Goal: Task Accomplishment & Management: Manage account settings

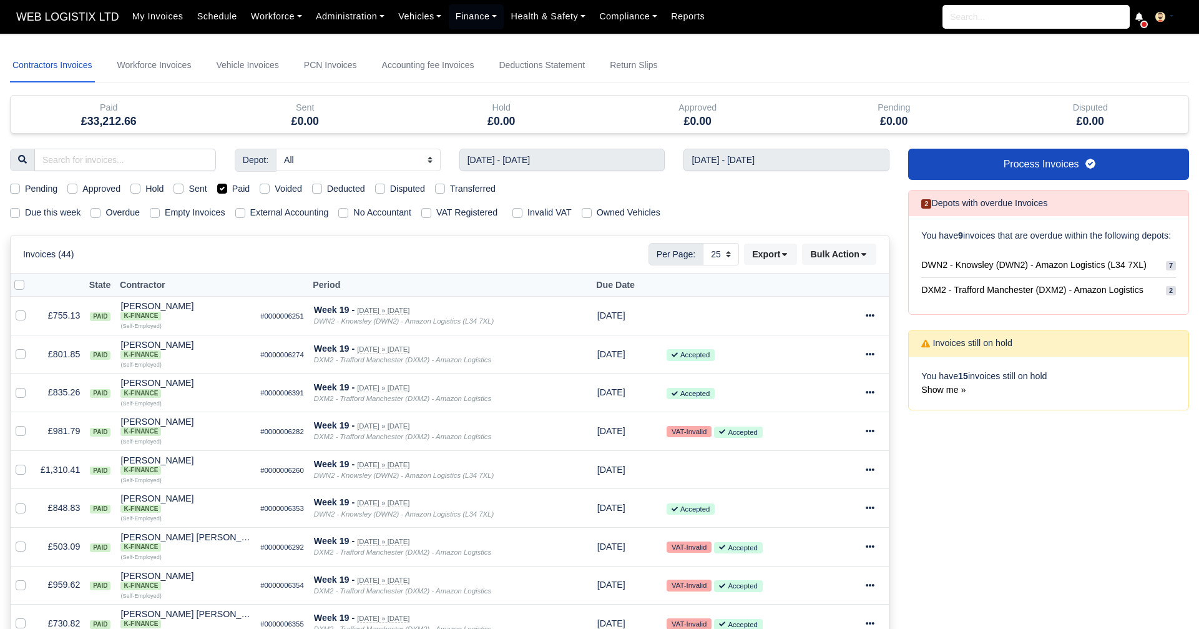
select select "25"
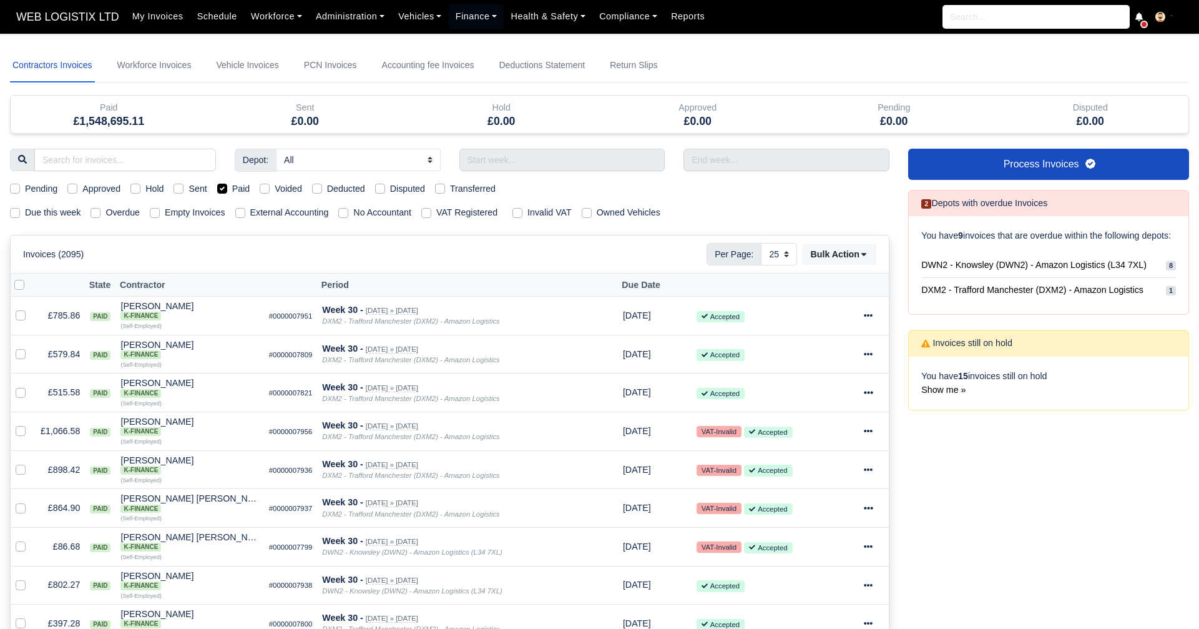
select select "25"
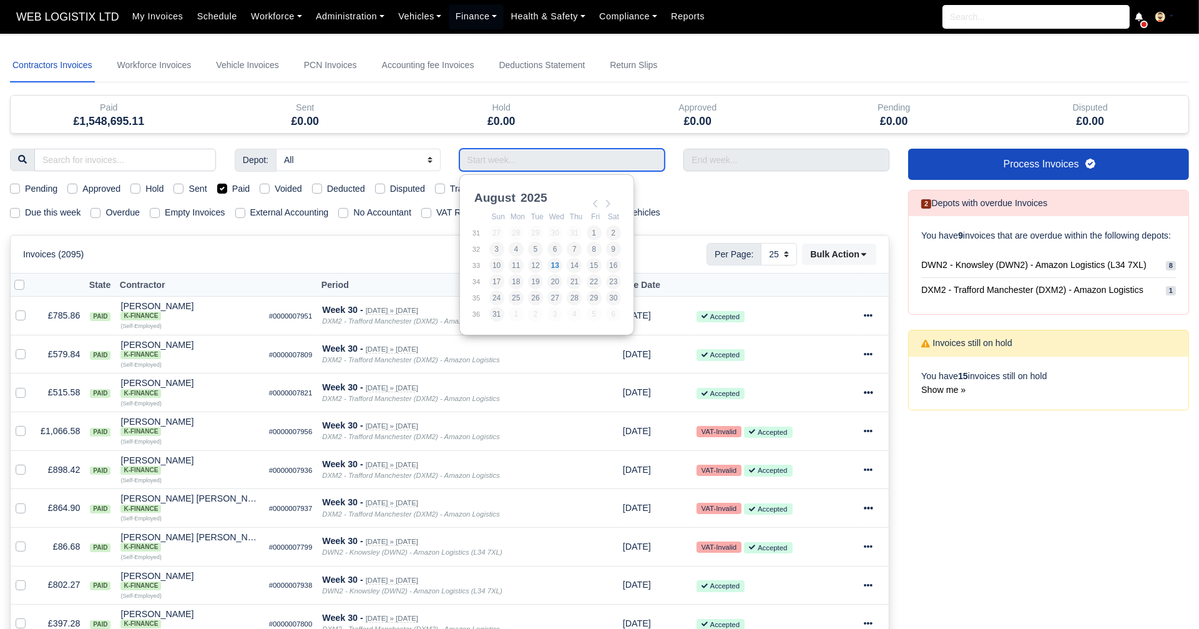
click at [499, 163] on input "Use the arrow keys to pick a date" at bounding box center [562, 160] width 206 height 22
type input "27/07/2025 - 02/08/2025"
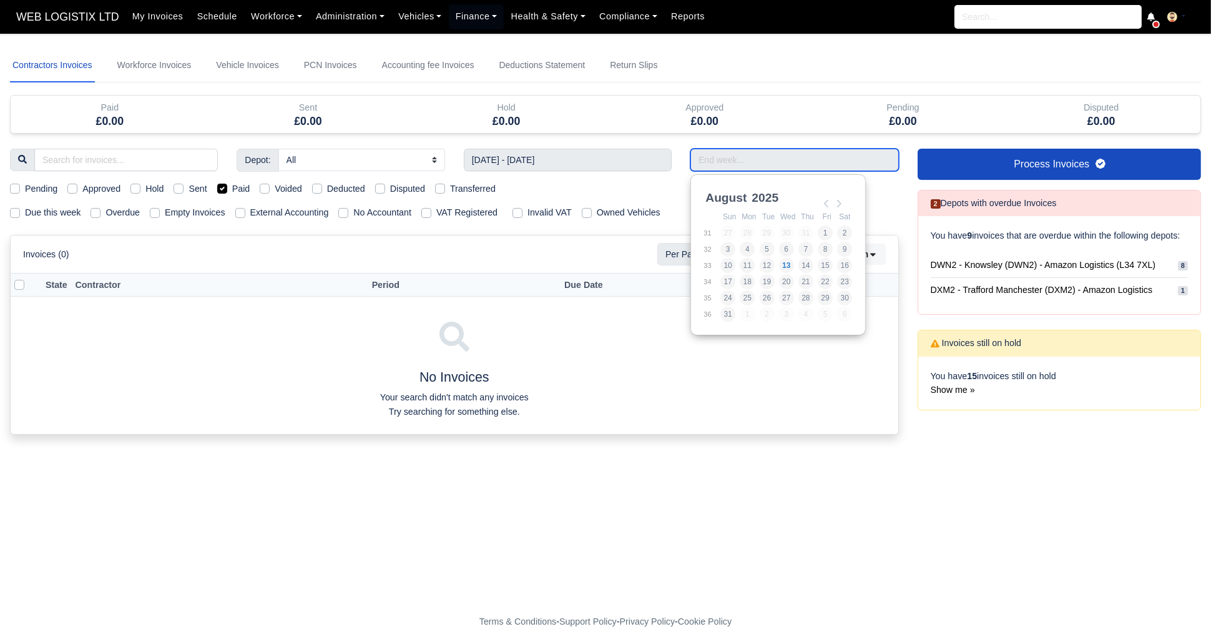
click at [734, 156] on input "Use the arrow keys to pick a date" at bounding box center [794, 160] width 208 height 22
type input "27/07/2025 - 02/08/2025"
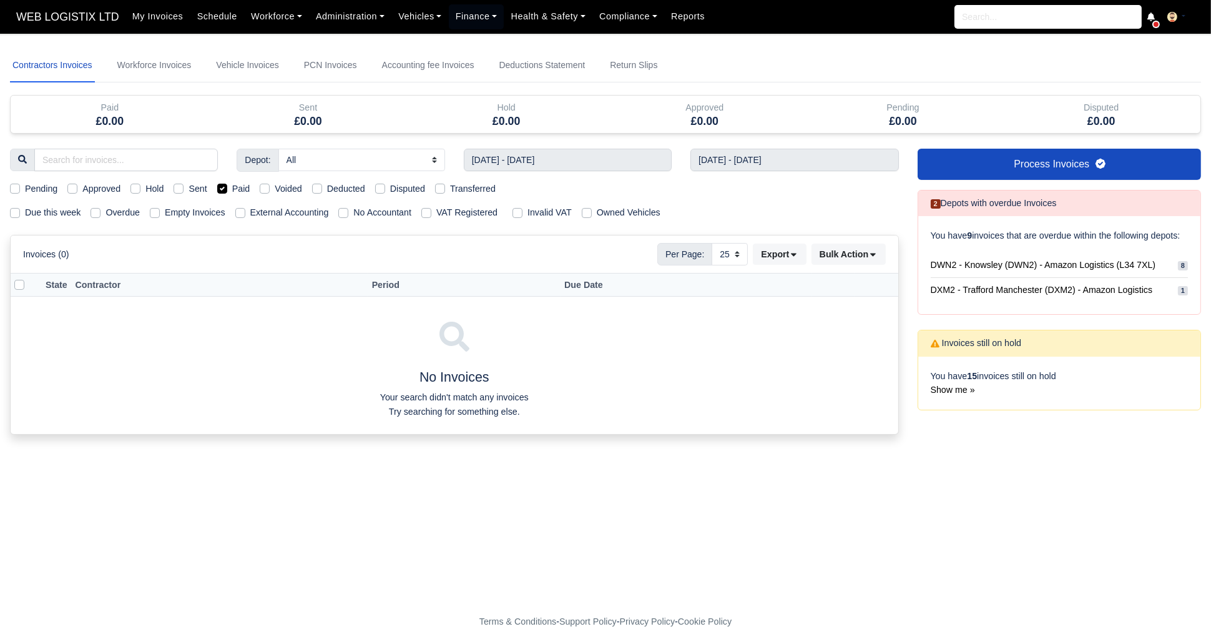
click at [232, 185] on label "Paid" at bounding box center [241, 189] width 18 height 14
click at [225, 185] on input "Paid" at bounding box center [222, 187] width 10 height 10
checkbox input "false"
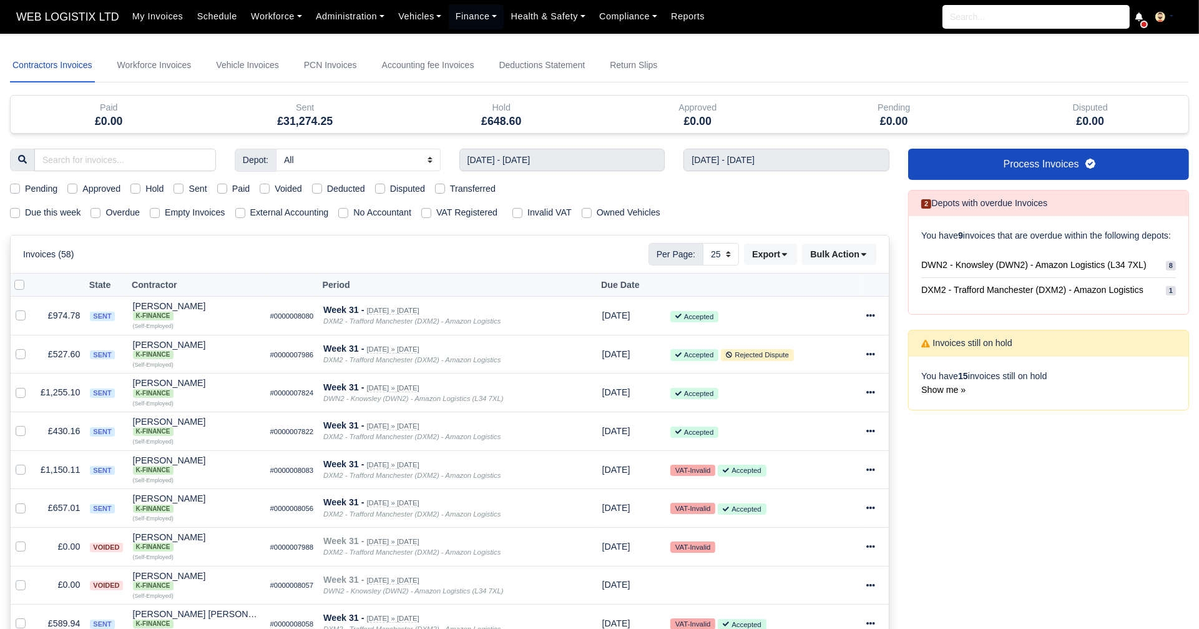
click at [275, 188] on label "Voided" at bounding box center [288, 189] width 27 height 14
click at [263, 188] on input "Voided" at bounding box center [265, 187] width 10 height 10
checkbox input "true"
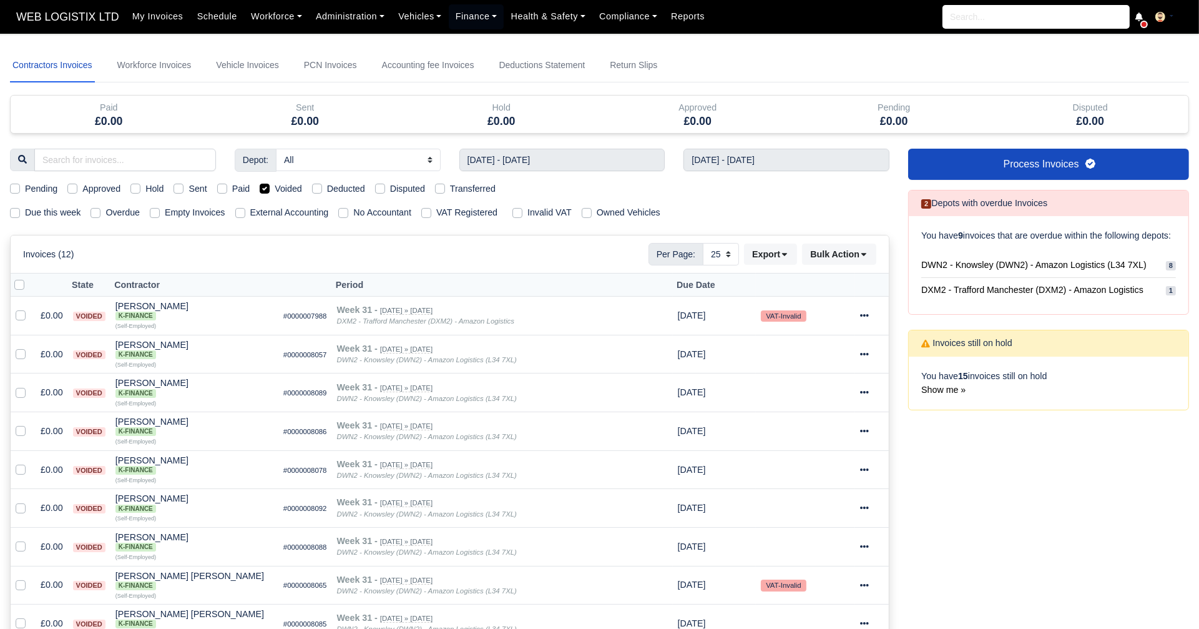
click at [275, 188] on label "Voided" at bounding box center [288, 189] width 27 height 14
click at [263, 188] on input "Voided" at bounding box center [265, 187] width 10 height 10
checkbox input "false"
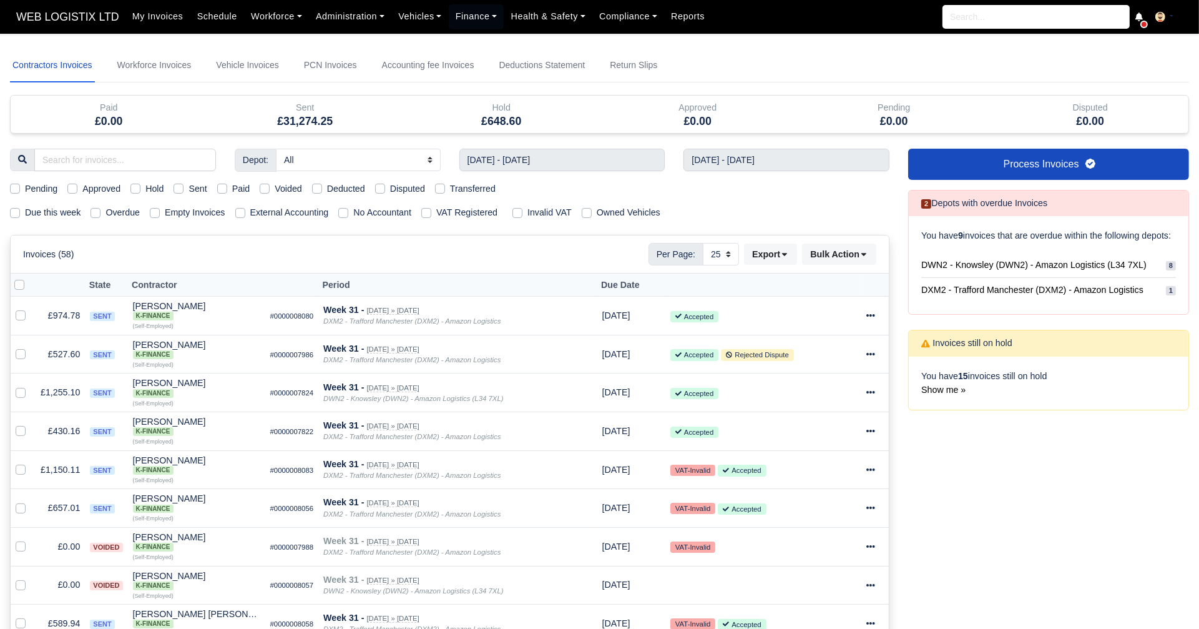
click at [450, 184] on label "Transferred" at bounding box center [473, 189] width 46 height 14
click at [436, 184] on input "Transferred" at bounding box center [440, 187] width 10 height 10
checkbox input "true"
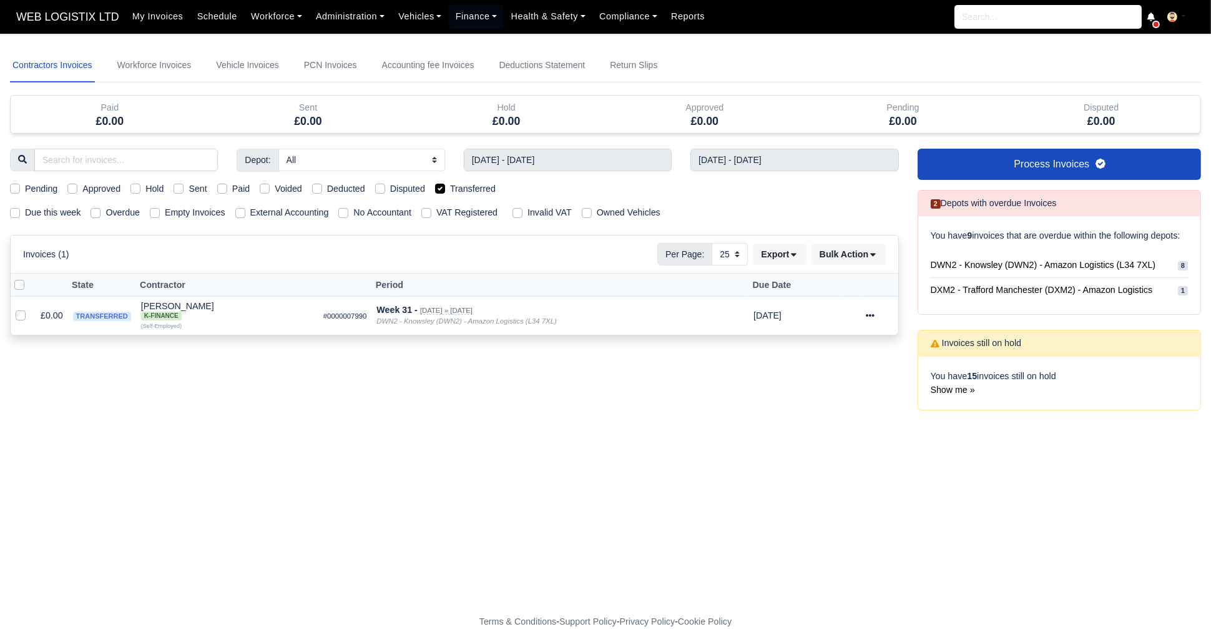
click at [450, 184] on label "Transferred" at bounding box center [473, 189] width 46 height 14
click at [436, 184] on input "Transferred" at bounding box center [440, 187] width 10 height 10
checkbox input "false"
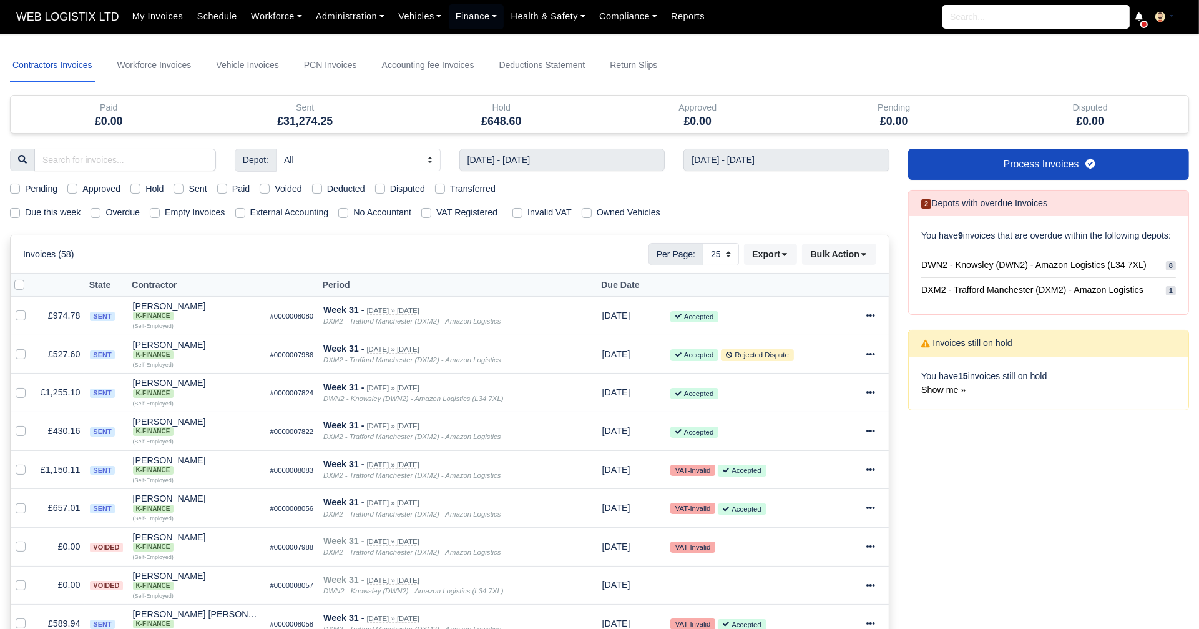
click at [189, 187] on label "Sent" at bounding box center [198, 189] width 18 height 14
click at [181, 187] on input "Sent" at bounding box center [179, 187] width 10 height 10
checkbox input "true"
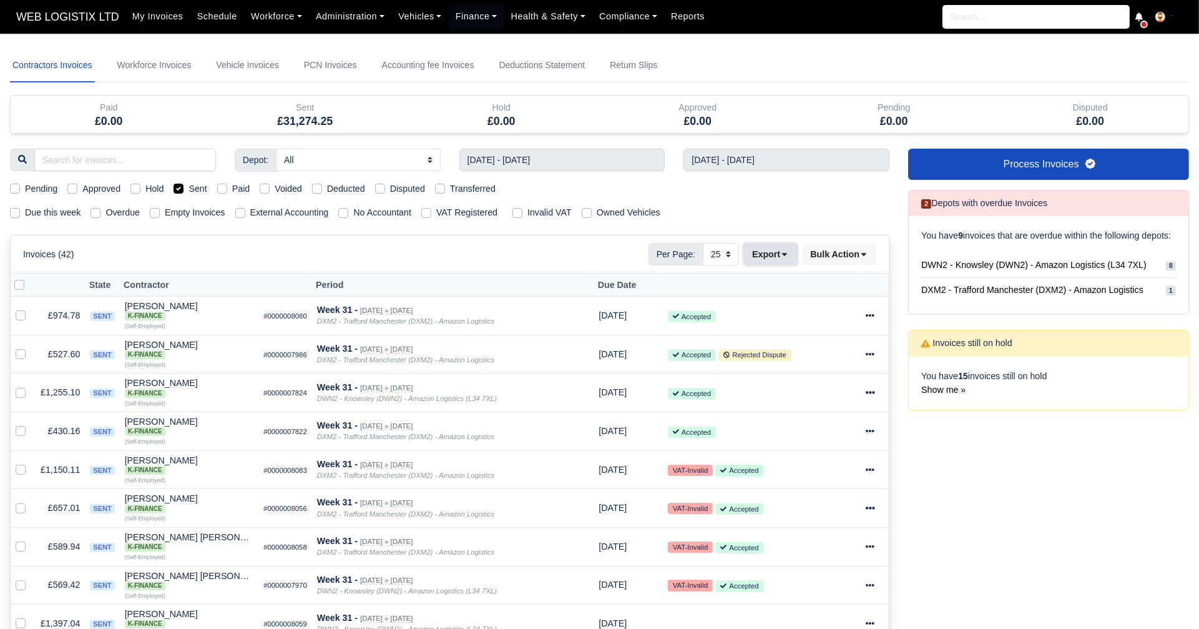
click at [774, 254] on button "Export" at bounding box center [770, 253] width 53 height 21
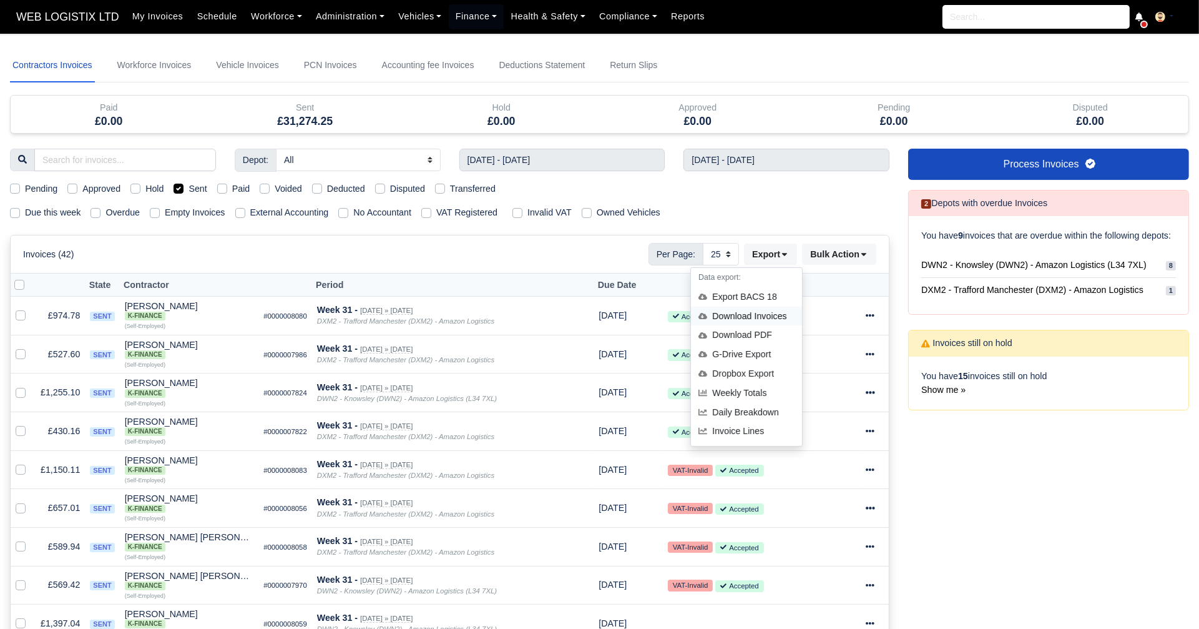
click at [746, 313] on div "Download Invoices" at bounding box center [746, 316] width 111 height 19
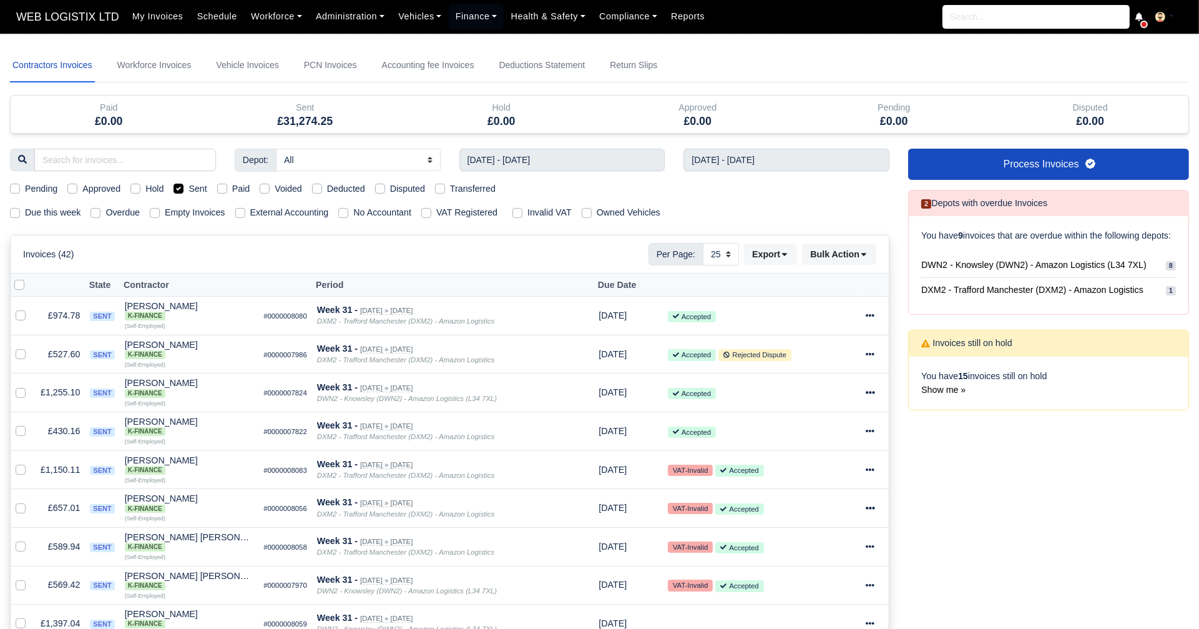
click at [270, 185] on div "Voided" at bounding box center [281, 189] width 42 height 14
click at [275, 190] on label "Voided" at bounding box center [288, 189] width 27 height 14
click at [267, 190] on input "Voided" at bounding box center [265, 187] width 10 height 10
checkbox input "true"
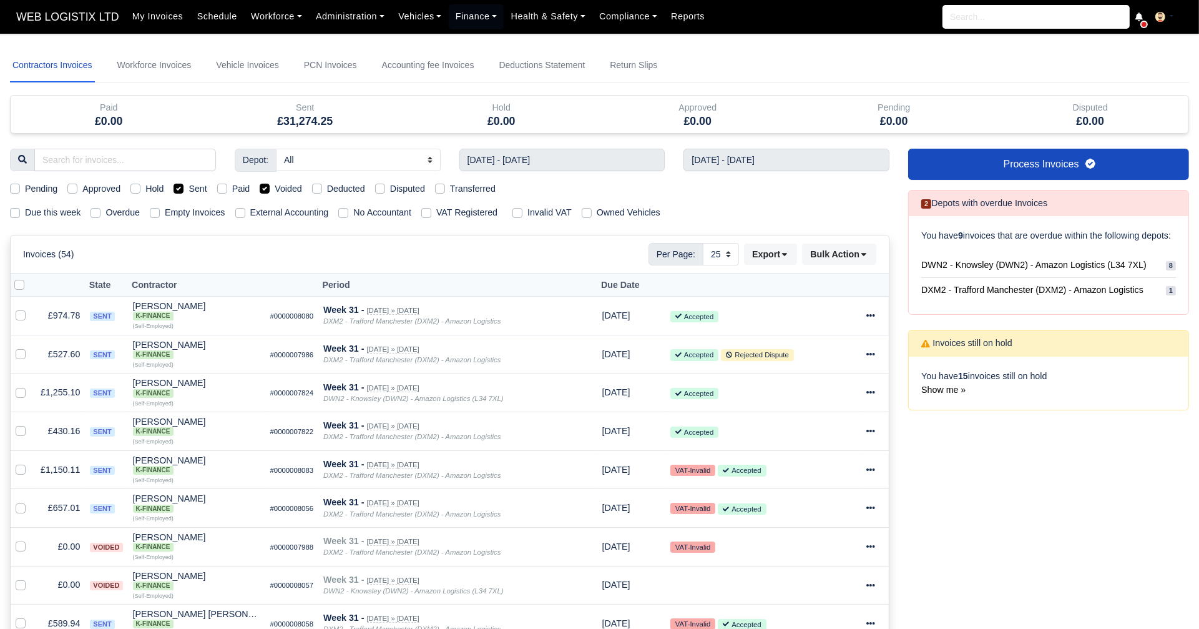
click at [189, 187] on label "Sent" at bounding box center [198, 189] width 18 height 14
click at [181, 187] on input "Sent" at bounding box center [179, 187] width 10 height 10
checkbox input "false"
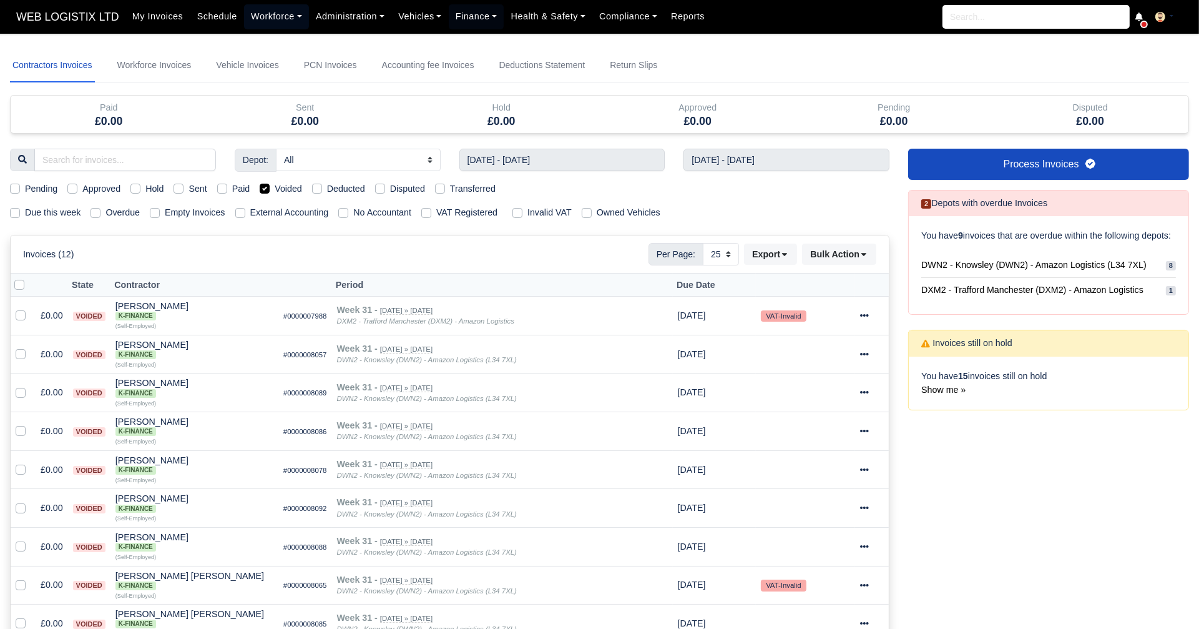
click at [276, 22] on link "Workforce" at bounding box center [276, 16] width 65 height 24
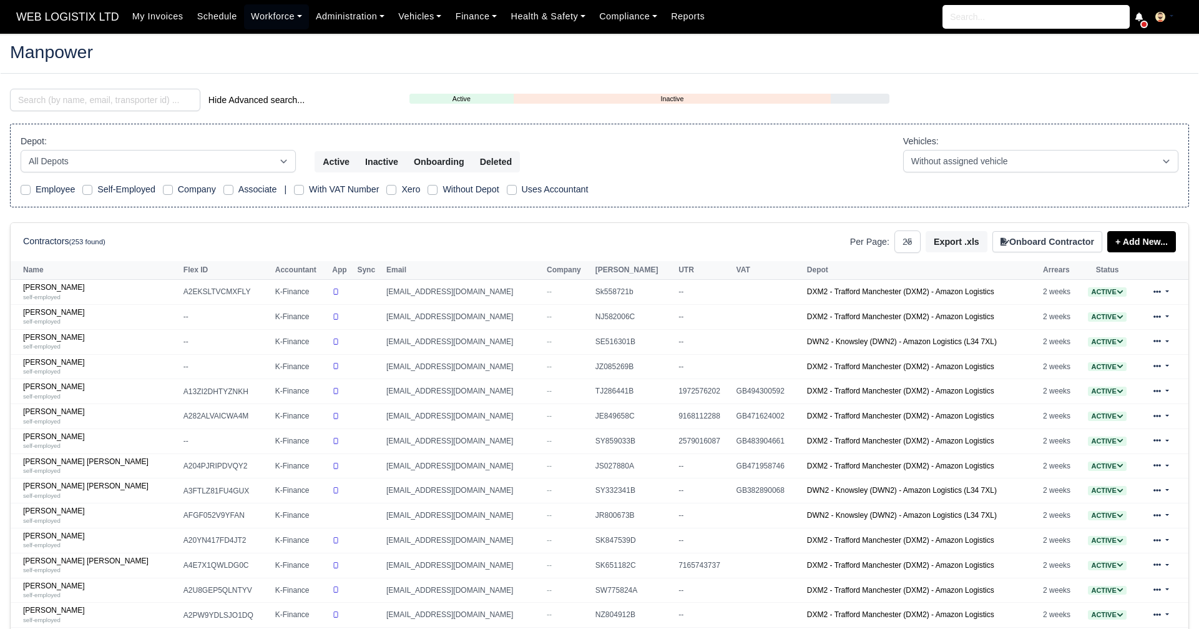
select select "25"
click at [102, 103] on input "search" at bounding box center [105, 100] width 190 height 22
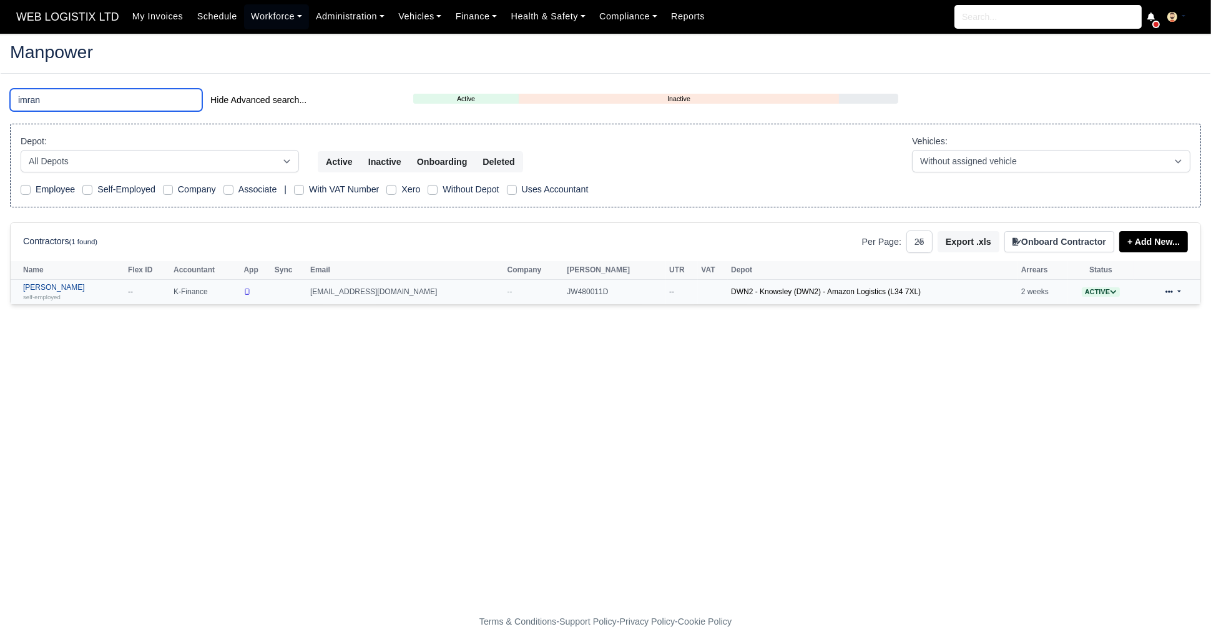
type input "imran"
click at [58, 288] on link "Imran Ali self-employed" at bounding box center [72, 292] width 99 height 18
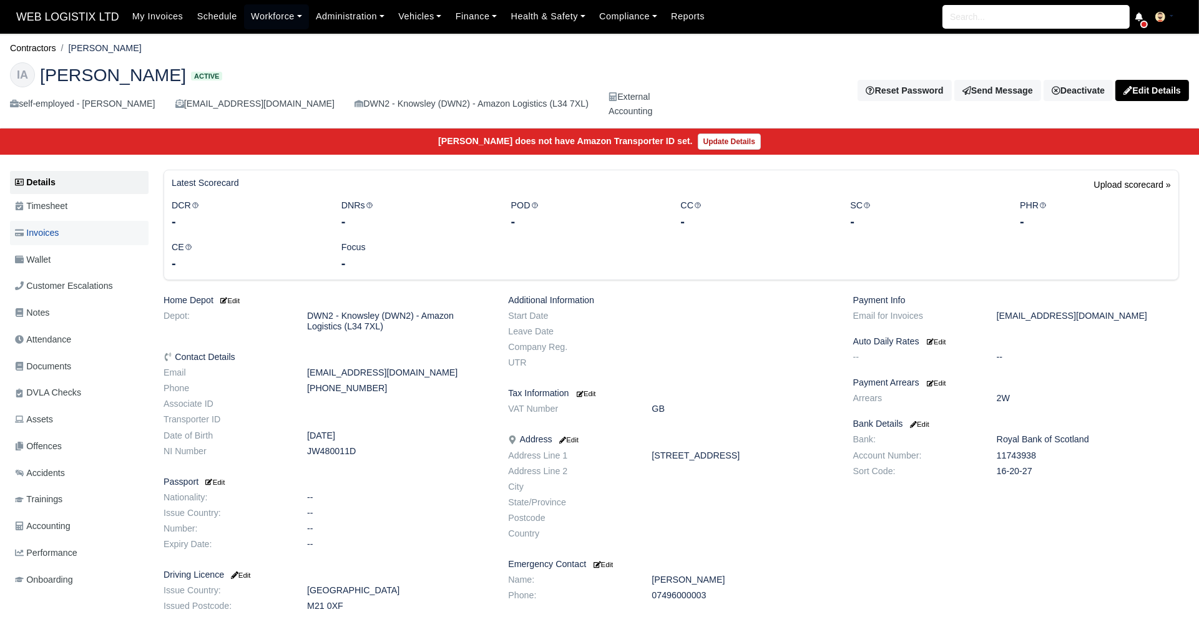
click at [56, 242] on link "Invoices" at bounding box center [79, 233] width 139 height 24
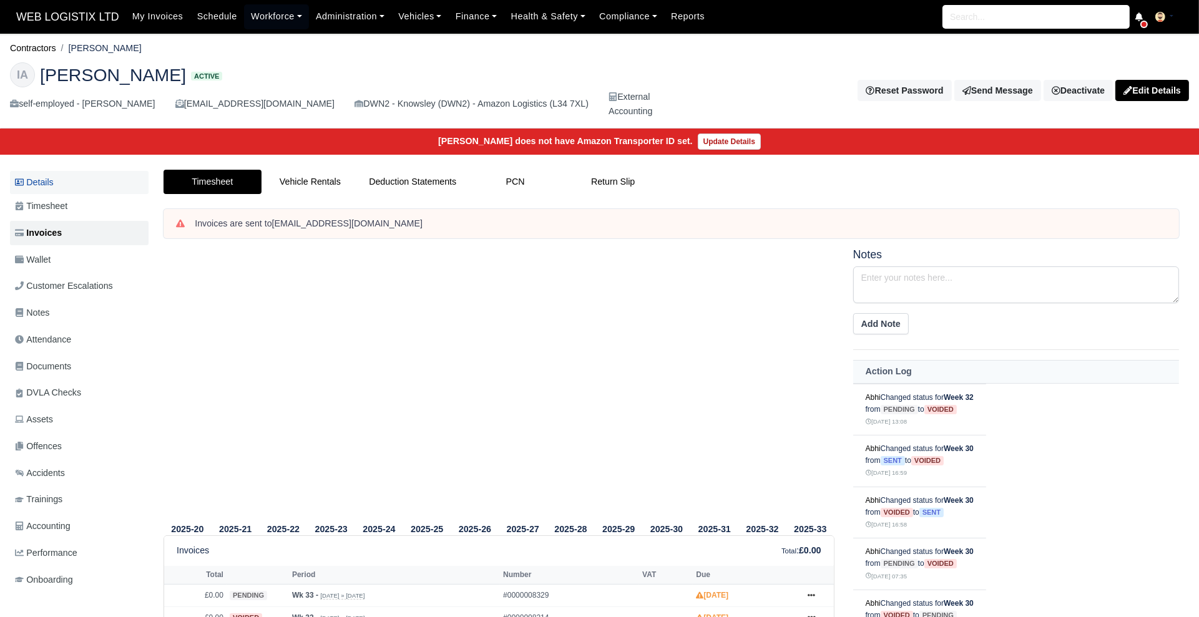
click at [31, 192] on link "Details" at bounding box center [79, 182] width 139 height 23
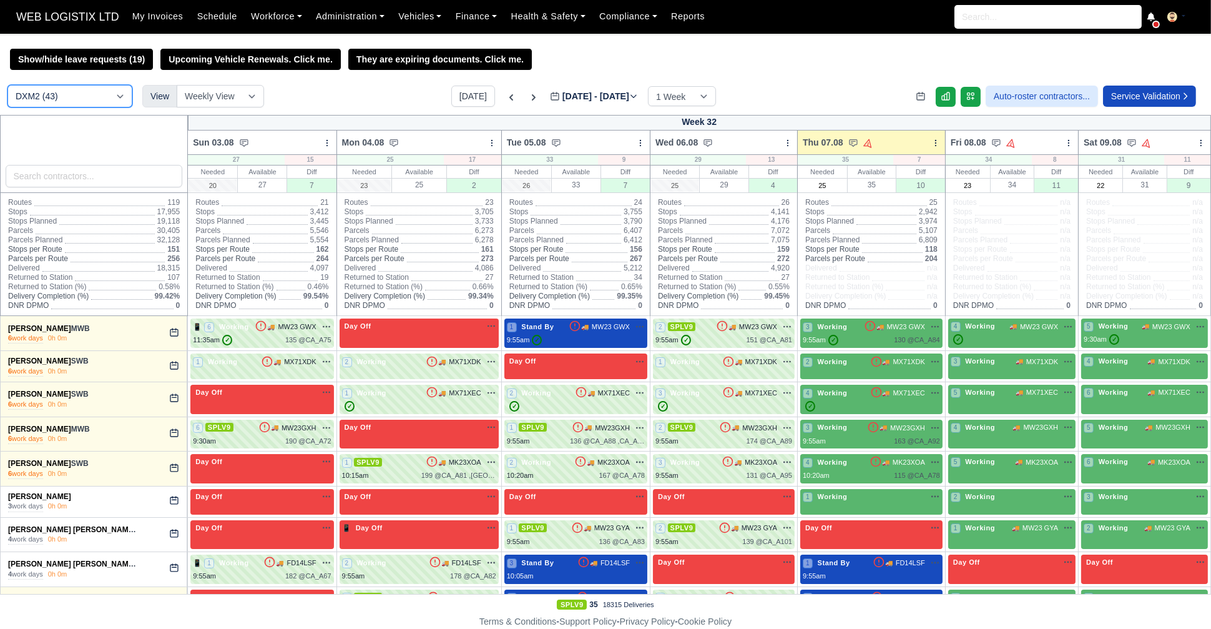
click at [97, 101] on select "DCE1 (1) DWN2 (43) DXM2 (43)" at bounding box center [69, 96] width 125 height 22
select select "3"
click at [7, 86] on select "DCE1 (1) DWN2 (43) DXM2 (43)" at bounding box center [69, 96] width 125 height 22
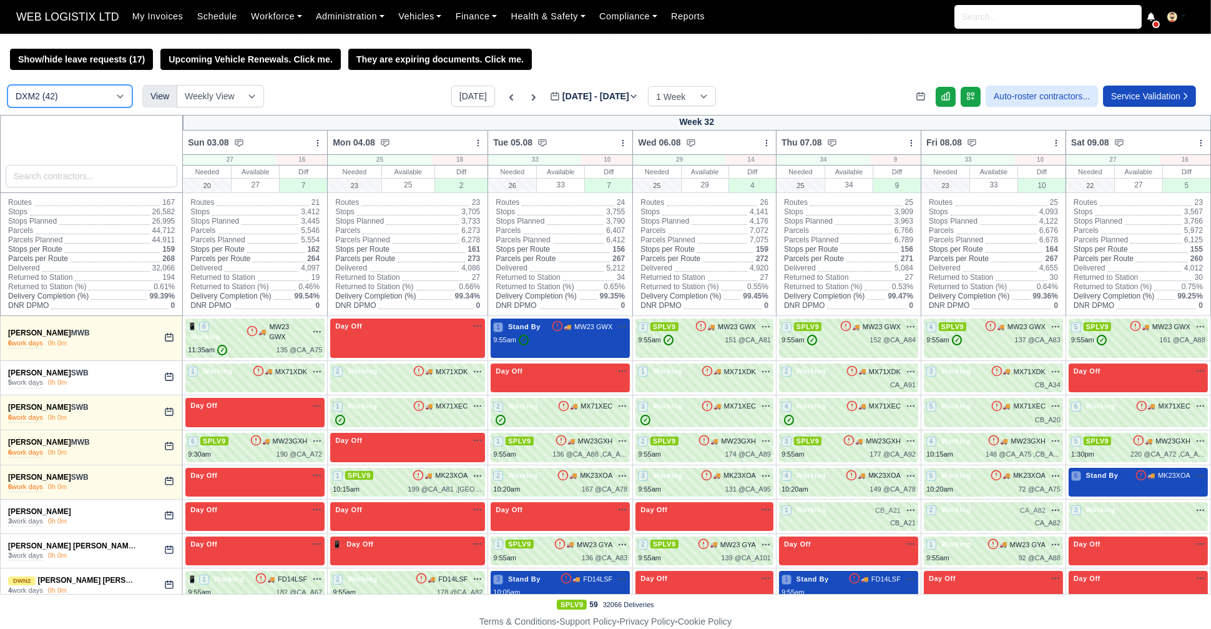
click at [109, 96] on select "DCE1 (1) DWN2 (42) DXM2 (42)" at bounding box center [69, 96] width 125 height 22
select select "3"
click at [7, 86] on select "DCE1 (1) DWN2 (42) DXM2 (42)" at bounding box center [69, 96] width 125 height 22
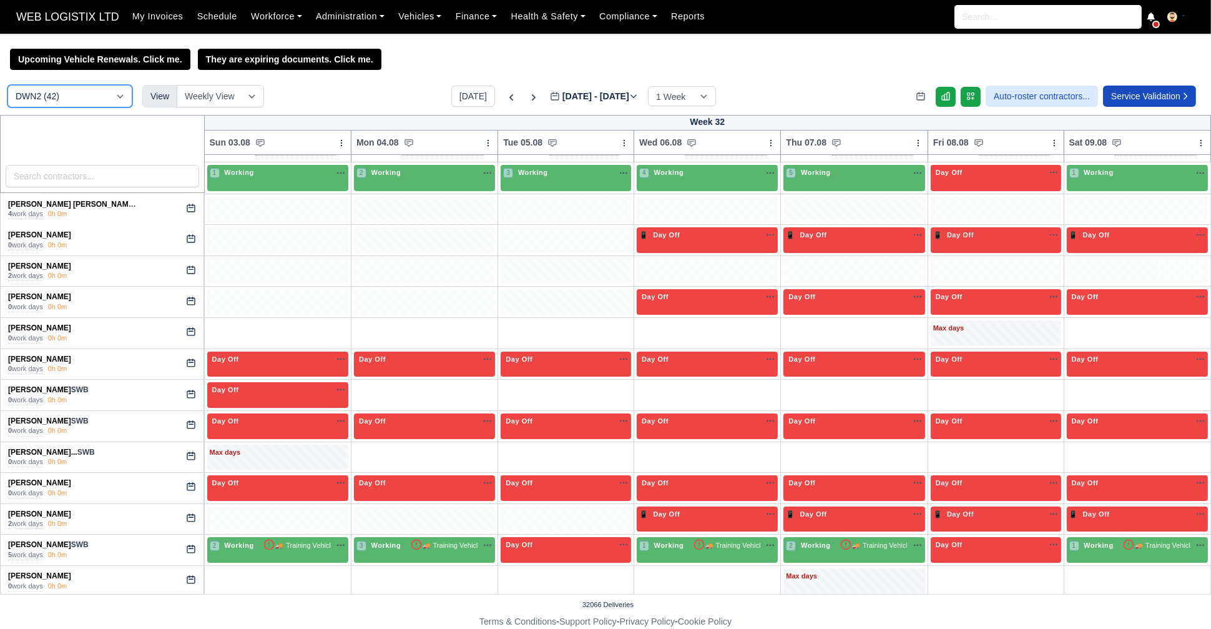
scroll to position [154, 0]
click at [268, 330] on div "+" at bounding box center [278, 332] width 136 height 21
select select "Unasigned"
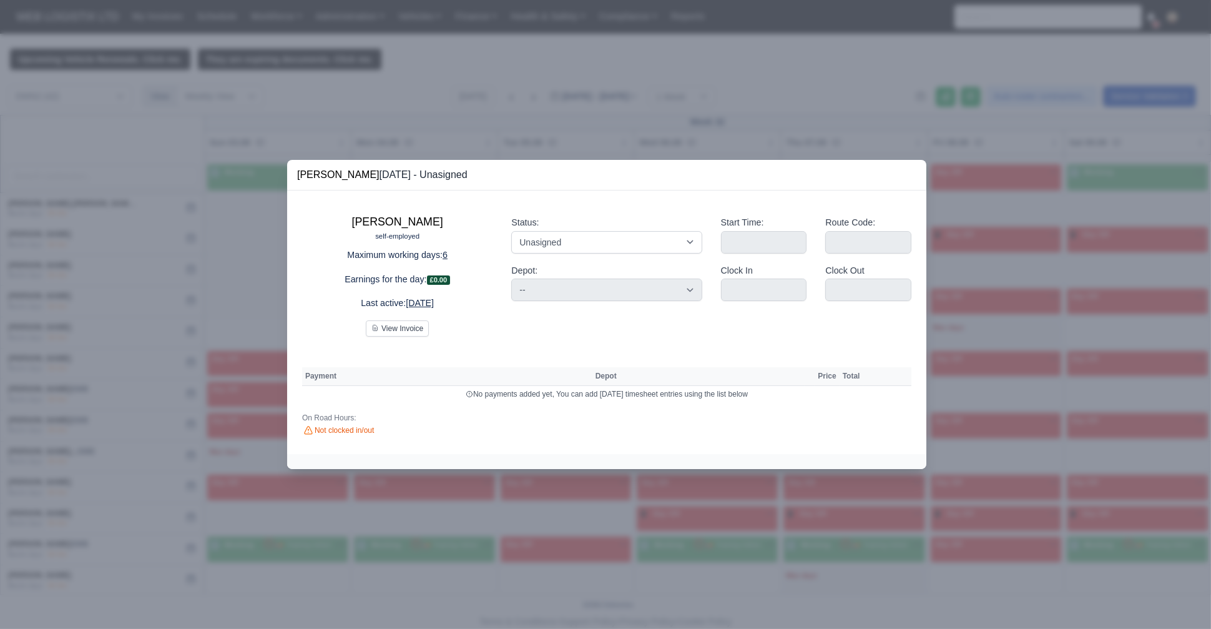
click at [586, 137] on div at bounding box center [605, 314] width 1211 height 629
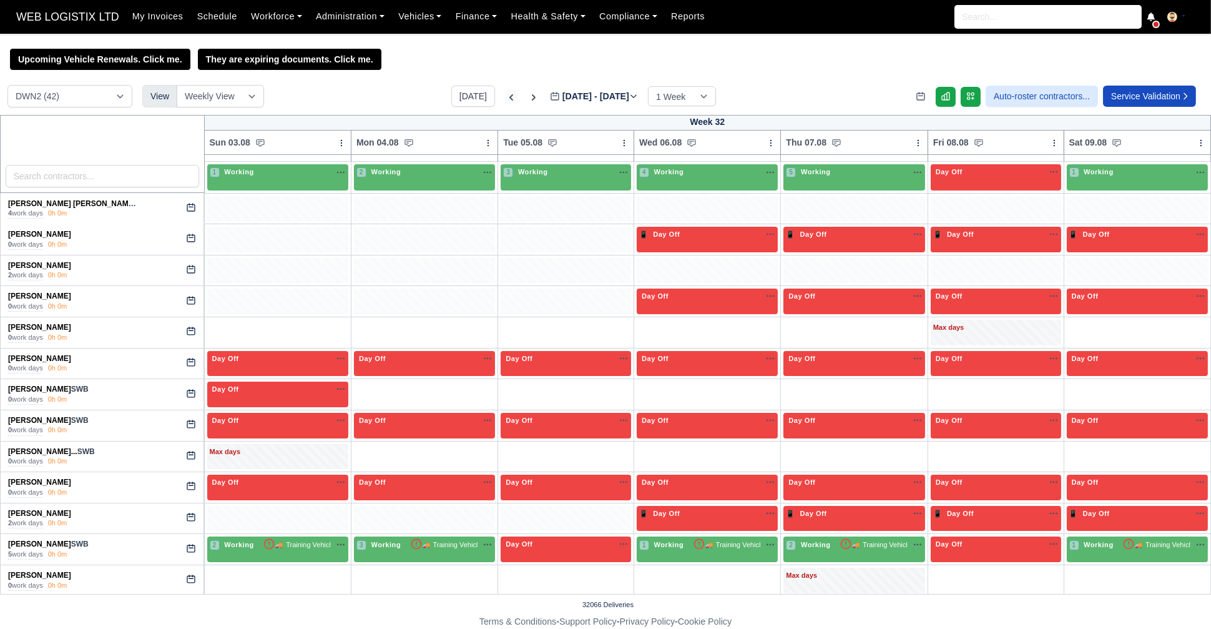
click at [505, 104] on icon at bounding box center [511, 97] width 12 height 12
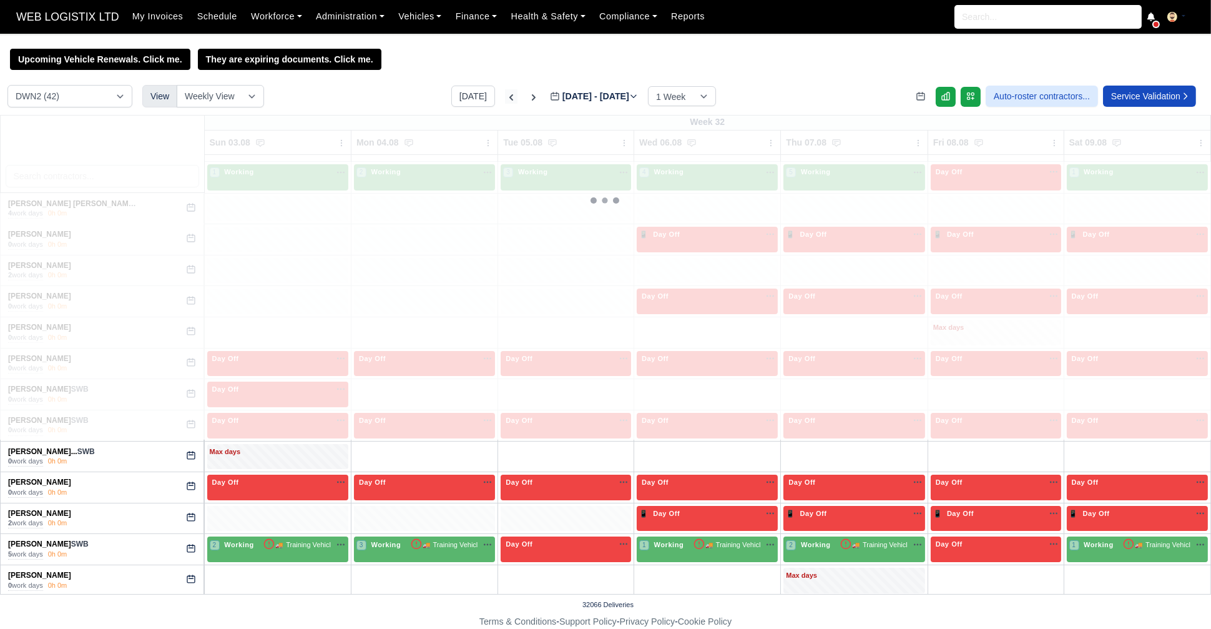
type input "2025-07-30"
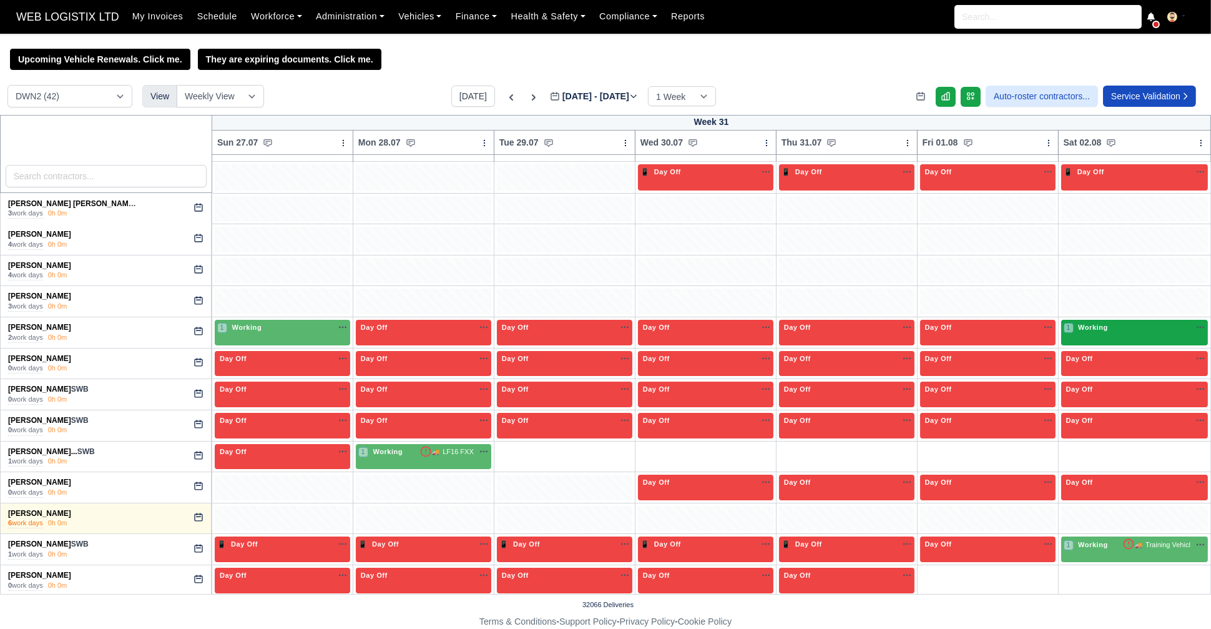
click at [1076, 331] on span "Working" at bounding box center [1093, 327] width 35 height 9
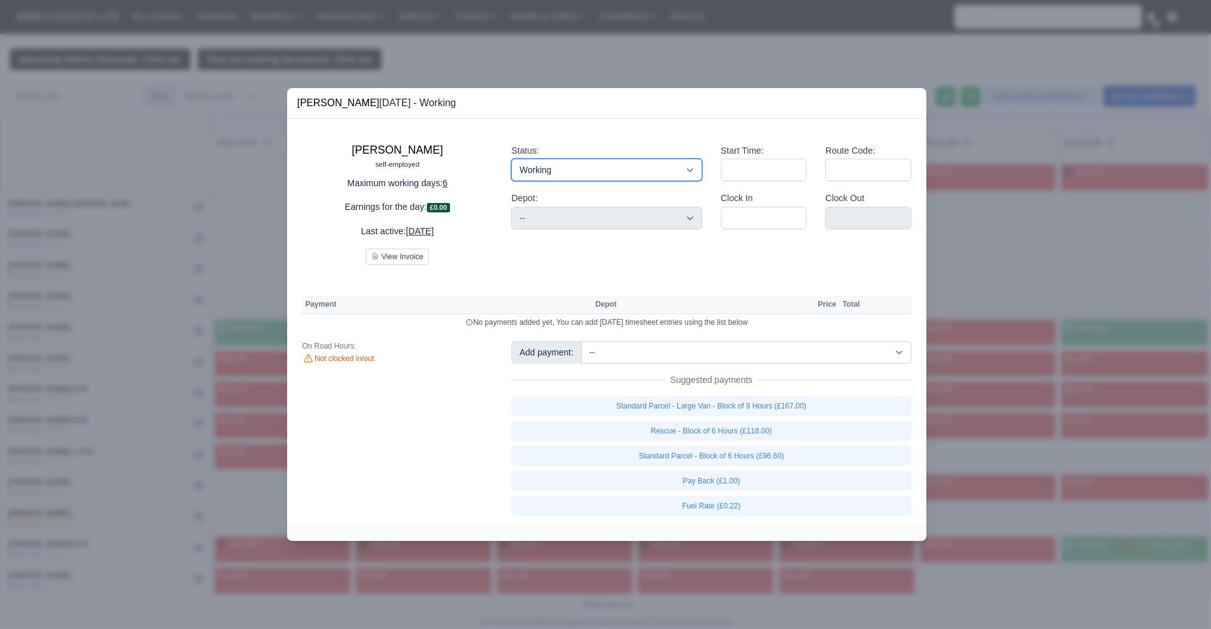
click at [614, 169] on select "Working Day Off Stand By Holiday Other Depot In Office OSM Ridealong Nursery 1 …" at bounding box center [606, 170] width 190 height 22
select select "Day Off"
click at [511, 159] on select "Working Day Off Stand By Holiday Other Depot In Office OSM Ridealong Nursery 1 …" at bounding box center [606, 170] width 190 height 22
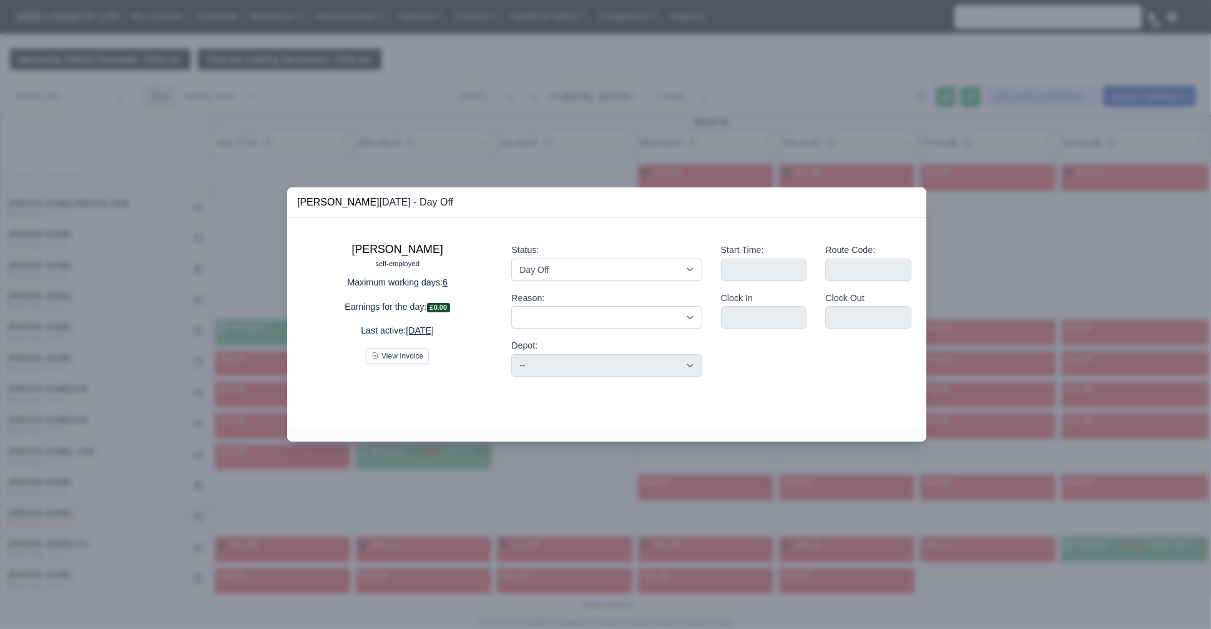
click at [737, 67] on div at bounding box center [605, 314] width 1211 height 629
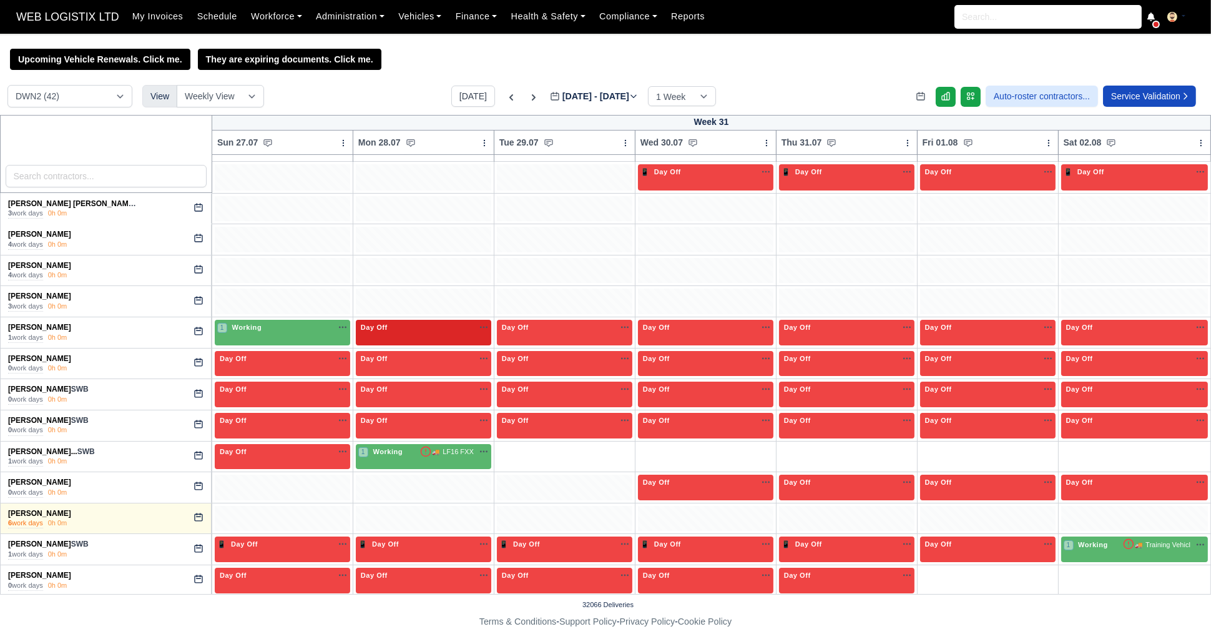
click at [449, 325] on div "Day Off Available" at bounding box center [423, 327] width 130 height 11
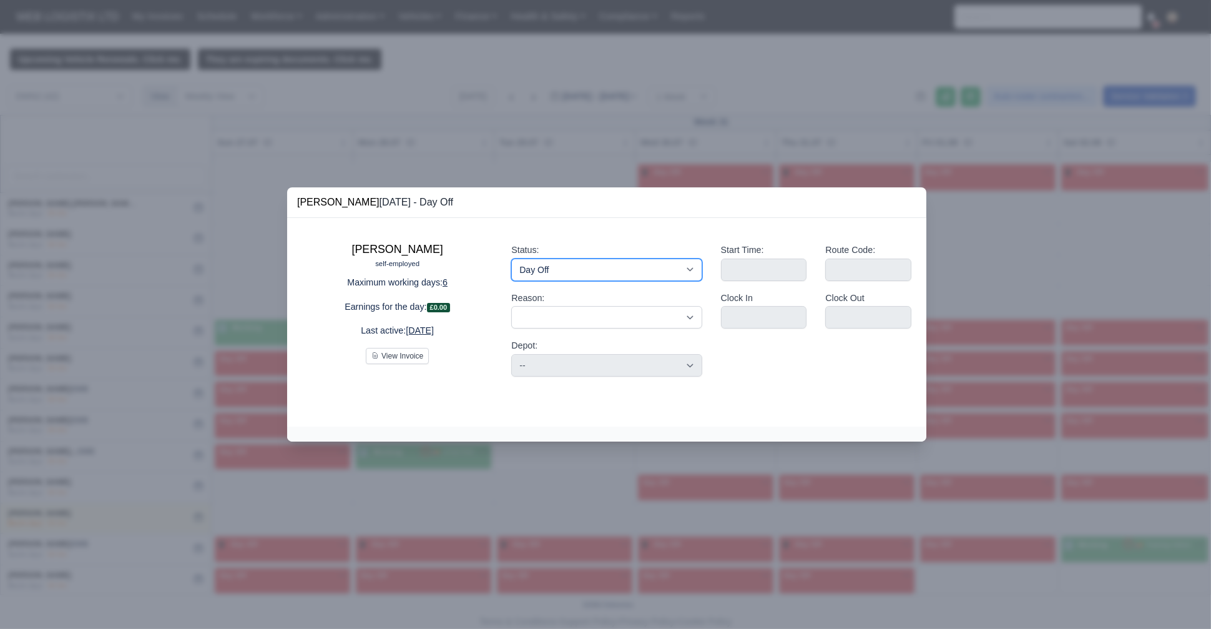
drag, startPoint x: 545, startPoint y: 274, endPoint x: 544, endPoint y: 287, distance: 13.1
click at [544, 287] on div "Status: Working Day Off Stand By Holiday Other Depot In Office OSM Ridealong Nu…" at bounding box center [606, 310] width 209 height 154
select select "Available"
click at [511, 258] on select "Working Day Off Stand By Holiday Other Depot In Office OSM Ridealong Nursery 1 …" at bounding box center [606, 269] width 190 height 22
select select
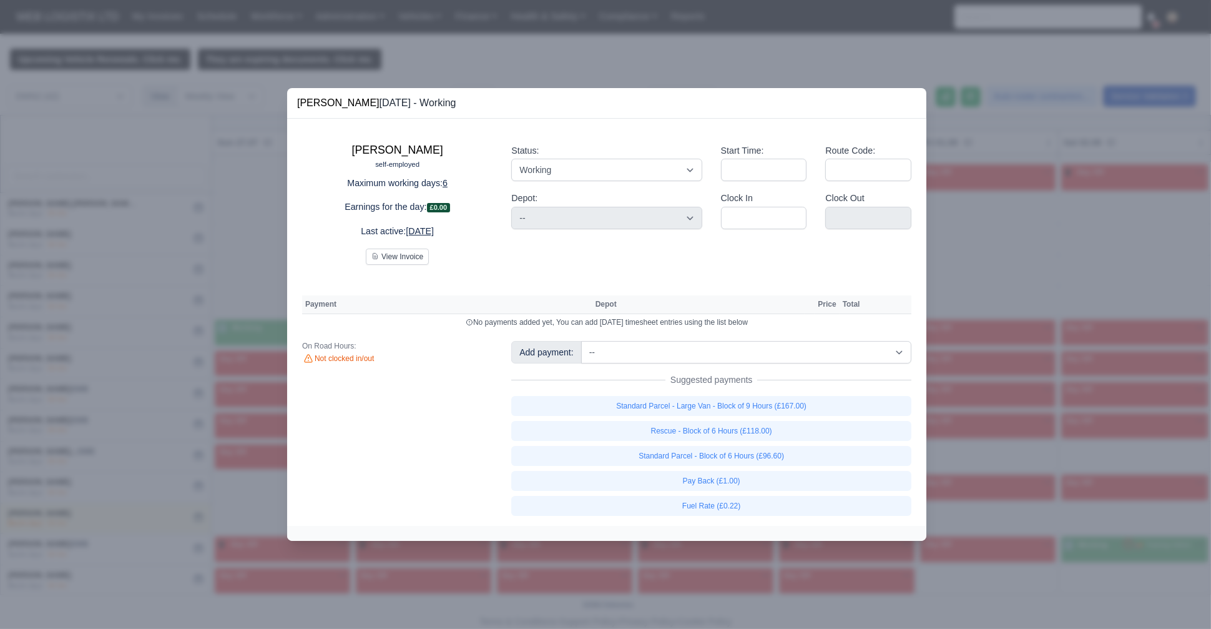
click at [511, 74] on div at bounding box center [605, 314] width 1211 height 629
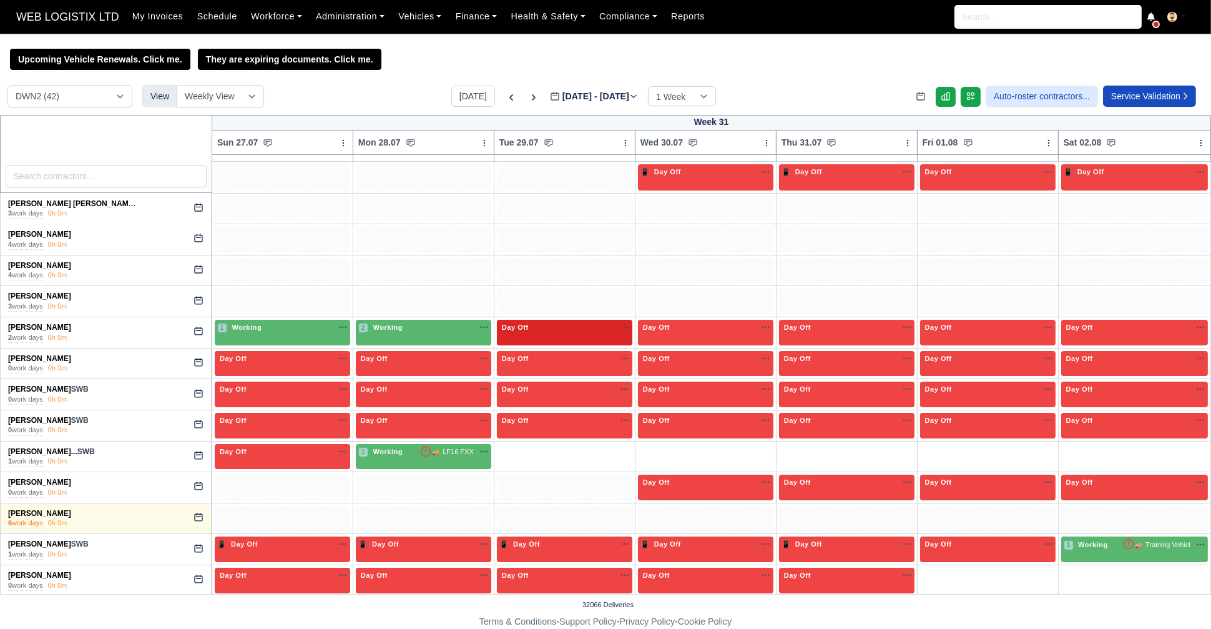
click at [583, 334] on div "Day Off Available" at bounding box center [564, 333] width 135 height 26
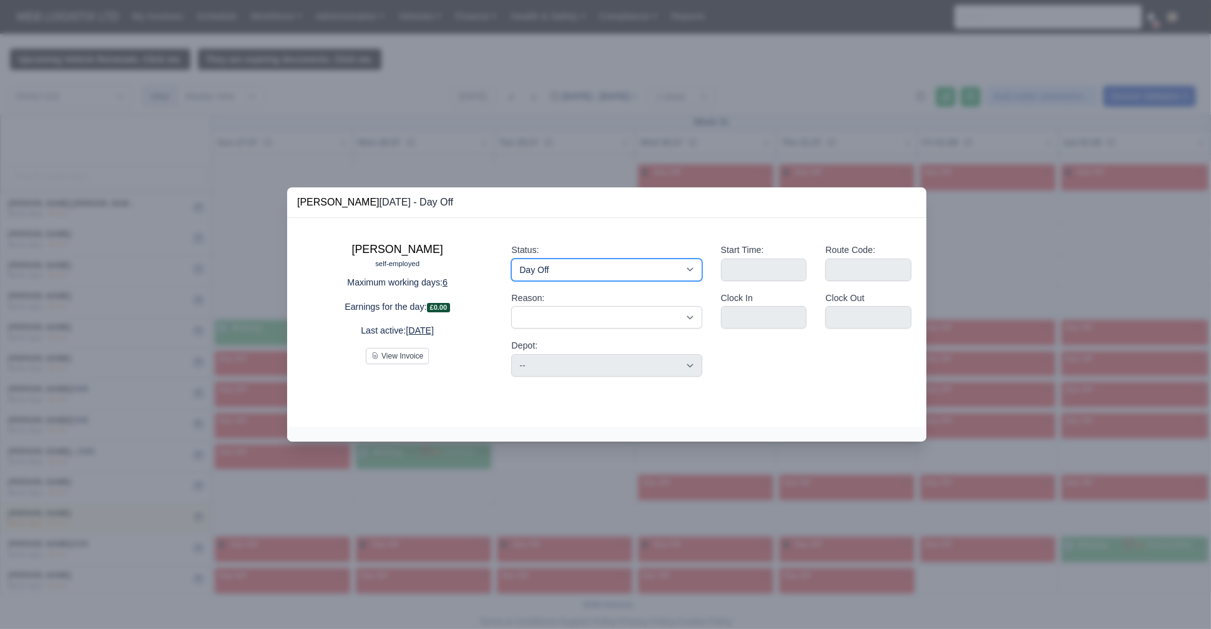
click at [591, 273] on select "Working Day Off Stand By Holiday Other Depot In Office OSM Ridealong Nursery 1 …" at bounding box center [606, 269] width 190 height 22
select select "Available"
click at [511, 258] on select "Working Day Off Stand By Holiday Other Depot In Office OSM Ridealong Nursery 1 …" at bounding box center [606, 269] width 190 height 22
select select
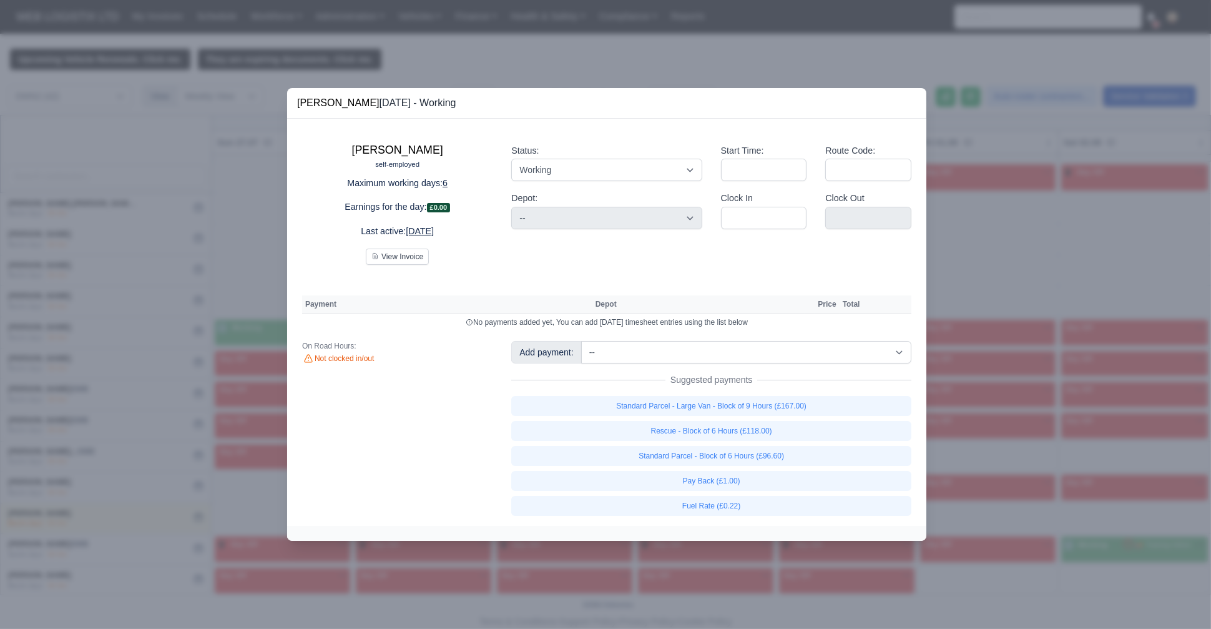
click at [562, 71] on div at bounding box center [605, 314] width 1211 height 629
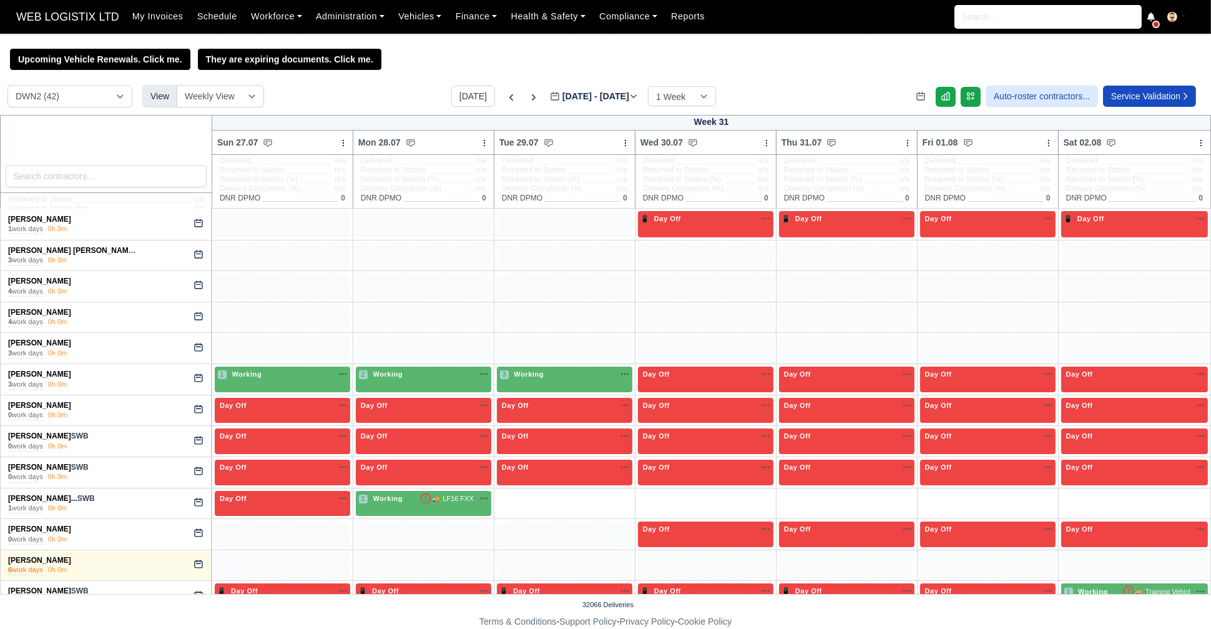
scroll to position [129, 0]
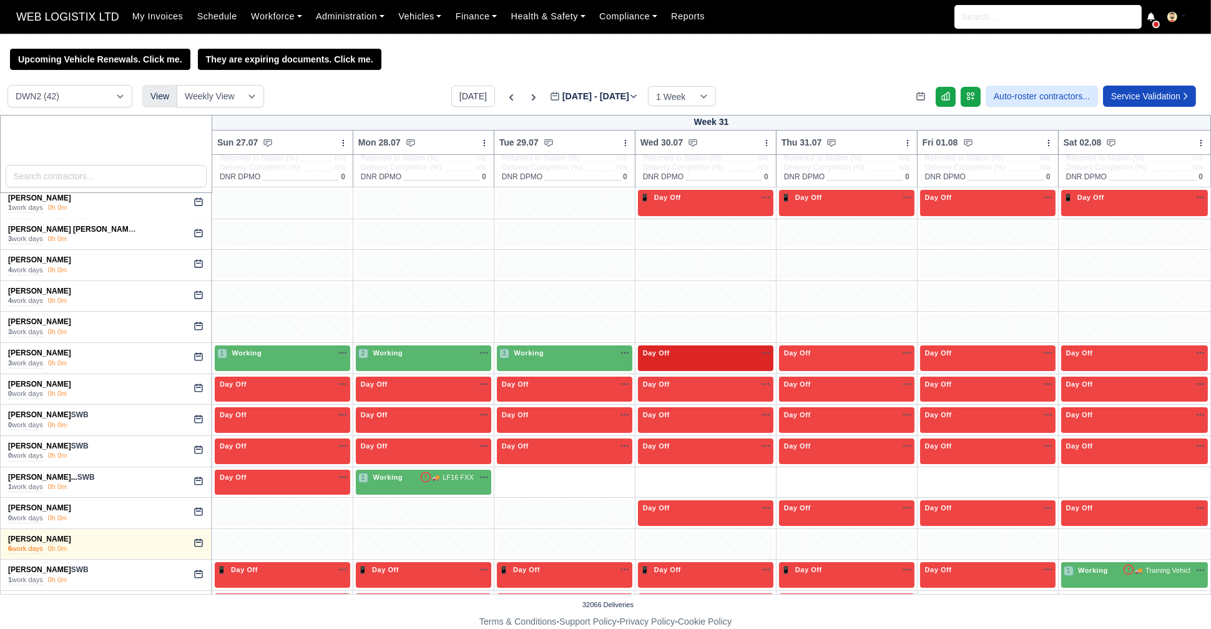
click at [694, 369] on div "Day Off Available" at bounding box center [705, 358] width 135 height 26
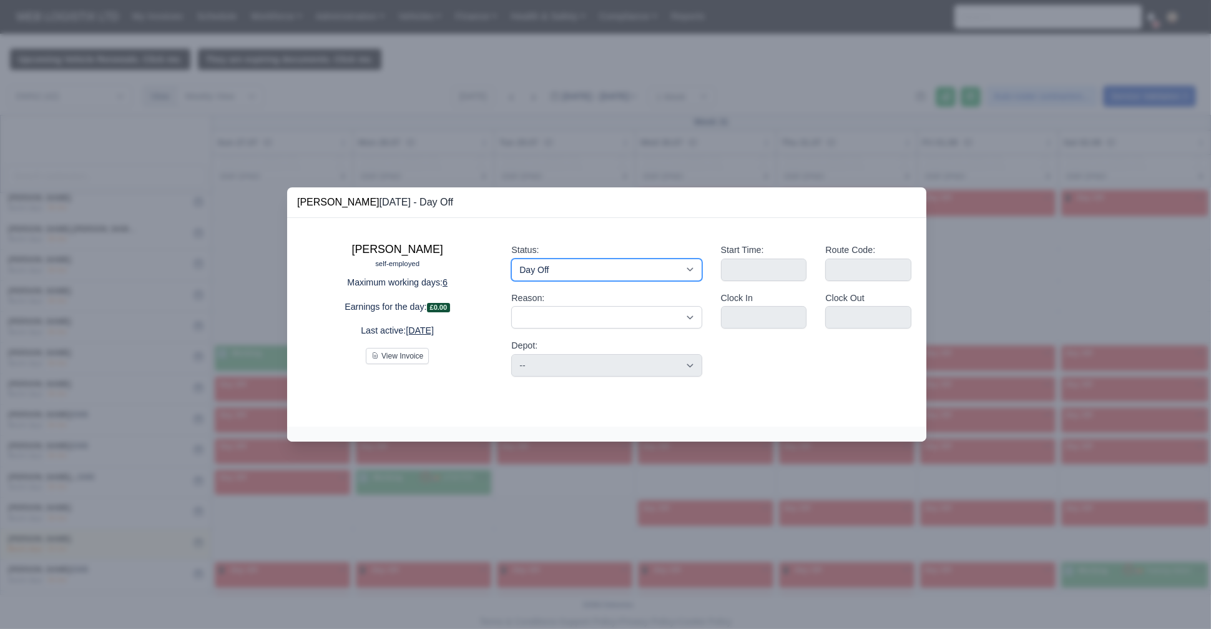
click at [610, 268] on select "Working Day Off Stand By Holiday Other Depot In Office OSM Ridealong Nursery 1 …" at bounding box center [606, 269] width 190 height 22
select select "Available"
click at [511, 258] on select "Working Day Off Stand By Holiday Other Depot In Office OSM Ridealong Nursery 1 …" at bounding box center [606, 269] width 190 height 22
select select
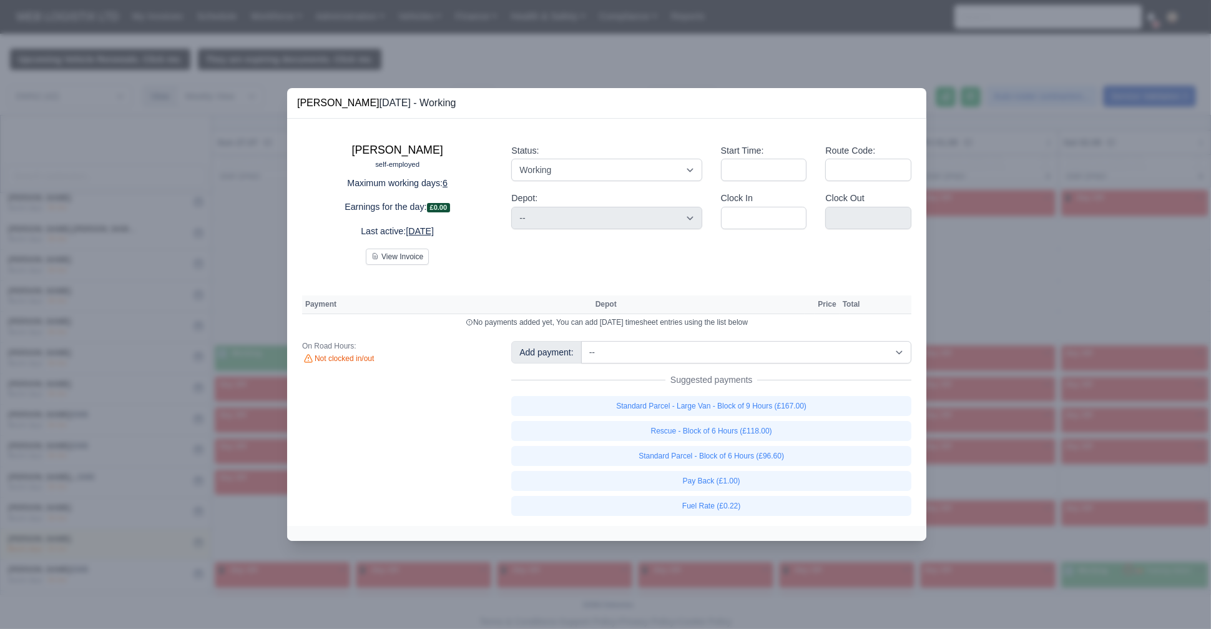
click at [580, 47] on div at bounding box center [605, 314] width 1211 height 629
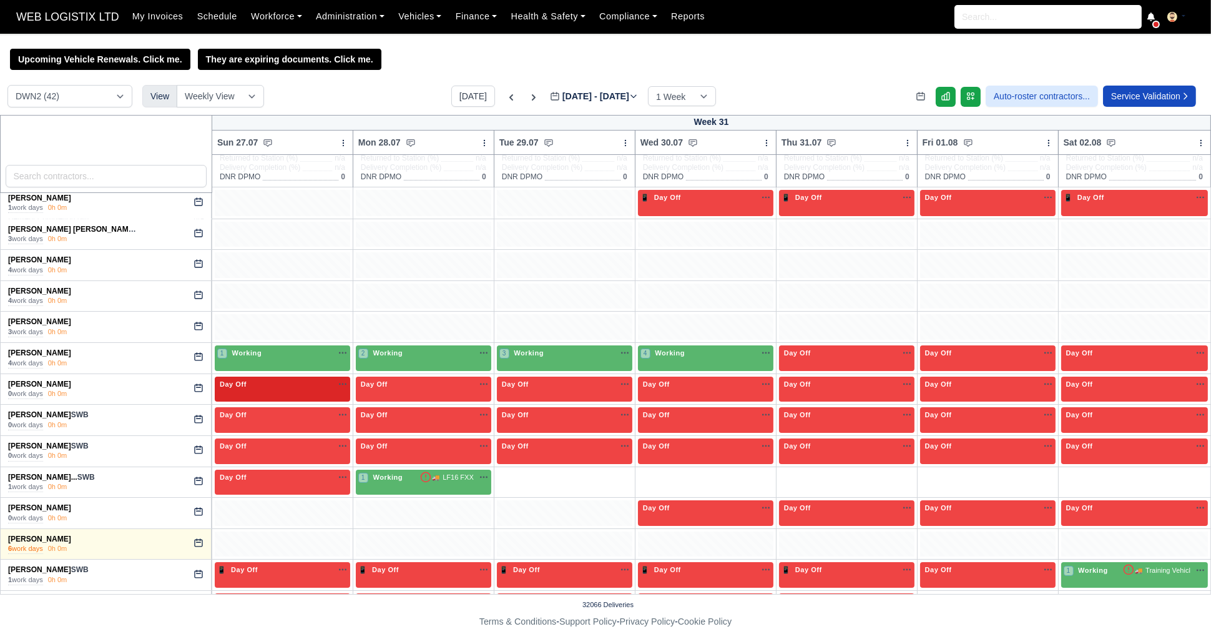
click at [292, 382] on div "Day Off Available" at bounding box center [282, 384] width 130 height 11
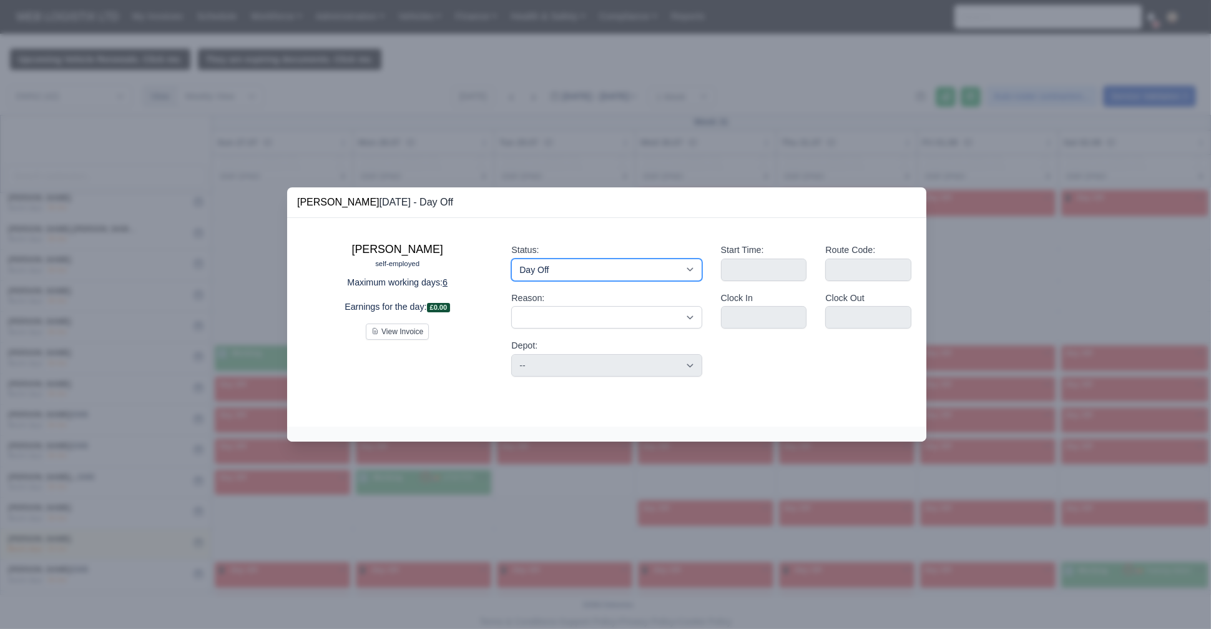
click at [528, 260] on select "Working Day Off Stand By Holiday Other Depot In Office OSM Ridealong Nursery 1 …" at bounding box center [606, 269] width 190 height 22
select select "Available"
click at [511, 258] on select "Working Day Off Stand By Holiday Other Depot In Office OSM Ridealong Nursery 1 …" at bounding box center [606, 269] width 190 height 22
select select
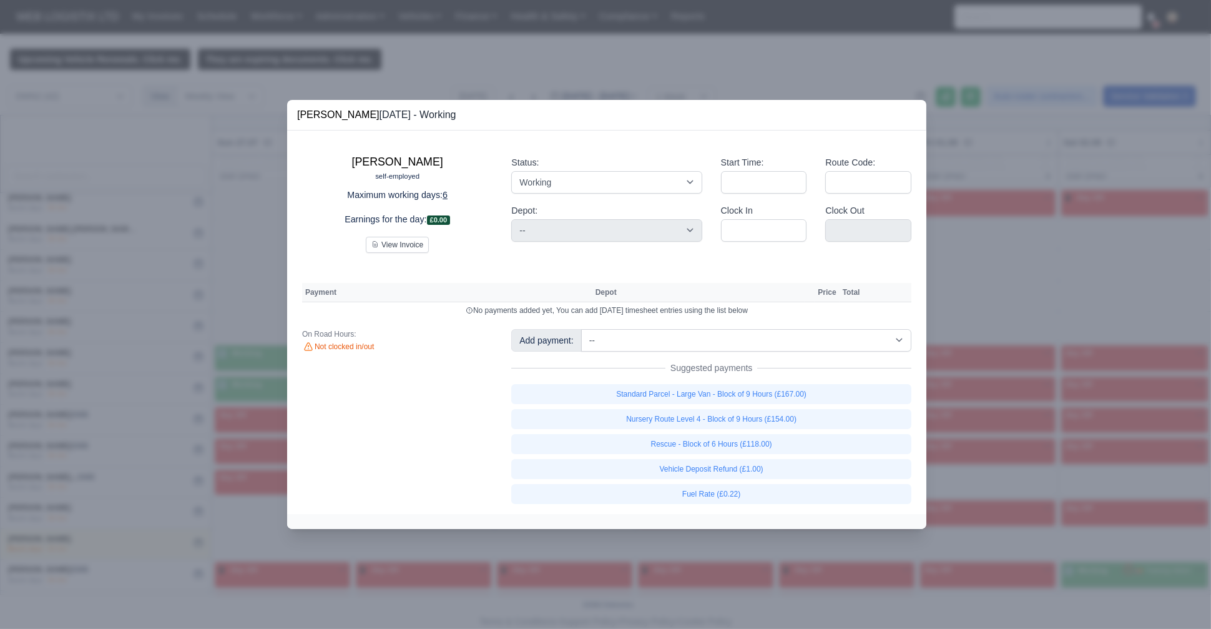
click at [556, 84] on div at bounding box center [605, 314] width 1211 height 629
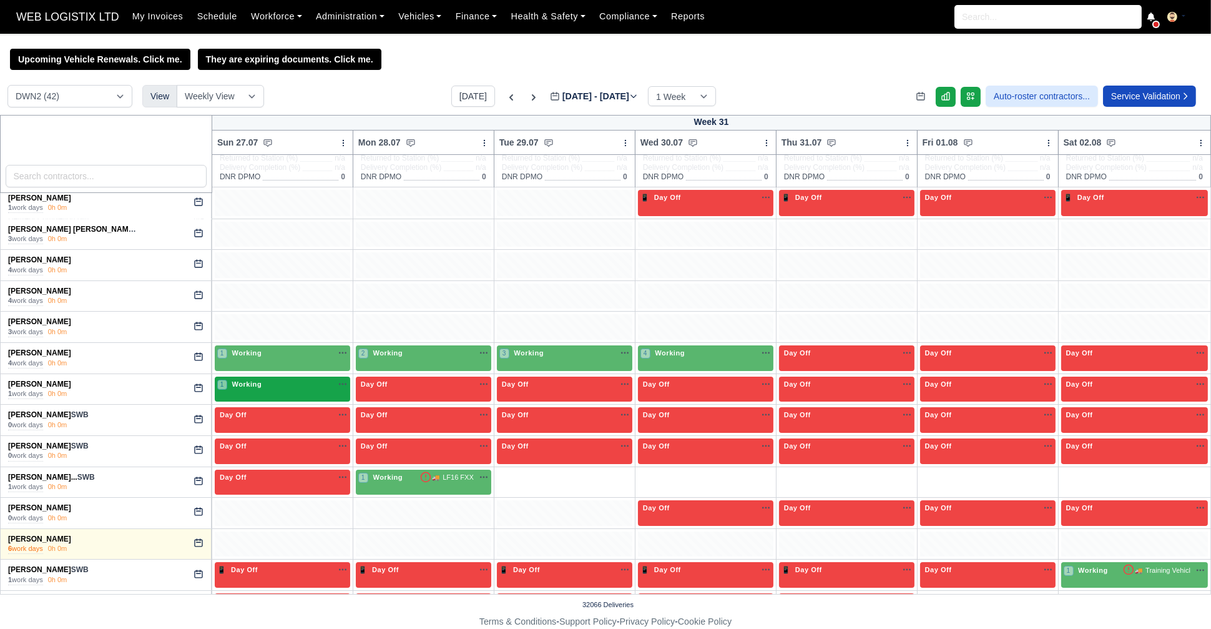
click at [338, 379] on button "button" at bounding box center [343, 384] width 10 height 11
click at [315, 380] on div "1 Working" at bounding box center [282, 384] width 130 height 11
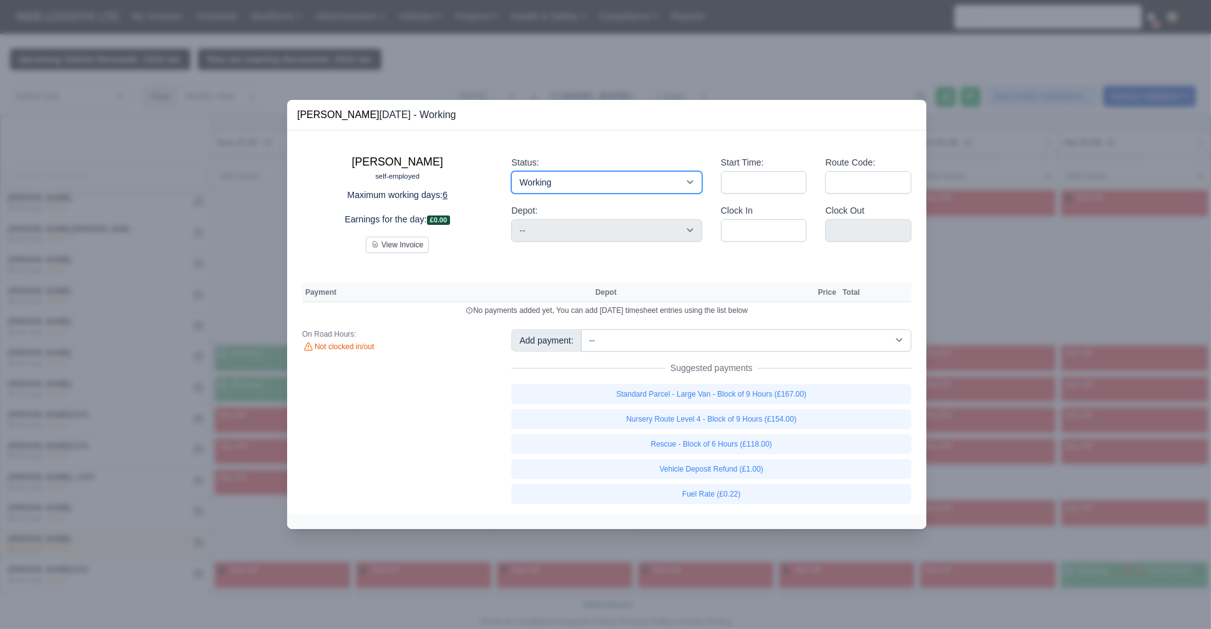
click at [564, 180] on select "Working Day Off Stand By Holiday Other Depot In Office OSM Ridealong Nursery 1 …" at bounding box center [606, 182] width 190 height 22
select select "Day Off"
click at [511, 171] on select "Working Day Off Stand By Holiday Other Depot In Office OSM Ridealong Nursery 1 …" at bounding box center [606, 182] width 190 height 22
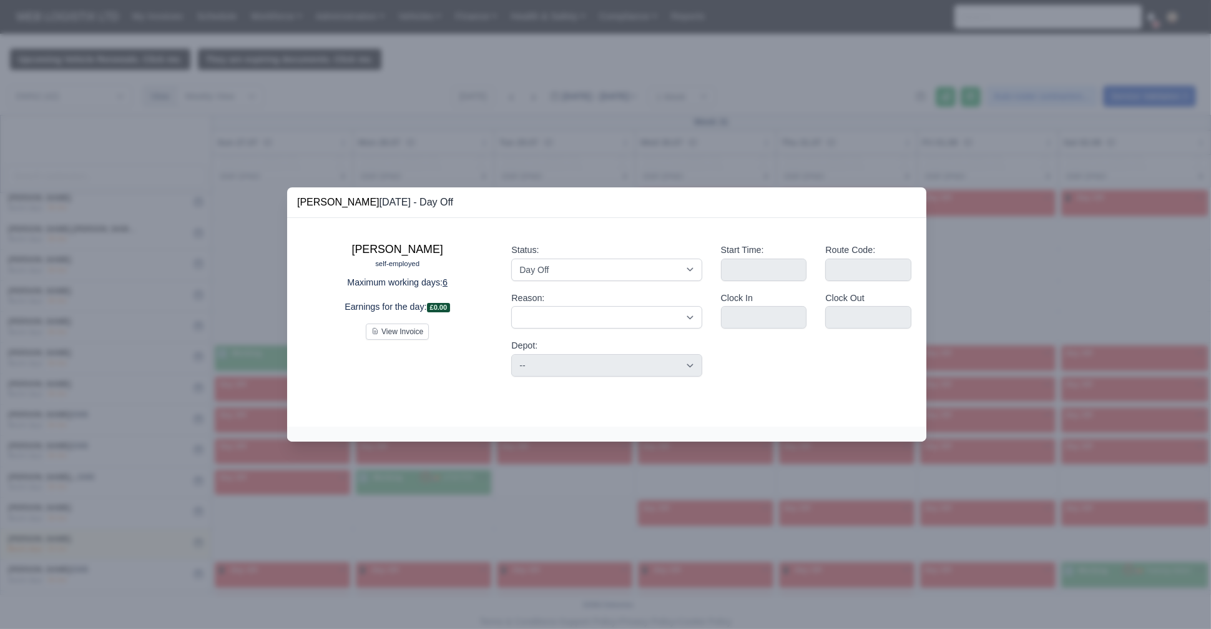
click at [170, 416] on div at bounding box center [605, 314] width 1211 height 629
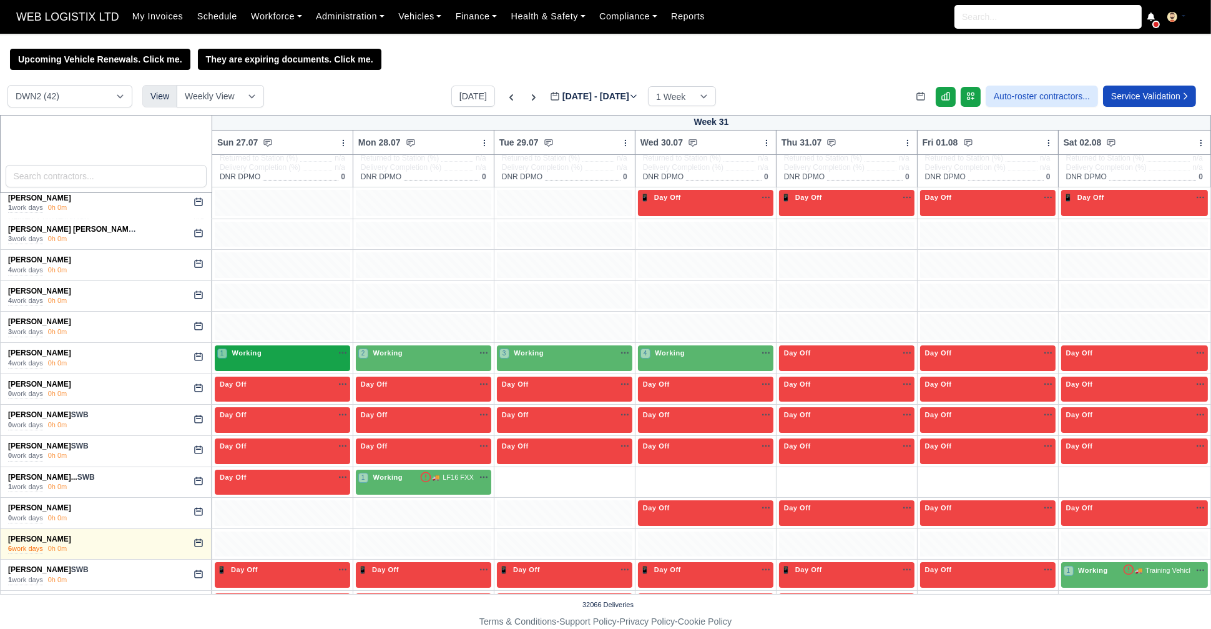
click at [339, 345] on div "1 Working" at bounding box center [282, 358] width 135 height 26
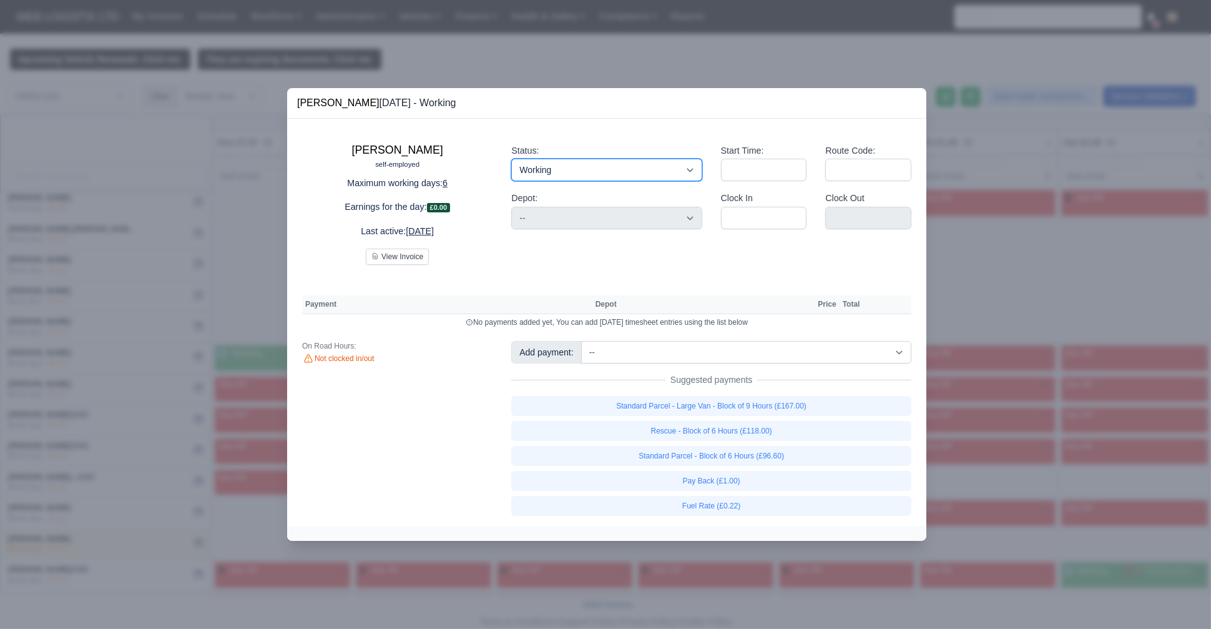
click at [540, 170] on select "Working Day Off Stand By Holiday Other Depot In Office OSM Ridealong Nursery 1 …" at bounding box center [606, 170] width 190 height 22
select select "Day Off"
click at [511, 159] on select "Working Day Off Stand By Holiday Other Depot In Office OSM Ridealong Nursery 1 …" at bounding box center [606, 170] width 190 height 22
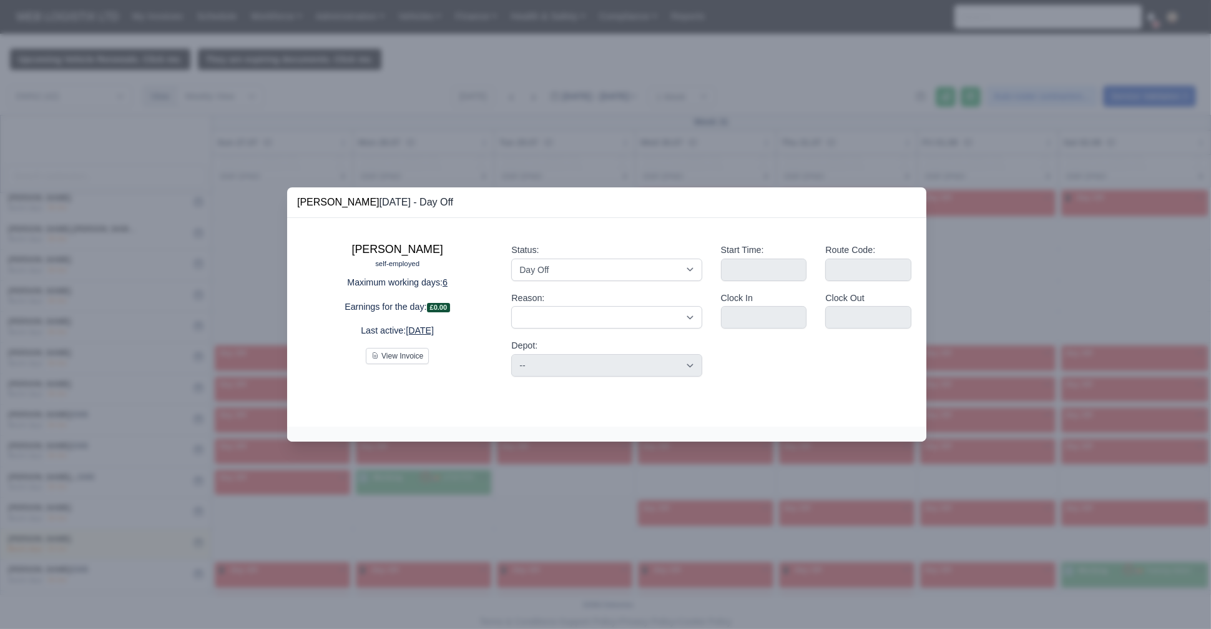
click at [184, 204] on div at bounding box center [605, 314] width 1211 height 629
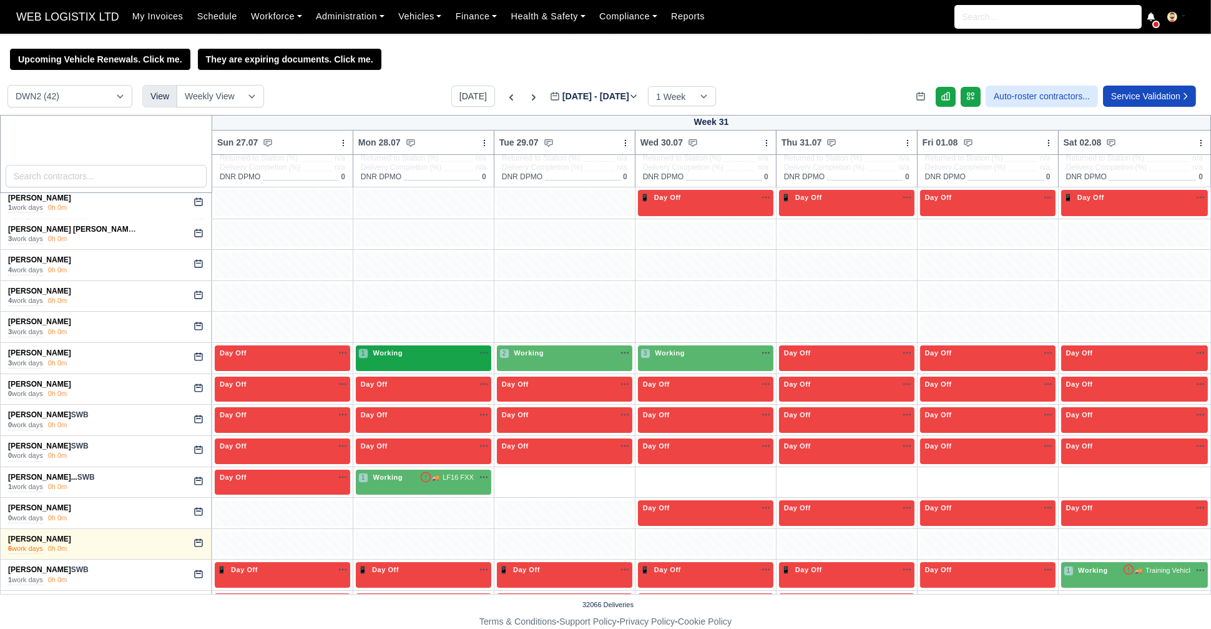
click at [452, 350] on div "1 Working" at bounding box center [423, 353] width 130 height 11
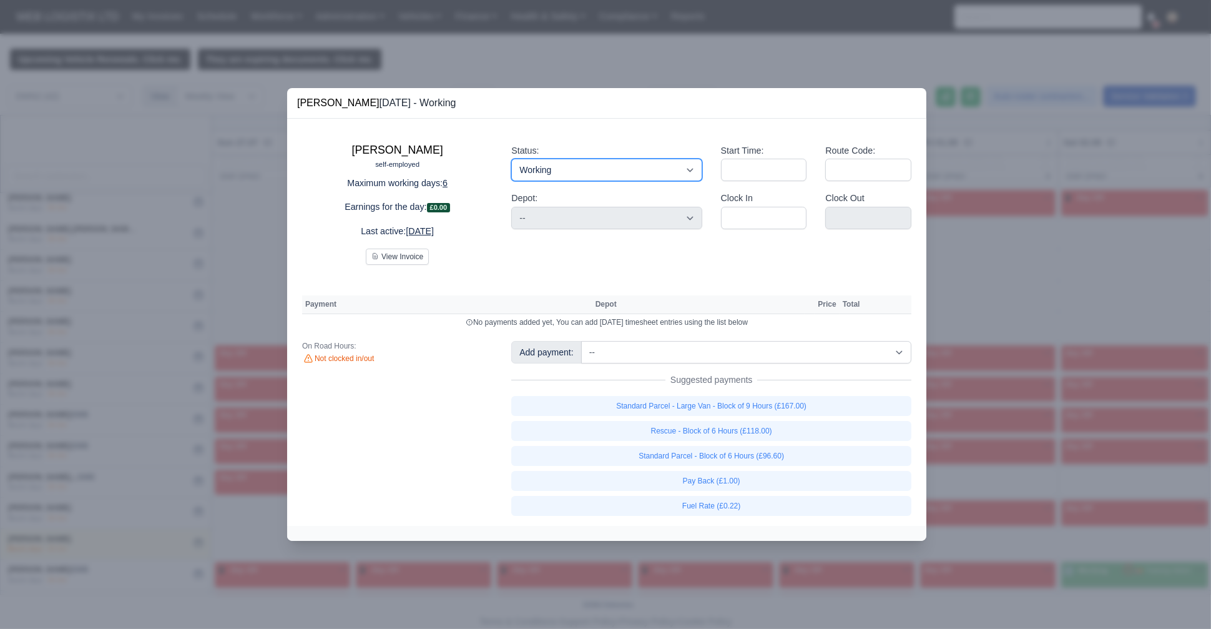
click at [580, 177] on select "Working Day Off Stand By Holiday Other Depot In Office OSM Ridealong Nursery 1 …" at bounding box center [606, 170] width 190 height 22
select select "Day Off"
click at [511, 159] on select "Working Day Off Stand By Holiday Other Depot In Office OSM Ridealong Nursery 1 …" at bounding box center [606, 170] width 190 height 22
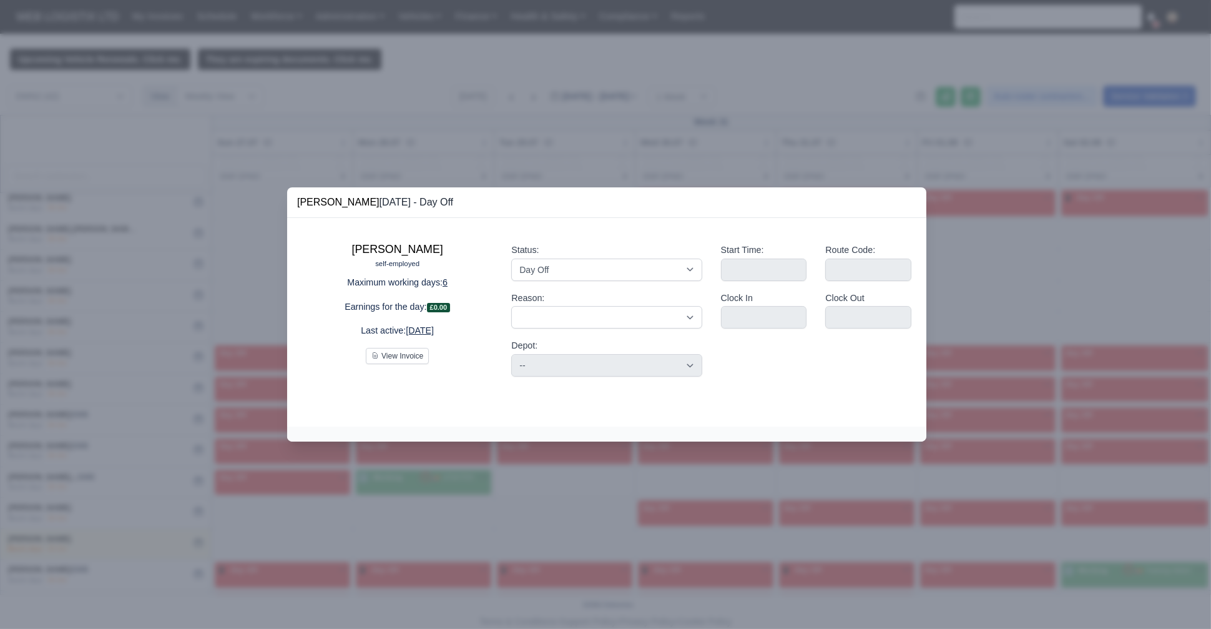
click at [153, 283] on div at bounding box center [605, 314] width 1211 height 629
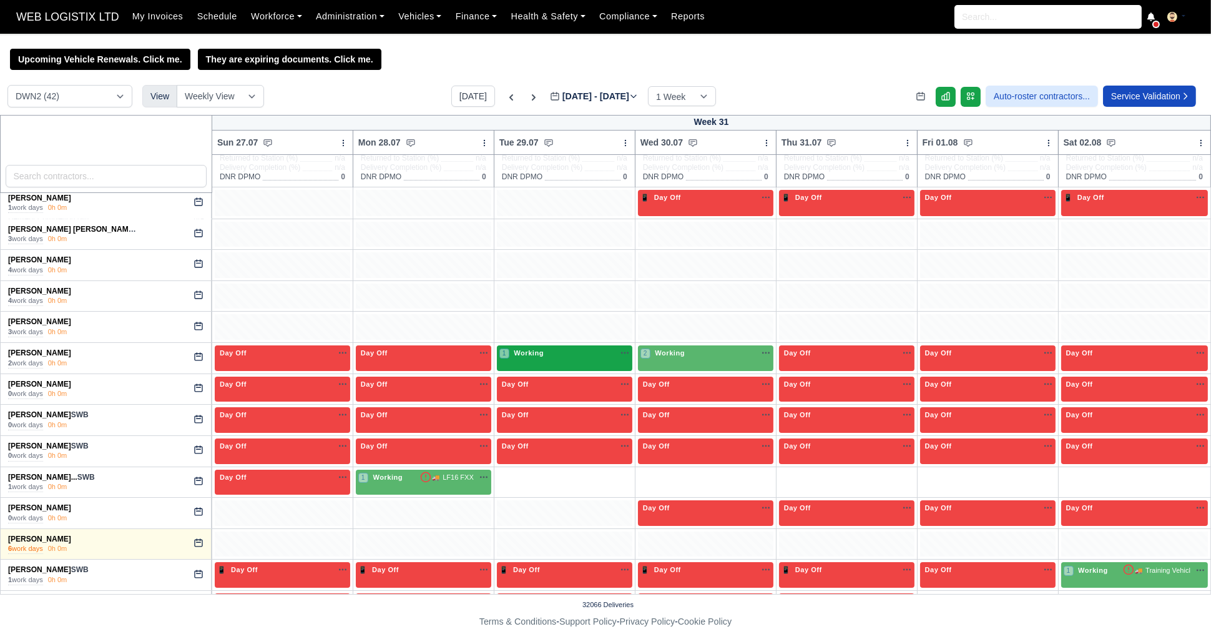
click at [507, 360] on div "1 Working" at bounding box center [564, 354] width 130 height 13
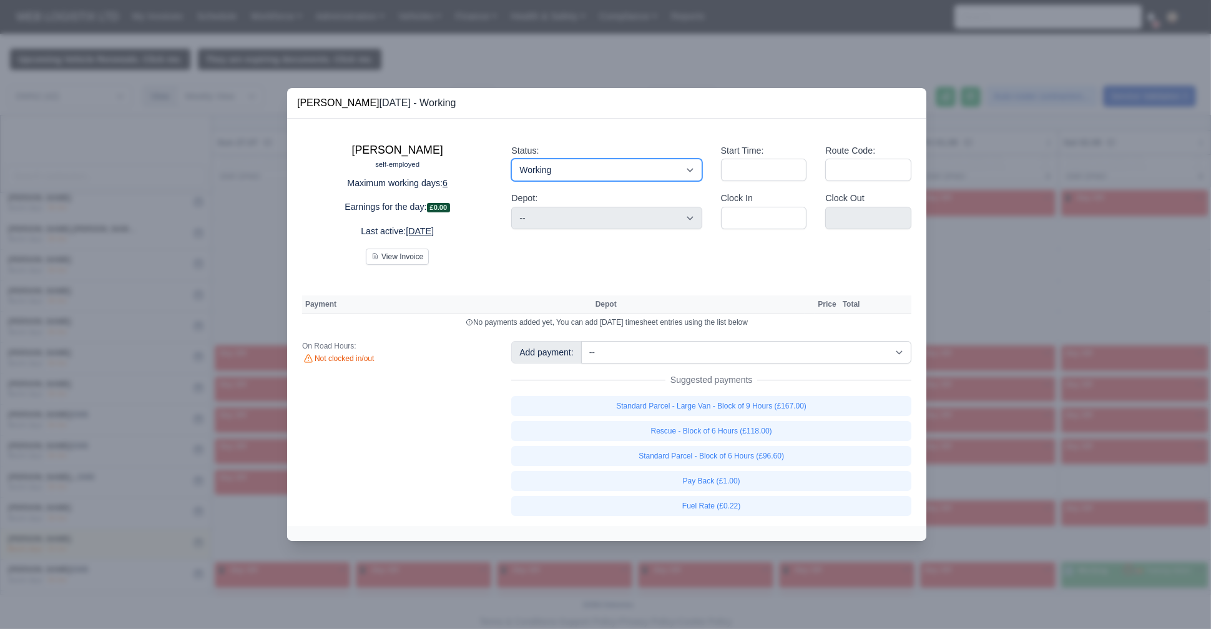
click at [546, 209] on div "Status: Working Day Off Stand By Holiday Other Depot In Office OSM Ridealong Nu…" at bounding box center [606, 199] width 209 height 131
select select "Day Off"
drag, startPoint x: 546, startPoint y: 175, endPoint x: 546, endPoint y: 209, distance: 34.3
click at [511, 159] on select "Working Day Off Stand By Holiday Other Depot In Office OSM Ridealong Nursery 1 …" at bounding box center [606, 170] width 190 height 22
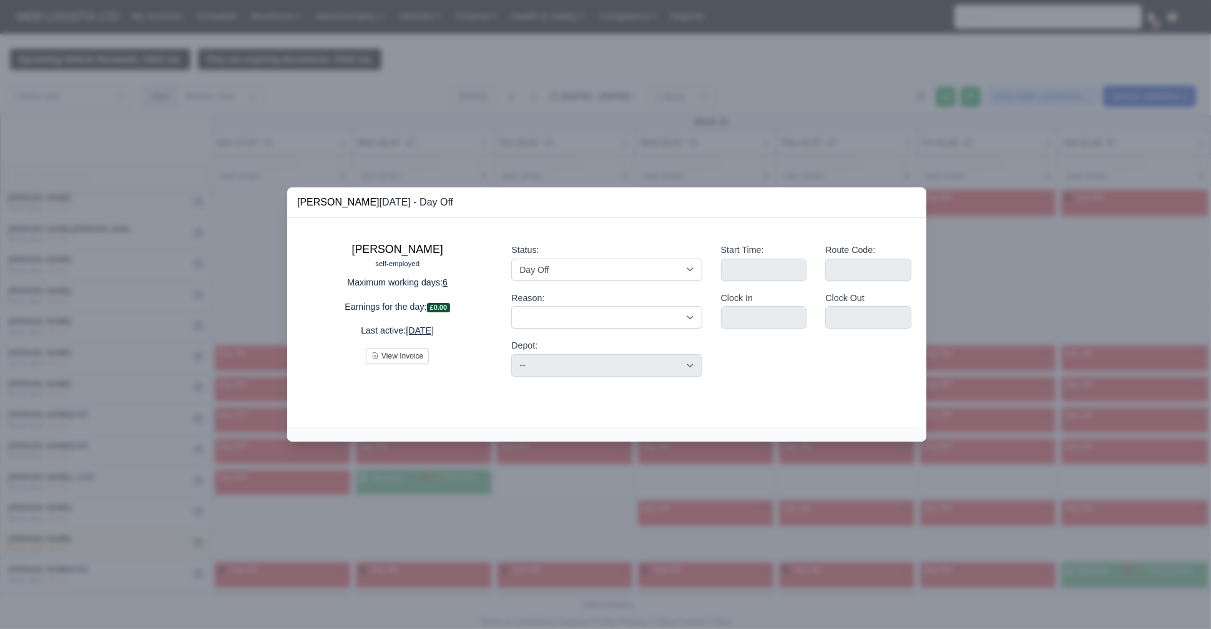
click at [210, 263] on div at bounding box center [605, 314] width 1211 height 629
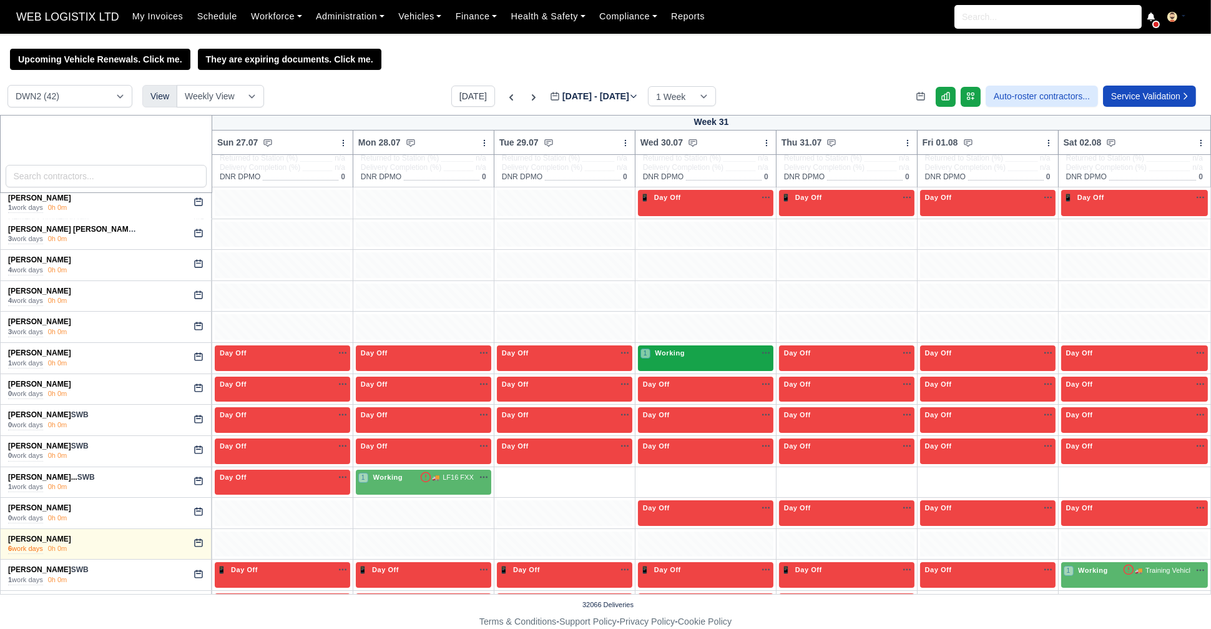
click at [673, 357] on div "1 Working" at bounding box center [664, 353] width 47 height 11
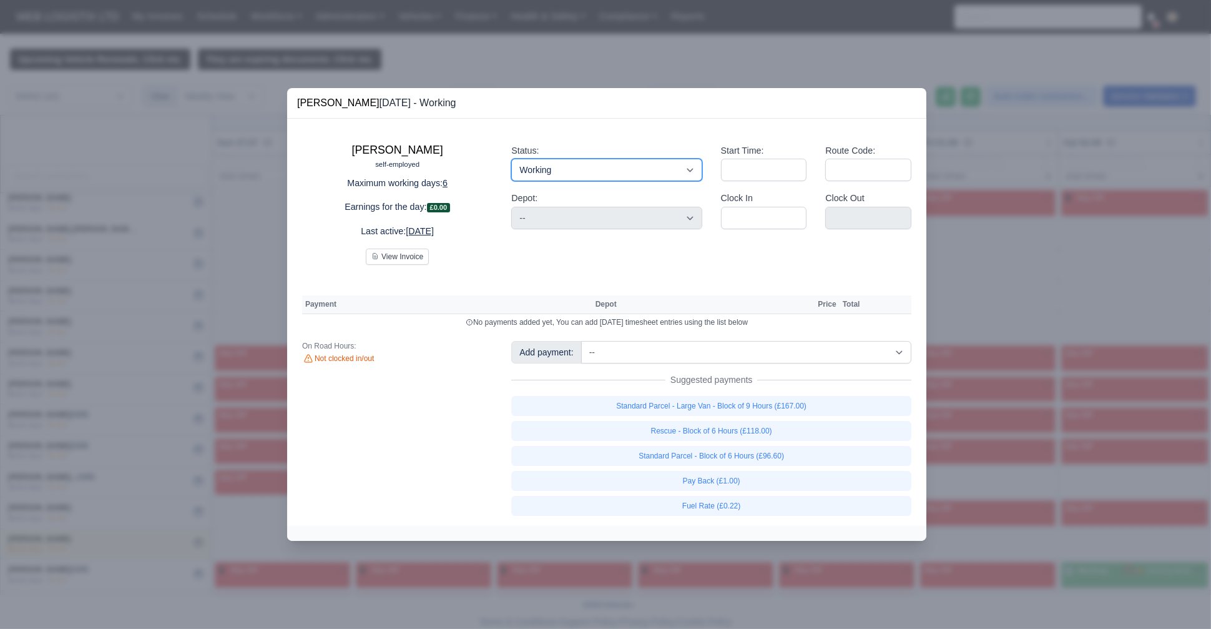
click at [552, 170] on select "Working Day Off Stand By Holiday Other Depot In Office OSM Ridealong Nursery 1 …" at bounding box center [606, 170] width 190 height 22
select select "Day Off"
click at [511, 159] on select "Working Day Off Stand By Holiday Other Depot In Office OSM Ridealong Nursery 1 …" at bounding box center [606, 170] width 190 height 22
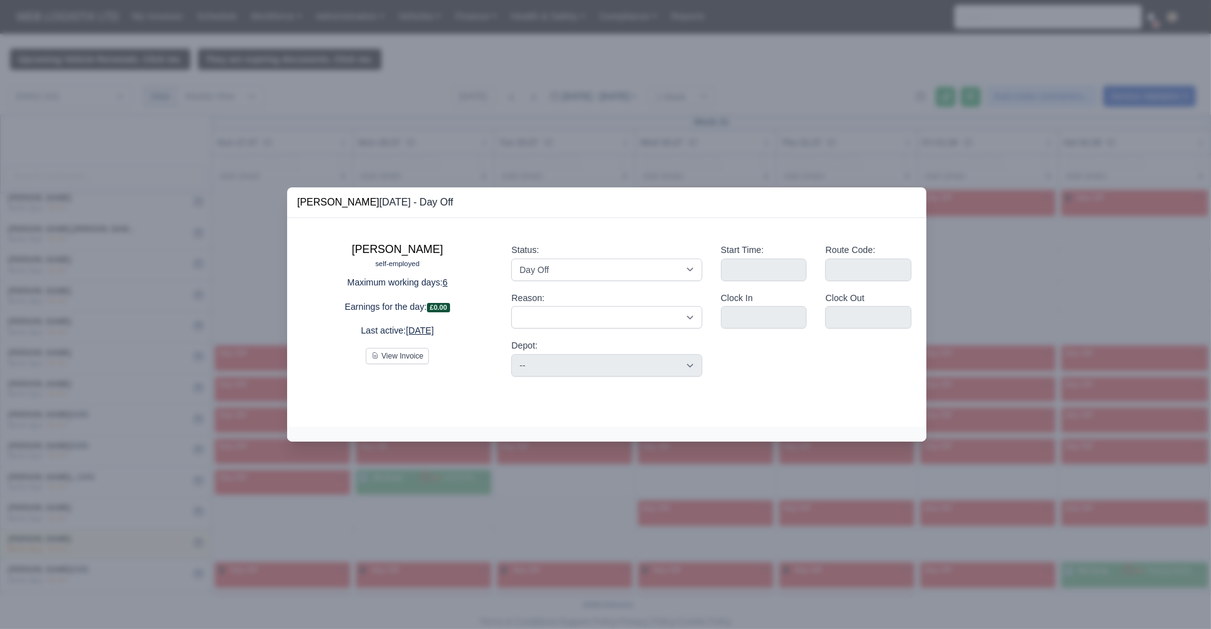
click at [206, 159] on div at bounding box center [605, 314] width 1211 height 629
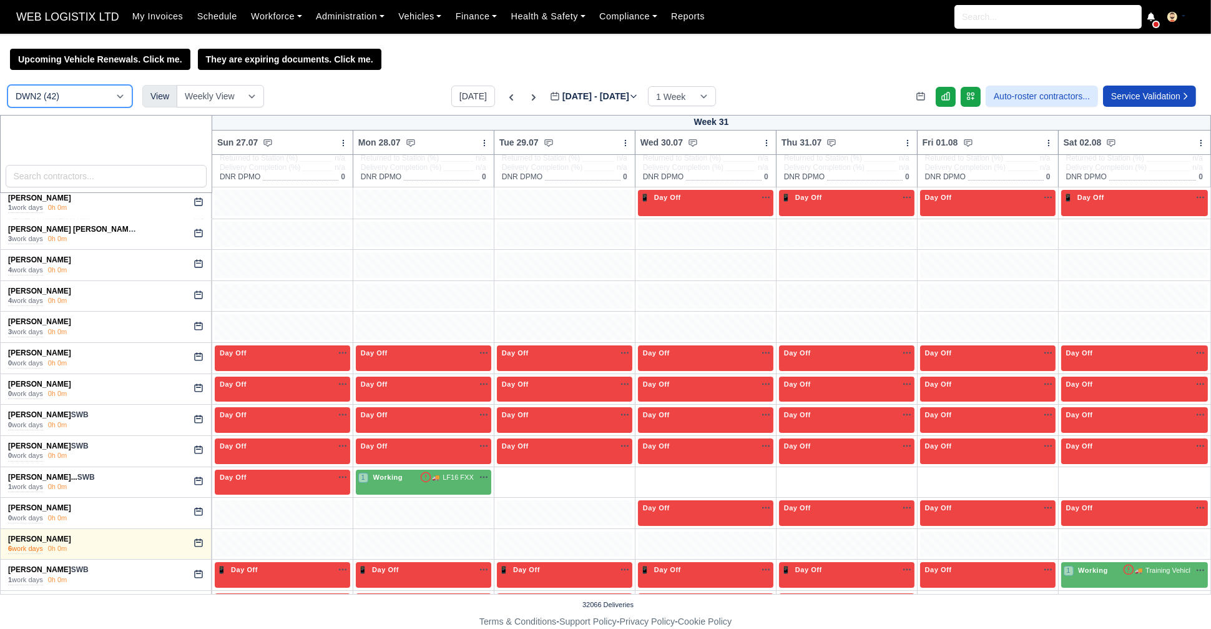
click at [54, 97] on select "DCE1 (1) DWN2 (42) DXM2 (42)" at bounding box center [69, 96] width 125 height 22
click at [7, 86] on select "DCE1 (1) DWN2 (42) DXM2 (42)" at bounding box center [69, 96] width 125 height 22
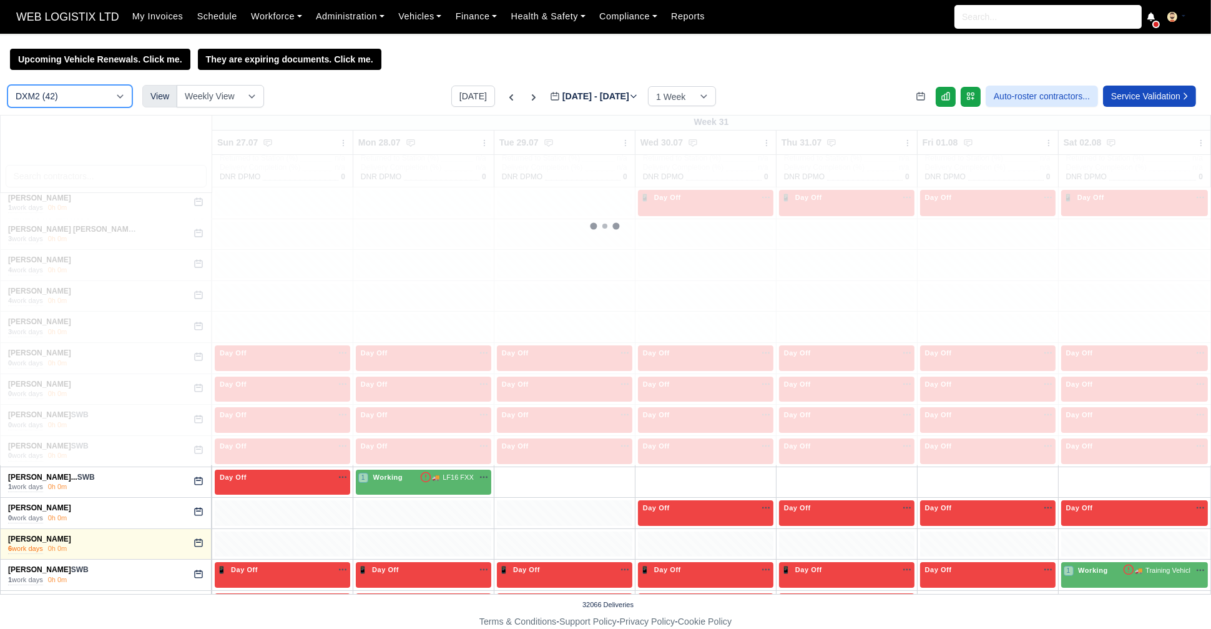
select select "1"
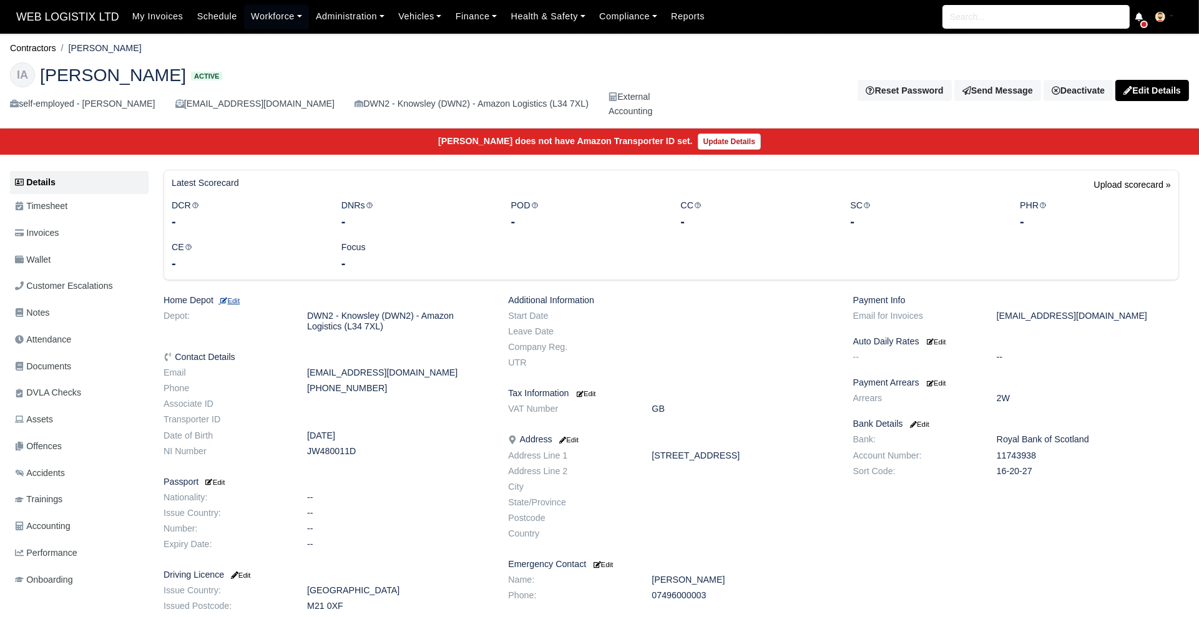
click at [231, 297] on small "Edit" at bounding box center [229, 300] width 21 height 7
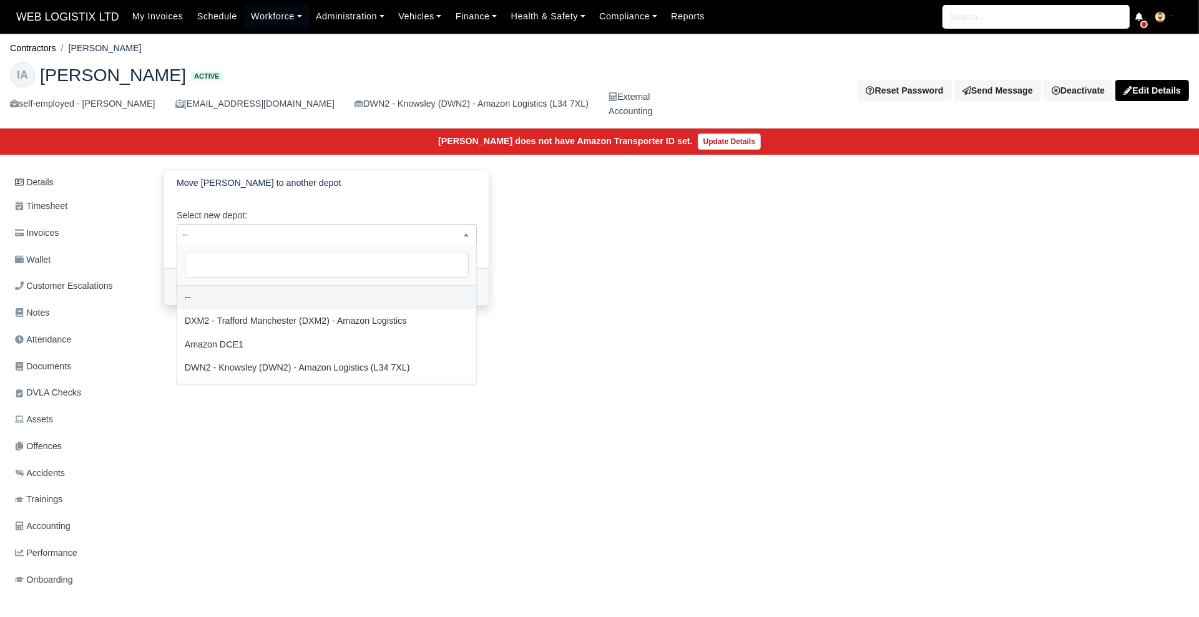
click at [330, 242] on span "--" at bounding box center [326, 235] width 299 height 16
select select "1"
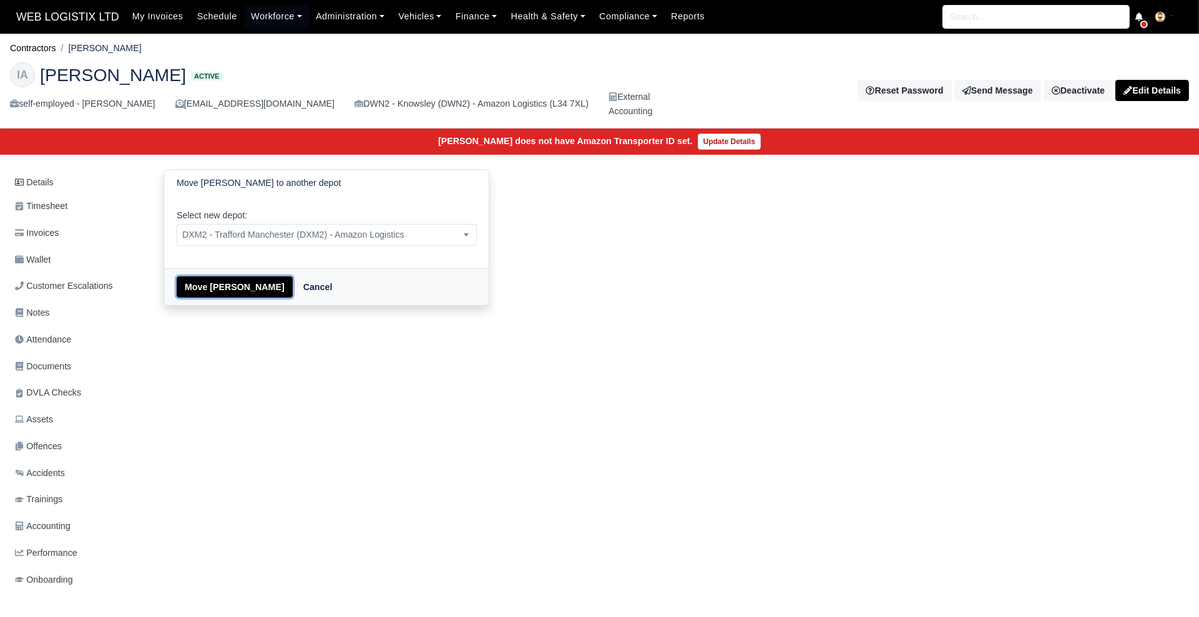
click at [222, 283] on button "Move [PERSON_NAME]" at bounding box center [235, 287] width 116 height 21
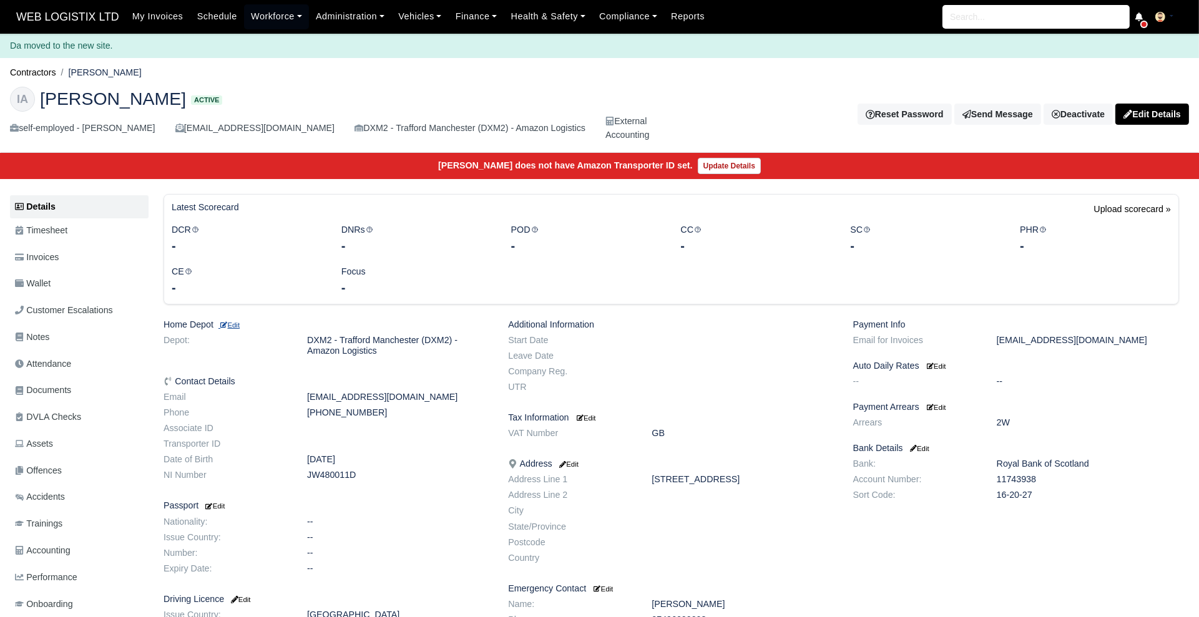
click at [240, 323] on small "Edit" at bounding box center [229, 325] width 21 height 7
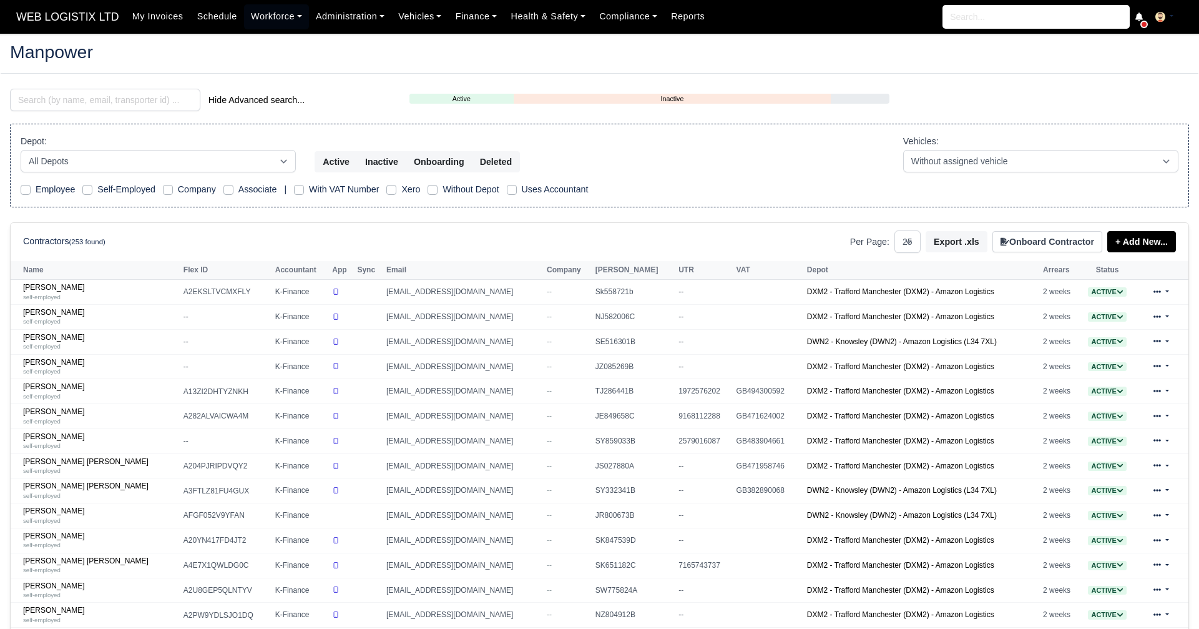
select select "25"
click at [146, 102] on input "search" at bounding box center [105, 100] width 190 height 22
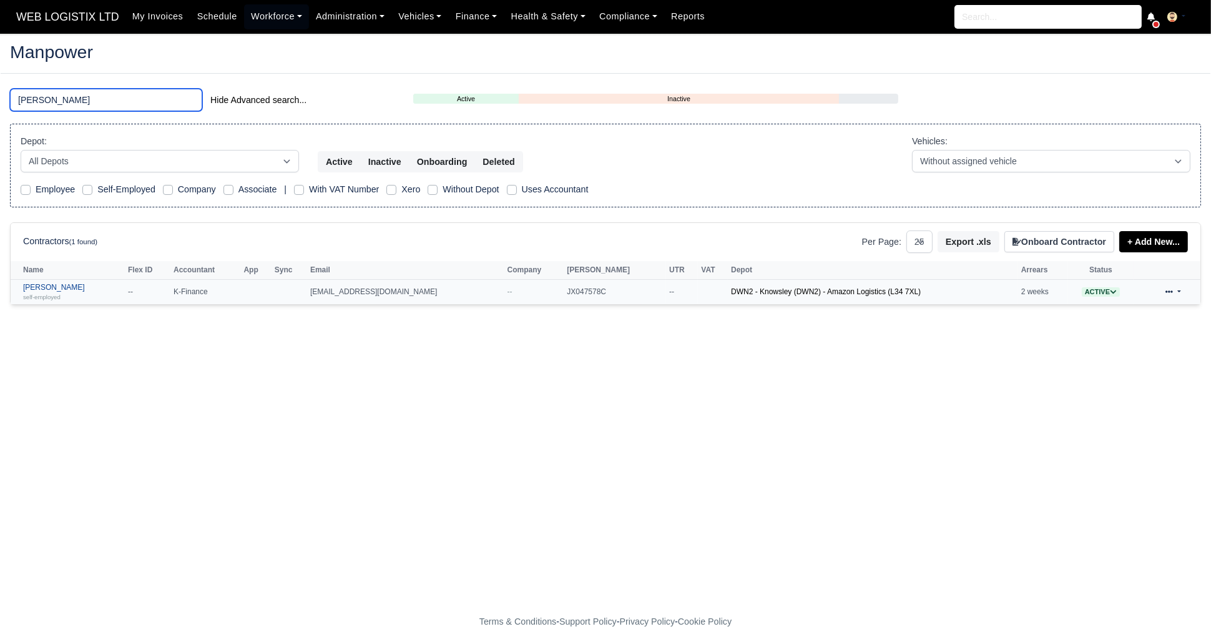
type input "jake"
click at [41, 293] on small "self-employed" at bounding box center [41, 296] width 37 height 7
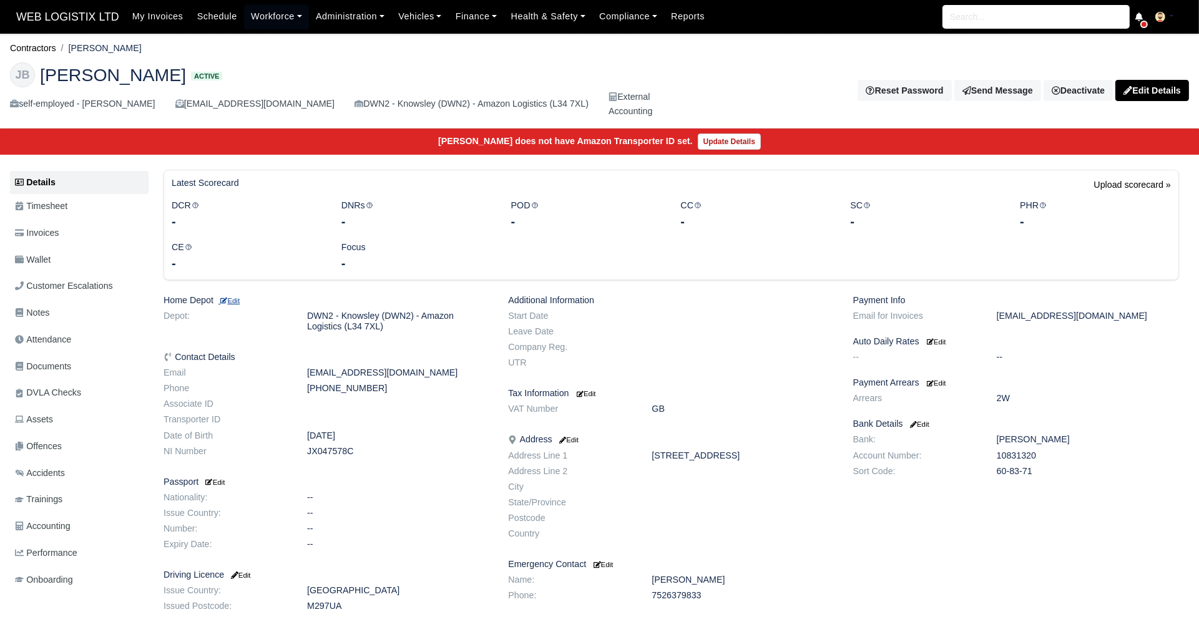
click at [227, 303] on icon at bounding box center [223, 300] width 7 height 7
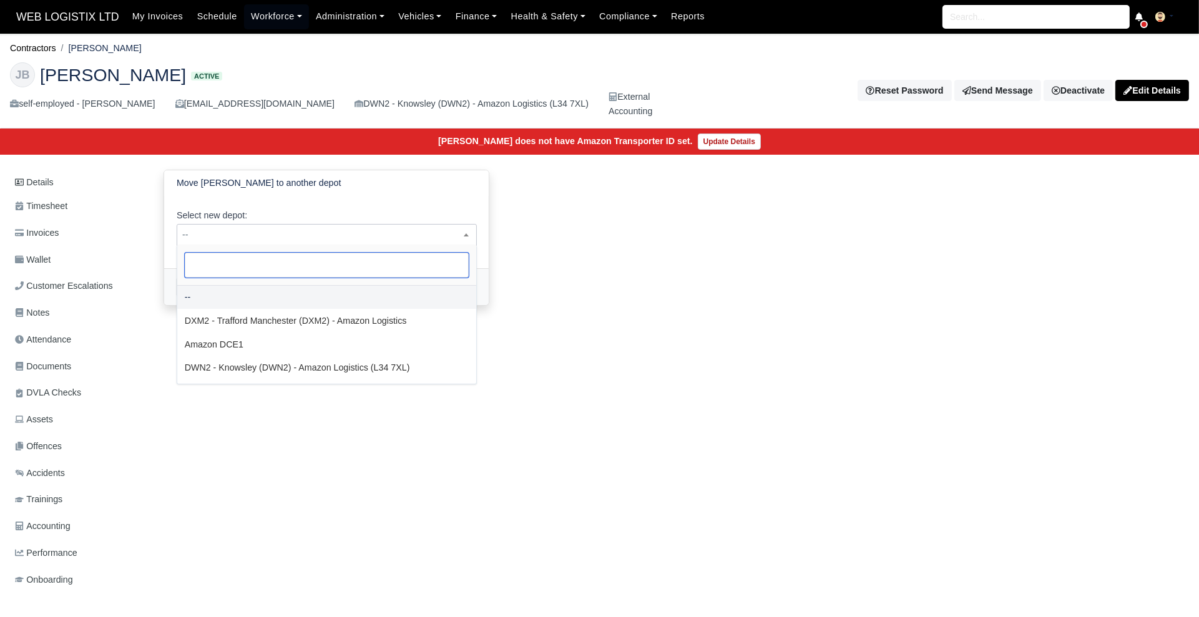
click at [270, 233] on span "--" at bounding box center [326, 235] width 299 height 16
select select "1"
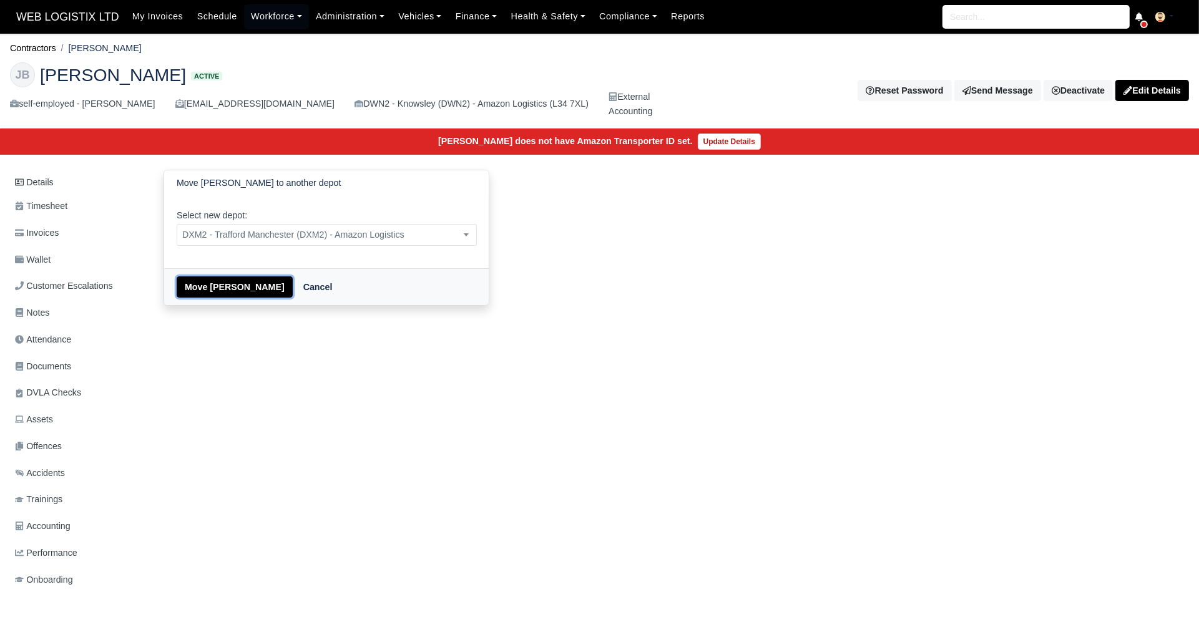
click at [212, 285] on button "Move Jake Bulger" at bounding box center [235, 287] width 116 height 21
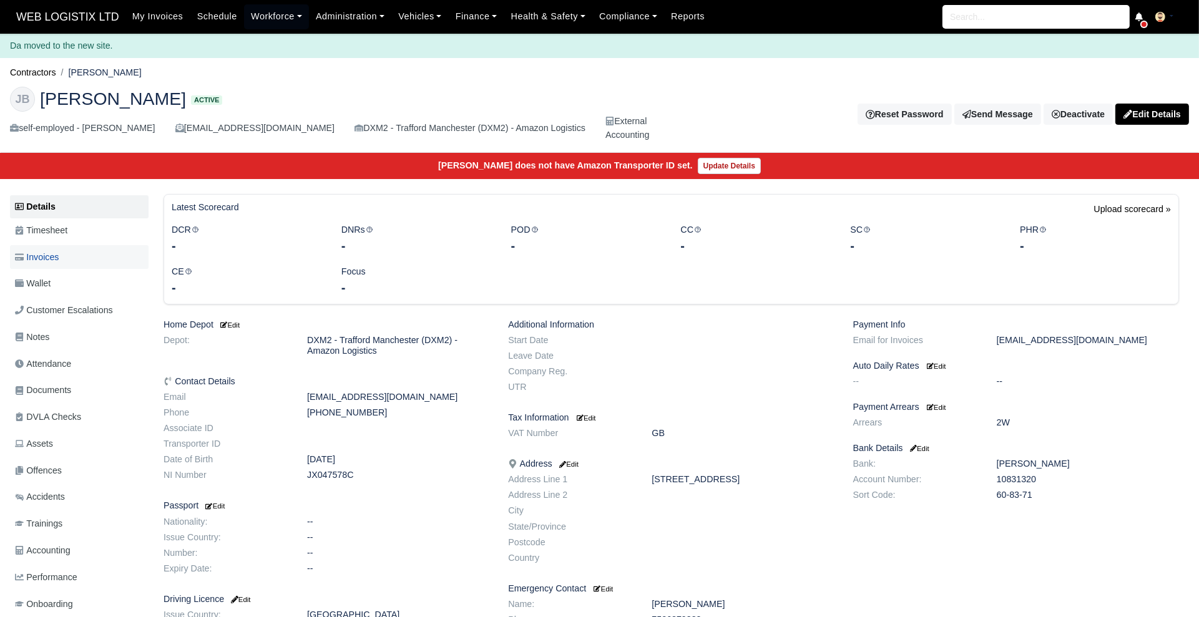
click at [82, 262] on link "Invoices" at bounding box center [79, 257] width 139 height 24
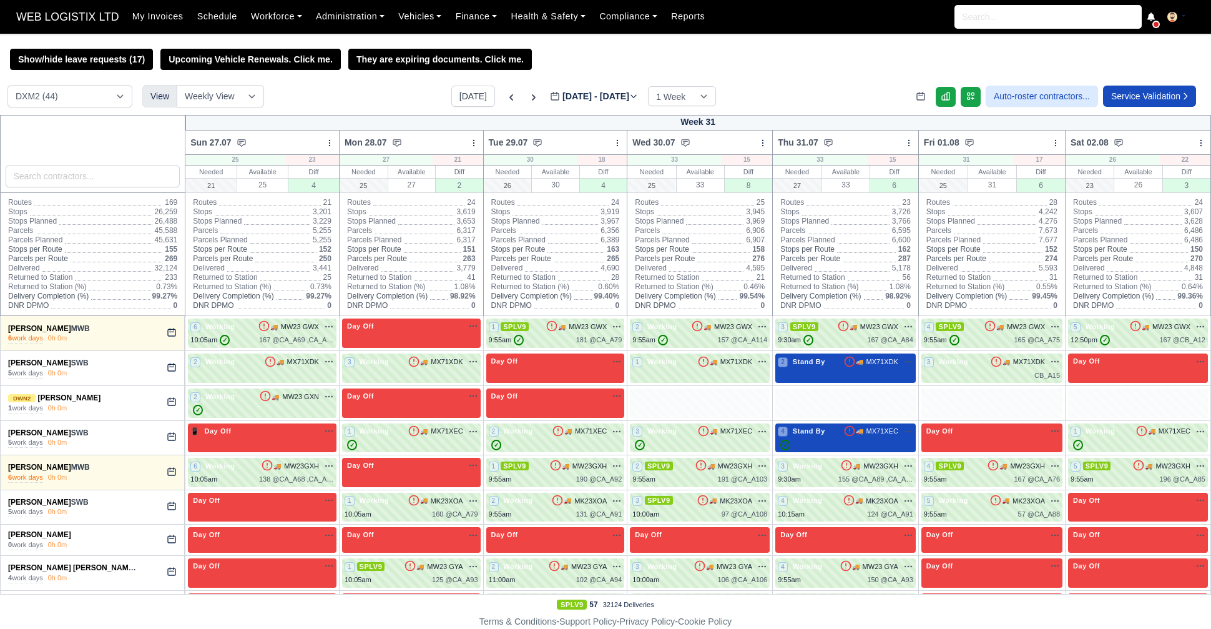
select select "1"
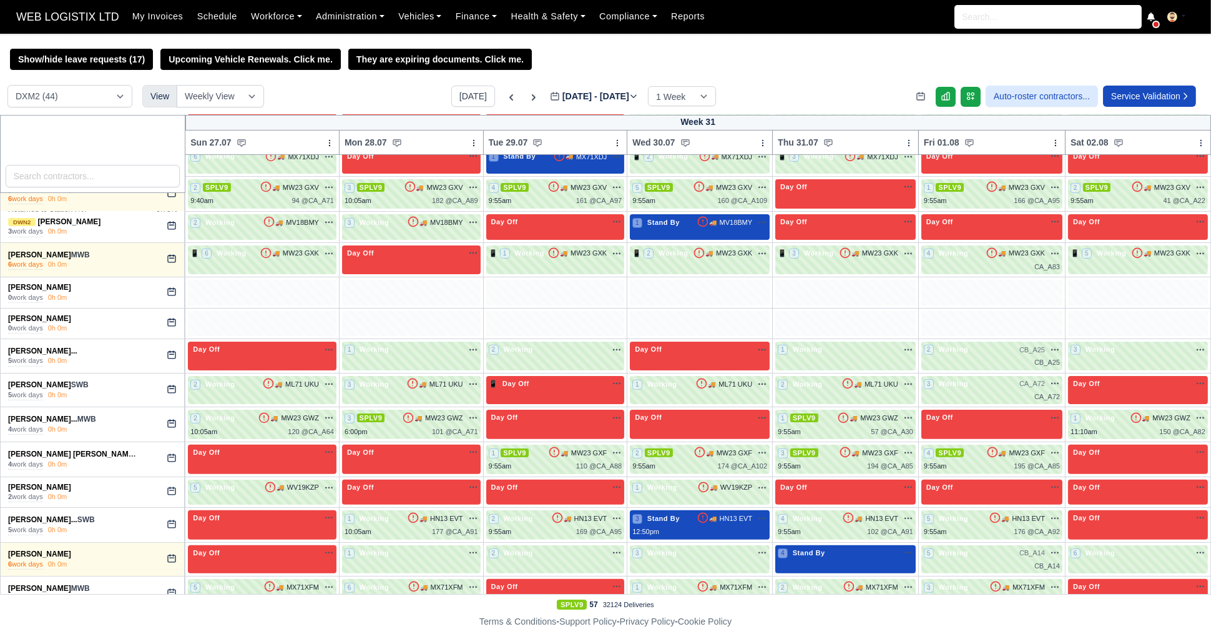
scroll to position [690, 0]
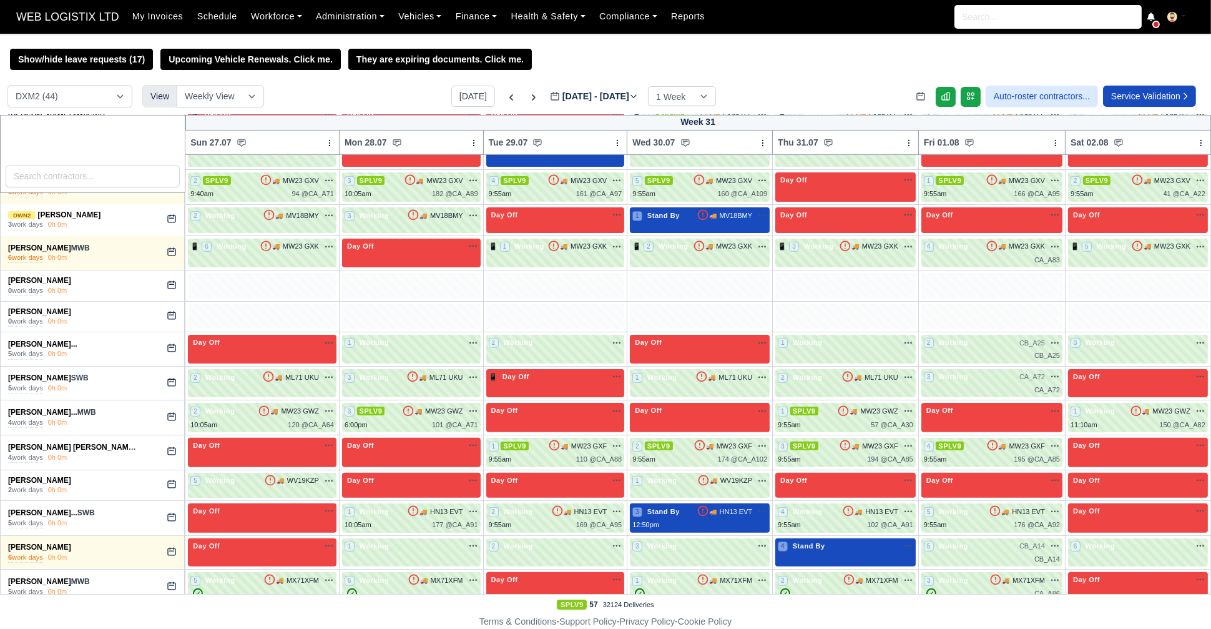
click at [173, 281] on icon at bounding box center [171, 284] width 7 height 7
select select "Day Off"
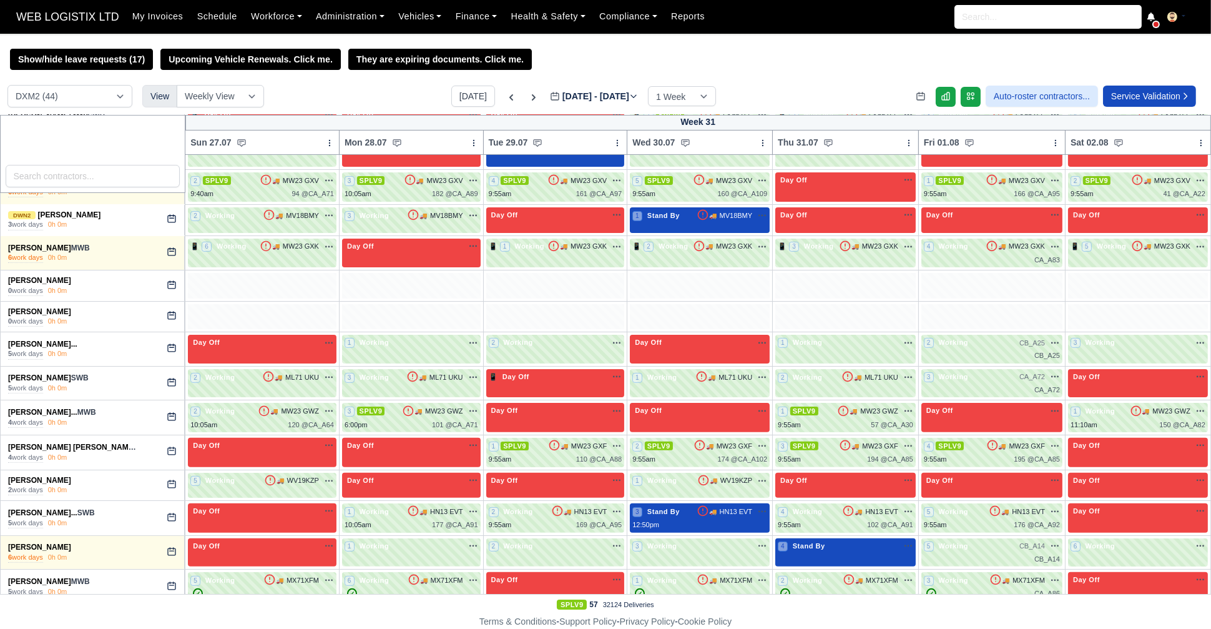
select select "Day Off"
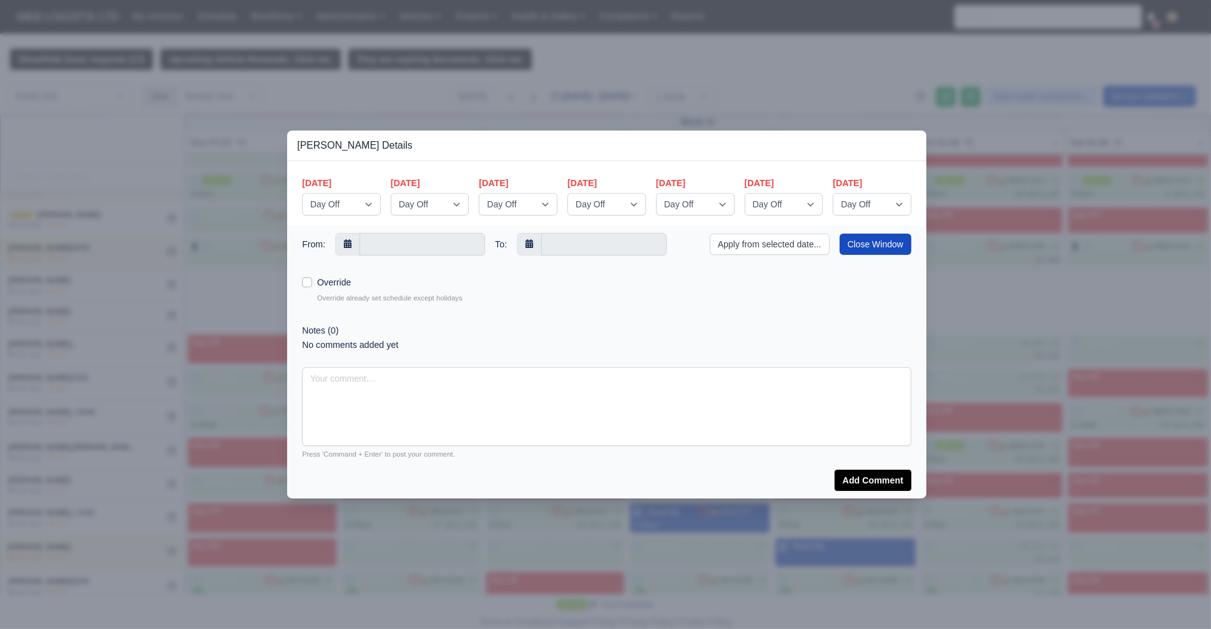
click at [179, 283] on div at bounding box center [605, 314] width 1211 height 629
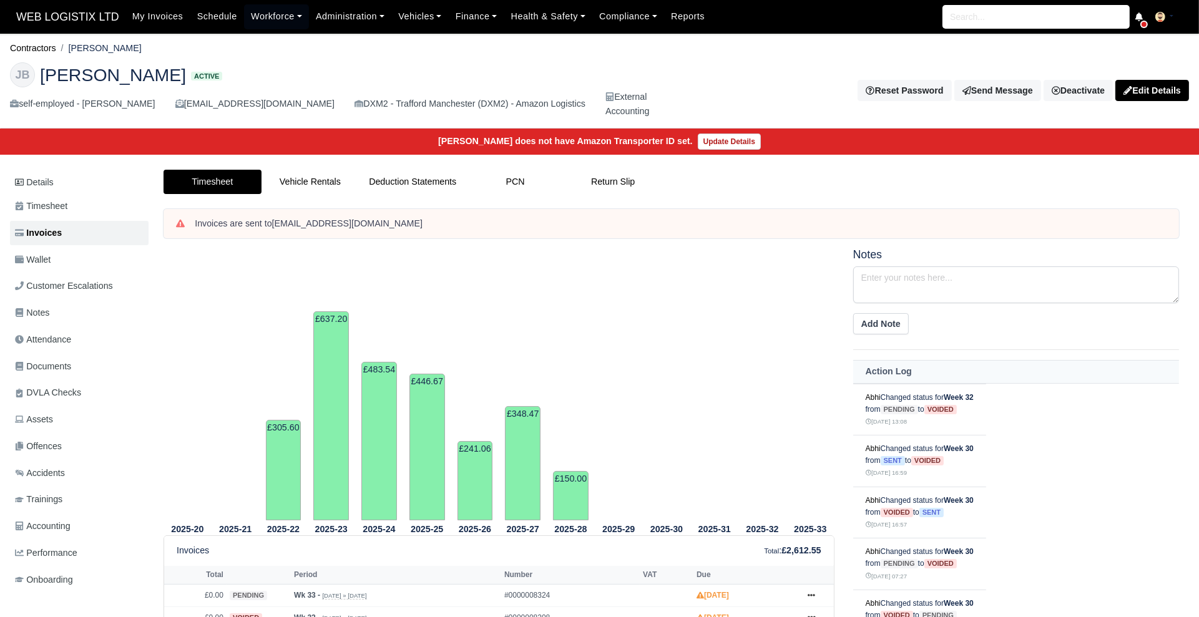
scroll to position [273, 0]
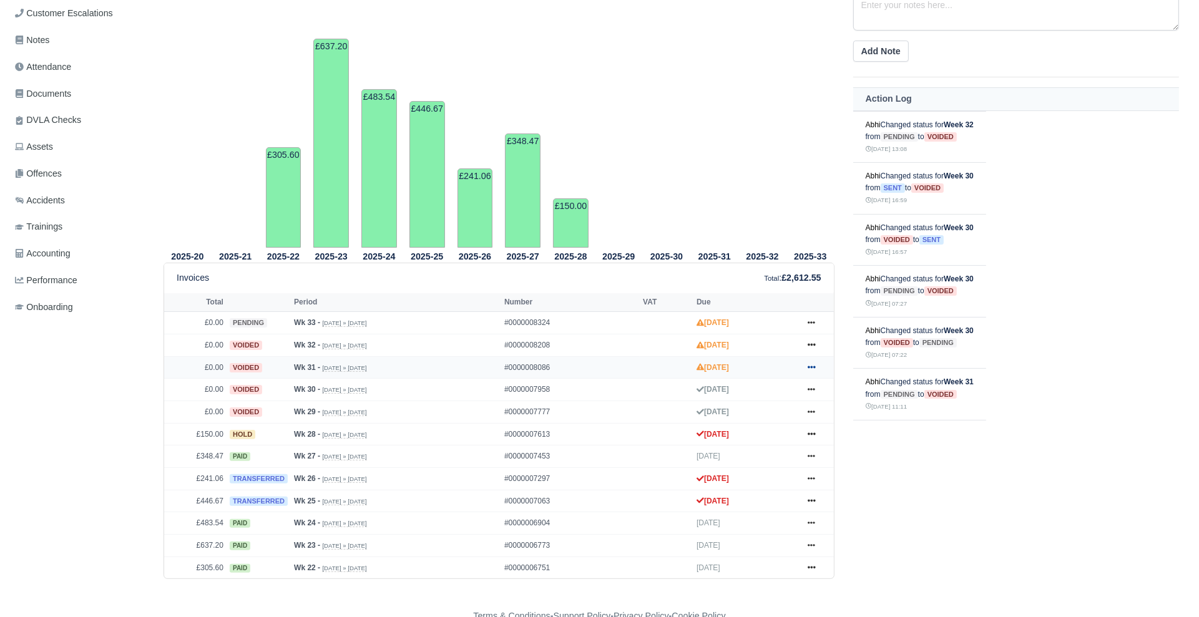
click at [812, 366] on icon at bounding box center [811, 367] width 7 height 2
click at [790, 393] on link "Show Invoice" at bounding box center [764, 391] width 111 height 26
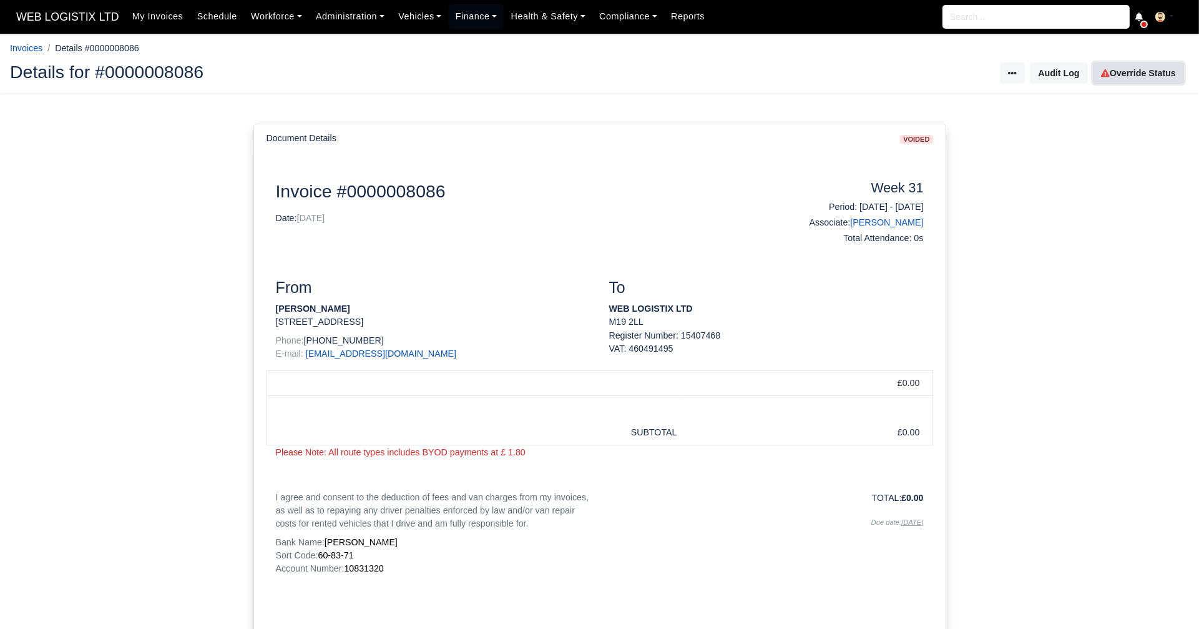
click at [1147, 69] on link "Override Status" at bounding box center [1138, 72] width 91 height 21
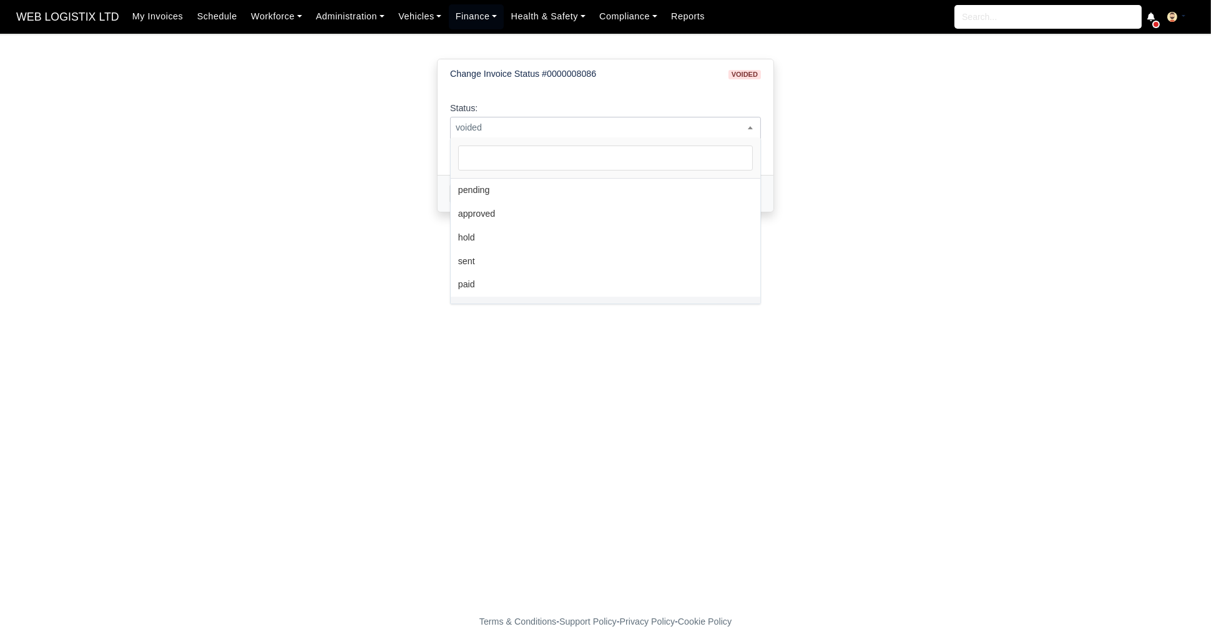
click at [549, 124] on span "voided" at bounding box center [606, 128] width 310 height 16
select select "pending"
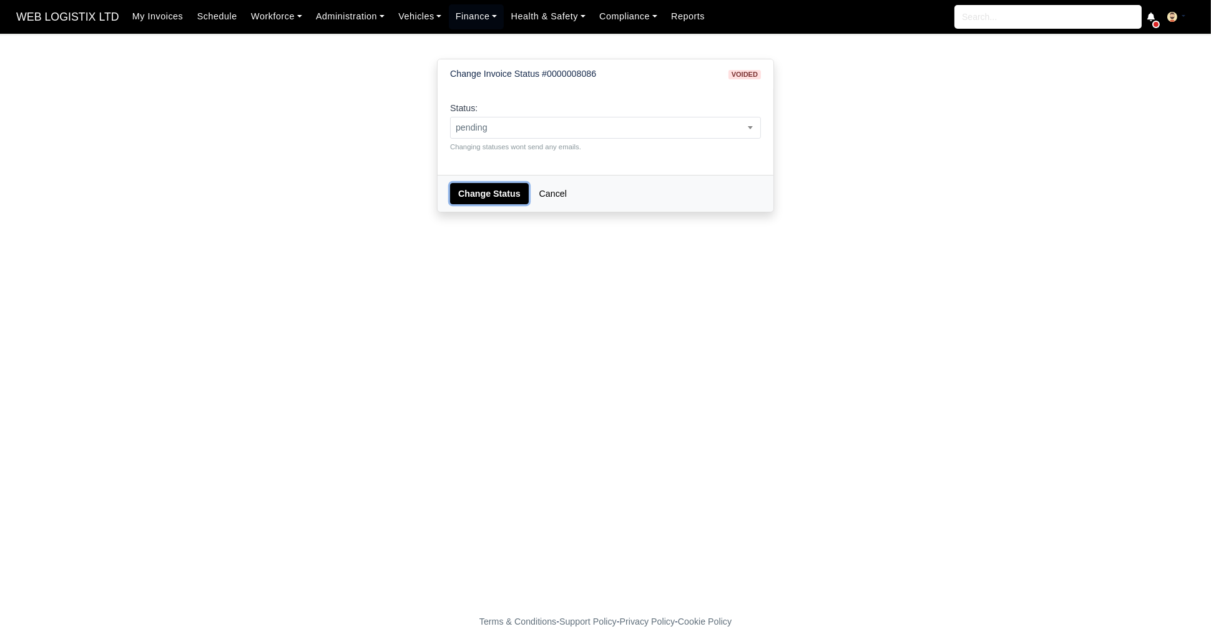
click at [454, 192] on button "Change Status" at bounding box center [489, 193] width 79 height 21
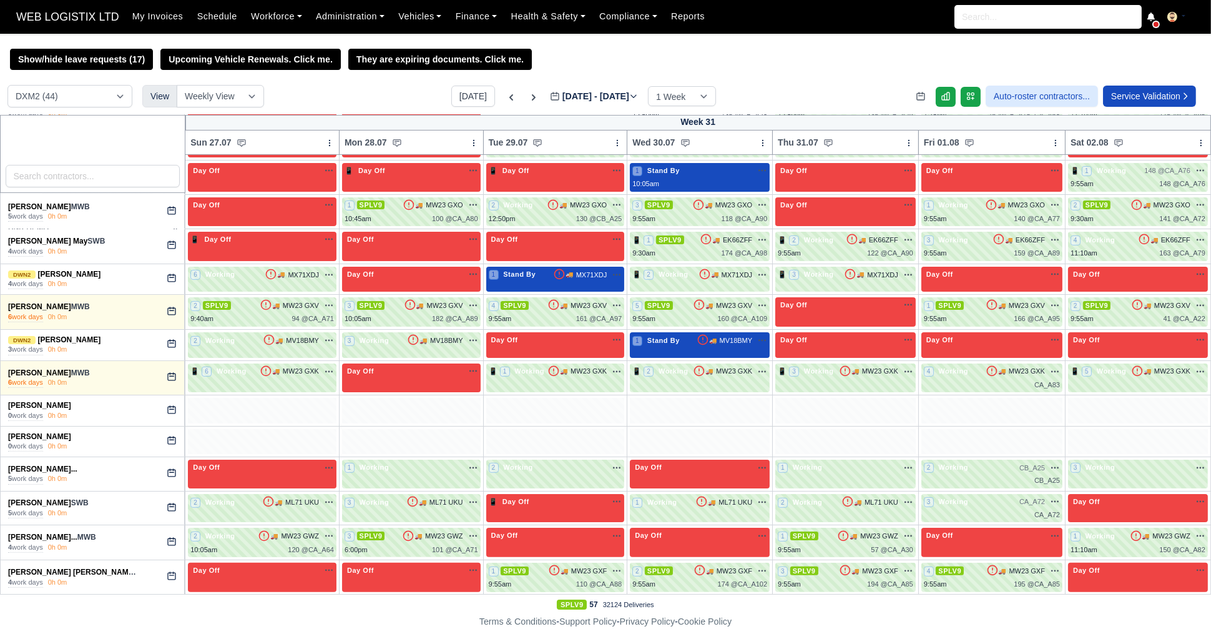
scroll to position [570, 0]
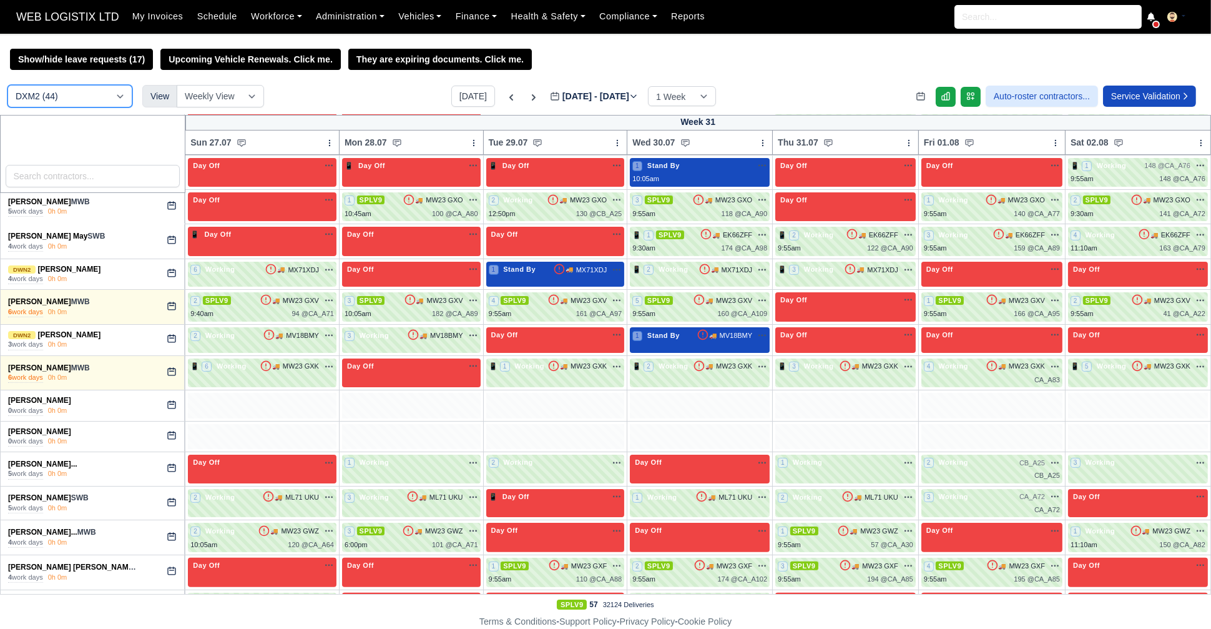
click at [60, 94] on select "DCE1 (1) DWN2 (40) DXM2 (44)" at bounding box center [69, 96] width 125 height 22
select select "3"
click at [7, 86] on select "DCE1 (1) DWN2 (40) DXM2 (44)" at bounding box center [69, 96] width 125 height 22
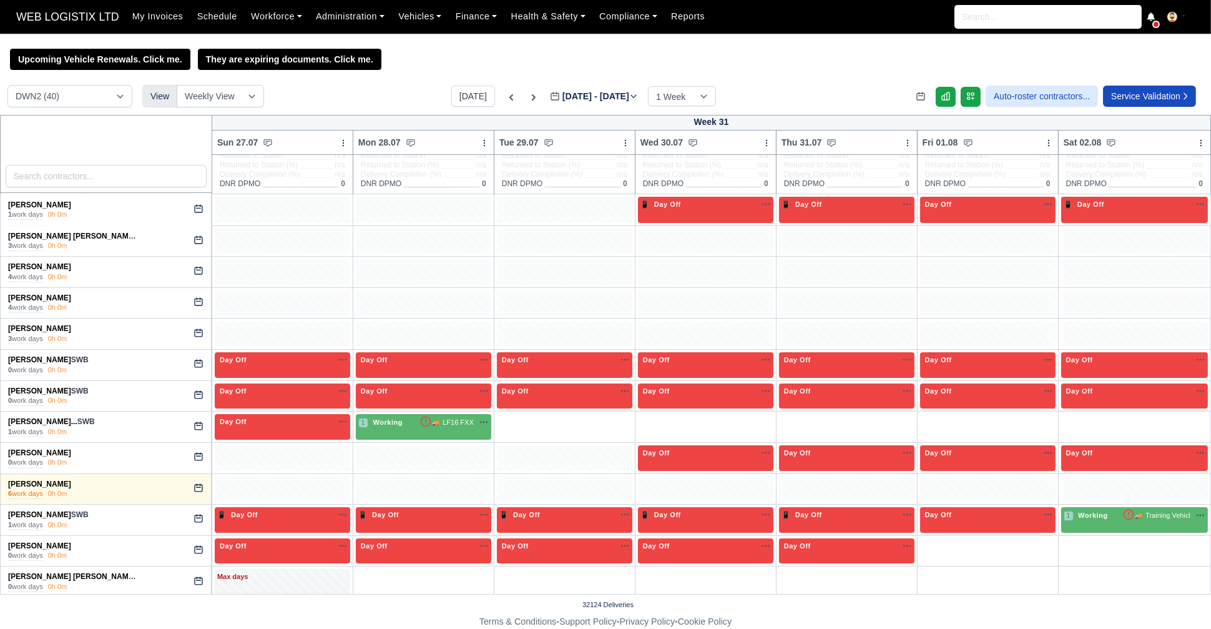
scroll to position [120, 0]
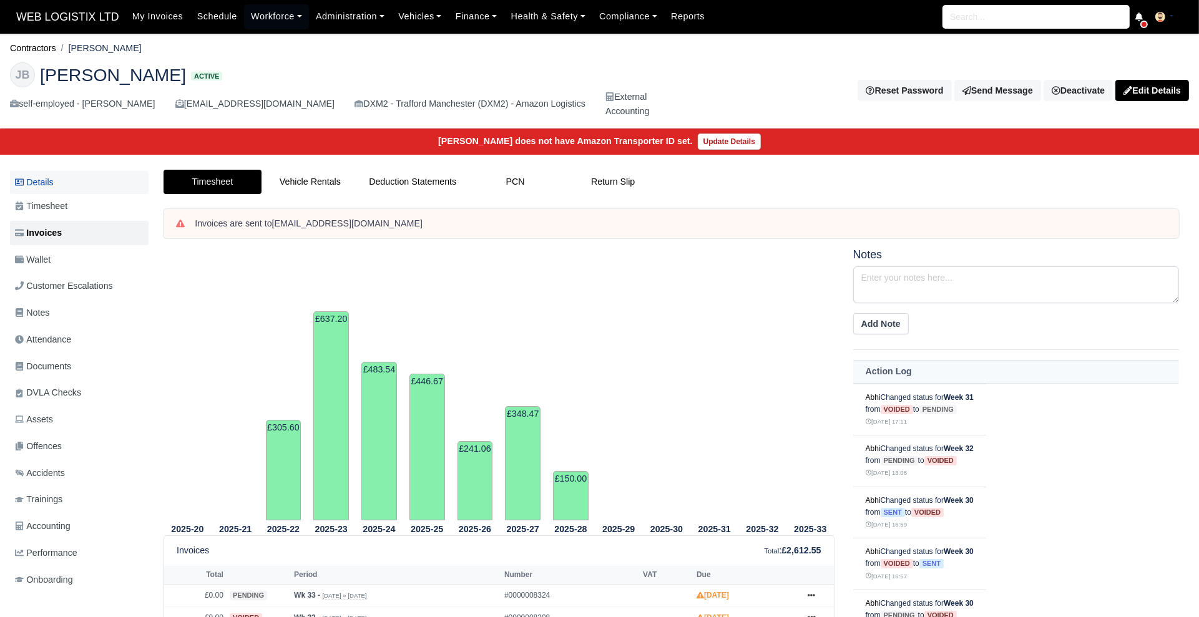
click at [47, 179] on link "Details" at bounding box center [79, 182] width 139 height 23
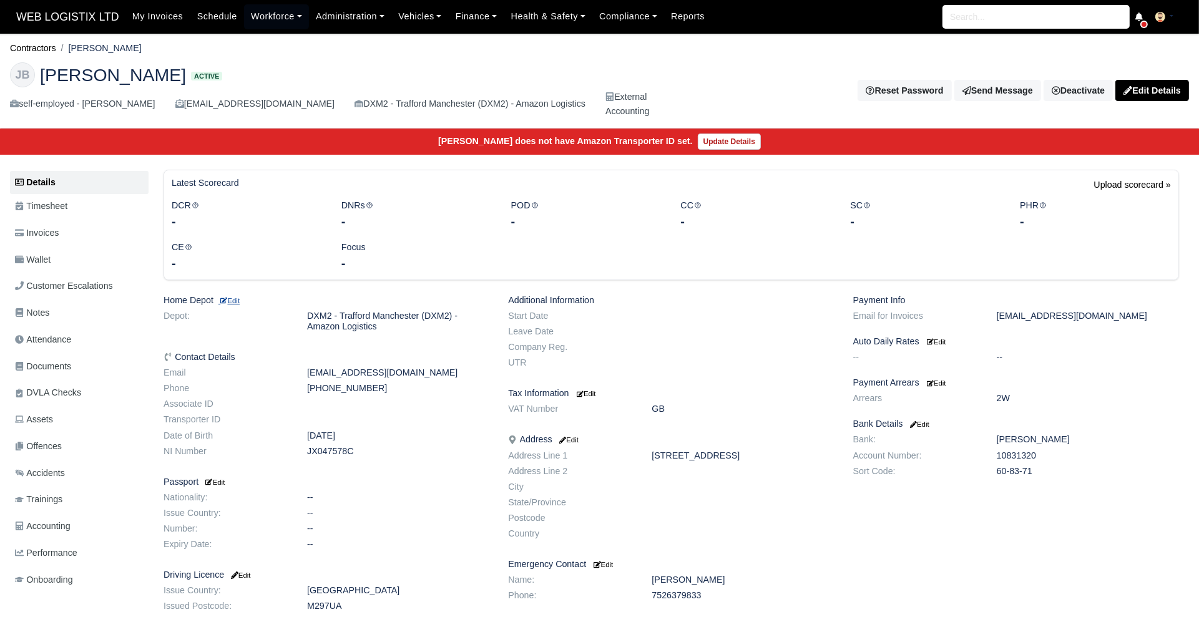
click at [237, 300] on small "Edit" at bounding box center [229, 300] width 21 height 7
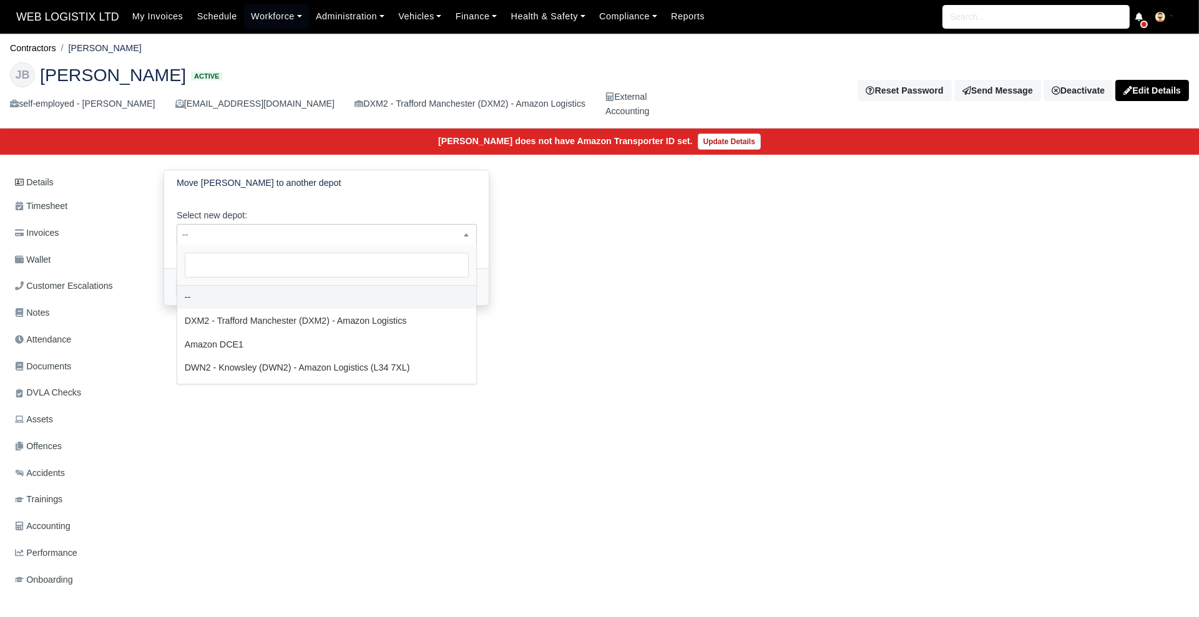
click at [373, 232] on span "--" at bounding box center [326, 235] width 299 height 16
select select "3"
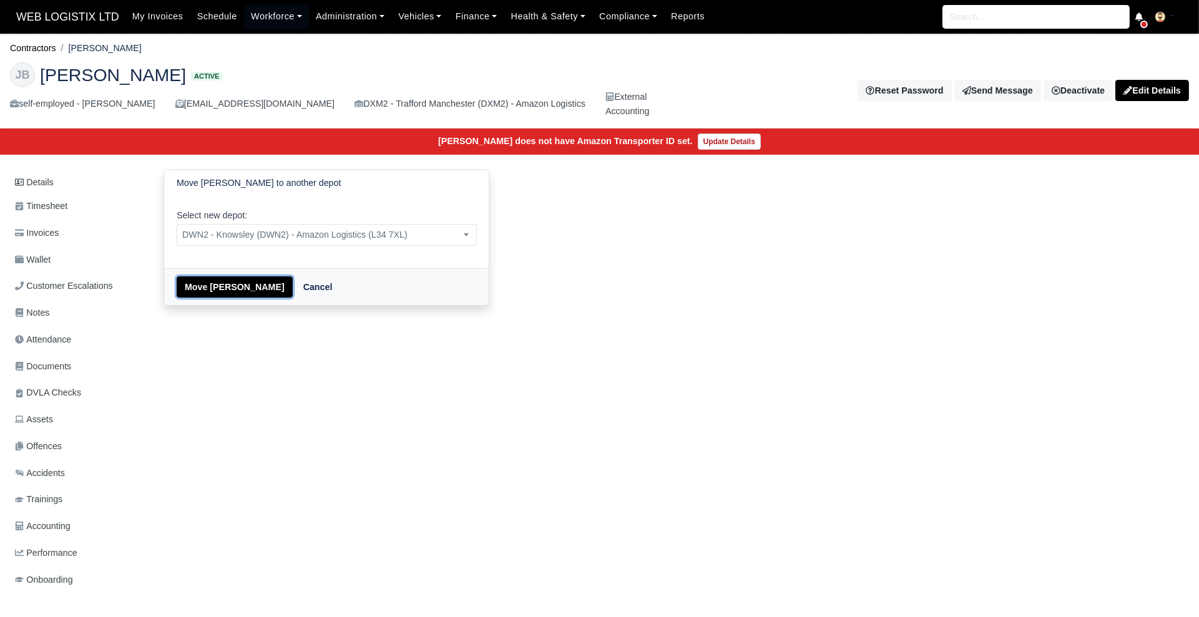
click at [205, 292] on button "Move [PERSON_NAME]" at bounding box center [235, 287] width 116 height 21
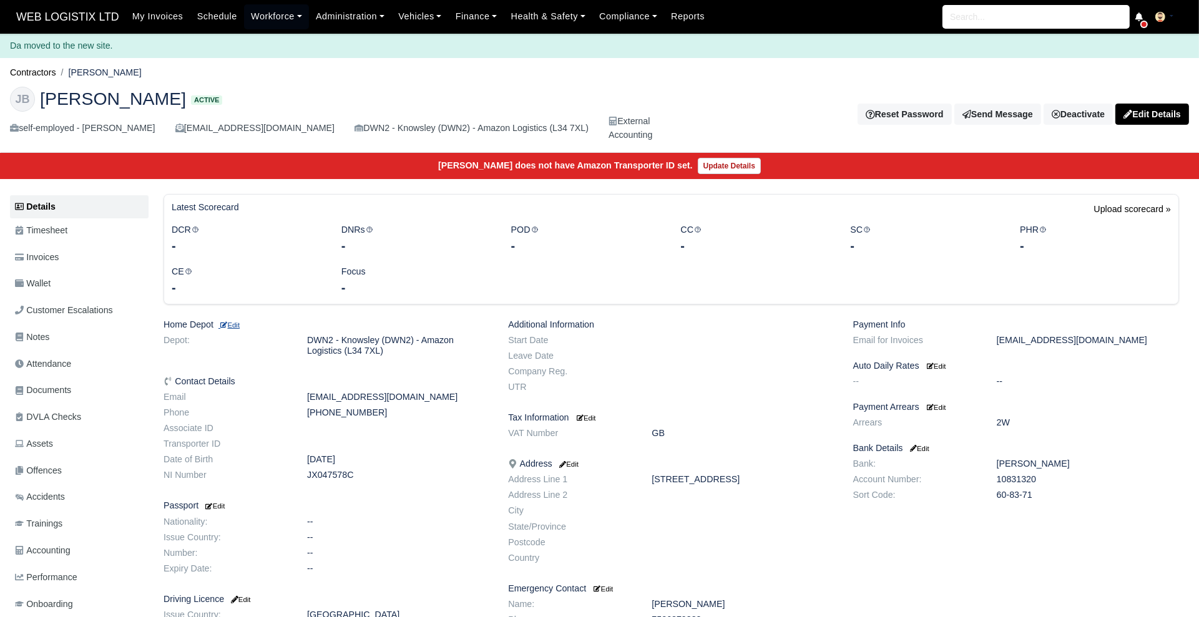
click at [231, 322] on small "Edit" at bounding box center [229, 325] width 21 height 7
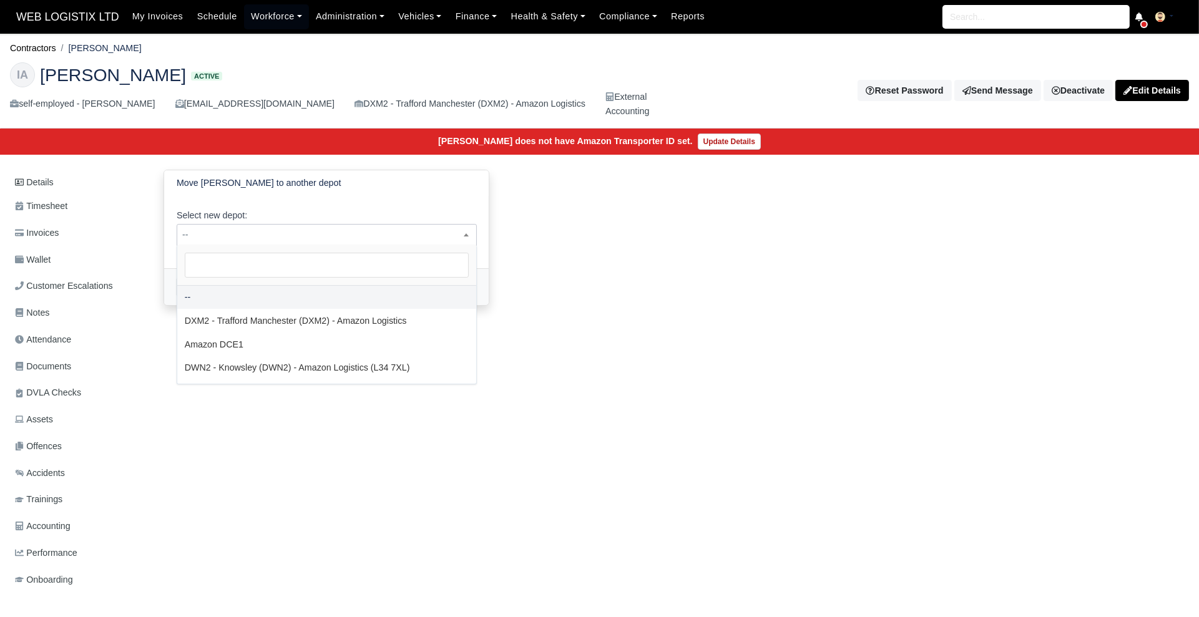
click at [312, 242] on span "--" at bounding box center [327, 235] width 300 height 22
select select "3"
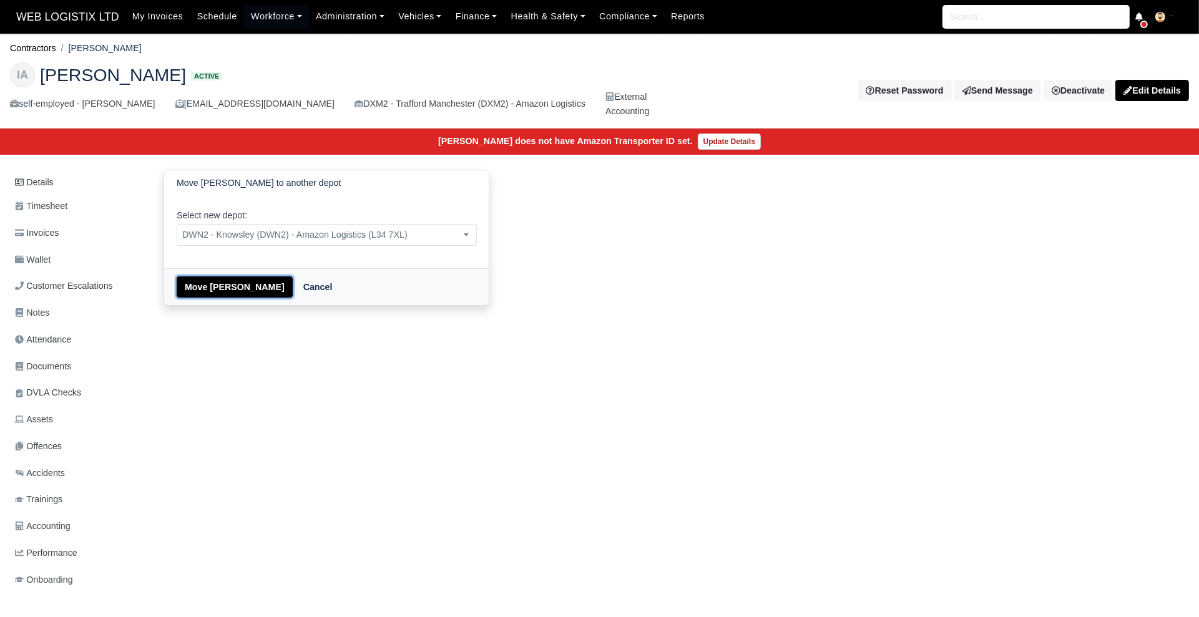
click at [200, 285] on button "Move [PERSON_NAME]" at bounding box center [235, 287] width 116 height 21
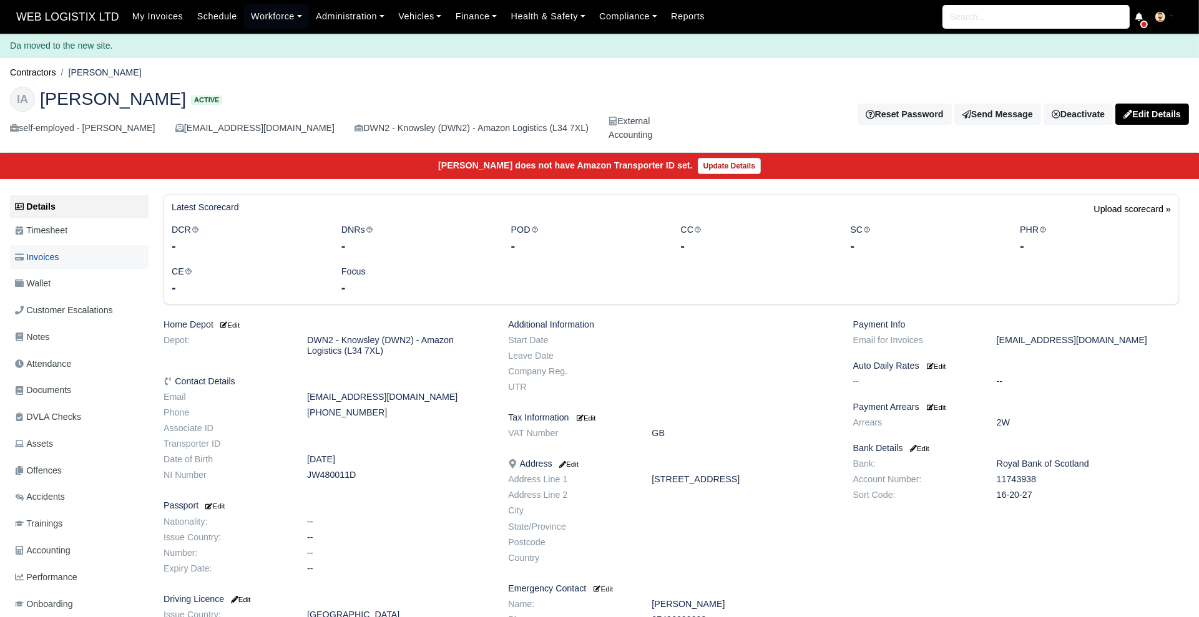
click at [42, 262] on span "Invoices" at bounding box center [37, 257] width 44 height 14
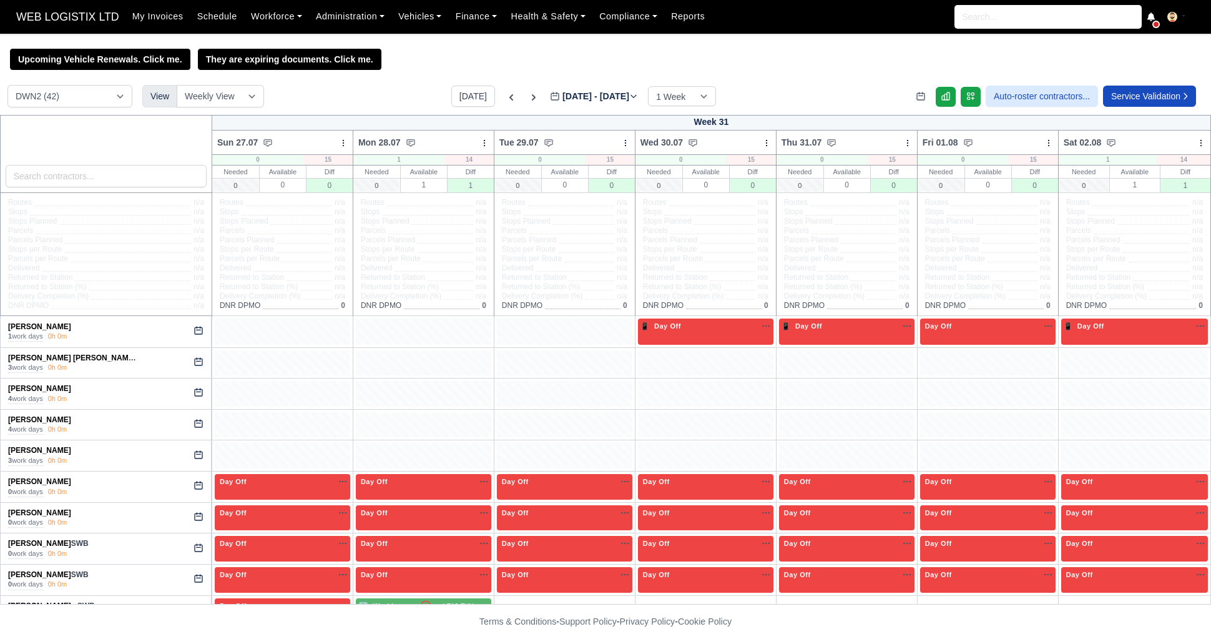
select select "3"
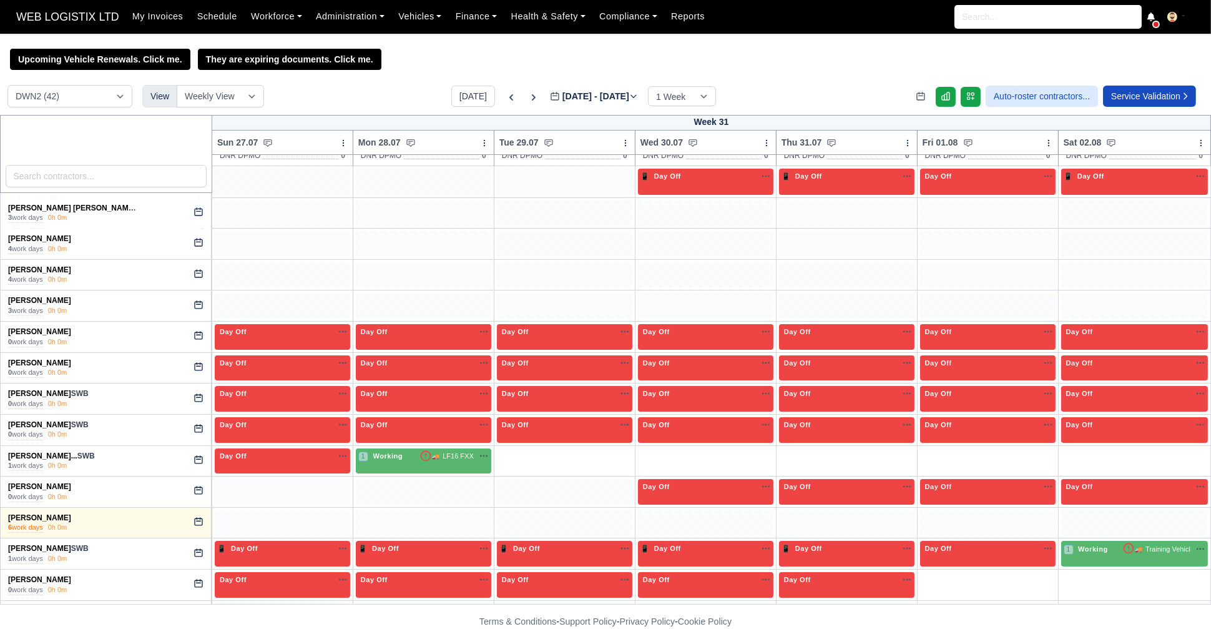
scroll to position [154, 0]
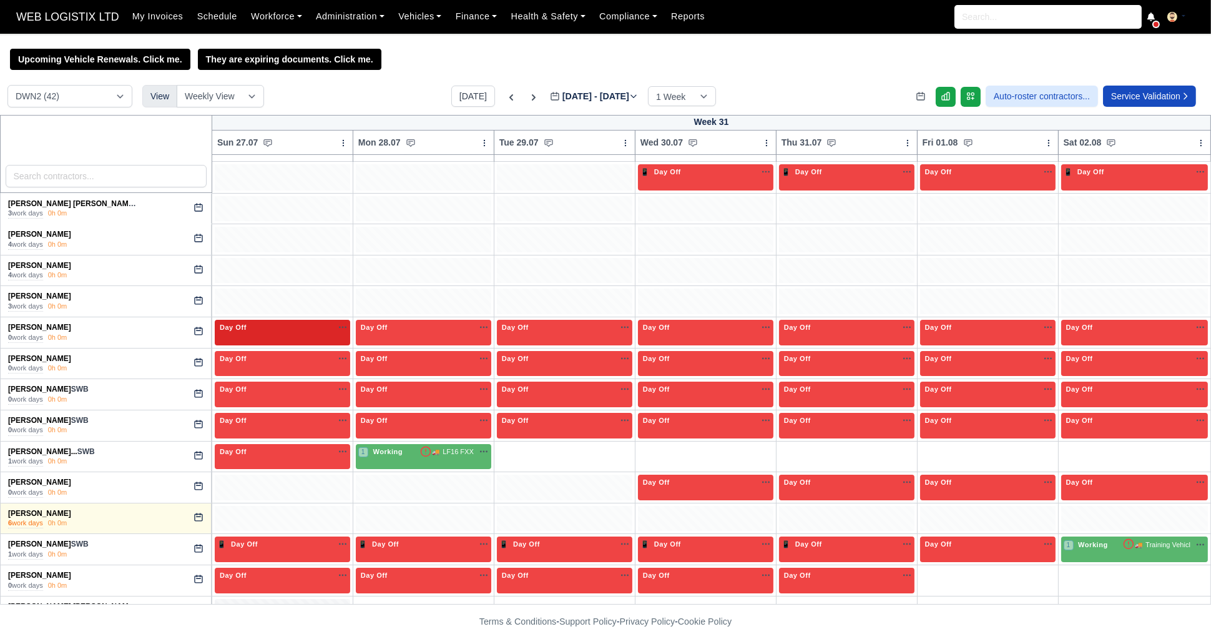
click at [305, 328] on div "Day Off Available" at bounding box center [282, 327] width 130 height 11
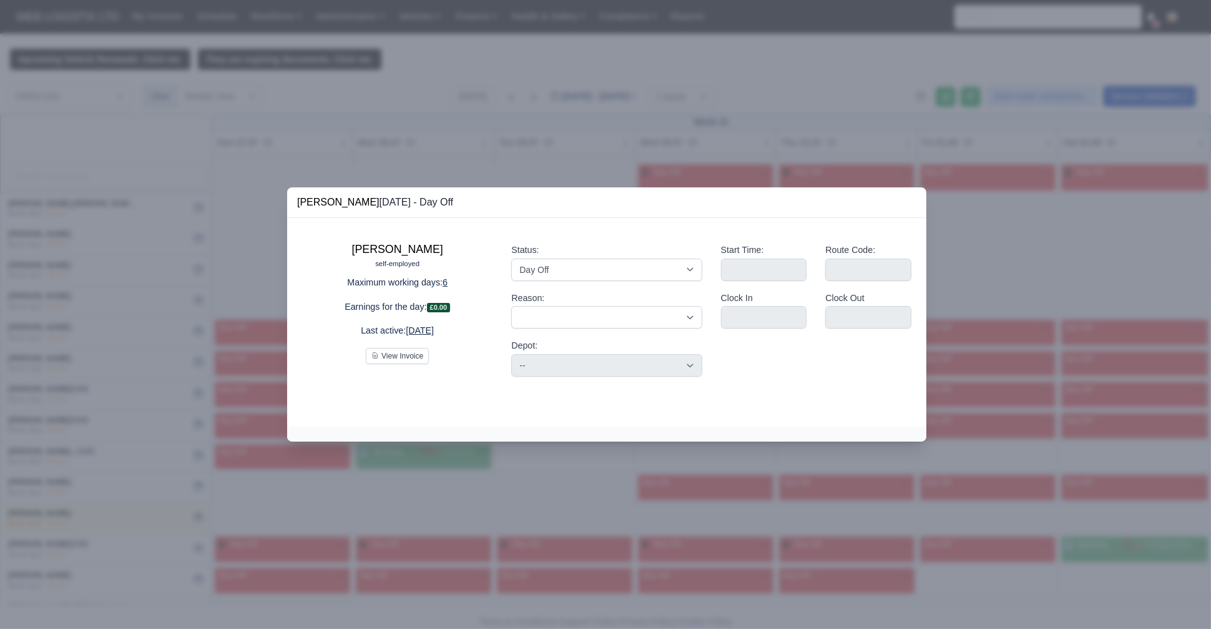
click at [428, 327] on u "1 month ago" at bounding box center [420, 330] width 28 height 10
click at [588, 272] on select "Working Day Off Stand By Holiday Other Depot In Office OSM Ridealong Nursery 1 …" at bounding box center [606, 269] width 190 height 22
select select "Available"
click at [511, 258] on select "Working Day Off Stand By Holiday Other Depot In Office OSM Ridealong Nursery 1 …" at bounding box center [606, 269] width 190 height 22
select select
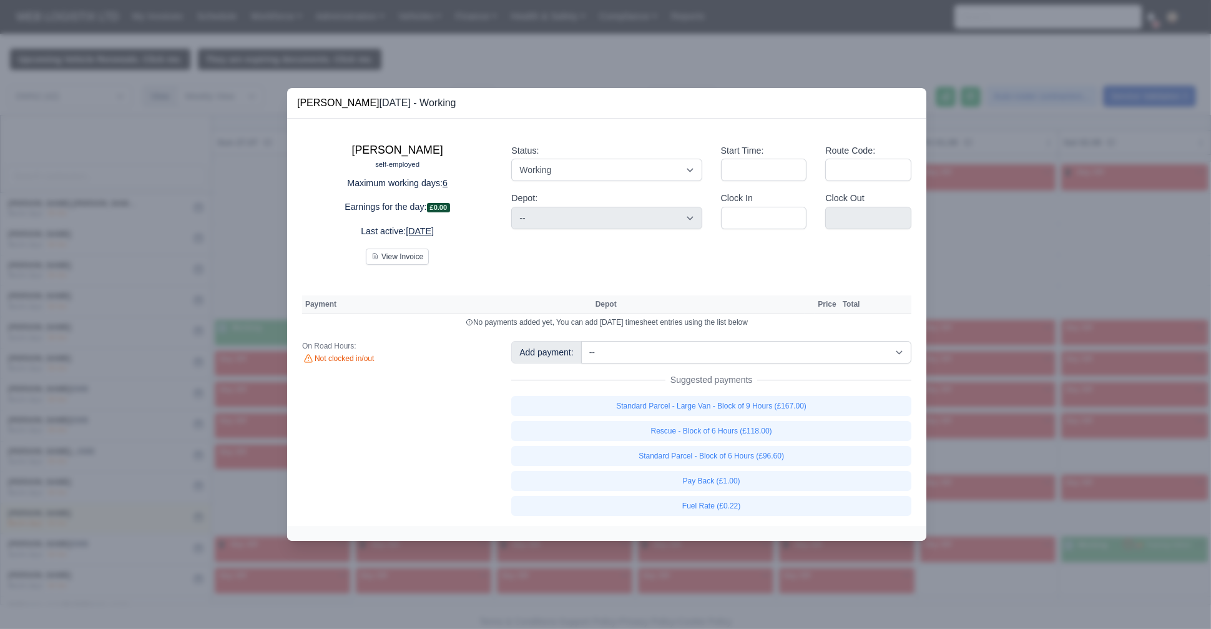
click at [704, 224] on div "Status: Working Day Off Stand By Holiday Other Depot In Office OSM Ridealong Nu…" at bounding box center [606, 199] width 209 height 131
click at [222, 304] on div at bounding box center [605, 314] width 1211 height 629
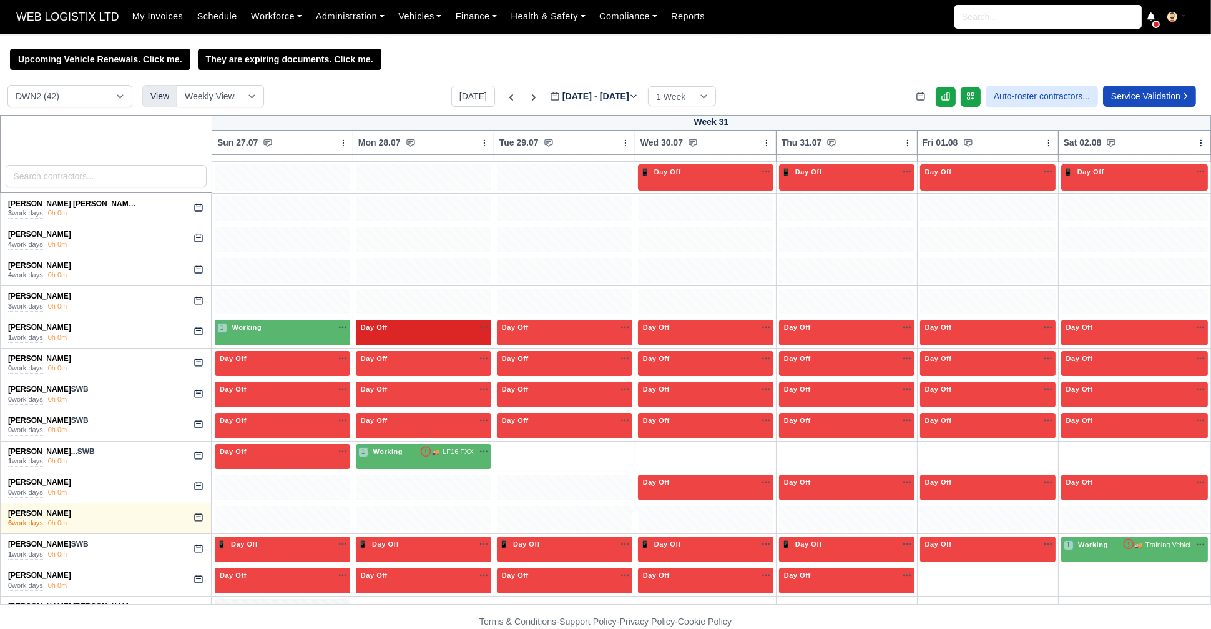
click at [396, 331] on div "Day Off Available" at bounding box center [423, 327] width 130 height 11
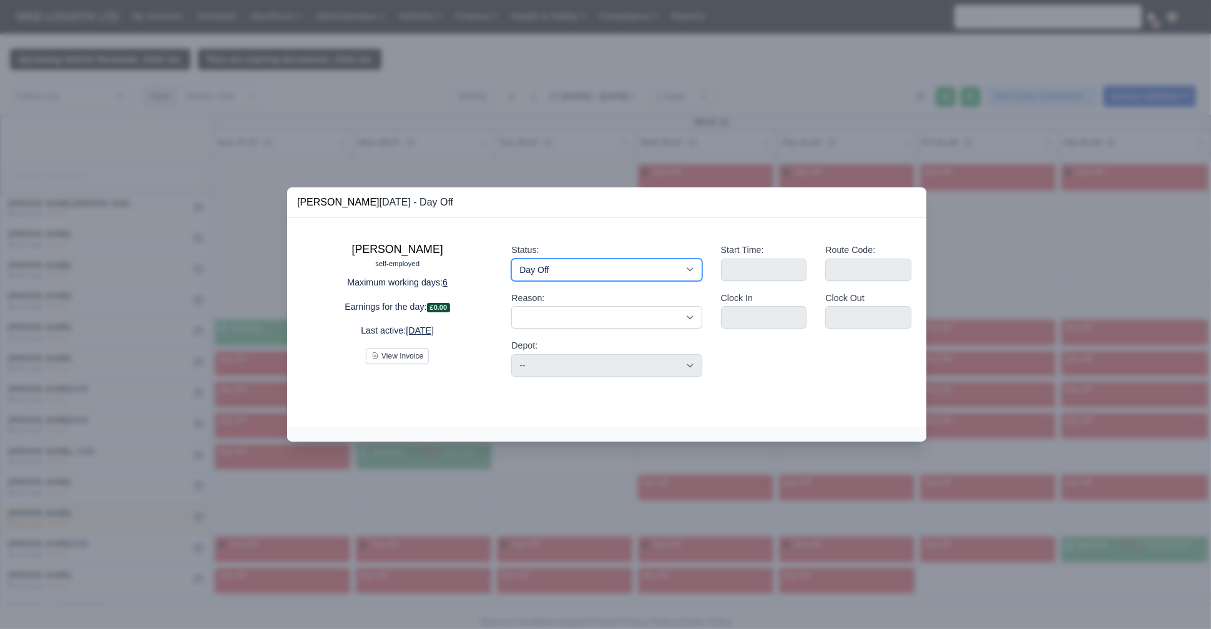
click at [550, 268] on select "Working Day Off Stand By Holiday Other Depot In Office OSM Ridealong Nursery 1 …" at bounding box center [606, 269] width 190 height 22
select select "Available"
click at [511, 258] on select "Working Day Off Stand By Holiday Other Depot In Office OSM Ridealong Nursery 1 …" at bounding box center [606, 269] width 190 height 22
select select
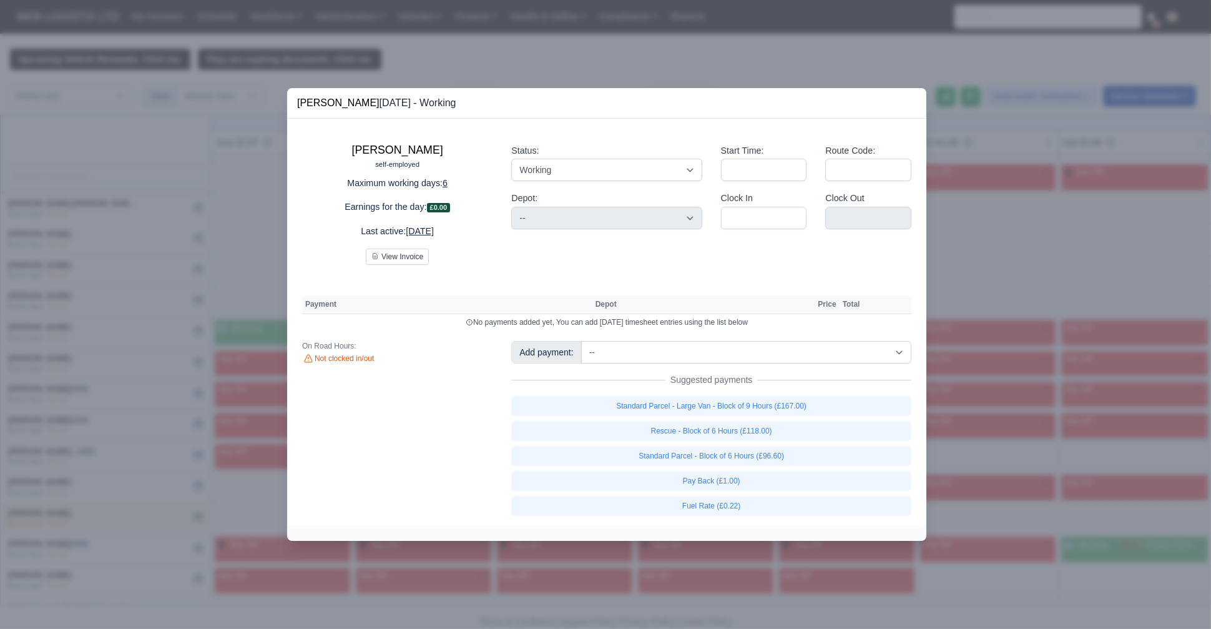
click at [181, 270] on div at bounding box center [605, 314] width 1211 height 629
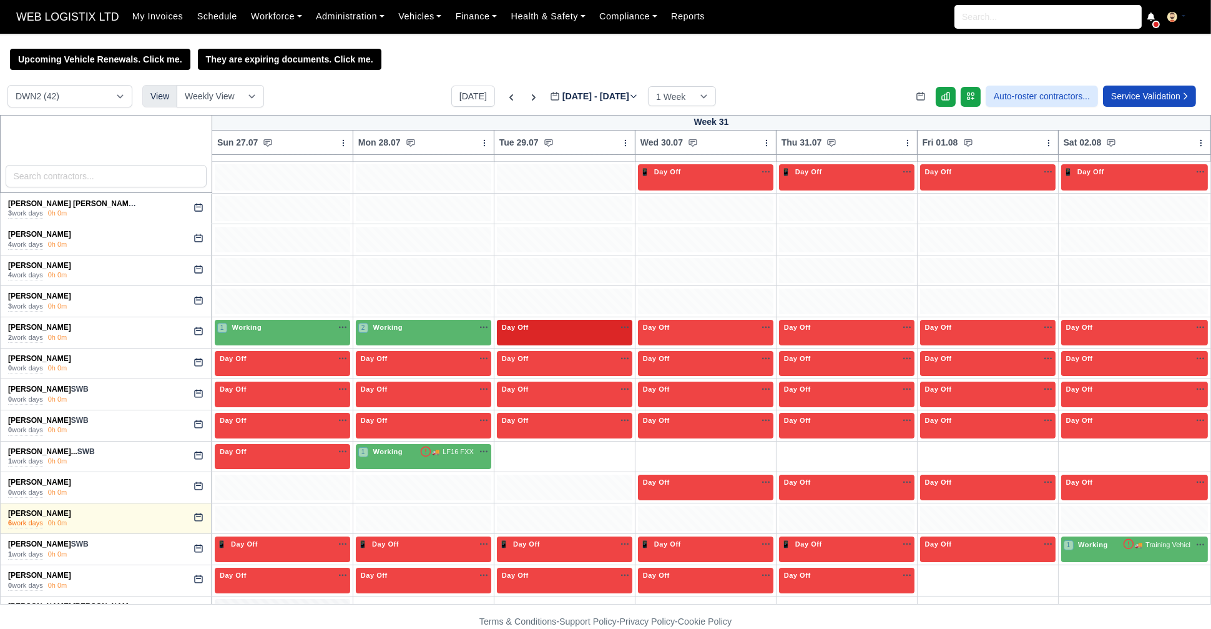
click at [517, 328] on span "Day Off" at bounding box center [515, 327] width 32 height 9
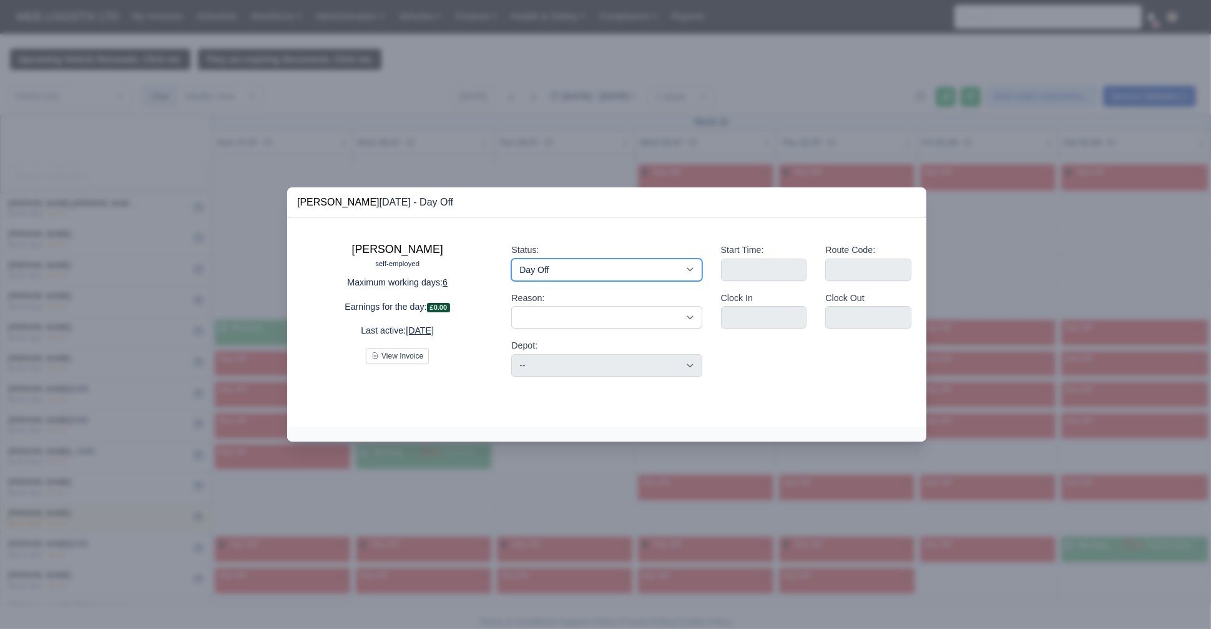
click at [563, 266] on select "Working Day Off Stand By Holiday Other Depot In Office OSM Ridealong Nursery 1 …" at bounding box center [606, 269] width 190 height 22
select select "Available"
click at [511, 258] on select "Working Day Off Stand By Holiday Other Depot In Office OSM Ridealong Nursery 1 …" at bounding box center [606, 269] width 190 height 22
select select
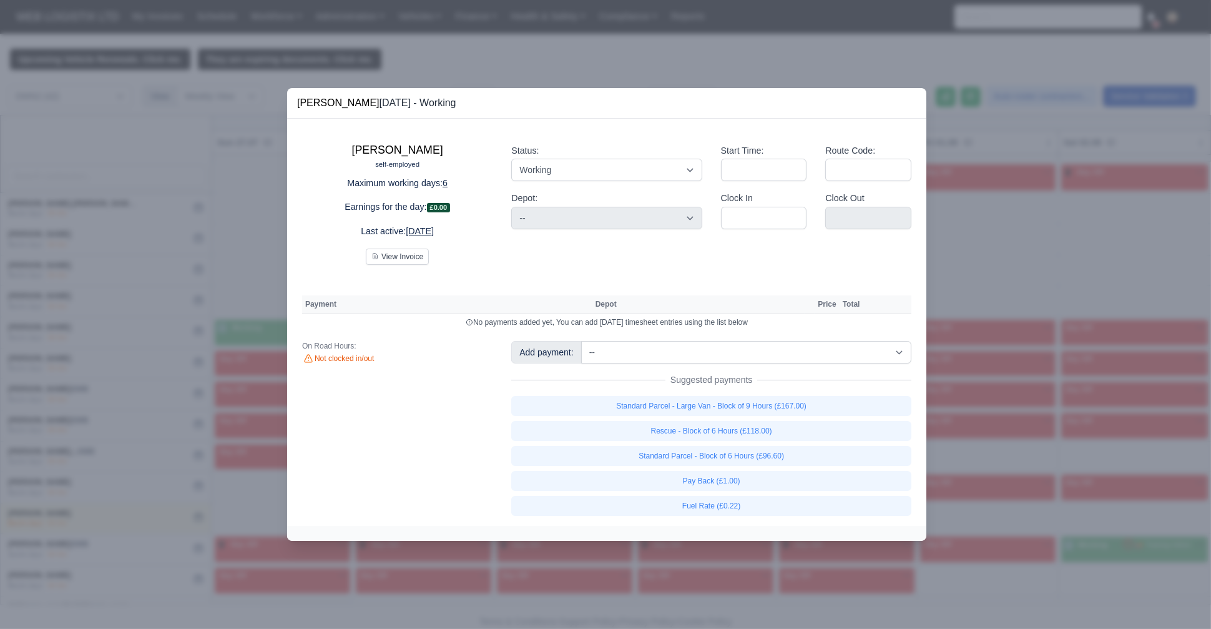
click at [182, 270] on div at bounding box center [605, 314] width 1211 height 629
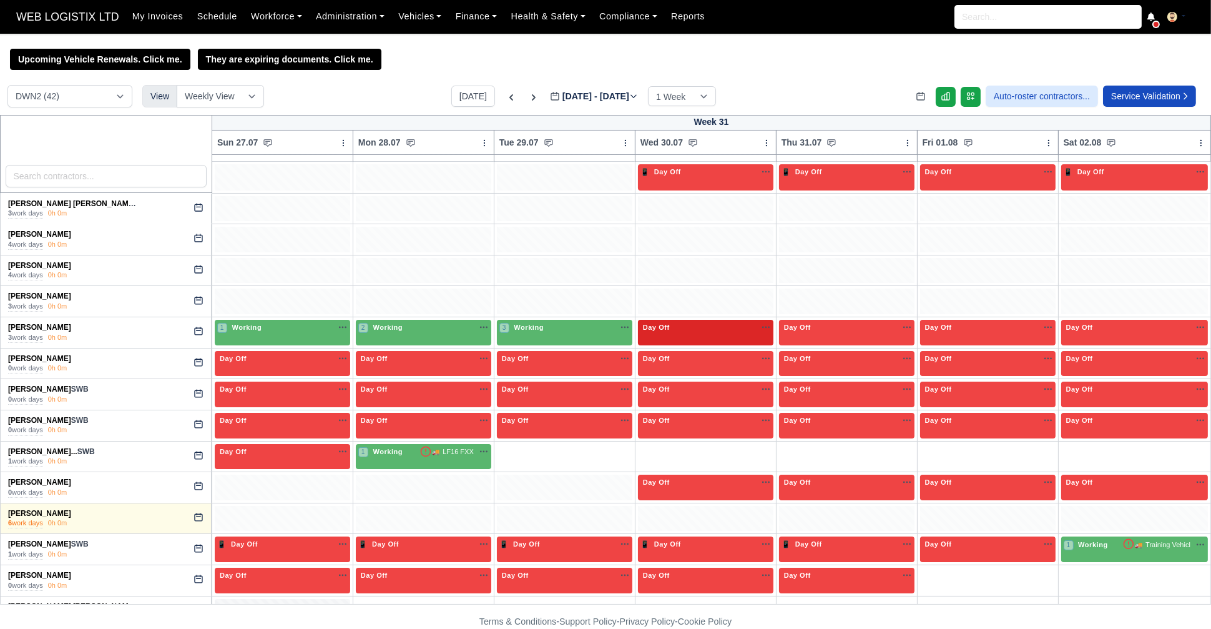
click at [642, 326] on span "Day Off" at bounding box center [657, 327] width 32 height 9
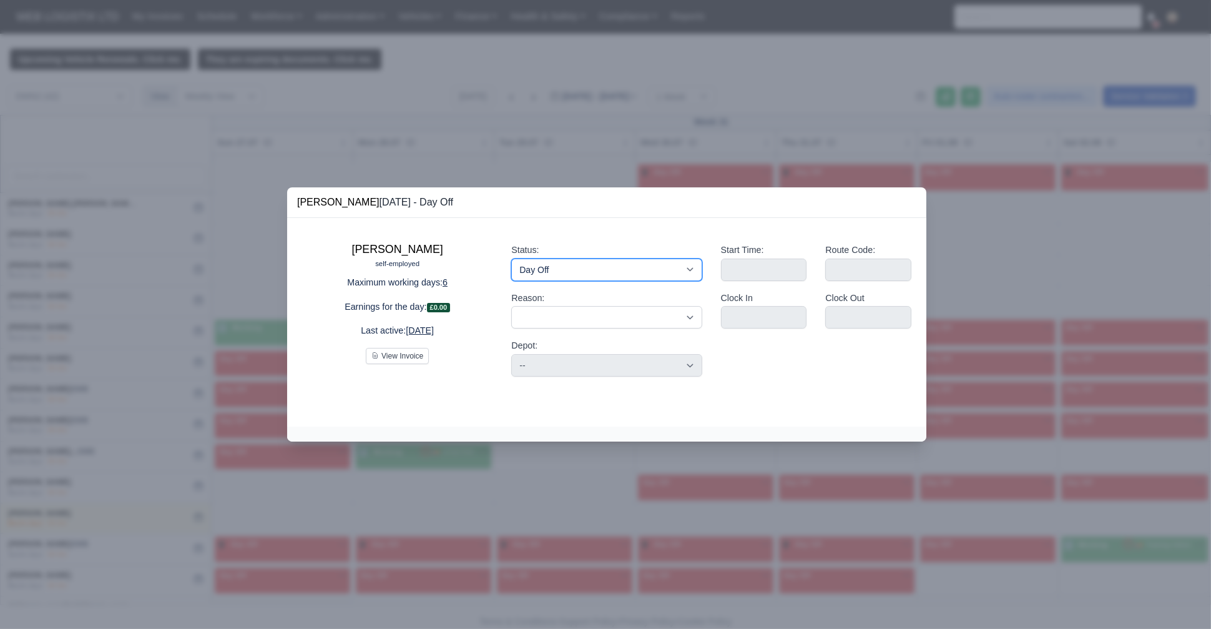
click at [561, 266] on select "Working Day Off Stand By Holiday Other Depot In Office OSM Ridealong Nursery 1 …" at bounding box center [606, 269] width 190 height 22
select select "Available"
click at [511, 258] on select "Working Day Off Stand By Holiday Other Depot In Office OSM Ridealong Nursery 1 …" at bounding box center [606, 269] width 190 height 22
select select
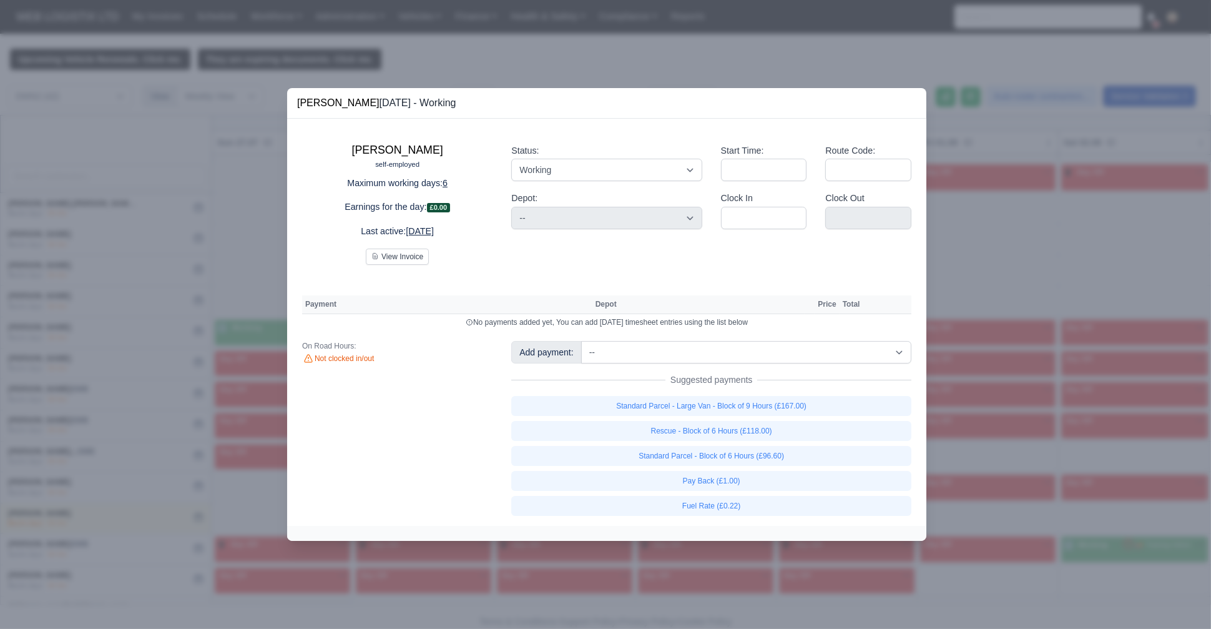
click at [132, 245] on div at bounding box center [605, 314] width 1211 height 629
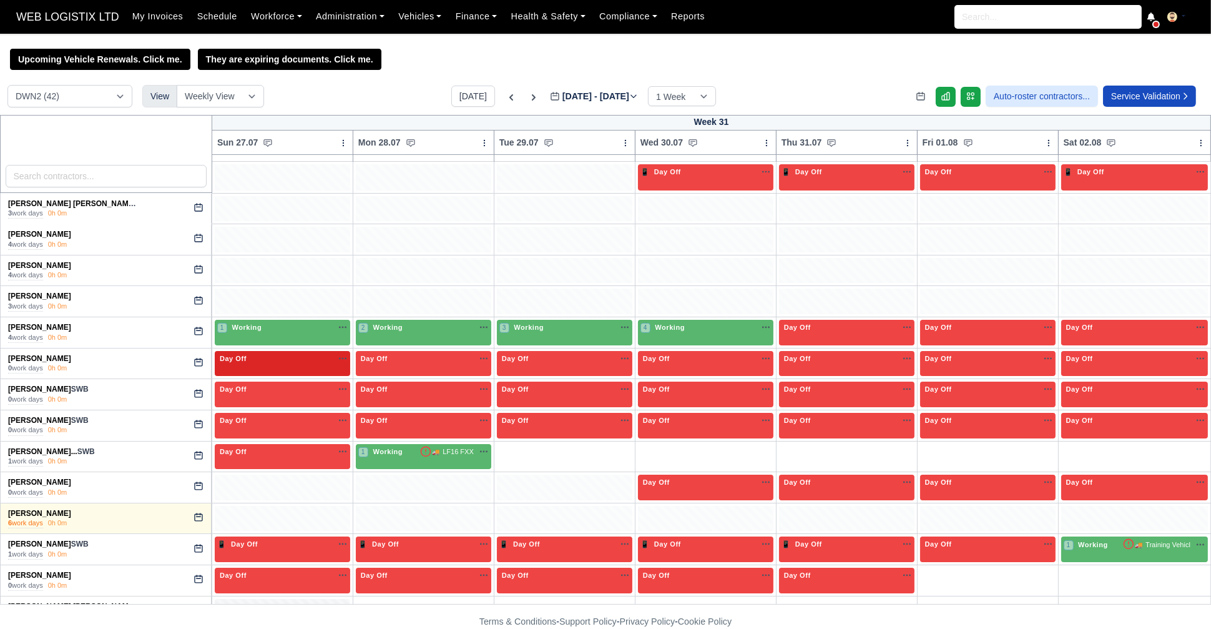
click at [273, 360] on div "Day Off Available" at bounding box center [282, 358] width 130 height 11
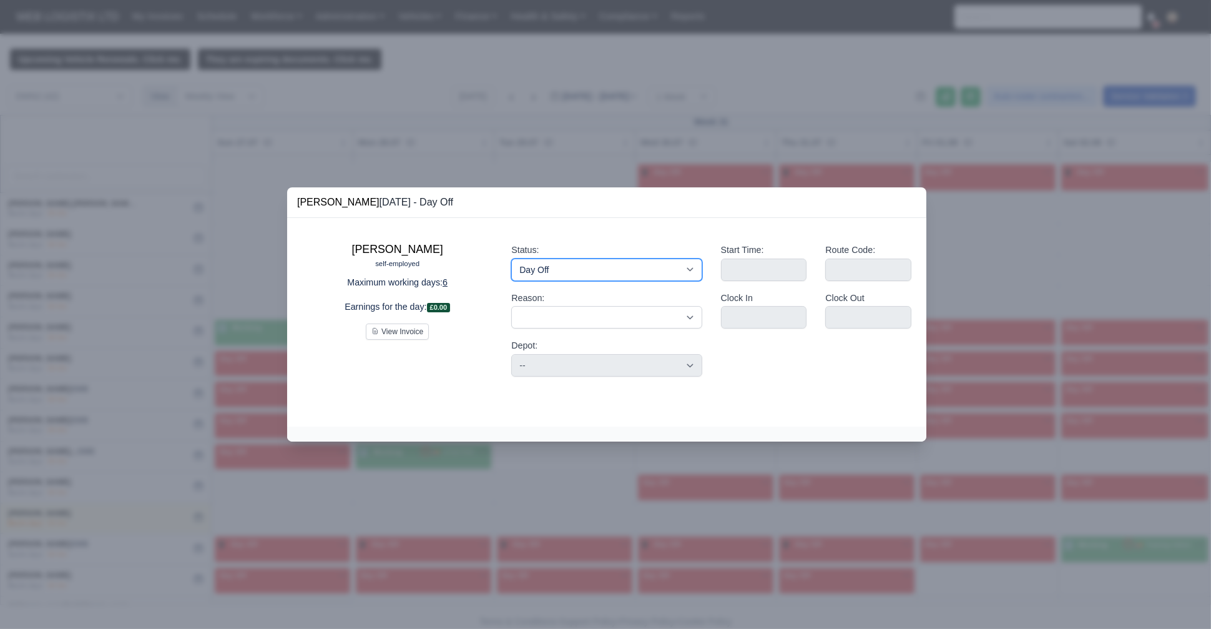
click at [555, 266] on select "Working Day Off Stand By Holiday Other Depot In Office OSM Ridealong Nursery 1 …" at bounding box center [606, 269] width 190 height 22
select select "Available"
click at [511, 258] on select "Working Day Off Stand By Holiday Other Depot In Office OSM Ridealong Nursery 1 …" at bounding box center [606, 269] width 190 height 22
select select
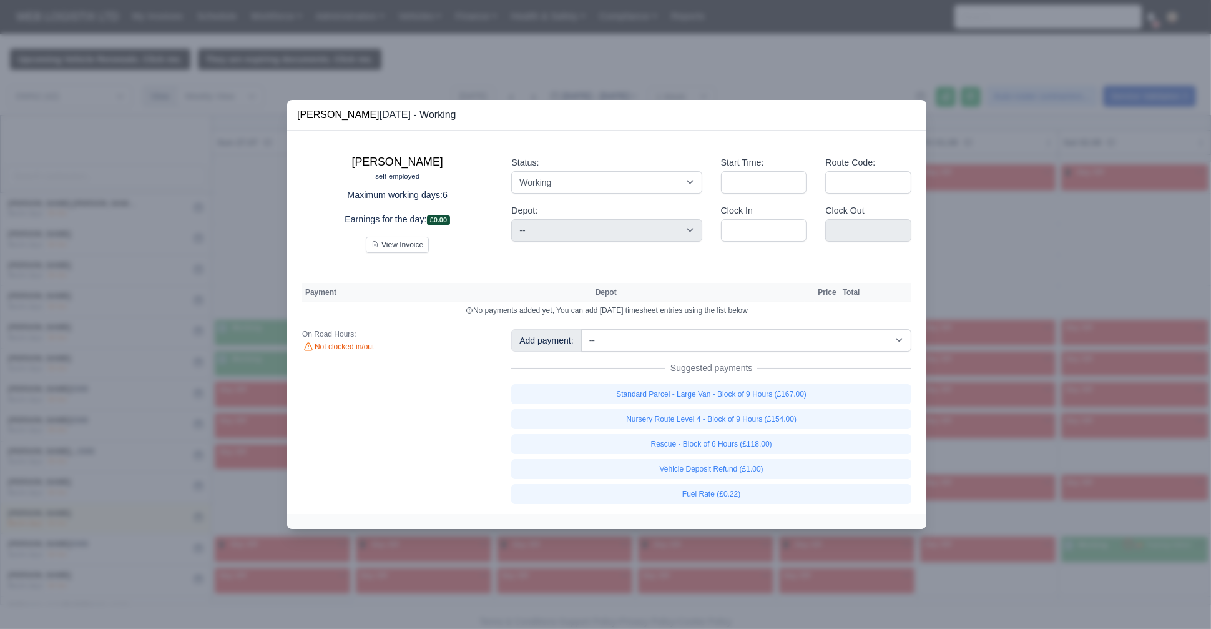
click at [83, 293] on div at bounding box center [605, 314] width 1211 height 629
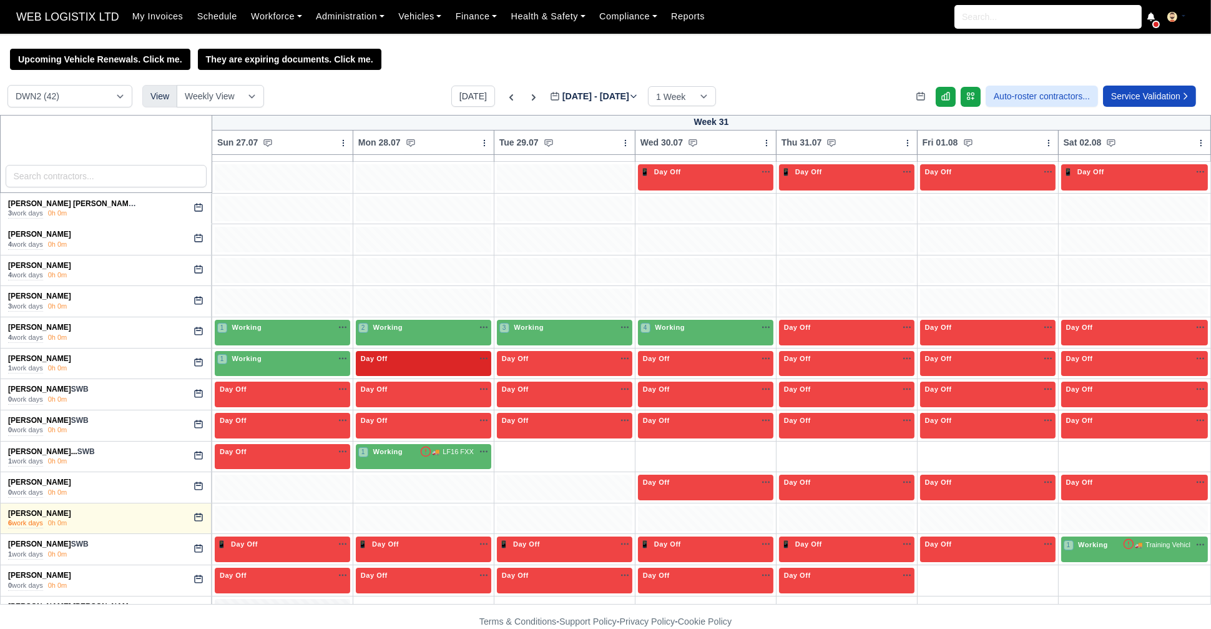
click at [450, 364] on div "Day Off Available" at bounding box center [423, 364] width 135 height 26
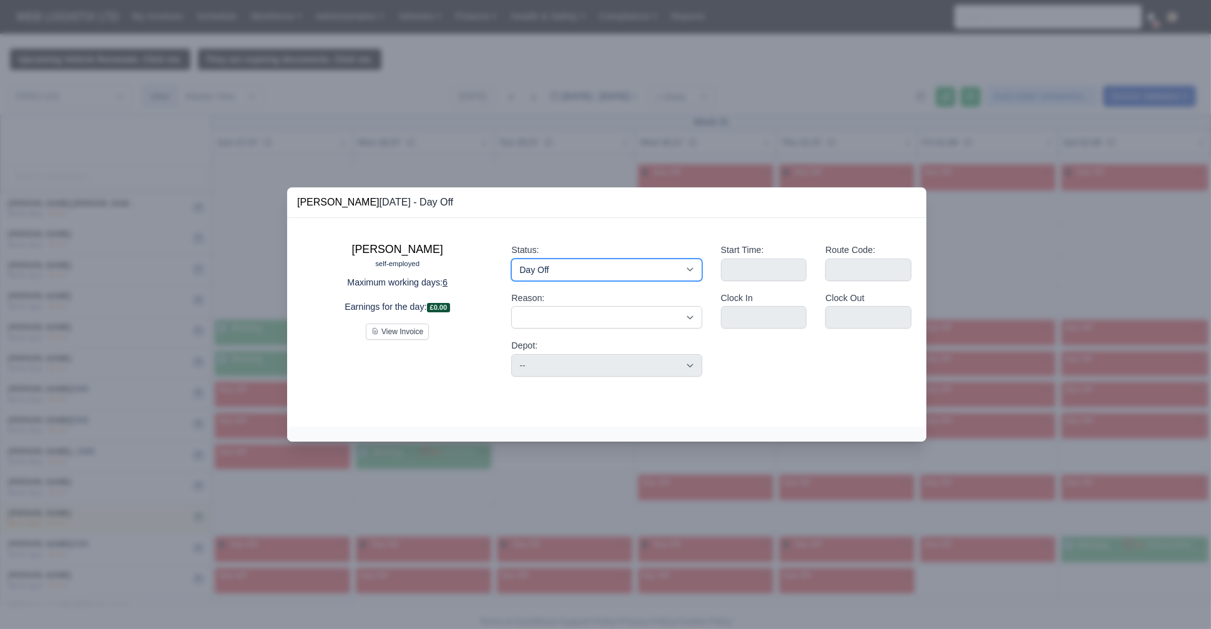
click at [601, 266] on select "Working Day Off Stand By Holiday Other Depot In Office OSM Ridealong Nursery 1 …" at bounding box center [606, 269] width 190 height 22
select select "Available"
click at [511, 258] on select "Working Day Off Stand By Holiday Other Depot In Office OSM Ridealong Nursery 1 …" at bounding box center [606, 269] width 190 height 22
select select
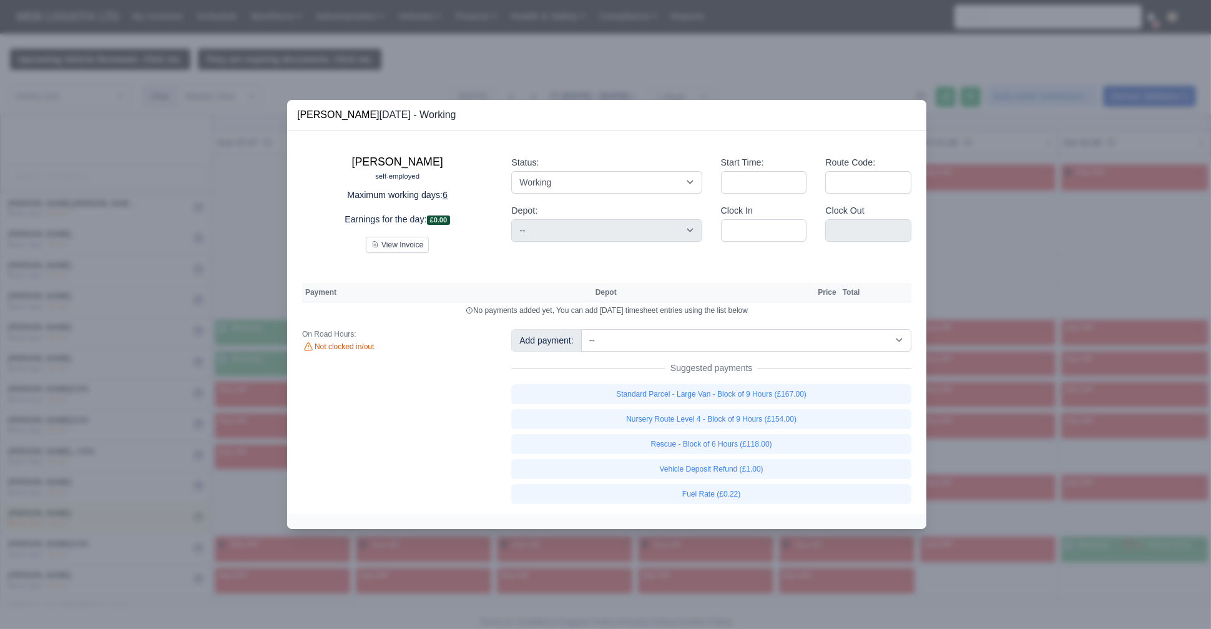
click at [190, 319] on div at bounding box center [605, 314] width 1211 height 629
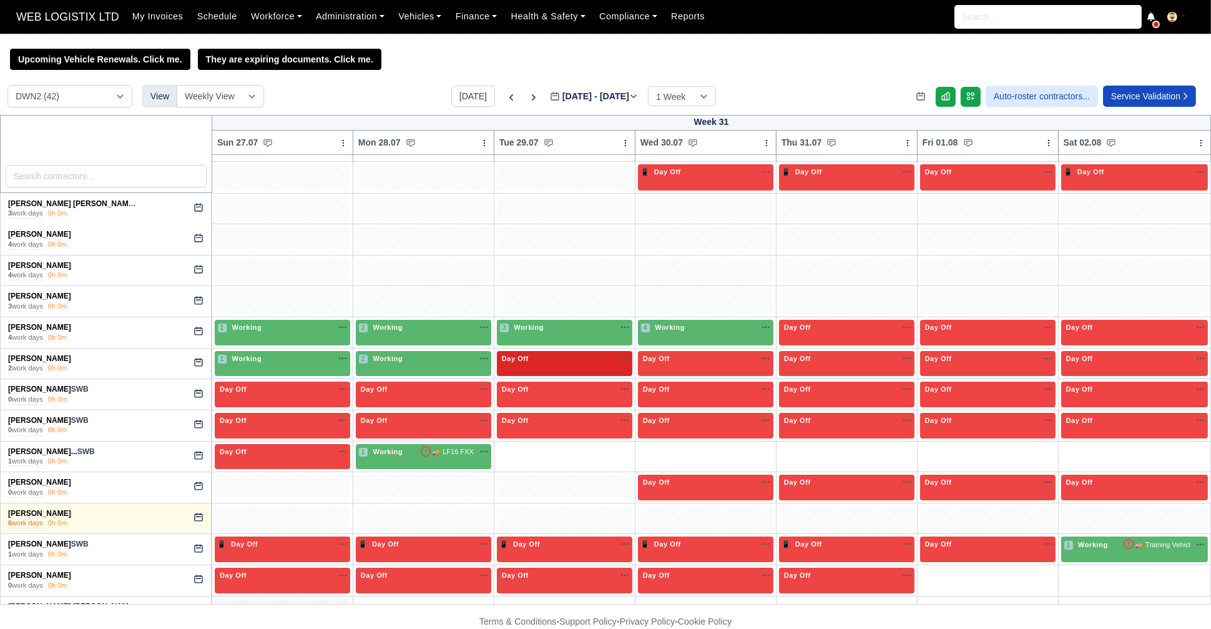
click at [540, 365] on div "Day Off Available" at bounding box center [564, 364] width 135 height 26
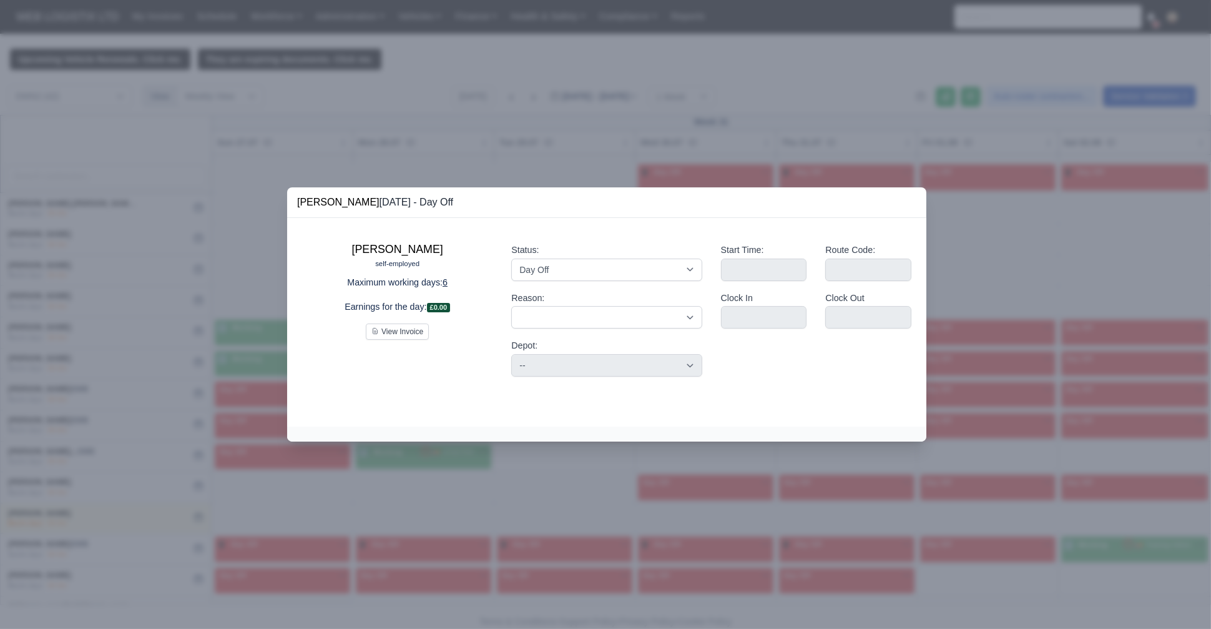
click at [595, 285] on div "Status: Working Day Off Stand By Holiday Other Depot In Office OSM Ridealong Nu…" at bounding box center [606, 310] width 209 height 154
click at [576, 281] on div "Status: Working Day Off Stand By Holiday Other Depot In Office OSM Ridealong Nu…" at bounding box center [606, 310] width 209 height 154
click at [533, 269] on select "Working Day Off Stand By Holiday Other Depot In Office OSM Ridealong Nursery 1 …" at bounding box center [606, 269] width 190 height 22
select select "Available"
click at [511, 258] on select "Working Day Off Stand By Holiday Other Depot In Office OSM Ridealong Nursery 1 …" at bounding box center [606, 269] width 190 height 22
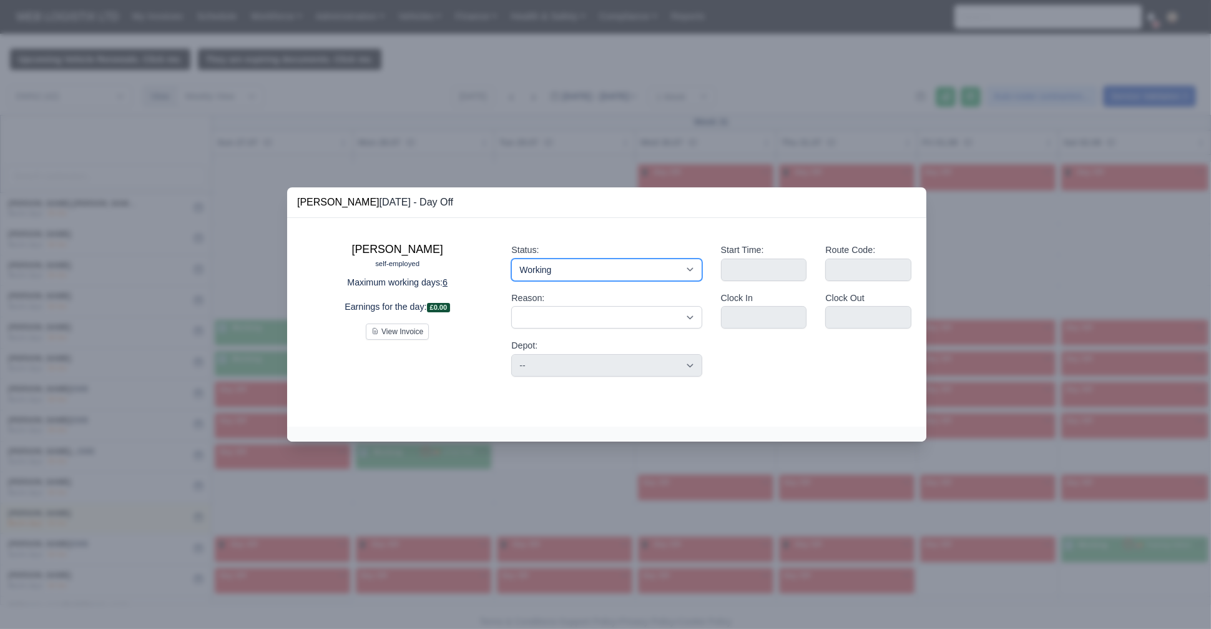
select select
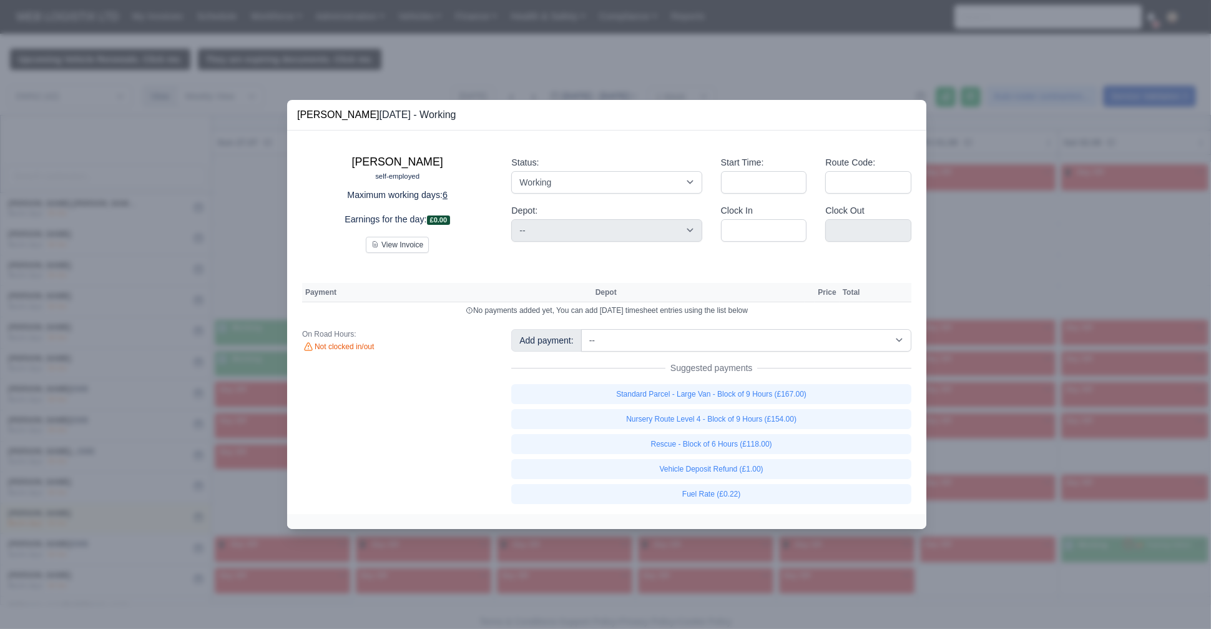
click at [160, 285] on div at bounding box center [605, 314] width 1211 height 629
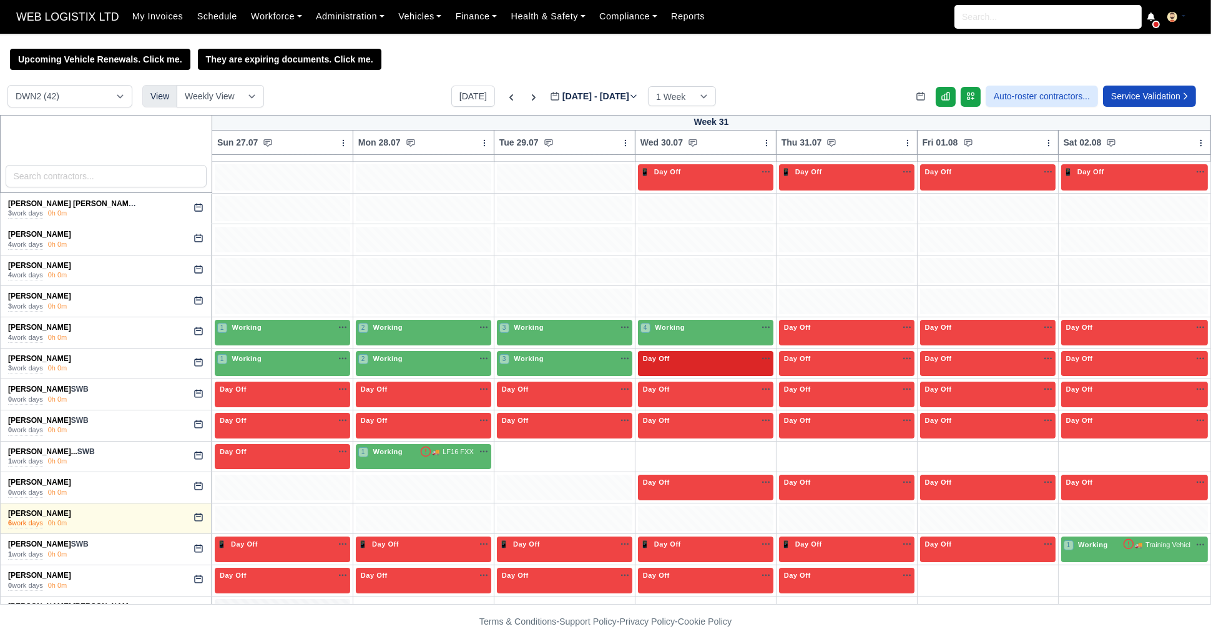
click at [690, 353] on div "Day Off Available" at bounding box center [706, 358] width 130 height 11
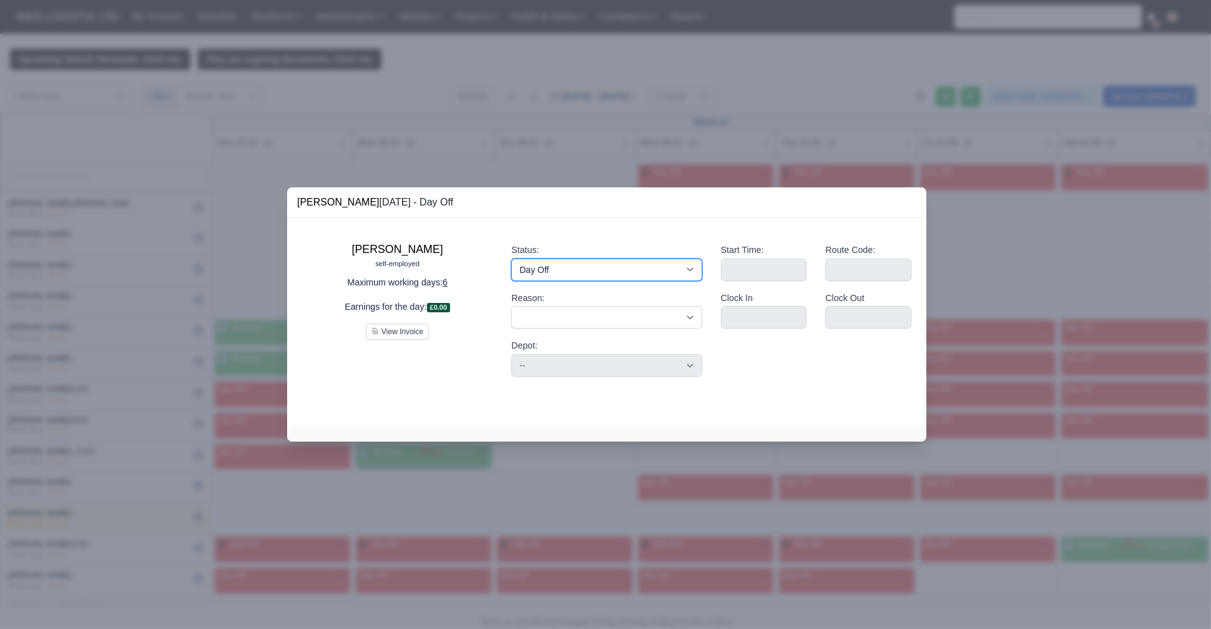
click at [663, 273] on select "Working Day Off Stand By Holiday Other Depot In Office OSM Ridealong Nursery 1 …" at bounding box center [606, 269] width 190 height 22
select select "Available"
click at [511, 258] on select "Working Day Off Stand By Holiday Other Depot In Office OSM Ridealong Nursery 1 …" at bounding box center [606, 269] width 190 height 22
select select
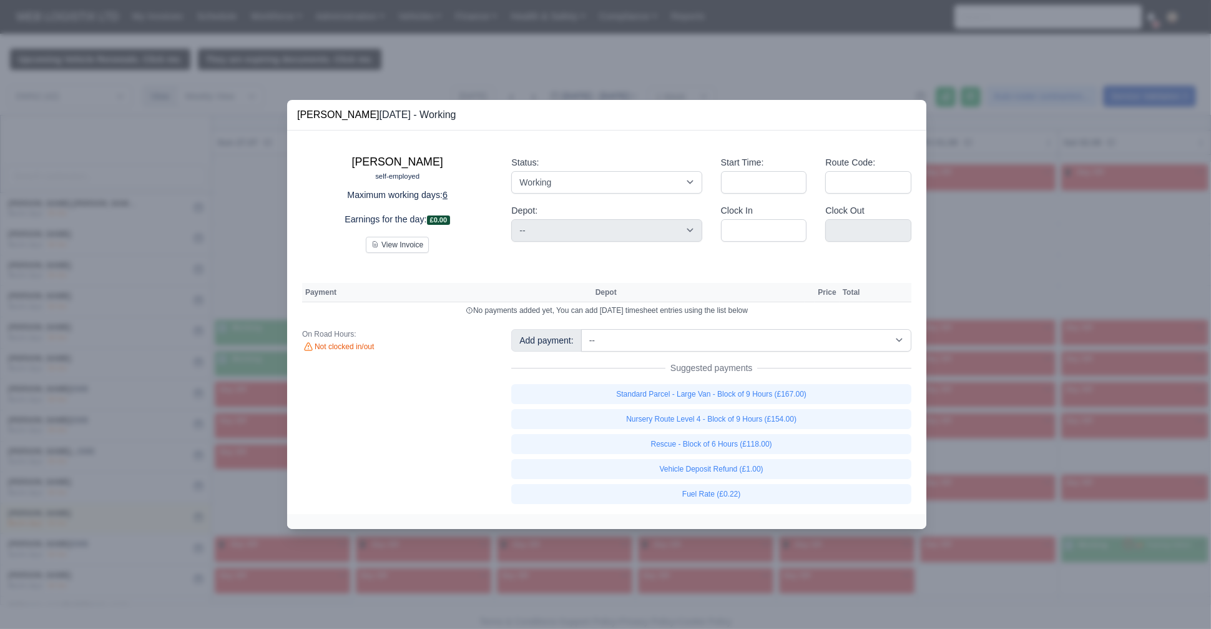
click at [148, 239] on div at bounding box center [605, 314] width 1211 height 629
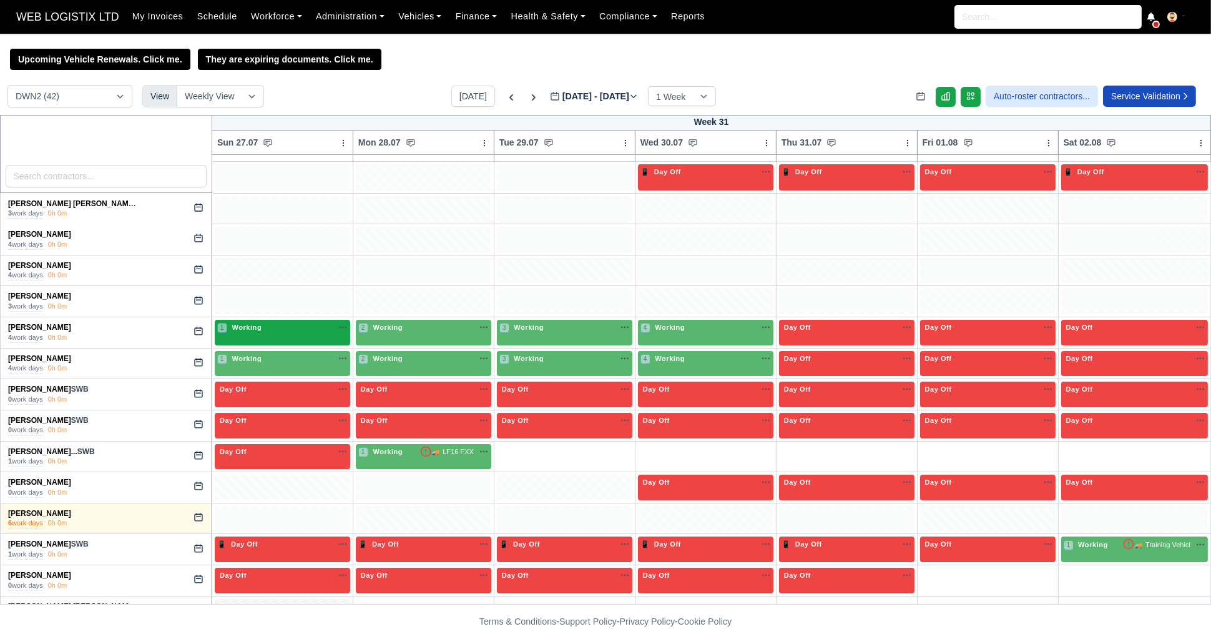
click at [296, 334] on div "1 Working" at bounding box center [282, 328] width 130 height 13
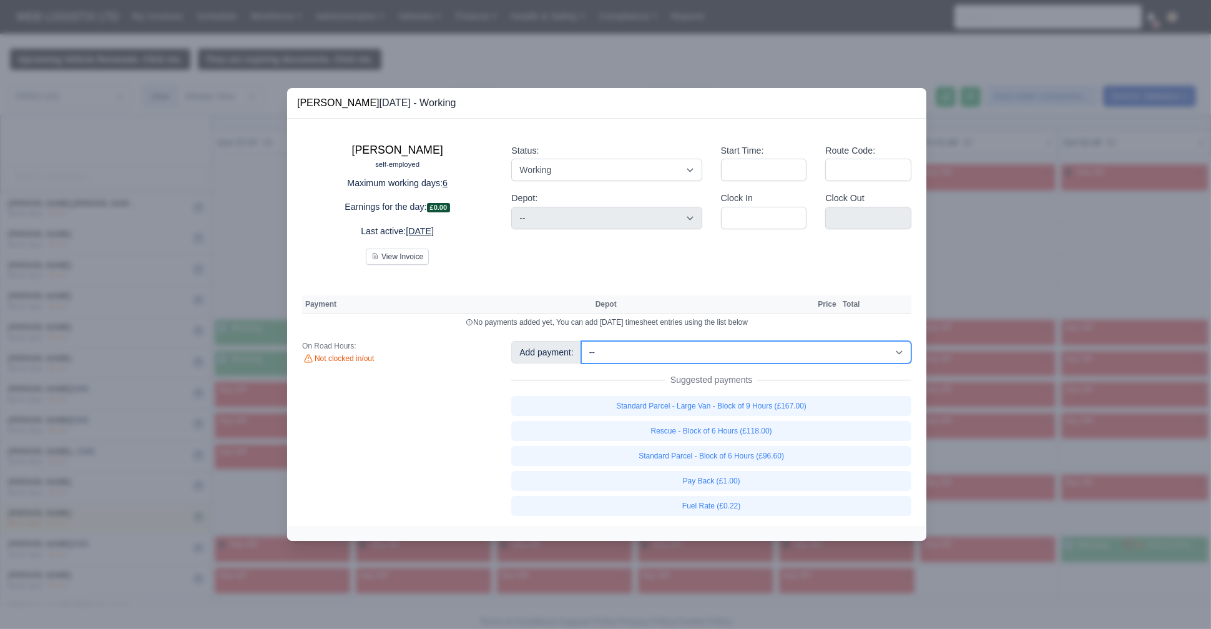
click at [678, 359] on select "-- Fantastic Plus Scorecard Bonus - Fantastic Plus (£0.08) Standard Parcel - Bl…" at bounding box center [746, 352] width 330 height 22
select select "122"
click at [581, 341] on select "-- Fantastic Plus Scorecard Bonus - Fantastic Plus (£0.08) Standard Parcel - Bl…" at bounding box center [746, 352] width 330 height 22
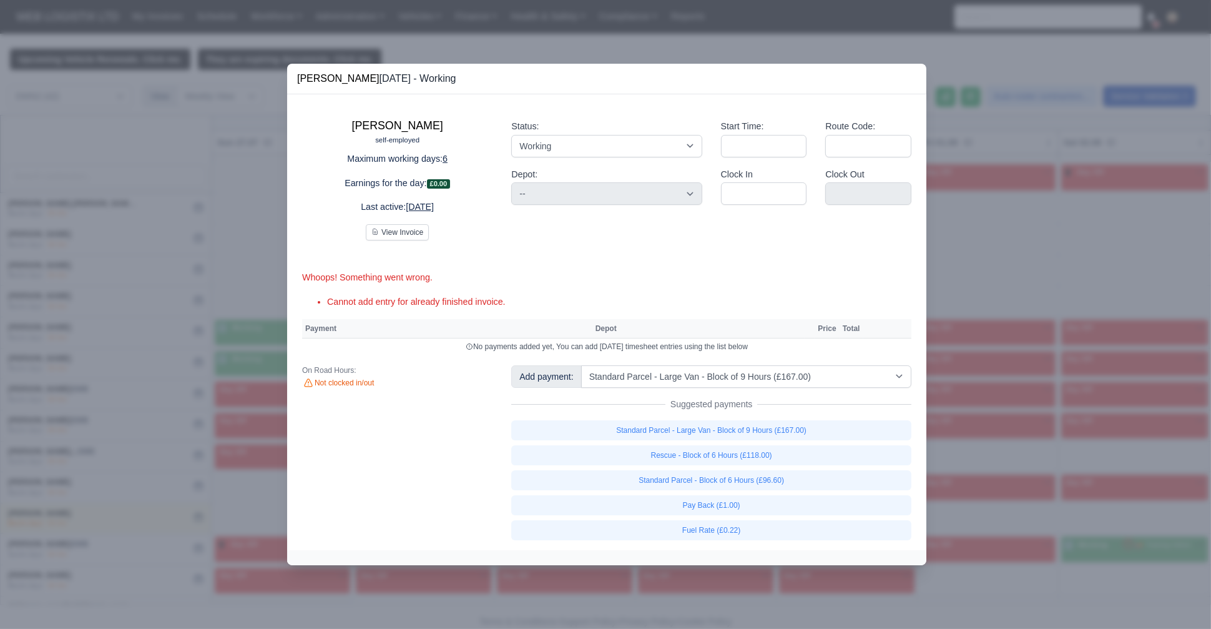
click at [146, 148] on div at bounding box center [605, 314] width 1211 height 629
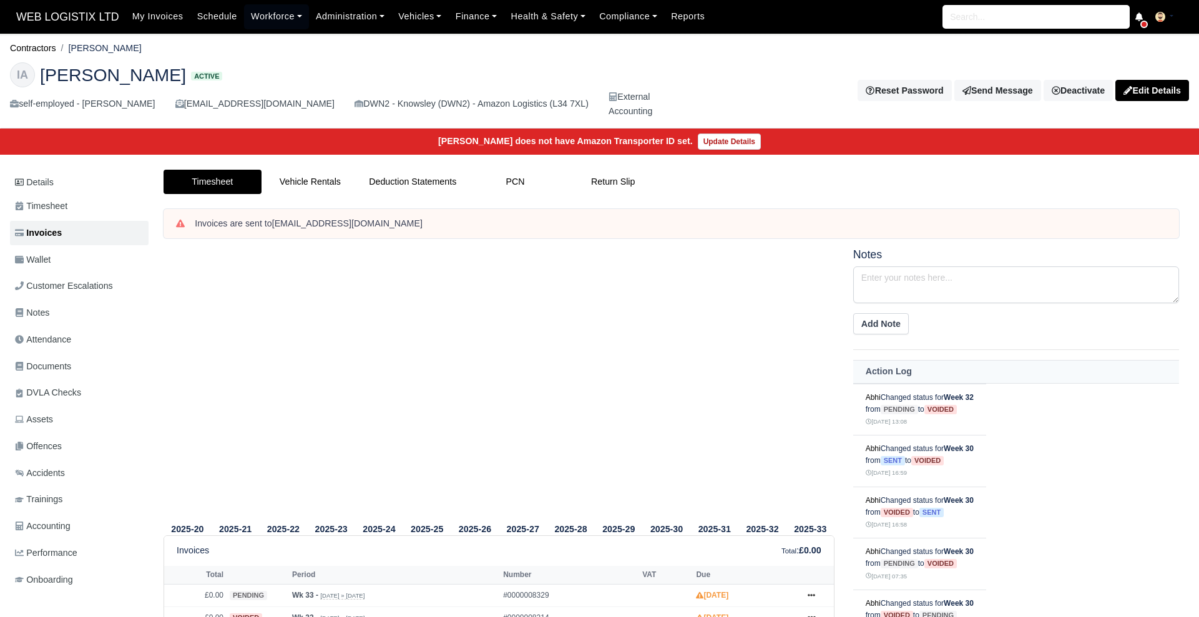
scroll to position [229, 0]
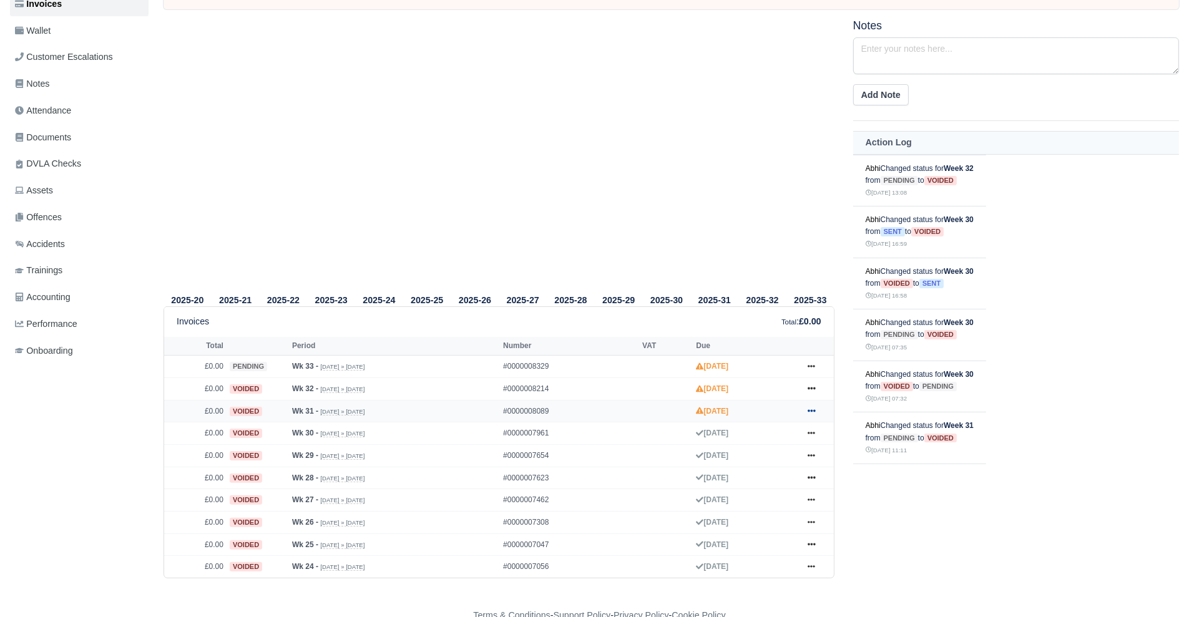
click at [815, 407] on icon at bounding box center [811, 410] width 7 height 7
click at [743, 432] on link "Show Invoice" at bounding box center [764, 434] width 111 height 26
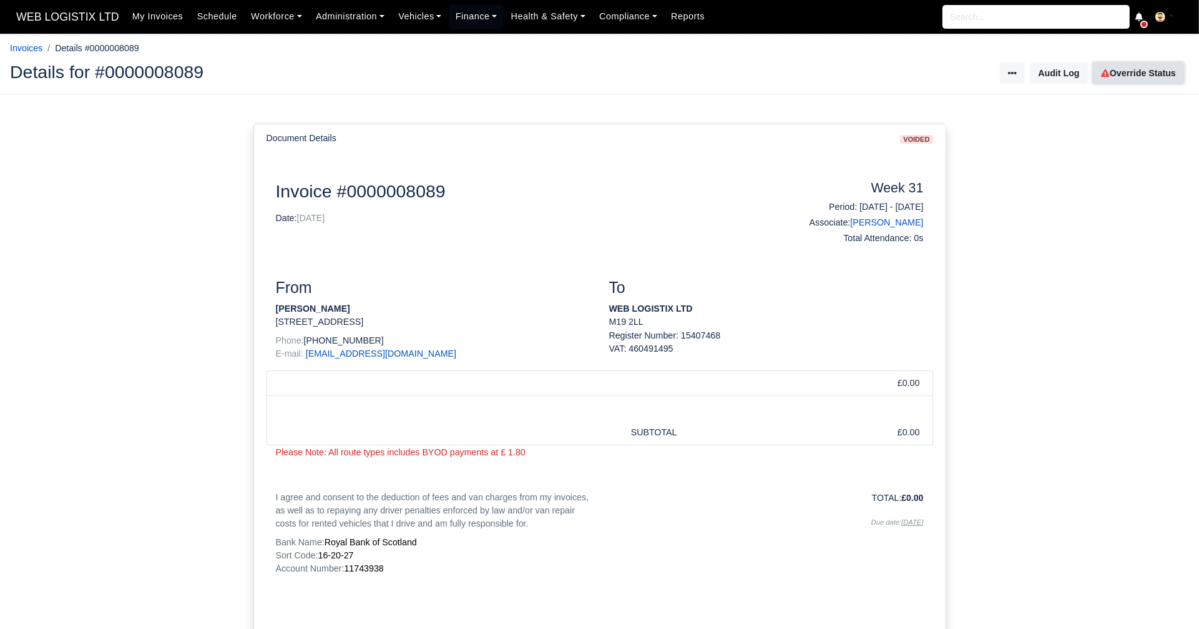
click at [1136, 79] on link "Override Status" at bounding box center [1138, 72] width 91 height 21
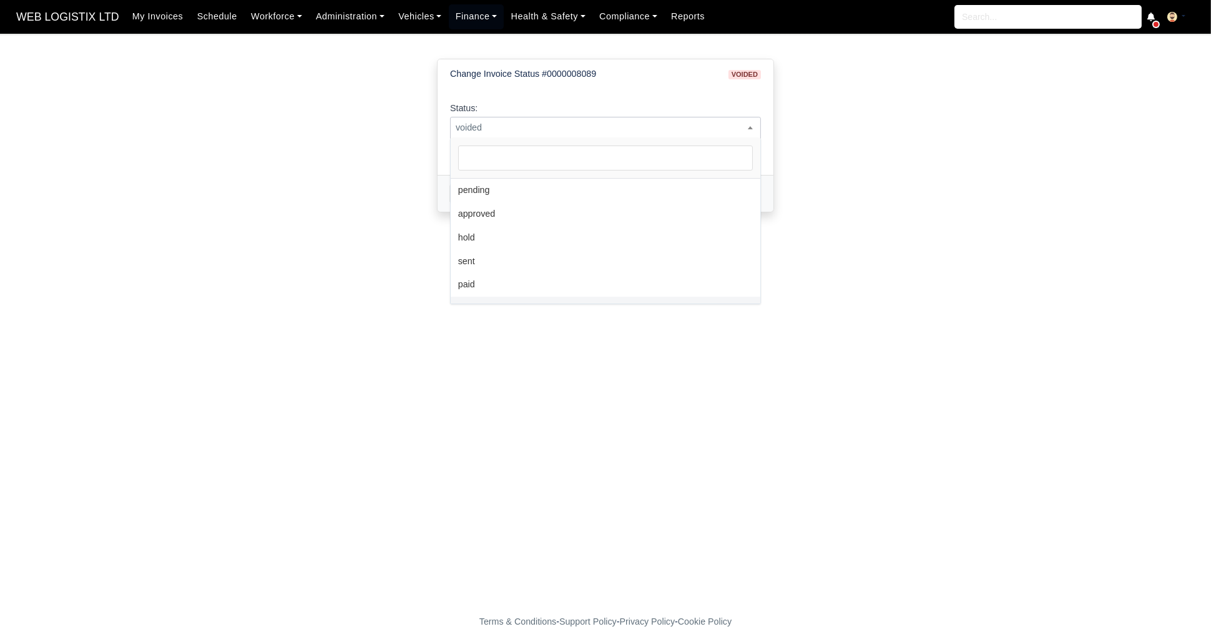
click at [629, 122] on span "voided" at bounding box center [606, 128] width 310 height 16
select select "pending"
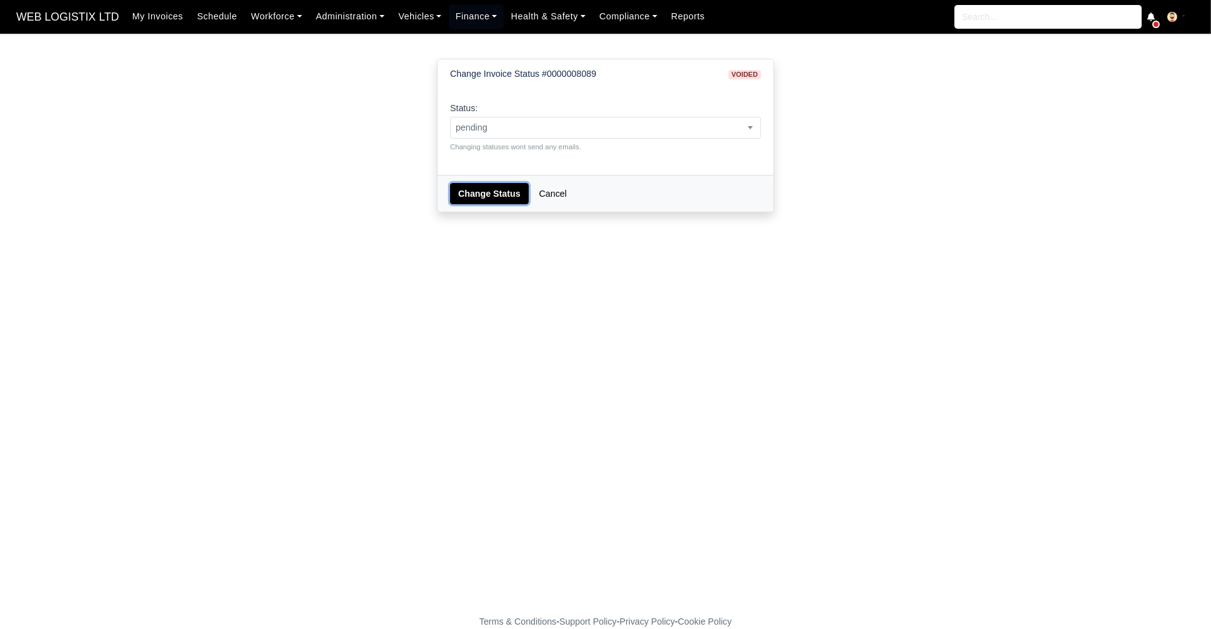
click at [463, 190] on button "Change Status" at bounding box center [489, 193] width 79 height 21
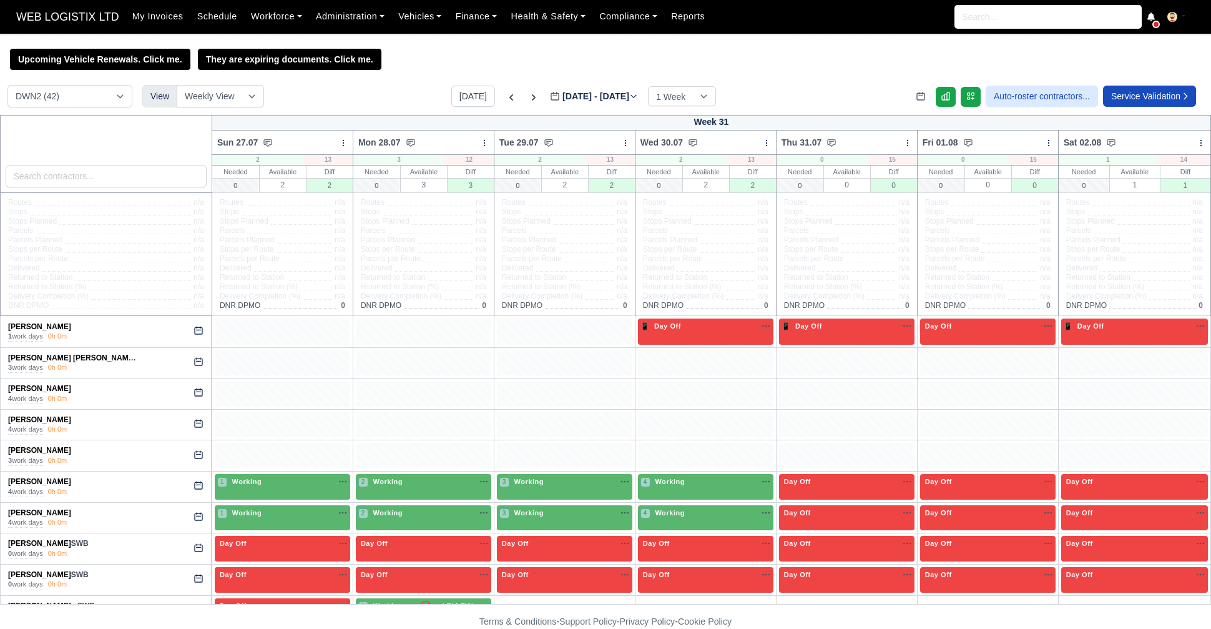
select select "3"
click at [318, 478] on div "1 Working" at bounding box center [282, 481] width 130 height 11
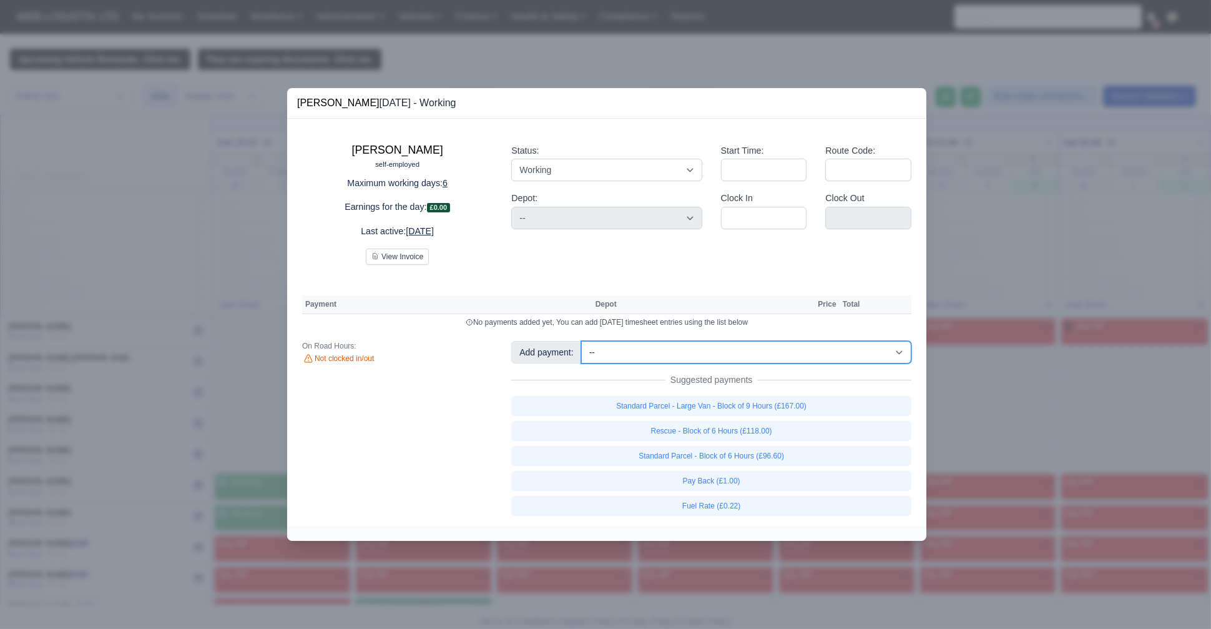
click at [606, 356] on select "-- Fantastic Plus Scorecard Bonus - Fantastic Plus (£0.08) Standard Parcel - Bl…" at bounding box center [746, 352] width 330 height 22
select select "122"
click at [581, 341] on select "-- Fantastic Plus Scorecard Bonus - Fantastic Plus (£0.08) Standard Parcel - Bl…" at bounding box center [746, 352] width 330 height 22
select select "3"
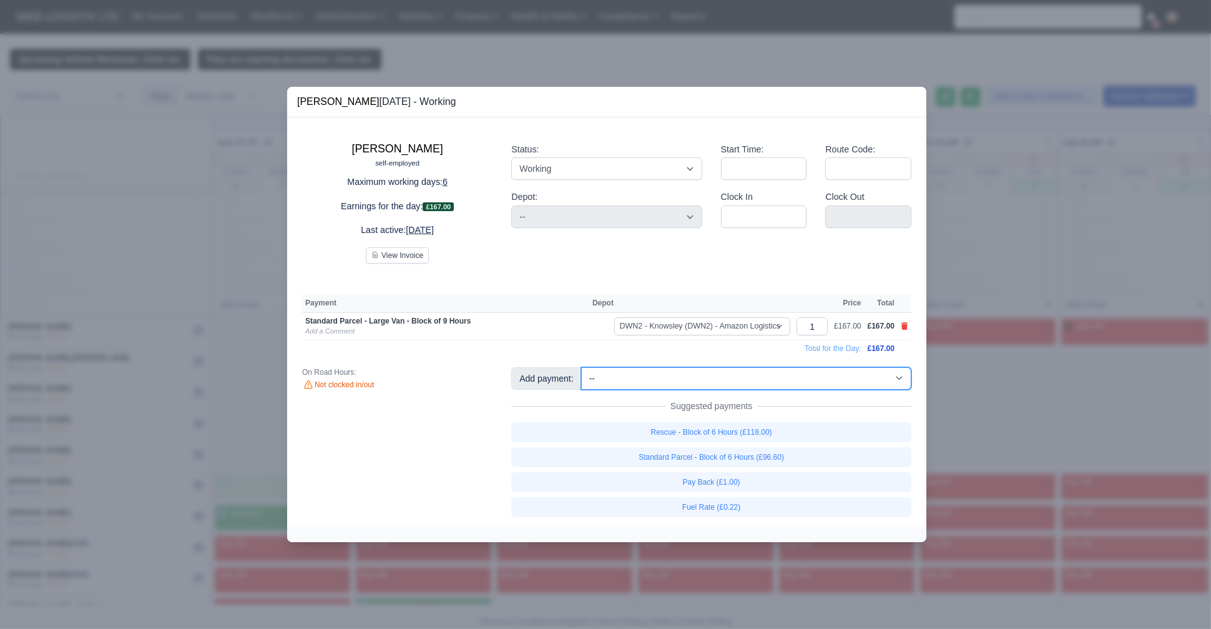
click at [685, 378] on select "-- Fantastic Plus Scorecard Bonus - Fantastic Plus (£0.08) Standard Parcel - Bl…" at bounding box center [746, 378] width 330 height 22
click at [539, 305] on th "Payment" at bounding box center [445, 303] width 287 height 19
click at [903, 330] on icon at bounding box center [904, 325] width 7 height 7
select select
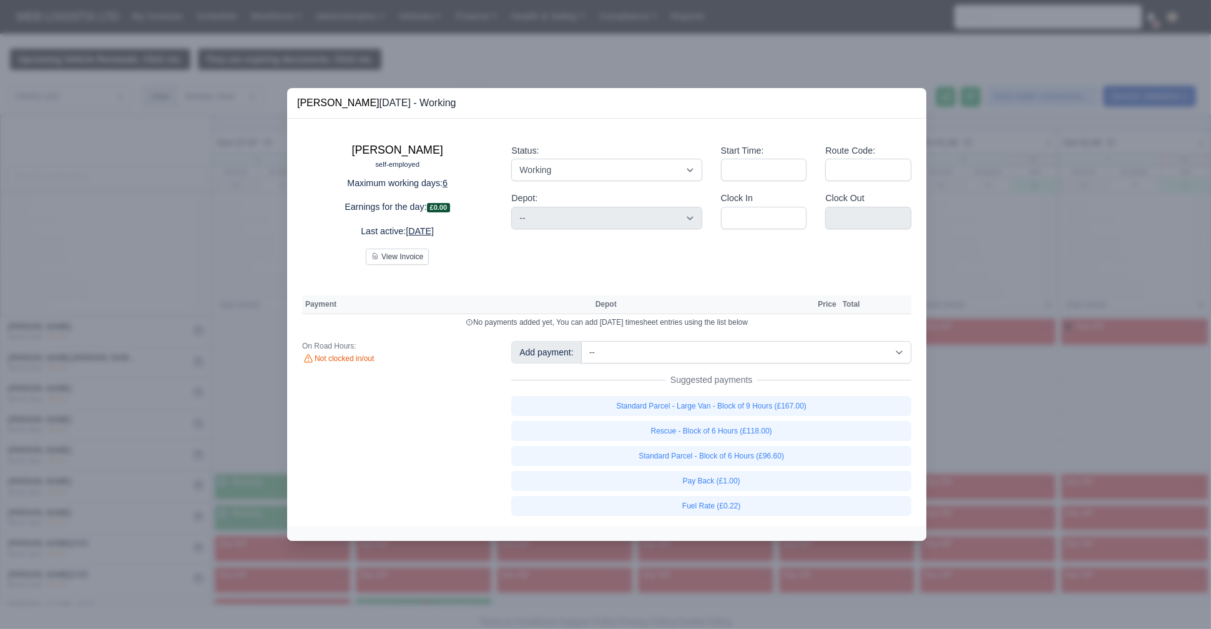
click at [167, 289] on div at bounding box center [605, 314] width 1211 height 629
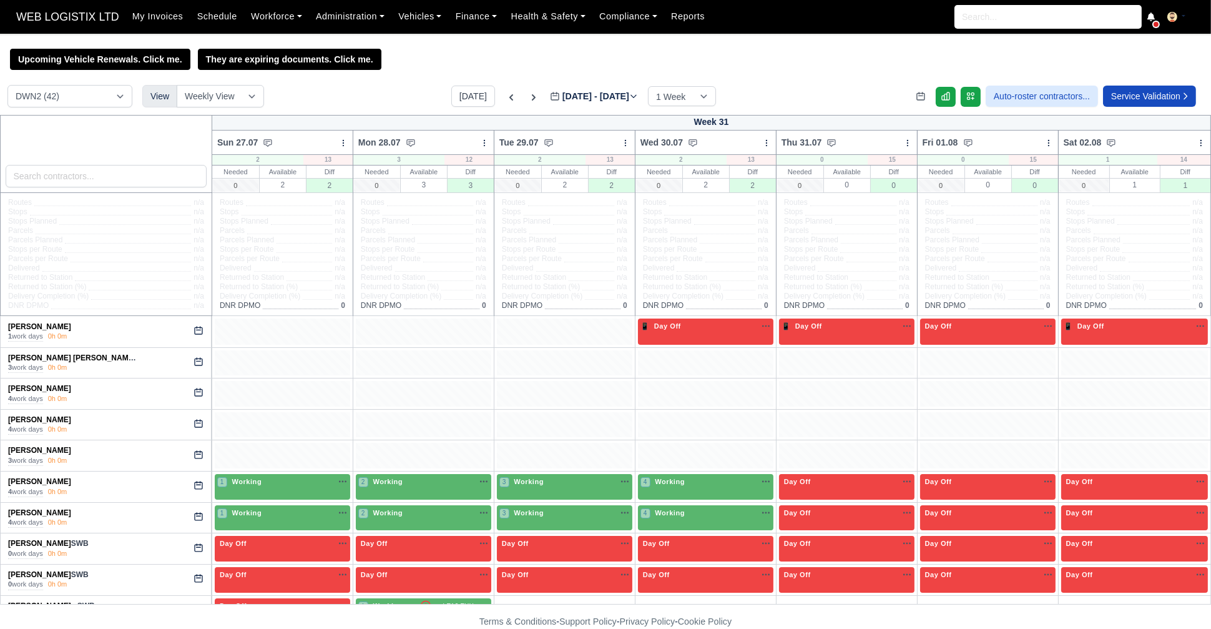
click at [195, 484] on icon at bounding box center [199, 485] width 10 height 10
select select "Day Off"
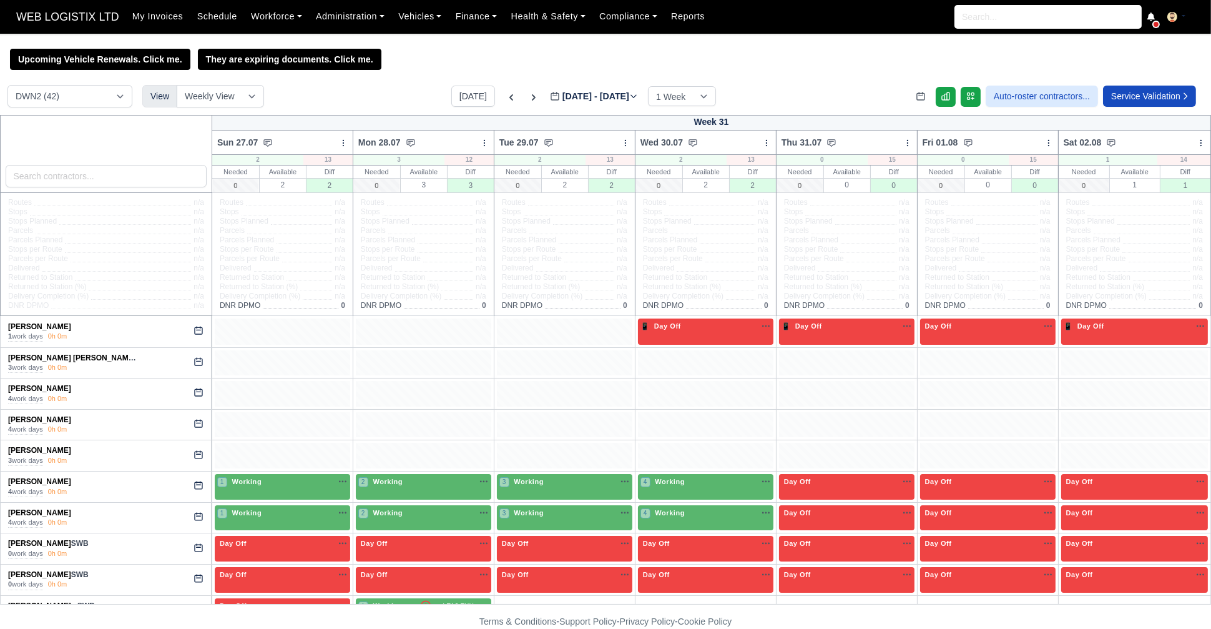
select select "Day Off"
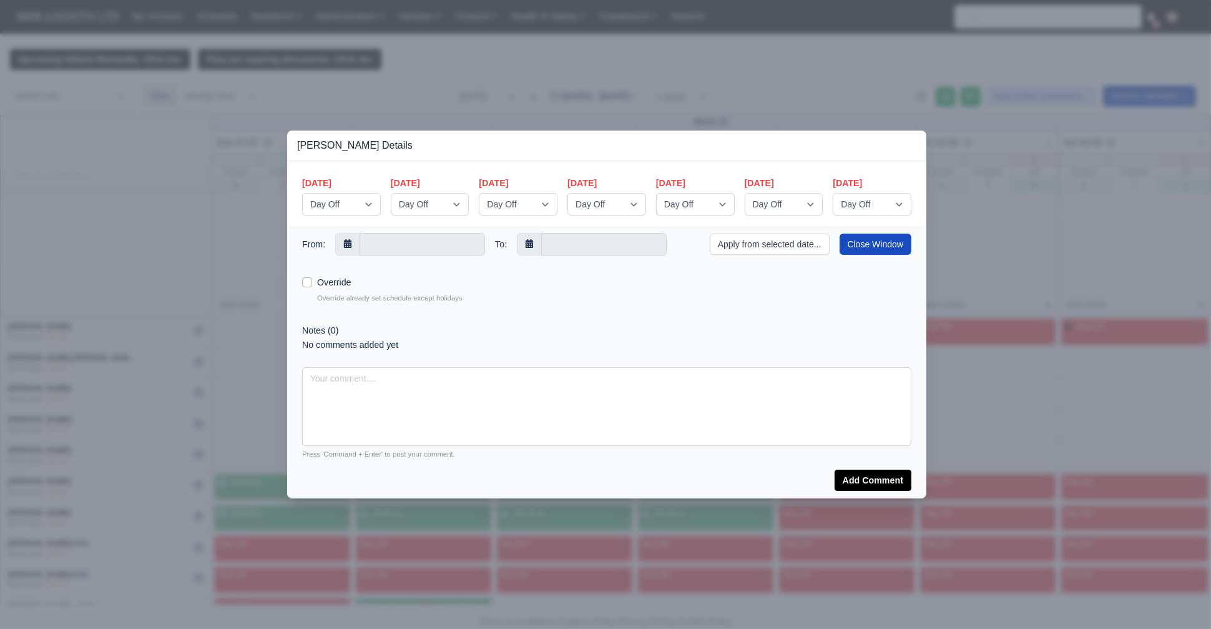
click at [119, 331] on div at bounding box center [605, 314] width 1211 height 629
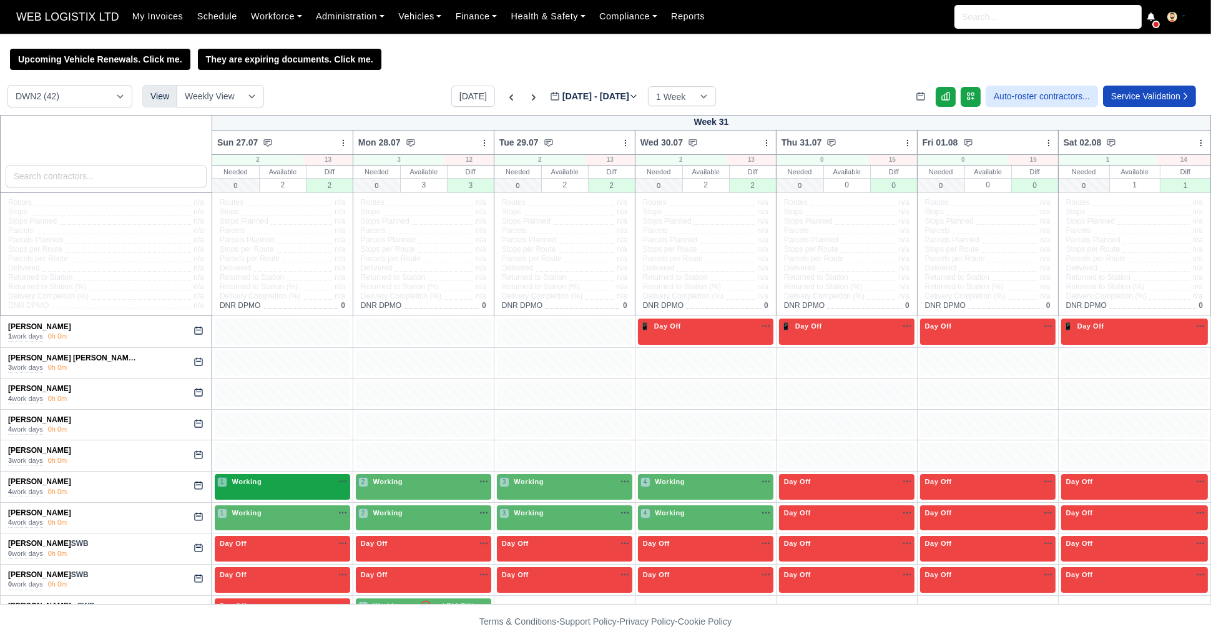
click at [320, 482] on div "1 Working" at bounding box center [282, 481] width 130 height 11
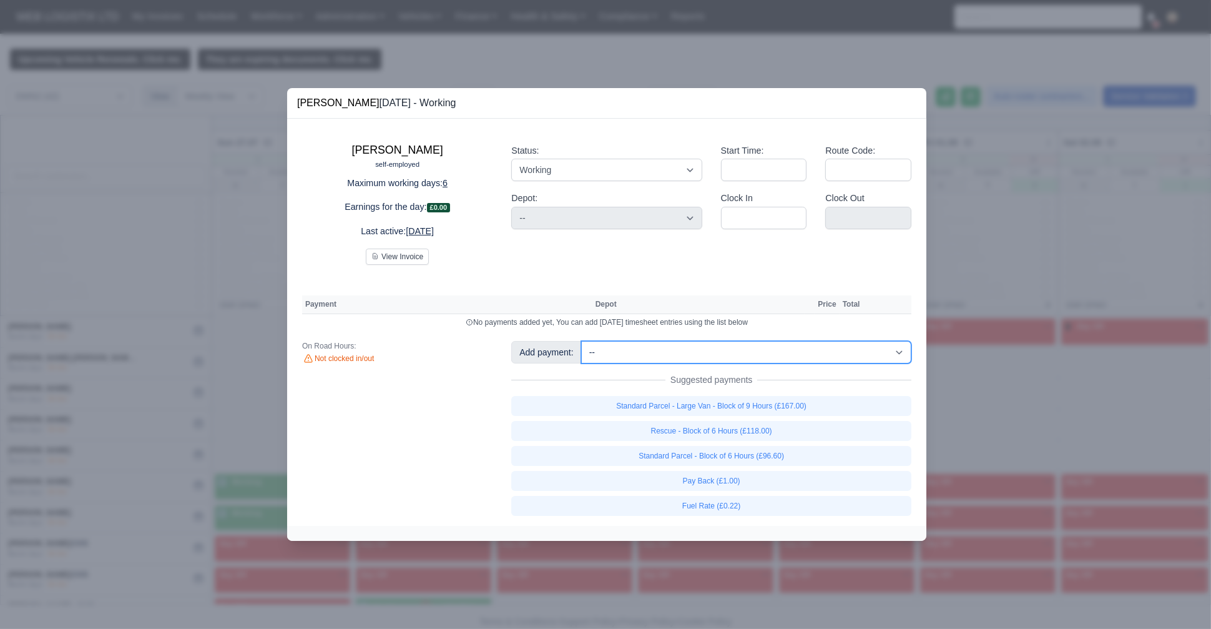
click at [597, 351] on select "-- Fantastic Plus Scorecard Bonus - Fantastic Plus (£0.08) Standard Parcel - Bl…" at bounding box center [746, 352] width 330 height 22
click at [504, 267] on div "Imran Ali self-employed Maximum working days: 6 Earnings for the day: £0.00 Las…" at bounding box center [606, 323] width 639 height 408
click at [182, 338] on div at bounding box center [605, 314] width 1211 height 629
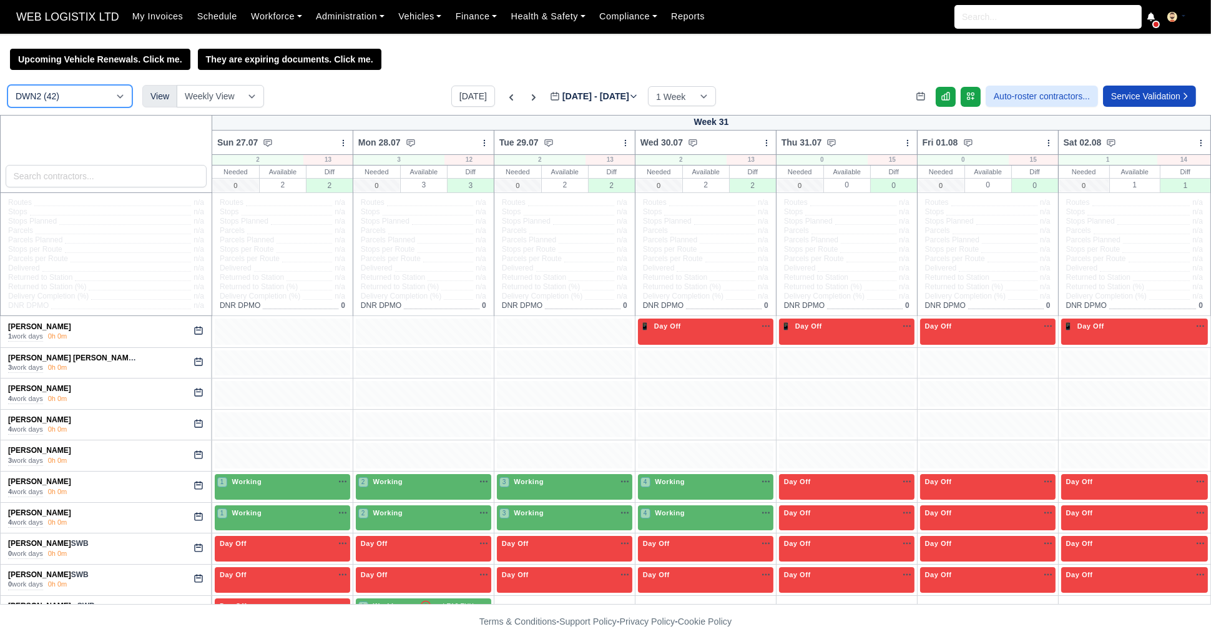
click at [50, 91] on select "DCE1 (1) DWN2 (42) DXM2 (42)" at bounding box center [69, 96] width 125 height 22
click at [7, 86] on select "DCE1 (1) DWN2 (42) DXM2 (42)" at bounding box center [69, 96] width 125 height 22
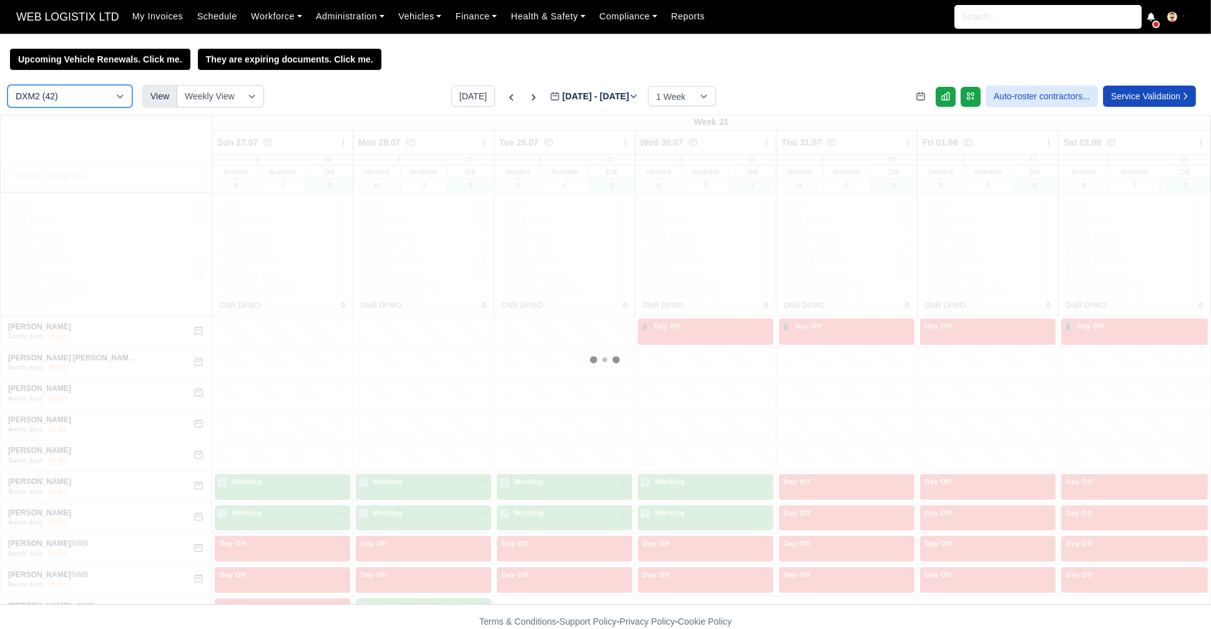
select select "1"
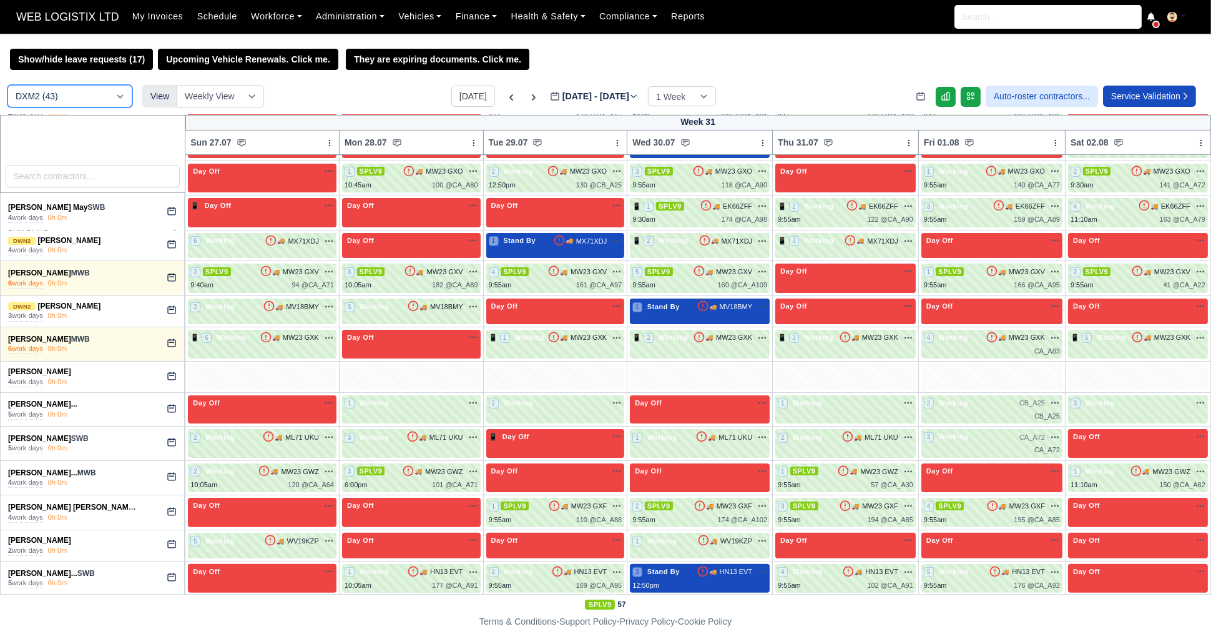
scroll to position [597, 0]
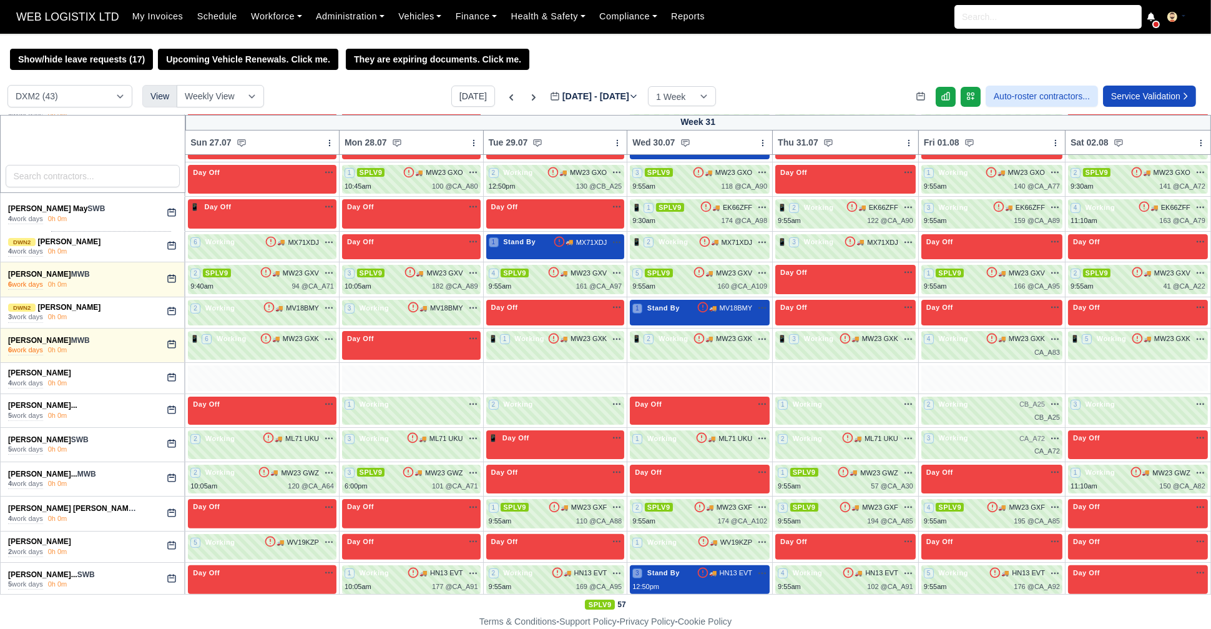
click at [293, 370] on div at bounding box center [262, 378] width 149 height 26
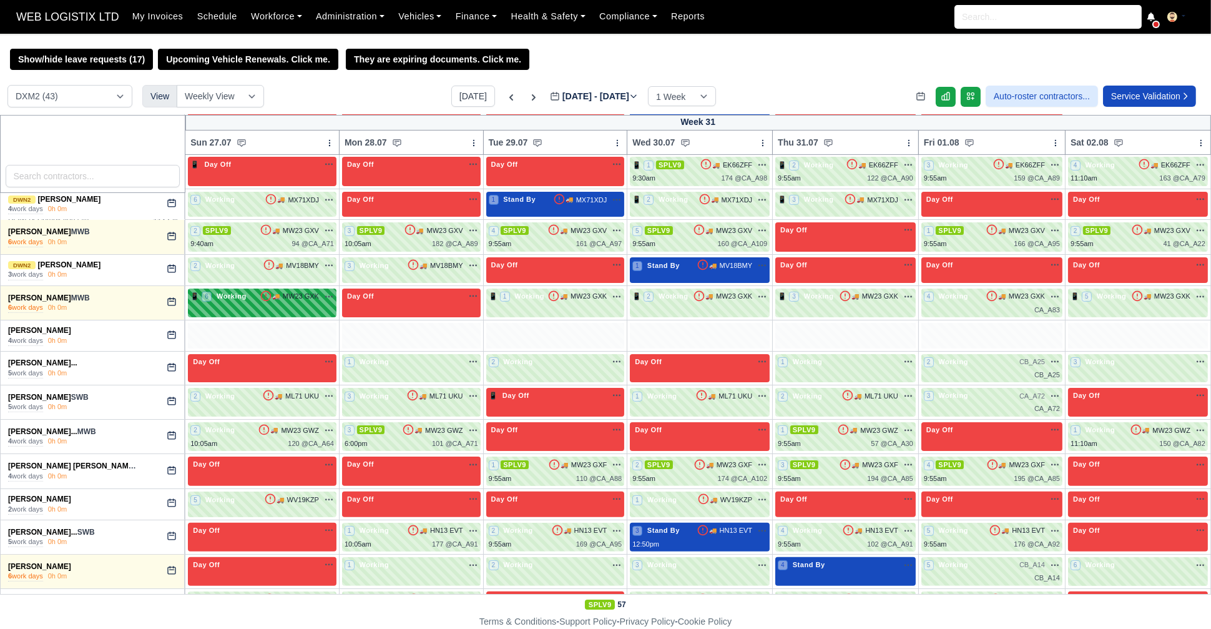
scroll to position [640, 0]
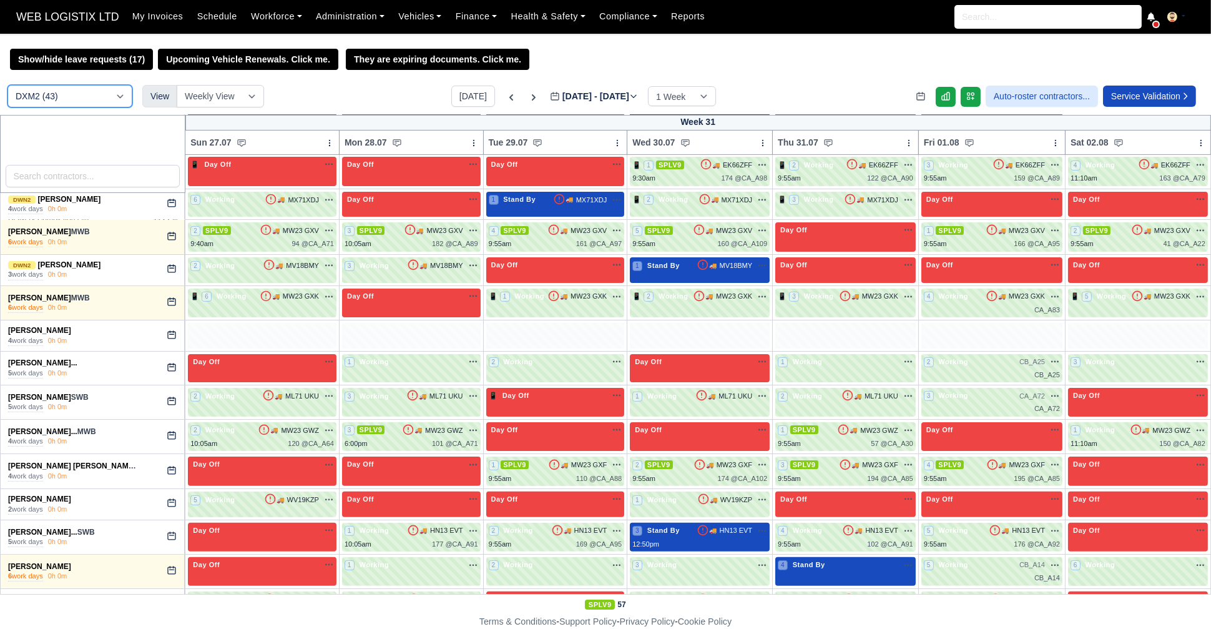
click at [80, 97] on select "DCE1 (1) DWN2 (41) DXM2 (43)" at bounding box center [69, 96] width 125 height 22
select select "3"
click at [7, 86] on select "DCE1 (1) DWN2 (41) DXM2 (43)" at bounding box center [69, 96] width 125 height 22
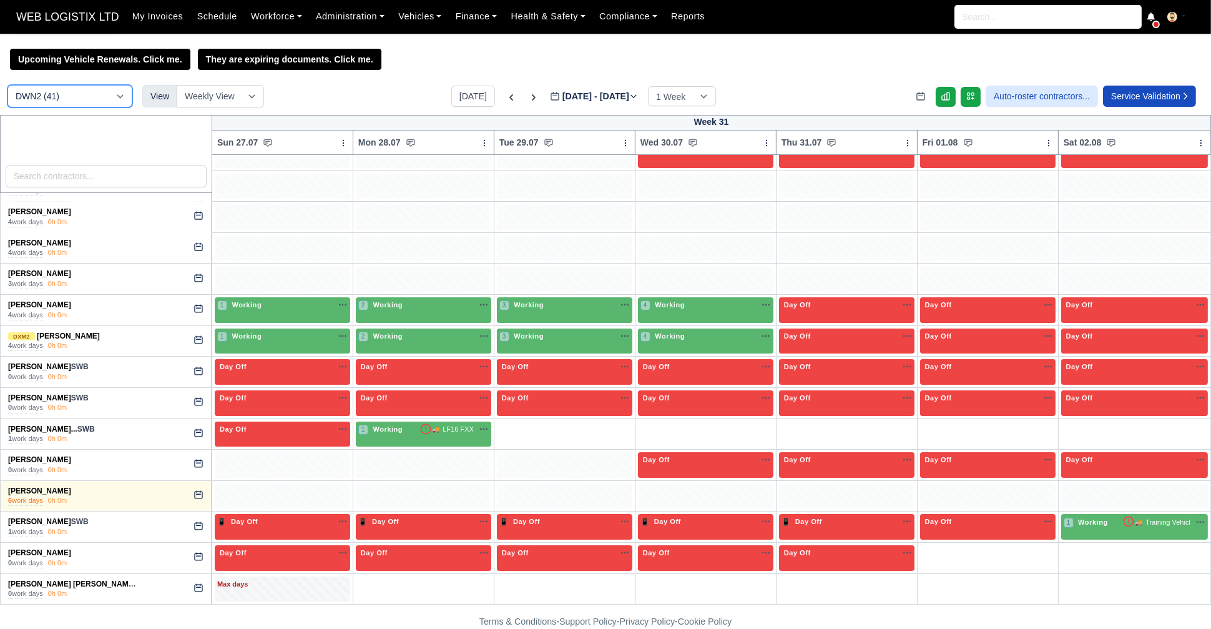
scroll to position [173, 0]
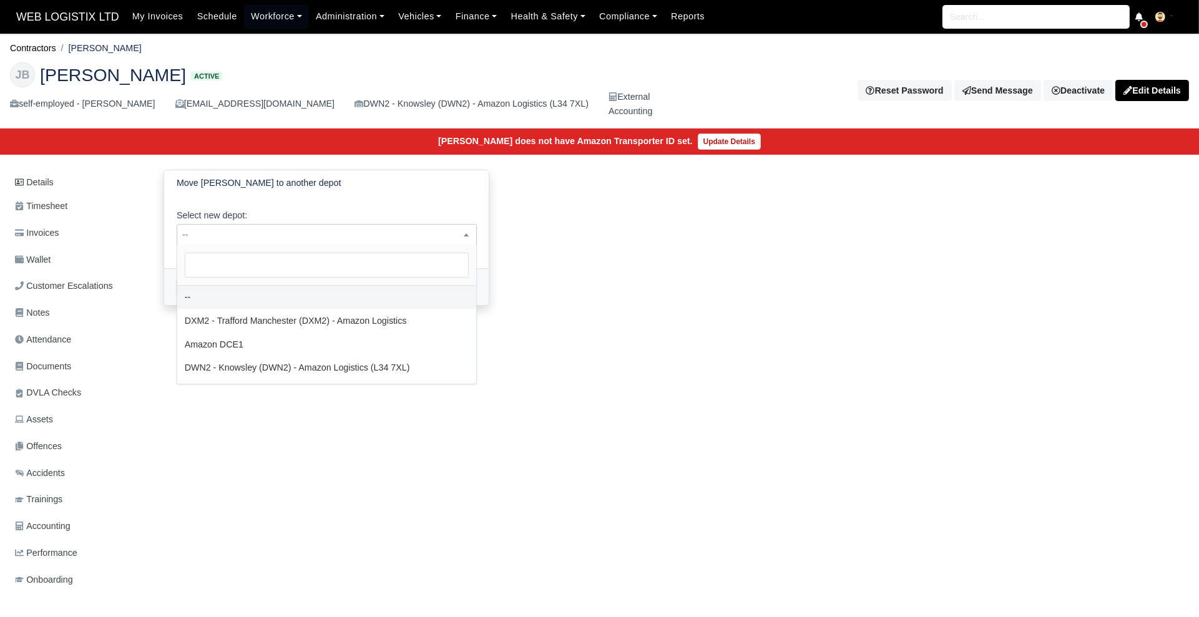
click at [325, 227] on span "--" at bounding box center [326, 235] width 299 height 16
select select "1"
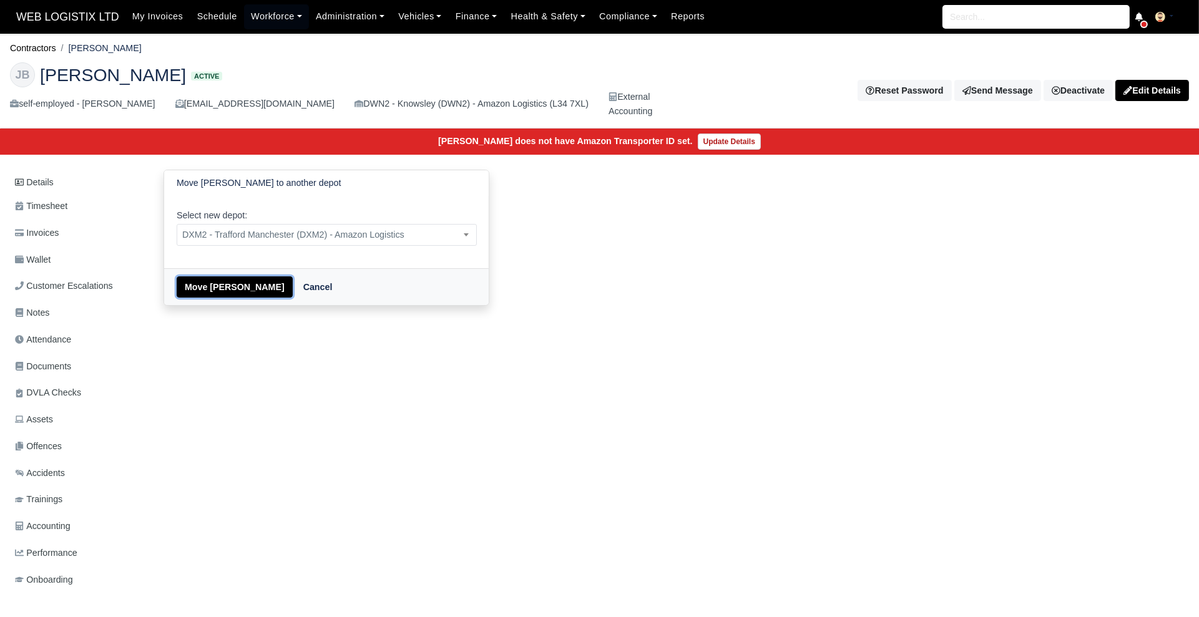
click at [209, 291] on button "Move [PERSON_NAME]" at bounding box center [235, 287] width 116 height 21
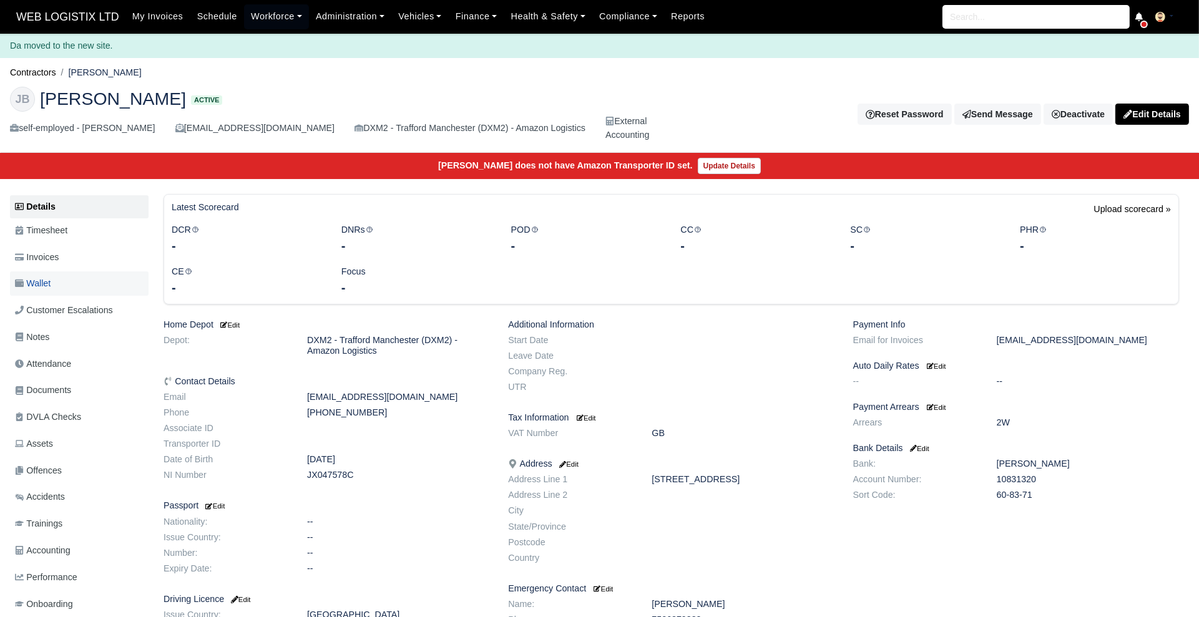
click at [37, 278] on span "Wallet" at bounding box center [33, 284] width 36 height 14
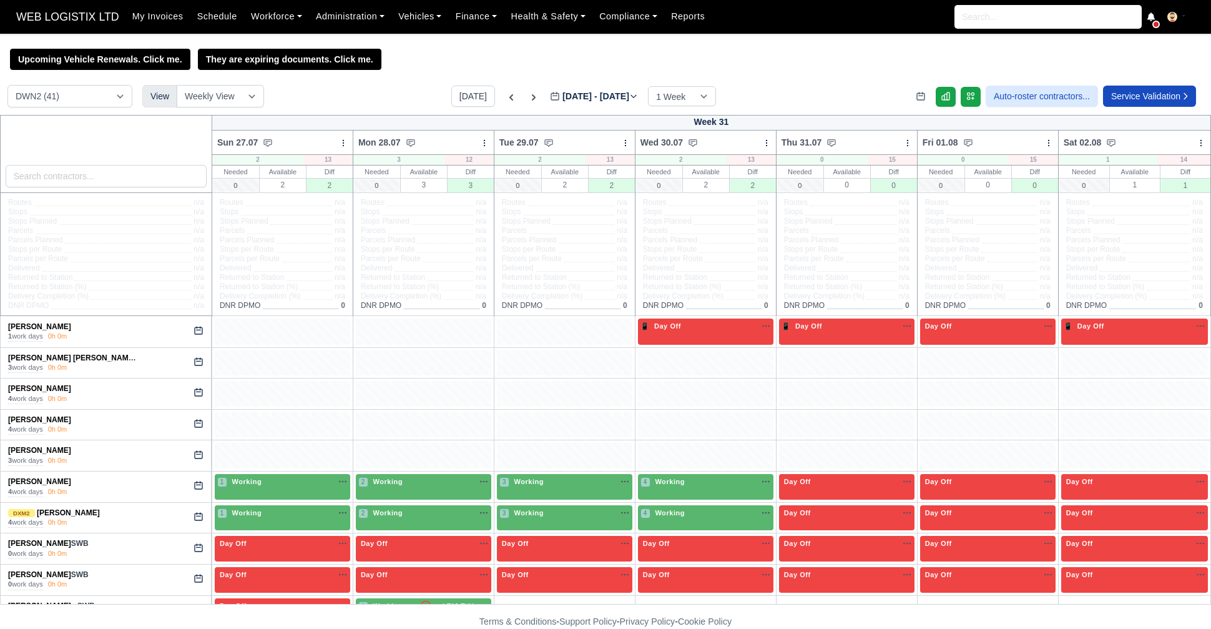
select select "3"
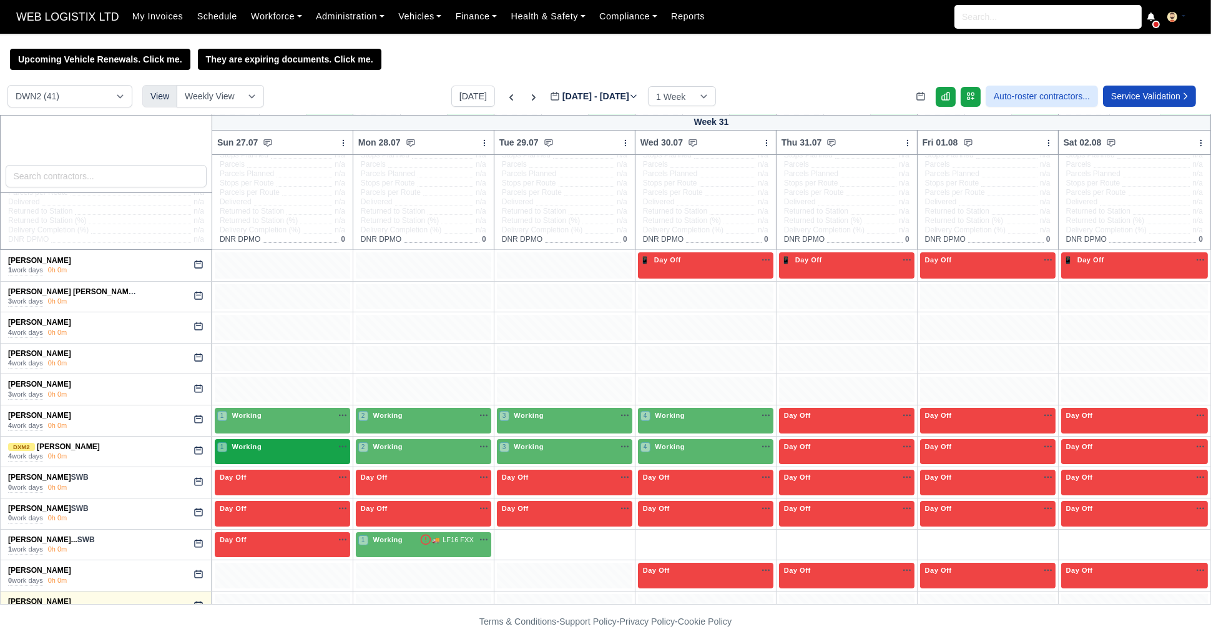
scroll to position [68, 0]
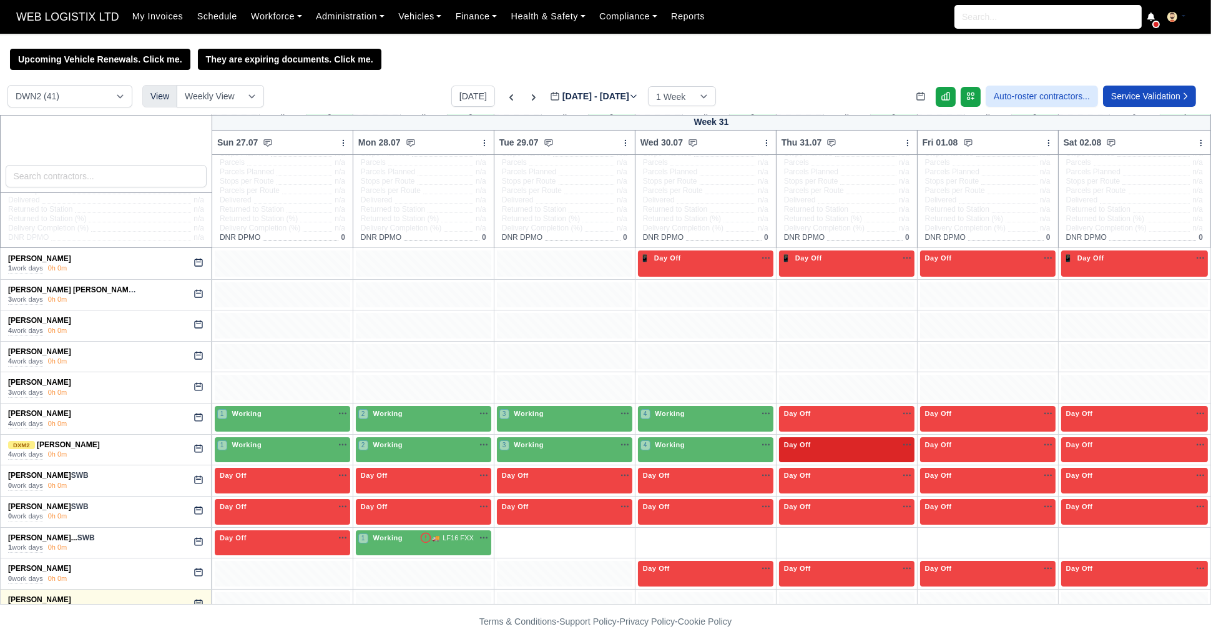
click at [802, 446] on span "Day Off" at bounding box center [798, 444] width 32 height 9
select select "Day Off"
select select "3"
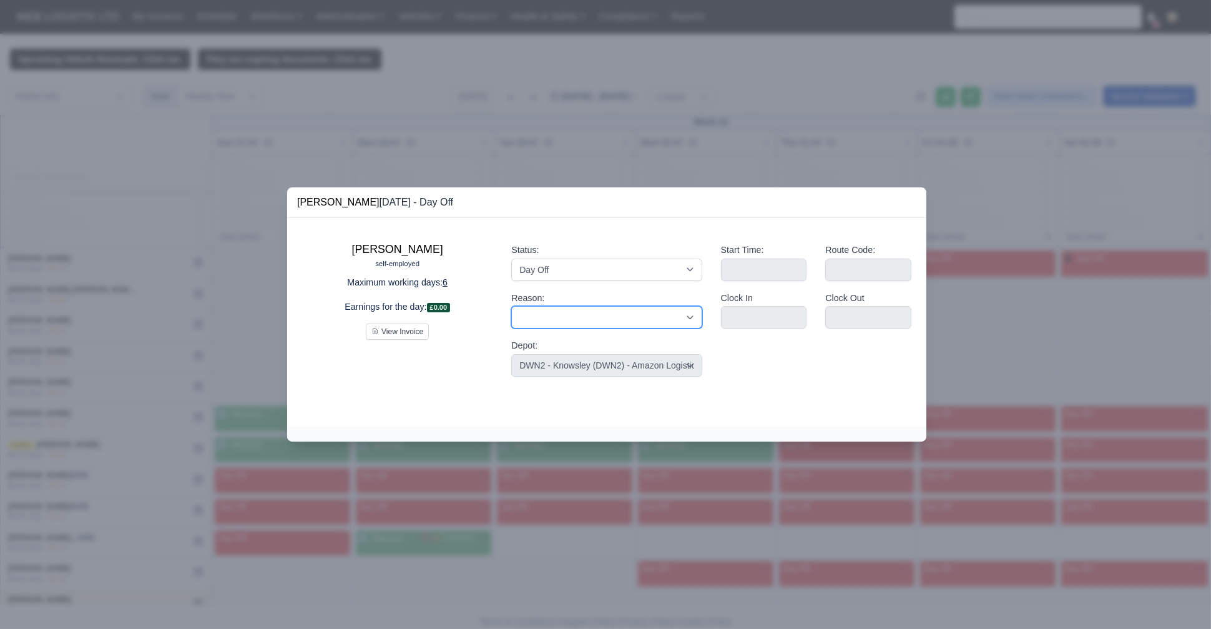
click at [685, 322] on select "Reason:" at bounding box center [606, 317] width 190 height 22
click at [622, 271] on select "Working Day Off Stand By Holiday Other Depot In Office OSM Ridealong Nursery 1 …" at bounding box center [606, 269] width 190 height 22
select select "Available"
click at [511, 258] on select "Working Day Off Stand By Holiday Other Depot In Office OSM Ridealong Nursery 1 …" at bounding box center [606, 269] width 190 height 22
select select
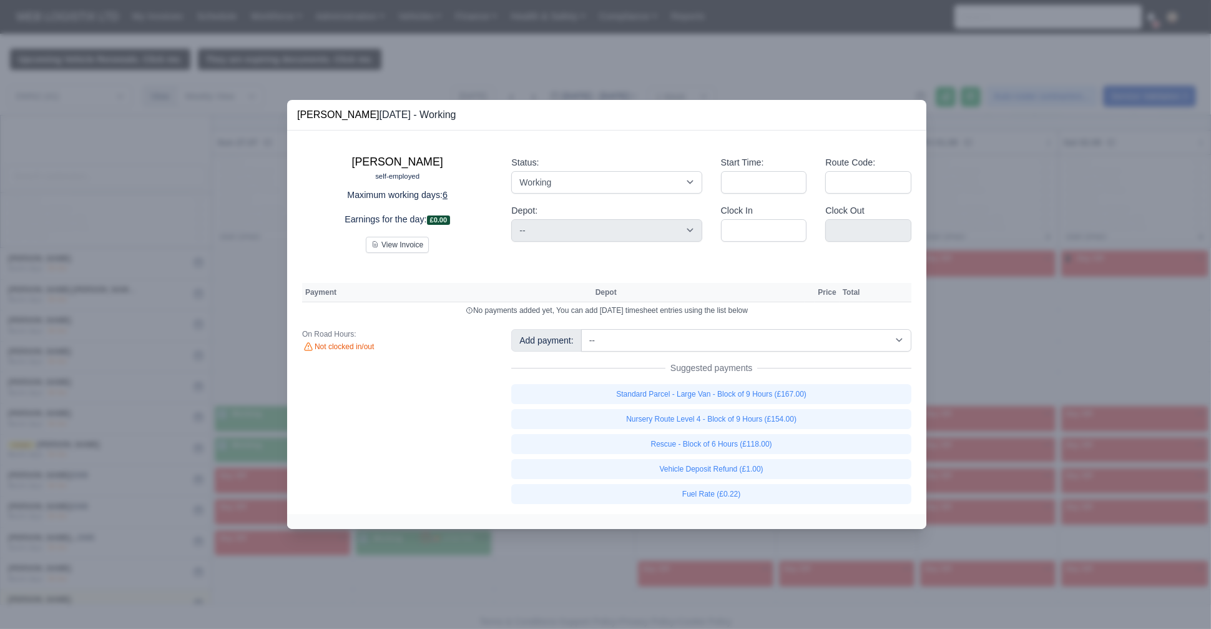
click at [82, 315] on div at bounding box center [605, 314] width 1211 height 629
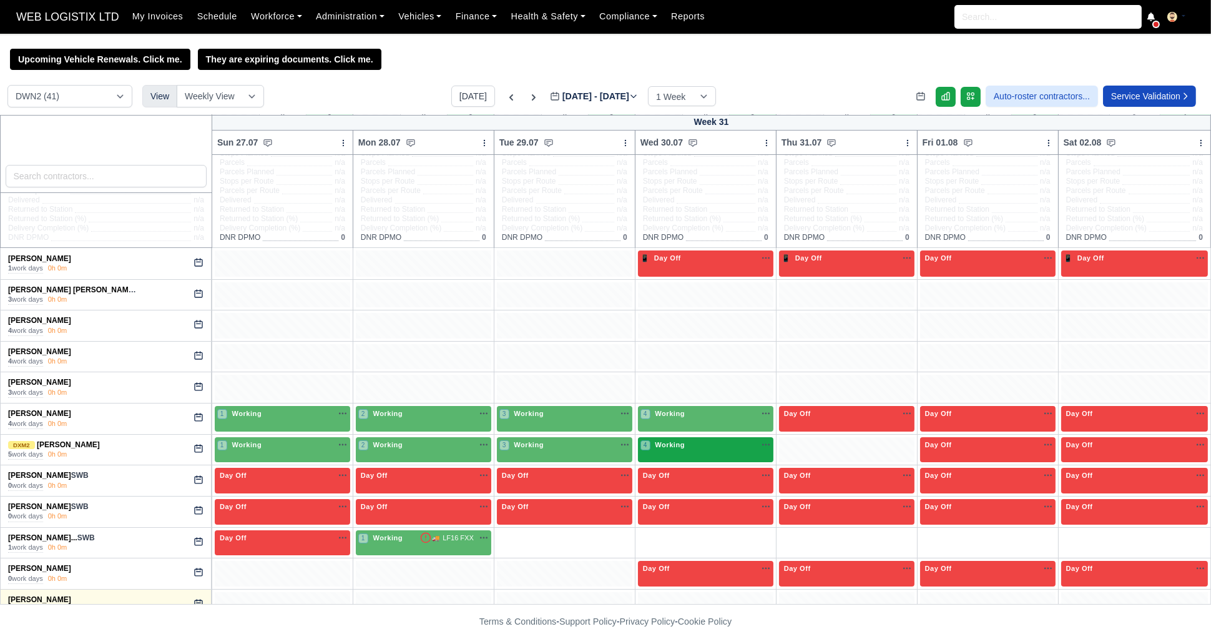
click at [697, 449] on div "4 Working" at bounding box center [706, 446] width 130 height 13
select select "3"
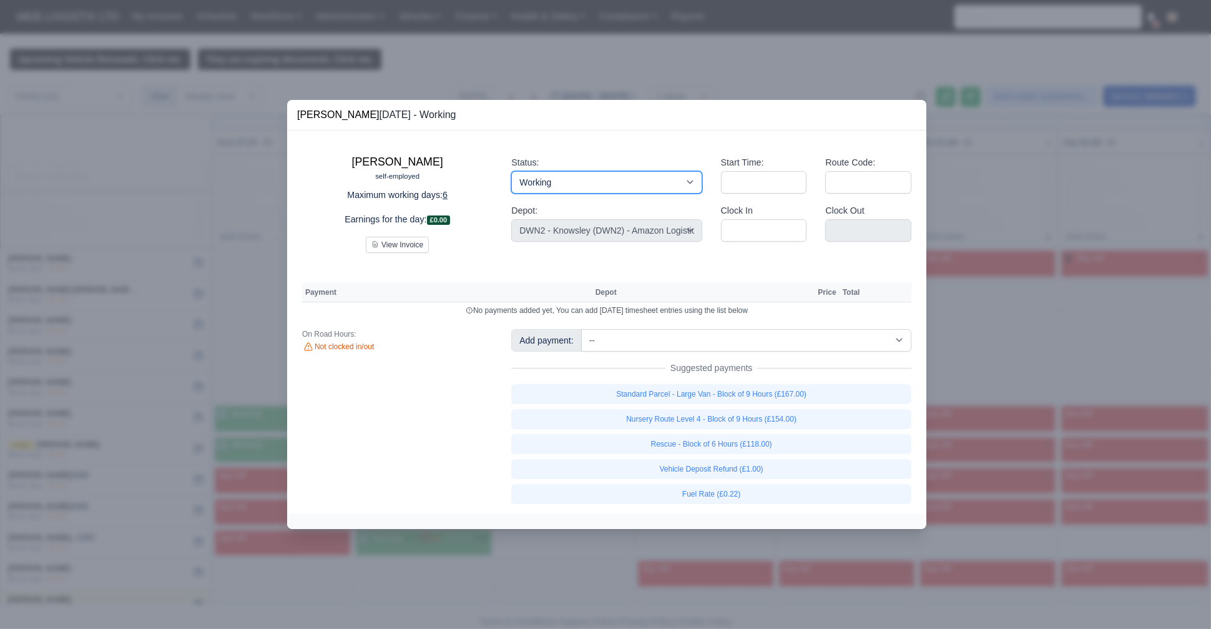
click at [538, 177] on select "Working Day Off Stand By Holiday Other Depot In Office OSM Ridealong Nursery 1 …" at bounding box center [606, 182] width 190 height 22
select select "Day Off"
click at [511, 171] on select "Working Day Off Stand By Holiday Other Depot In Office OSM Ridealong Nursery 1 …" at bounding box center [606, 182] width 190 height 22
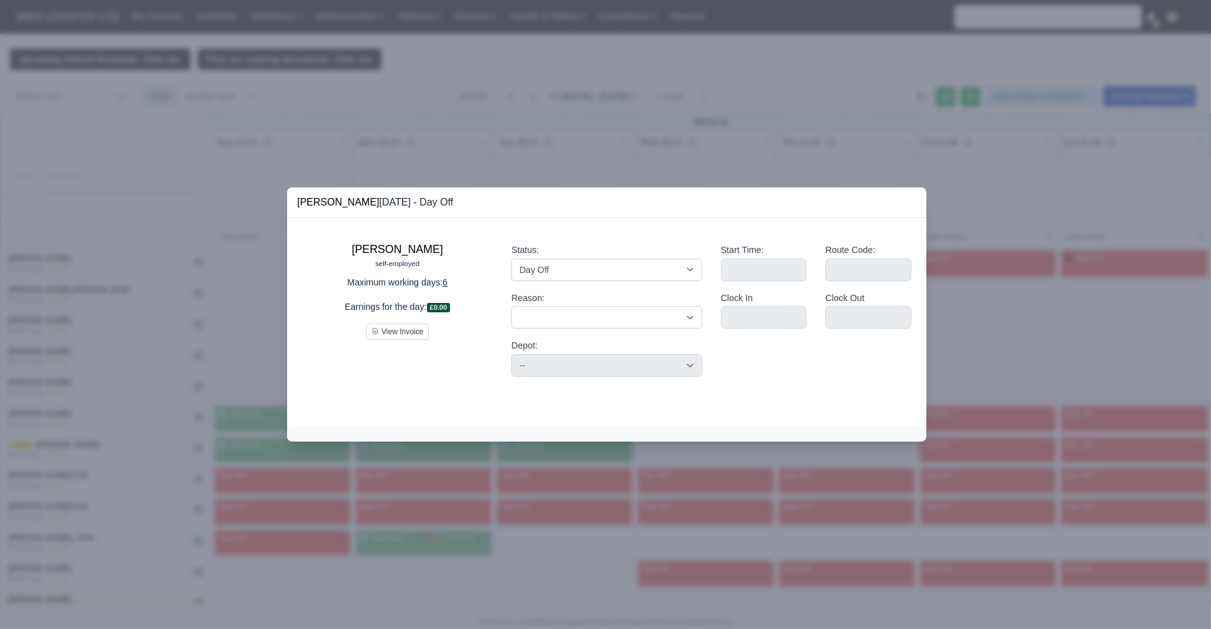
click at [589, 508] on div at bounding box center [605, 314] width 1211 height 629
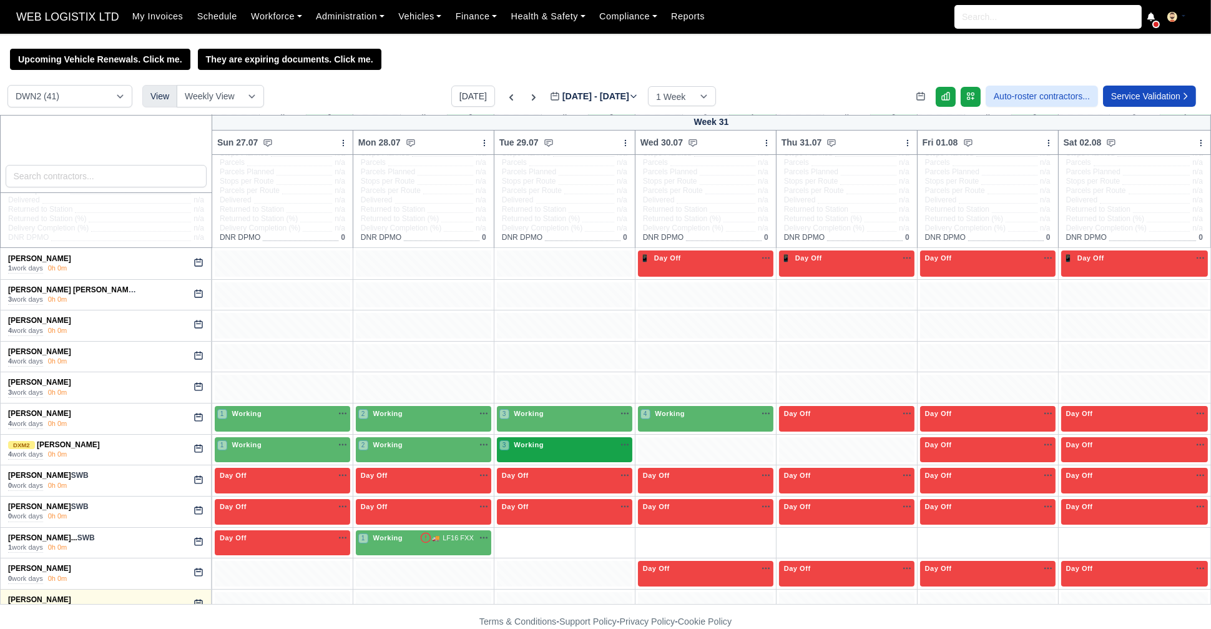
click at [569, 449] on div "3 Working" at bounding box center [564, 446] width 130 height 13
select select "3"
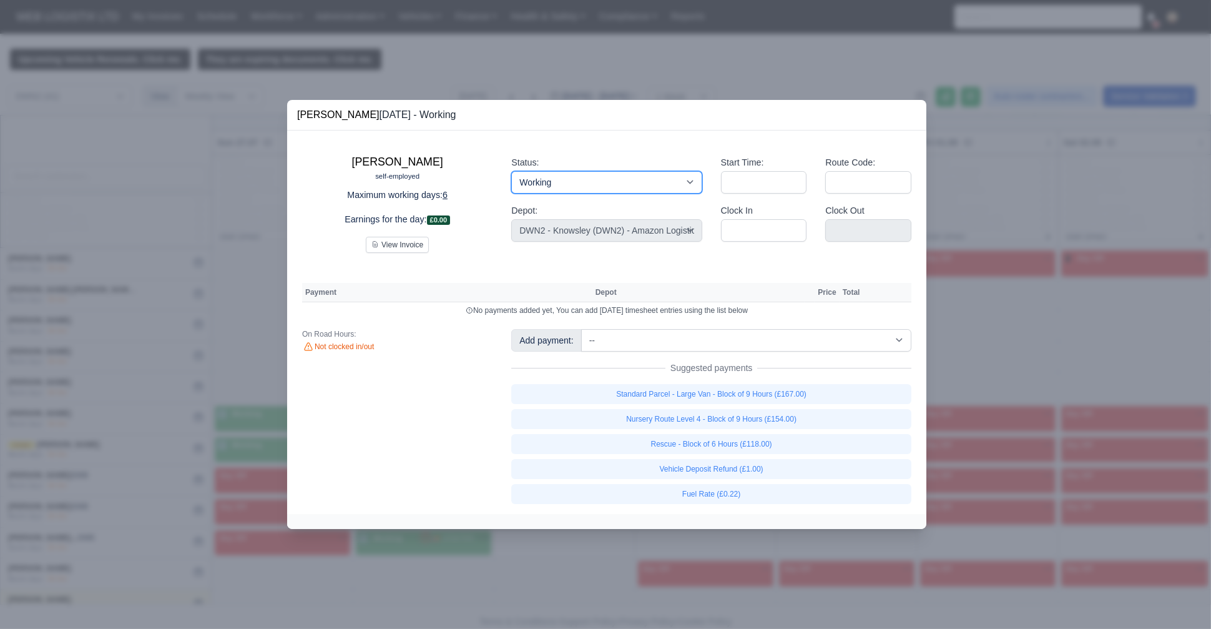
click at [541, 220] on div "Status: Working Day Off Stand By Holiday Other Depot In Office OSM Ridealong Nu…" at bounding box center [606, 198] width 209 height 107
select select "Day Off"
drag, startPoint x: 558, startPoint y: 189, endPoint x: 541, endPoint y: 220, distance: 35.5
click at [511, 171] on select "Working Day Off Stand By Holiday Other Depot In Office OSM Ridealong Nursery 1 …" at bounding box center [606, 182] width 190 height 22
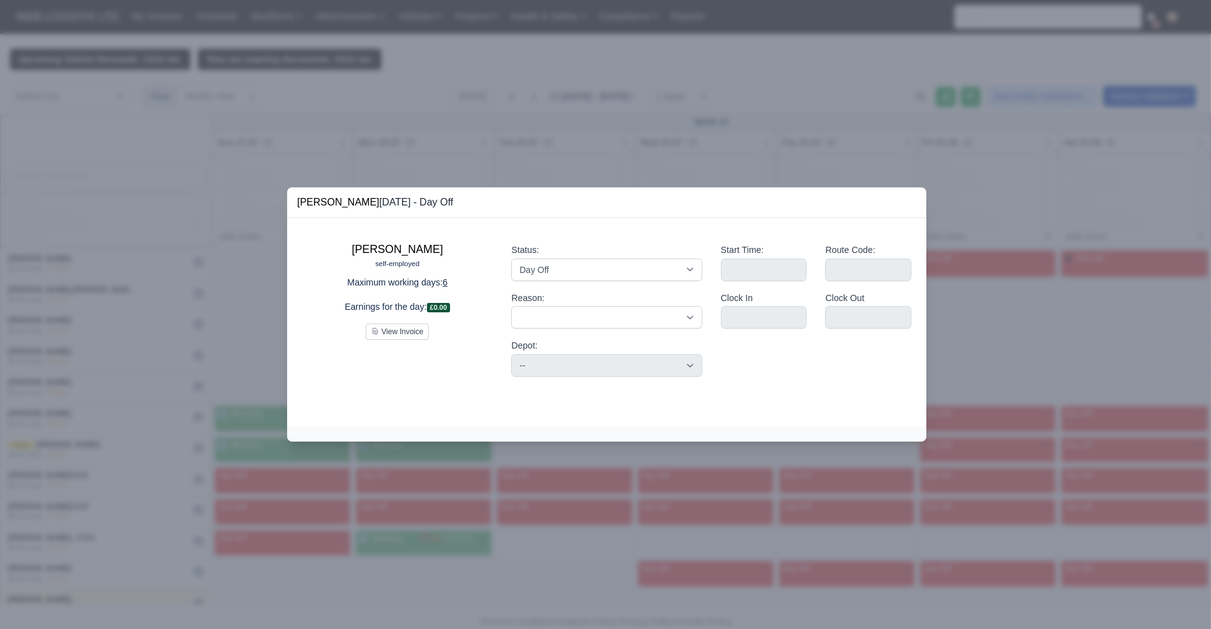
click at [154, 260] on div at bounding box center [605, 314] width 1211 height 629
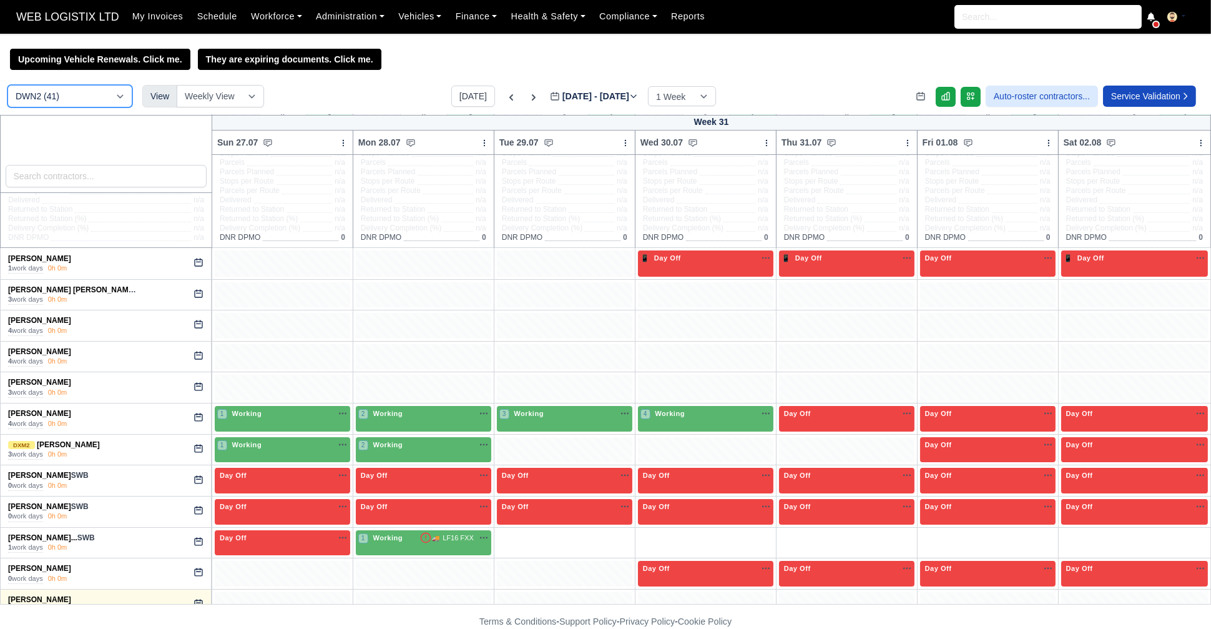
click at [75, 100] on select "DCE1 (1) DWN2 (41) DXM2 (43)" at bounding box center [69, 96] width 125 height 22
select select "1"
click at [7, 86] on select "DCE1 (1) DWN2 (41) DXM2 (43)" at bounding box center [69, 96] width 125 height 22
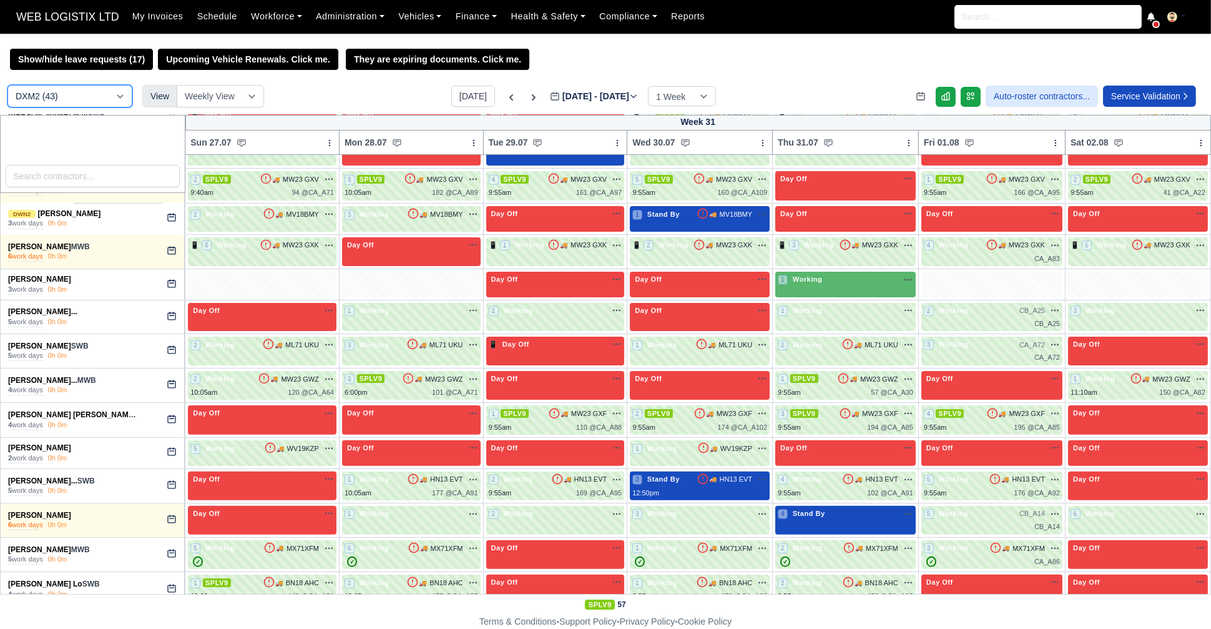
scroll to position [690, 0]
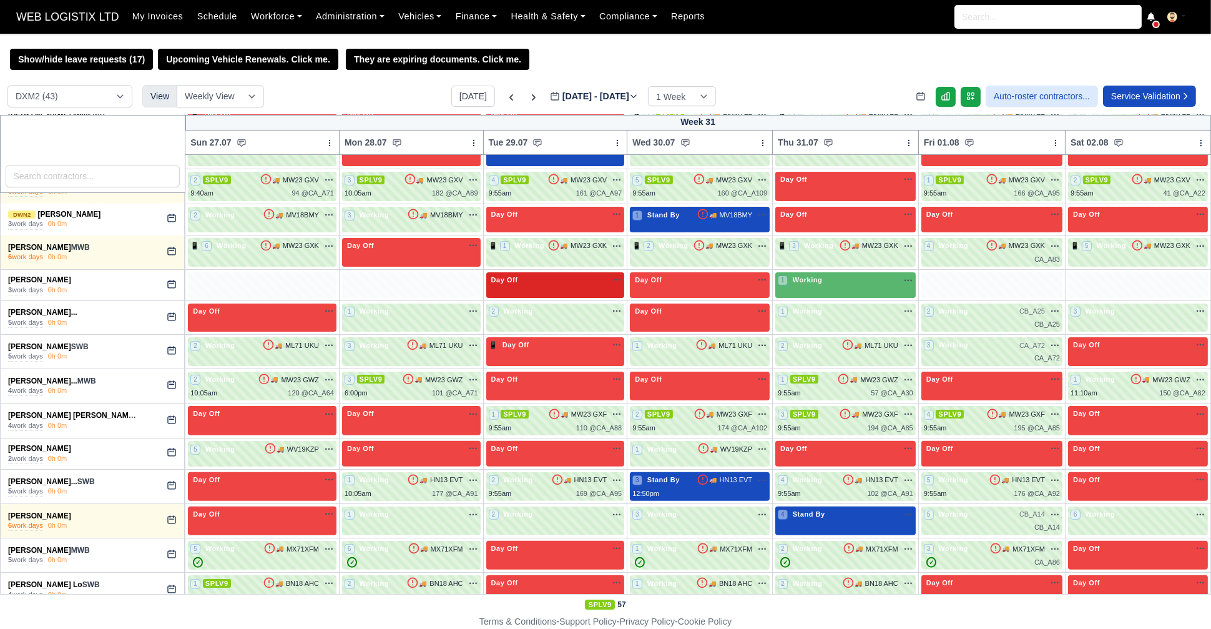
click at [596, 287] on div "Day Off Available" at bounding box center [555, 285] width 139 height 26
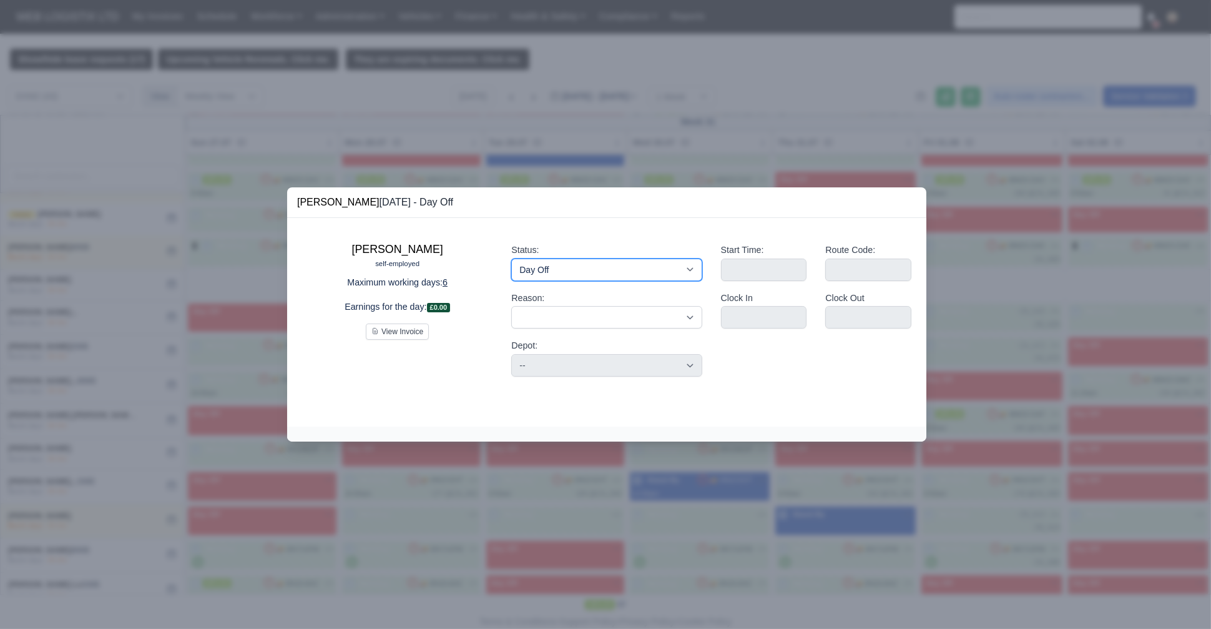
click at [551, 271] on select "Working Day Off Stand By Holiday Other Depot In Office OSM Ridealong Nursery 1 …" at bounding box center [606, 269] width 190 height 22
select select "Available"
click at [511, 258] on select "Working Day Off Stand By Holiday Other Depot In Office OSM Ridealong Nursery 1 …" at bounding box center [606, 269] width 190 height 22
select select
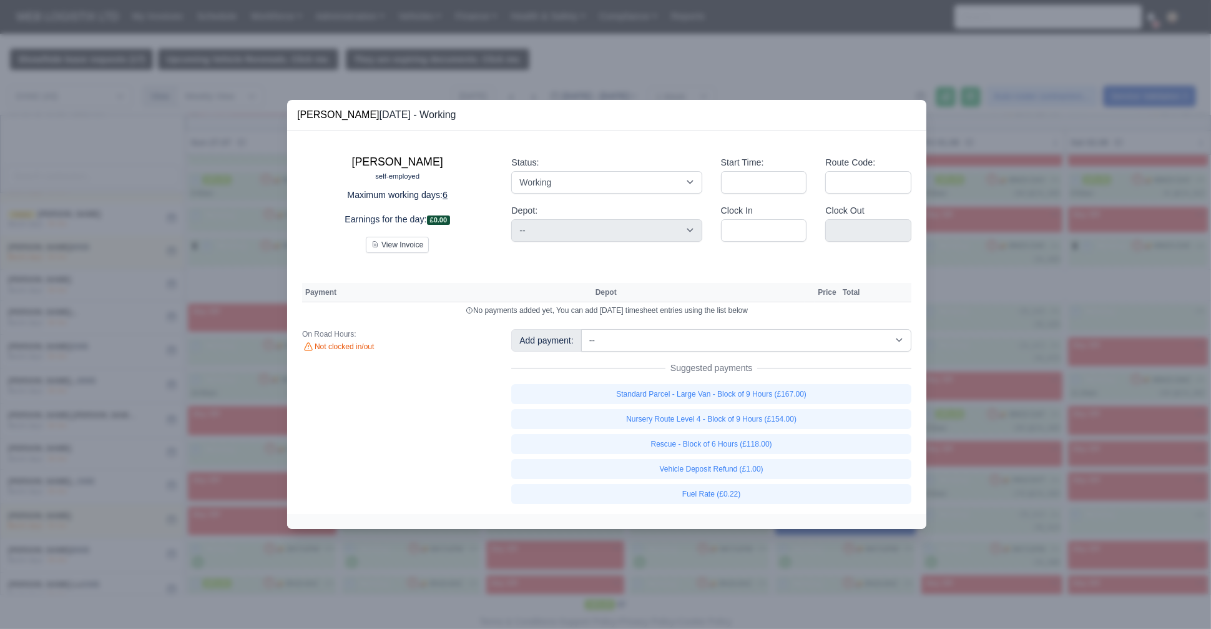
click at [684, 61] on div at bounding box center [605, 314] width 1211 height 629
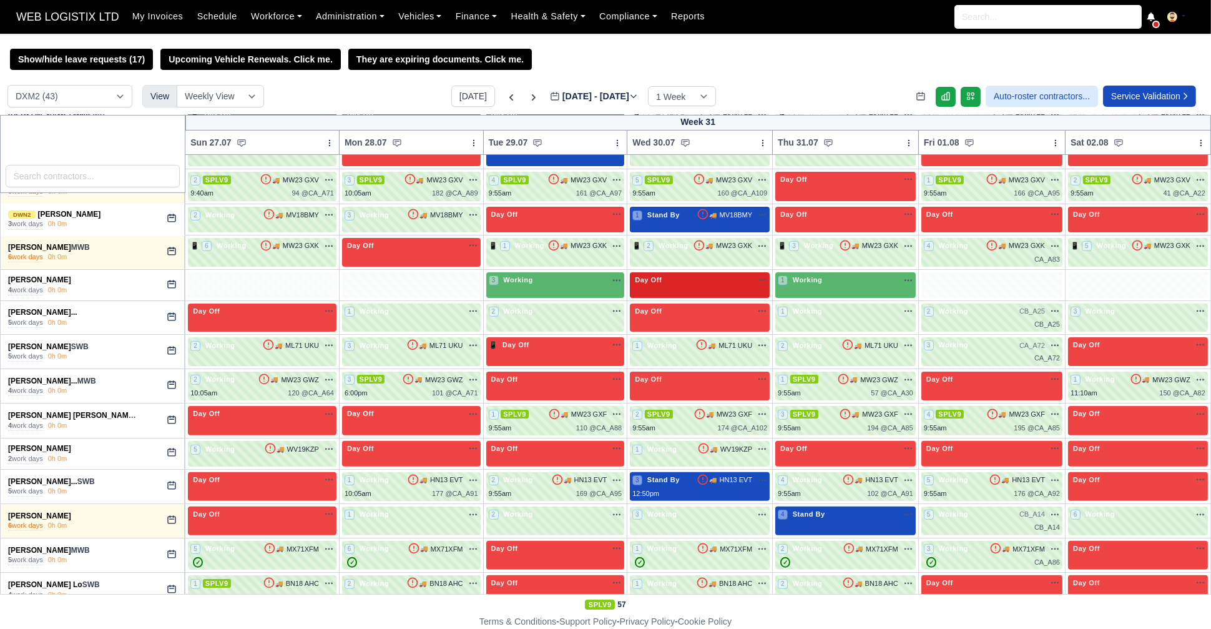
click at [681, 280] on div "Day Off Available" at bounding box center [699, 280] width 135 height 11
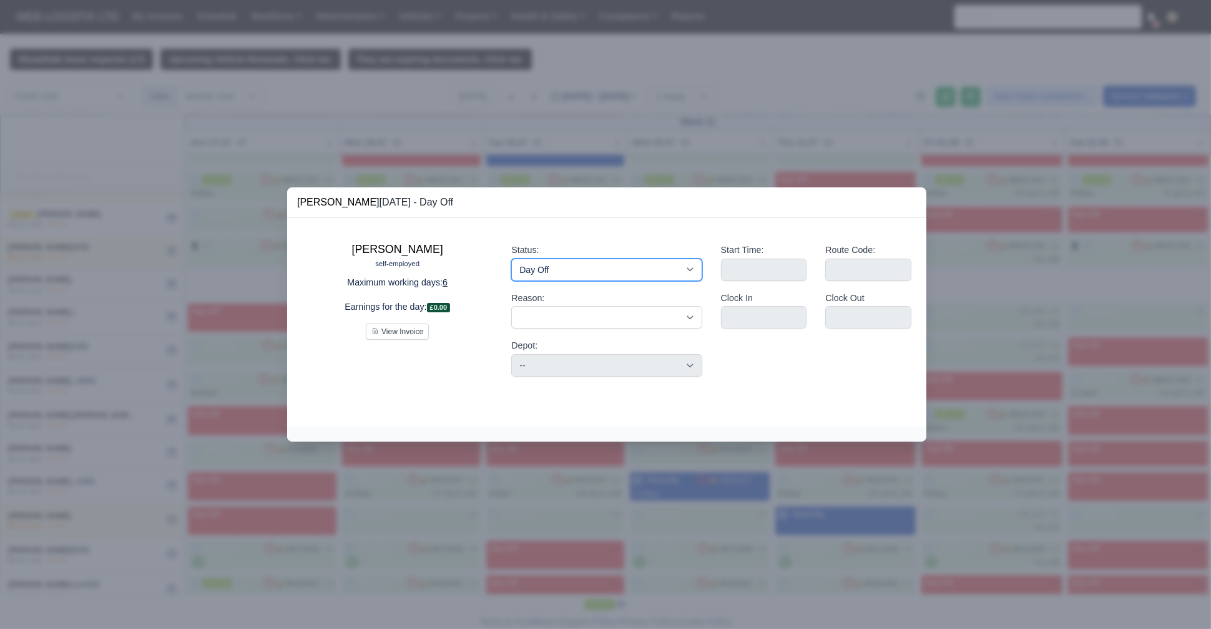
click at [614, 272] on select "Working Day Off Stand By Holiday Other Depot In Office OSM Ridealong Nursery 1 …" at bounding box center [606, 269] width 190 height 22
select select "Available"
click at [511, 258] on select "Working Day Off Stand By Holiday Other Depot In Office OSM Ridealong Nursery 1 …" at bounding box center [606, 269] width 190 height 22
select select
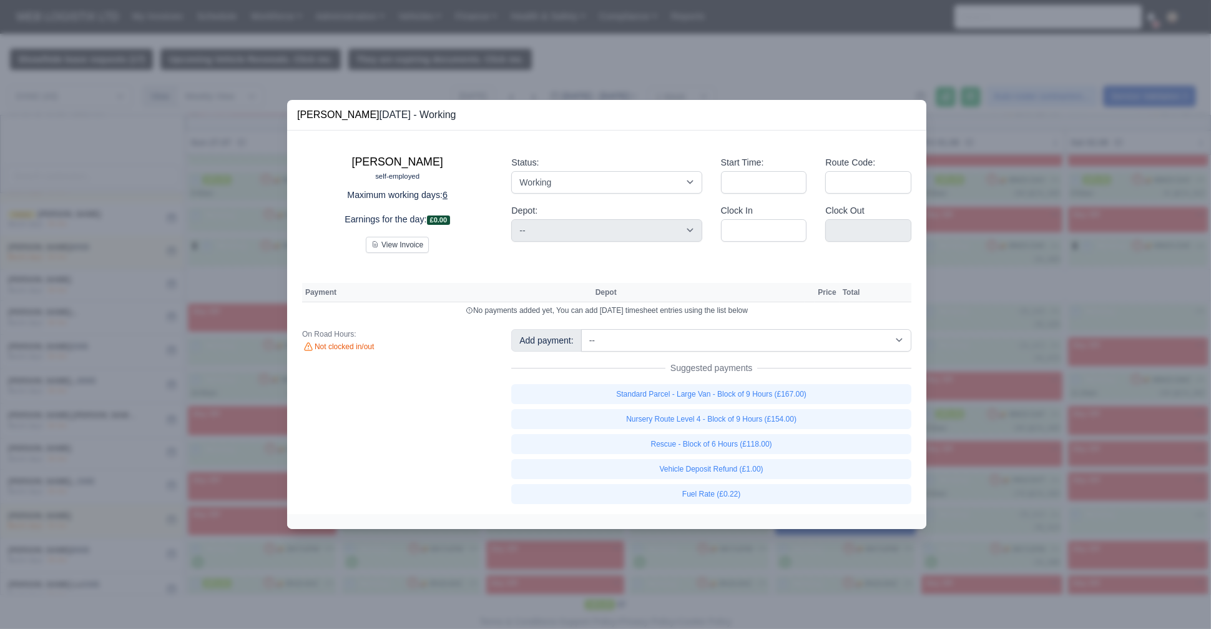
click at [267, 179] on div at bounding box center [605, 314] width 1211 height 629
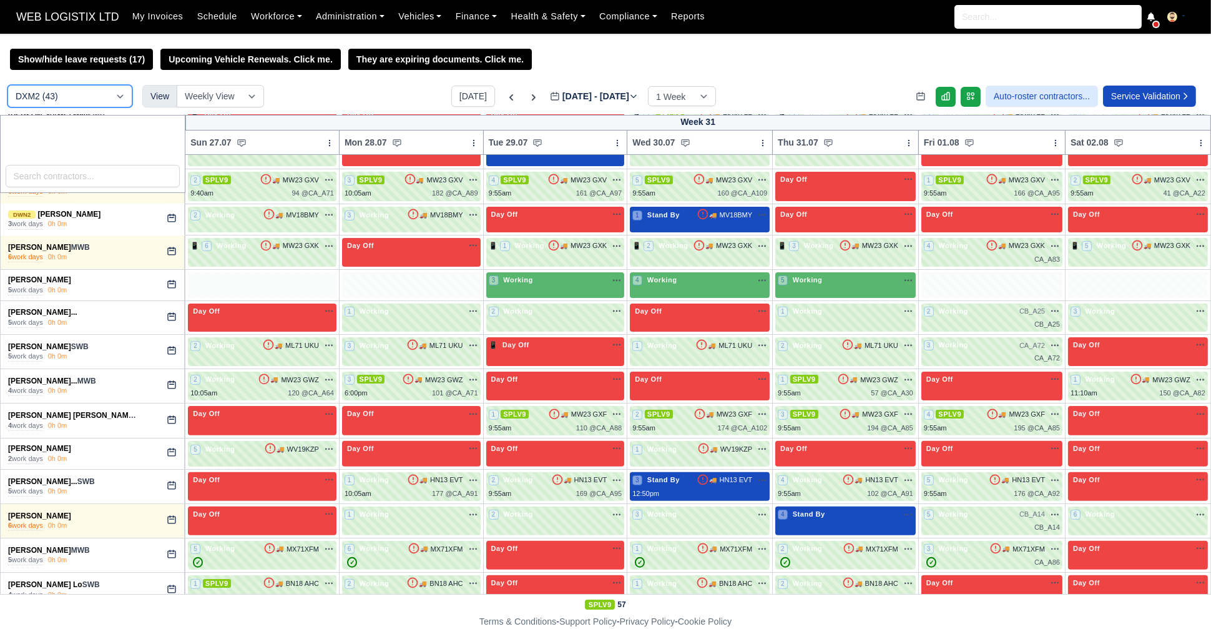
click at [80, 88] on select "DCE1 (1) DWN2 (41) DXM2 (43)" at bounding box center [69, 96] width 125 height 22
select select "3"
click at [7, 86] on select "DCE1 (1) DWN2 (41) DXM2 (43)" at bounding box center [69, 96] width 125 height 22
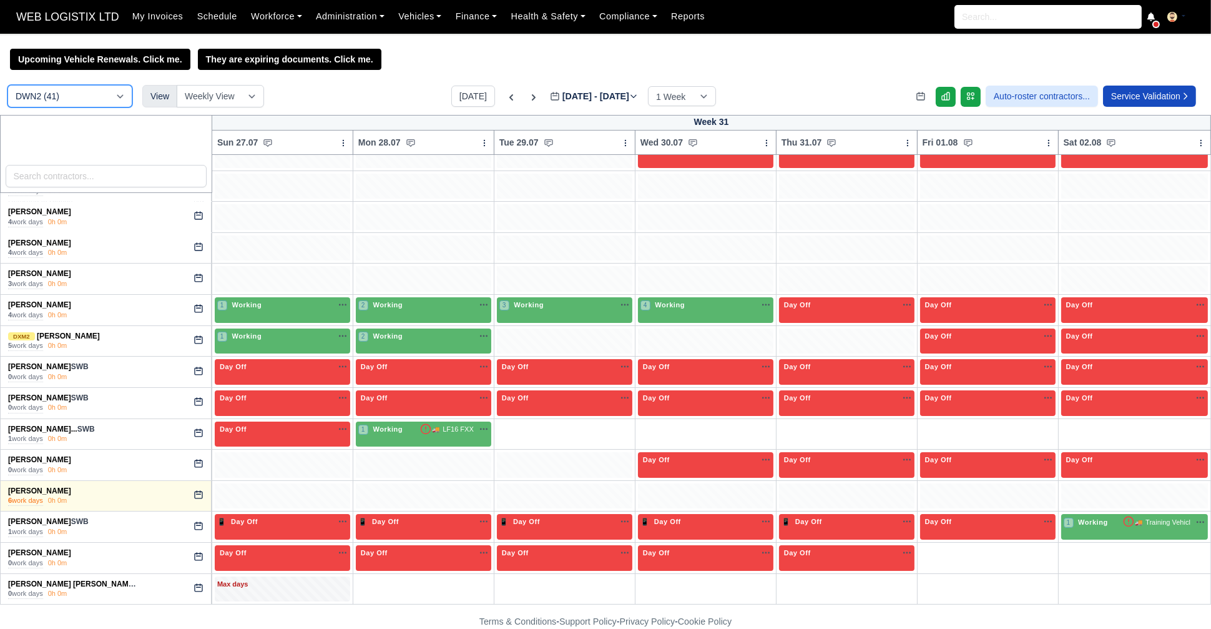
scroll to position [173, 0]
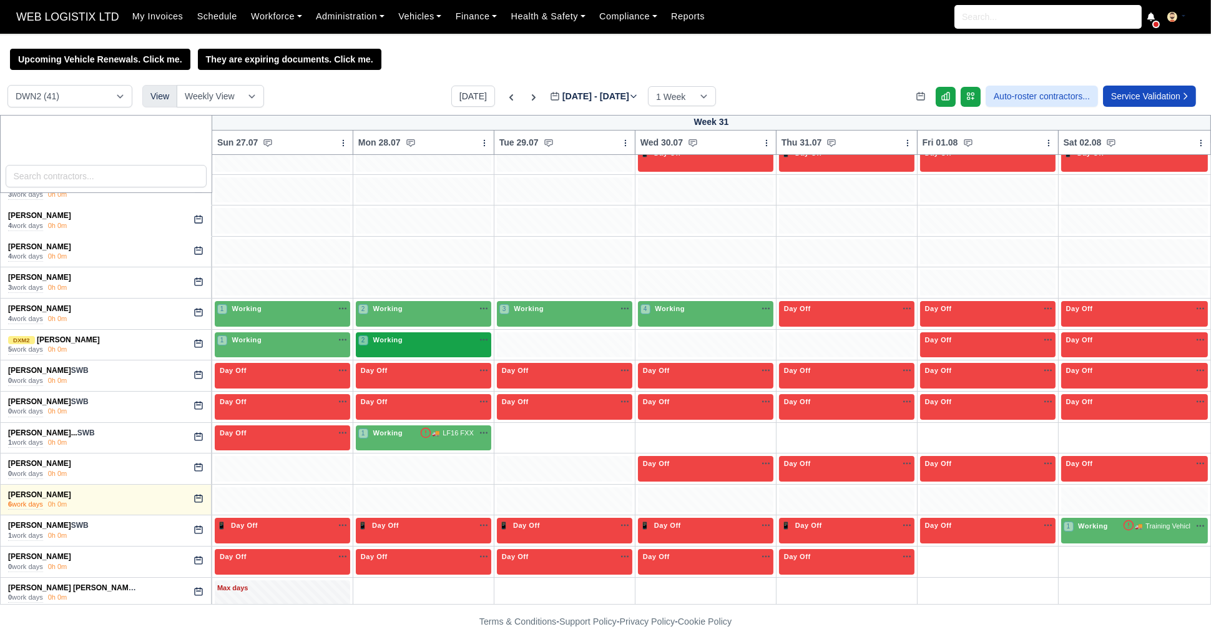
click at [466, 347] on div "2 Working" at bounding box center [423, 345] width 135 height 26
select select "3"
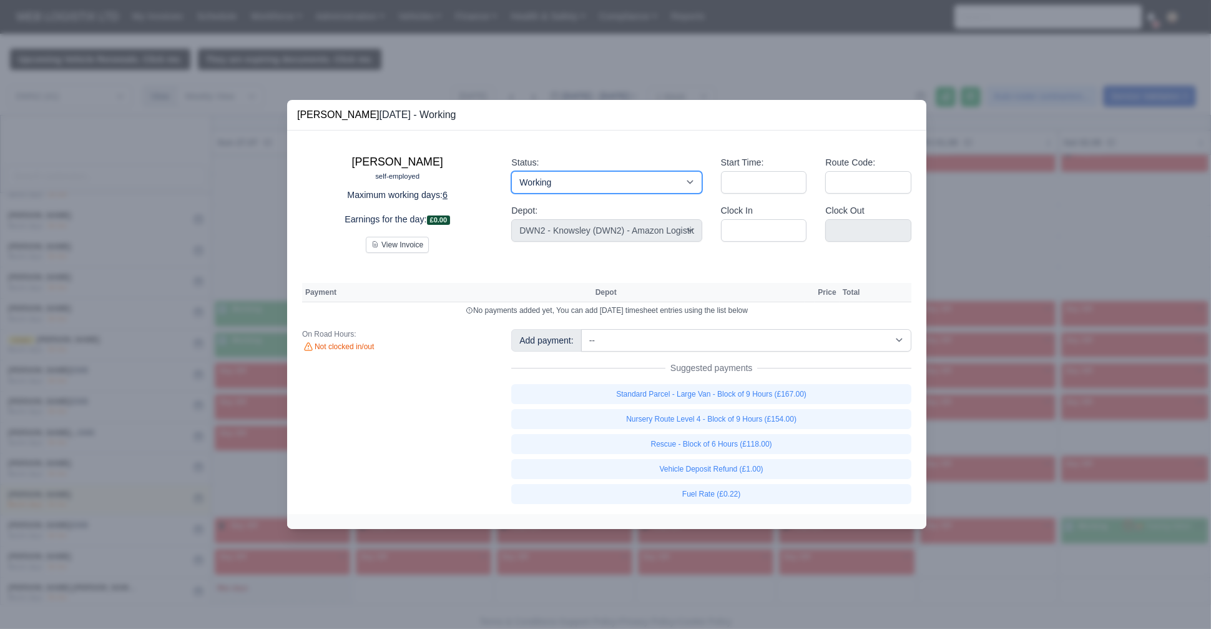
click at [575, 187] on select "Working Day Off Stand By Holiday Other Depot In Office OSM Ridealong Nursery 1 …" at bounding box center [606, 182] width 190 height 22
select select "Day Off"
click at [511, 171] on select "Working Day Off Stand By Holiday Other Depot In Office OSM Ridealong Nursery 1 …" at bounding box center [606, 182] width 190 height 22
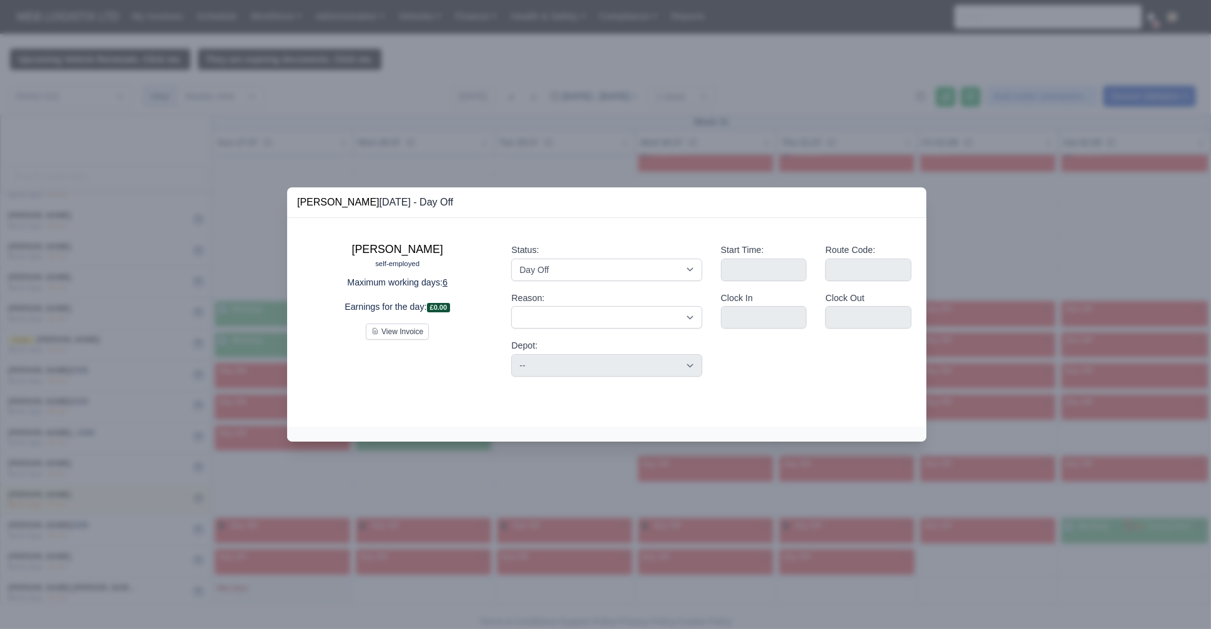
click at [160, 282] on div at bounding box center [605, 314] width 1211 height 629
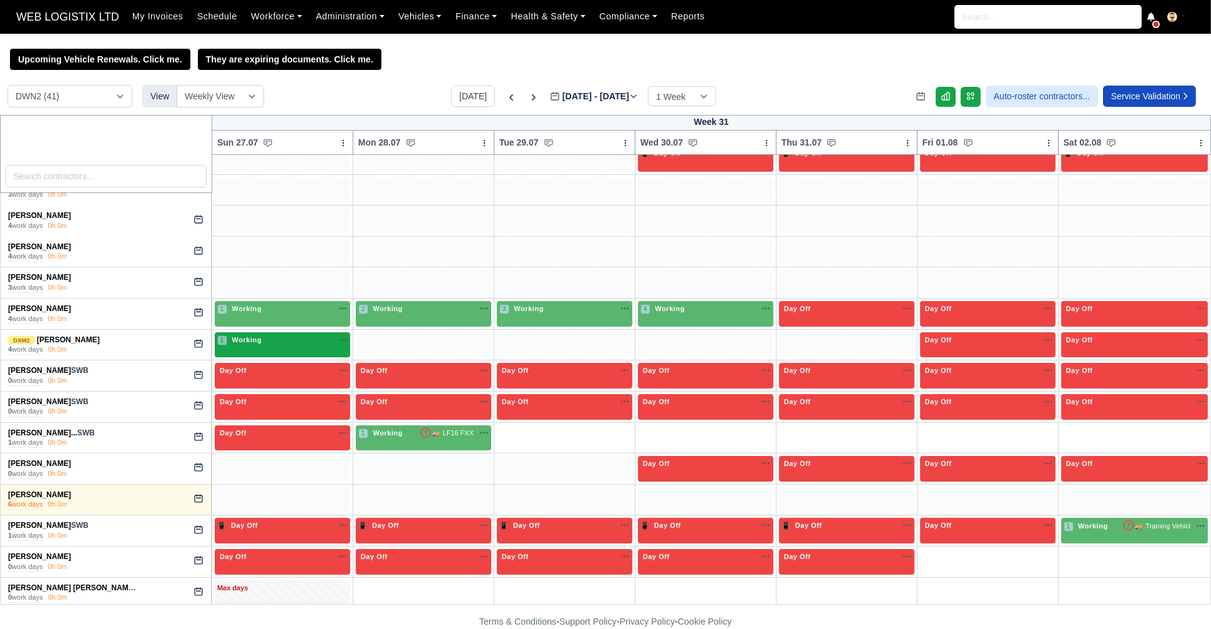
click at [322, 341] on div "1 Working" at bounding box center [282, 340] width 130 height 11
select select "3"
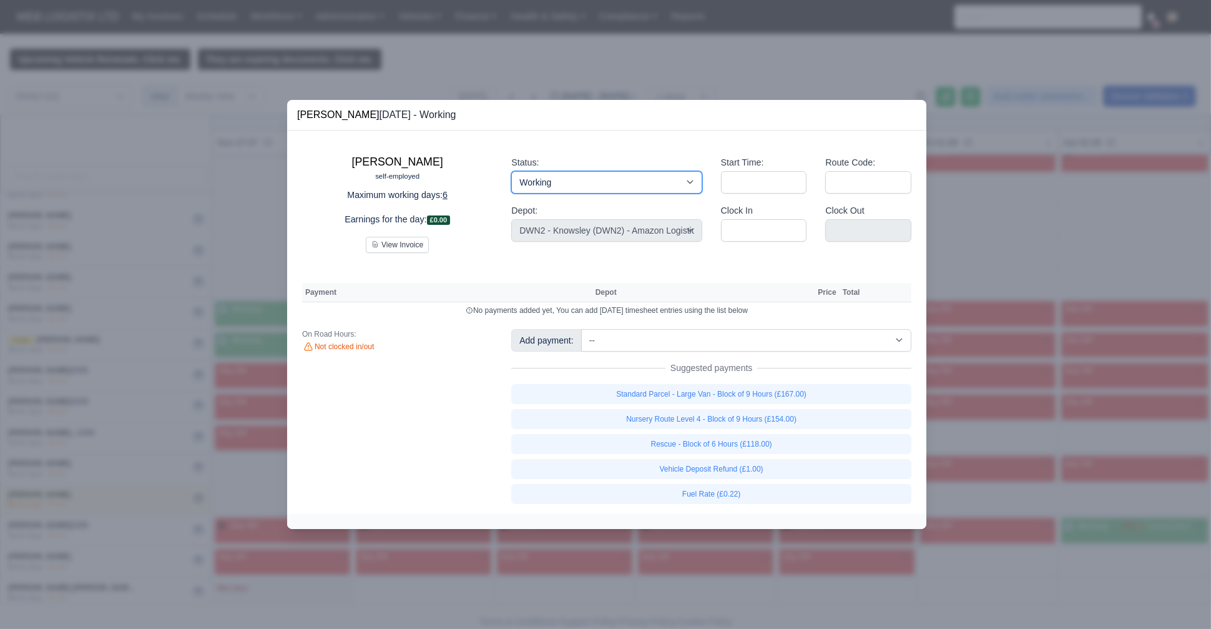
click at [548, 183] on select "Working Day Off Stand By Holiday Other Depot In Office OSM Ridealong Nursery 1 …" at bounding box center [606, 182] width 190 height 22
select select "Day Off"
click at [511, 171] on select "Working Day Off Stand By Holiday Other Depot In Office OSM Ridealong Nursery 1 …" at bounding box center [606, 182] width 190 height 22
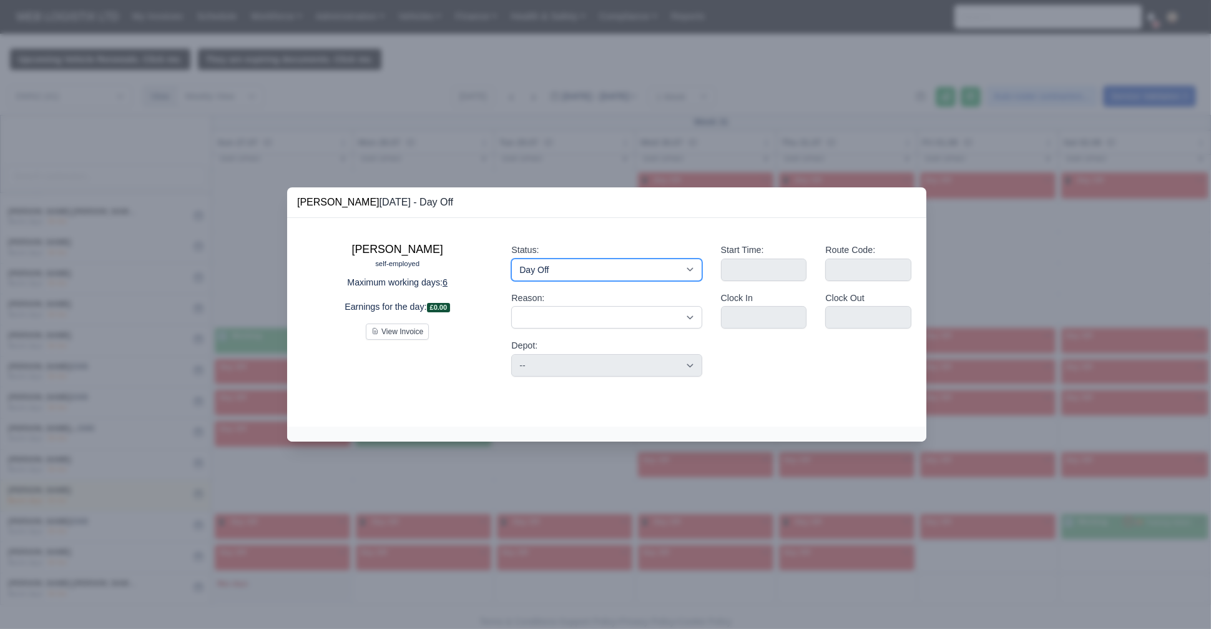
scroll to position [142, 0]
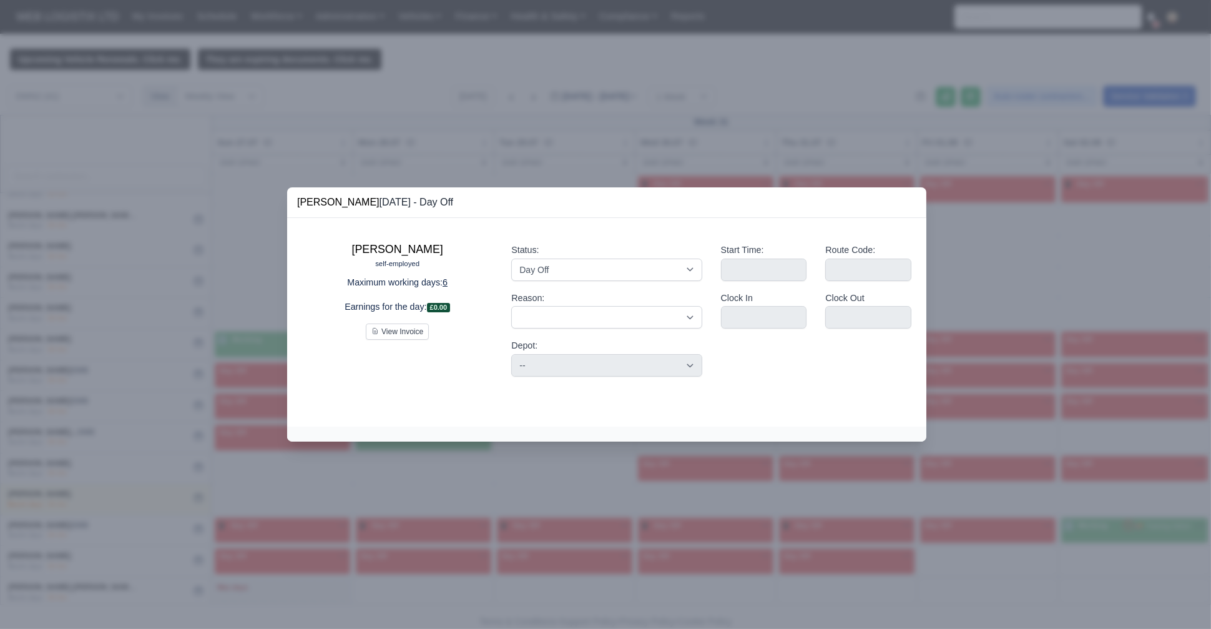
click at [170, 357] on div at bounding box center [605, 314] width 1211 height 629
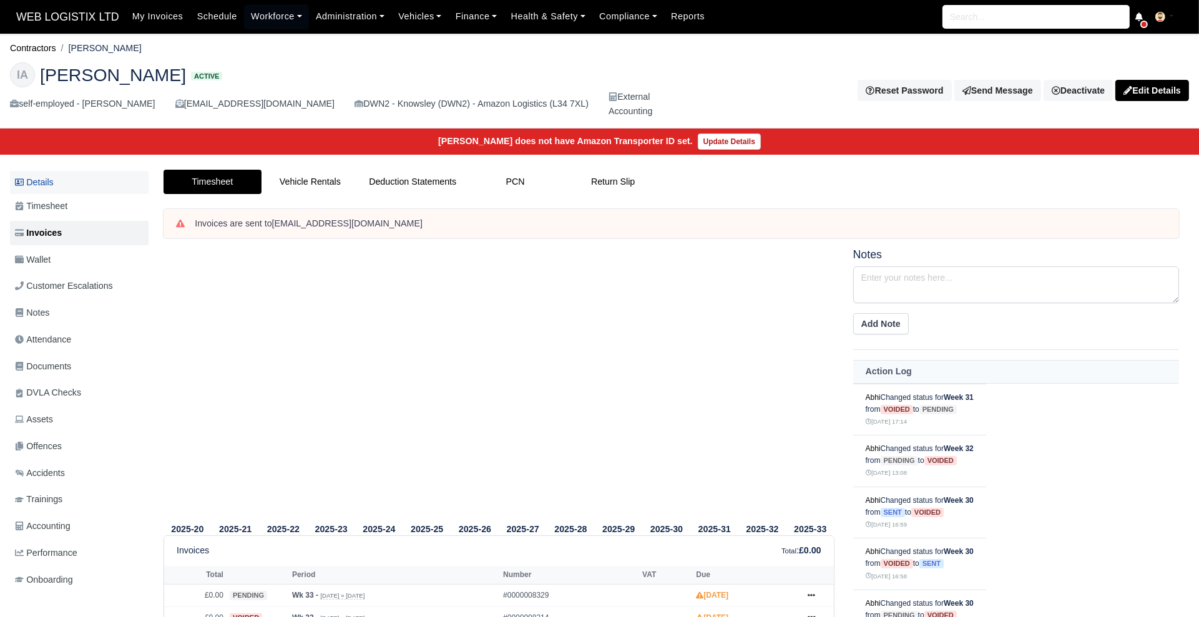
scroll to position [1, 0]
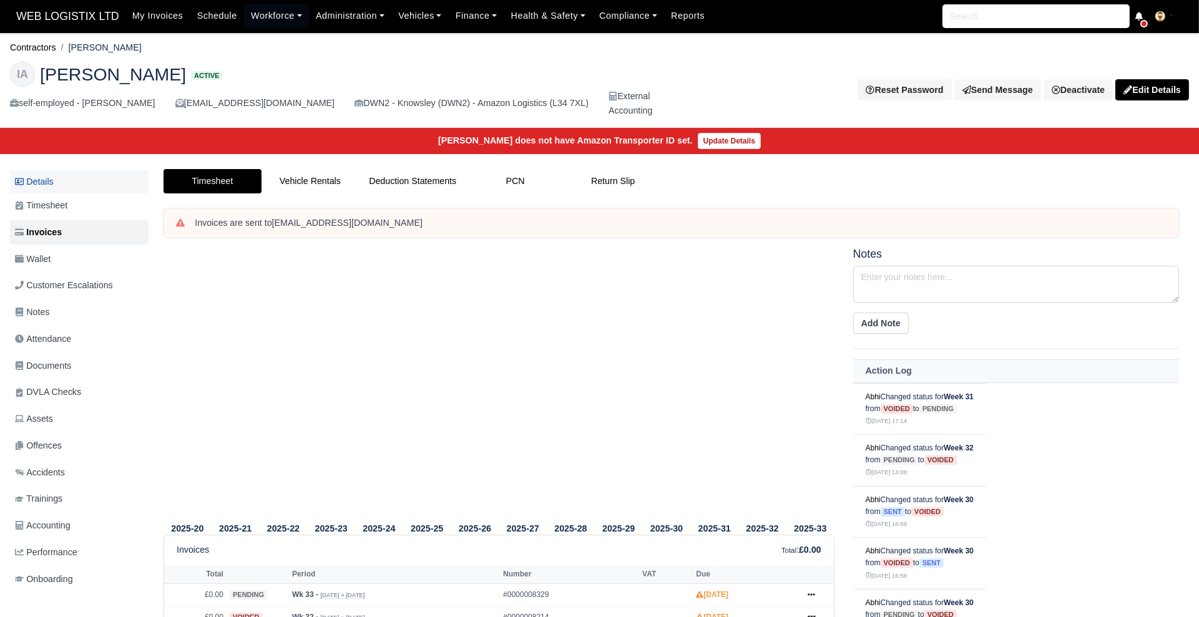
click at [41, 185] on link "Details" at bounding box center [79, 181] width 139 height 23
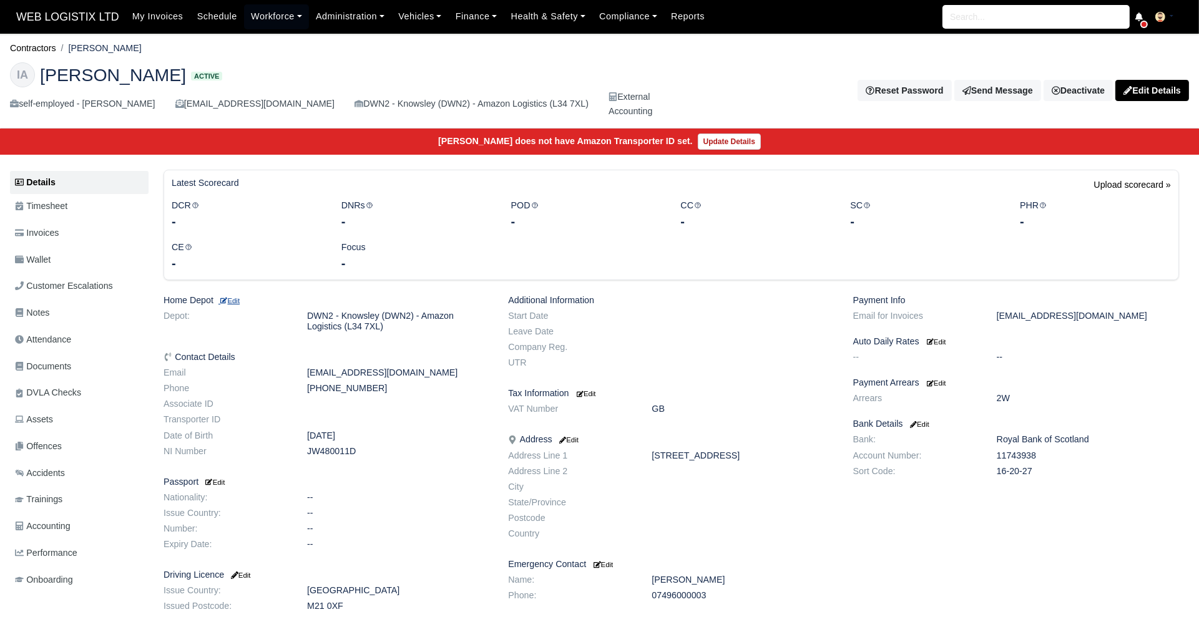
click at [240, 300] on small "Edit" at bounding box center [229, 300] width 21 height 7
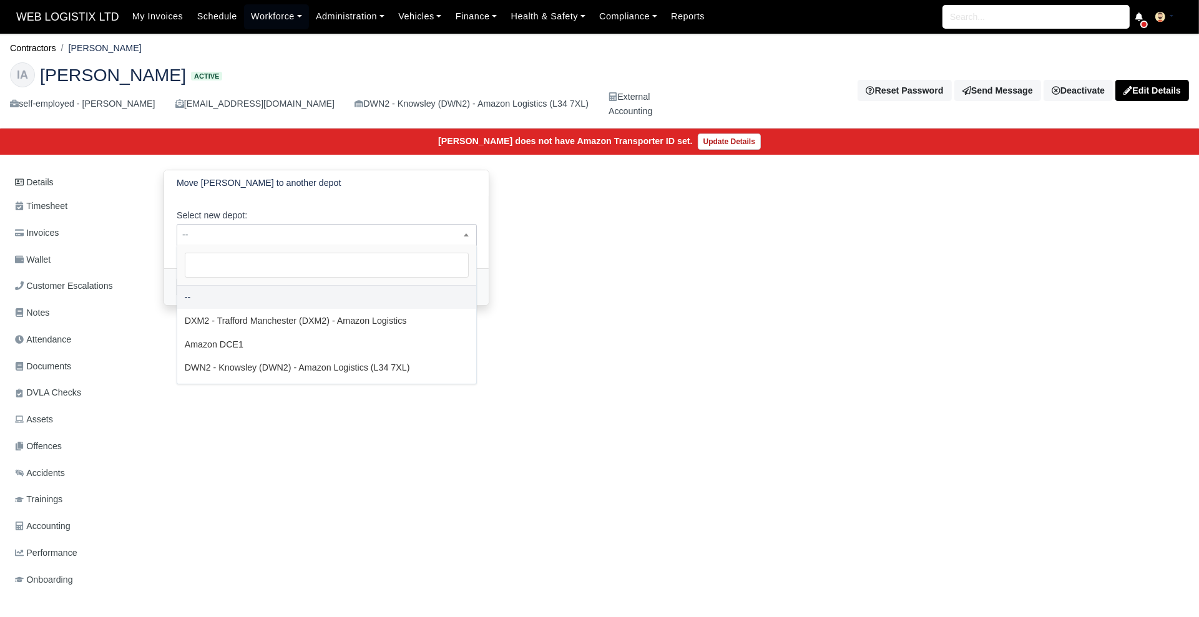
click at [295, 242] on span "--" at bounding box center [327, 235] width 300 height 22
select select "1"
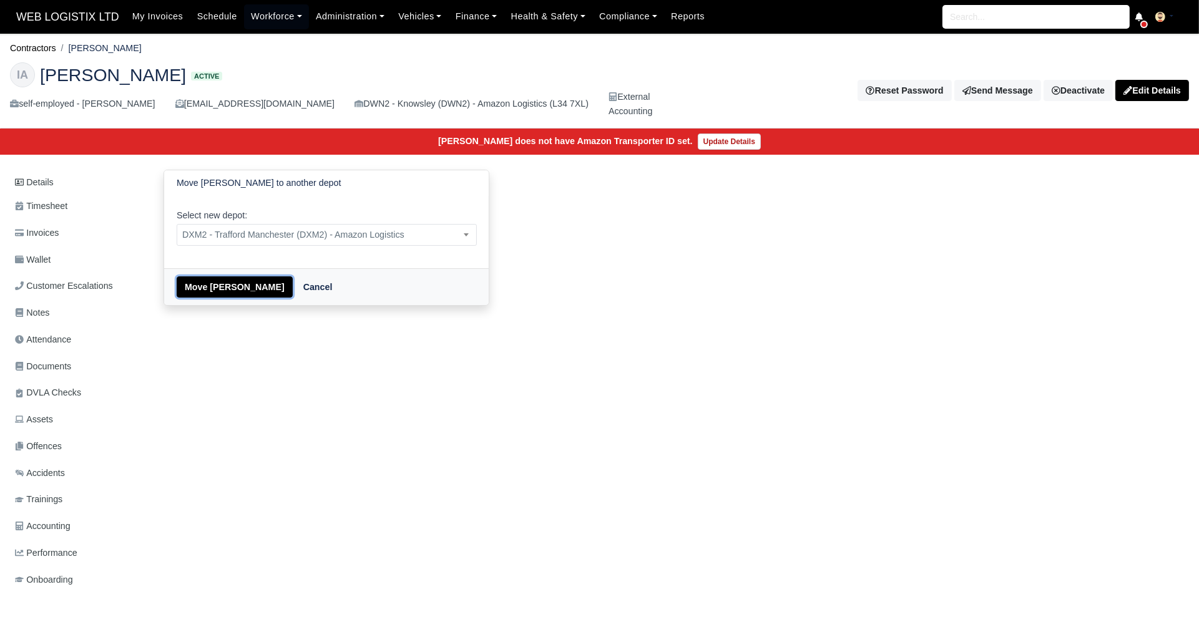
click at [216, 290] on button "Move [PERSON_NAME]" at bounding box center [235, 287] width 116 height 21
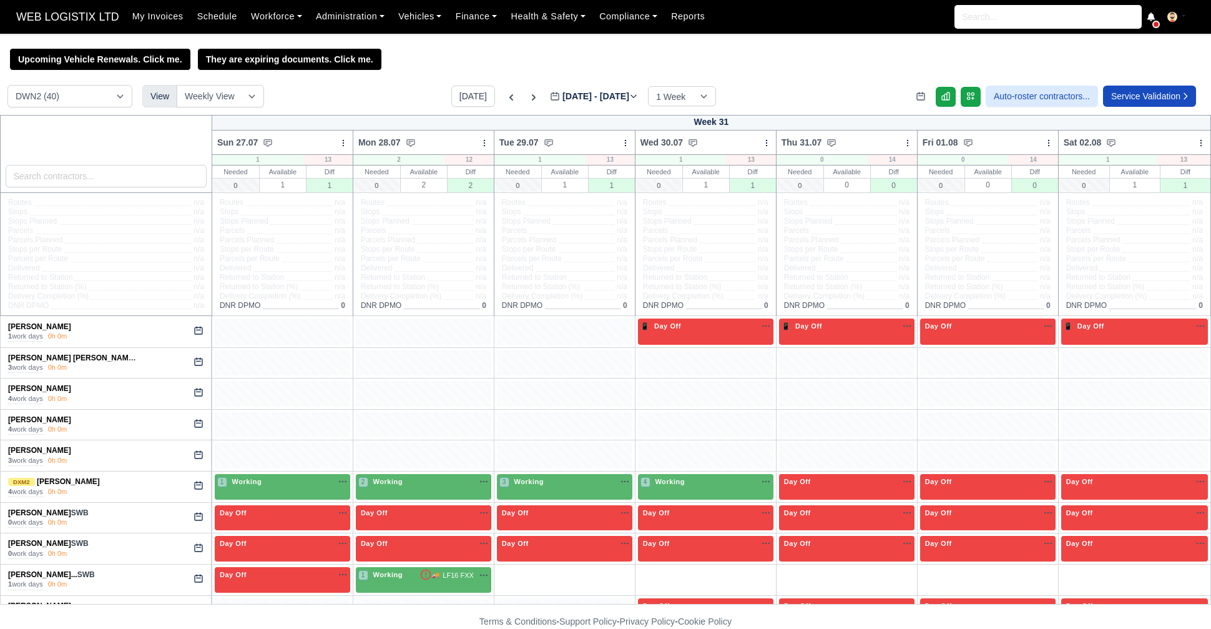
select select "3"
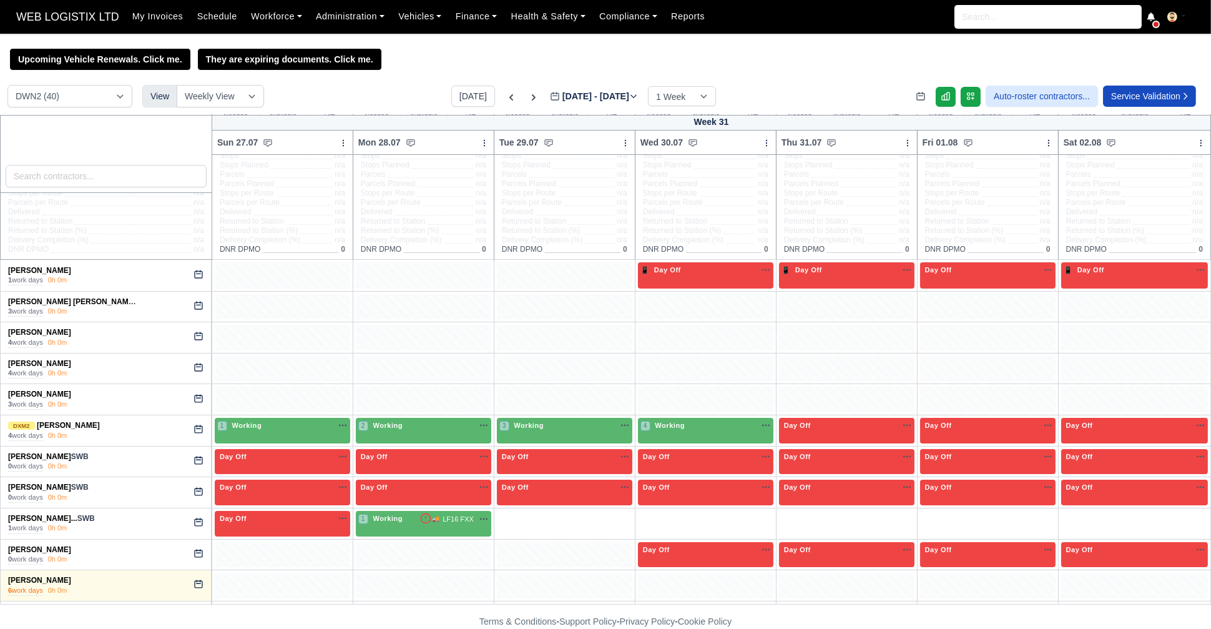
scroll to position [76, 0]
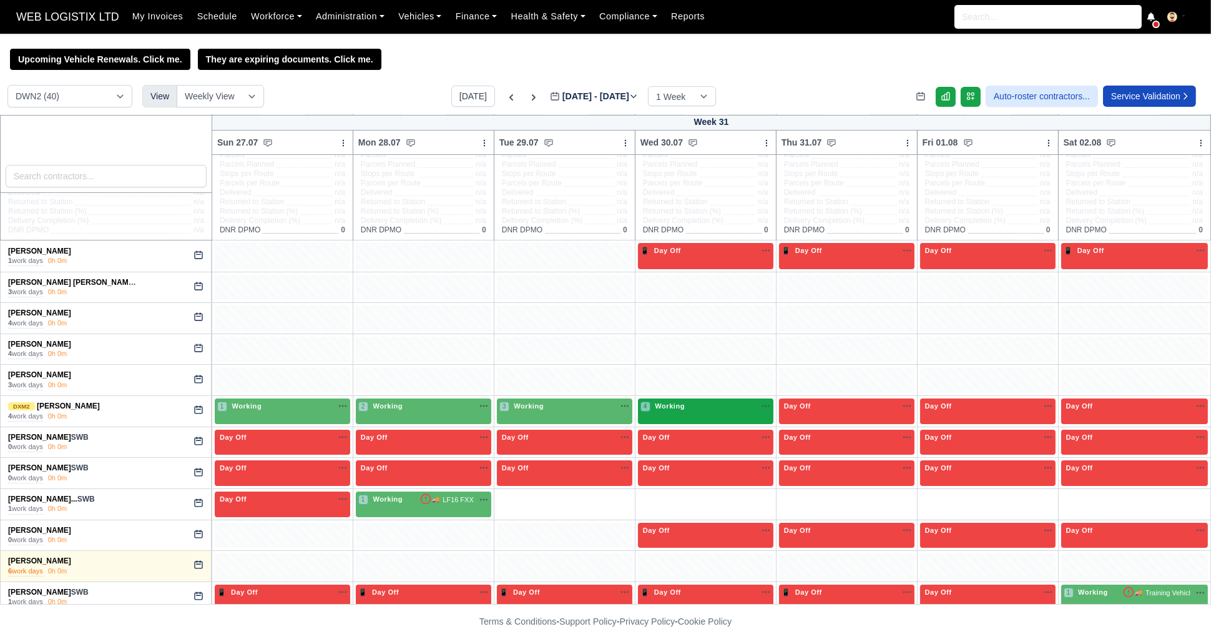
click at [651, 414] on div "4 Working" at bounding box center [705, 411] width 135 height 26
select select "3"
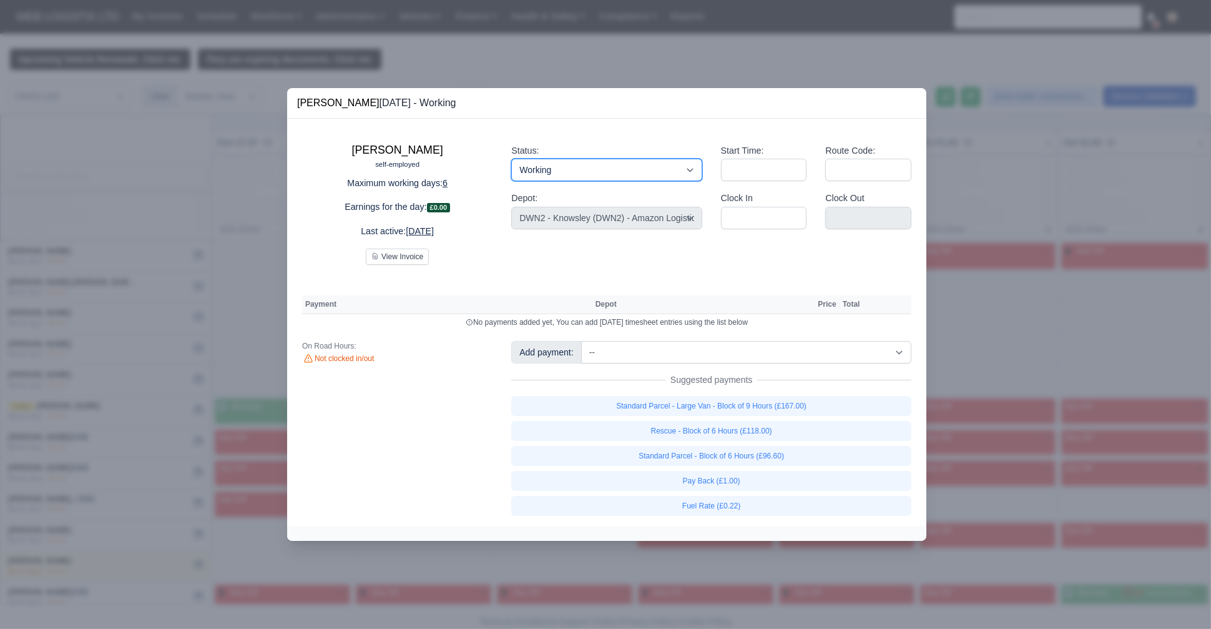
click at [564, 212] on div "Status: Working Day Off Stand By Holiday Other Depot In Office OSM Ridealong Nu…" at bounding box center [606, 199] width 209 height 131
select select "Day Off"
drag, startPoint x: 584, startPoint y: 164, endPoint x: 564, endPoint y: 212, distance: 51.5
click at [511, 159] on select "Working Day Off Stand By Holiday Other Depot In Office OSM Ridealong Nursery 1 …" at bounding box center [606, 170] width 190 height 22
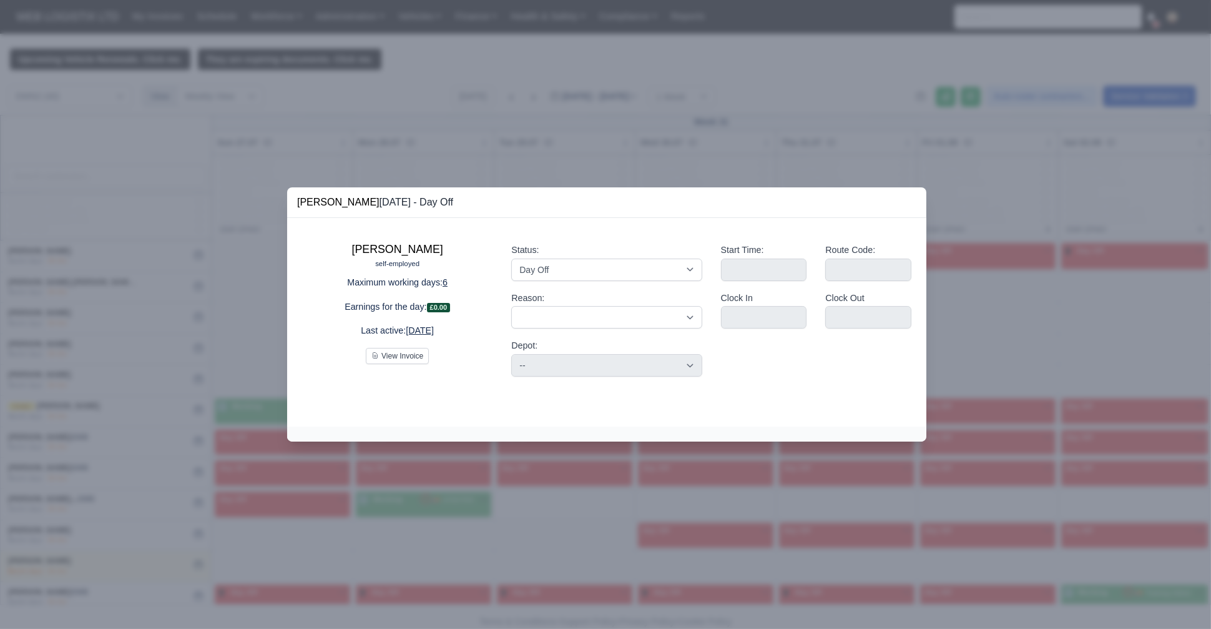
click at [212, 318] on div at bounding box center [605, 314] width 1211 height 629
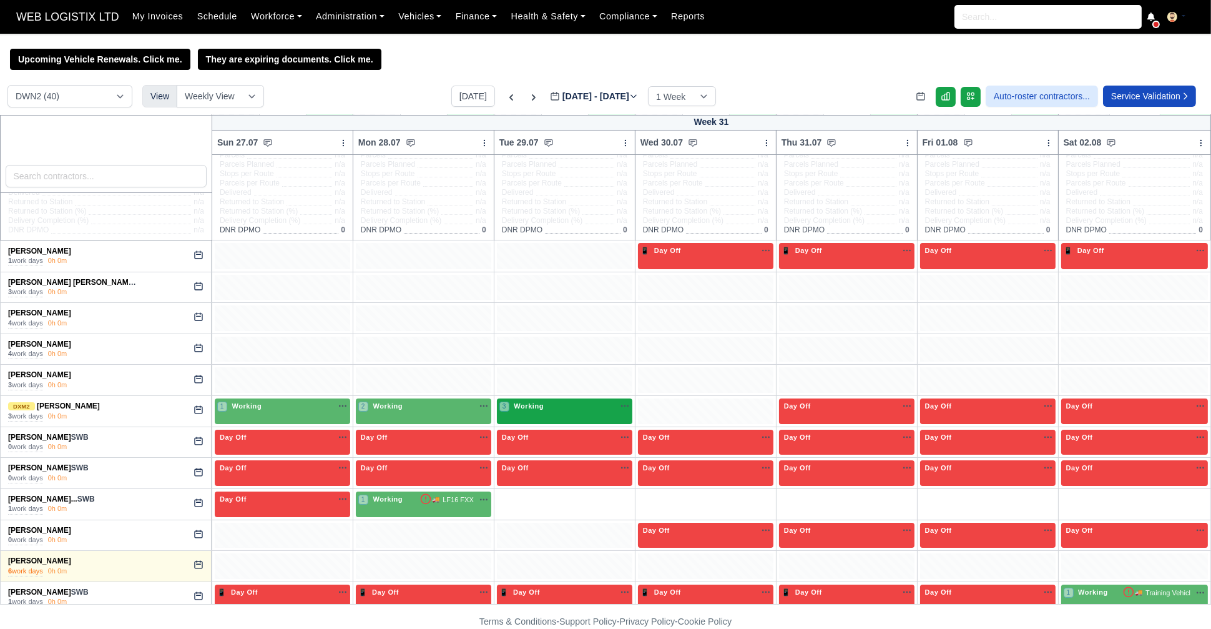
click at [582, 409] on div "3 Working" at bounding box center [564, 406] width 130 height 11
select select "3"
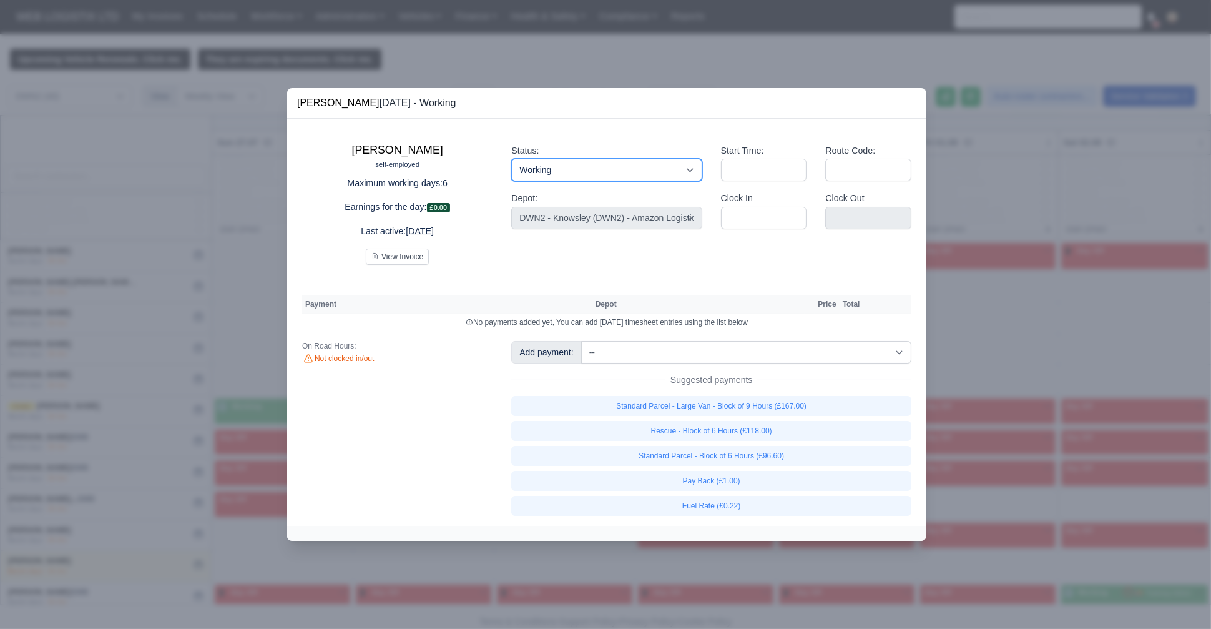
drag, startPoint x: 536, startPoint y: 165, endPoint x: 533, endPoint y: 207, distance: 41.9
click at [533, 207] on div "Status: Working Day Off Stand By Holiday Other Depot In Office OSM Ridealong Nu…" at bounding box center [606, 199] width 209 height 131
select select "Day Off"
click at [511, 159] on select "Working Day Off Stand By Holiday Other Depot In Office OSM Ridealong Nursery 1 …" at bounding box center [606, 170] width 190 height 22
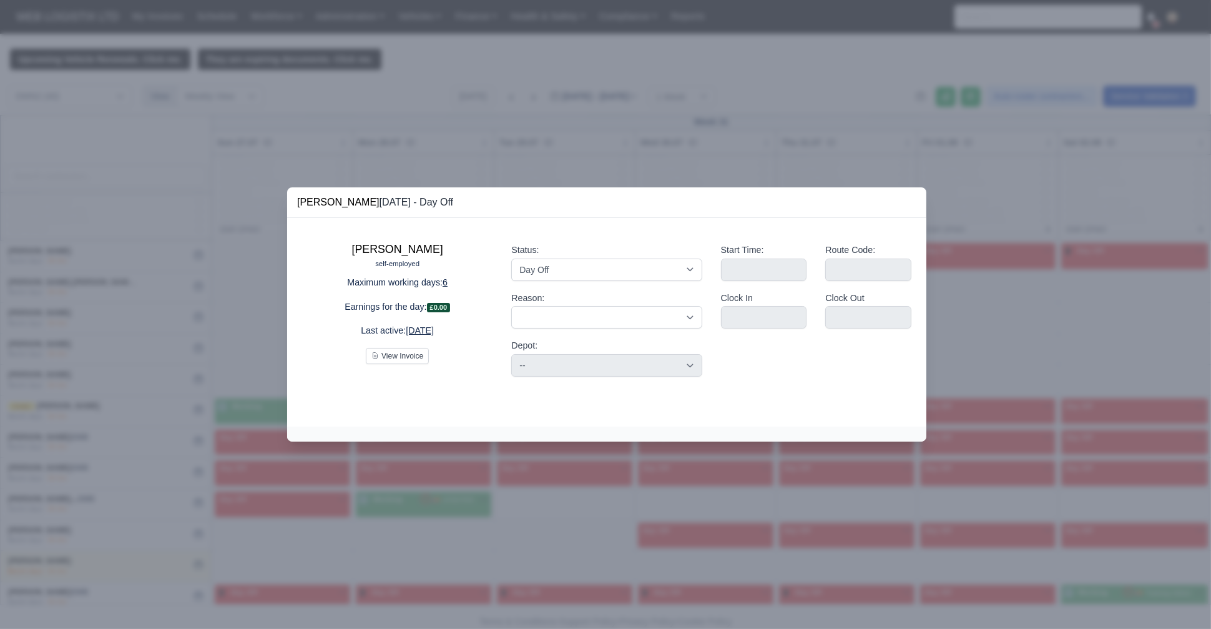
click at [140, 274] on div at bounding box center [605, 314] width 1211 height 629
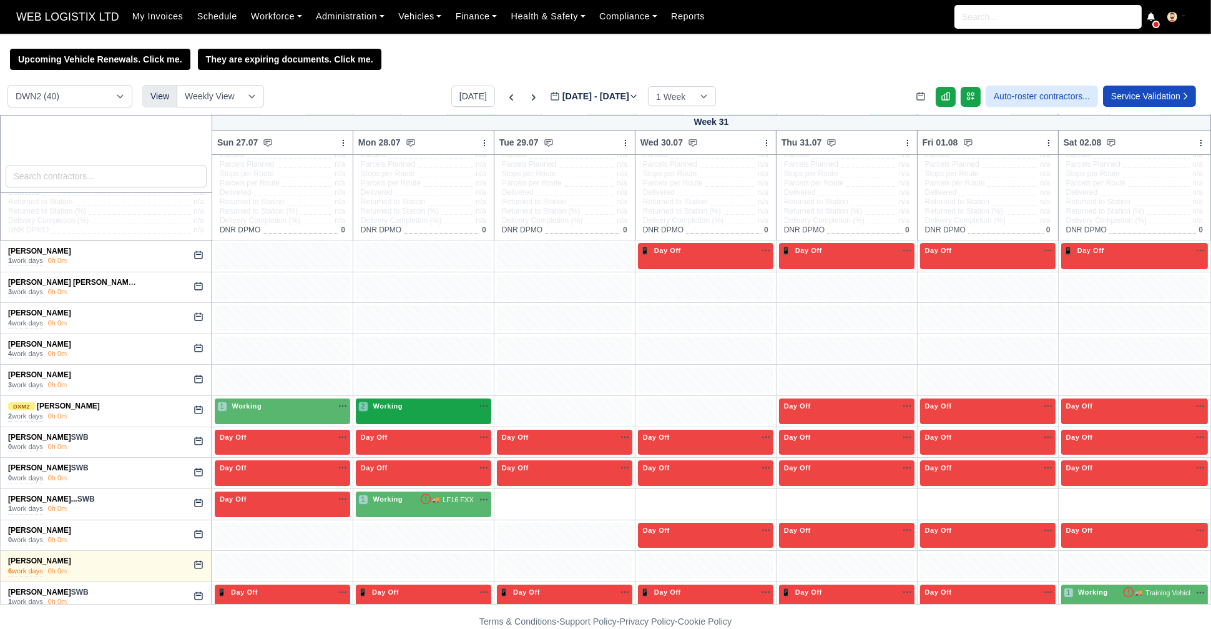
click at [428, 405] on div "2 Working" at bounding box center [423, 406] width 130 height 11
select select "3"
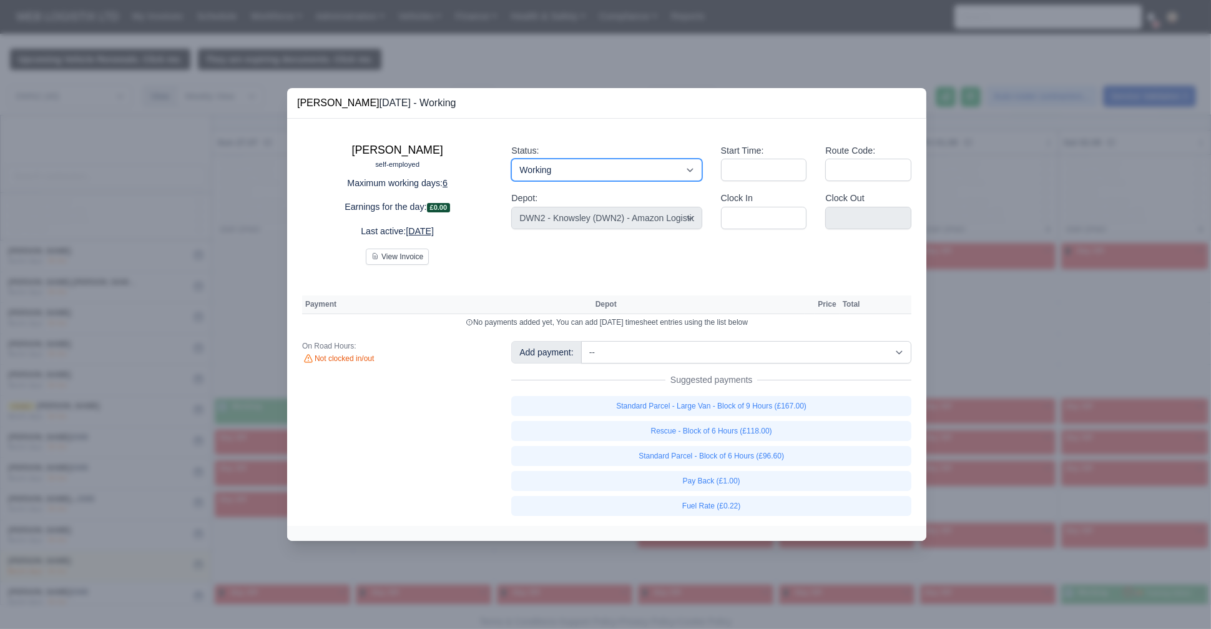
click at [526, 210] on div "Status: Working Day Off Stand By Holiday Other Depot In Office OSM Ridealong Nu…" at bounding box center [606, 199] width 209 height 131
select select "Day Off"
drag, startPoint x: 550, startPoint y: 166, endPoint x: 526, endPoint y: 210, distance: 49.7
click at [511, 159] on select "Working Day Off Stand By Holiday Other Depot In Office OSM Ridealong Nursery 1 …" at bounding box center [606, 170] width 190 height 22
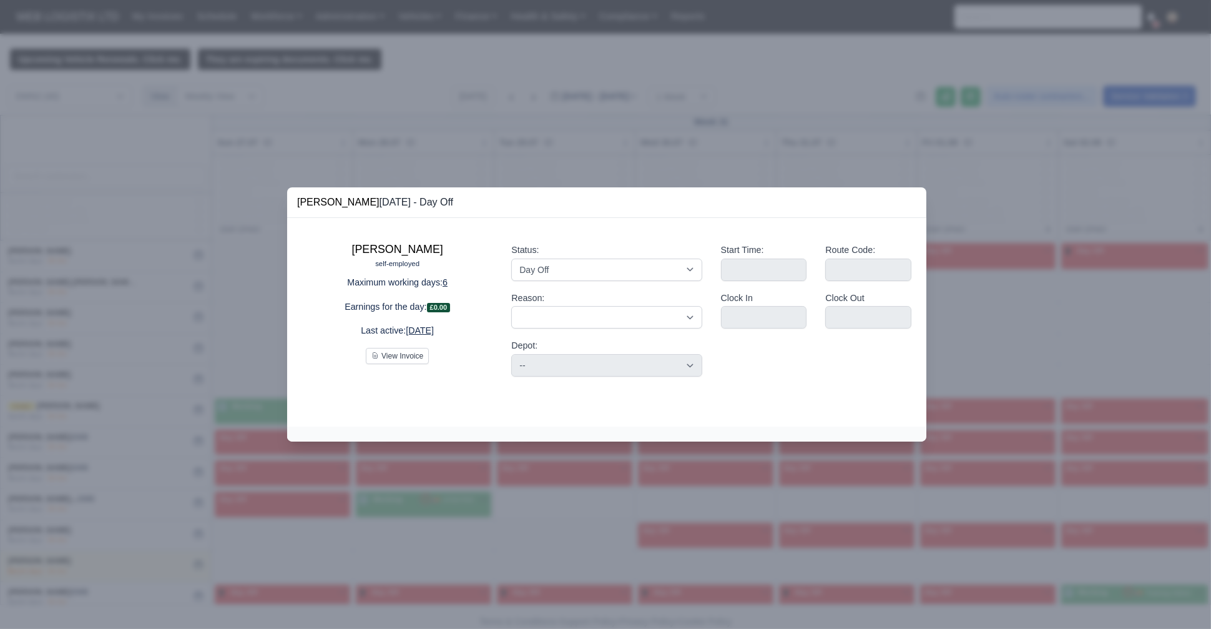
click at [91, 252] on div at bounding box center [605, 314] width 1211 height 629
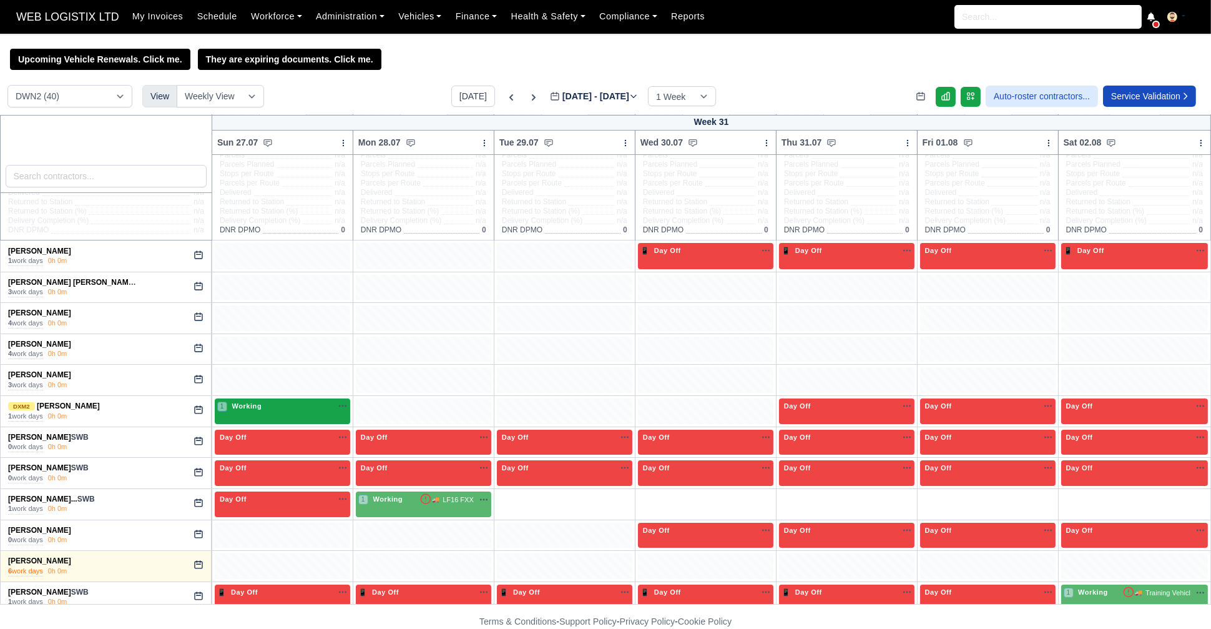
click at [255, 405] on span "Working" at bounding box center [247, 405] width 35 height 9
select select "3"
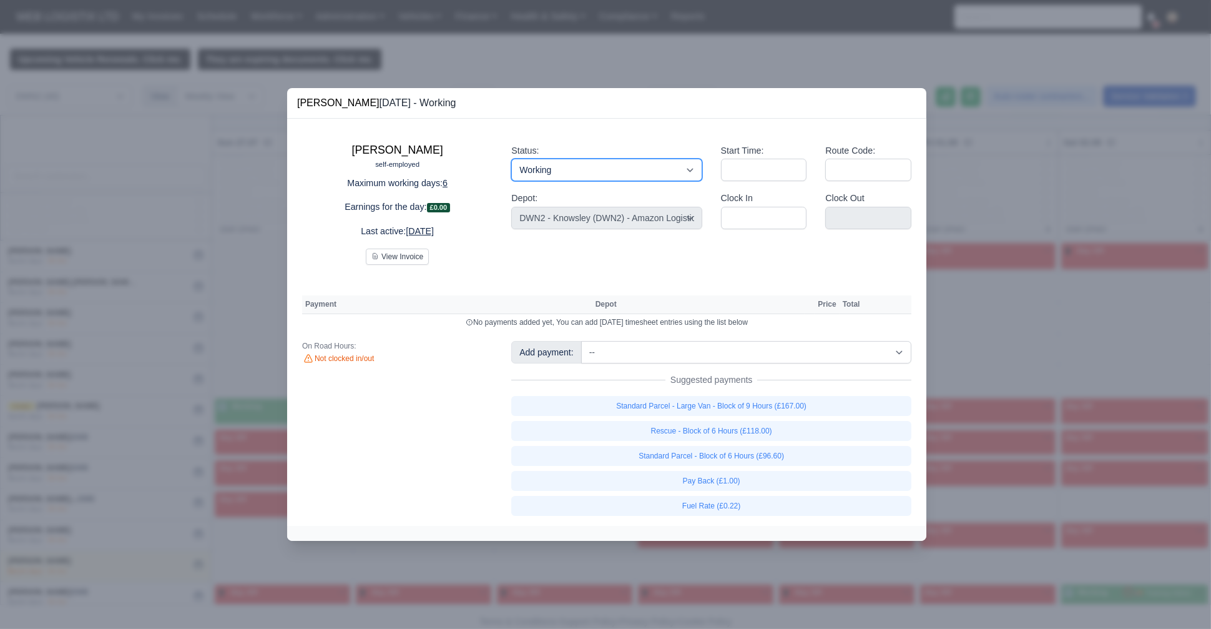
click at [545, 168] on select "Working Day Off Stand By Holiday Other Depot In Office OSM Ridealong Nursery 1 …" at bounding box center [606, 170] width 190 height 22
select select "Day Off"
click at [511, 159] on select "Working Day Off Stand By Holiday Other Depot In Office OSM Ridealong Nursery 1 …" at bounding box center [606, 170] width 190 height 22
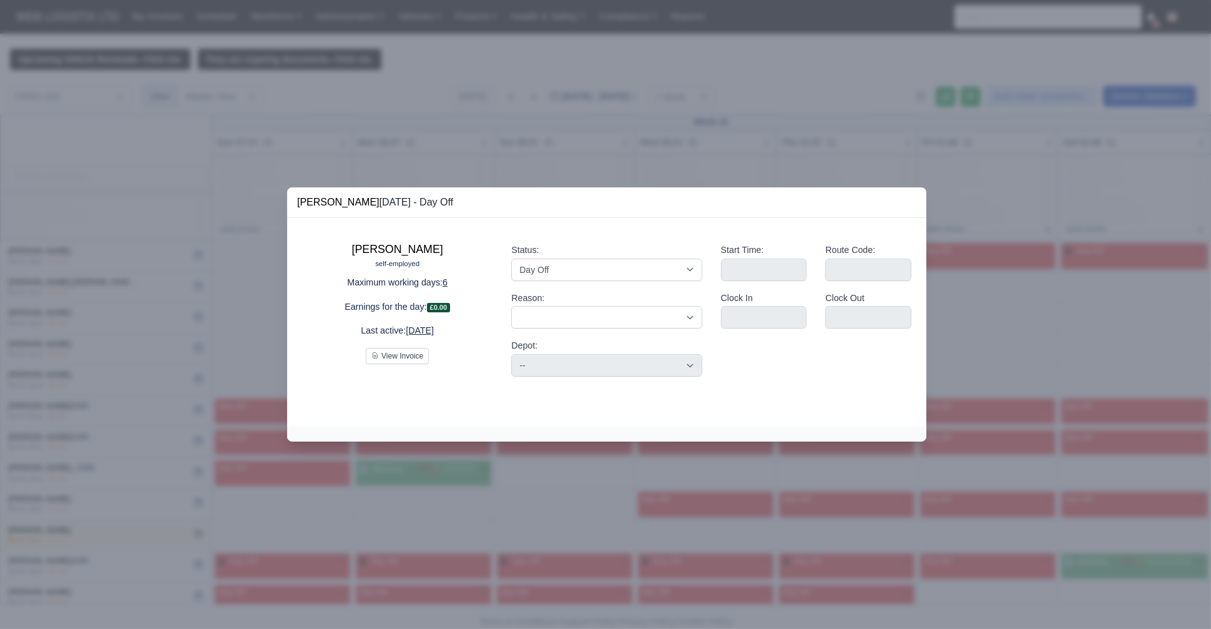
click at [113, 230] on div at bounding box center [605, 314] width 1211 height 629
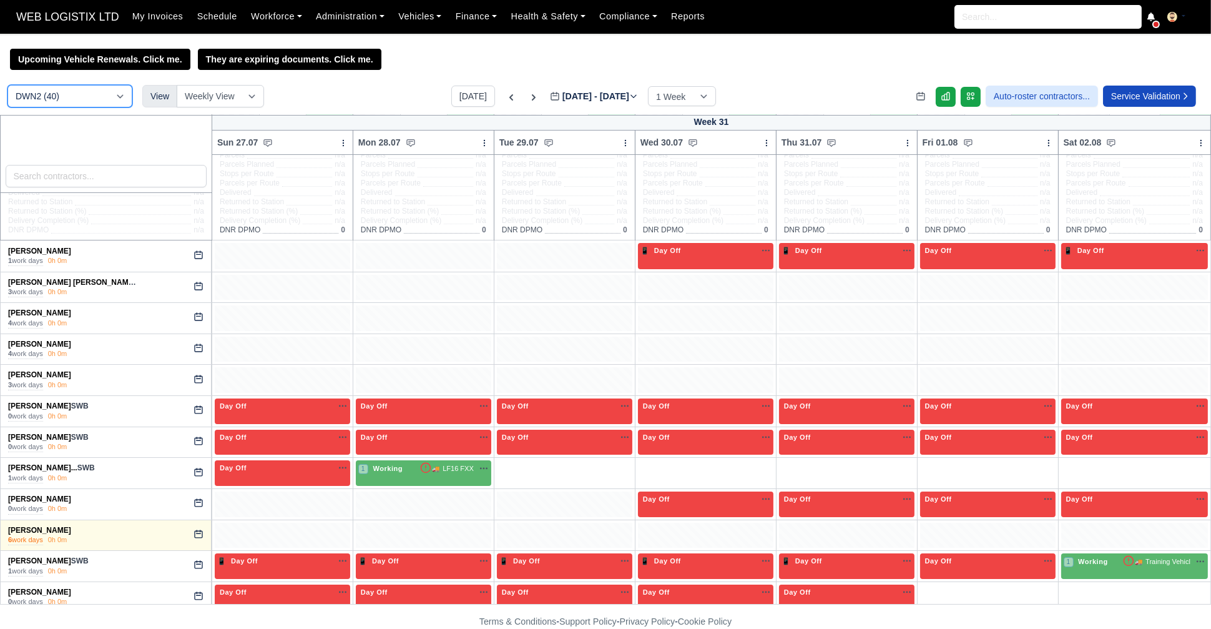
click at [97, 98] on select "DCE1 (1) DWN2 (40) DXM2 (44)" at bounding box center [69, 96] width 125 height 22
select select "1"
click at [7, 86] on select "DCE1 (1) DWN2 (40) DXM2 (44)" at bounding box center [69, 96] width 125 height 22
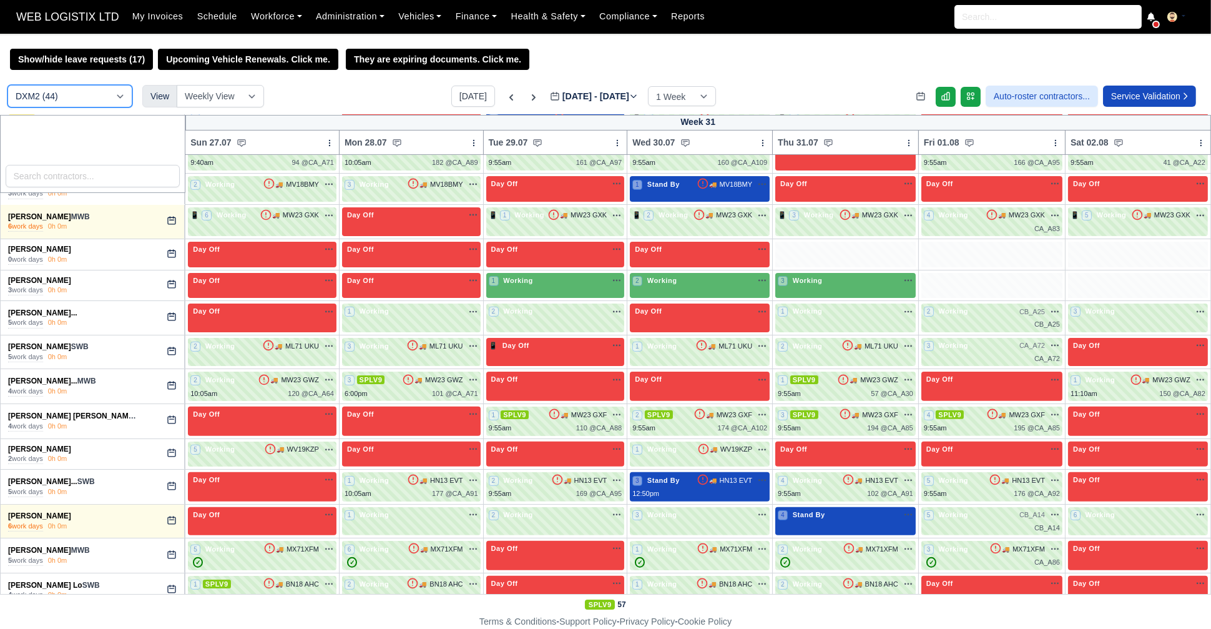
scroll to position [722, 0]
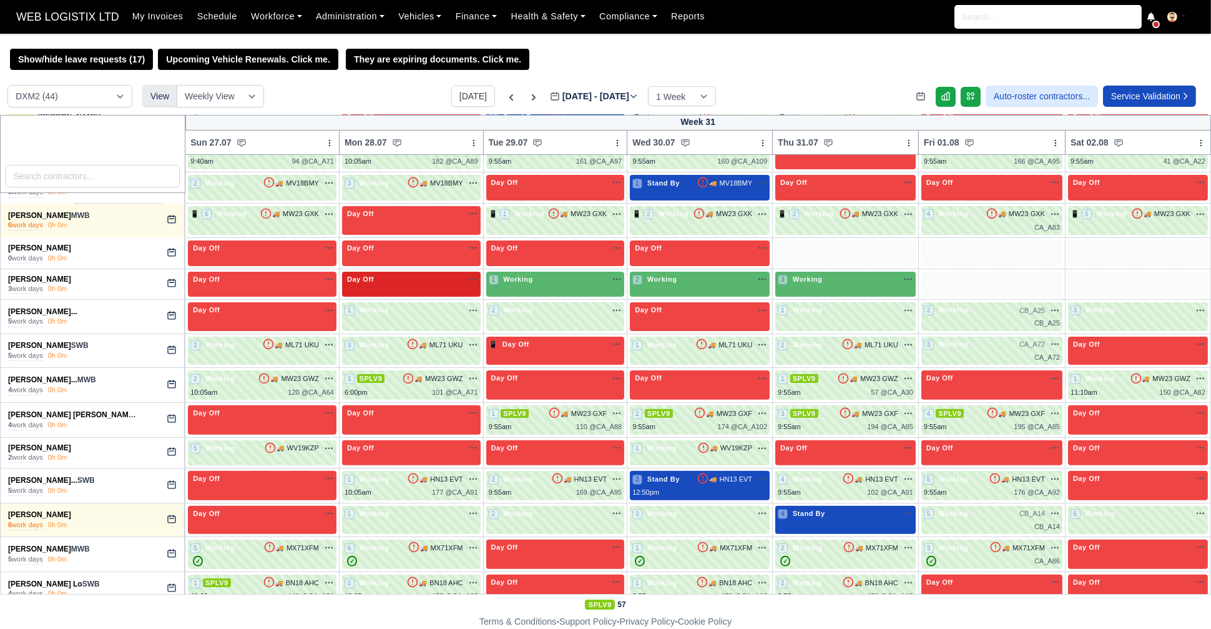
click at [402, 282] on div "Day Off Available" at bounding box center [412, 279] width 134 height 11
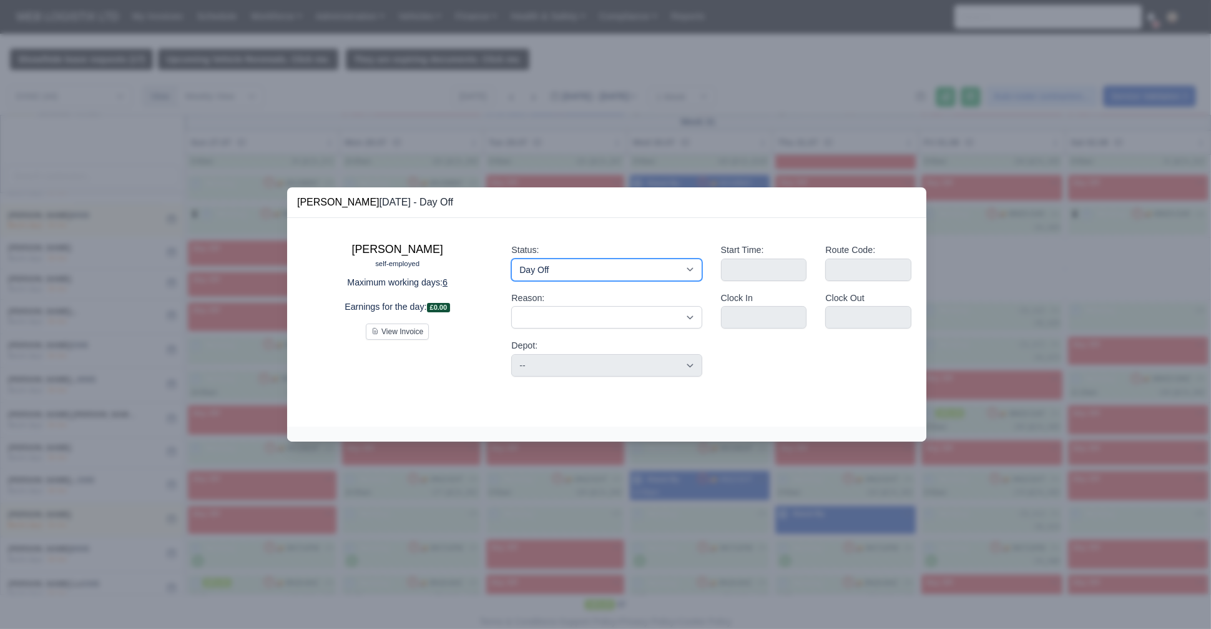
click at [550, 260] on select "Working Day Off Stand By Holiday Other Depot In Office OSM Ridealong Nursery 1 …" at bounding box center [606, 269] width 190 height 22
select select "Available"
click at [511, 258] on select "Working Day Off Stand By Holiday Other Depot In Office OSM Ridealong Nursery 1 …" at bounding box center [606, 269] width 190 height 22
select select
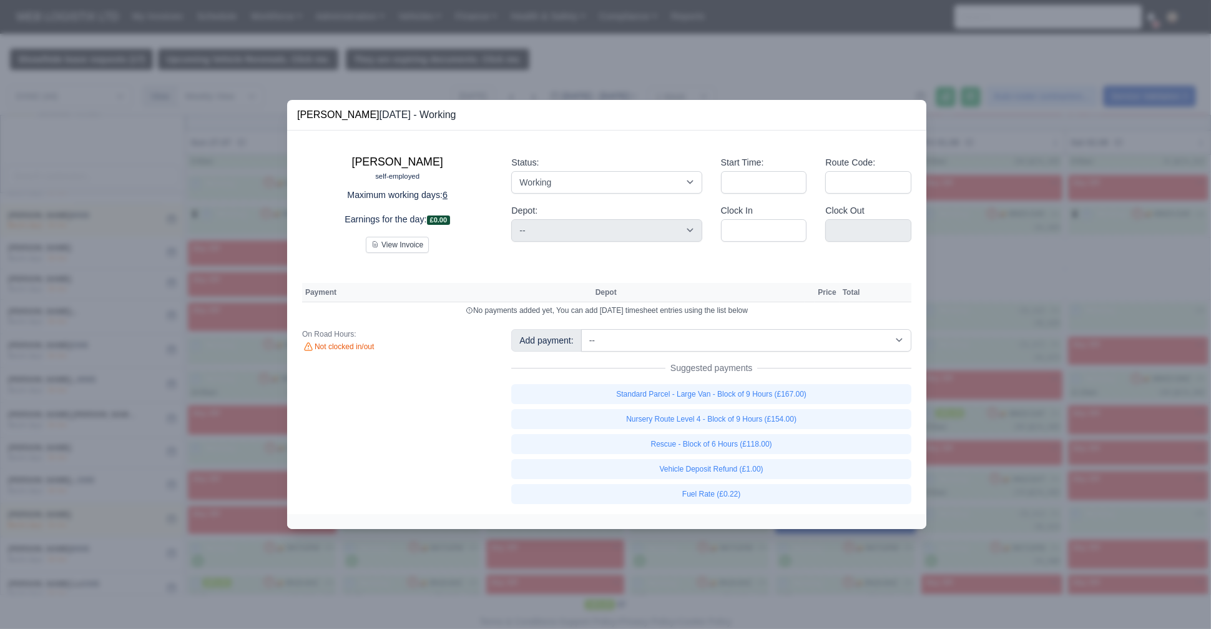
click at [117, 260] on div at bounding box center [605, 314] width 1211 height 629
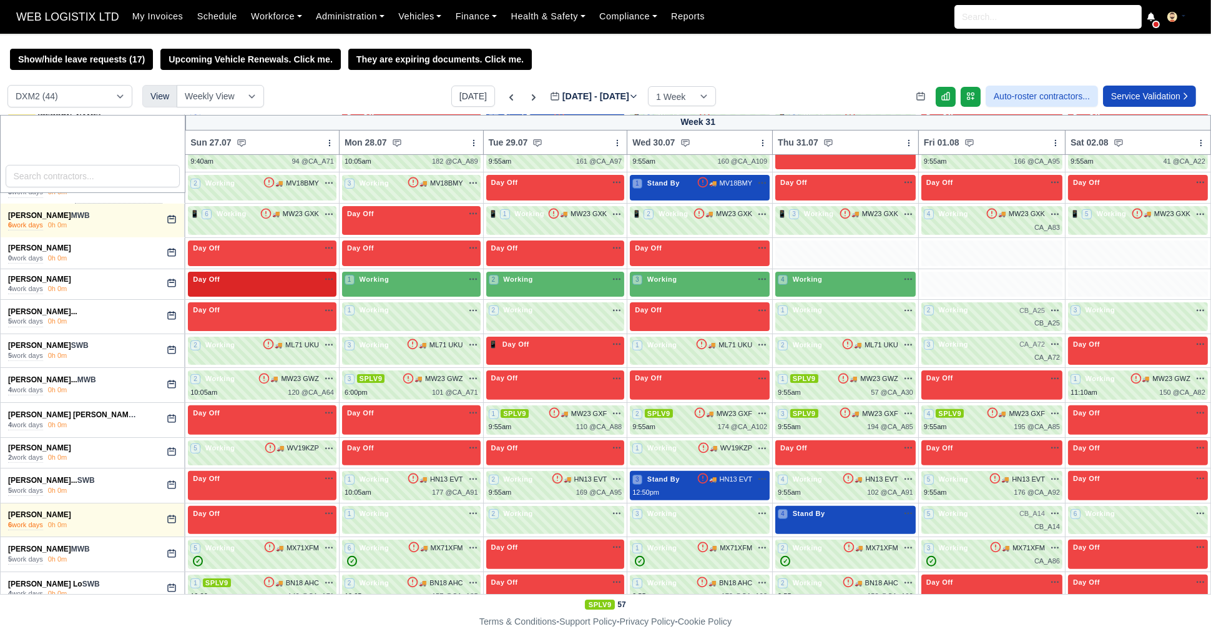
click at [294, 276] on div "Day Off Available" at bounding box center [262, 279] width 144 height 11
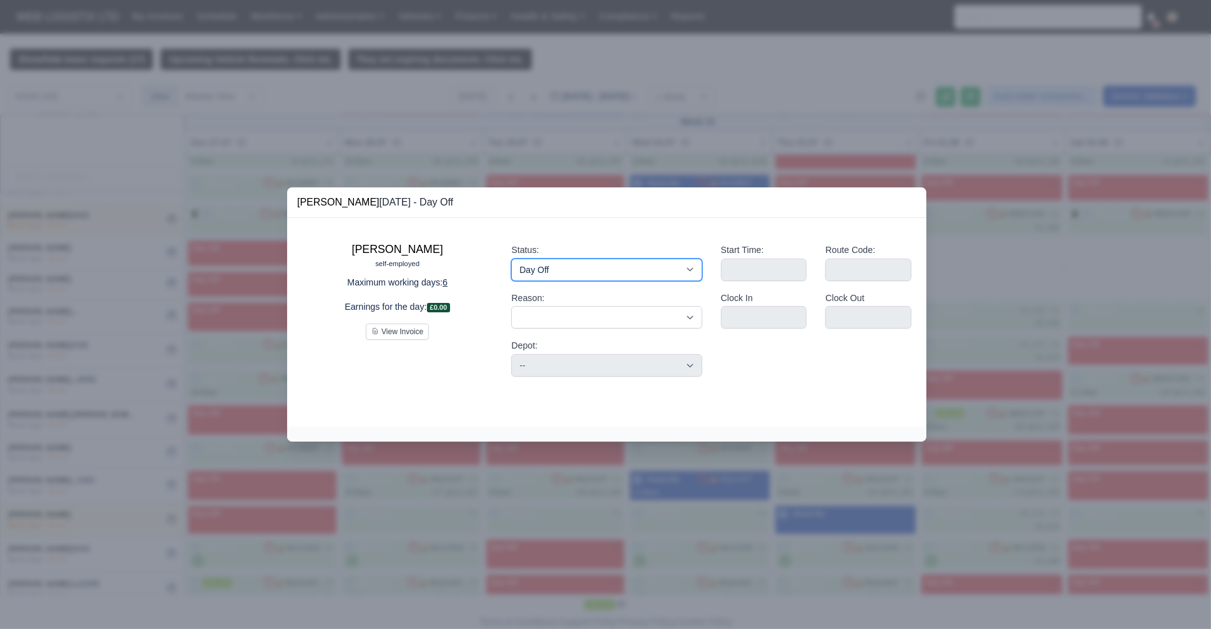
click at [536, 262] on select "Working Day Off Stand By Holiday Other Depot In Office OSM Ridealong Nursery 1 …" at bounding box center [606, 269] width 190 height 22
select select "Available"
click at [511, 258] on select "Working Day Off Stand By Holiday Other Depot In Office OSM Ridealong Nursery 1 …" at bounding box center [606, 269] width 190 height 22
select select
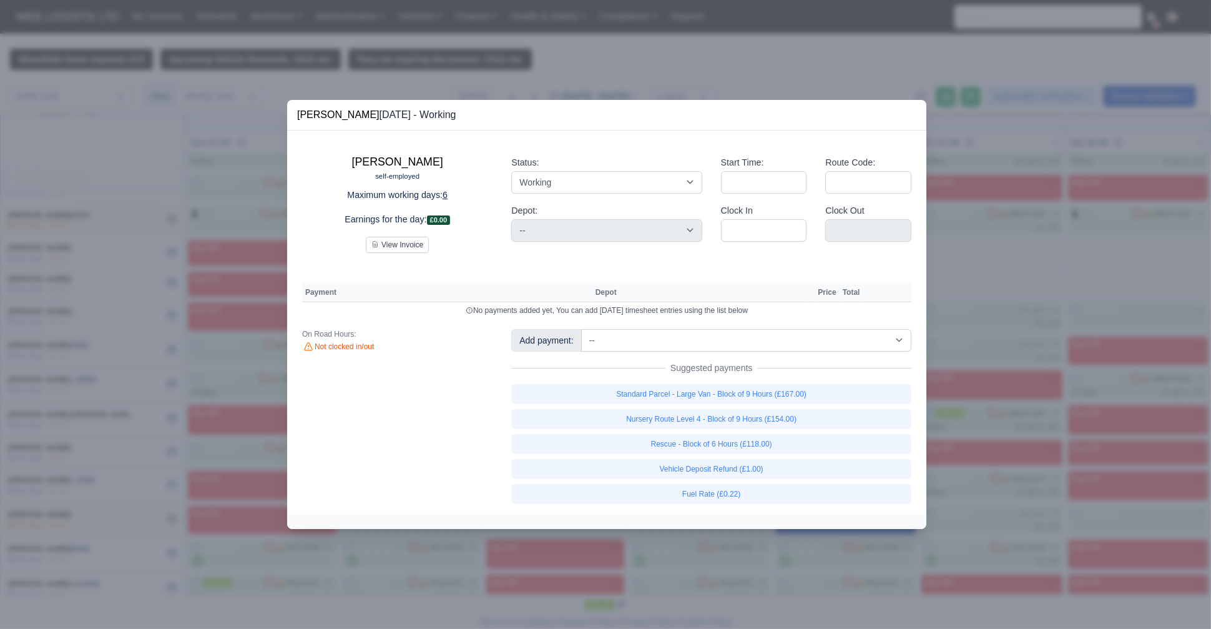
click at [138, 262] on div at bounding box center [605, 314] width 1211 height 629
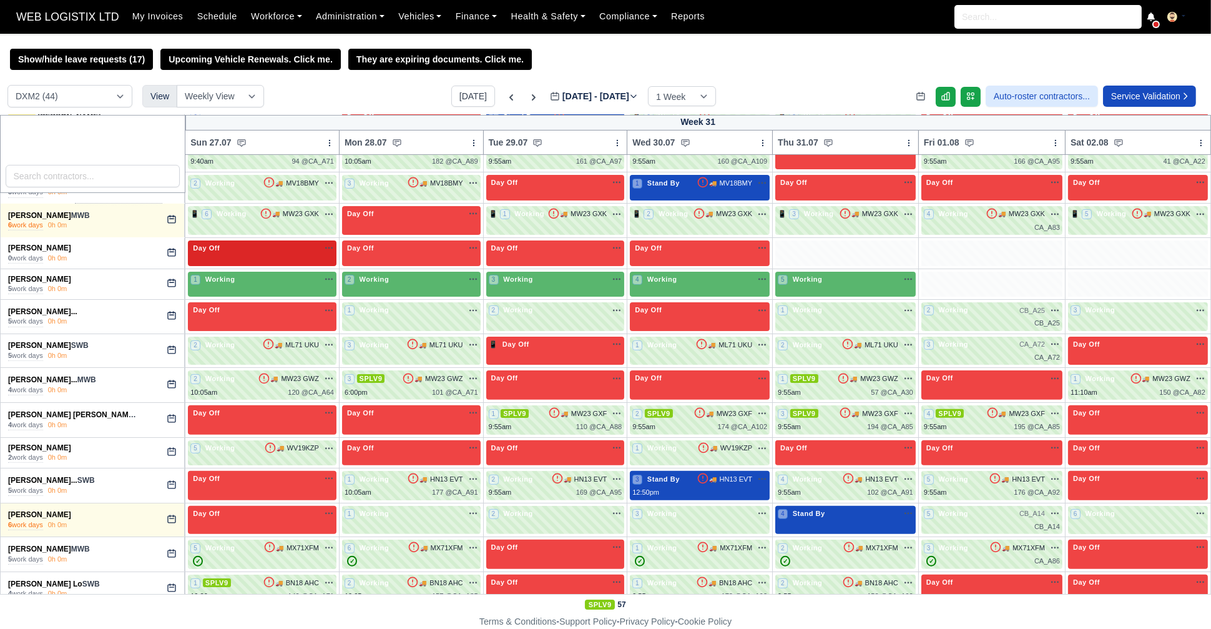
click at [309, 251] on div "Day Off Available" at bounding box center [262, 248] width 144 height 11
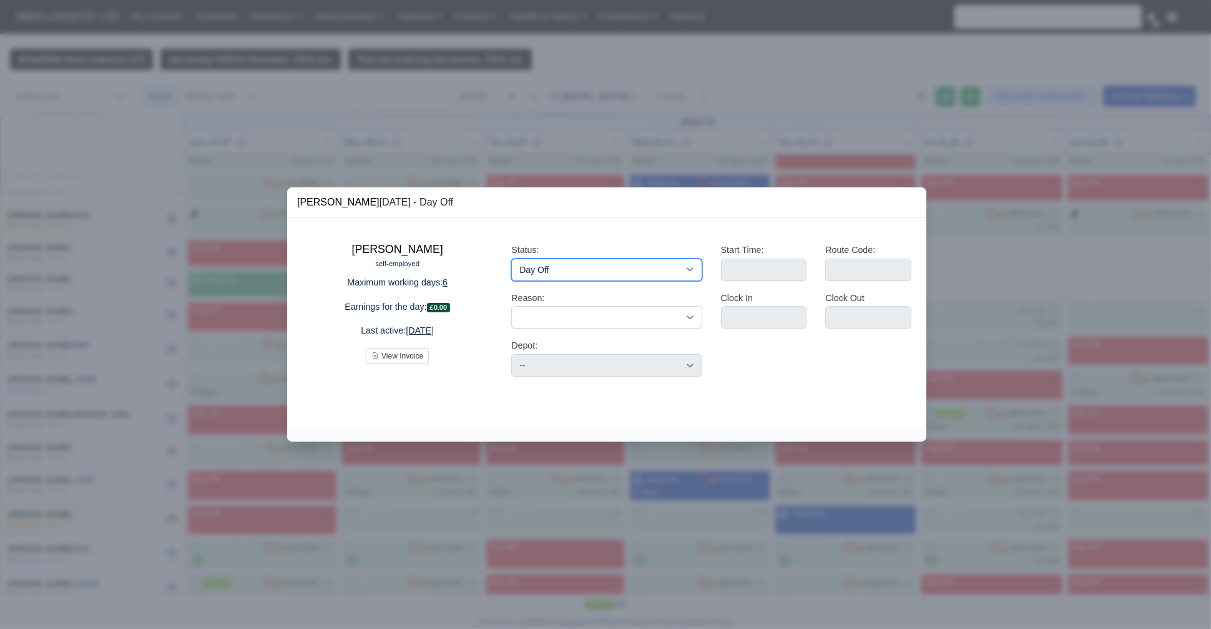
click at [539, 266] on select "Working Day Off Stand By Holiday Other Depot In Office OSM Ridealong Nursery 1 …" at bounding box center [606, 269] width 190 height 22
select select "Available"
click at [511, 258] on select "Working Day Off Stand By Holiday Other Depot In Office OSM Ridealong Nursery 1 …" at bounding box center [606, 269] width 190 height 22
select select
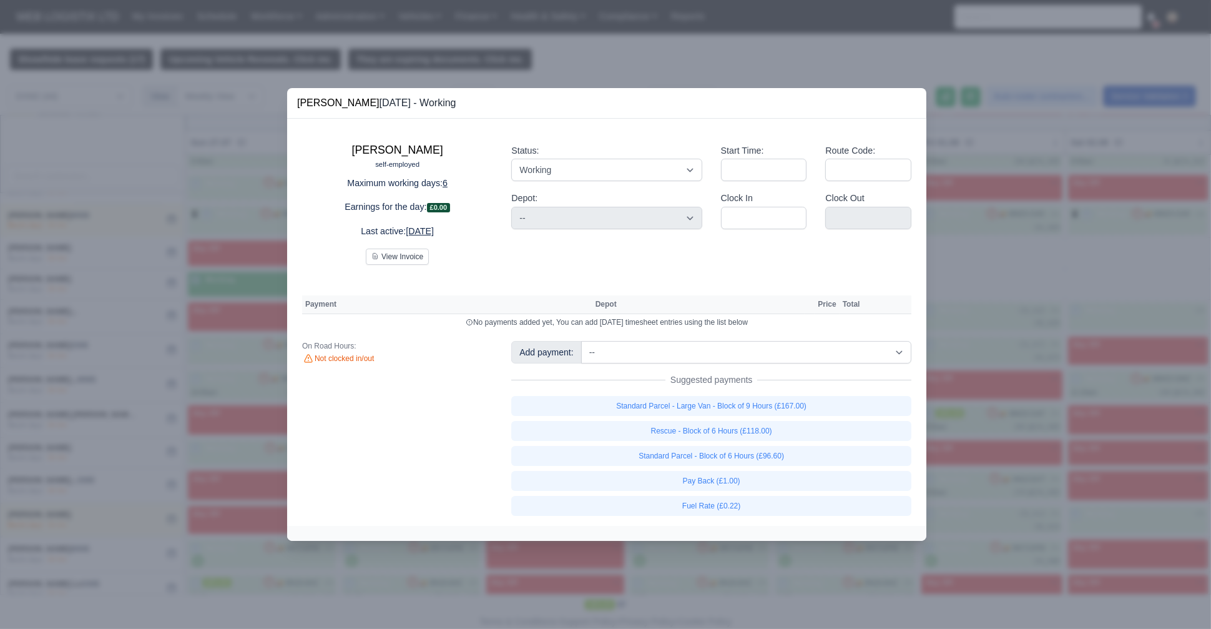
click at [120, 257] on div at bounding box center [605, 314] width 1211 height 629
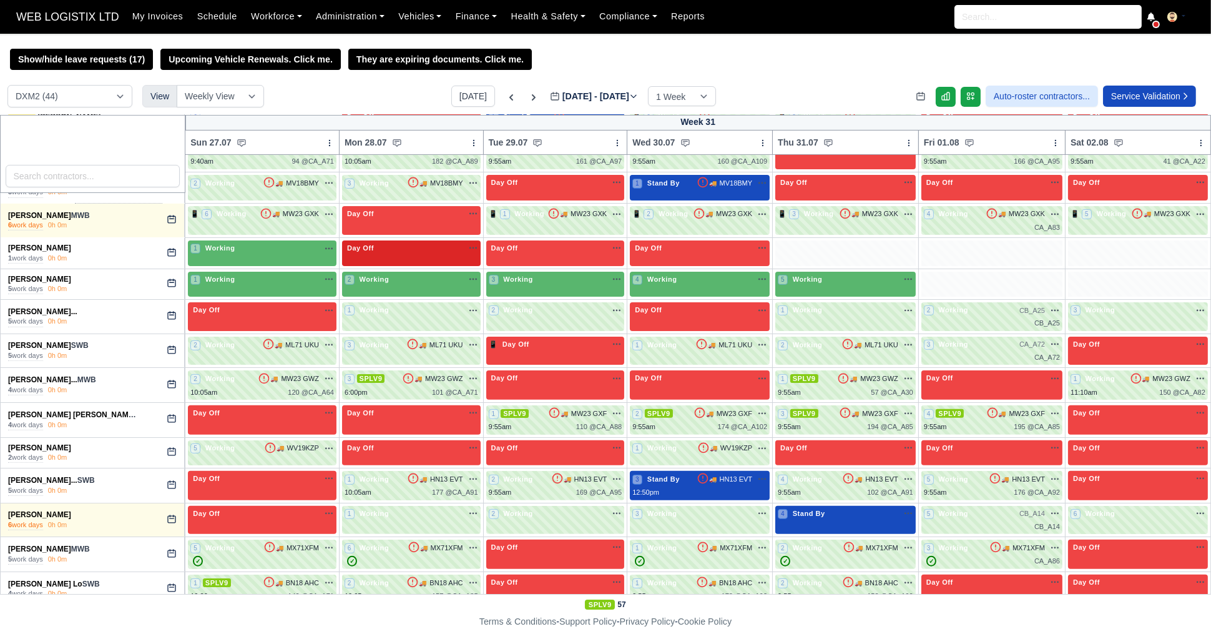
click at [441, 254] on div "Day Off Available" at bounding box center [411, 253] width 139 height 26
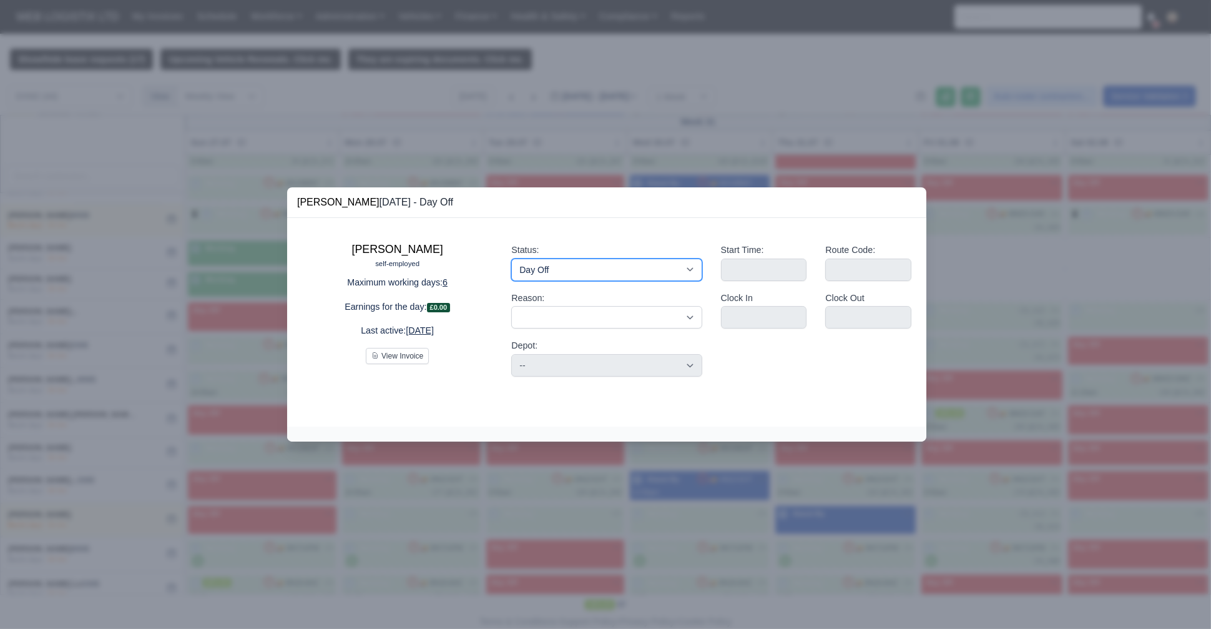
click at [694, 270] on select "Working Day Off Stand By Holiday Other Depot In Office OSM Ridealong Nursery 1 …" at bounding box center [606, 269] width 190 height 22
select select "Available"
click at [511, 258] on select "Working Day Off Stand By Holiday Other Depot In Office OSM Ridealong Nursery 1 …" at bounding box center [606, 269] width 190 height 22
select select
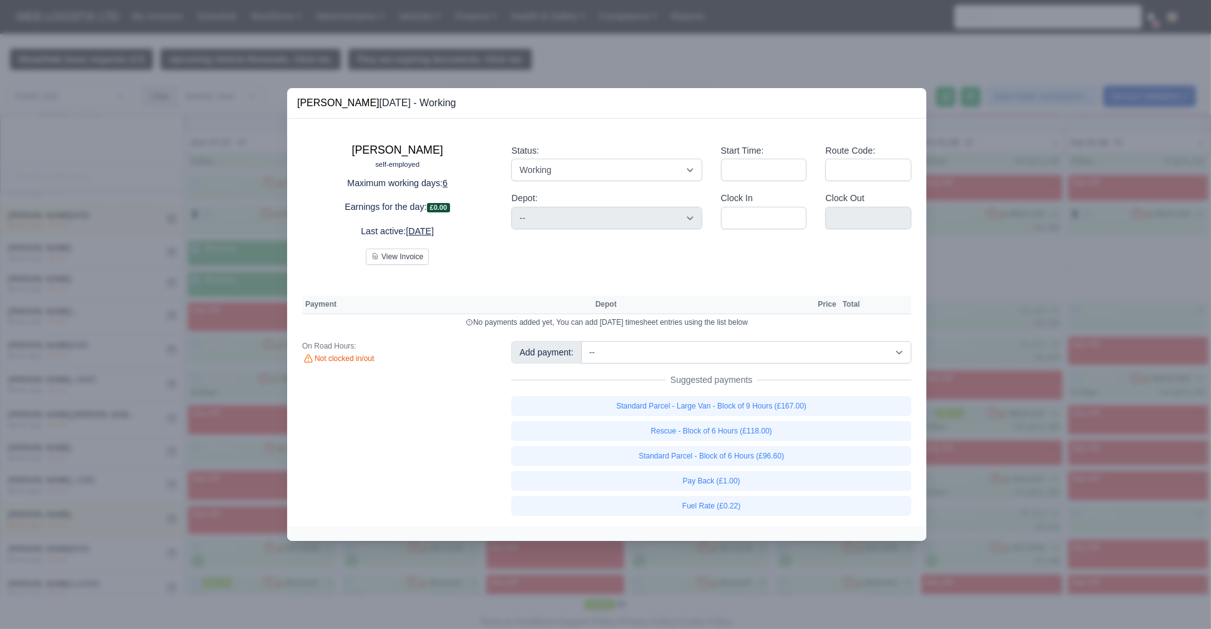
click at [101, 276] on div at bounding box center [605, 314] width 1211 height 629
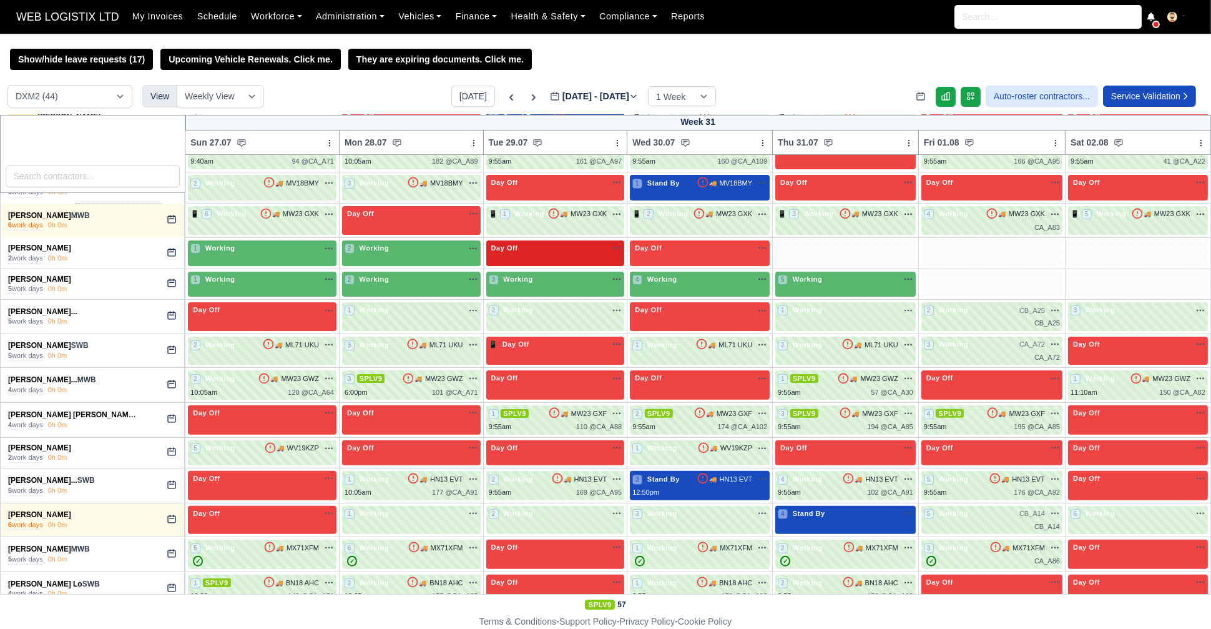
click at [507, 257] on div "Day Off Available" at bounding box center [555, 253] width 139 height 26
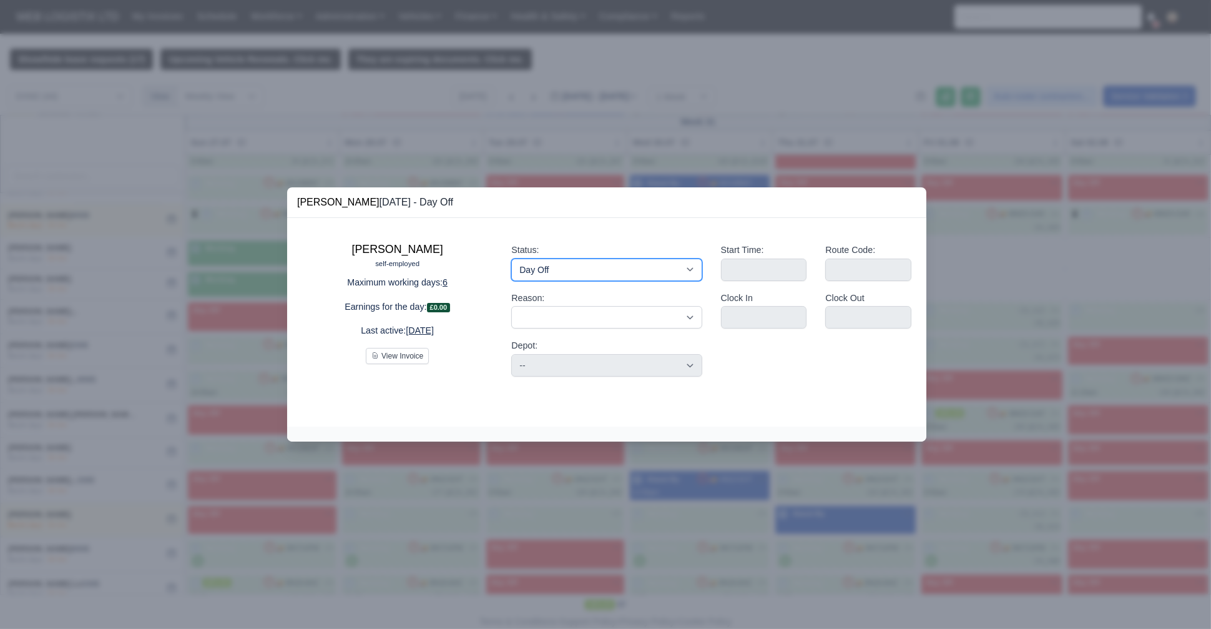
click at [657, 273] on select "Working Day Off Stand By Holiday Other Depot In Office OSM Ridealong Nursery 1 …" at bounding box center [606, 269] width 190 height 22
select select "Available"
click at [511, 258] on select "Working Day Off Stand By Holiday Other Depot In Office OSM Ridealong Nursery 1 …" at bounding box center [606, 269] width 190 height 22
select select
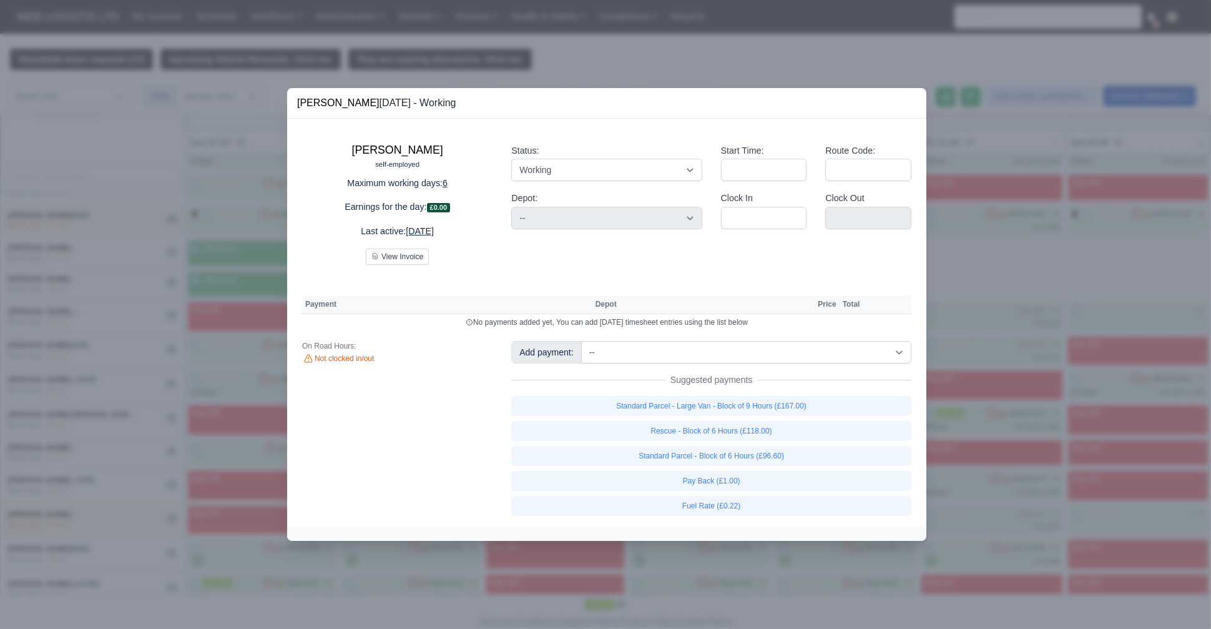
click at [190, 284] on div at bounding box center [605, 314] width 1211 height 629
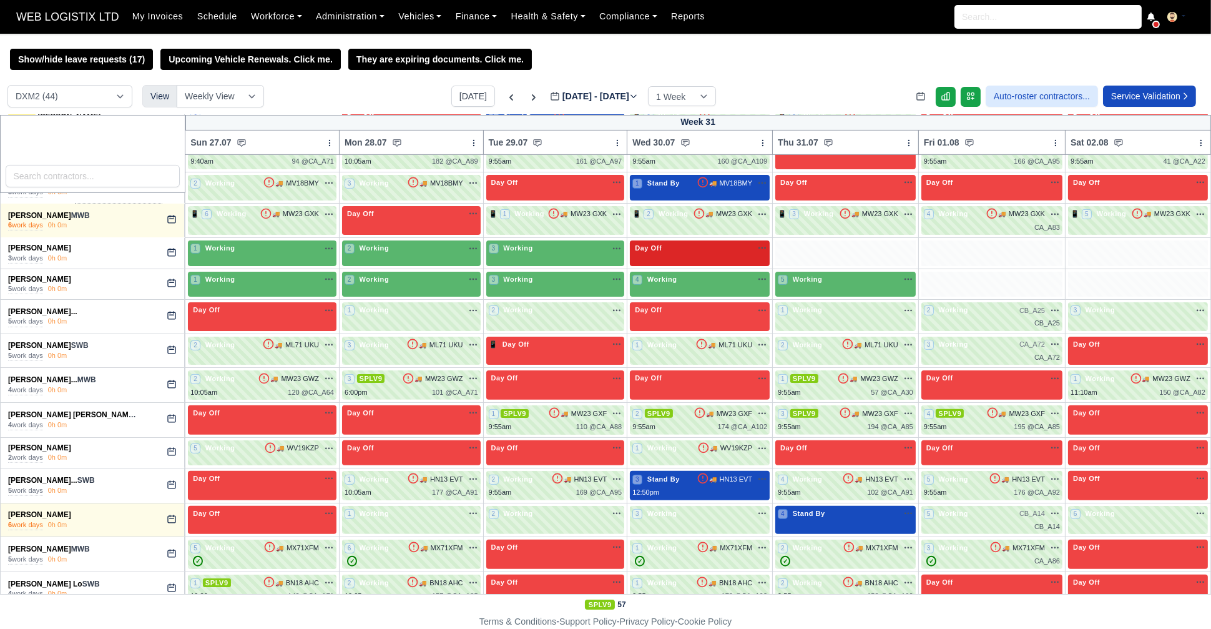
click at [660, 253] on div "Day Off Available" at bounding box center [700, 253] width 140 height 26
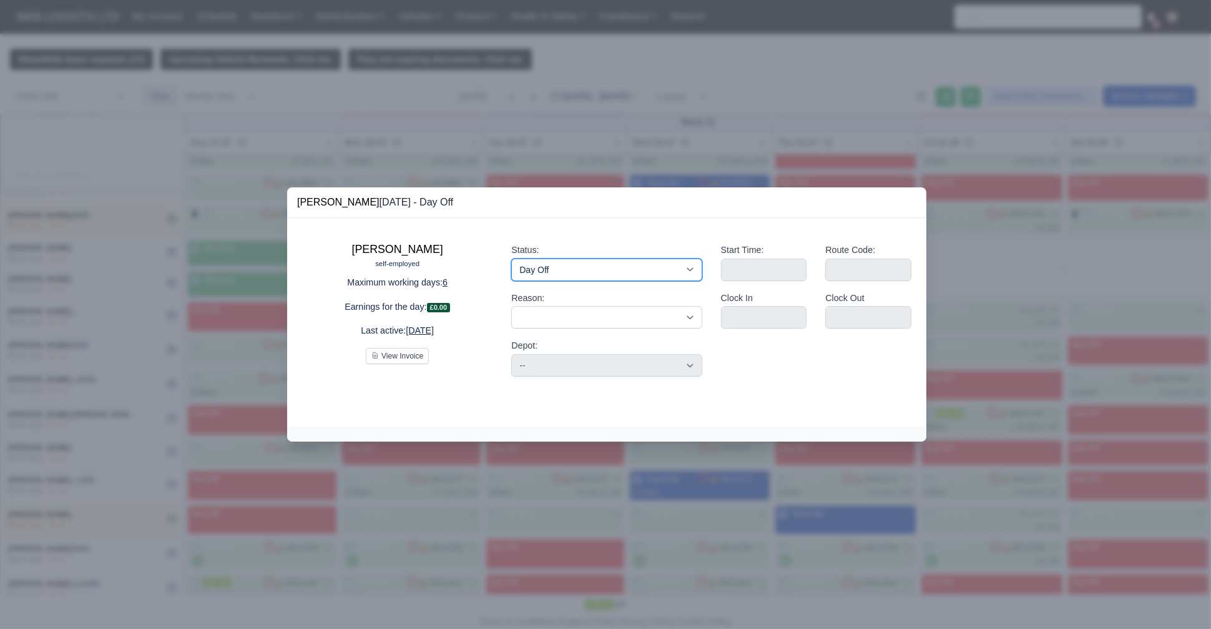
click at [607, 265] on select "Working Day Off Stand By Holiday Other Depot In Office OSM Ridealong Nursery 1 …" at bounding box center [606, 269] width 190 height 22
select select "Available"
click at [511, 258] on select "Working Day Off Stand By Holiday Other Depot In Office OSM Ridealong Nursery 1 …" at bounding box center [606, 269] width 190 height 22
select select
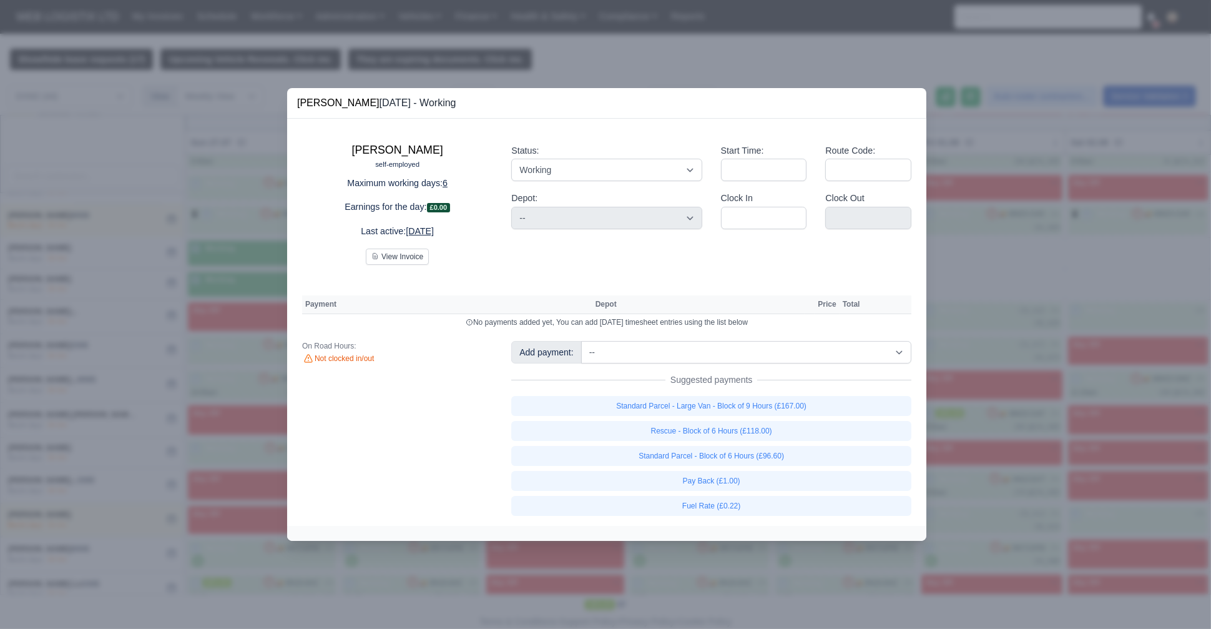
click at [89, 297] on div at bounding box center [605, 314] width 1211 height 629
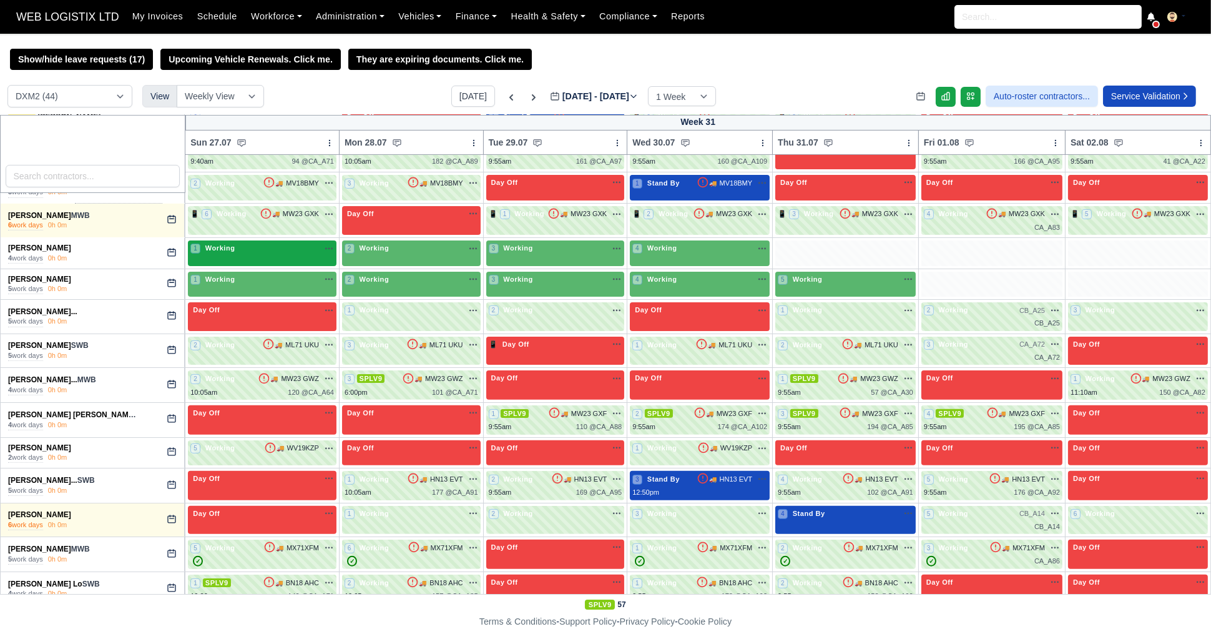
click at [252, 252] on div "1 Working" at bounding box center [262, 249] width 144 height 13
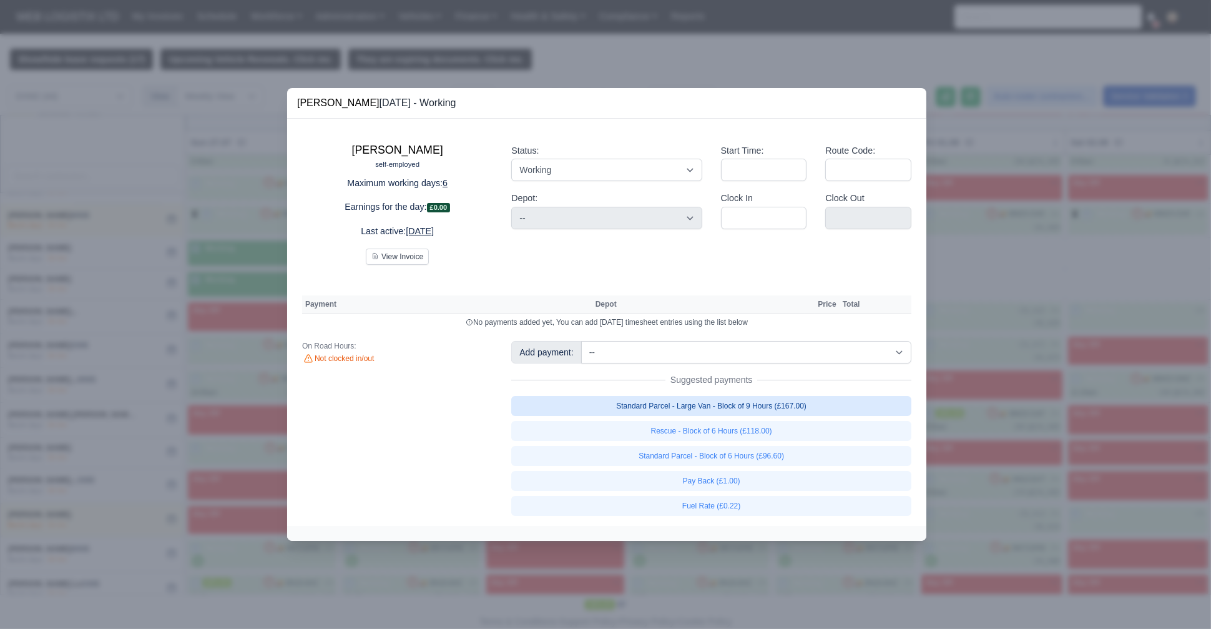
click at [649, 405] on link "Standard Parcel - Large Van - Block of 9 Hours (£167.00)" at bounding box center [711, 406] width 400 height 20
select select "1"
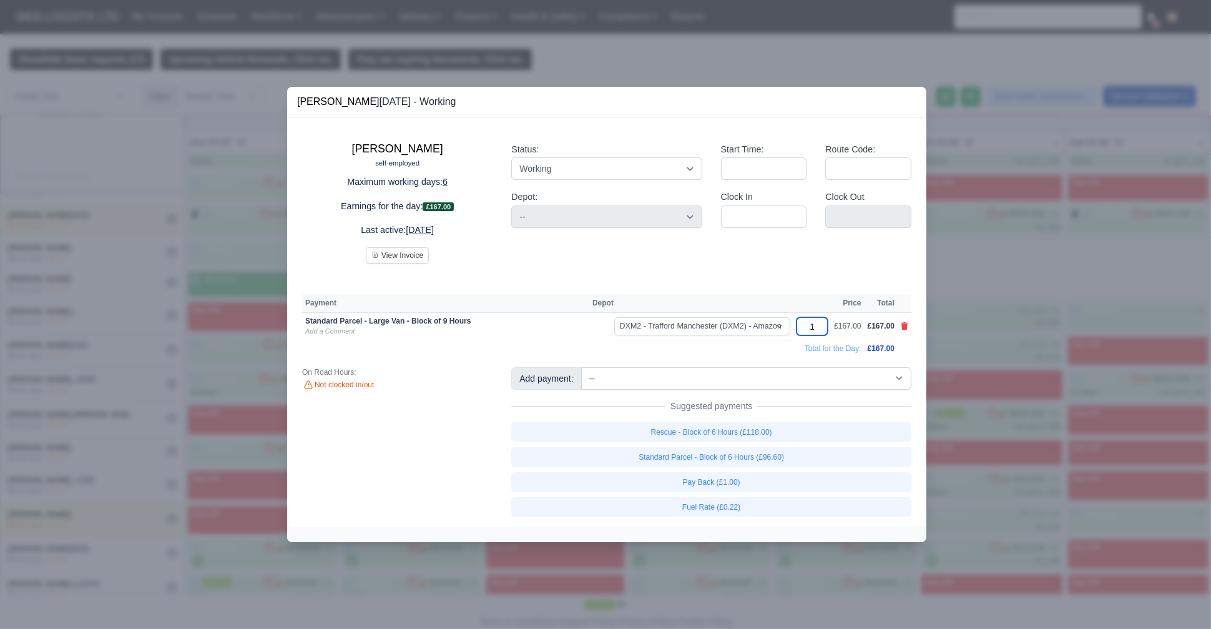
click at [817, 332] on input "1" at bounding box center [812, 326] width 31 height 18
type input "1.5"
click at [533, 322] on div "Standard Parcel - Large Van - Block of 9 Hours" at bounding box center [445, 321] width 281 height 10
click at [600, 381] on select "-- Fantastic Plus Scorecard Bonus - Fantastic Plus (£0.08) Standard Parcel - Bl…" at bounding box center [746, 378] width 330 height 22
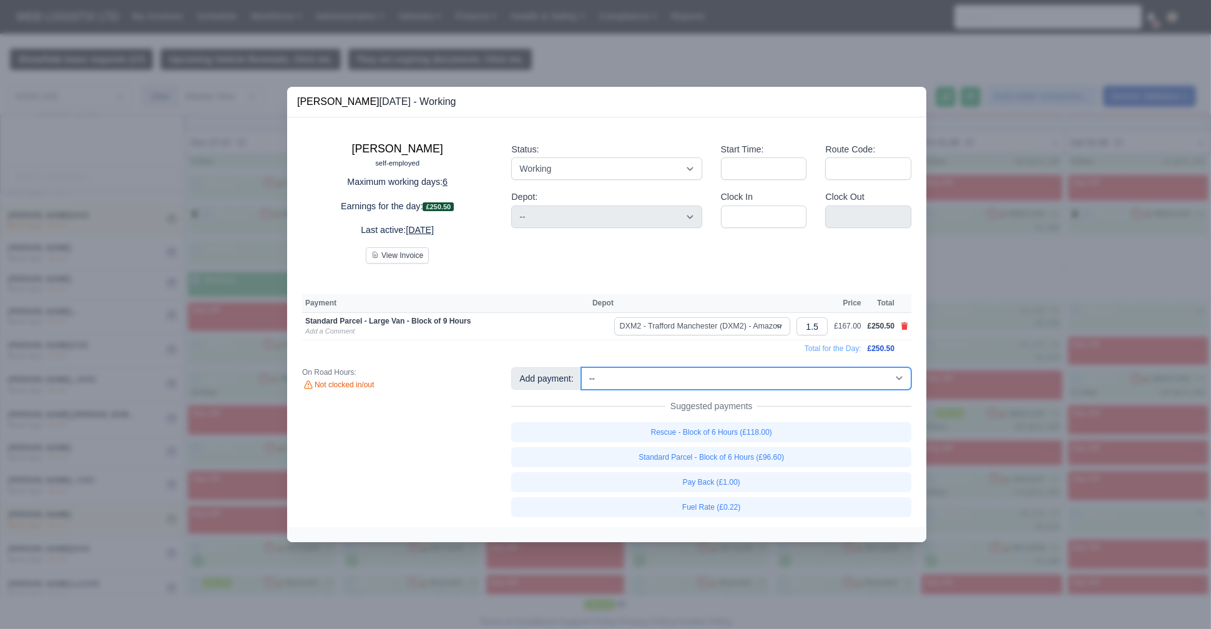
select select "9"
click at [581, 367] on select "-- Fantastic Plus Scorecard Bonus - Fantastic Plus (£0.08) Standard Parcel - Bl…" at bounding box center [746, 378] width 330 height 22
select select "1"
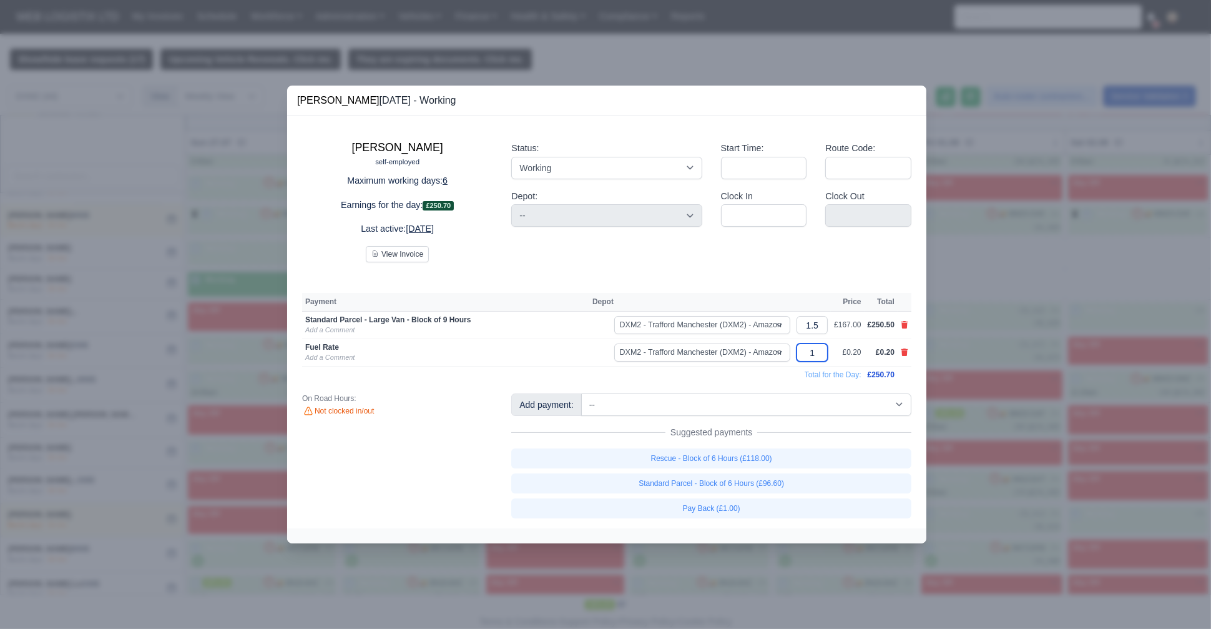
click at [819, 350] on input "1" at bounding box center [812, 352] width 31 height 18
type input "22"
click at [466, 353] on td "Fuel Rate Add a Comment" at bounding box center [445, 352] width 287 height 27
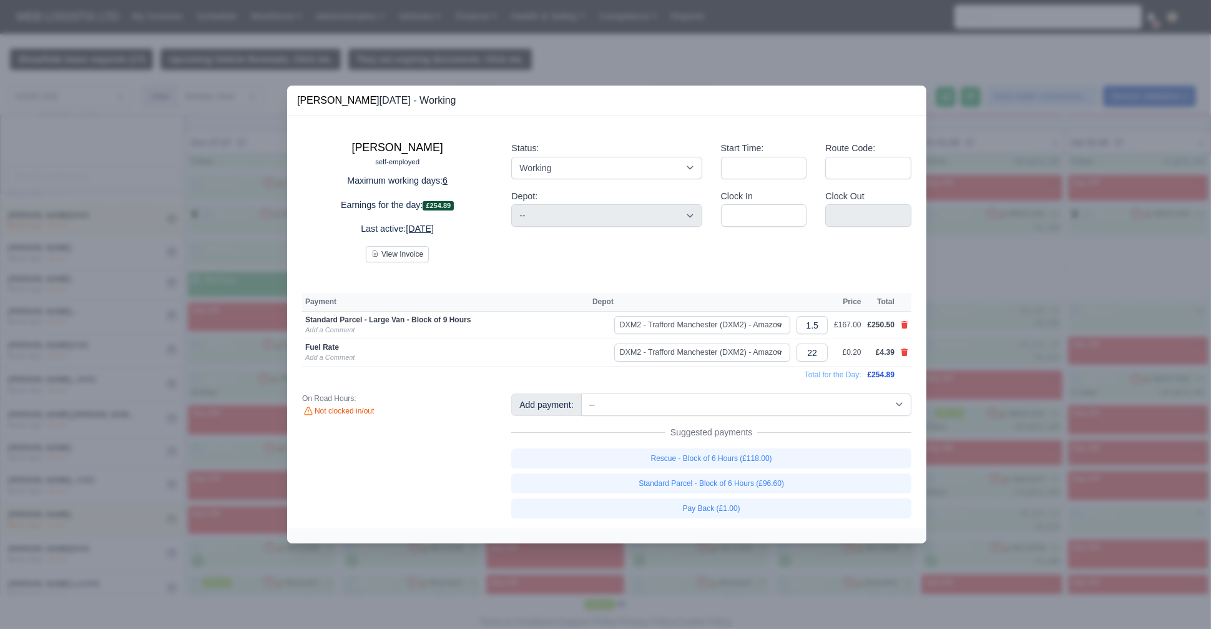
click at [91, 376] on div at bounding box center [605, 314] width 1211 height 629
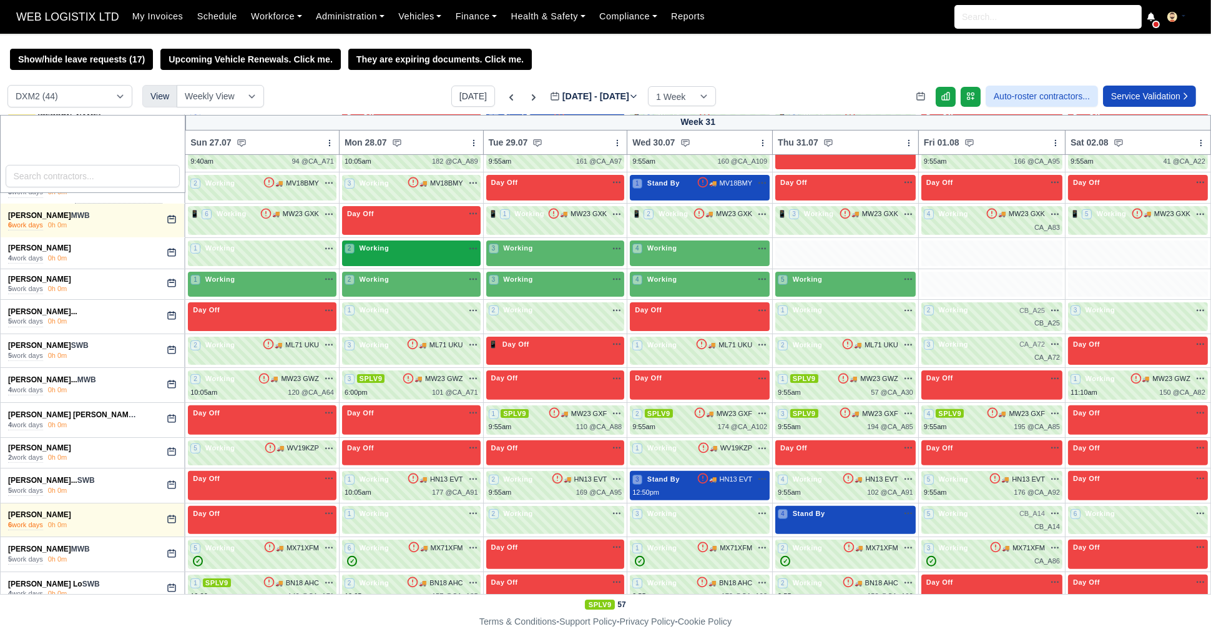
click at [451, 255] on div "2 Working" at bounding box center [411, 253] width 139 height 26
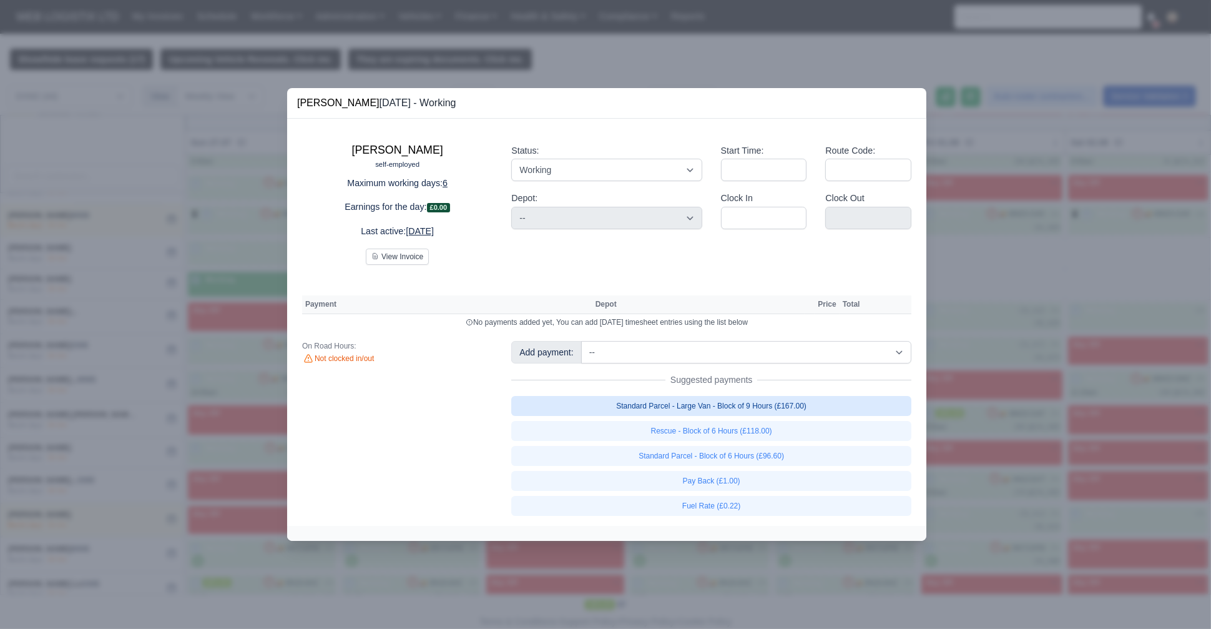
click at [732, 402] on link "Standard Parcel - Large Van - Block of 9 Hours (£167.00)" at bounding box center [711, 406] width 400 height 20
select select "1"
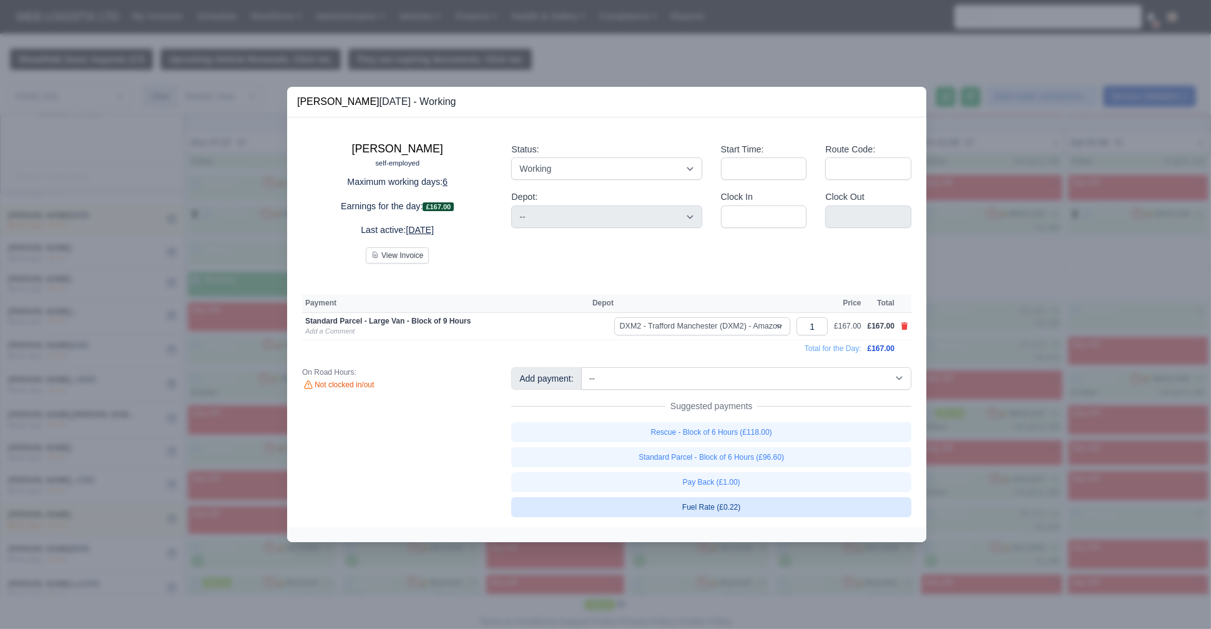
click at [708, 504] on link "Fuel Rate (£0.22)" at bounding box center [711, 507] width 400 height 20
select select "1"
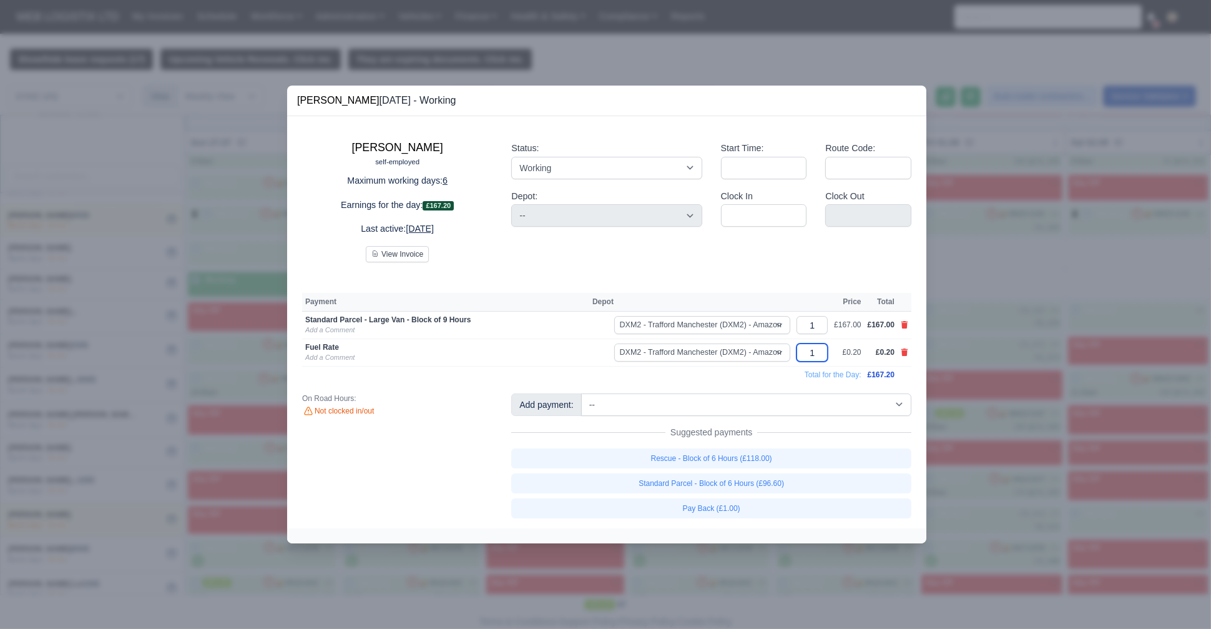
click at [822, 353] on input "1" at bounding box center [812, 352] width 31 height 18
type input "22"
click at [819, 325] on input "1" at bounding box center [812, 325] width 31 height 18
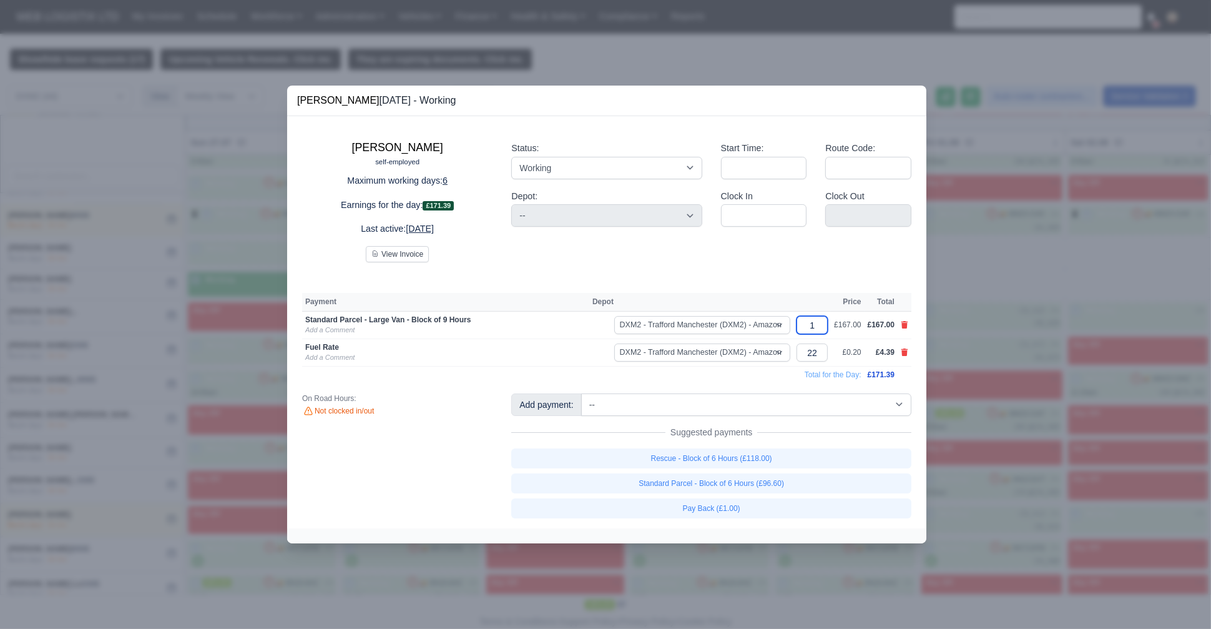
type input "1."
type input "1.5"
type input "1.6"
click at [72, 235] on div at bounding box center [605, 314] width 1211 height 629
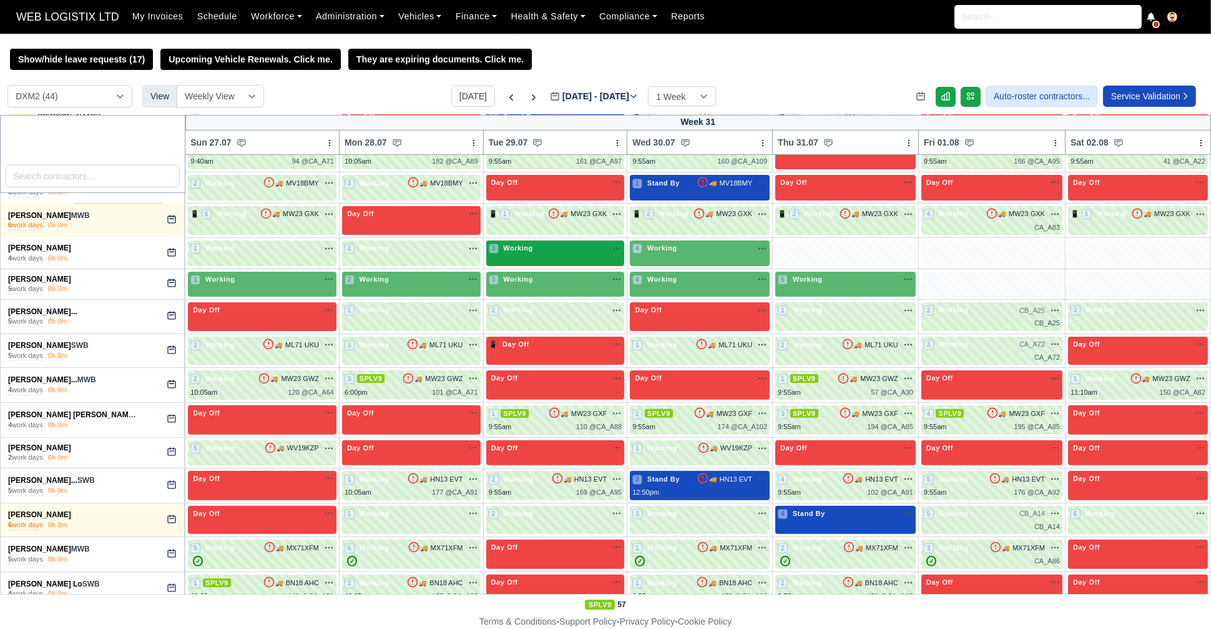
click at [536, 247] on div "3 Working" at bounding box center [556, 248] width 134 height 11
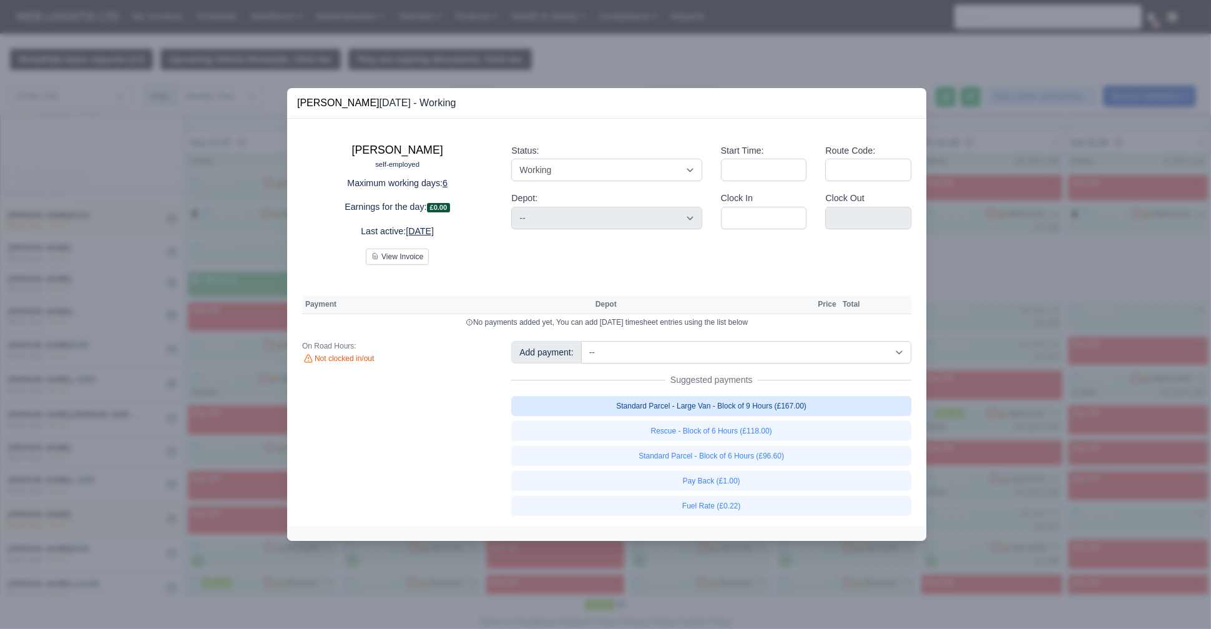
click at [719, 406] on link "Standard Parcel - Large Van - Block of 9 Hours (£167.00)" at bounding box center [711, 406] width 400 height 20
select select "1"
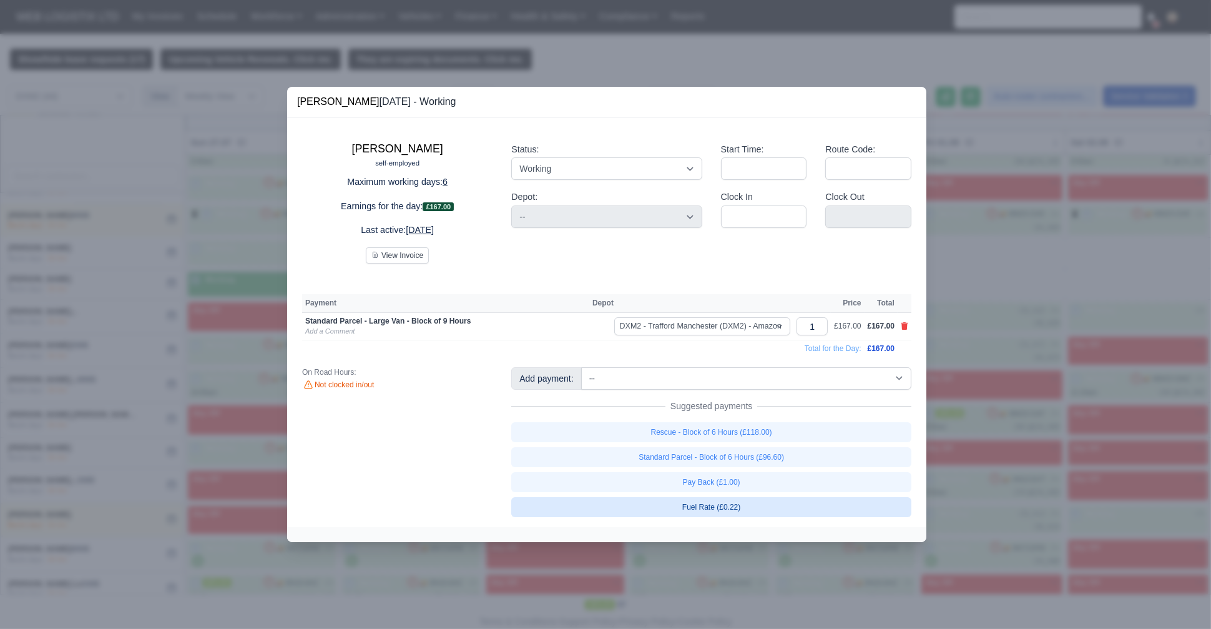
click at [714, 501] on link "Fuel Rate (£0.22)" at bounding box center [711, 507] width 400 height 20
select select "1"
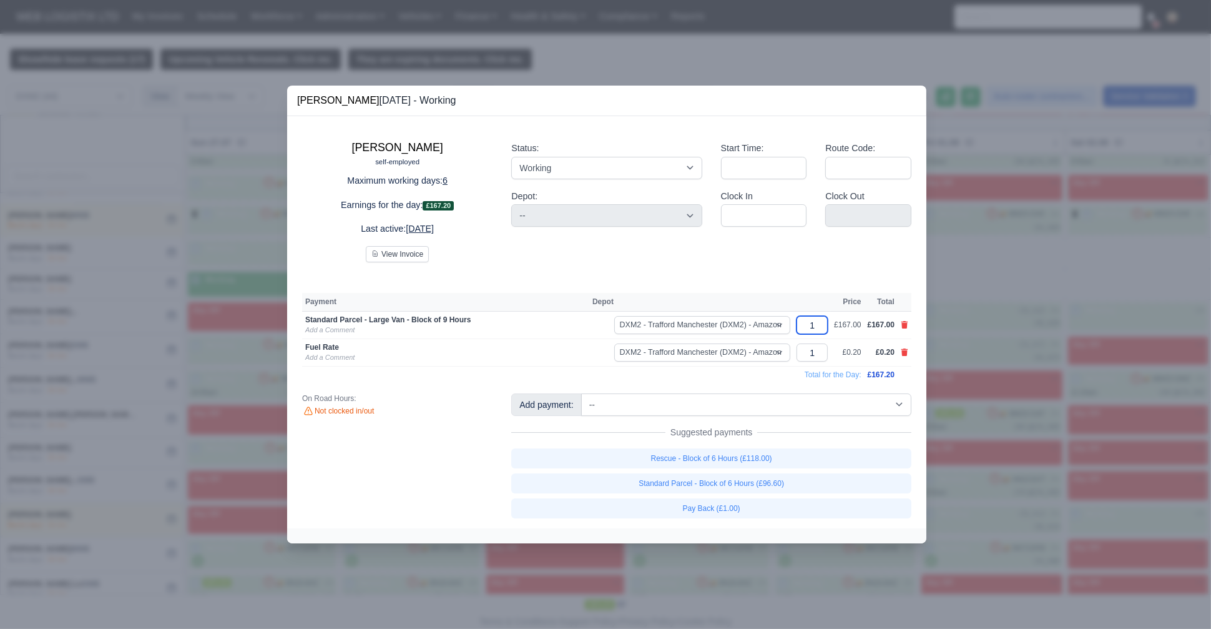
click at [826, 327] on input "1" at bounding box center [812, 325] width 31 height 18
type input "1.4"
click at [820, 351] on input "1" at bounding box center [812, 352] width 31 height 18
type input "2"
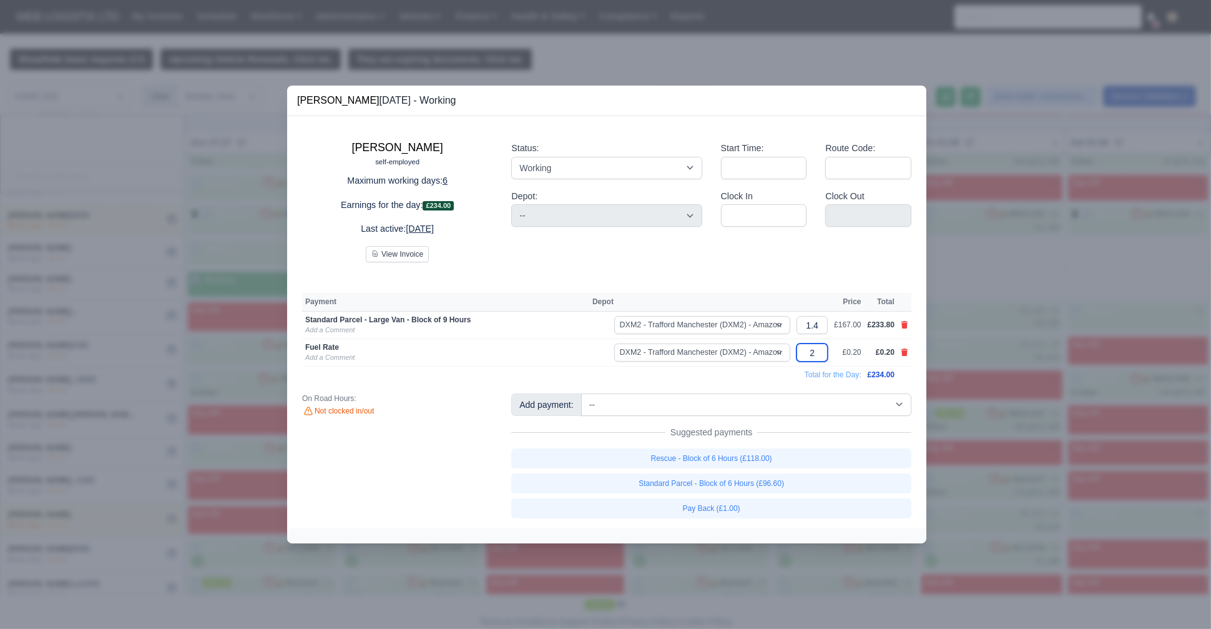
type input "22"
click at [11, 317] on div at bounding box center [605, 314] width 1211 height 629
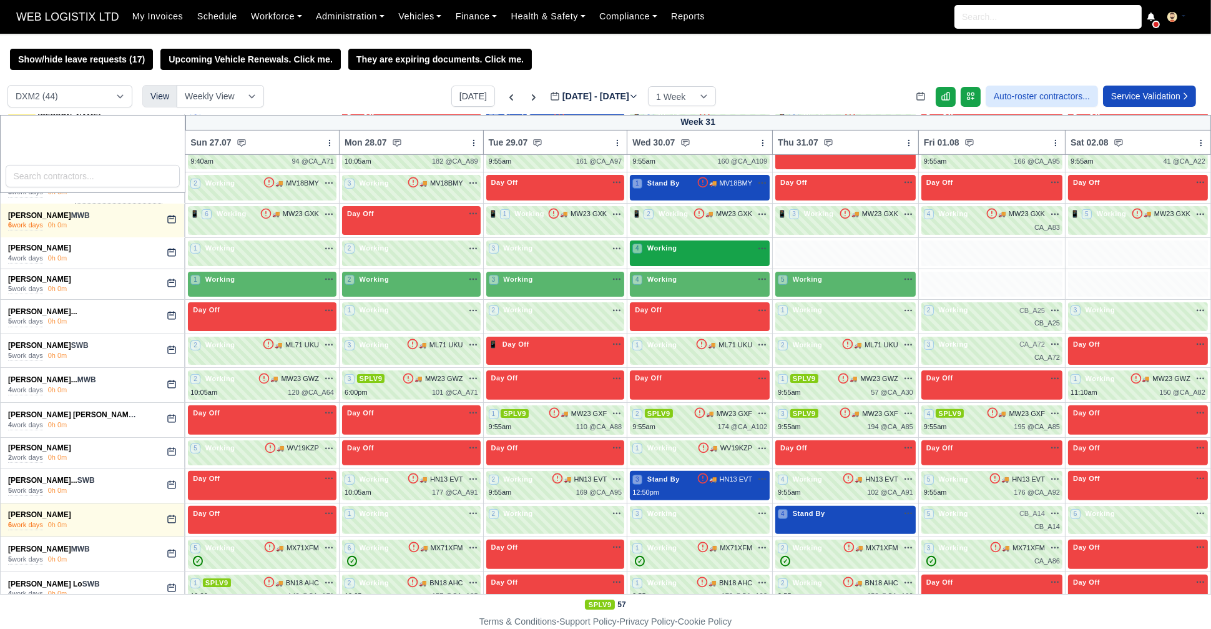
click at [640, 253] on div "4 Working" at bounding box center [699, 249] width 135 height 13
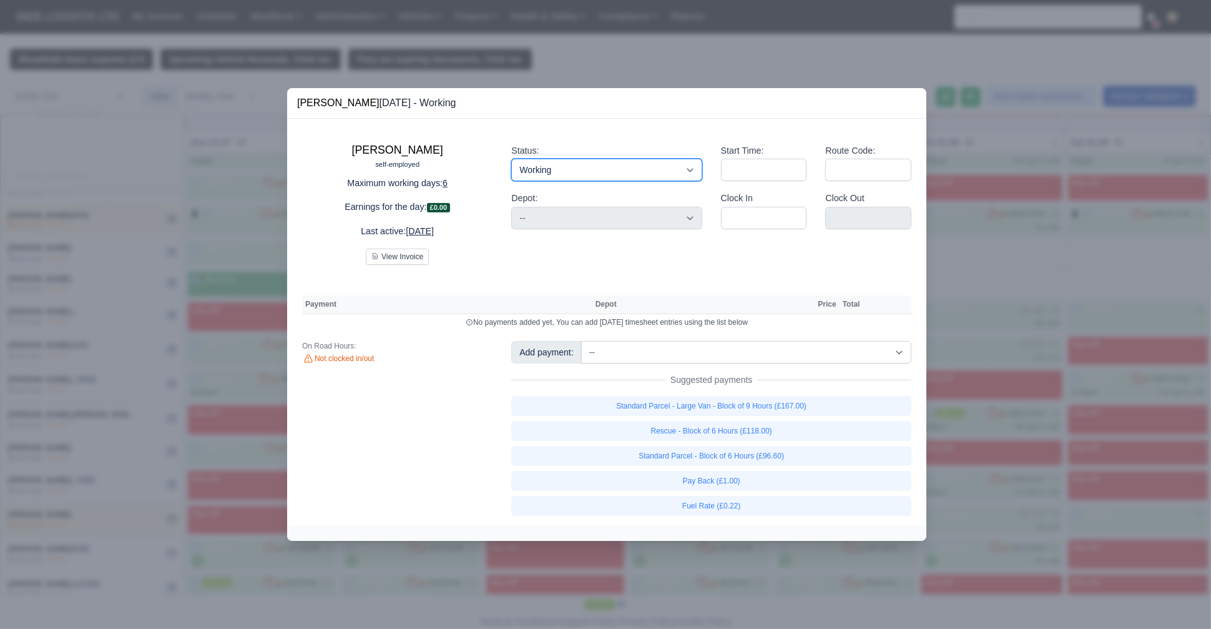
click at [626, 180] on select "Working Day Off Stand By Holiday Other Depot In Office OSM Ridealong Nursery 1 …" at bounding box center [606, 170] width 190 height 22
click at [792, 281] on div "Imran Ali self-employed Maximum working days: 6 Earnings for the day: £0.00 Las…" at bounding box center [606, 323] width 639 height 408
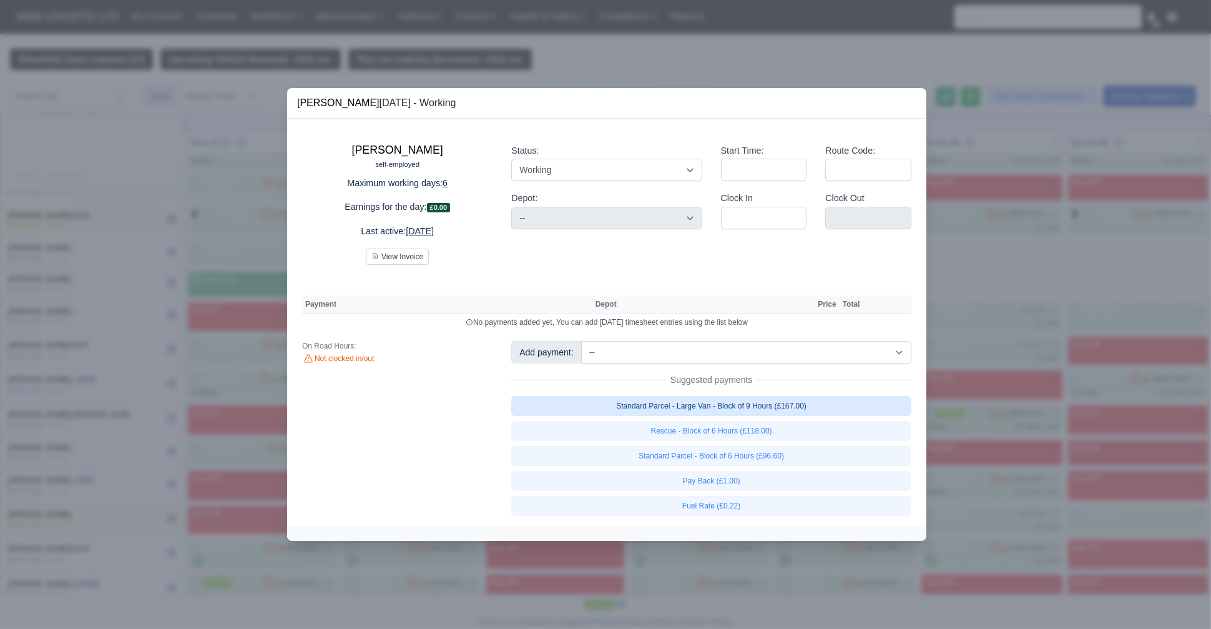
click at [754, 410] on link "Standard Parcel - Large Van - Block of 9 Hours (£167.00)" at bounding box center [711, 406] width 400 height 20
select select "1"
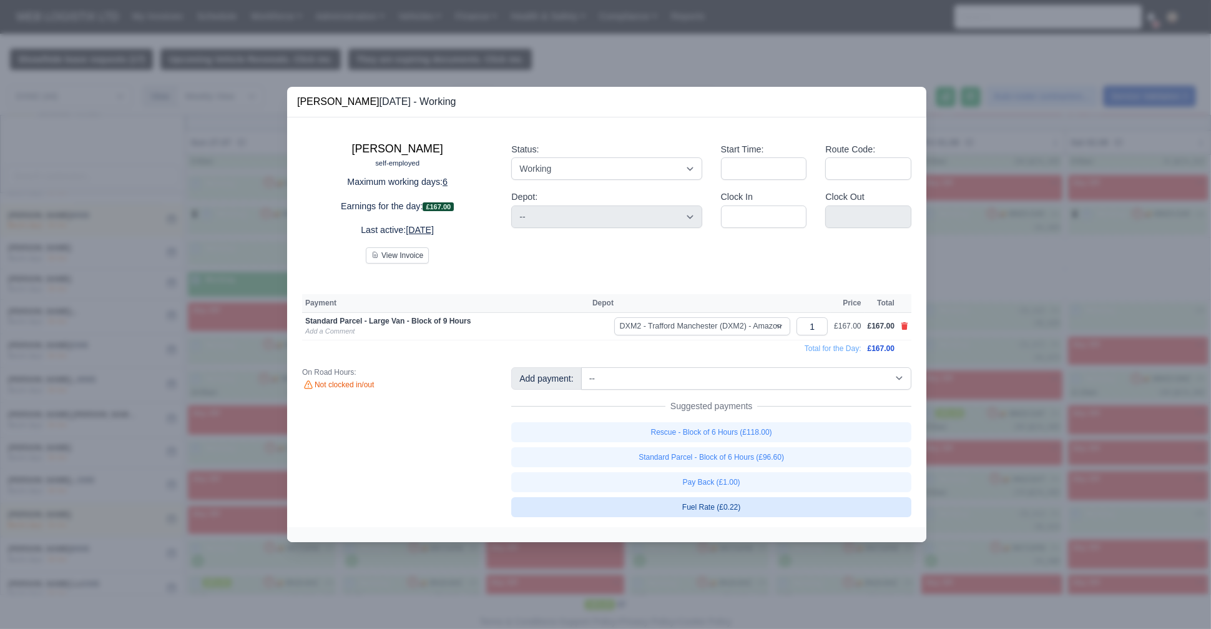
click at [699, 508] on link "Fuel Rate (£0.22)" at bounding box center [711, 507] width 400 height 20
select select "1"
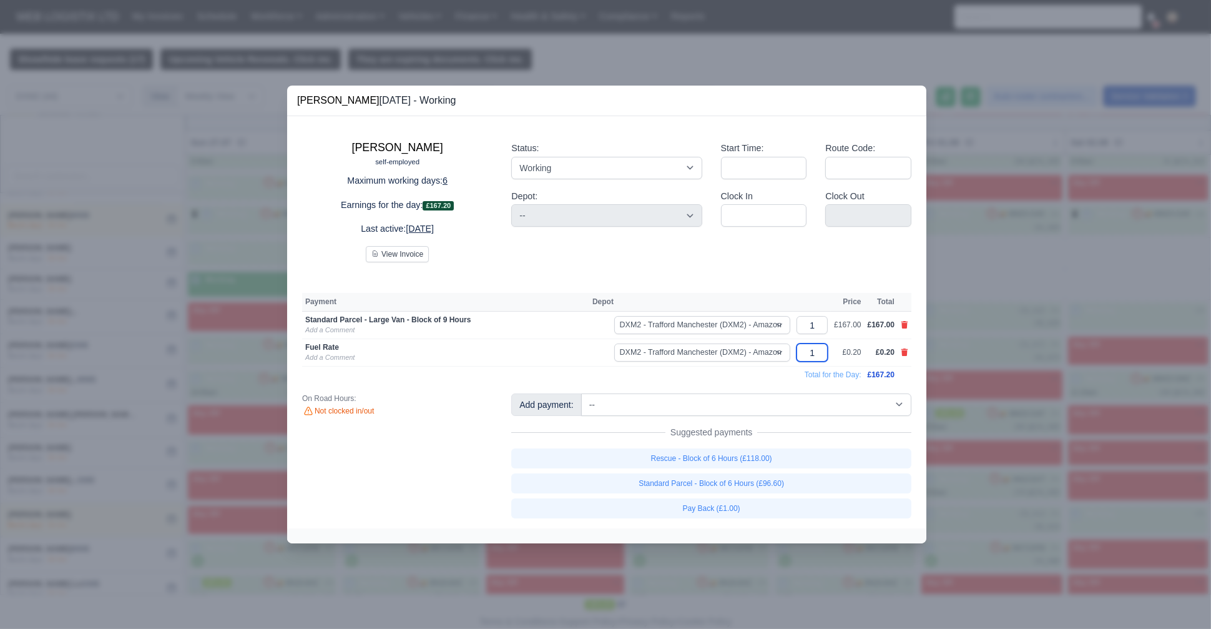
click at [827, 343] on input "1" at bounding box center [812, 352] width 31 height 18
type input "22"
click at [651, 258] on div "Status: Working Day Off Stand By Holiday Other Depot In Office OSM Ridealong Nu…" at bounding box center [606, 196] width 209 height 131
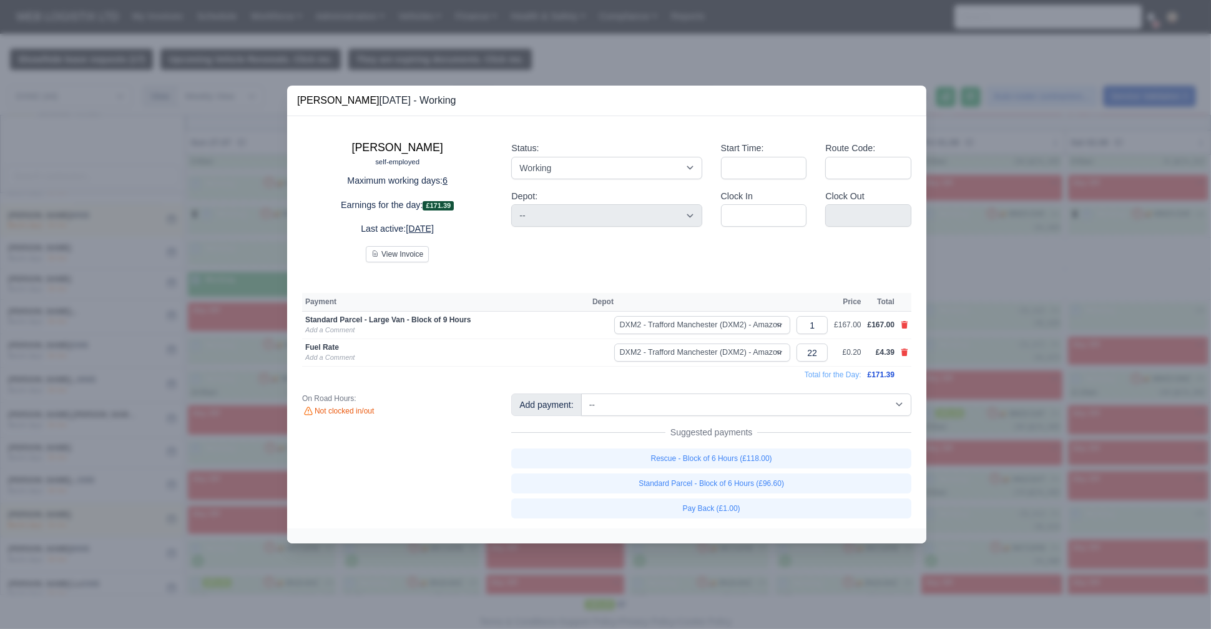
click at [177, 357] on div at bounding box center [605, 314] width 1211 height 629
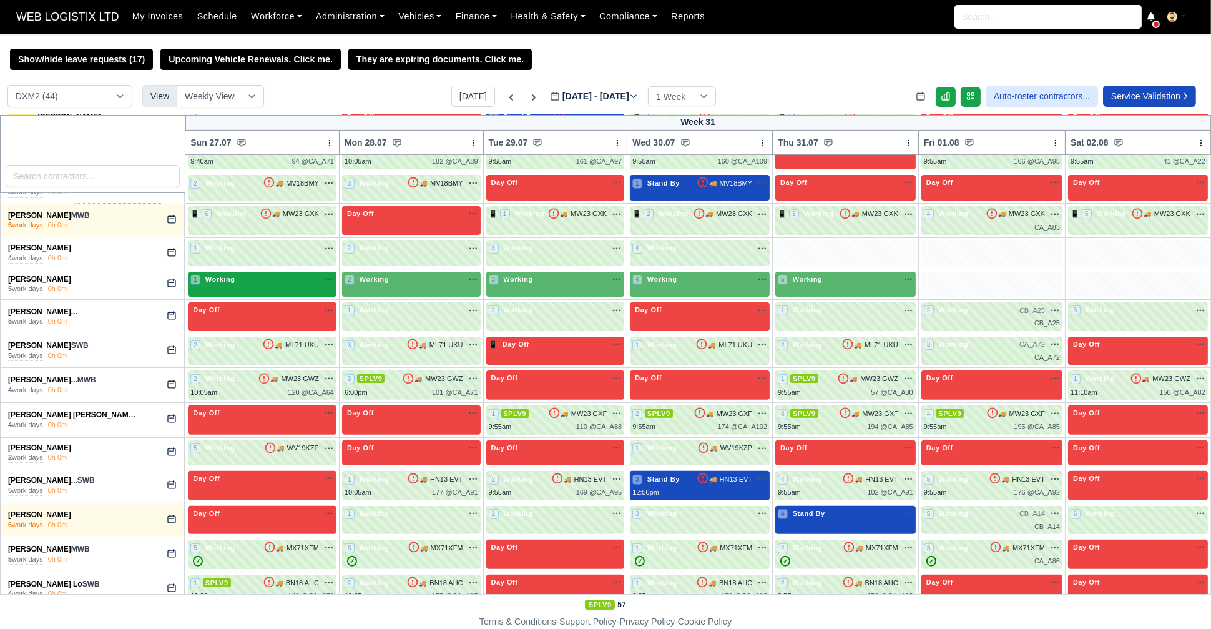
click at [298, 277] on div "1 Working" at bounding box center [262, 279] width 144 height 11
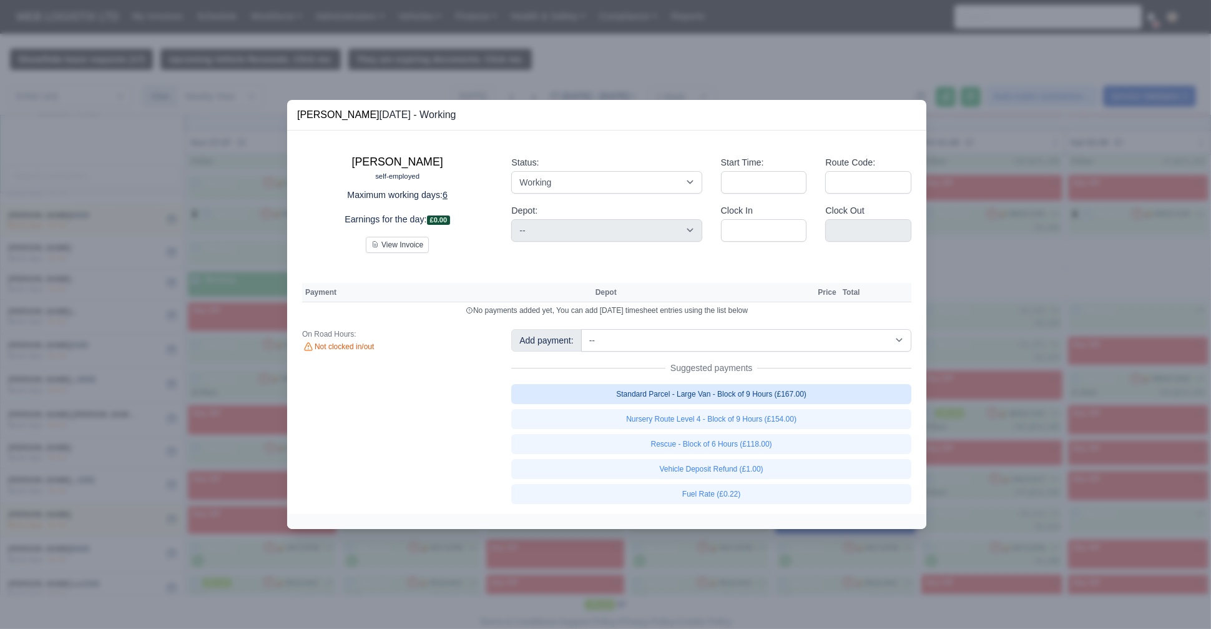
click at [667, 391] on link "Standard Parcel - Large Van - Block of 9 Hours (£167.00)" at bounding box center [711, 394] width 400 height 20
select select "1"
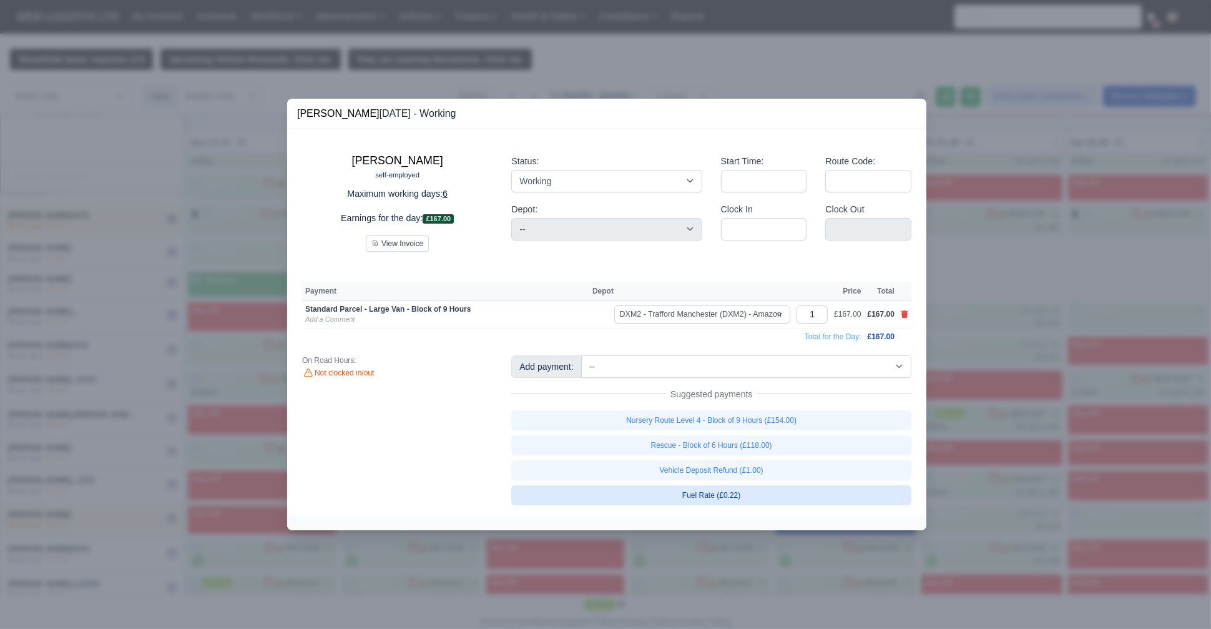
click at [702, 488] on link "Fuel Rate (£0.22)" at bounding box center [711, 495] width 400 height 20
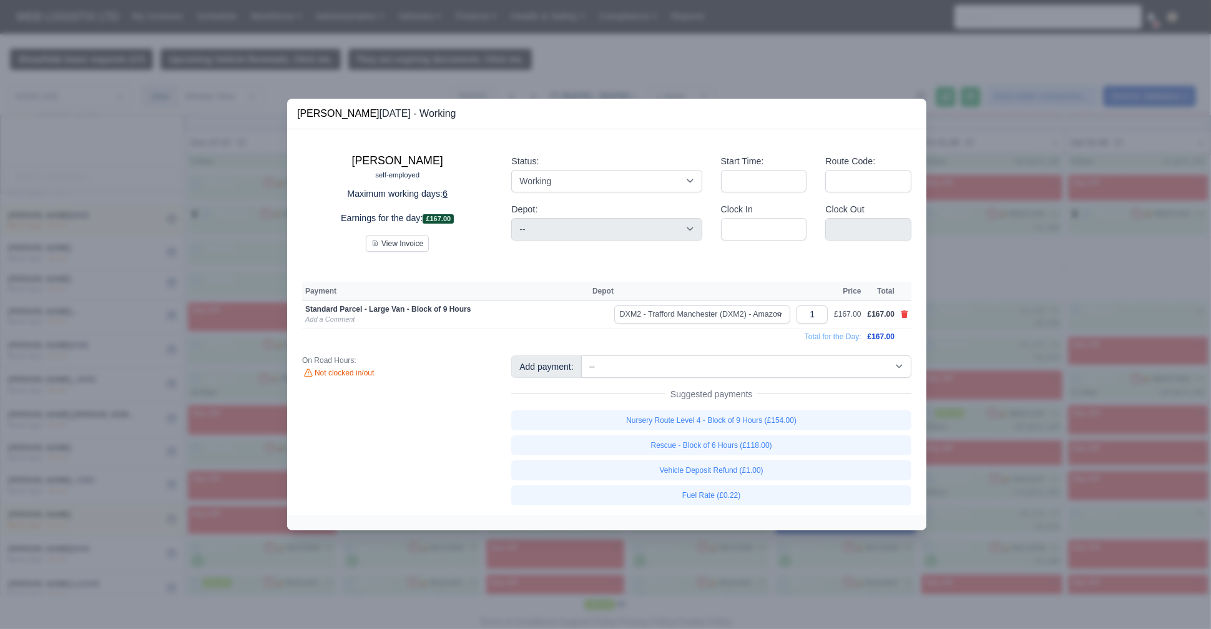
select select "1"
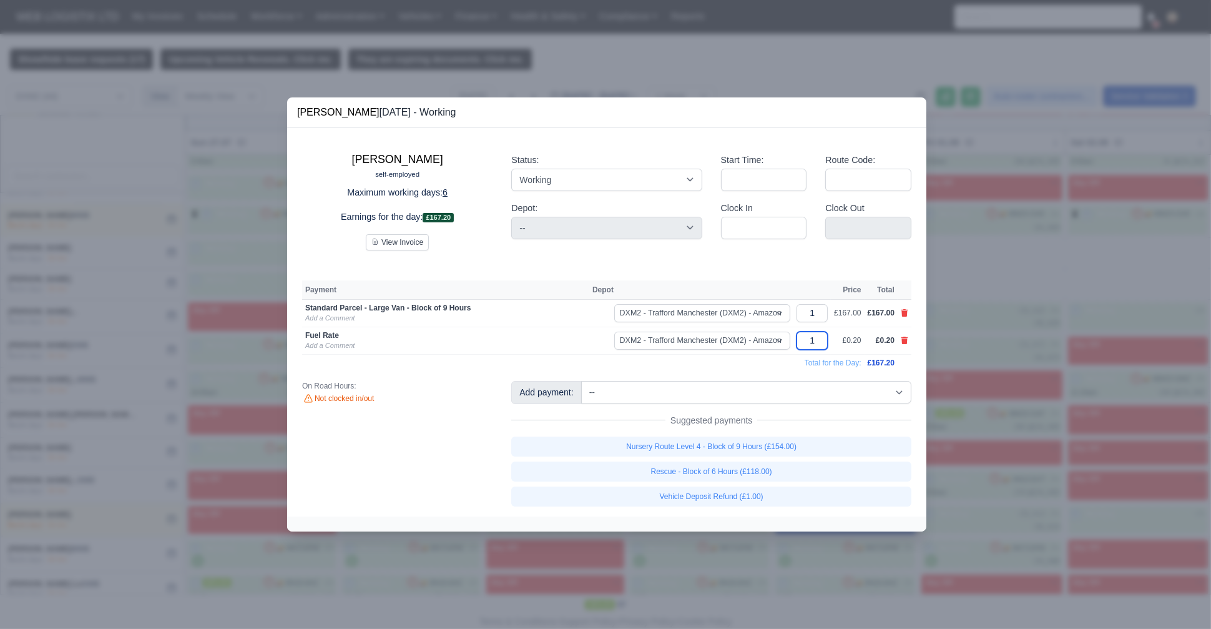
click at [815, 336] on input "1" at bounding box center [812, 341] width 31 height 18
type input "22"
click at [818, 312] on input "1" at bounding box center [812, 313] width 31 height 18
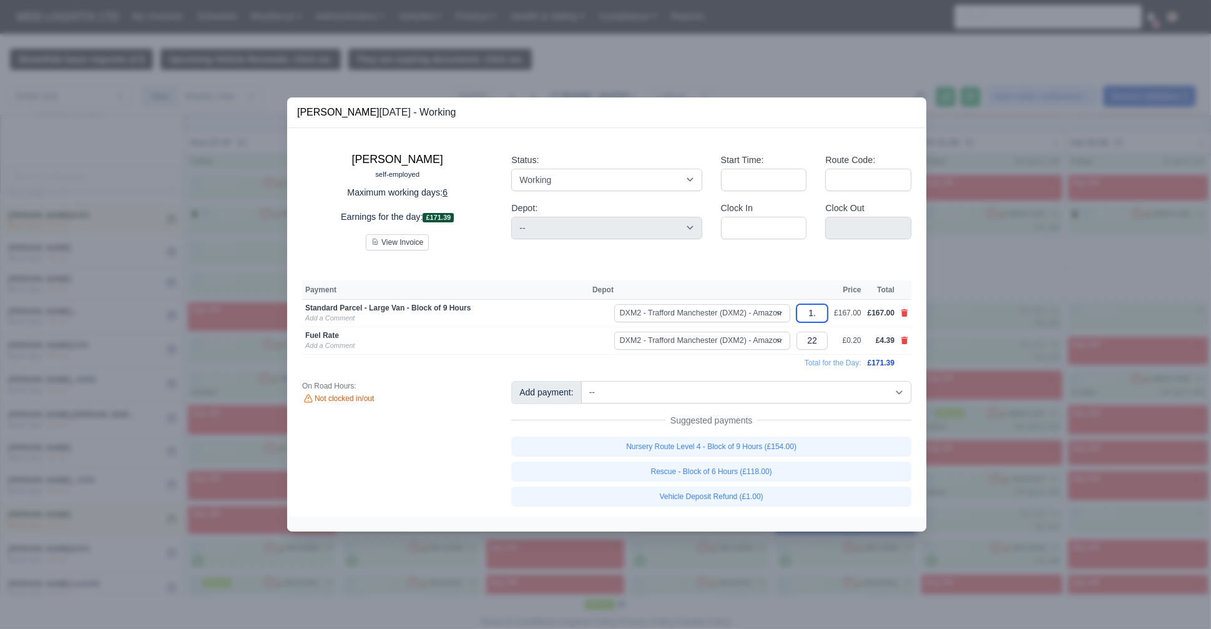
type input "1.7"
click at [207, 428] on div at bounding box center [605, 314] width 1211 height 629
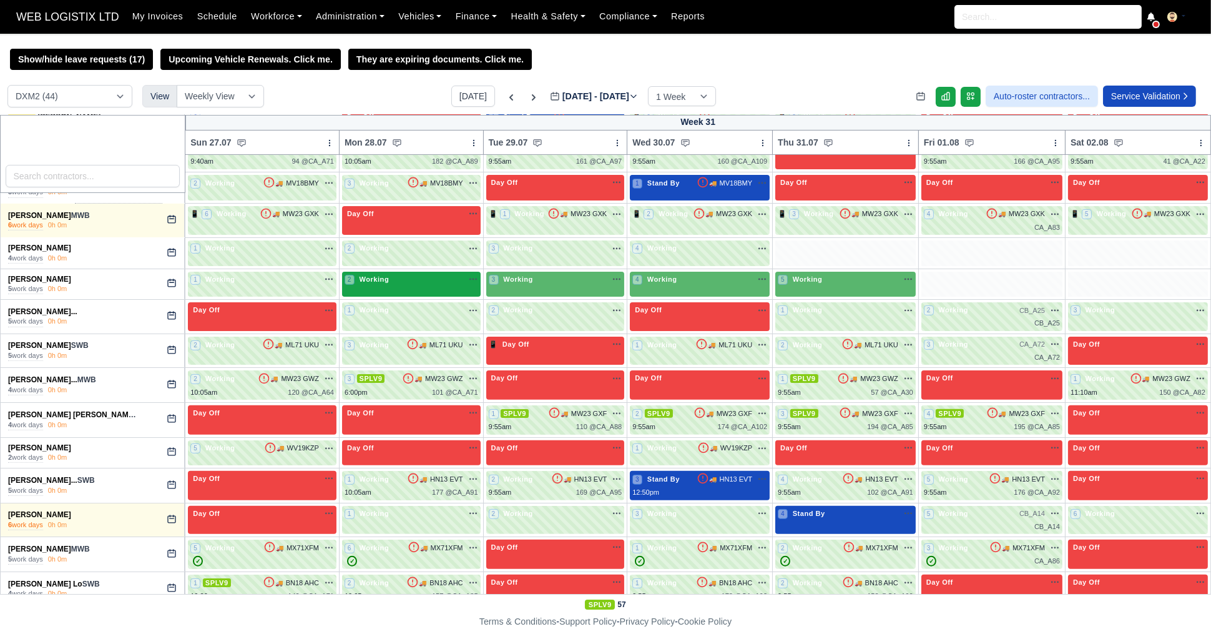
click at [392, 283] on div "2 Working" at bounding box center [412, 279] width 134 height 11
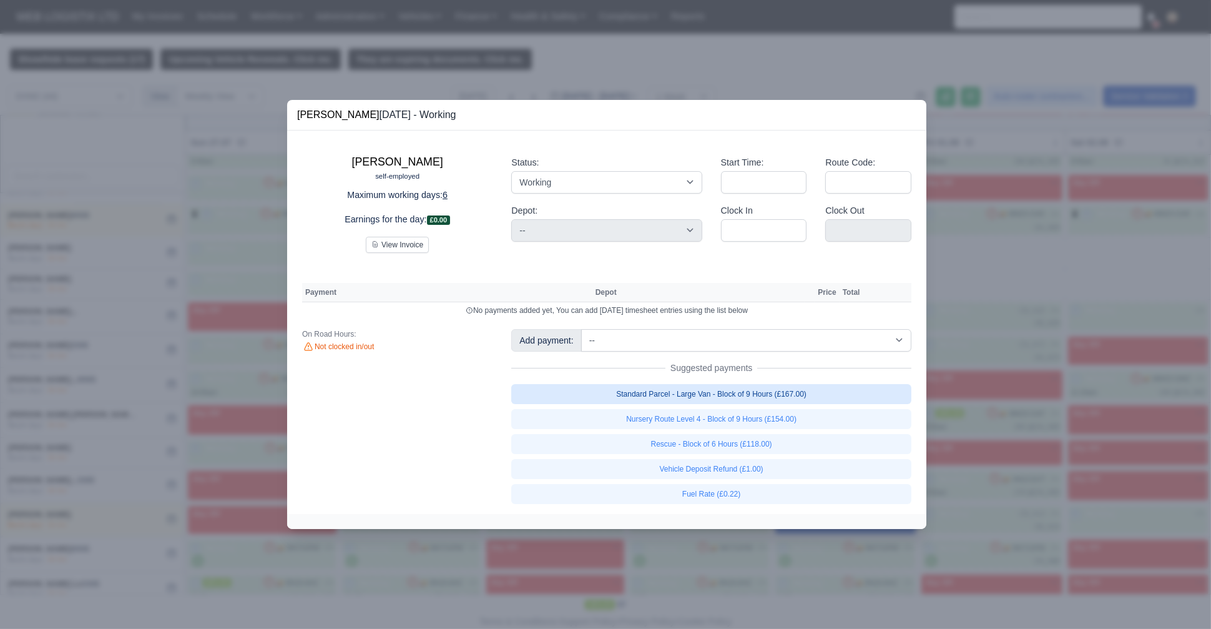
click at [692, 395] on link "Standard Parcel - Large Van - Block of 9 Hours (£167.00)" at bounding box center [711, 394] width 400 height 20
select select "1"
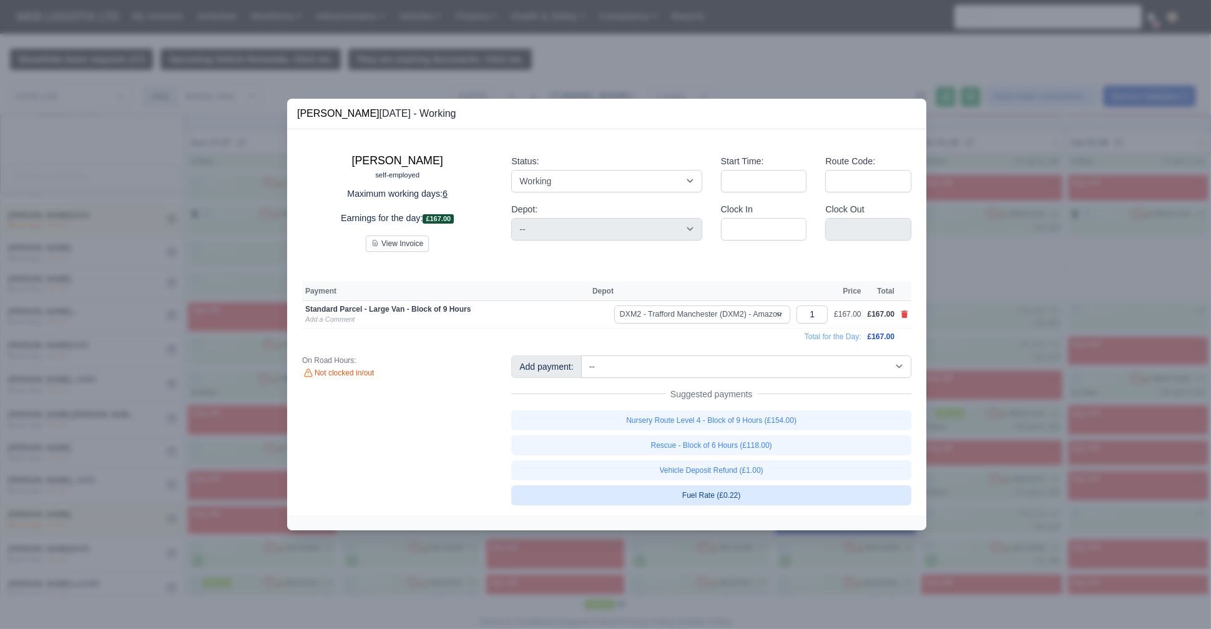
click at [703, 498] on link "Fuel Rate (£0.22)" at bounding box center [711, 495] width 400 height 20
select select "1"
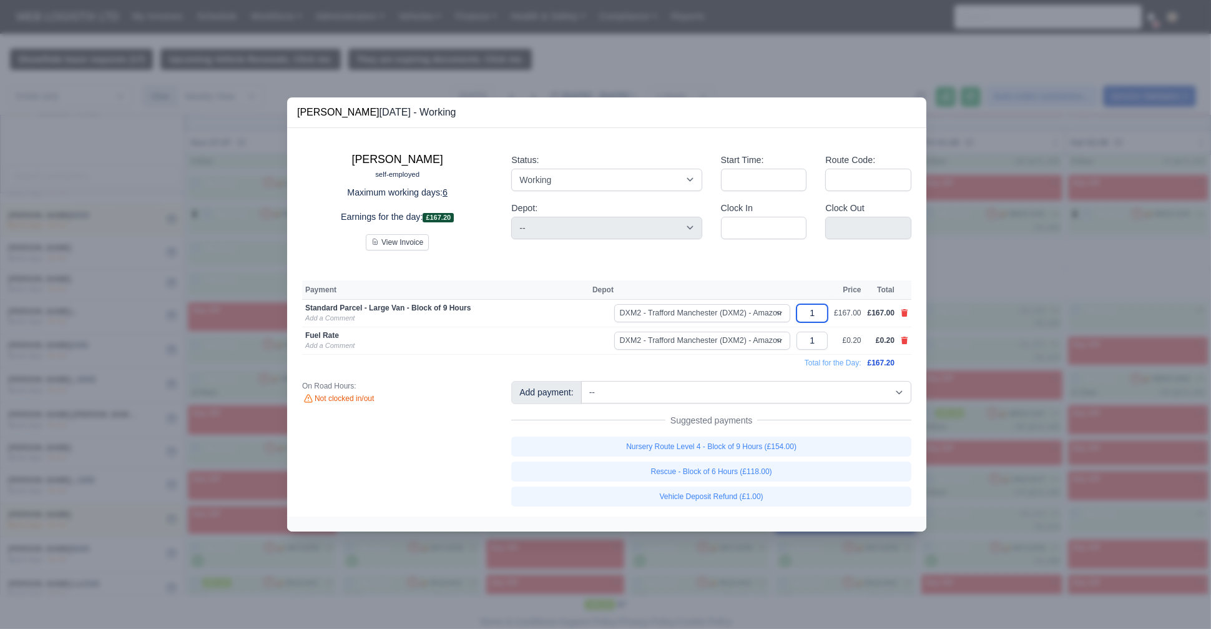
click at [817, 308] on input "1" at bounding box center [812, 313] width 31 height 18
click at [819, 344] on input "1" at bounding box center [812, 341] width 31 height 18
click at [449, 341] on td "Fuel Rate Add a Comment" at bounding box center [445, 340] width 287 height 27
click at [98, 376] on div at bounding box center [605, 314] width 1211 height 629
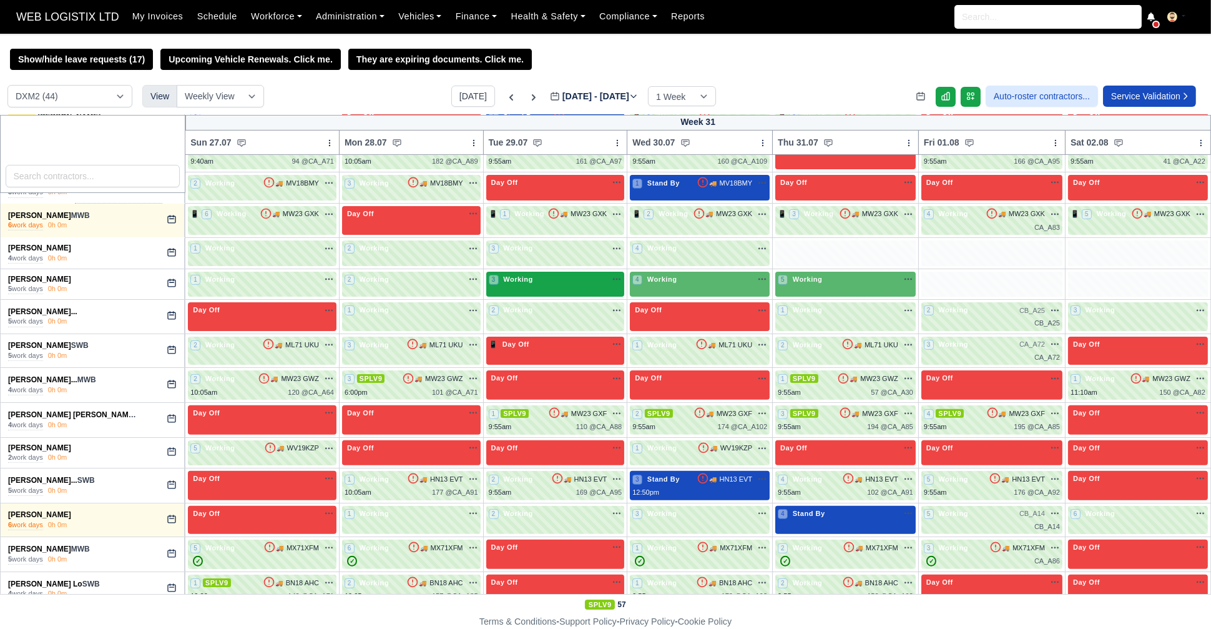
click at [514, 277] on span "Working" at bounding box center [518, 279] width 35 height 9
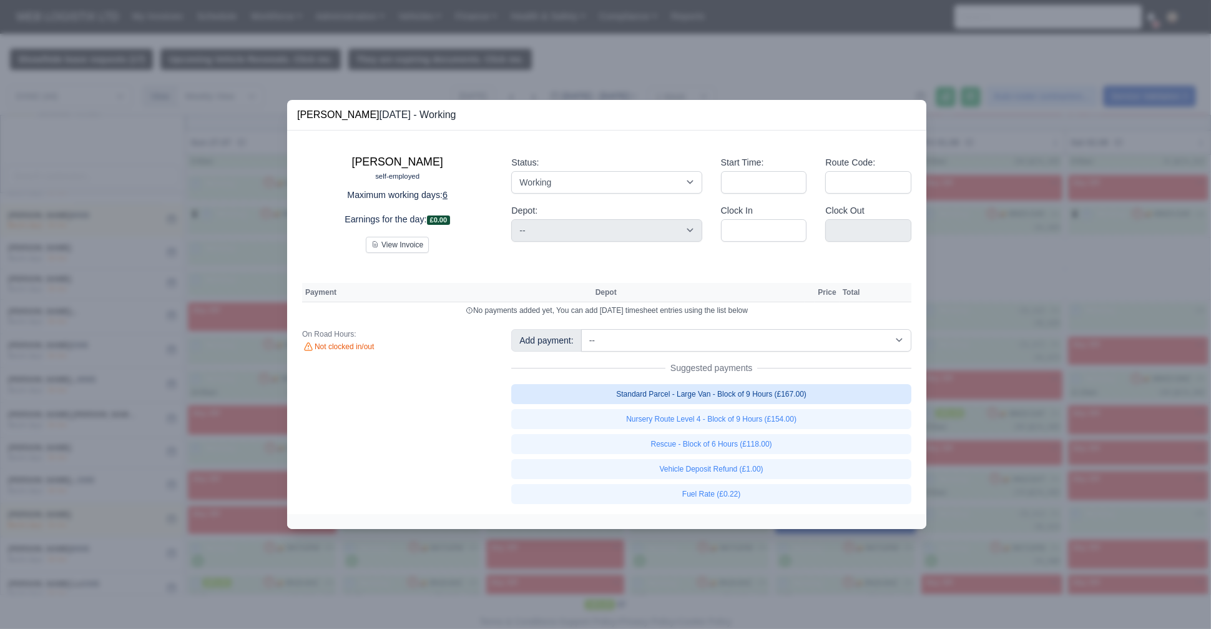
click at [664, 391] on link "Standard Parcel - Large Van - Block of 9 Hours (£167.00)" at bounding box center [711, 394] width 400 height 20
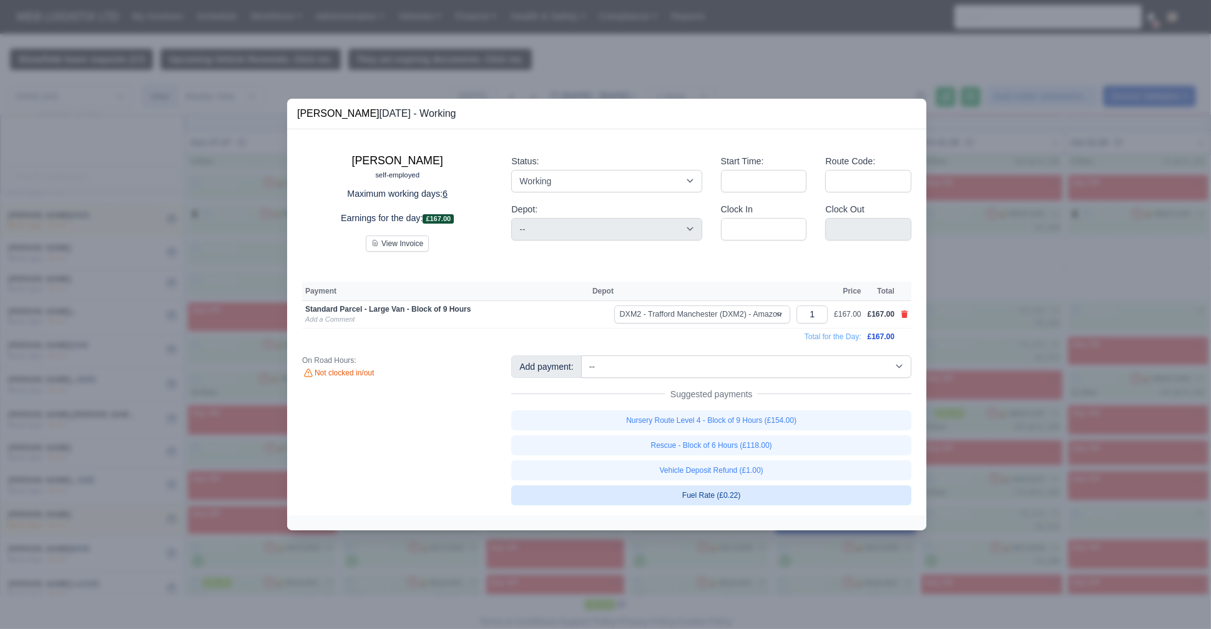
click at [699, 486] on link "Fuel Rate (£0.22)" at bounding box center [711, 495] width 400 height 20
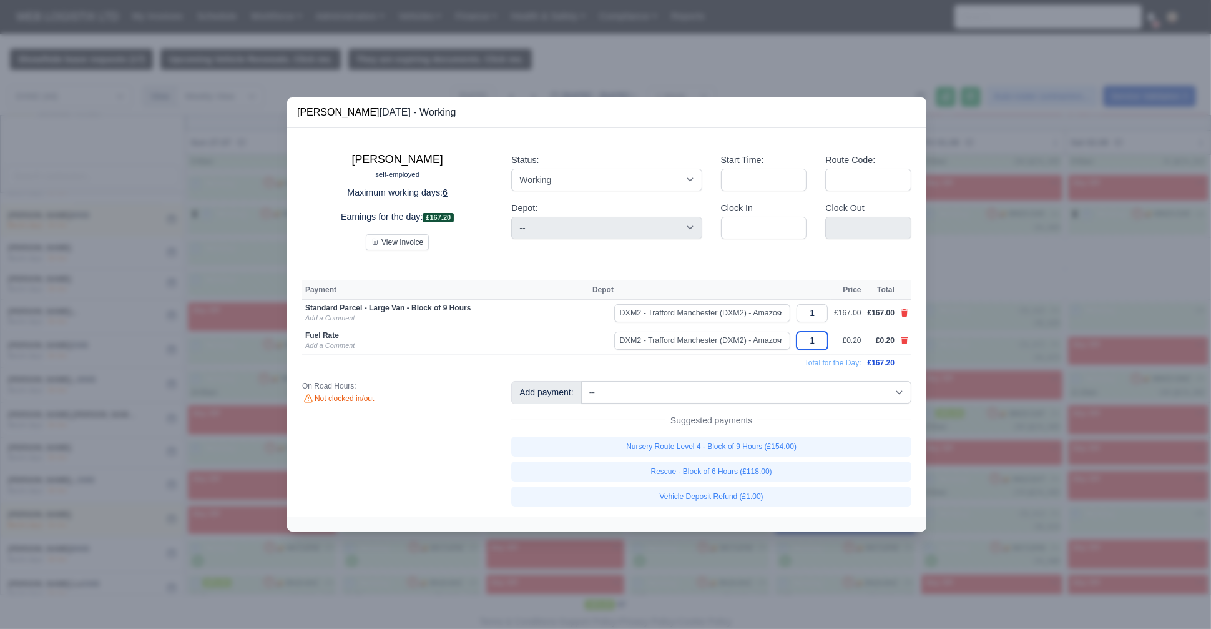
click at [823, 339] on input "1" at bounding box center [812, 341] width 31 height 18
click at [818, 313] on input "1" at bounding box center [812, 313] width 31 height 18
click at [160, 325] on div at bounding box center [605, 314] width 1211 height 629
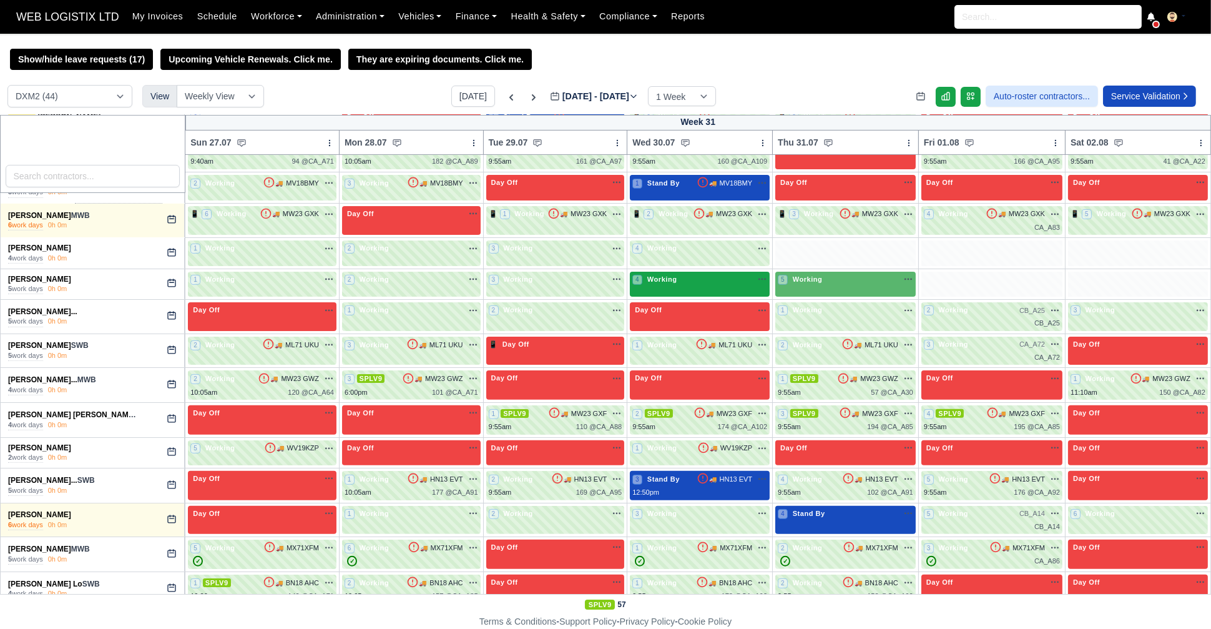
click at [671, 284] on div "4 Working" at bounding box center [699, 280] width 135 height 13
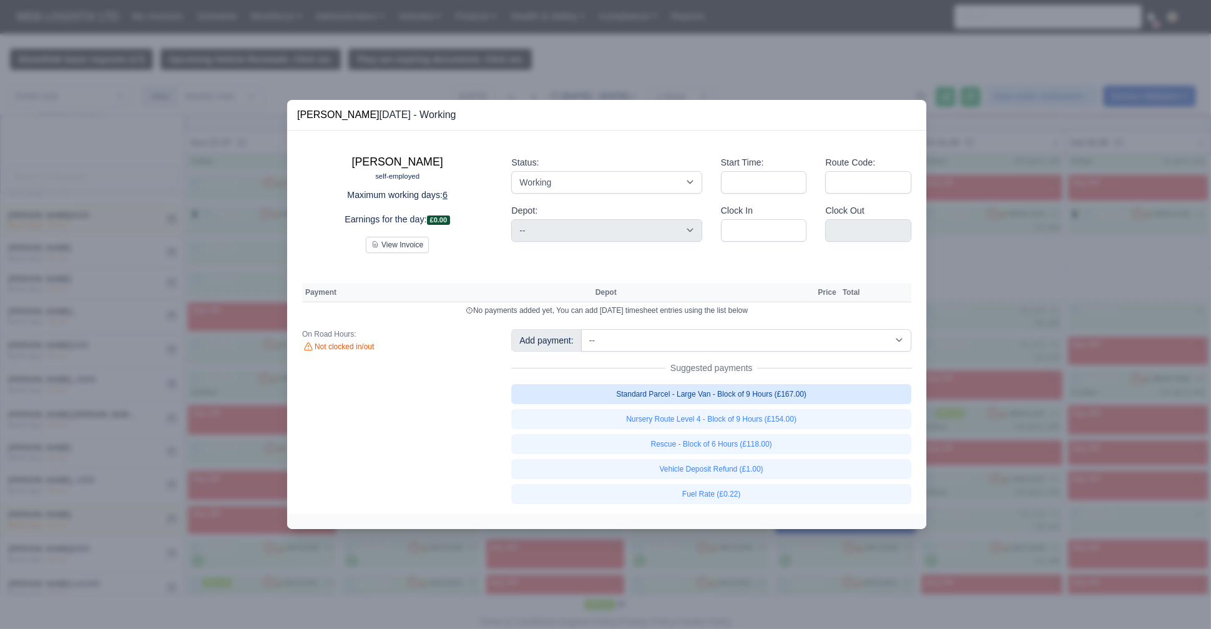
click at [669, 388] on link "Standard Parcel - Large Van - Block of 9 Hours (£167.00)" at bounding box center [711, 394] width 400 height 20
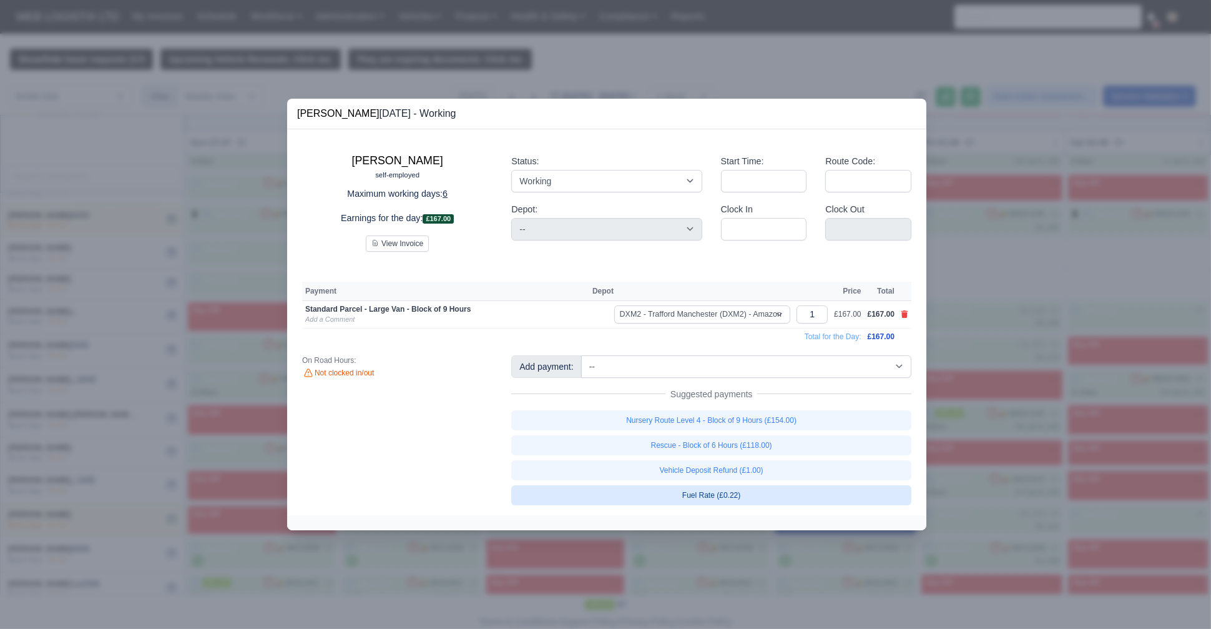
click at [704, 490] on link "Fuel Rate (£0.22)" at bounding box center [711, 495] width 400 height 20
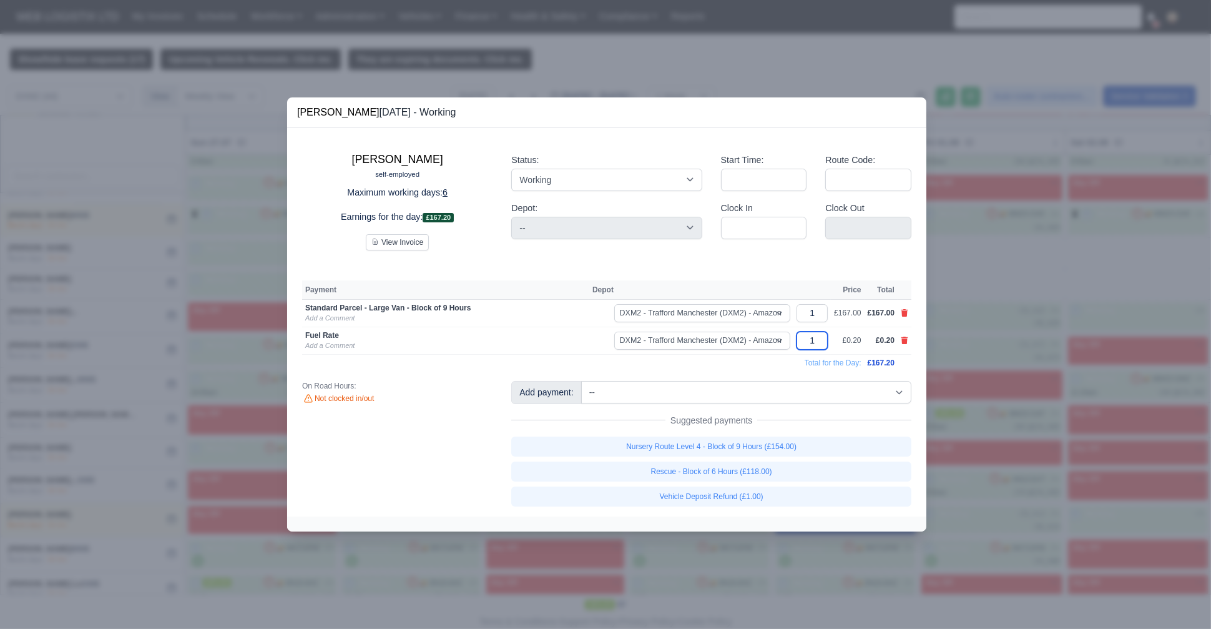
click at [815, 343] on input "1" at bounding box center [812, 341] width 31 height 18
click at [820, 310] on input "1" at bounding box center [812, 313] width 31 height 18
click at [129, 250] on div at bounding box center [605, 314] width 1211 height 629
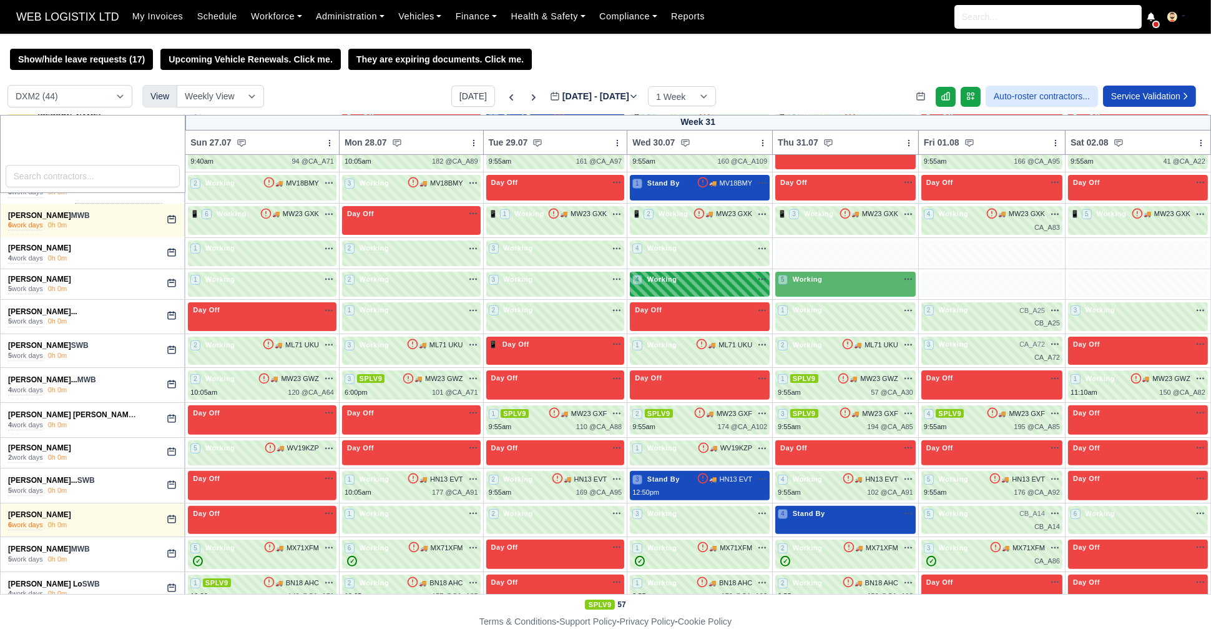
click at [703, 280] on div "4 Working" at bounding box center [699, 279] width 135 height 11
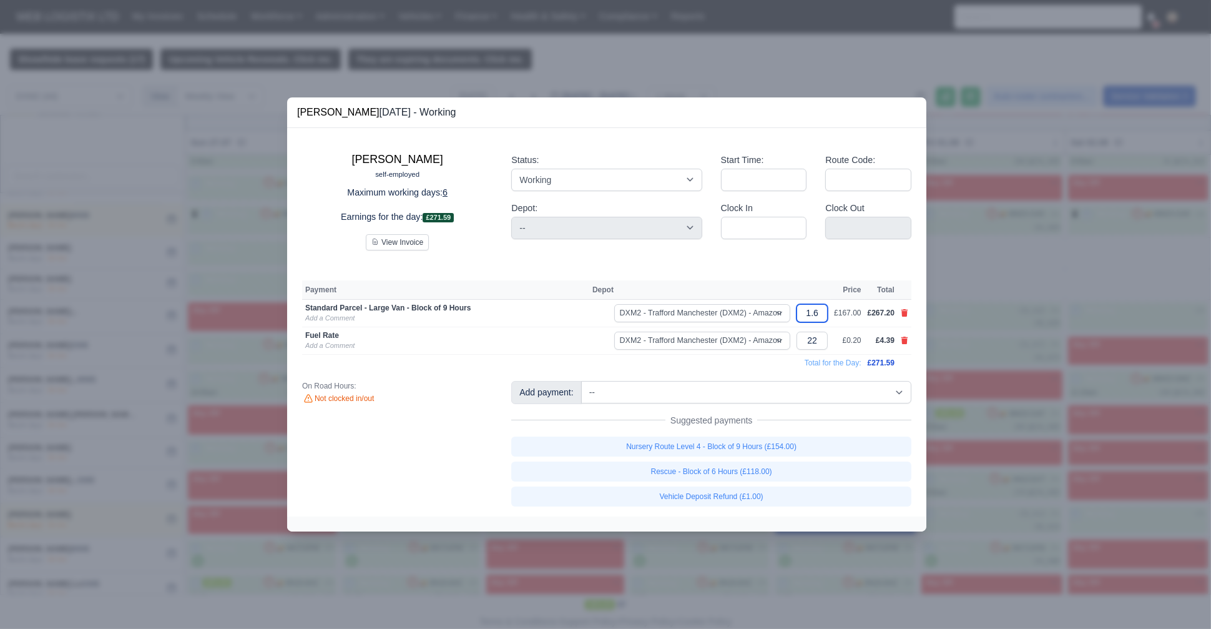
click at [821, 313] on input "1.6" at bounding box center [812, 313] width 31 height 18
click at [185, 320] on div at bounding box center [605, 314] width 1211 height 629
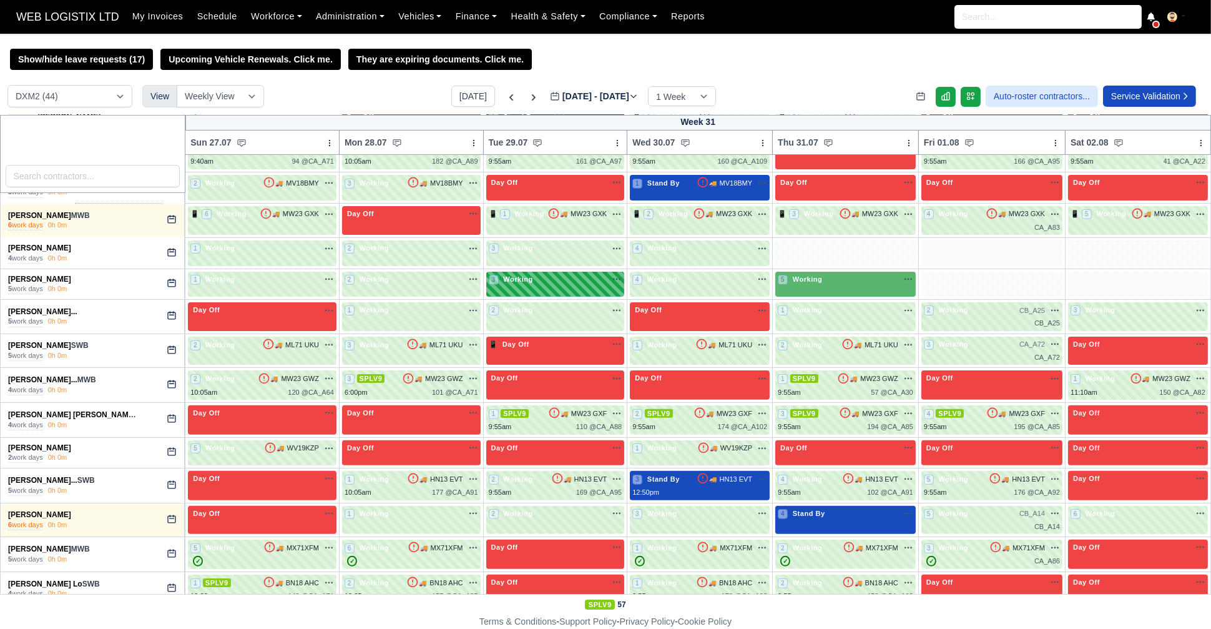
click at [544, 287] on div "3 Working" at bounding box center [555, 285] width 139 height 26
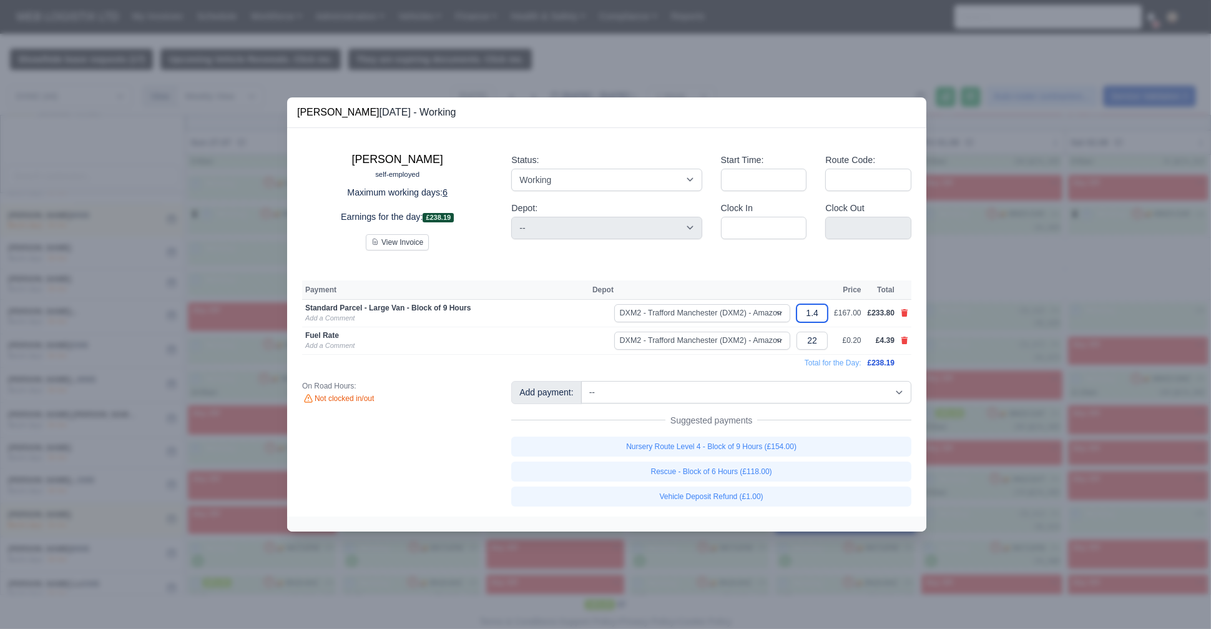
click at [819, 315] on input "1.4" at bounding box center [812, 313] width 31 height 18
click at [177, 285] on div at bounding box center [605, 314] width 1211 height 629
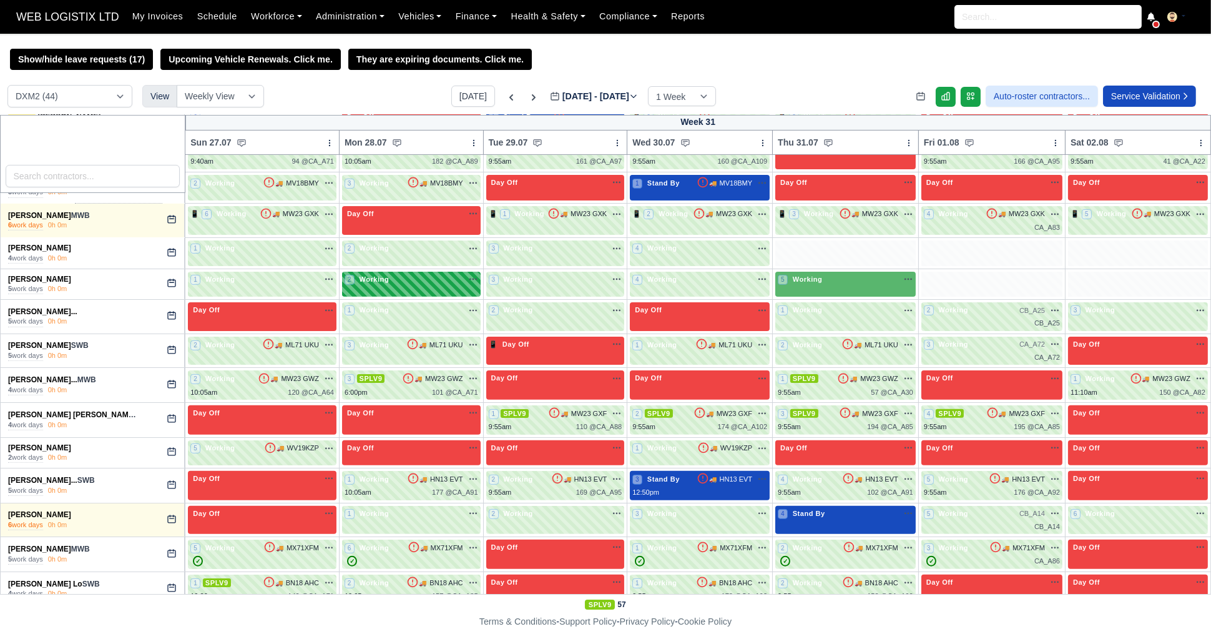
click at [394, 274] on div "2 Working" at bounding box center [412, 279] width 134 height 11
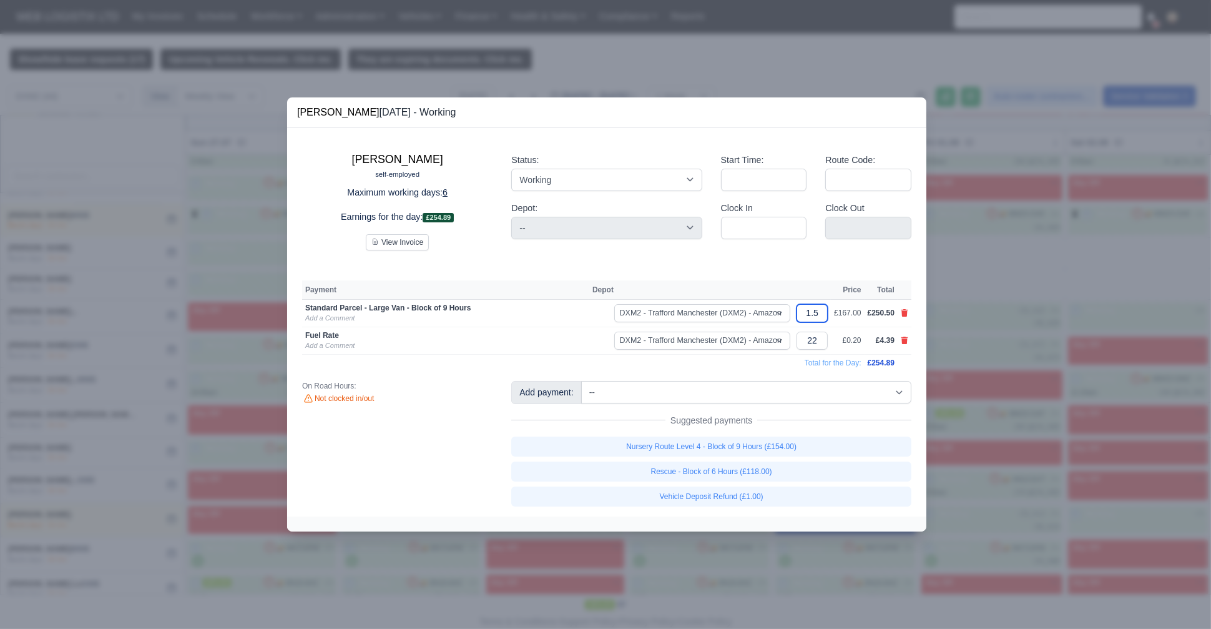
click at [820, 315] on input "1.5" at bounding box center [812, 313] width 31 height 18
click at [92, 315] on div at bounding box center [605, 314] width 1211 height 629
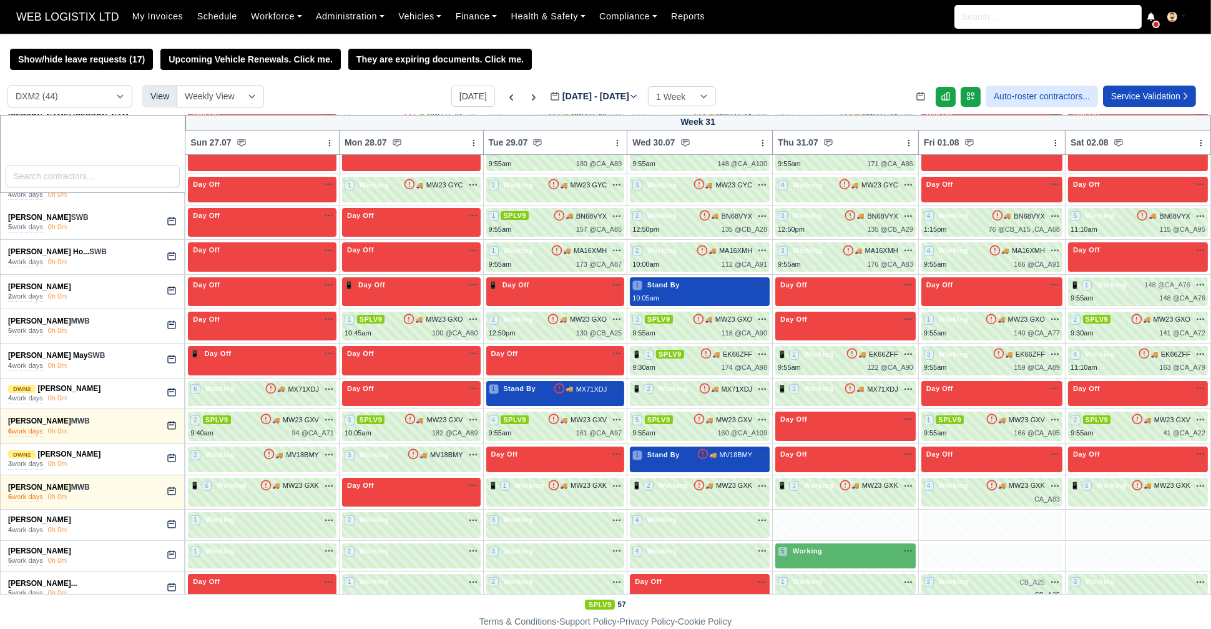
scroll to position [453, 0]
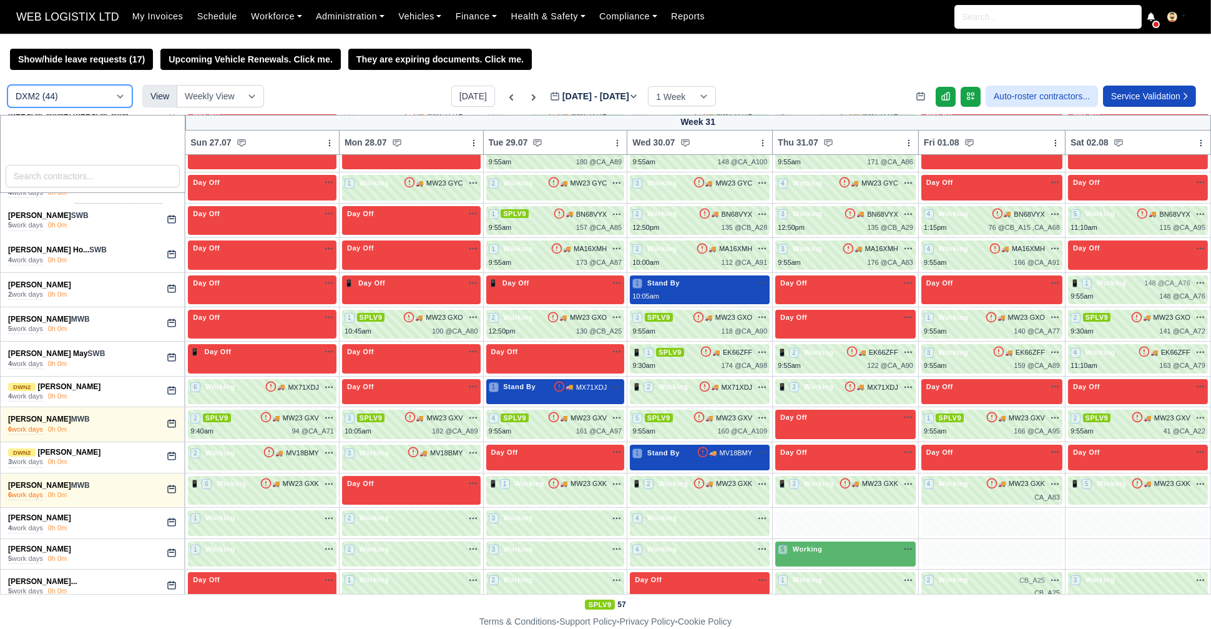
click at [96, 92] on select "DCE1 (1) DWN2 (40) DXM2 (44)" at bounding box center [69, 96] width 125 height 22
click at [7, 86] on select "DCE1 (1) DWN2 (40) DXM2 (44)" at bounding box center [69, 96] width 125 height 22
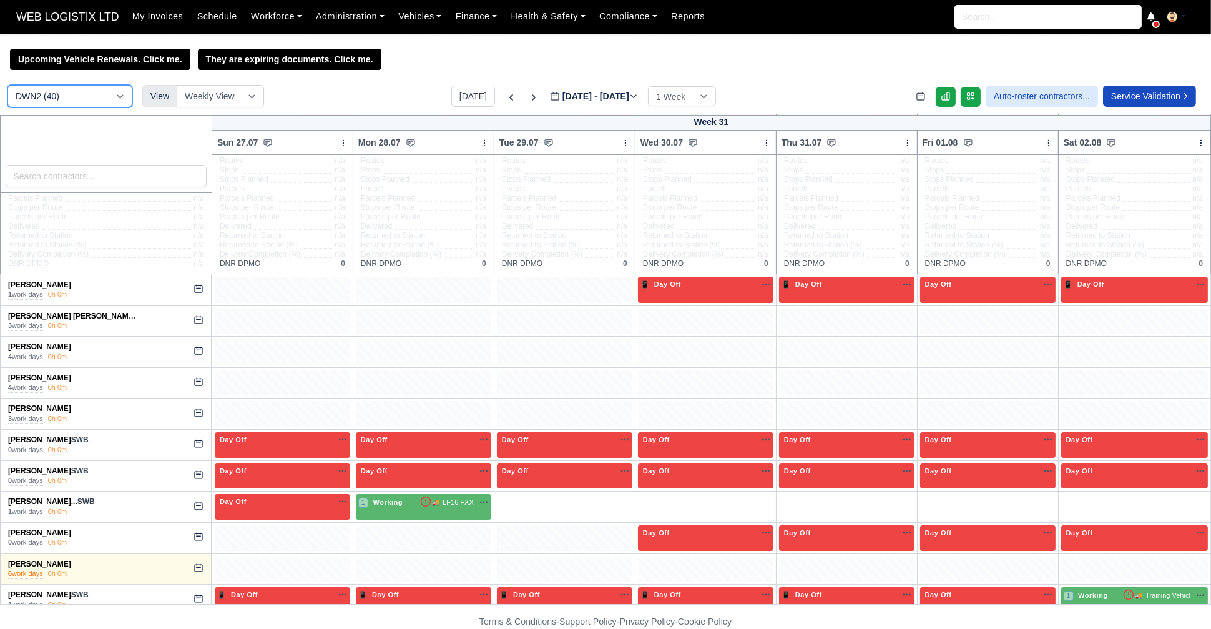
scroll to position [39, 0]
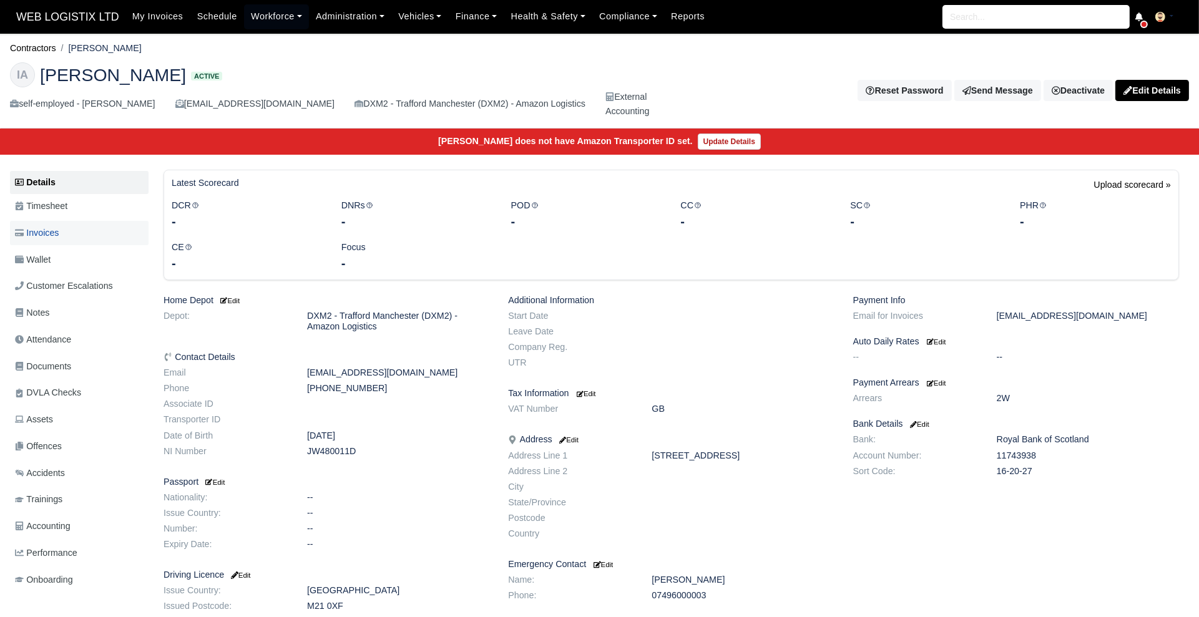
click at [35, 227] on span "Invoices" at bounding box center [37, 233] width 44 height 14
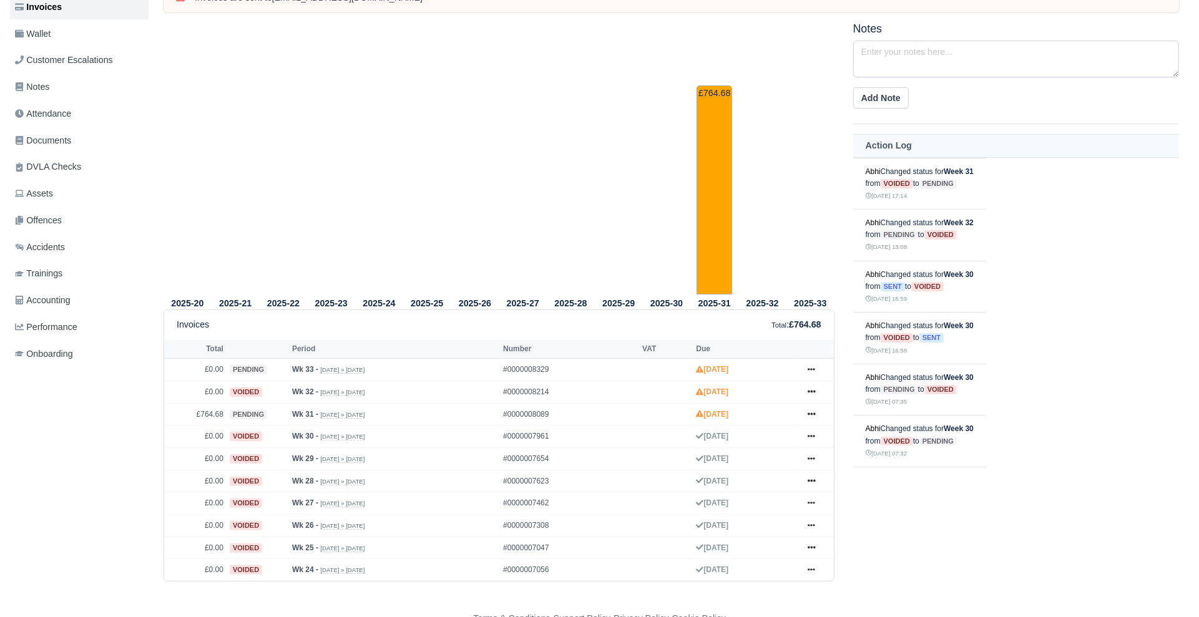
scroll to position [229, 0]
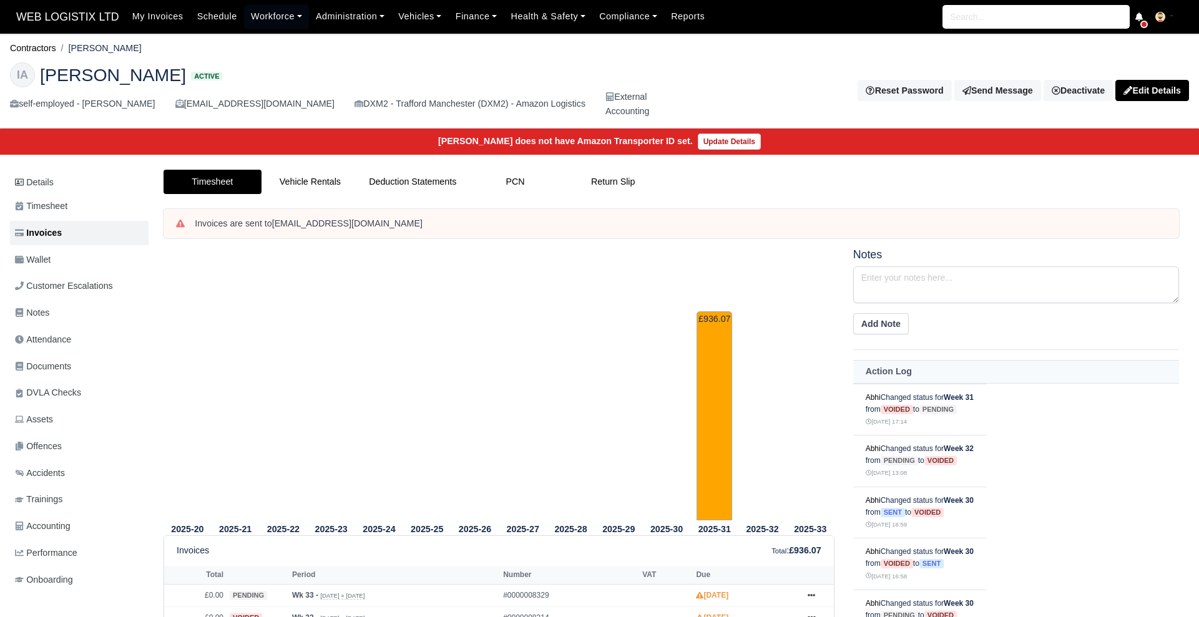
scroll to position [229, 0]
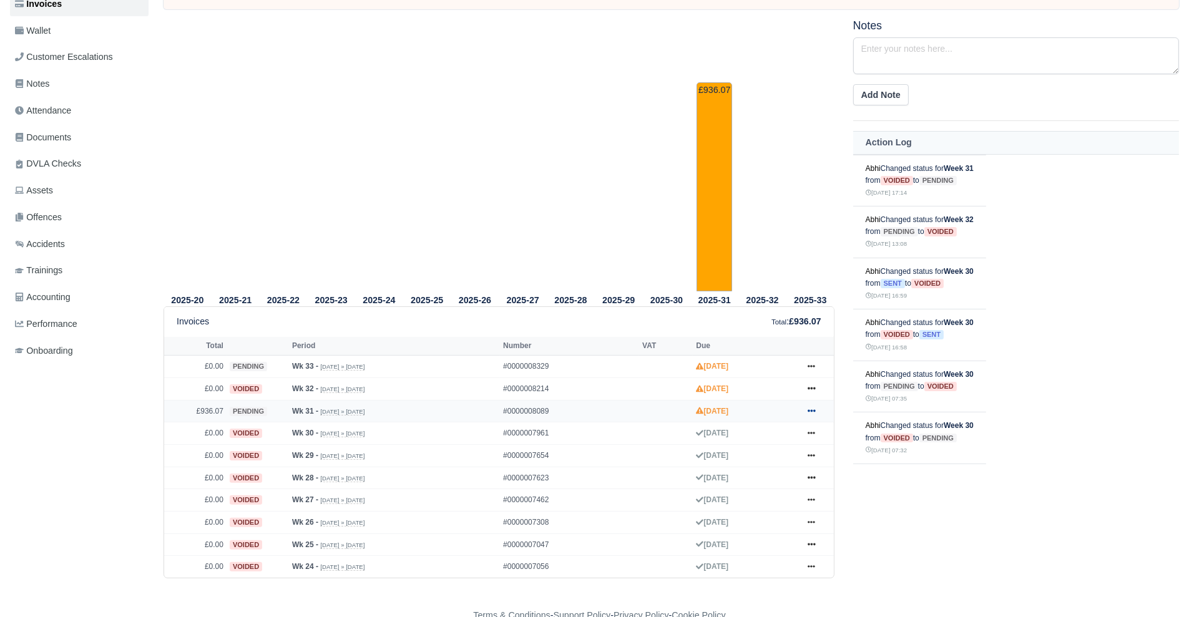
click at [813, 407] on icon at bounding box center [811, 410] width 7 height 7
click at [783, 436] on link "Show Invoice" at bounding box center [764, 434] width 111 height 26
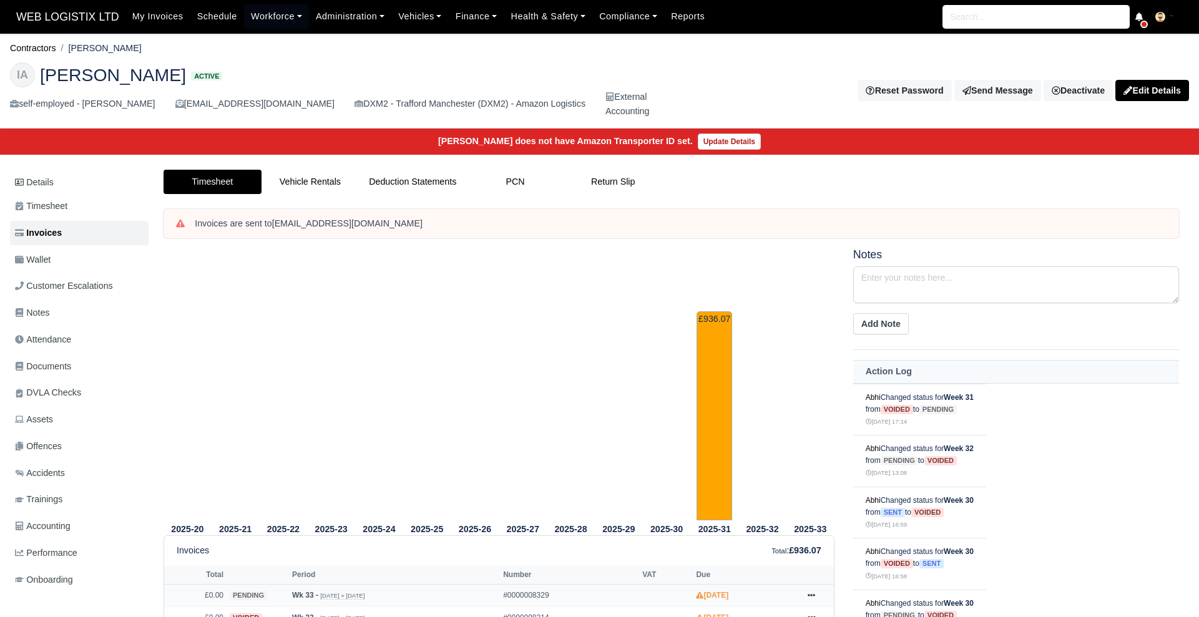
scroll to position [229, 0]
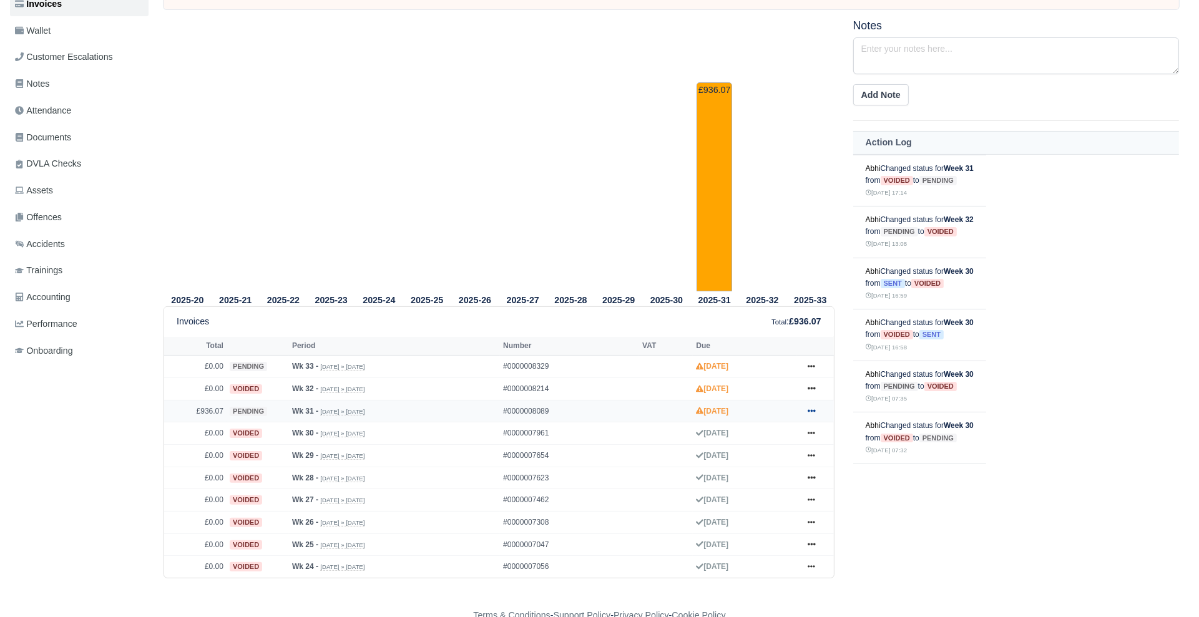
click at [812, 410] on icon at bounding box center [811, 411] width 7 height 2
click at [747, 570] on link "Print" at bounding box center [764, 566] width 111 height 26
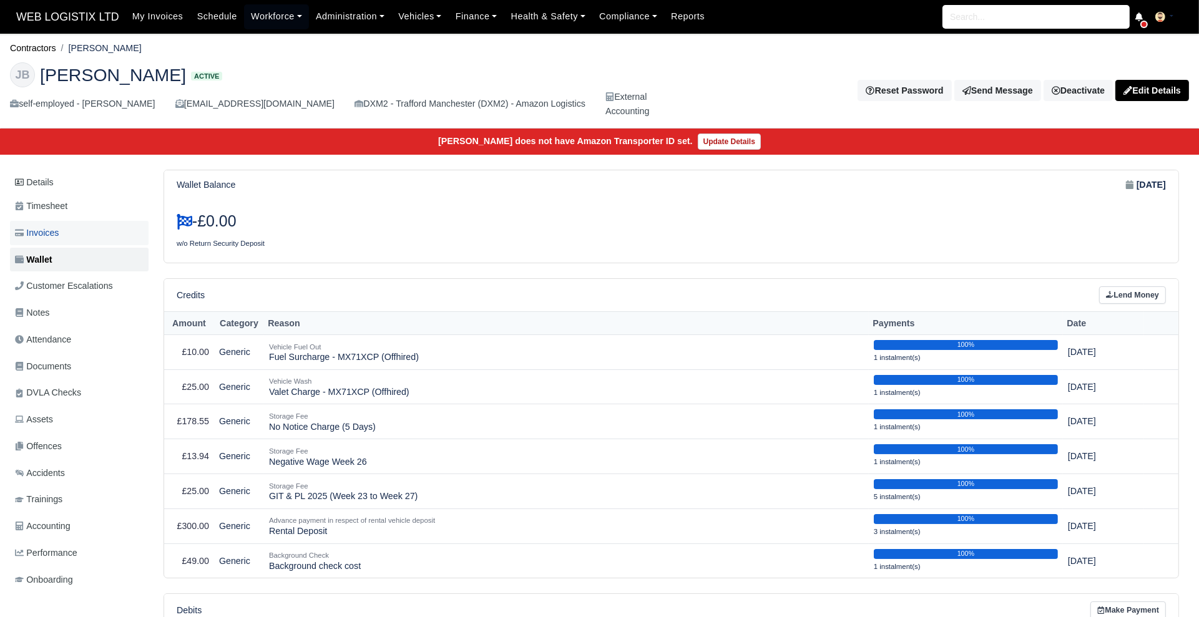
click at [41, 235] on span "Invoices" at bounding box center [37, 233] width 44 height 14
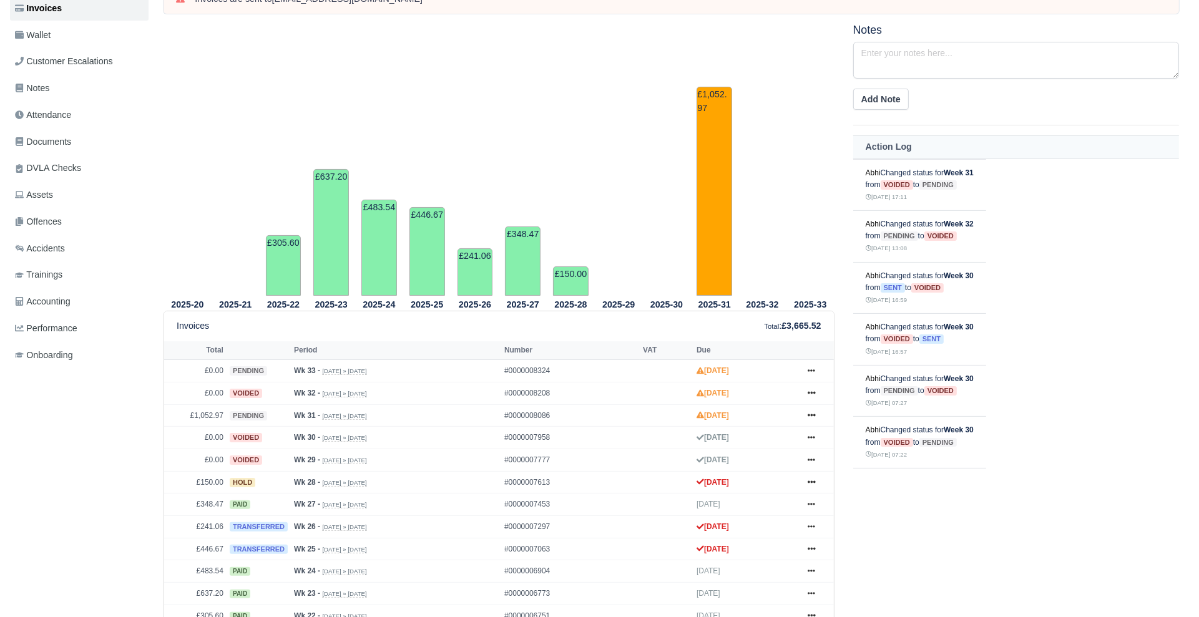
scroll to position [224, 0]
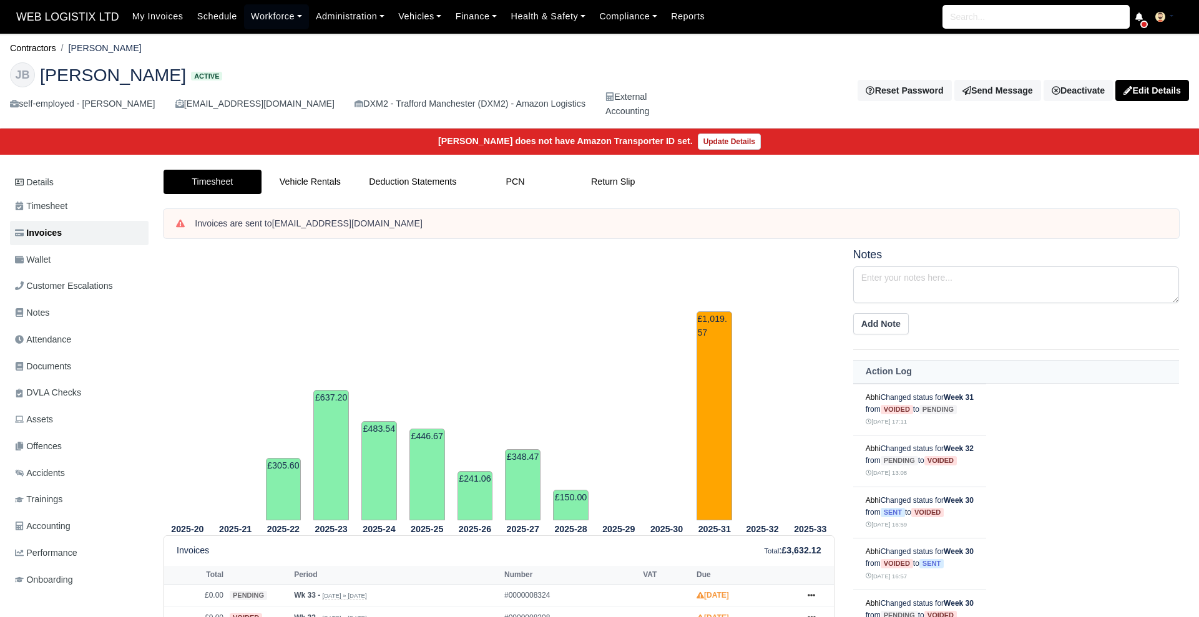
scroll to position [224, 0]
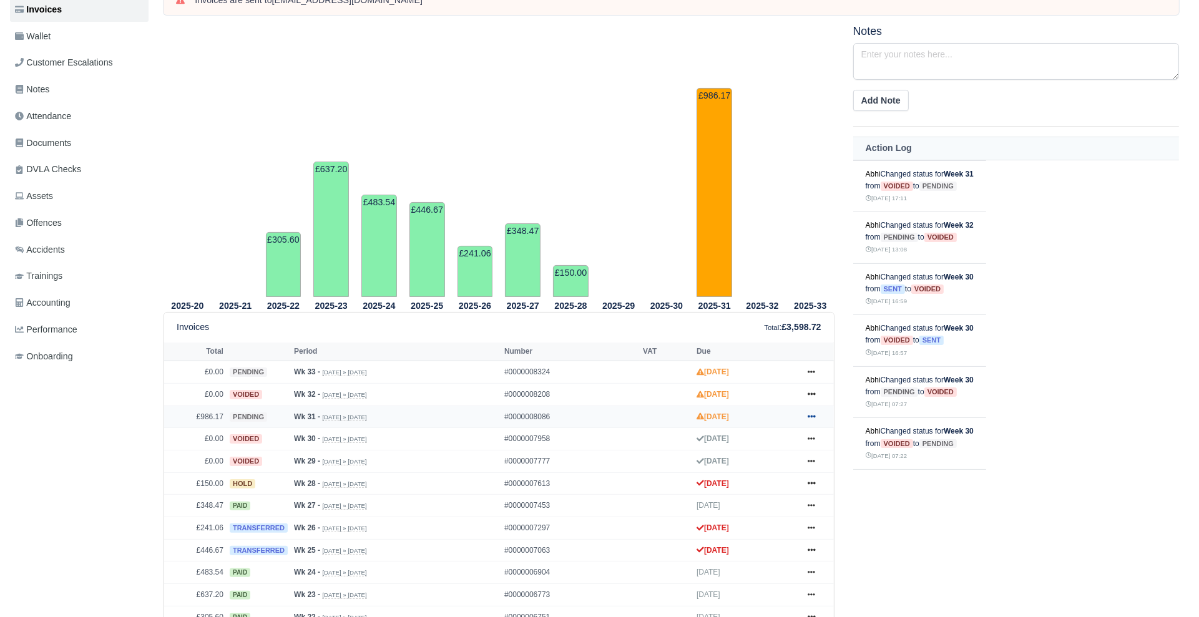
click at [814, 417] on icon at bounding box center [811, 416] width 7 height 7
click at [920, 571] on div "Notes Add Note Action Log Abhi Changed status for Week 31 from voided to pendin…" at bounding box center [1016, 342] width 345 height 634
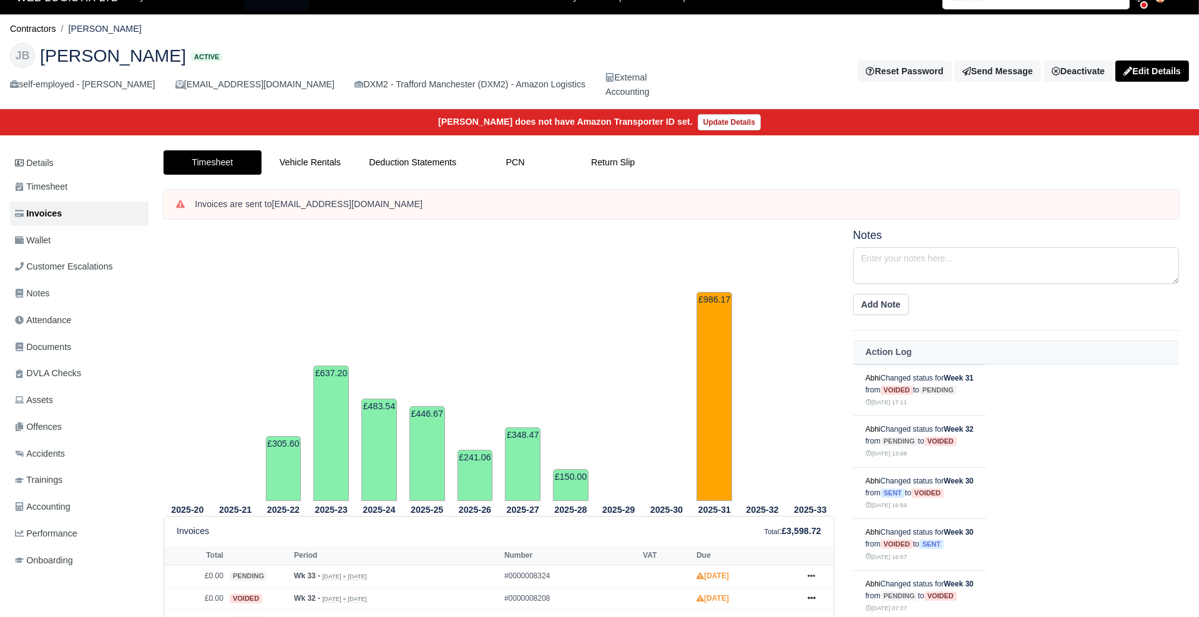
scroll to position [273, 0]
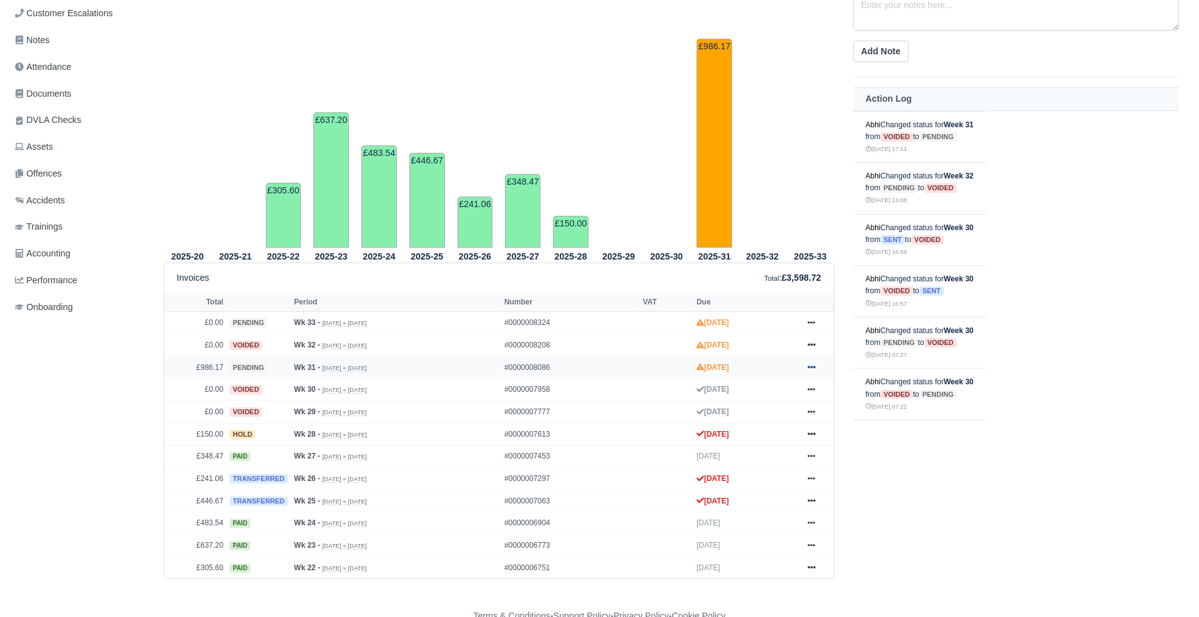
click at [810, 363] on icon at bounding box center [811, 366] width 7 height 7
click at [741, 516] on link "Print" at bounding box center [764, 522] width 111 height 26
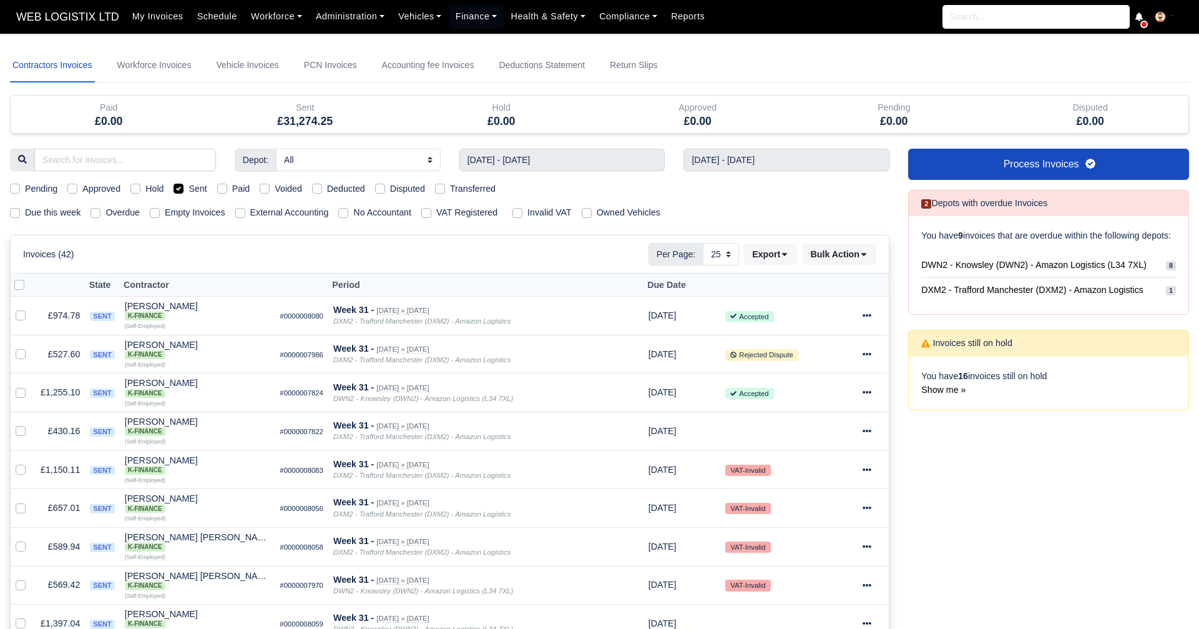
select select "25"
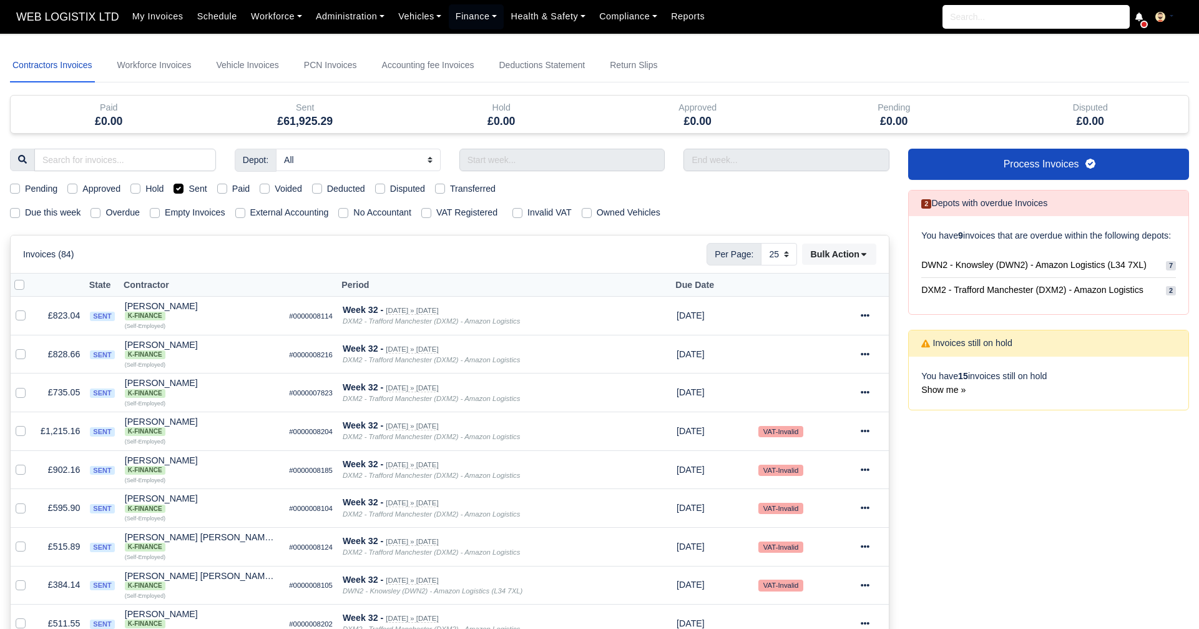
select select "25"
click at [189, 187] on label "Sent" at bounding box center [198, 189] width 18 height 14
click at [179, 187] on input "Sent" at bounding box center [179, 187] width 10 height 10
checkbox input "false"
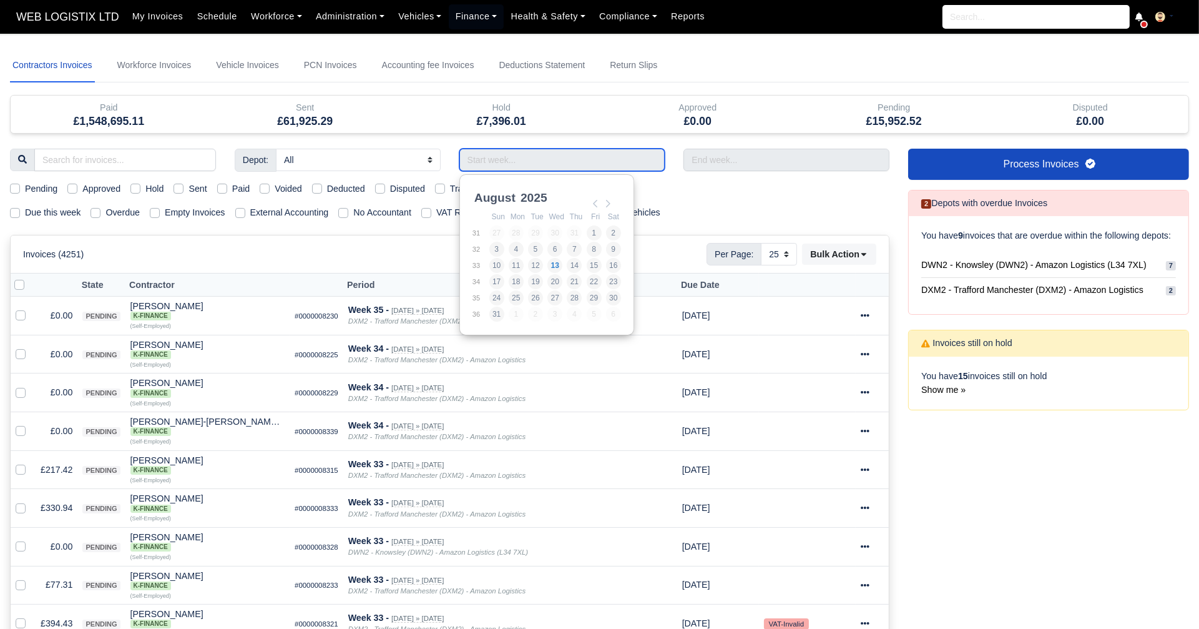
click at [475, 163] on input "Use the arrow keys to pick a date" at bounding box center [562, 160] width 206 height 22
type input "[DATE] - [DATE]"
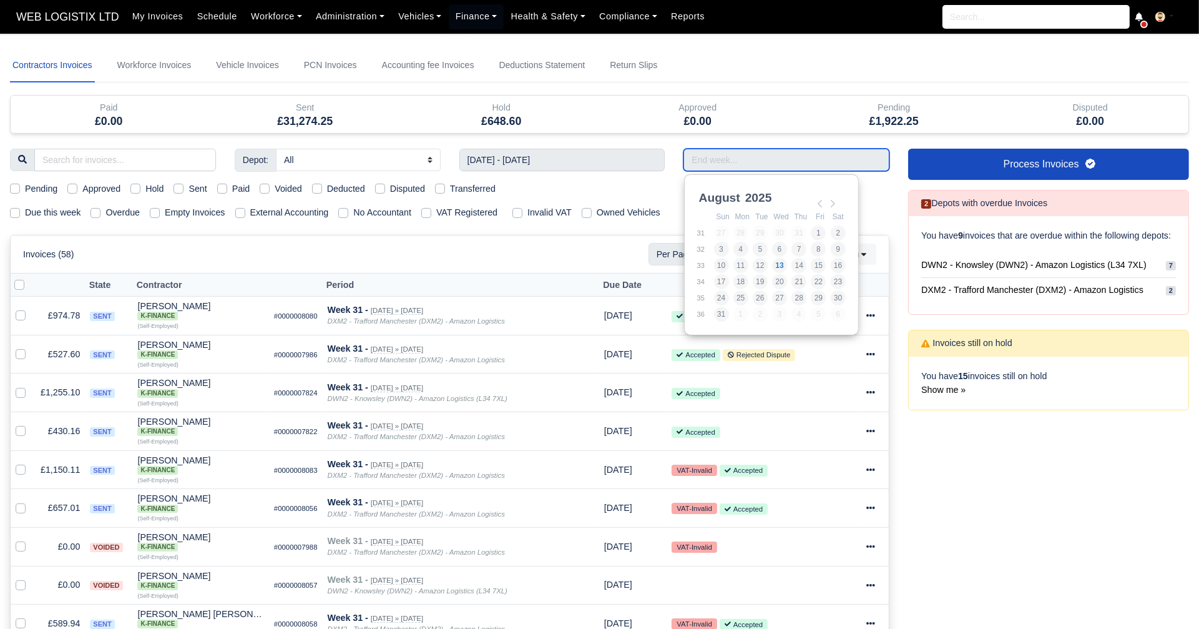
click at [708, 160] on input "Use the arrow keys to pick a date" at bounding box center [787, 160] width 206 height 22
type input "27/07/2025 - 02/08/2025"
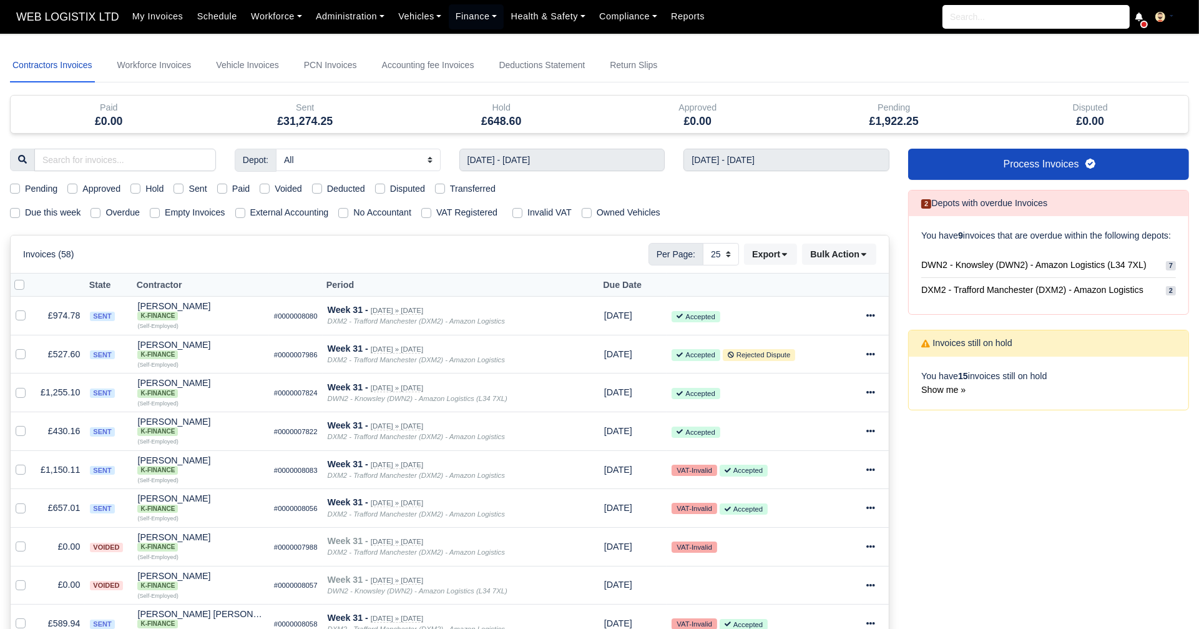
click at [20, 188] on div "Pending" at bounding box center [33, 189] width 47 height 14
click at [25, 188] on label "Pending" at bounding box center [41, 189] width 32 height 14
click at [17, 188] on input "Pending" at bounding box center [15, 187] width 10 height 10
checkbox input "true"
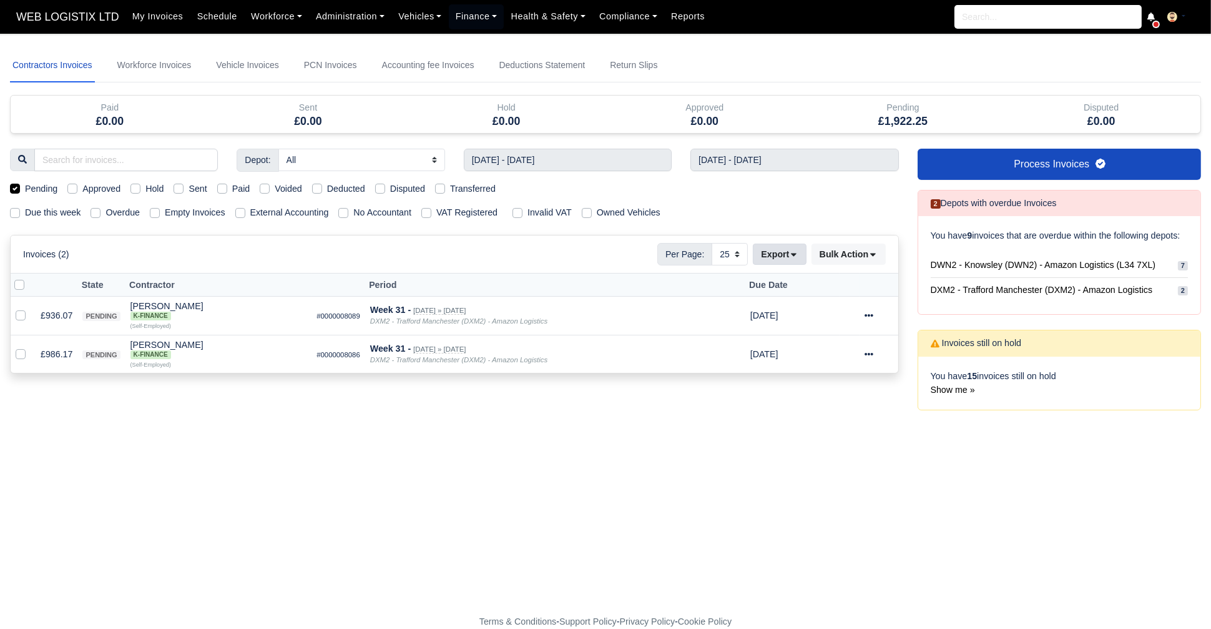
drag, startPoint x: 793, startPoint y: 265, endPoint x: 786, endPoint y: 252, distance: 14.8
click at [786, 252] on div "Invoices (2) Per Page: 10 25 50 Export Data export: Export BACS 18 Download Inv…" at bounding box center [455, 253] width 888 height 37
click at [786, 252] on button "Export" at bounding box center [779, 253] width 53 height 21
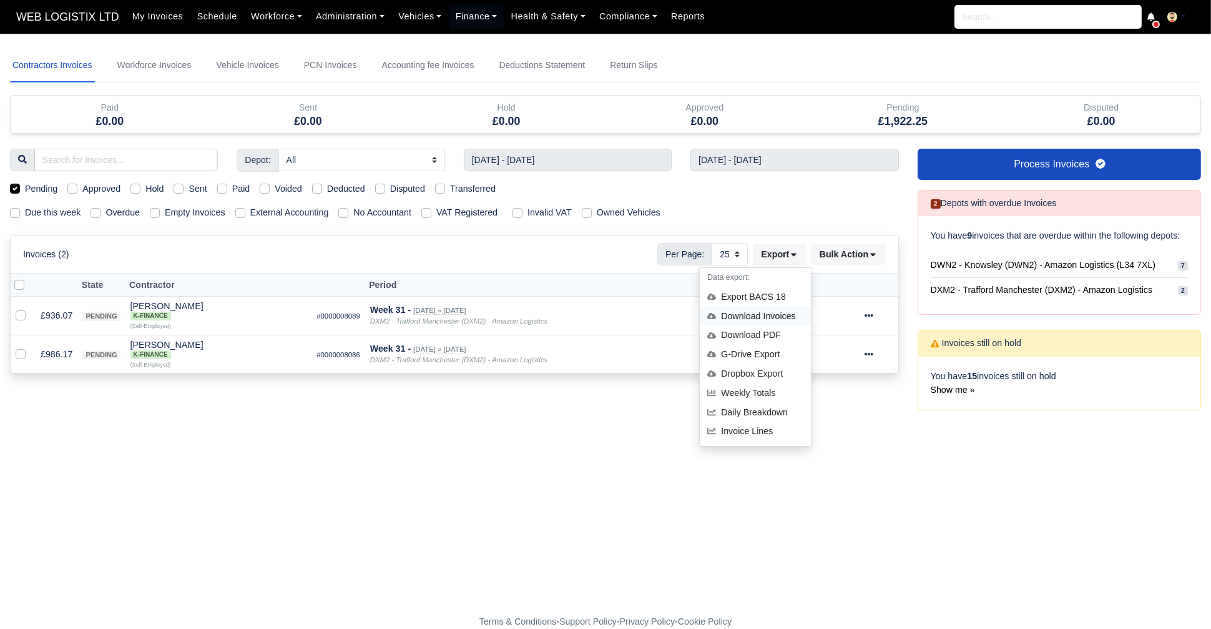
click at [779, 315] on div "Download Invoices" at bounding box center [755, 316] width 111 height 19
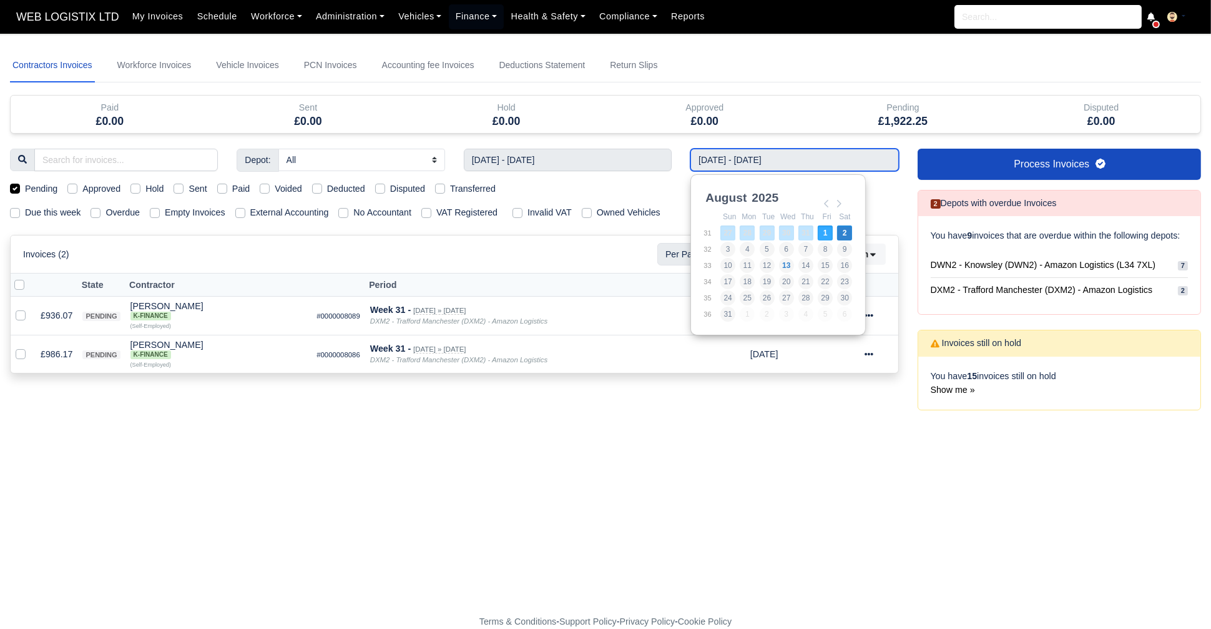
click at [758, 157] on input "27/07/2025 - 02/08/2025" at bounding box center [794, 160] width 208 height 22
type input "03/08/2025 - 09/08/2025"
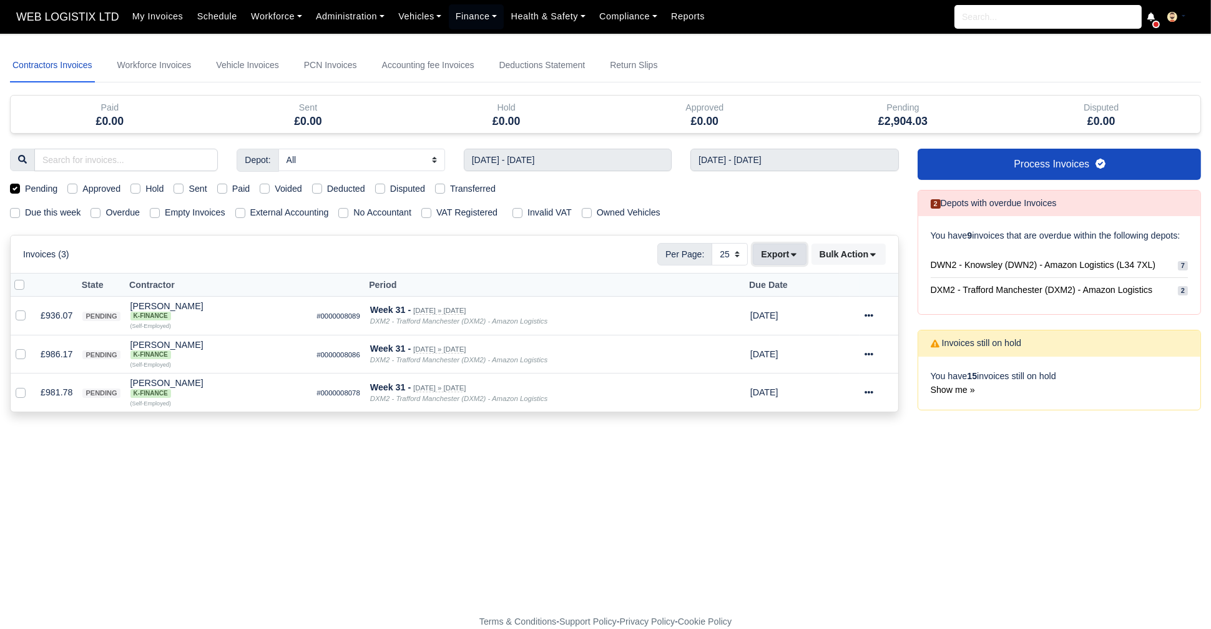
click at [792, 256] on icon at bounding box center [793, 254] width 9 height 9
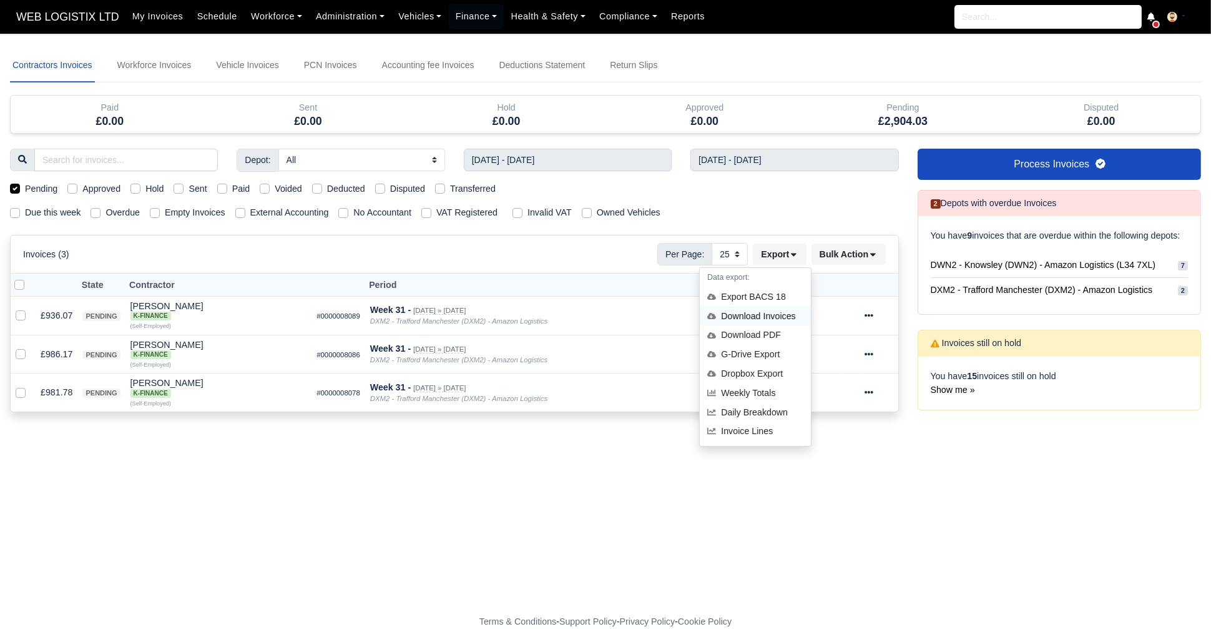
click at [752, 314] on div "Download Invoices" at bounding box center [755, 316] width 111 height 19
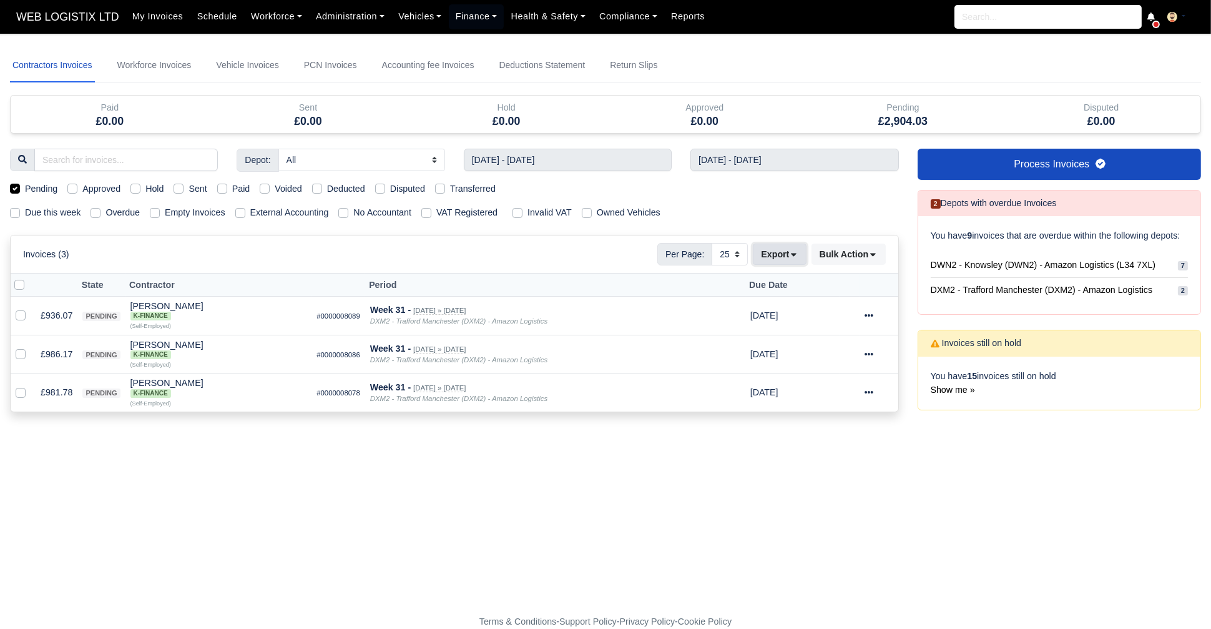
click at [797, 253] on icon at bounding box center [793, 254] width 9 height 9
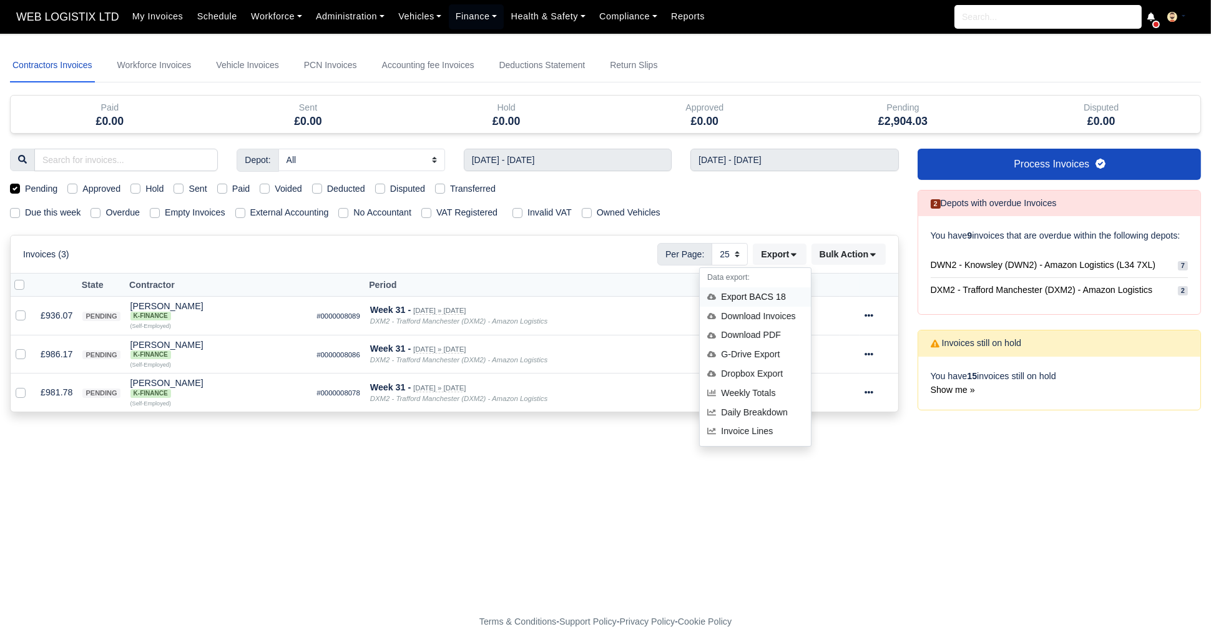
click at [771, 297] on div "Export BACS 18" at bounding box center [755, 296] width 111 height 19
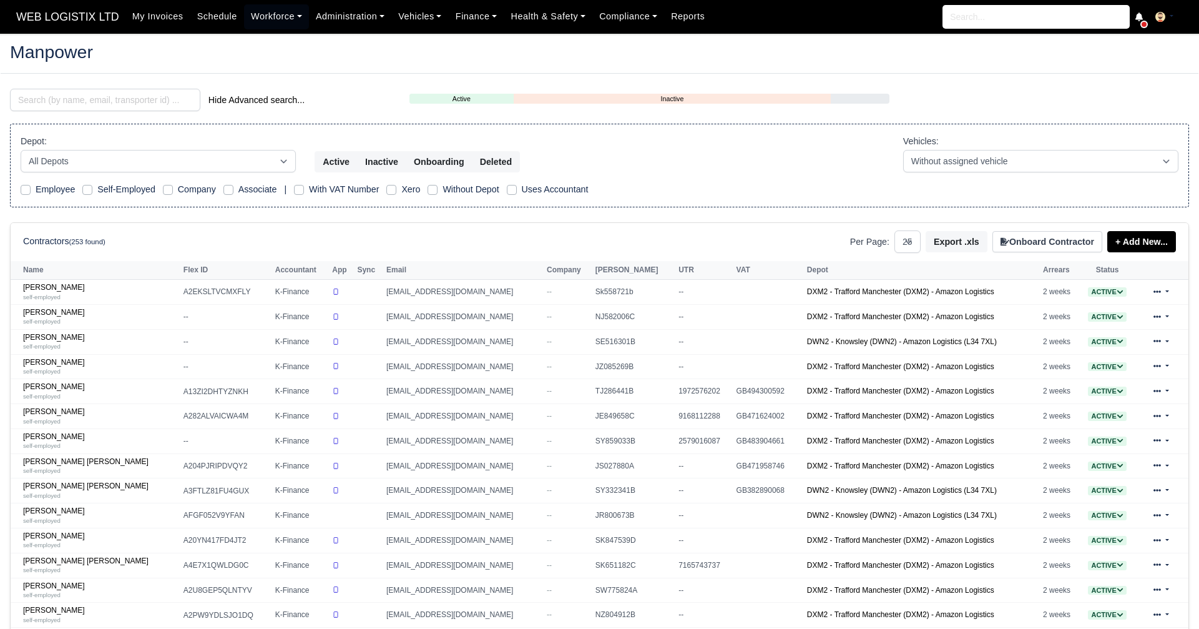
select select "25"
click at [102, 101] on input "search" at bounding box center [105, 100] width 190 height 22
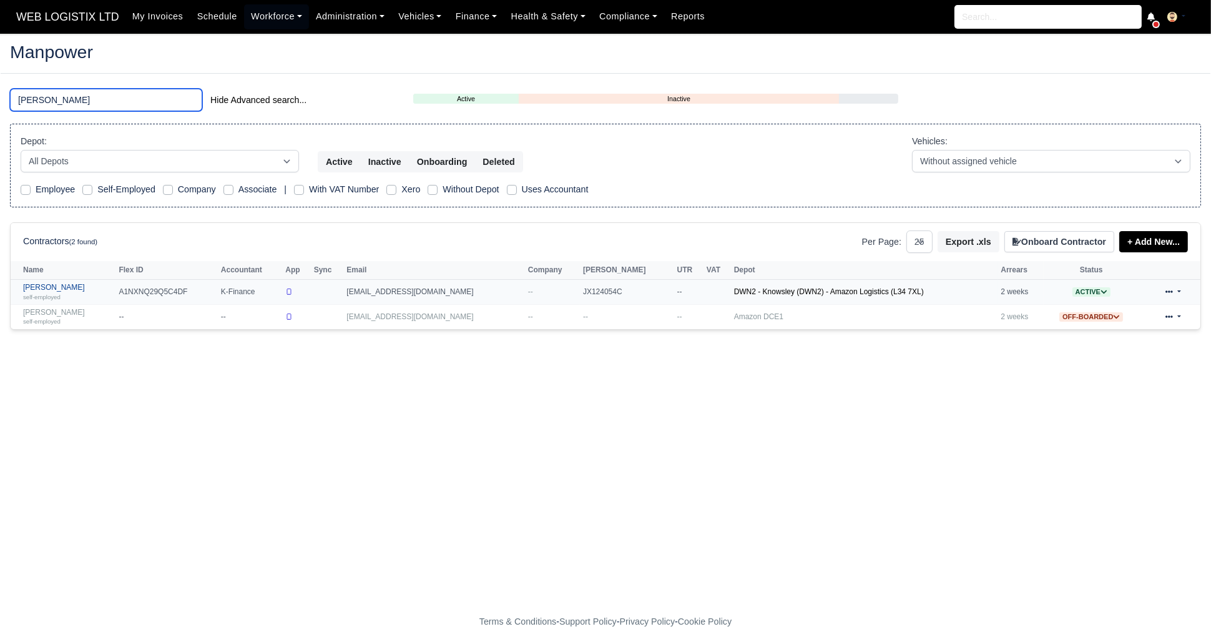
type input "[PERSON_NAME]"
click at [56, 288] on link "[PERSON_NAME] self-employed" at bounding box center [67, 292] width 89 height 18
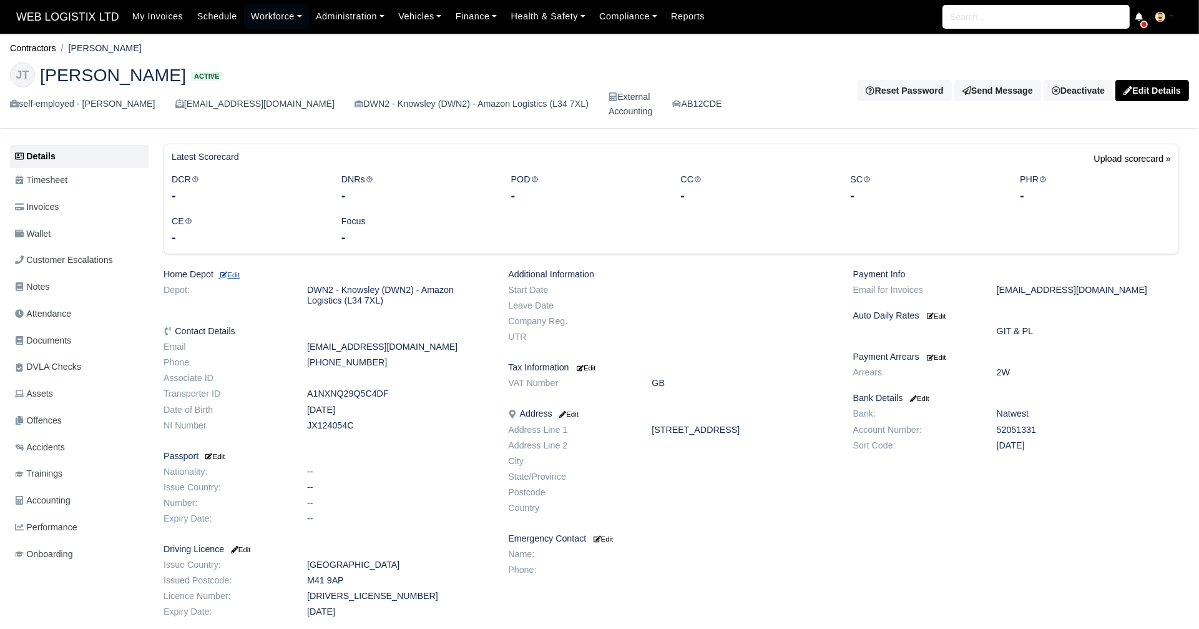
click at [232, 273] on small "Edit" at bounding box center [229, 274] width 21 height 7
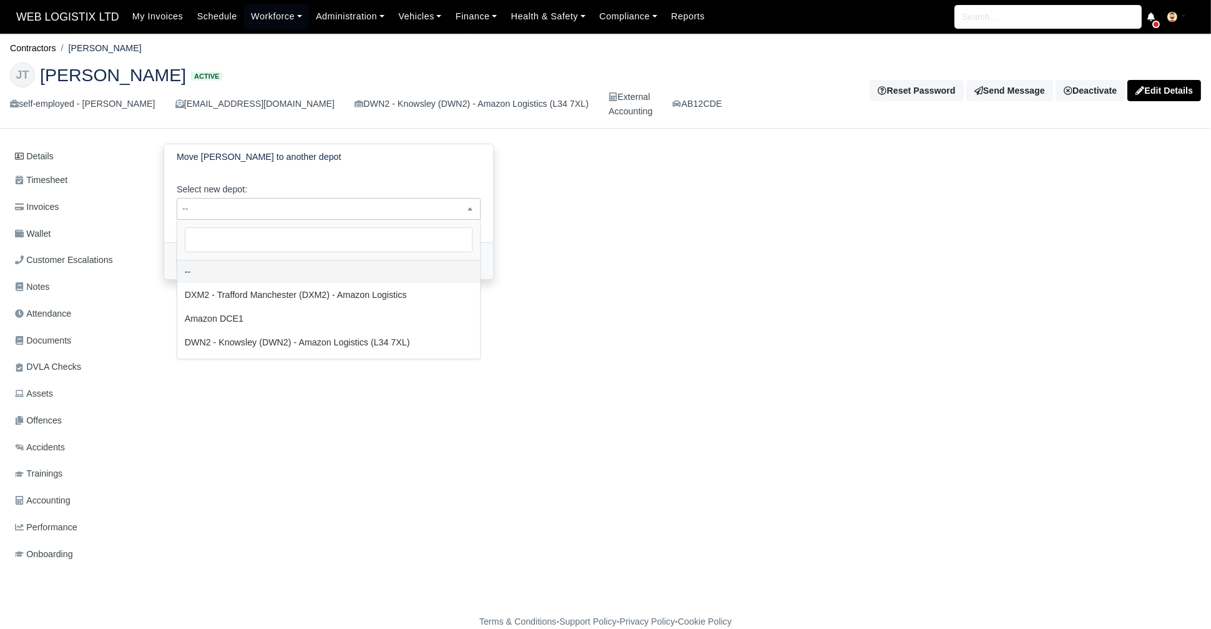
click at [300, 201] on span "--" at bounding box center [328, 209] width 303 height 16
select select "1"
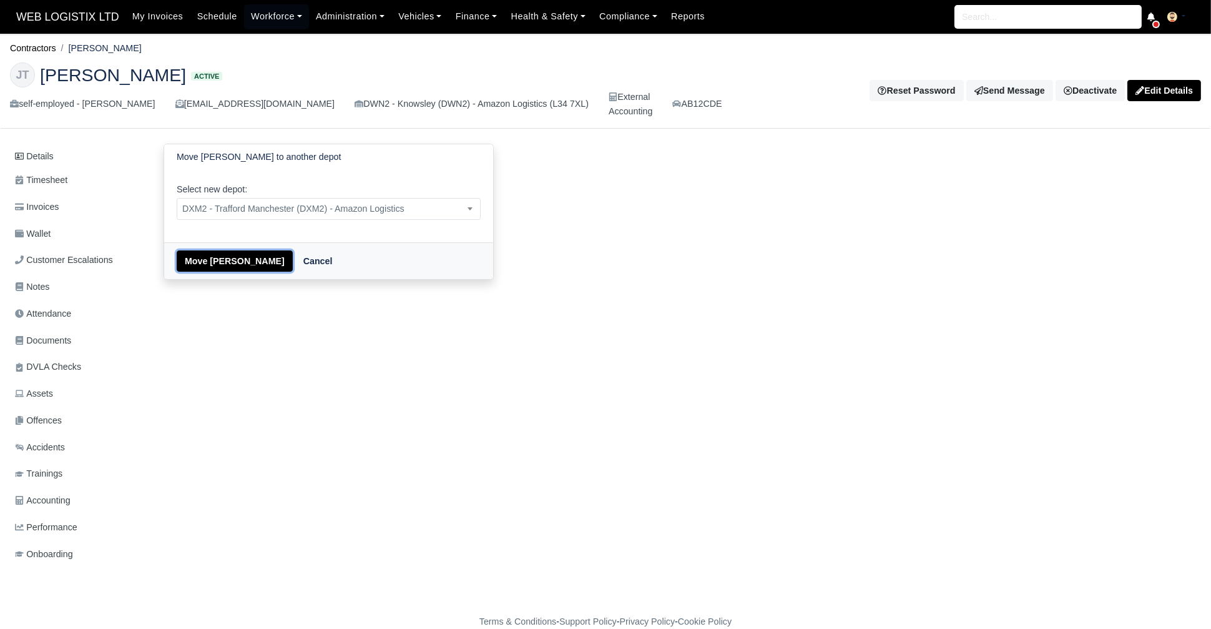
click at [200, 268] on button "Move Joe Thompson" at bounding box center [235, 260] width 116 height 21
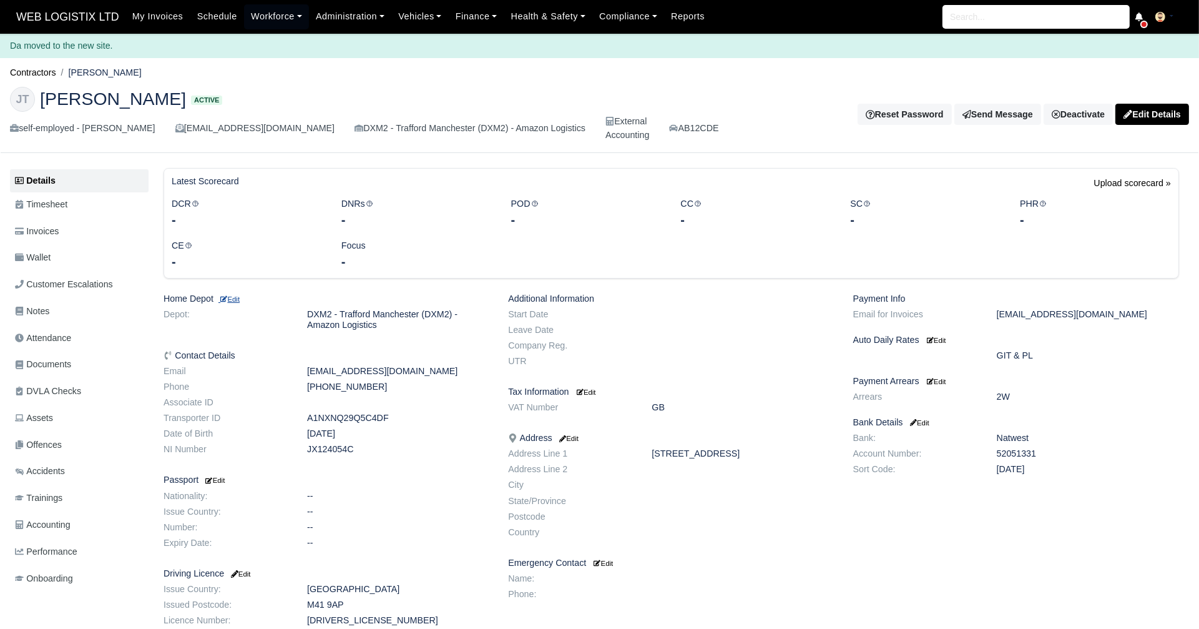
click at [235, 303] on small "Edit" at bounding box center [229, 298] width 21 height 7
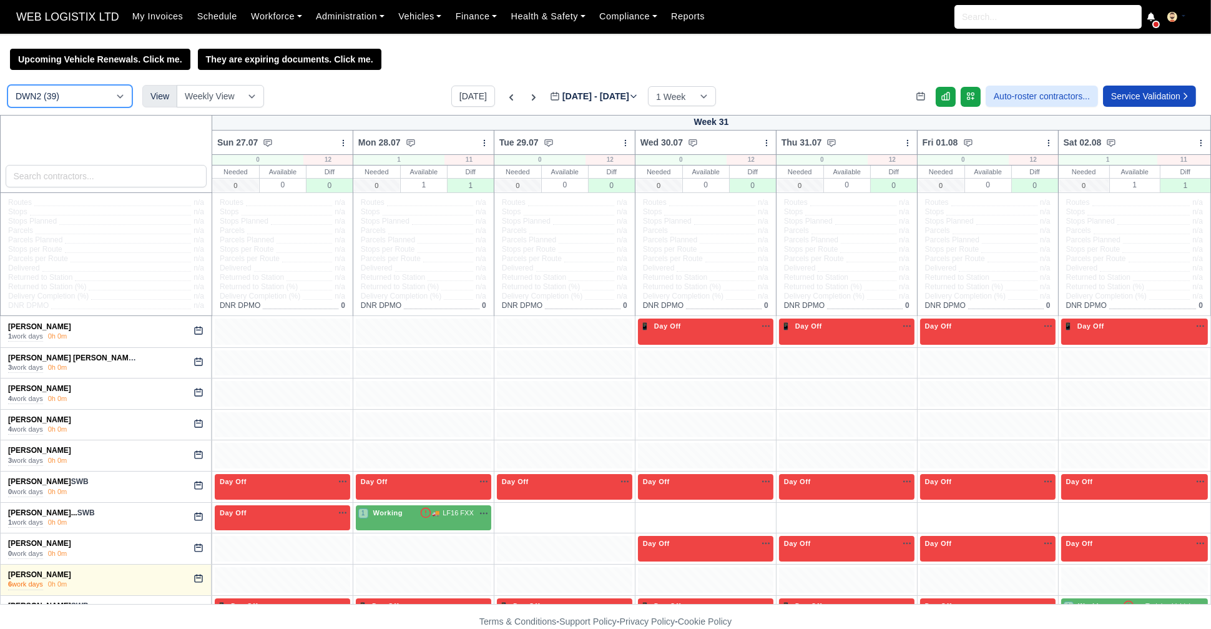
drag, startPoint x: 0, startPoint y: 0, endPoint x: 62, endPoint y: 87, distance: 107.0
click at [62, 87] on select "DCE1 (1) DWN2 (39) DXM2 (45)" at bounding box center [69, 96] width 125 height 22
select select "1"
click at [7, 86] on select "DCE1 (1) DWN2 (39) DXM2 (45)" at bounding box center [69, 96] width 125 height 22
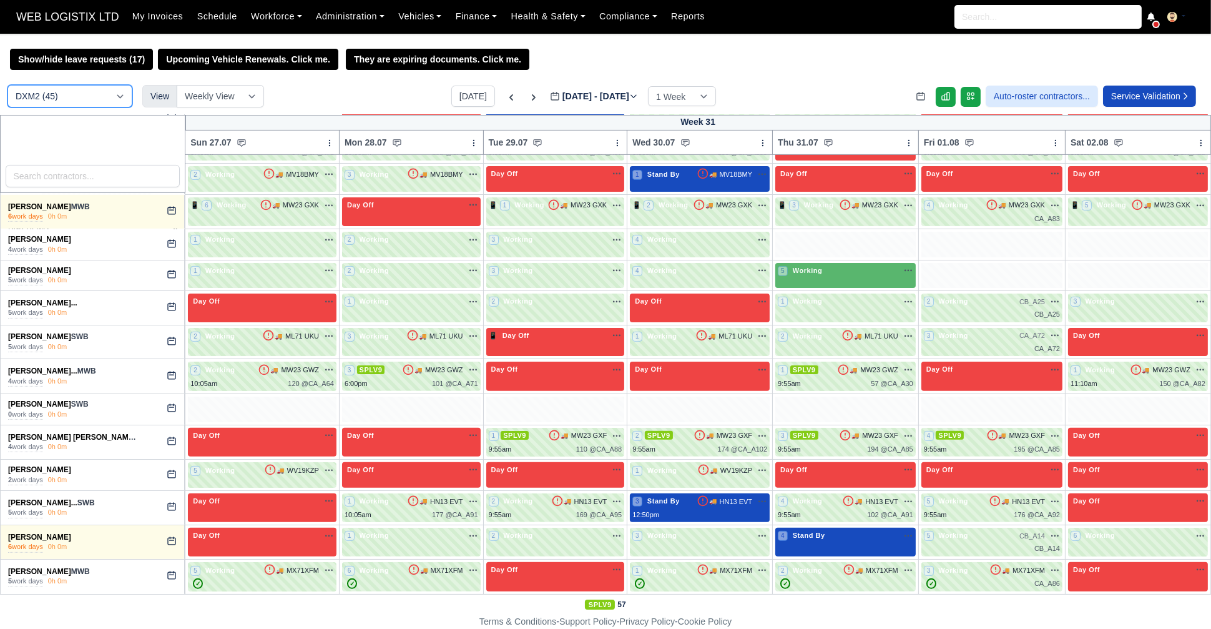
scroll to position [730, 0]
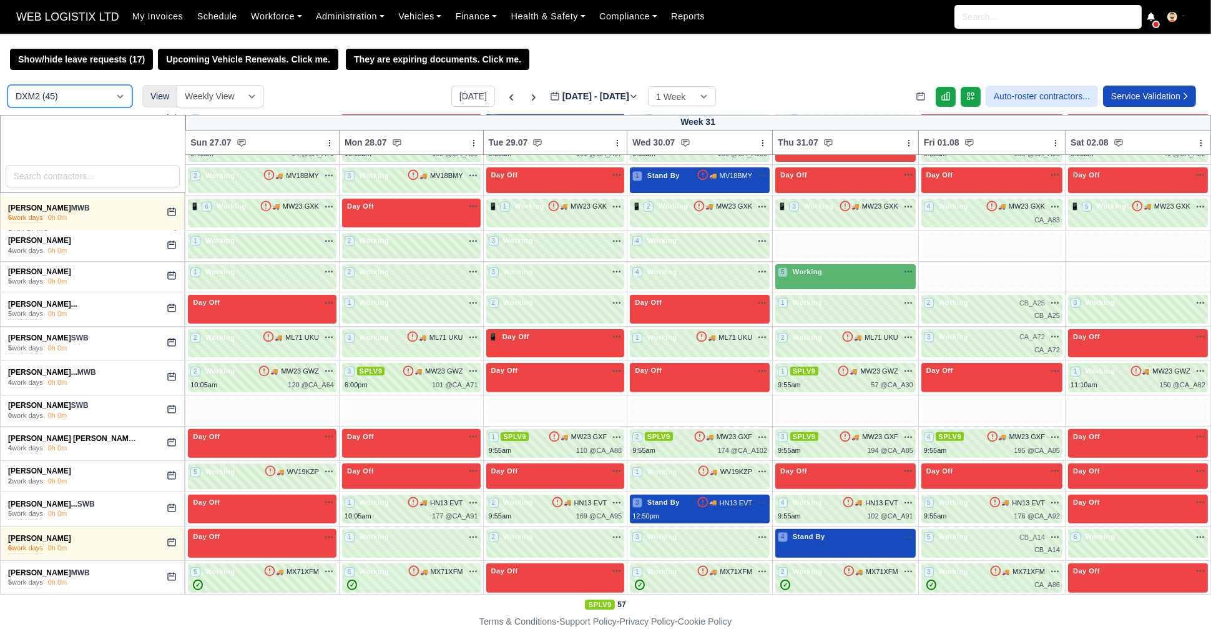
click at [109, 102] on select "DCE1 (1) DWN2 (39) DXM2 (45)" at bounding box center [69, 96] width 125 height 22
select select "3"
click at [7, 86] on select "DCE1 (1) DWN2 (39) DXM2 (45)" at bounding box center [69, 96] width 125 height 22
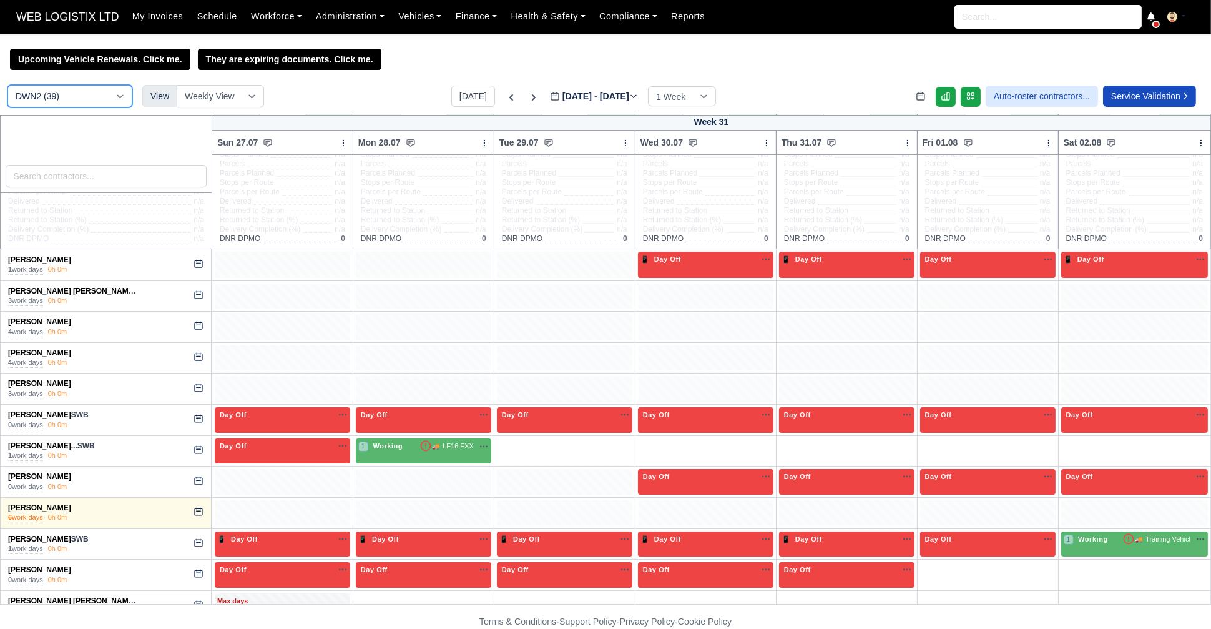
scroll to position [66, 0]
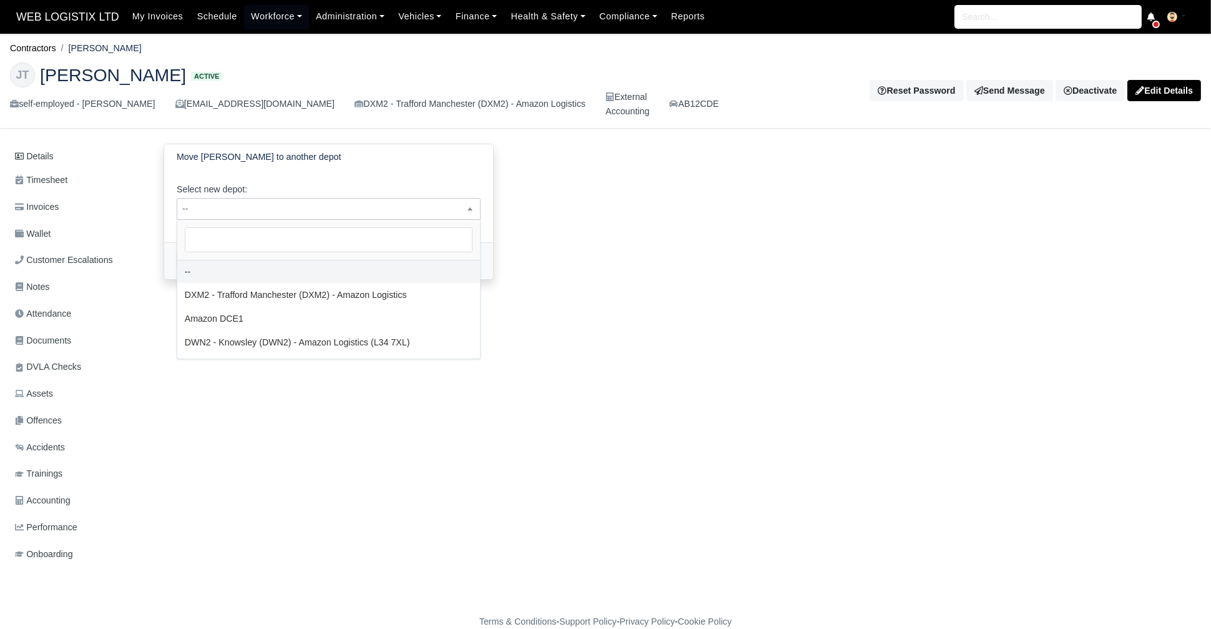
click at [292, 212] on span "--" at bounding box center [328, 209] width 303 height 16
select select "3"
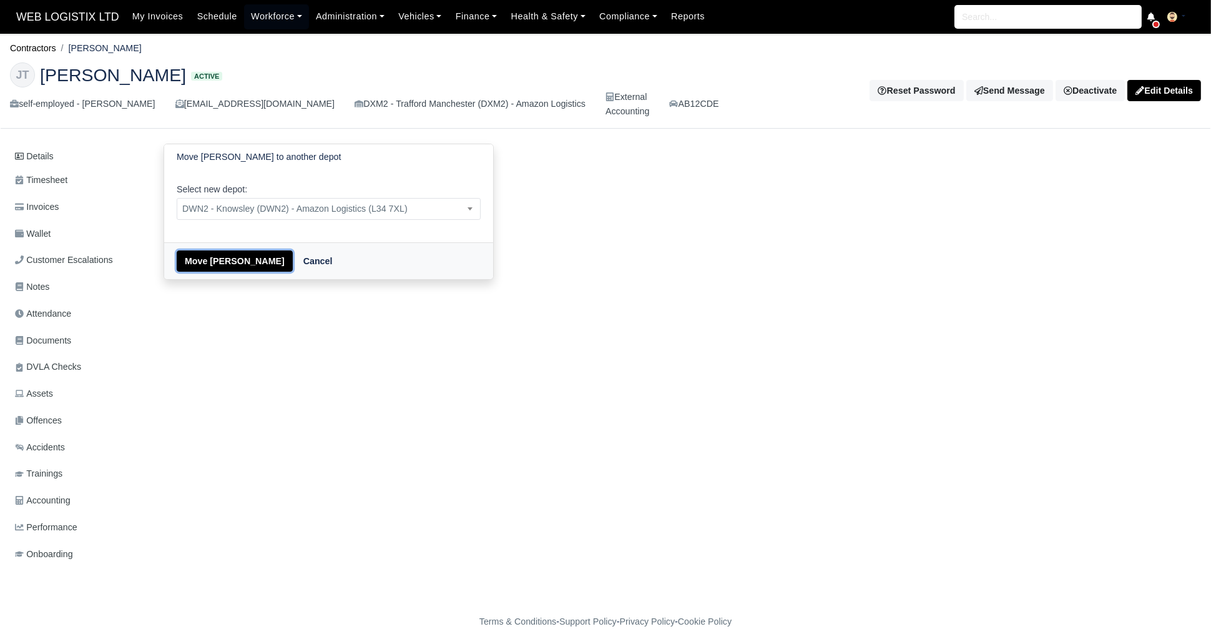
click at [228, 259] on button "Move [PERSON_NAME]" at bounding box center [235, 260] width 116 height 21
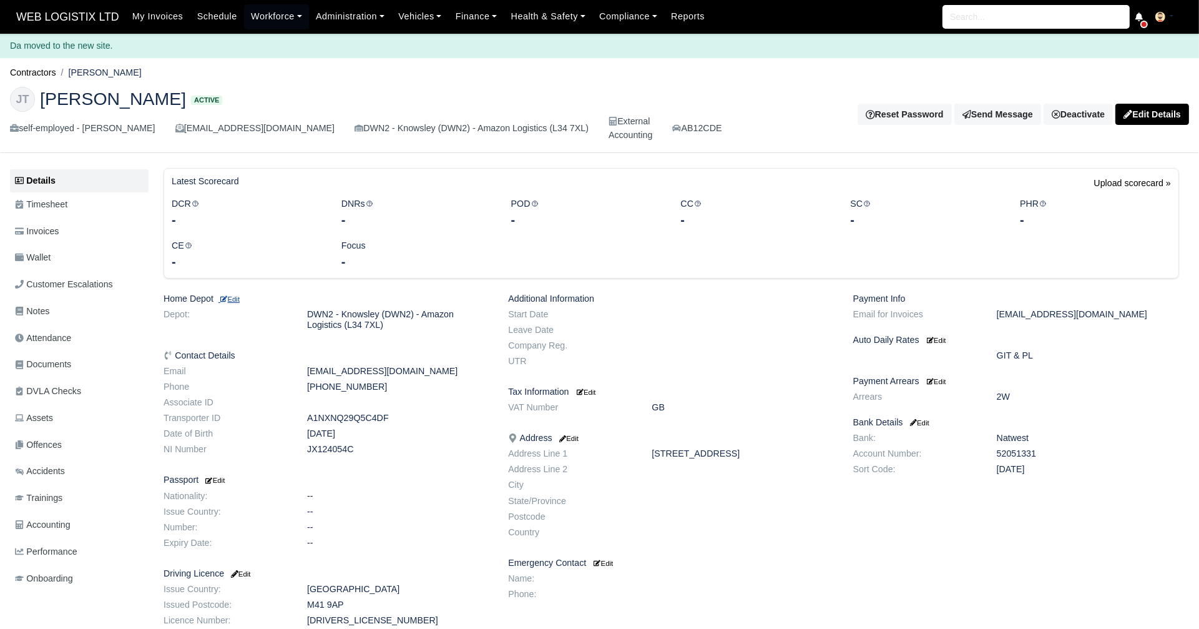
click at [234, 295] on small "Edit" at bounding box center [229, 298] width 21 height 7
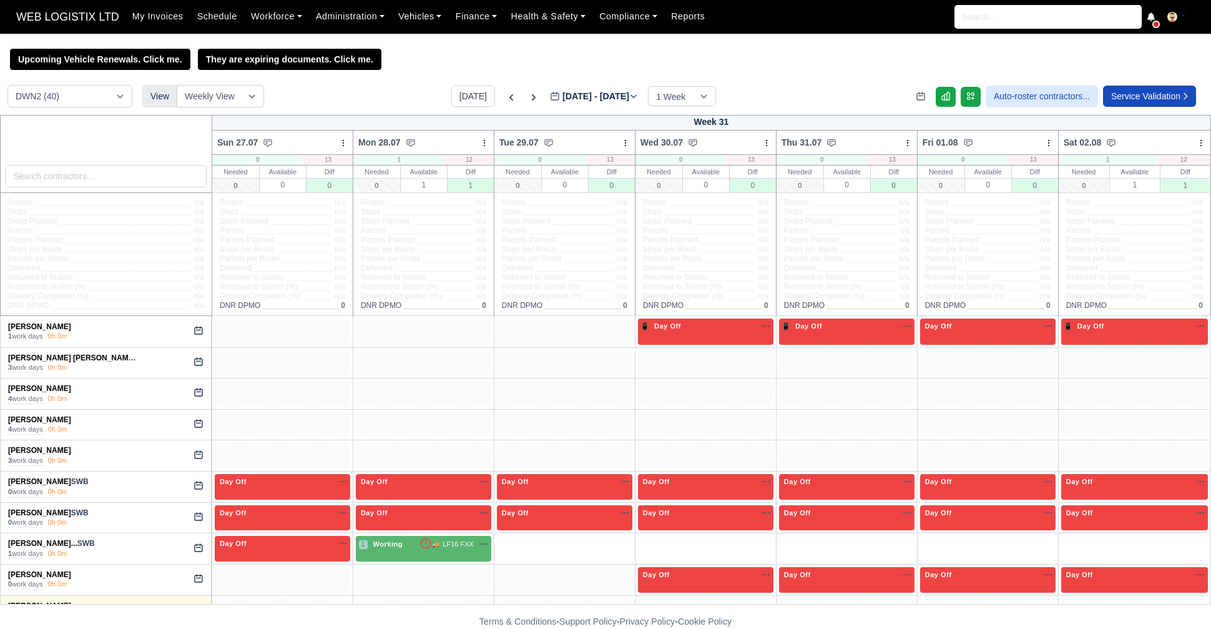
select select "3"
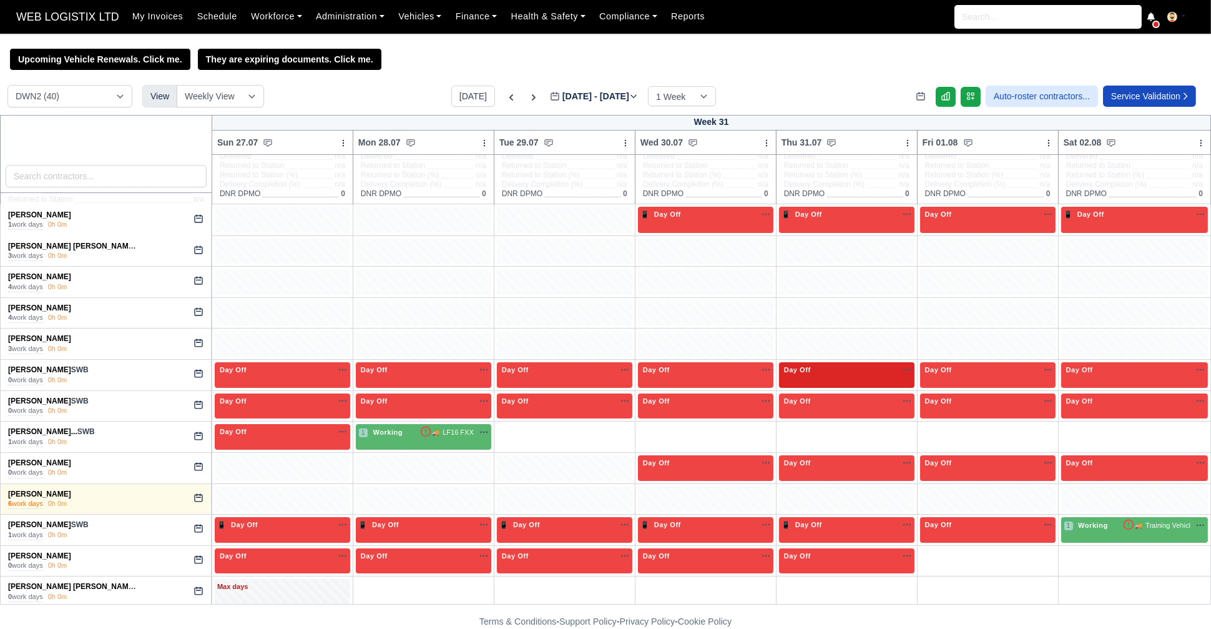
click at [828, 376] on div "Day Off Available" at bounding box center [846, 375] width 135 height 26
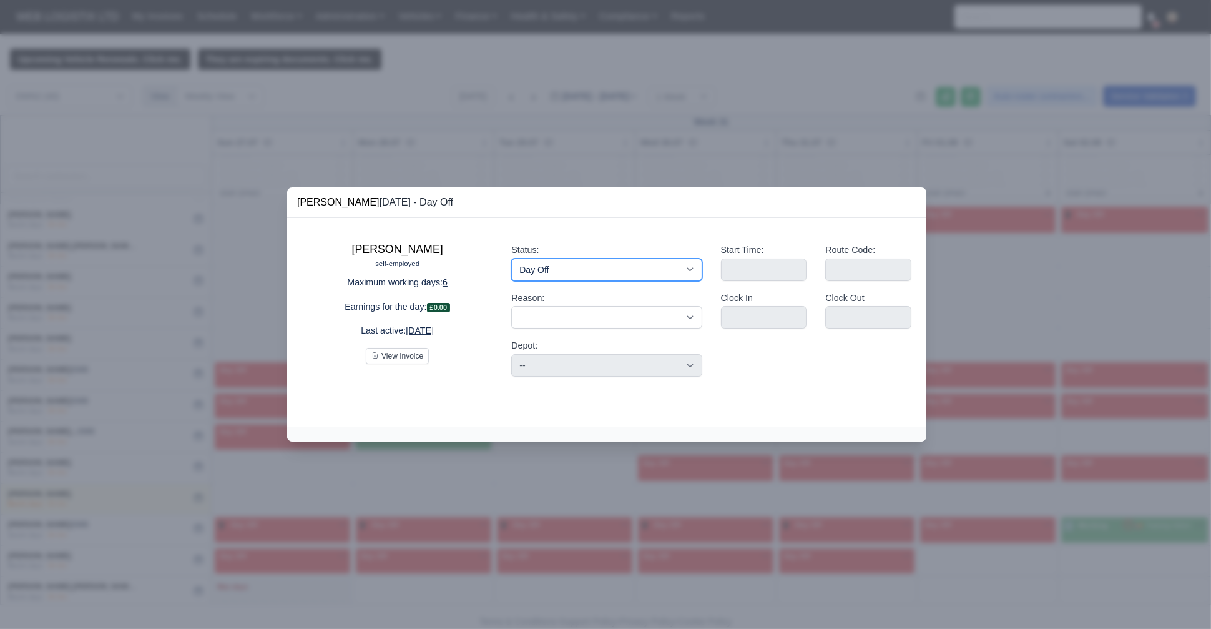
click at [555, 273] on select "Working Day Off Stand By Holiday Other Depot In Office OSM Ridealong Nursery 1 …" at bounding box center [606, 269] width 190 height 22
select select "Available"
click at [511, 258] on select "Working Day Off Stand By Holiday Other Depot In Office OSM Ridealong Nursery 1 …" at bounding box center [606, 269] width 190 height 22
select select
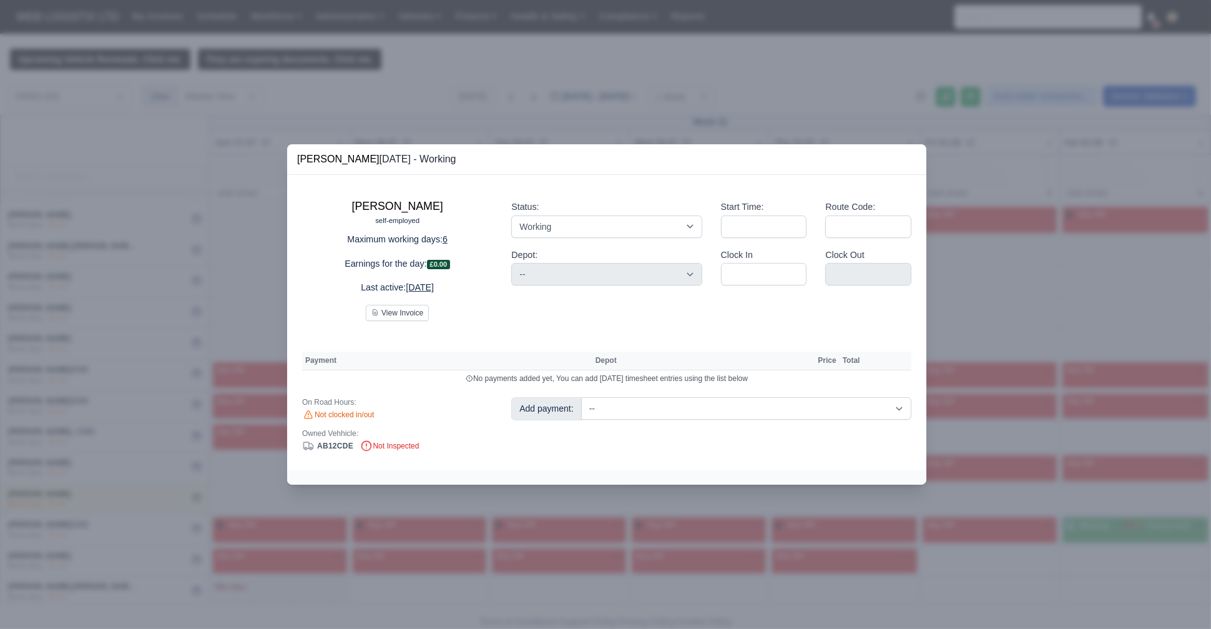
click at [276, 127] on div at bounding box center [605, 314] width 1211 height 629
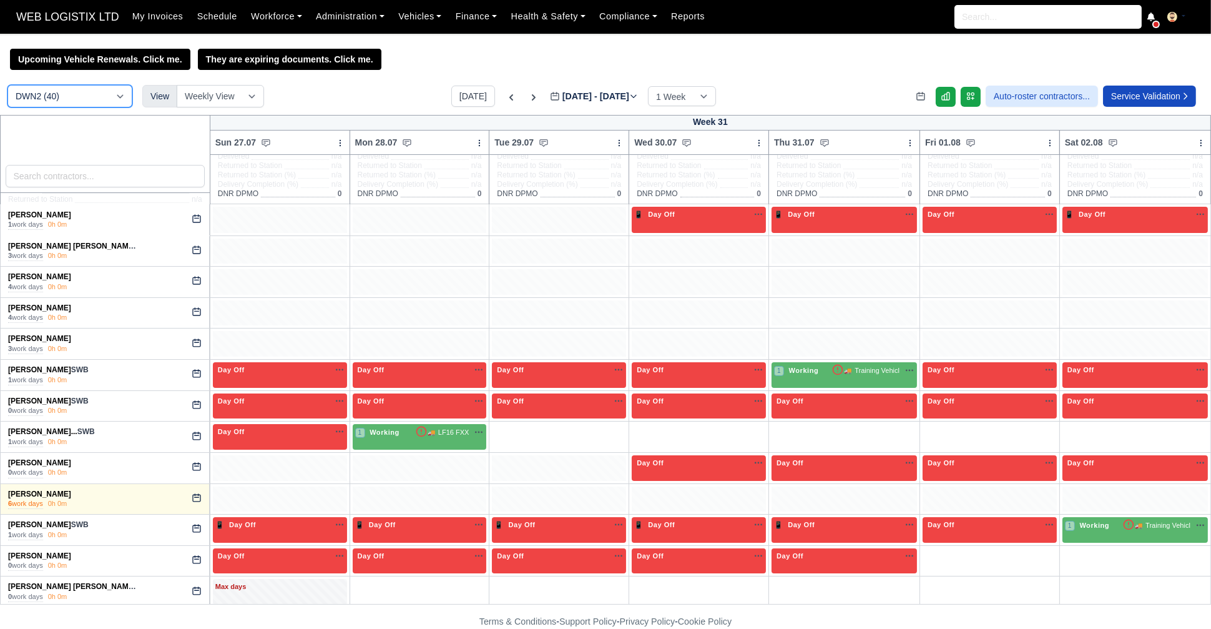
click at [66, 101] on select "DCE1 (1) DWN2 (40) DXM2 (44)" at bounding box center [69, 96] width 125 height 22
click at [7, 86] on select "DCE1 (1) DWN2 (40) DXM2 (44)" at bounding box center [69, 96] width 125 height 22
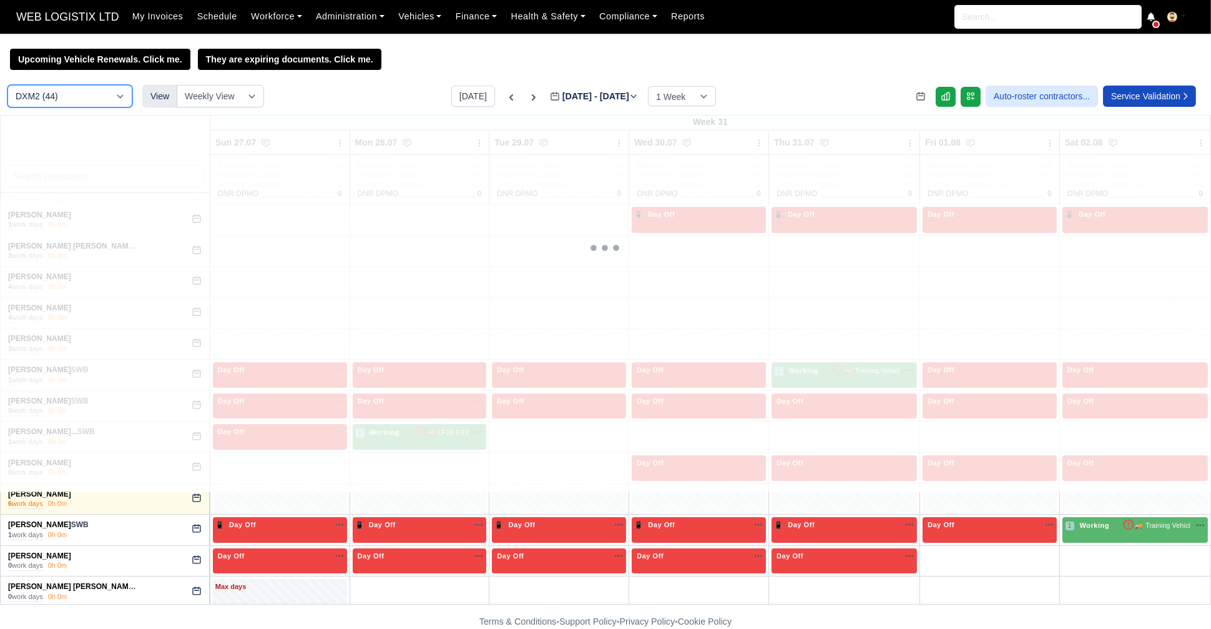
select select "1"
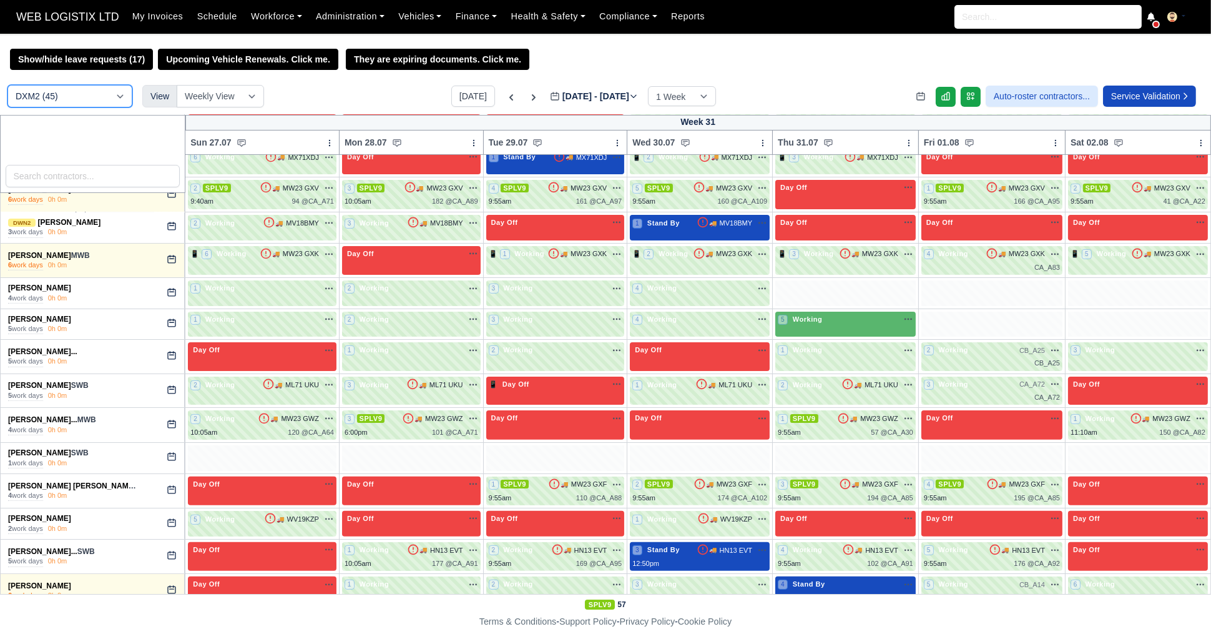
scroll to position [683, 0]
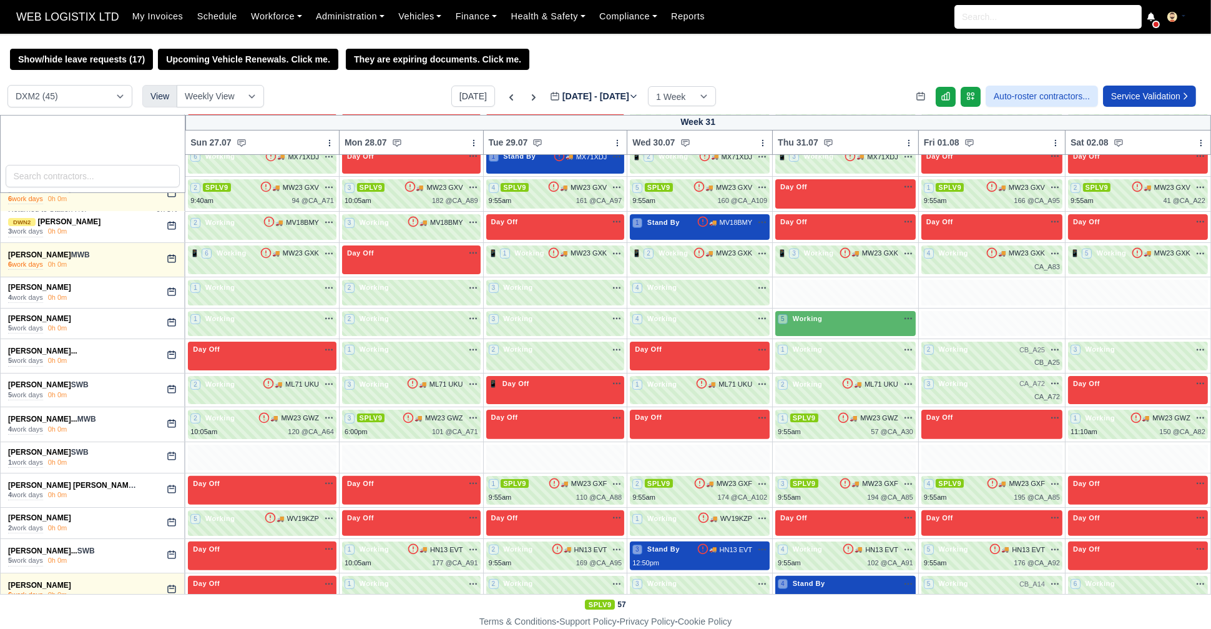
click at [540, 458] on div at bounding box center [555, 458] width 139 height 26
click at [105, 88] on select "DCE1 (1) DWN2 (39) DXM2 (45)" at bounding box center [69, 96] width 125 height 22
select select "3"
click at [7, 86] on select "DCE1 (1) DWN2 (39) DXM2 (45)" at bounding box center [69, 96] width 125 height 22
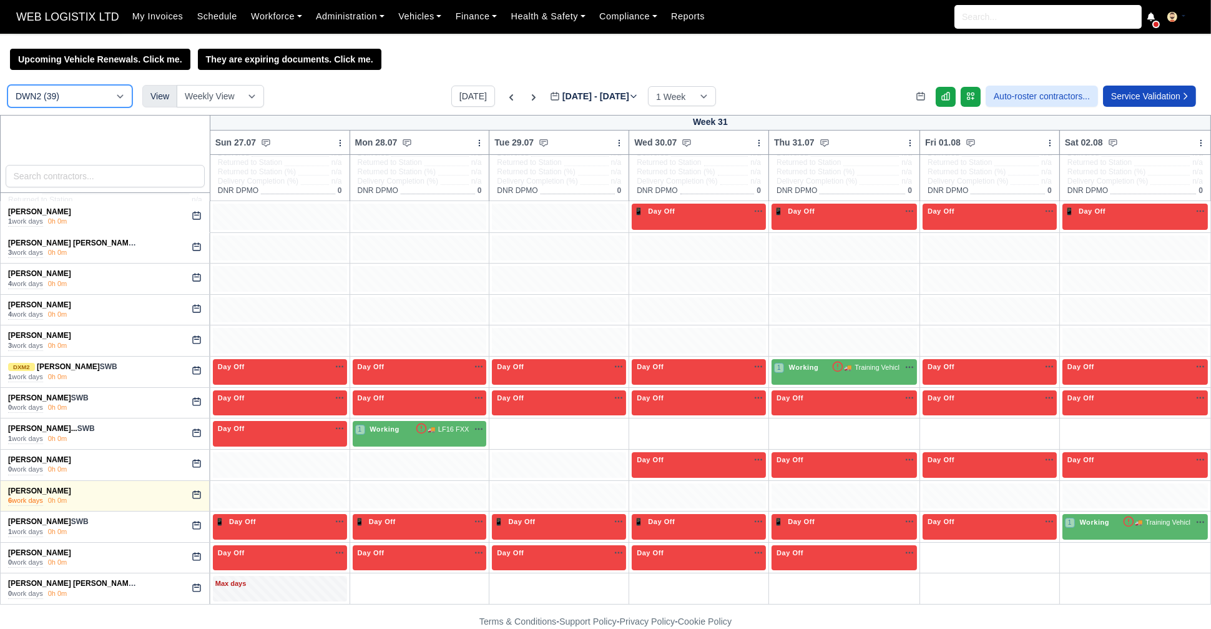
scroll to position [112, 0]
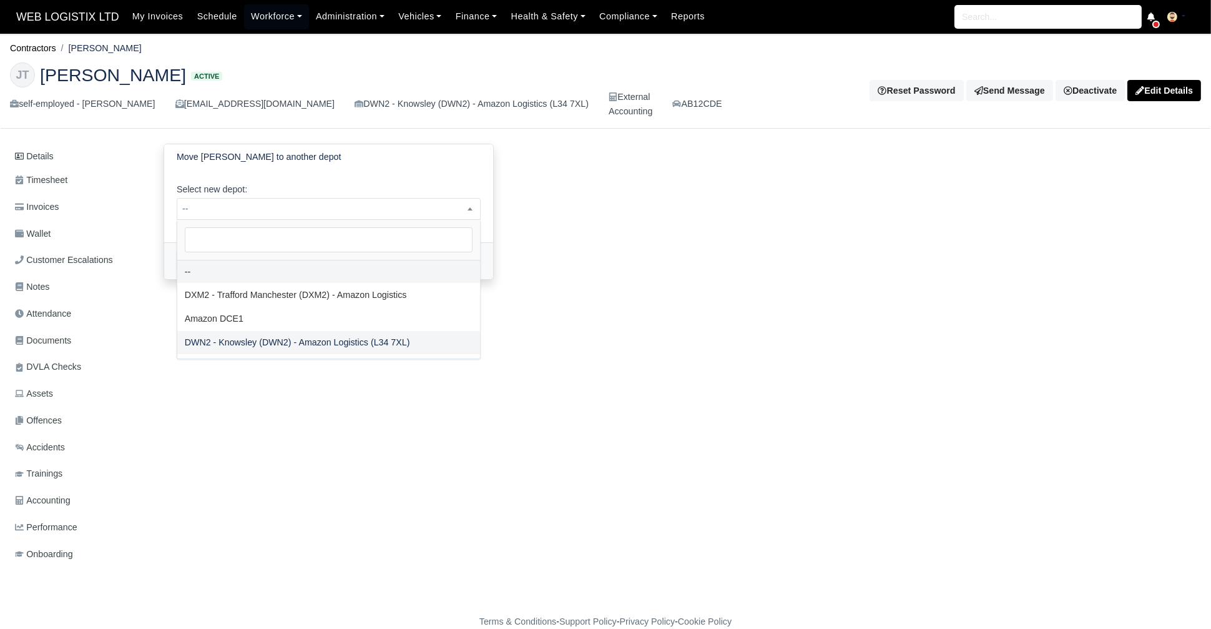
drag, startPoint x: 383, startPoint y: 200, endPoint x: 330, endPoint y: 337, distance: 147.2
click at [283, 219] on span "DWN2 - Knowsley (DWN2) - Amazon Logistics (L34 7XL)" at bounding box center [329, 209] width 304 height 22
select select "1"
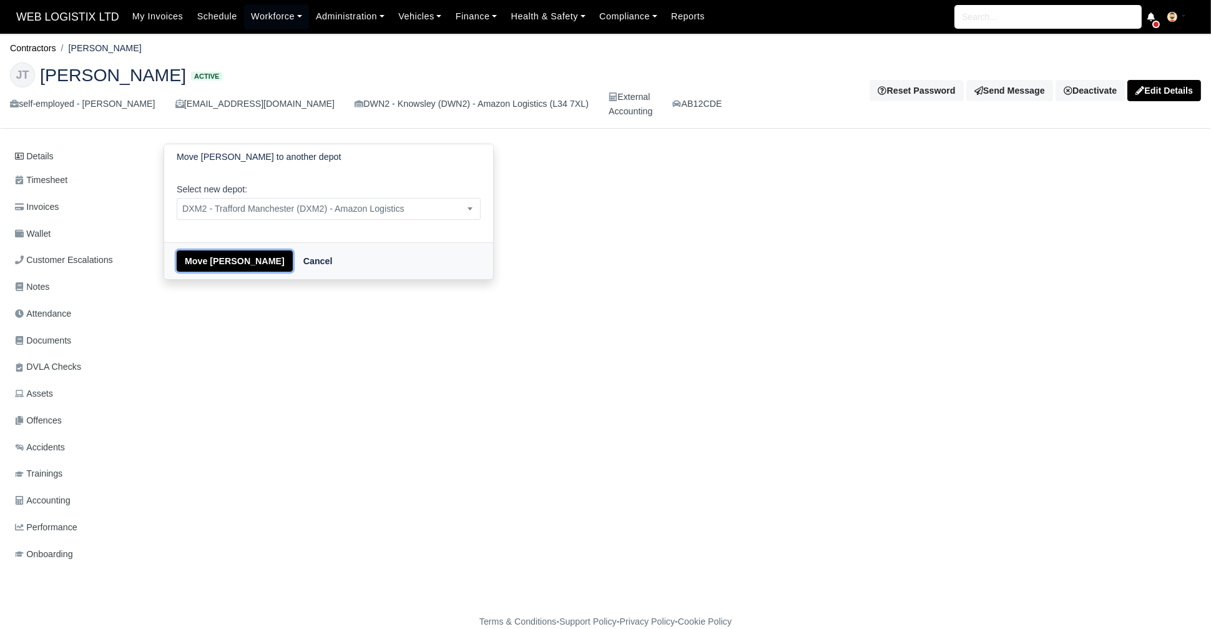
click at [212, 259] on button "Move [PERSON_NAME]" at bounding box center [235, 260] width 116 height 21
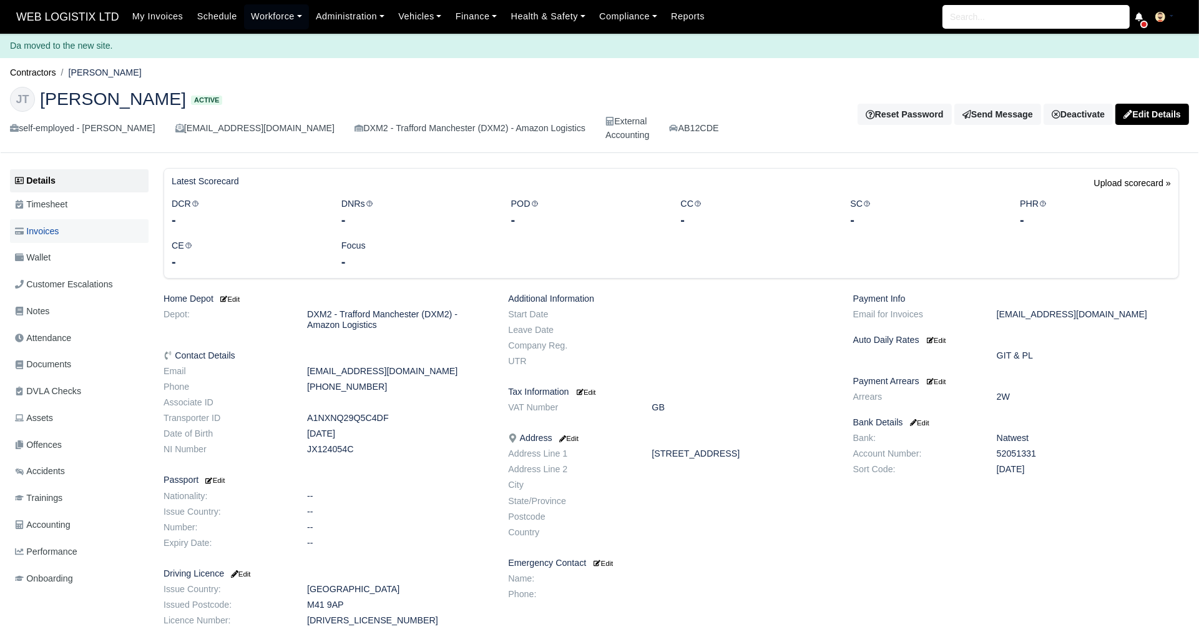
click at [51, 225] on span "Invoices" at bounding box center [37, 231] width 44 height 14
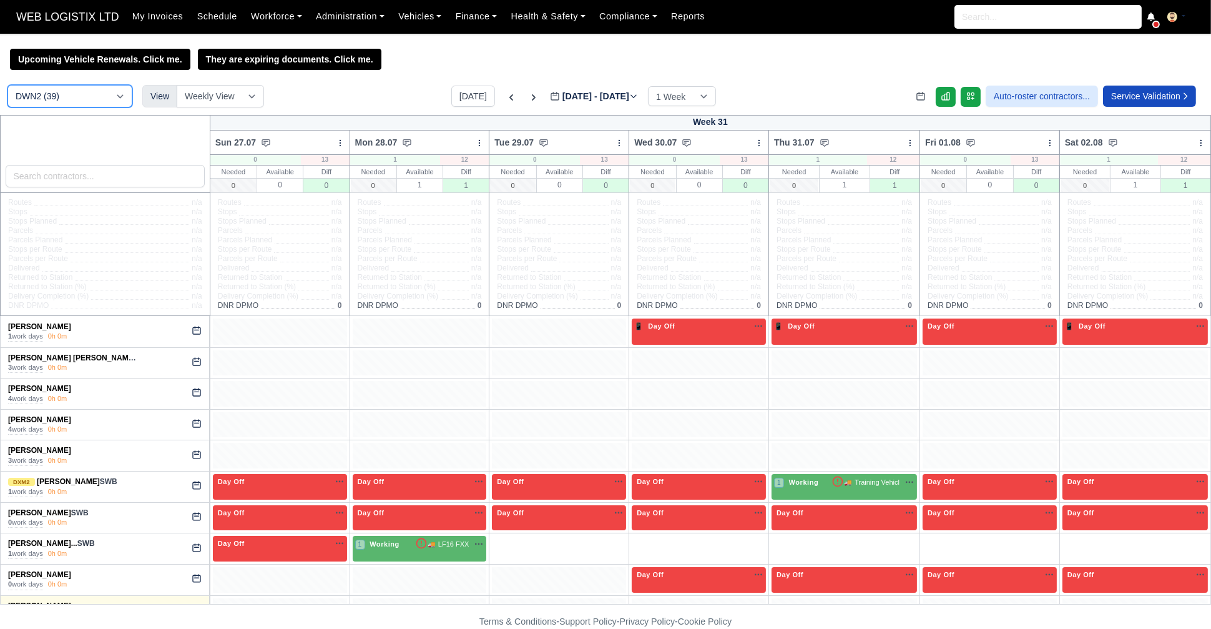
click at [101, 101] on select "DCE1 (1) DWN2 (39) DXM2 (45)" at bounding box center [69, 96] width 125 height 22
select select "1"
click at [7, 86] on select "DCE1 (1) DWN2 (39) DXM2 (45)" at bounding box center [69, 96] width 125 height 22
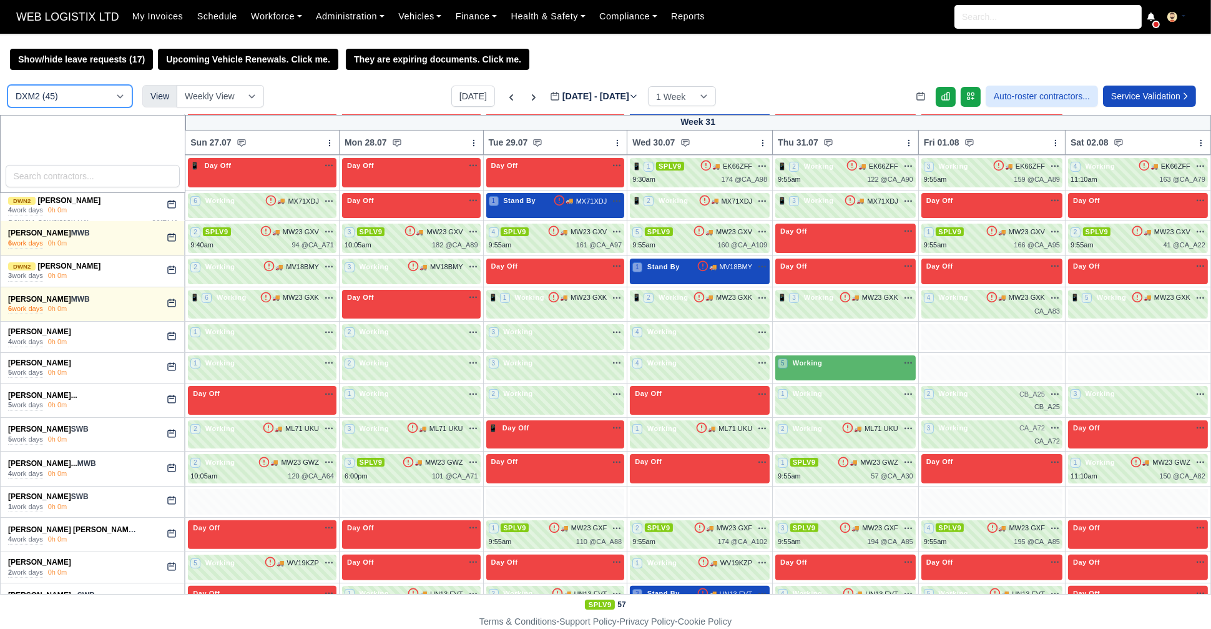
scroll to position [640, 0]
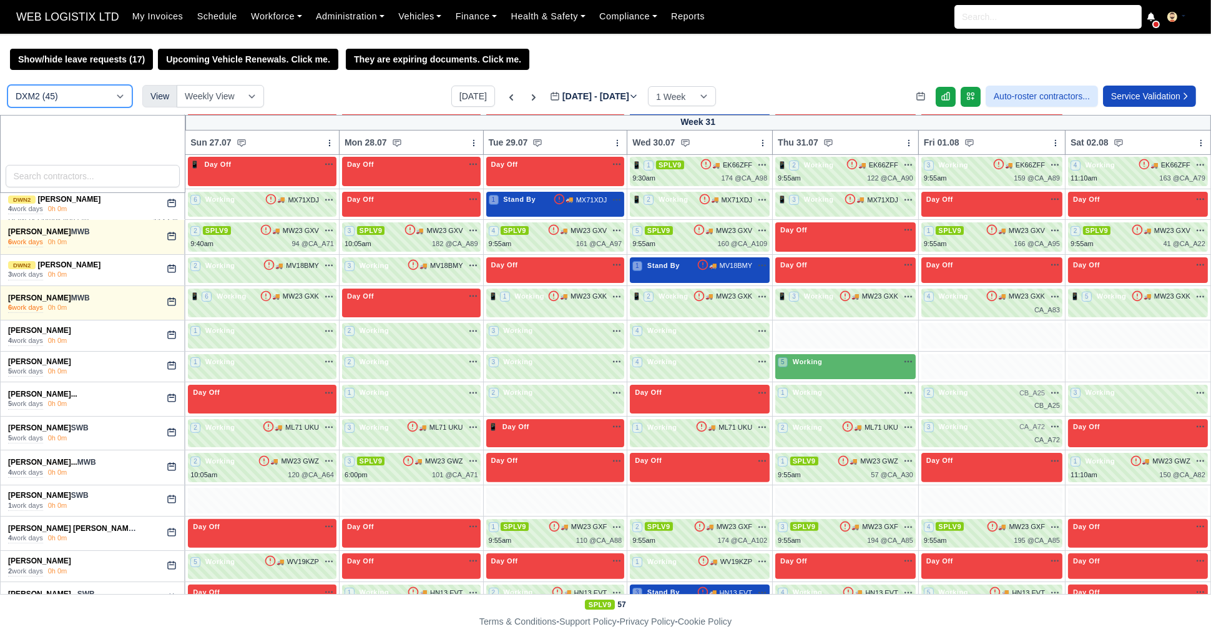
click at [111, 94] on select "DCE1 (1) DWN2 (39) DXM2 (45)" at bounding box center [69, 96] width 125 height 22
select select "3"
click at [7, 86] on select "DCE1 (1) DWN2 (39) DXM2 (45)" at bounding box center [69, 96] width 125 height 22
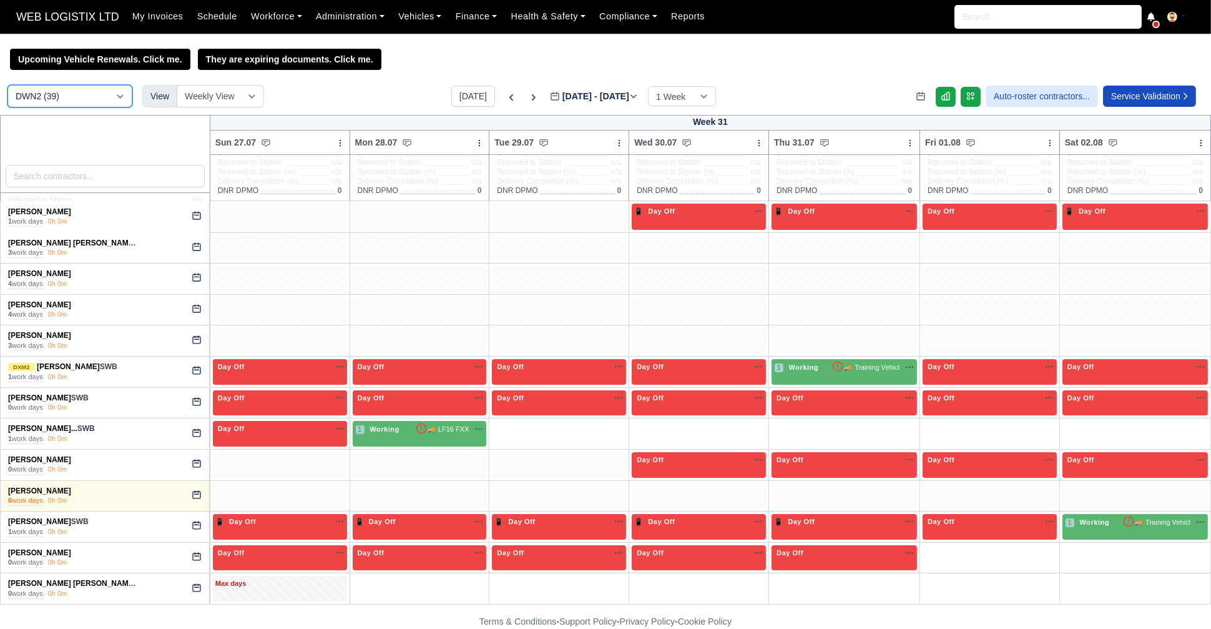
scroll to position [112, 0]
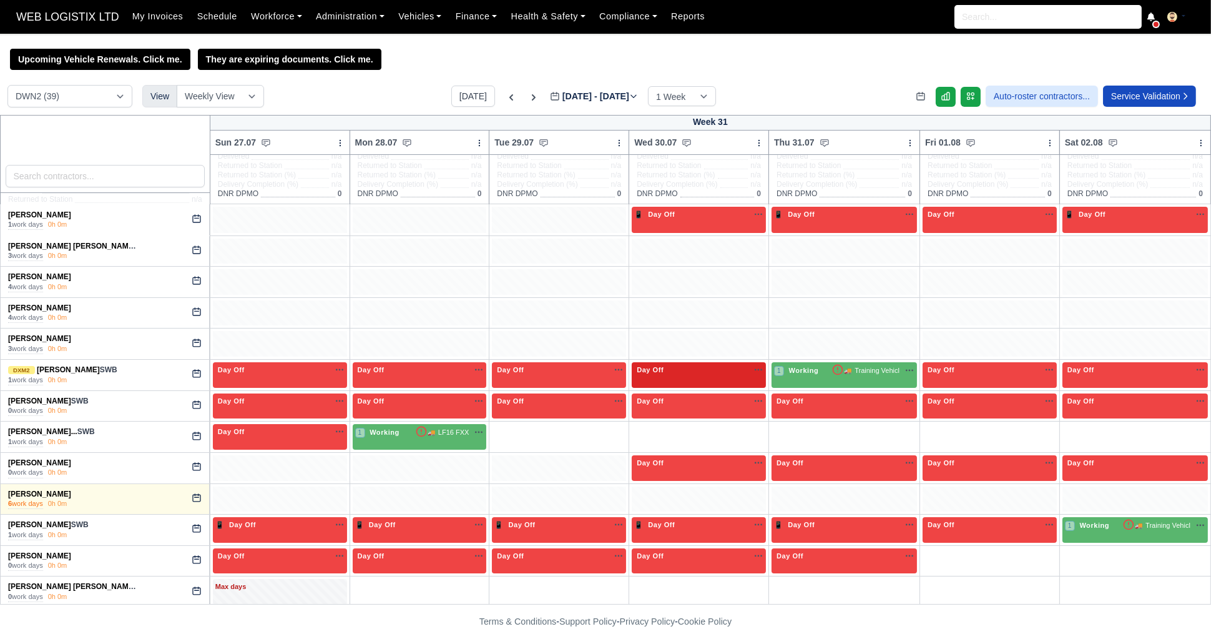
click at [649, 366] on span "Day Off" at bounding box center [650, 369] width 32 height 9
select select "Day Off"
select select "3"
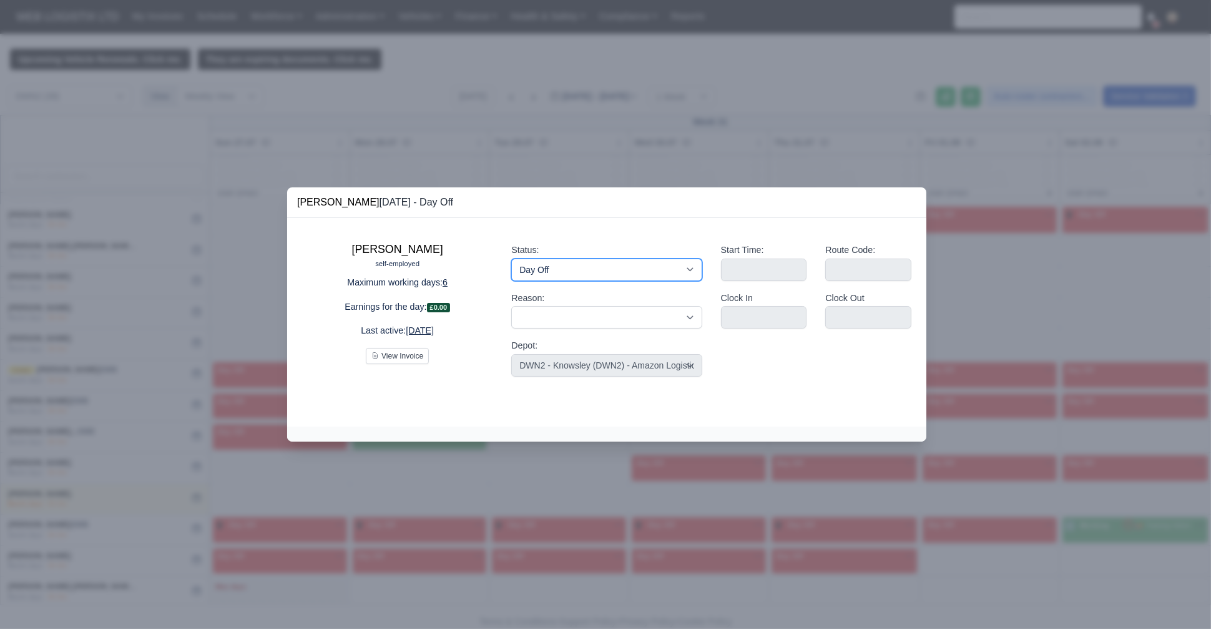
click at [541, 268] on select "Working Day Off Stand By Holiday Other Depot In Office OSM Ridealong Nursery 1 …" at bounding box center [606, 269] width 190 height 22
select select "Available"
click at [511, 258] on select "Working Day Off Stand By Holiday Other Depot In Office OSM Ridealong Nursery 1 …" at bounding box center [606, 269] width 190 height 22
select select
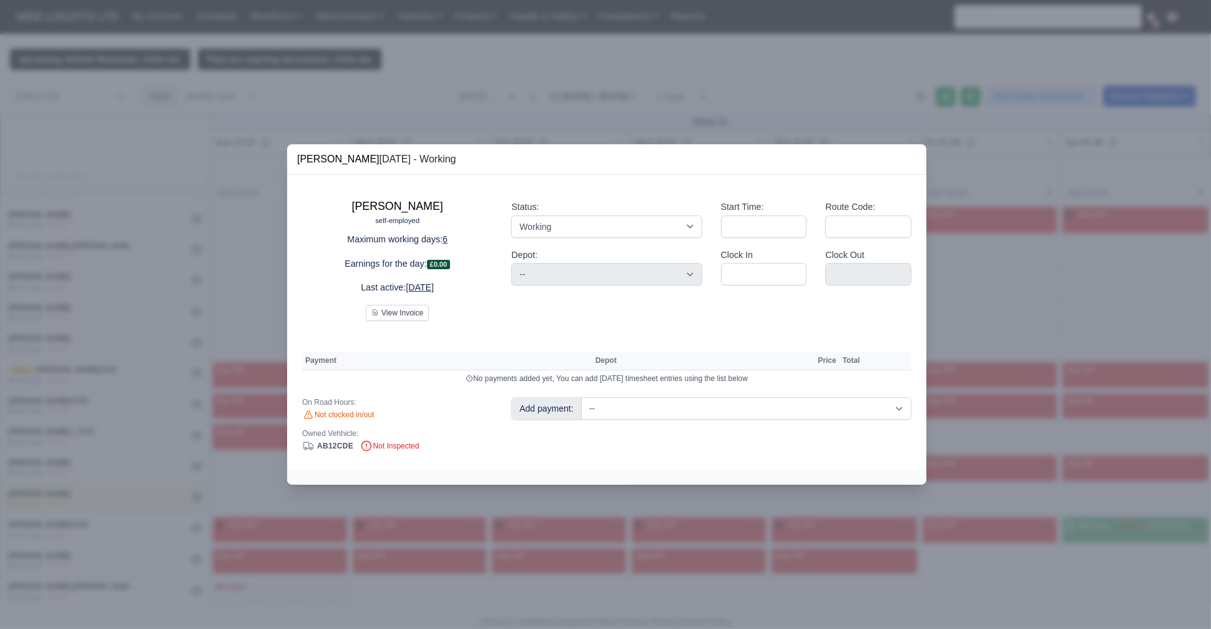
click at [340, 516] on div at bounding box center [605, 314] width 1211 height 629
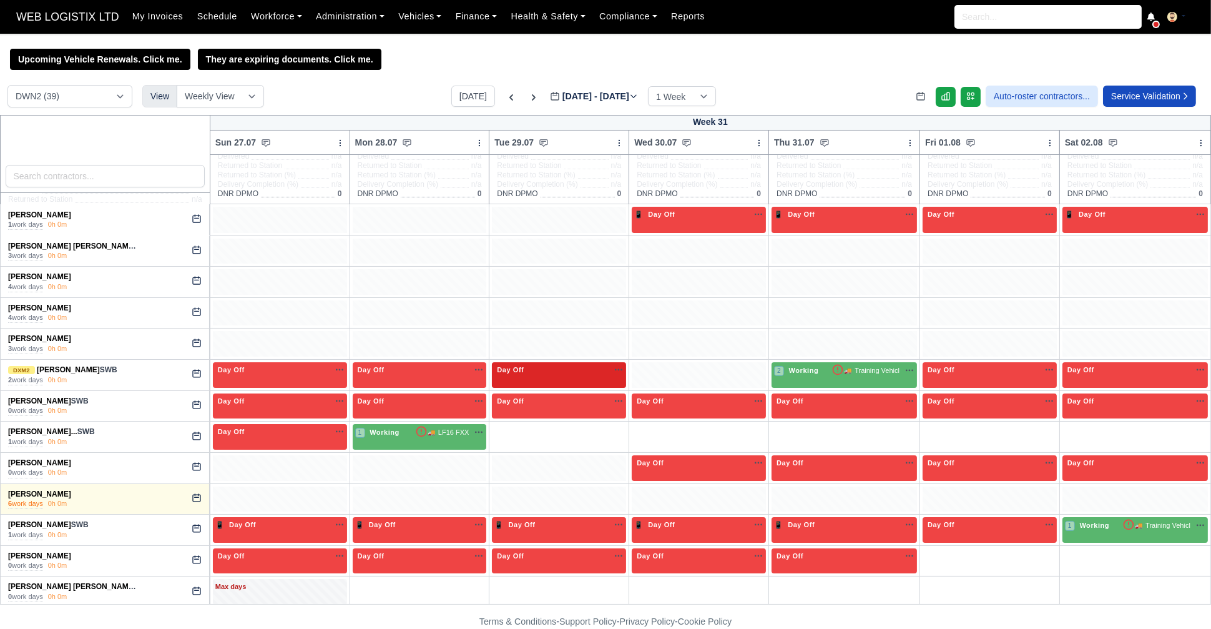
click at [569, 374] on div "Day Off Available" at bounding box center [558, 370] width 129 height 11
select select "Day Off"
select select "3"
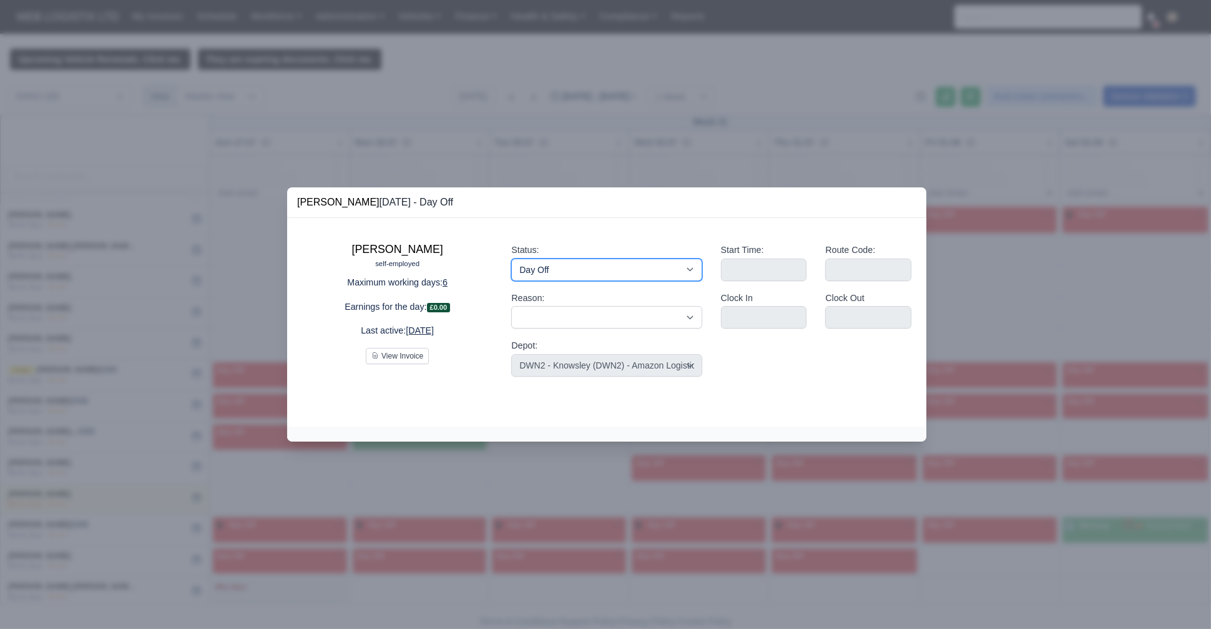
click at [538, 262] on select "Working Day Off Stand By Holiday Other Depot In Office OSM Ridealong Nursery 1 …" at bounding box center [606, 269] width 190 height 22
select select "Available"
click at [511, 258] on select "Working Day Off Stand By Holiday Other Depot In Office OSM Ridealong Nursery 1 …" at bounding box center [606, 269] width 190 height 22
select select
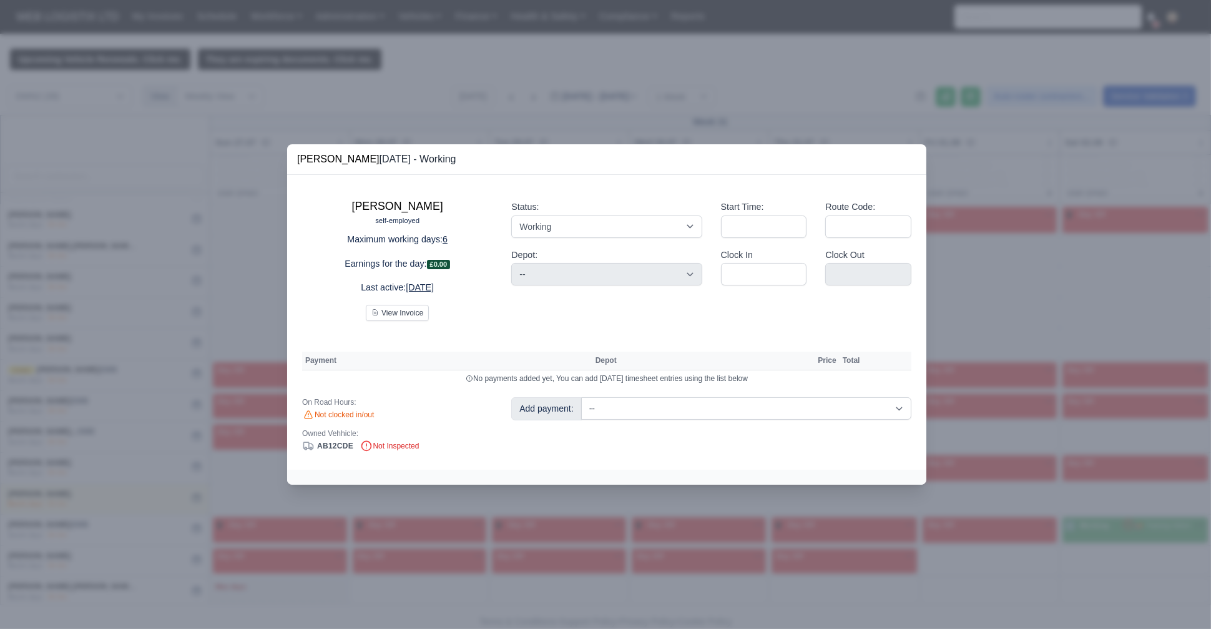
click at [367, 541] on div at bounding box center [605, 314] width 1211 height 629
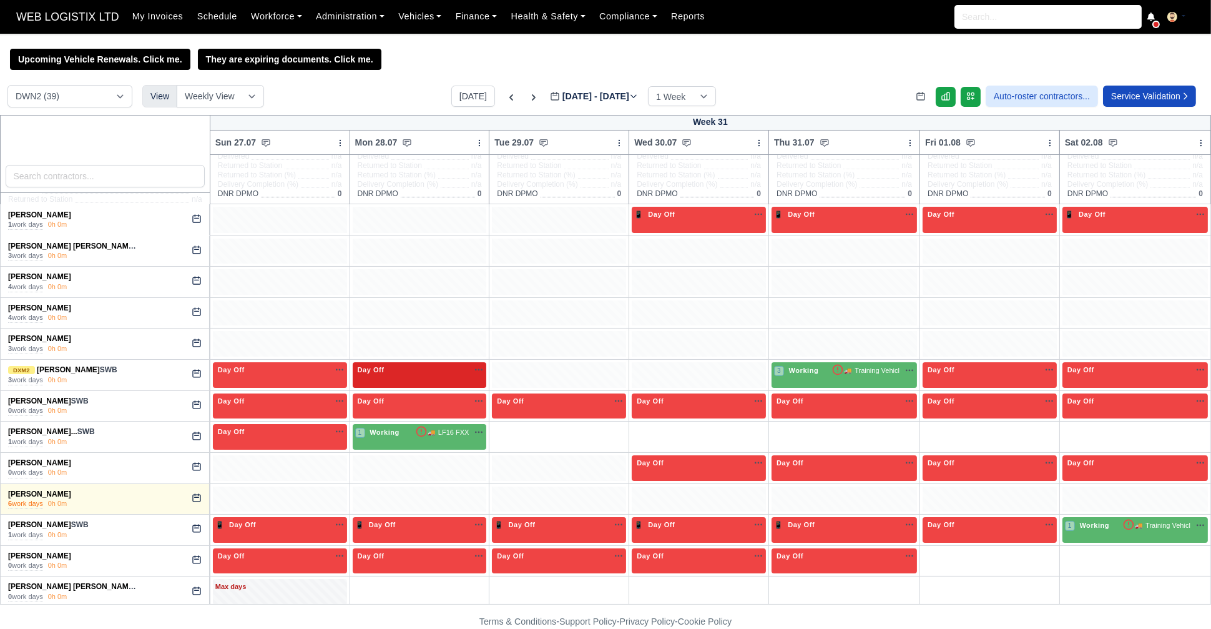
click at [446, 369] on div "Day Off Available" at bounding box center [419, 370] width 129 height 11
select select "Day Off"
select select "3"
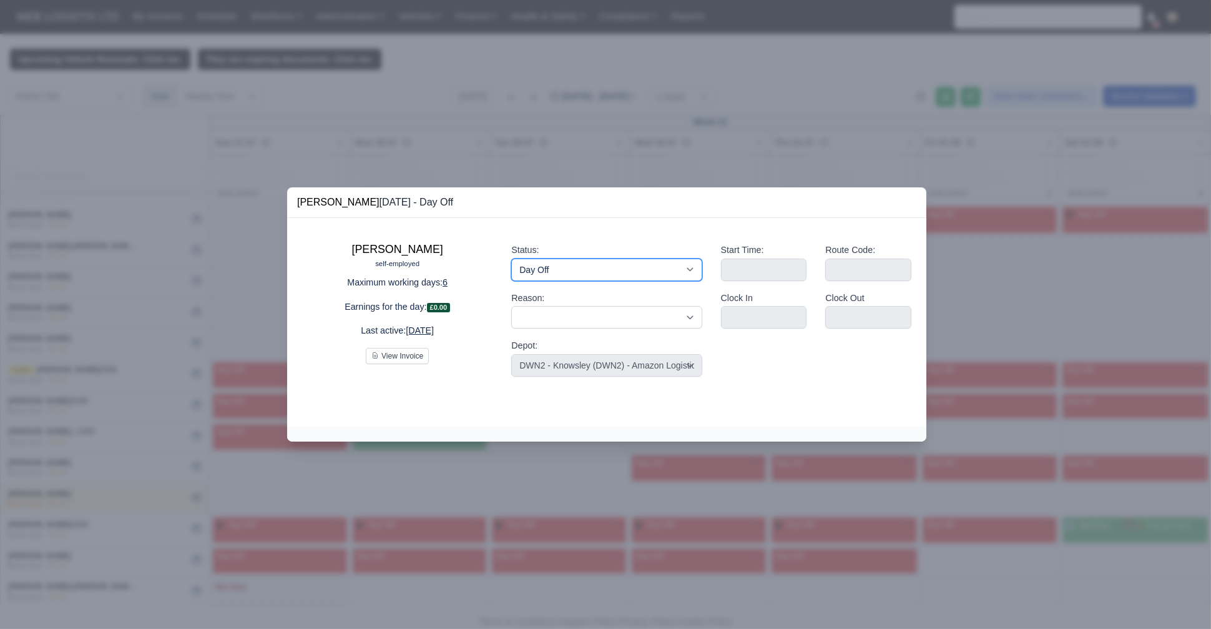
click at [536, 277] on select "Working Day Off Stand By Holiday Other Depot In Office OSM Ridealong Nursery 1 …" at bounding box center [606, 269] width 190 height 22
select select "Available"
click at [511, 258] on select "Working Day Off Stand By Holiday Other Depot In Office OSM Ridealong Nursery 1 …" at bounding box center [606, 269] width 190 height 22
select select
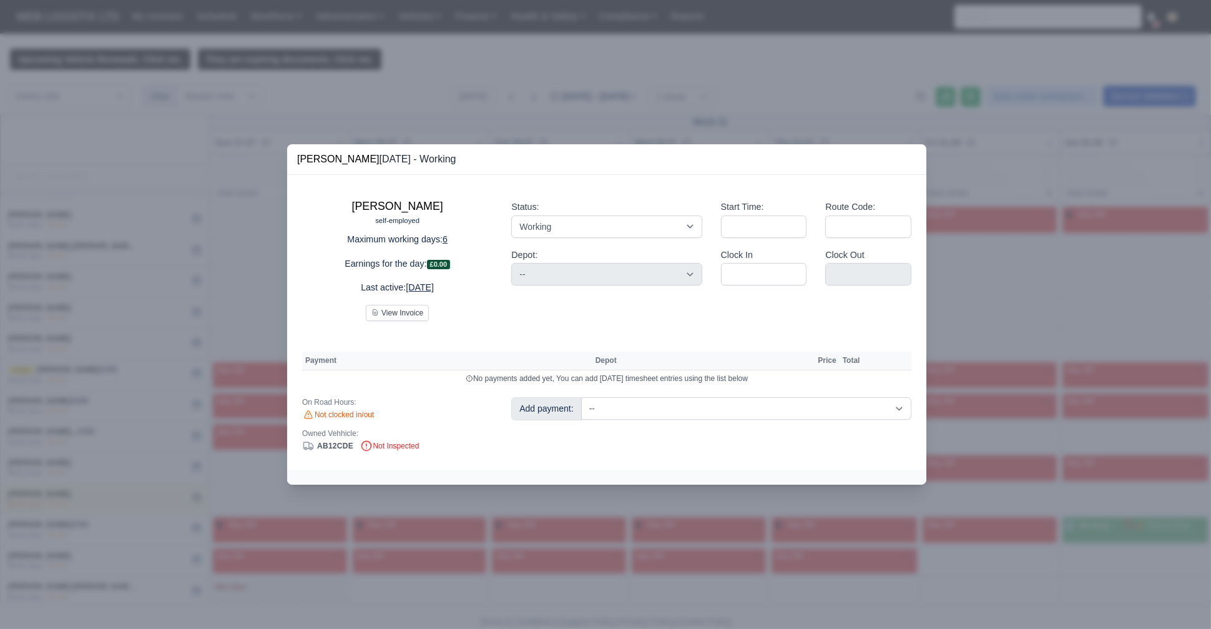
click at [175, 373] on div at bounding box center [605, 314] width 1211 height 629
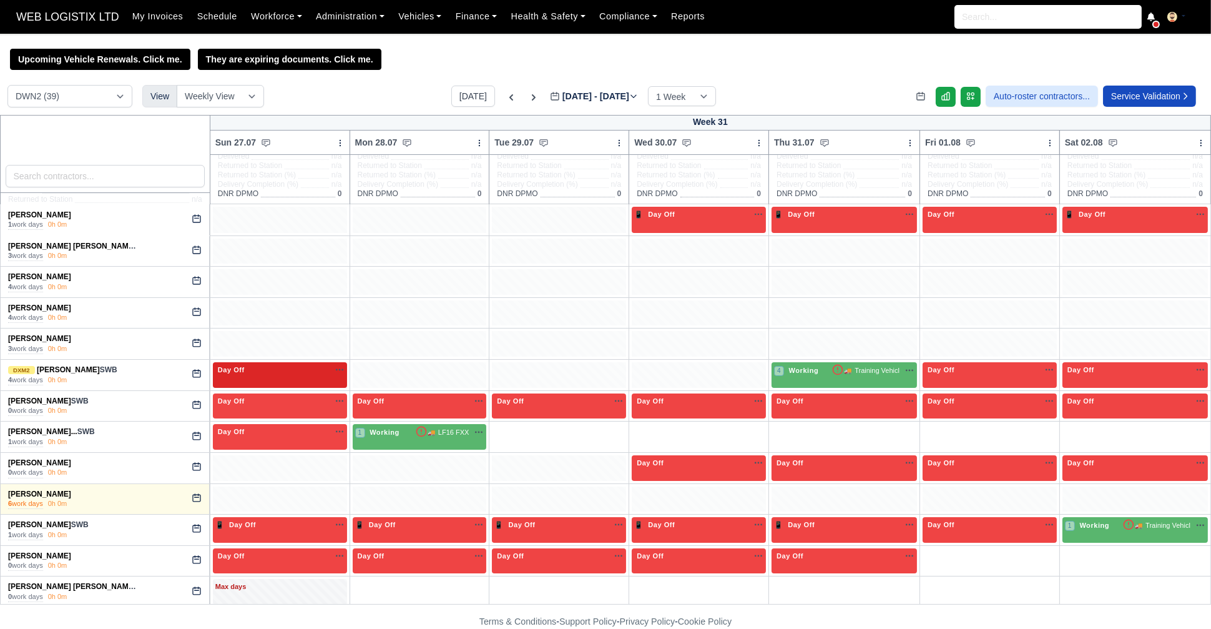
click at [314, 371] on div "Day Off Available" at bounding box center [279, 370] width 129 height 11
select select "Day Off"
select select "3"
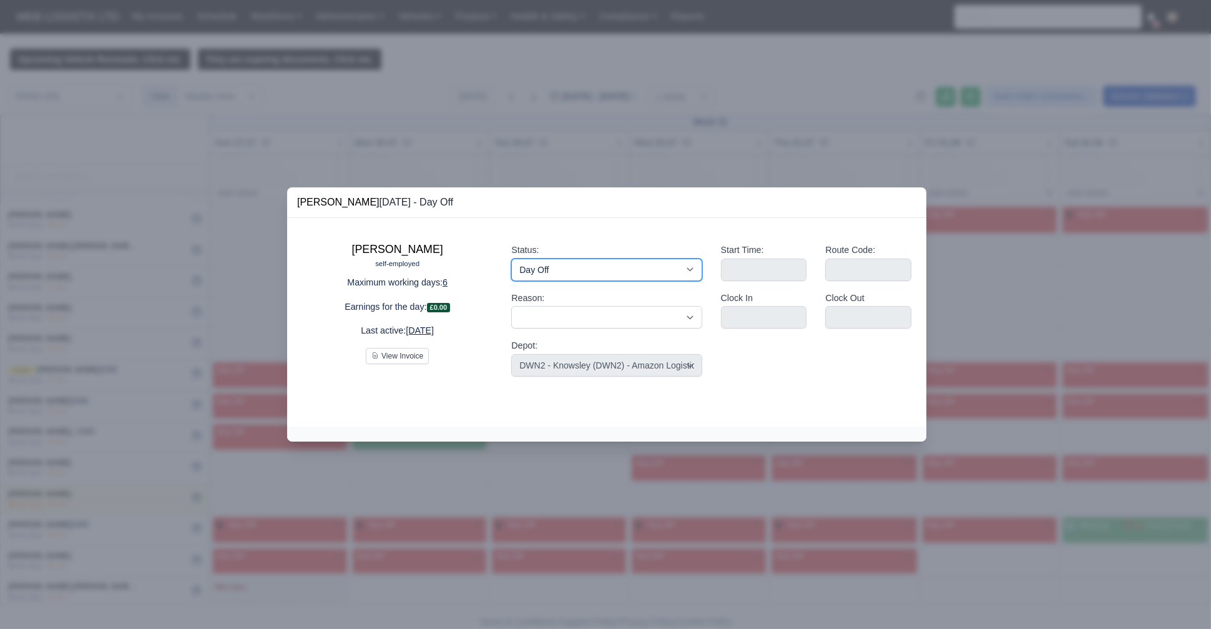
click at [550, 260] on select "Working Day Off Stand By Holiday Other Depot In Office OSM Ridealong Nursery 1 …" at bounding box center [606, 269] width 190 height 22
select select "Available"
click at [511, 258] on select "Working Day Off Stand By Holiday Other Depot In Office OSM Ridealong Nursery 1 …" at bounding box center [606, 269] width 190 height 22
select select
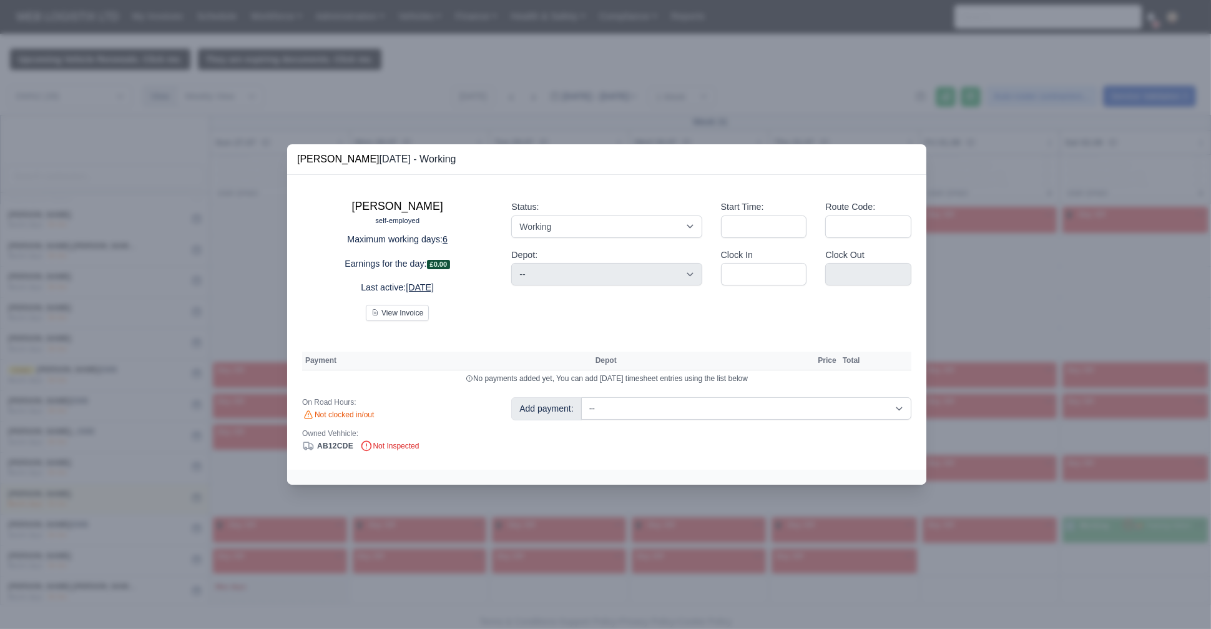
click at [206, 240] on div at bounding box center [605, 314] width 1211 height 629
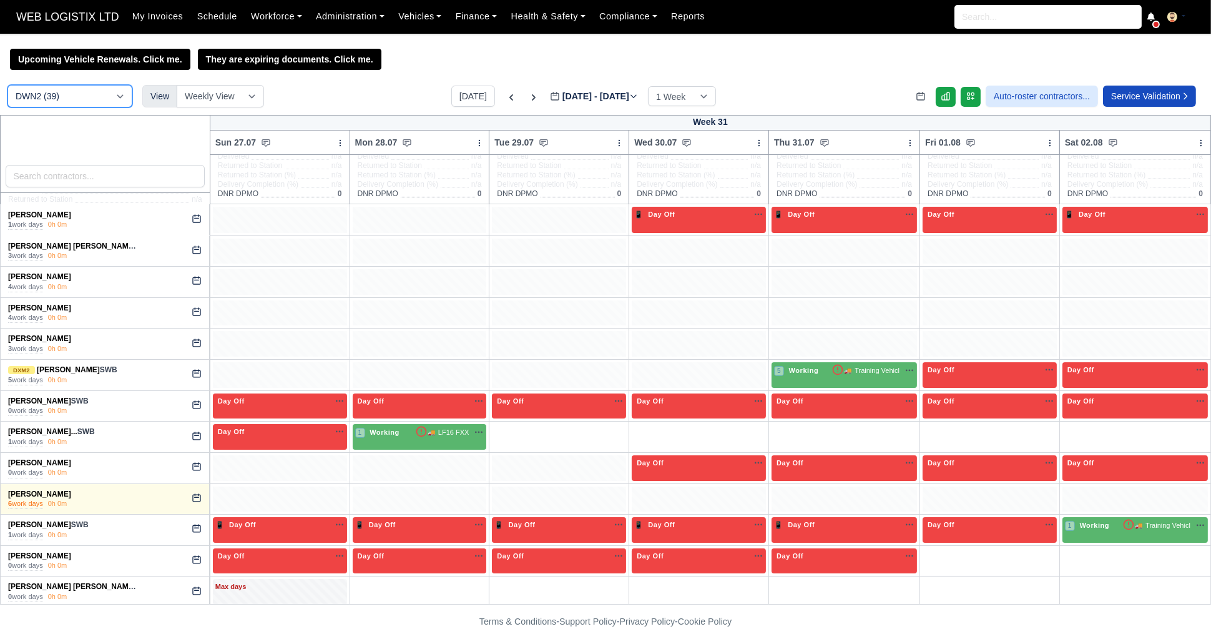
click at [100, 94] on select "DCE1 (1) DWN2 (39) DXM2 (45)" at bounding box center [69, 96] width 125 height 22
select select "1"
click at [7, 86] on select "DCE1 (1) DWN2 (39) DXM2 (45)" at bounding box center [69, 96] width 125 height 22
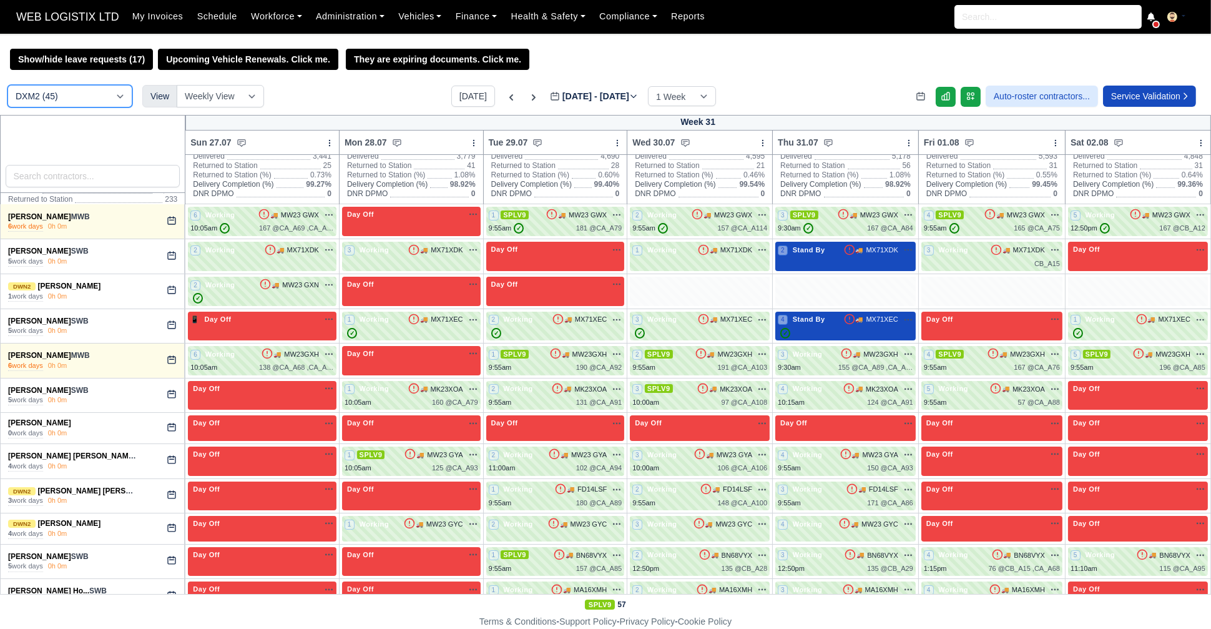
scroll to position [640, 0]
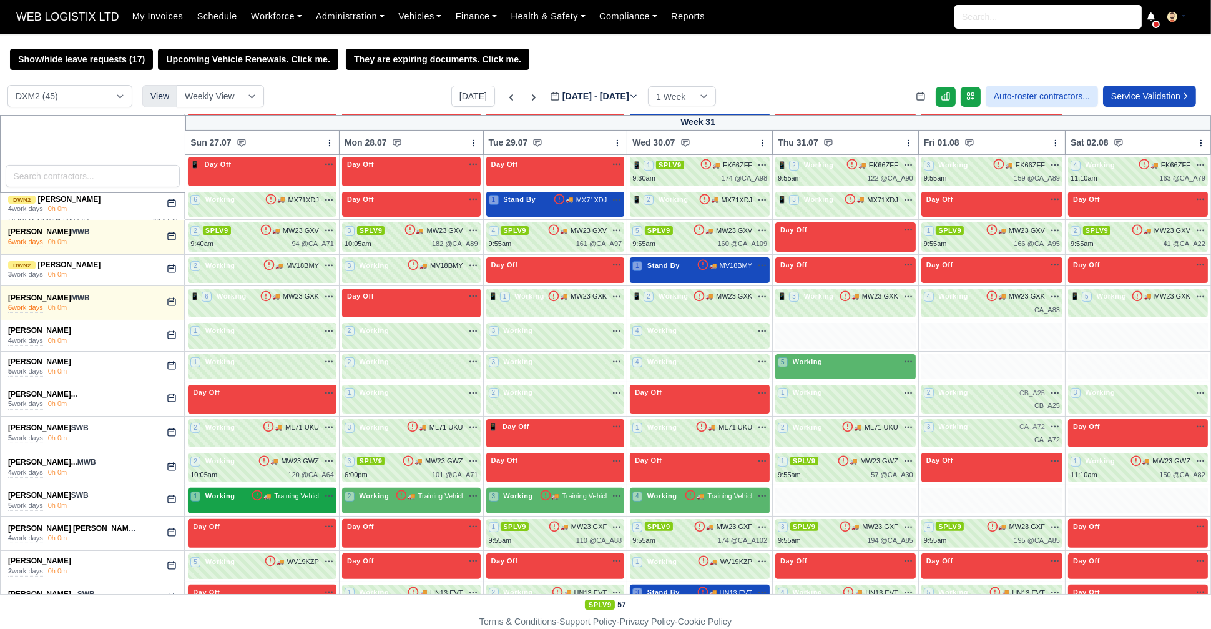
click at [316, 495] on div "🚚 Training Vehicl" at bounding box center [292, 495] width 83 height 11
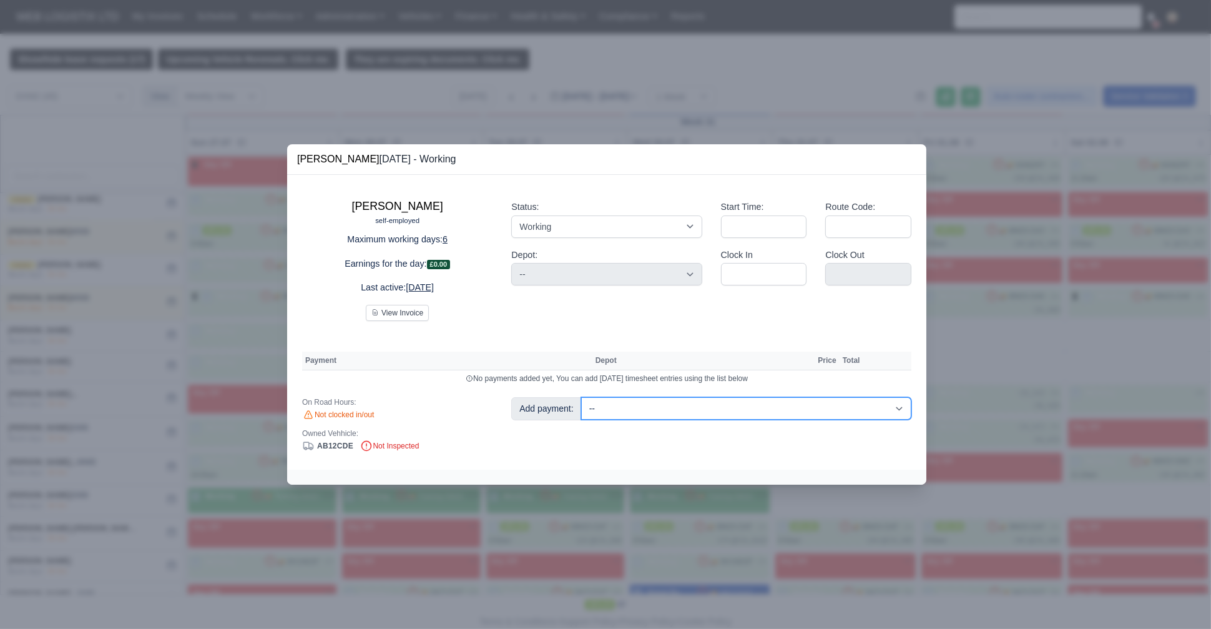
click at [631, 407] on select "-- Fantastic Plus Scorecard Bonus - Fantastic Plus (£0.08) Standard Parcel - Bl…" at bounding box center [746, 408] width 330 height 22
click at [173, 386] on div at bounding box center [605, 314] width 1211 height 629
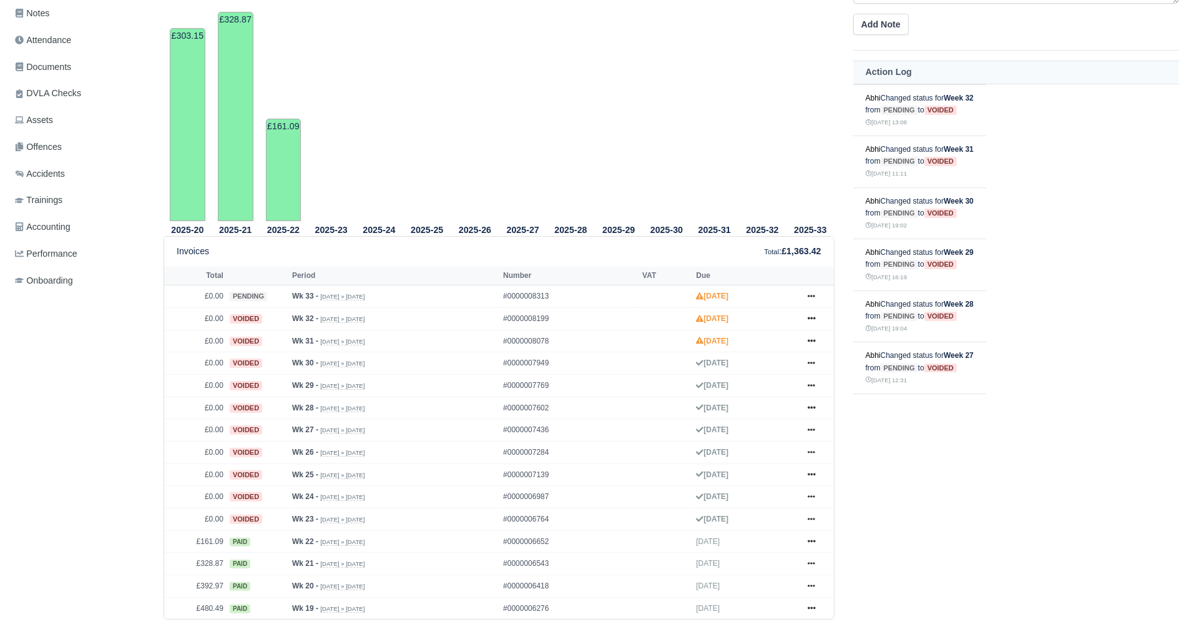
scroll to position [310, 0]
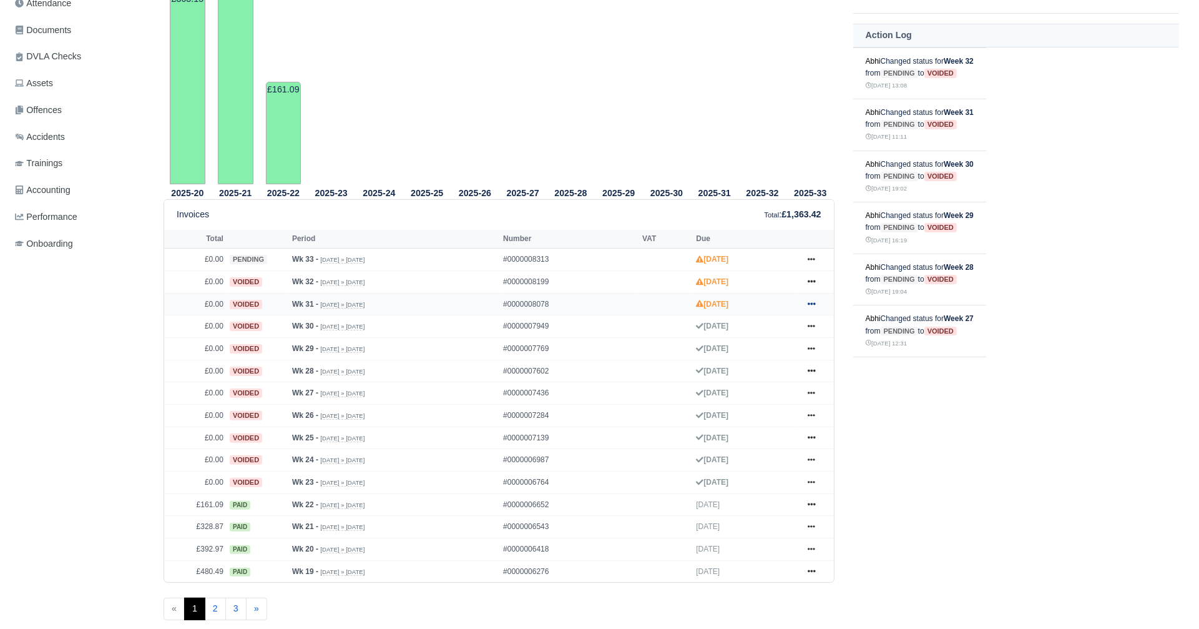
click at [819, 298] on link at bounding box center [811, 305] width 19 height 16
click at [760, 326] on link "Show Invoice" at bounding box center [764, 327] width 111 height 26
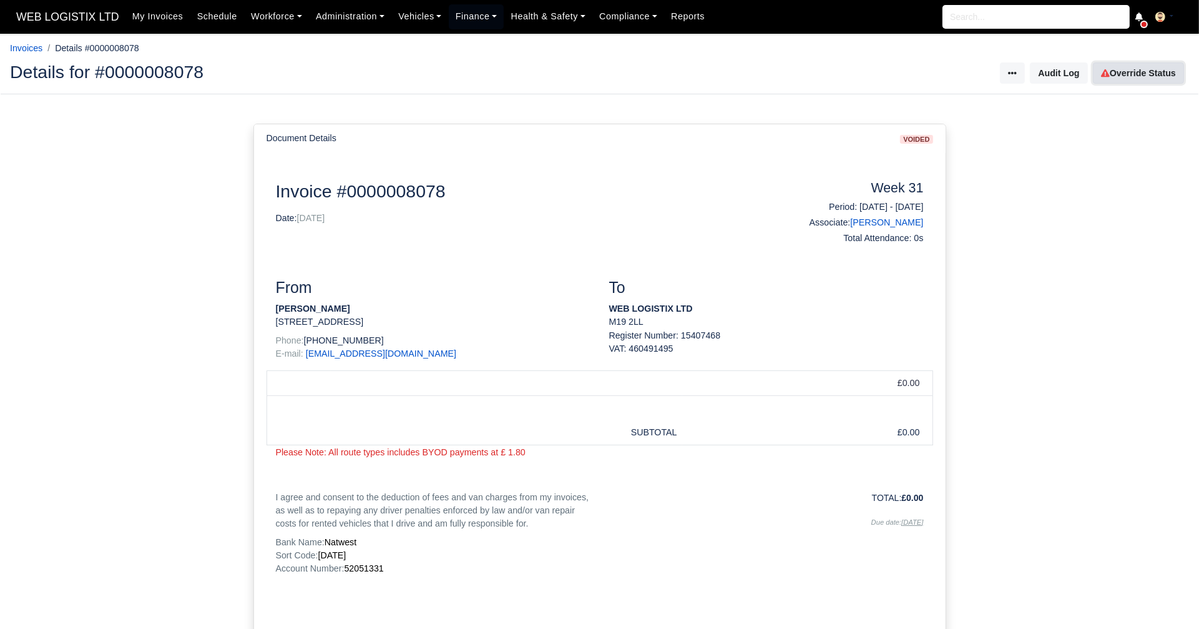
click at [1140, 76] on link "Override Status" at bounding box center [1138, 72] width 91 height 21
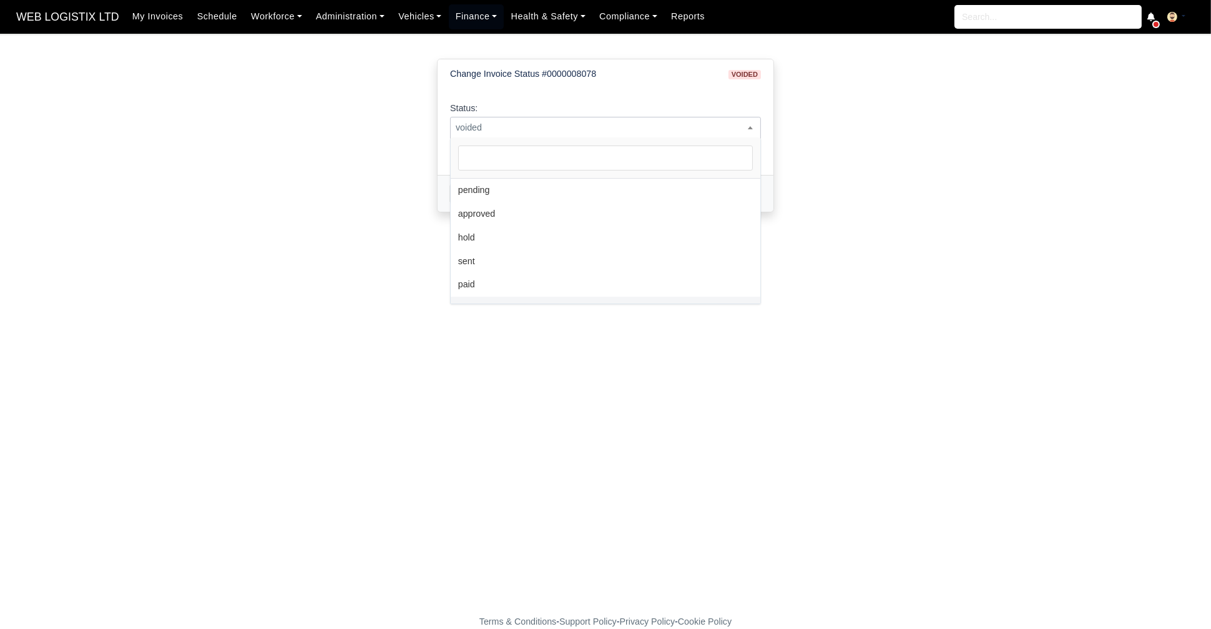
click at [538, 131] on span "voided" at bounding box center [606, 128] width 310 height 16
select select "pending"
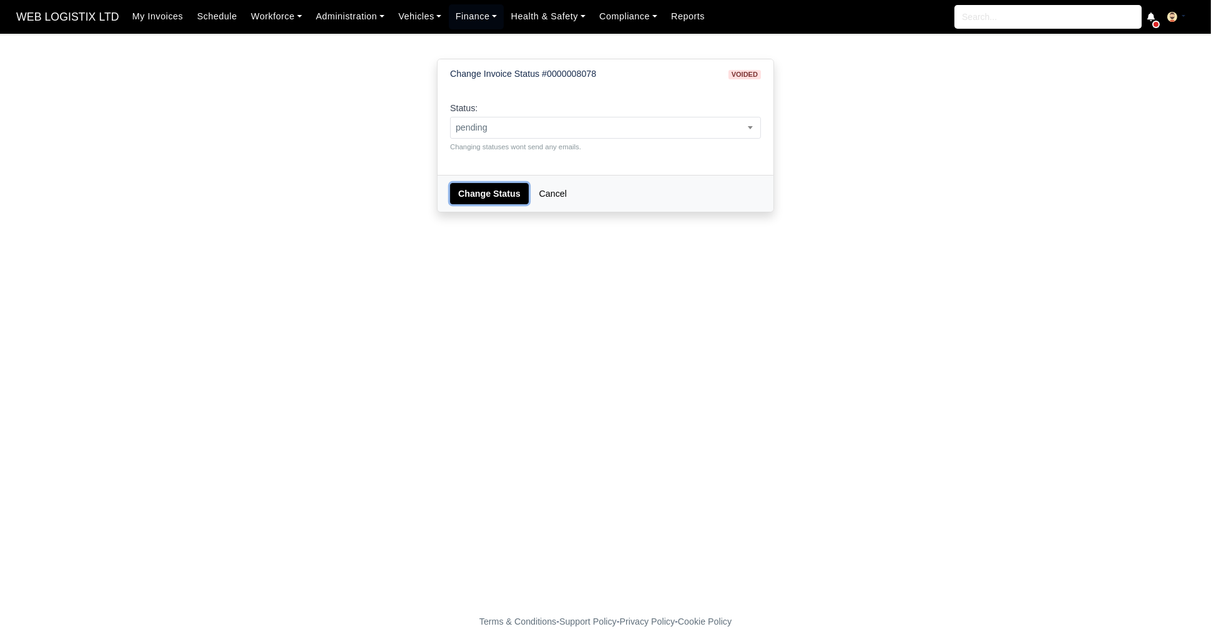
click at [469, 187] on button "Change Status" at bounding box center [489, 193] width 79 height 21
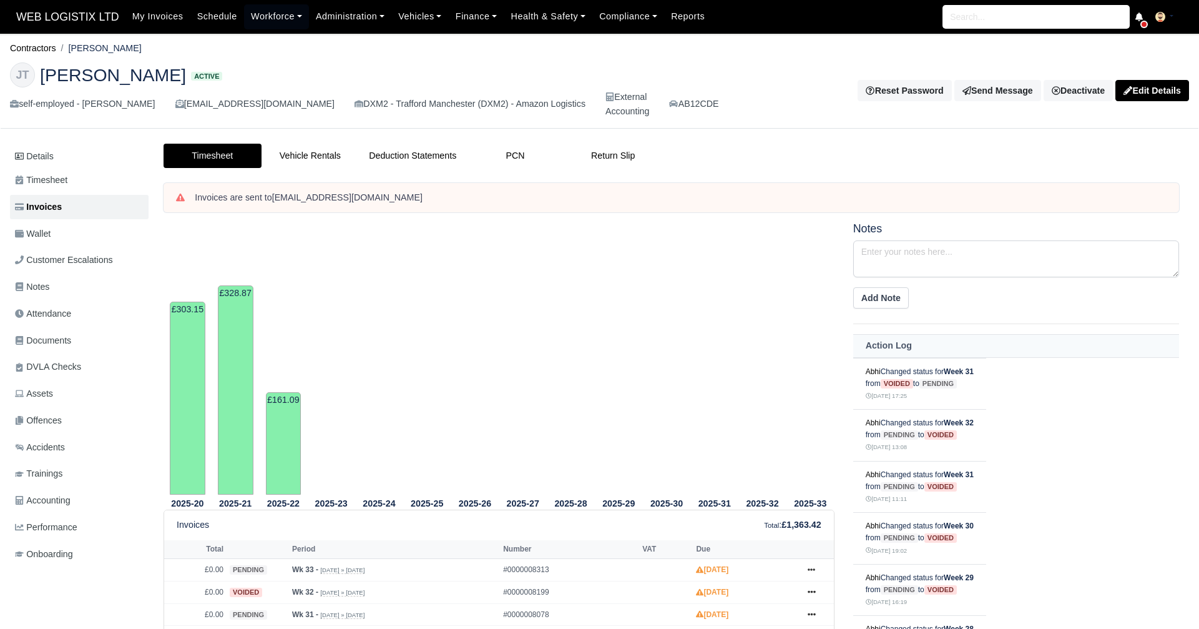
scroll to position [310, 0]
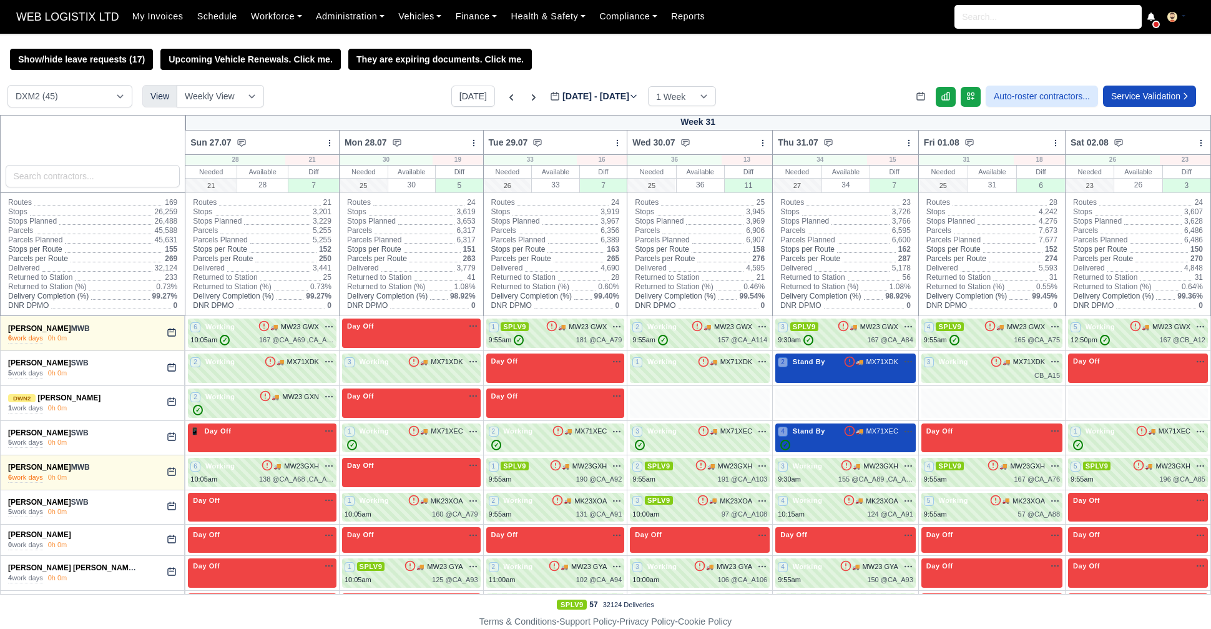
select select "1"
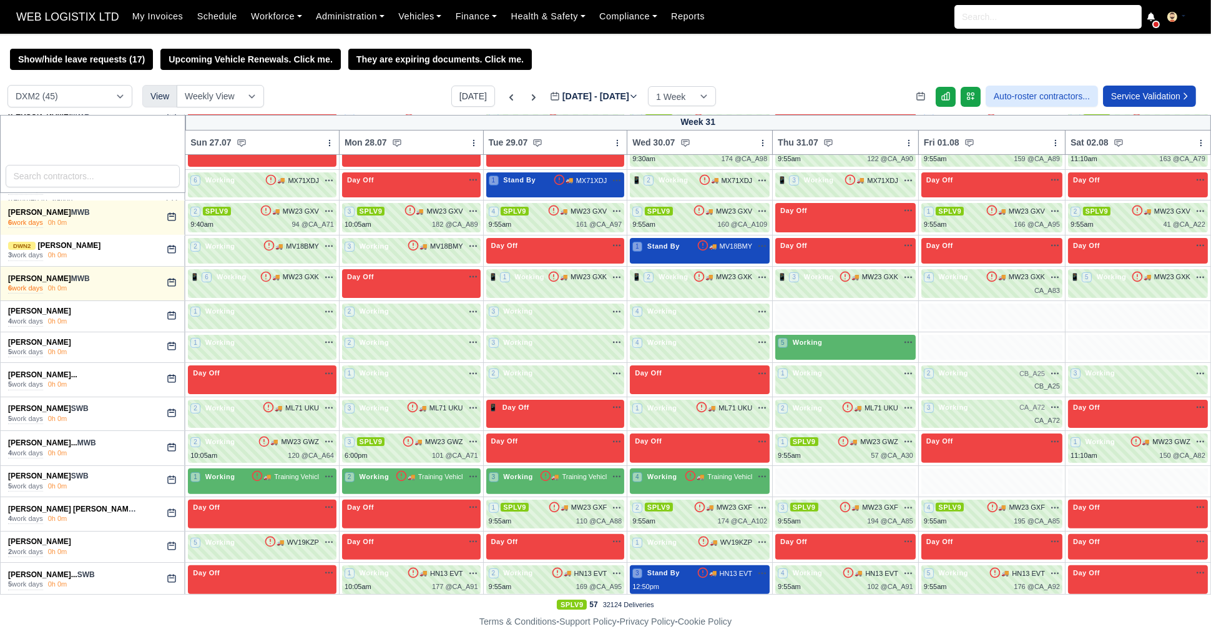
scroll to position [662, 0]
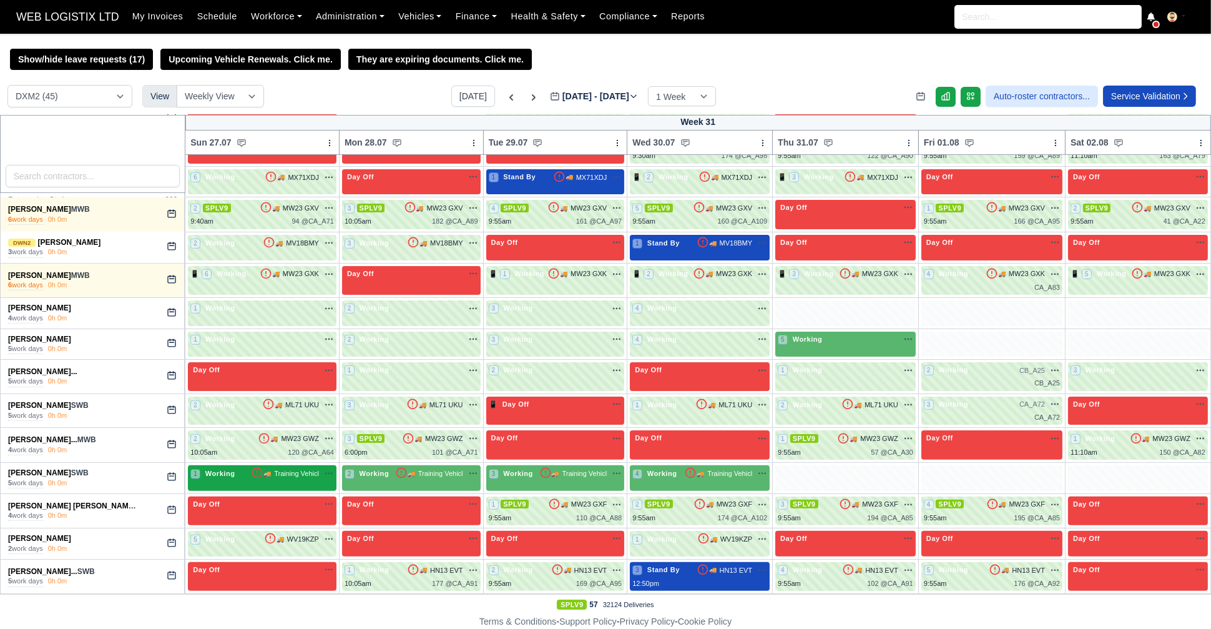
click at [277, 465] on div "1 Working 🚚" at bounding box center [262, 478] width 149 height 26
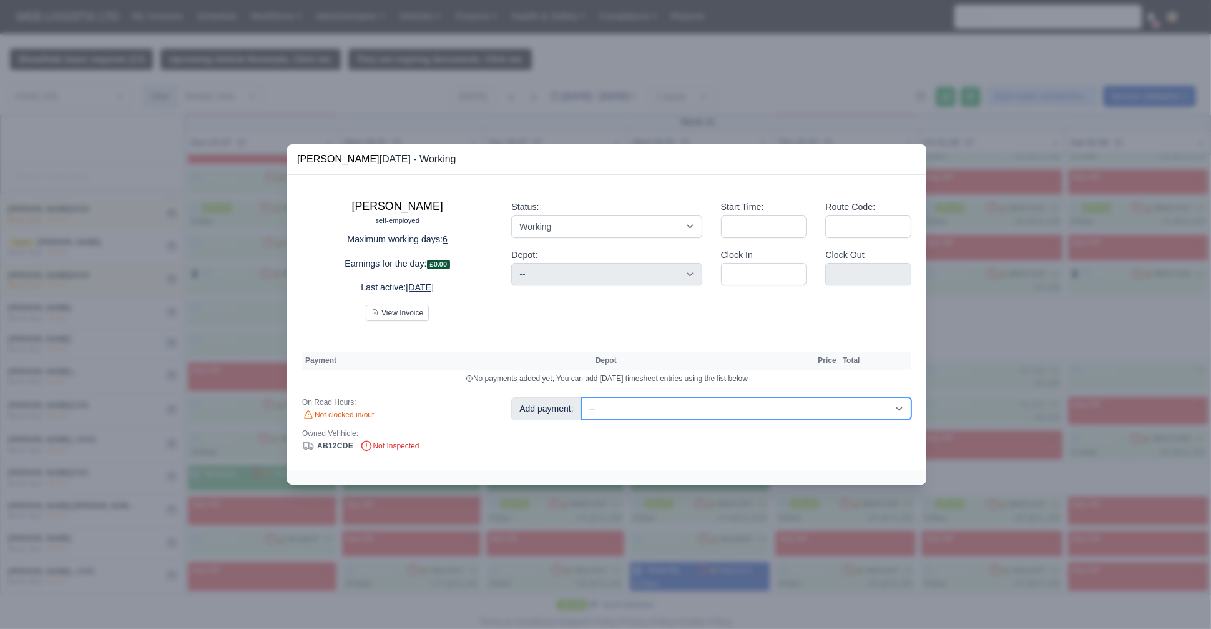
click at [604, 412] on select "-- Fantastic Plus Scorecard Bonus - Fantastic Plus (£0.08) Standard Parcel - Bl…" at bounding box center [746, 408] width 330 height 22
select select "122"
click at [581, 397] on select "-- Fantastic Plus Scorecard Bonus - Fantastic Plus (£0.08) Standard Parcel - Bl…" at bounding box center [746, 408] width 330 height 22
select select "1"
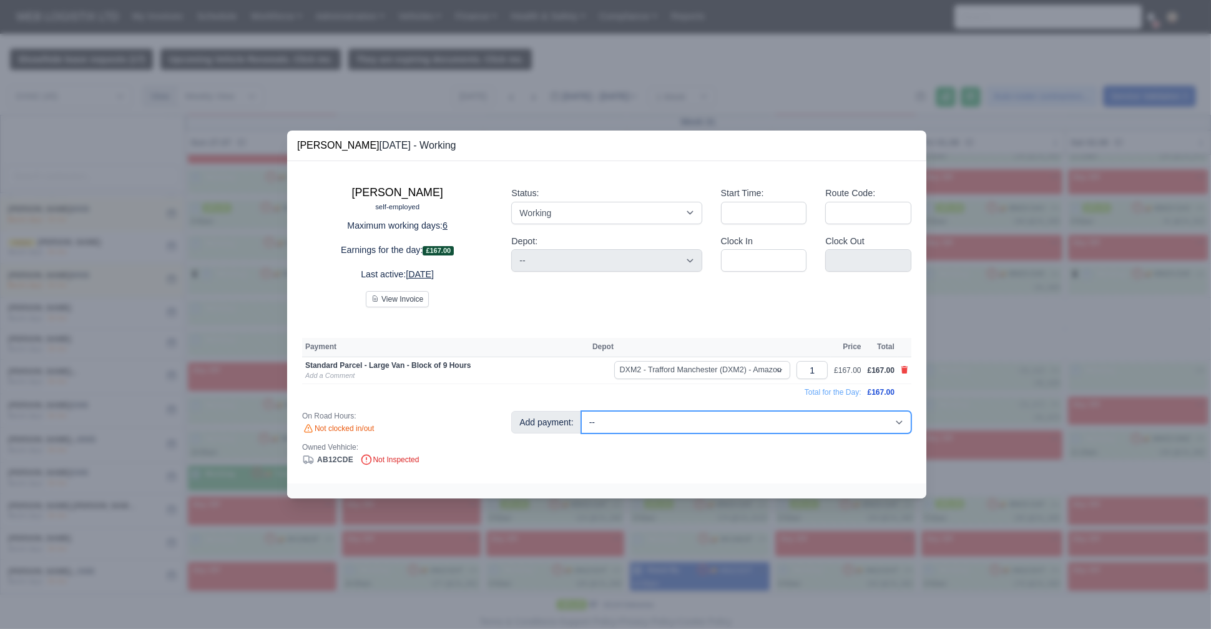
click at [705, 426] on select "-- Fantastic Plus Scorecard Bonus - Fantastic Plus (£0.08) Standard Parcel - Bl…" at bounding box center [746, 422] width 330 height 22
select select "9"
click at [581, 411] on select "-- Fantastic Plus Scorecard Bonus - Fantastic Plus (£0.08) Standard Parcel - Bl…" at bounding box center [746, 422] width 330 height 22
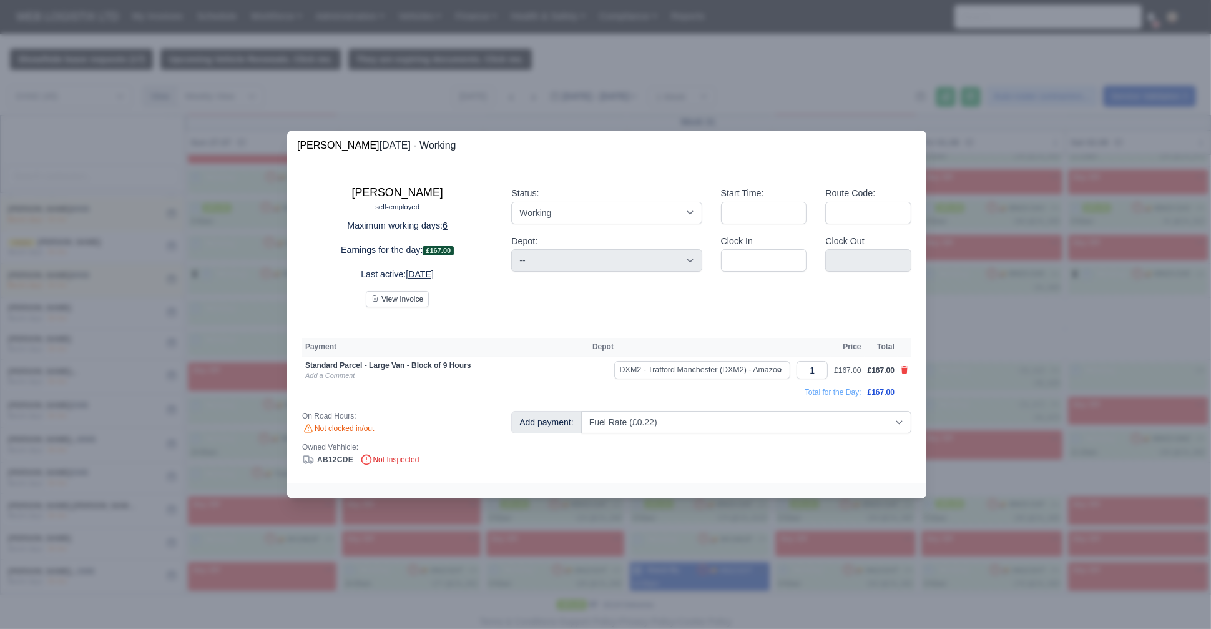
select select "1"
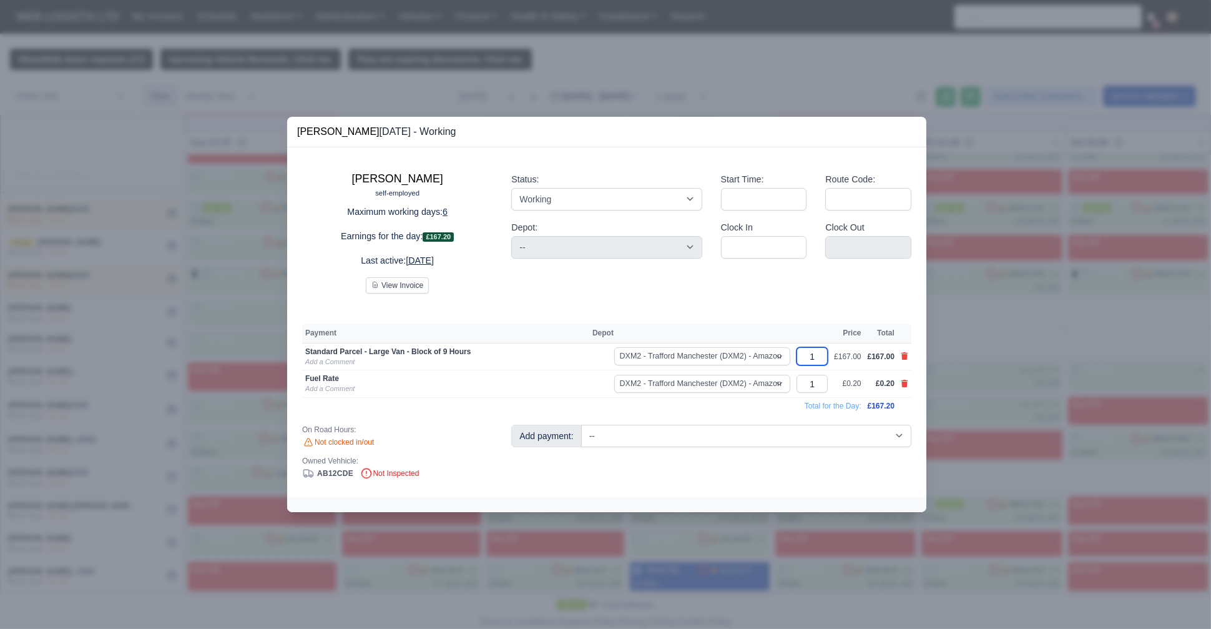
click at [828, 355] on input "1" at bounding box center [812, 356] width 31 height 18
type input "1.6"
click at [712, 403] on td "Total for the Day:" at bounding box center [583, 406] width 562 height 17
click at [818, 388] on input "1" at bounding box center [812, 384] width 31 height 18
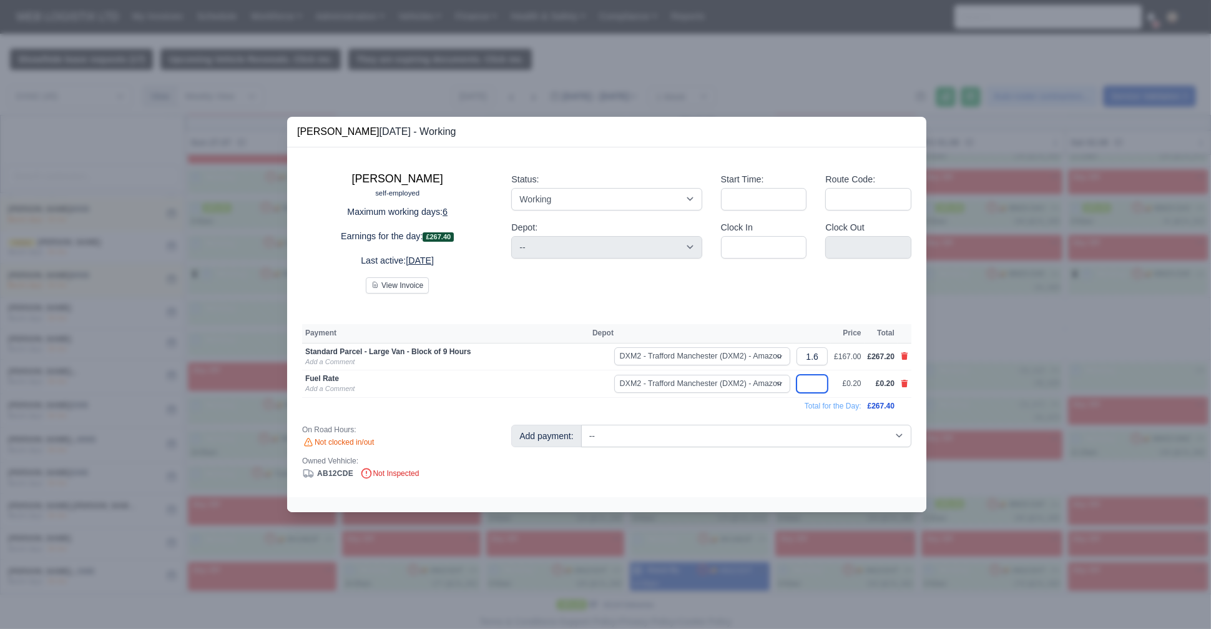
type input "2"
type input "22"
click at [103, 278] on div at bounding box center [605, 314] width 1211 height 629
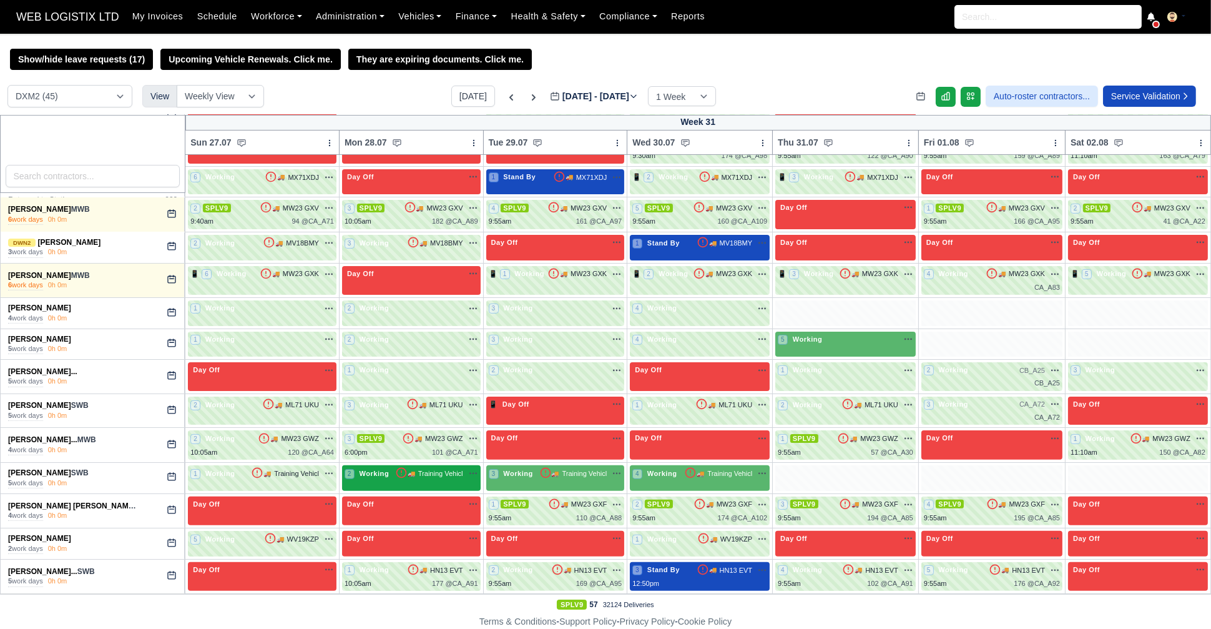
click at [400, 479] on div "2 Working 🚚" at bounding box center [411, 478] width 139 height 26
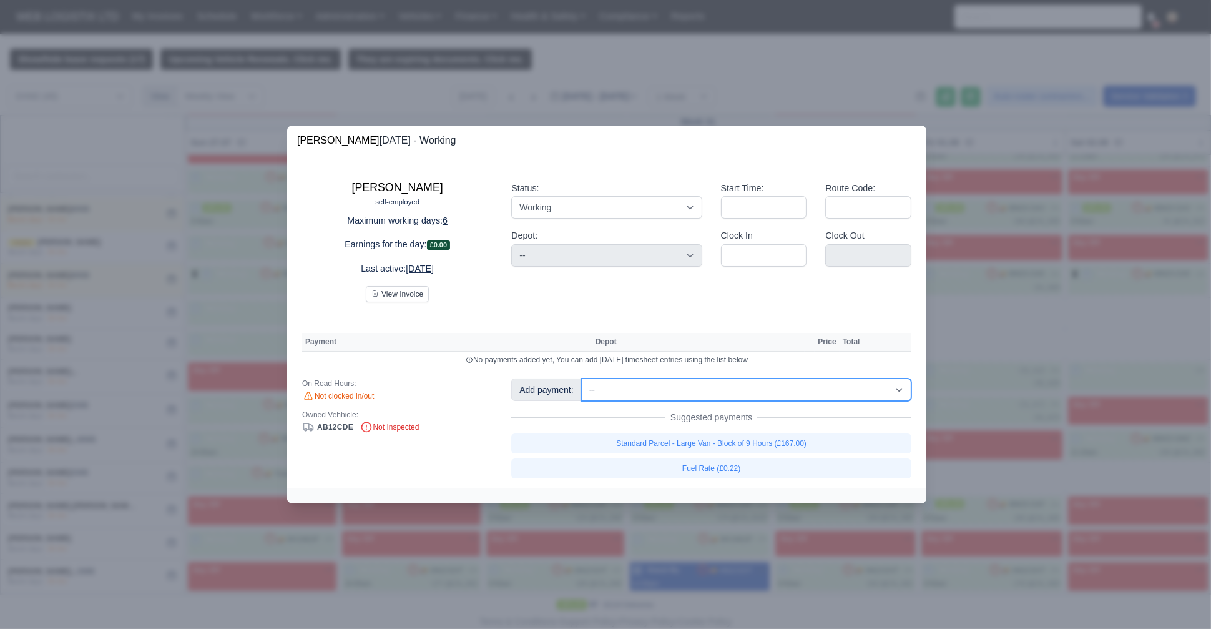
click at [730, 385] on select "-- Fantastic Plus Scorecard Bonus - Fantastic Plus (£0.08) Standard Parcel - Bl…" at bounding box center [746, 389] width 330 height 22
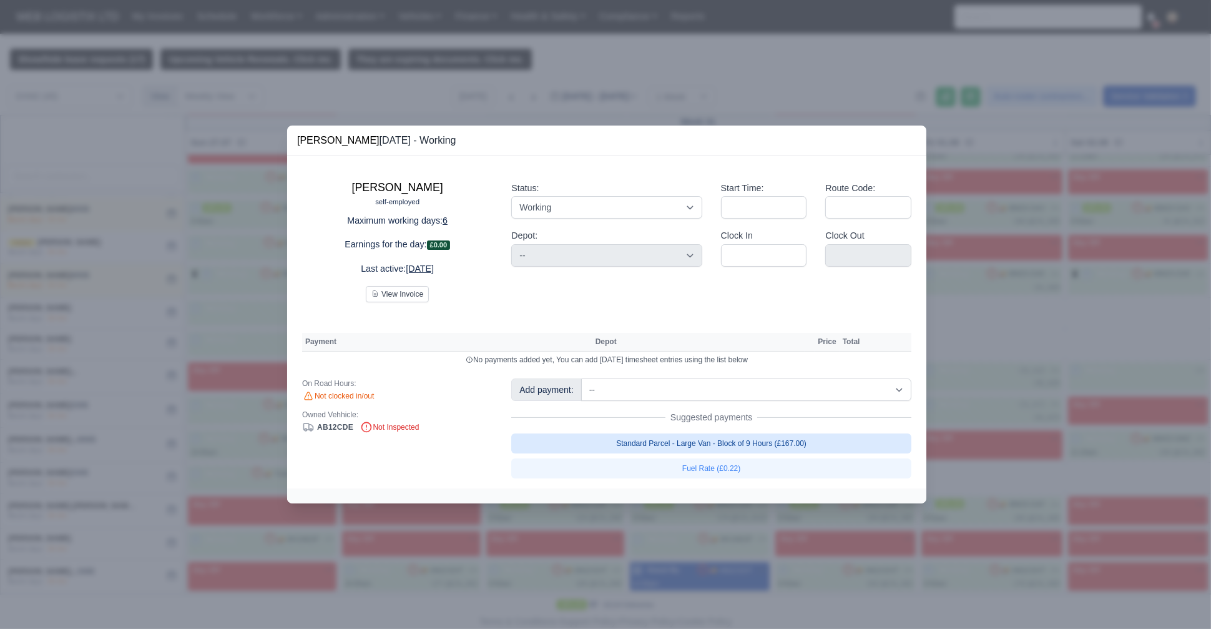
click at [707, 445] on link "Standard Parcel - Large Van - Block of 9 Hours (£167.00)" at bounding box center [711, 443] width 400 height 20
select select "1"
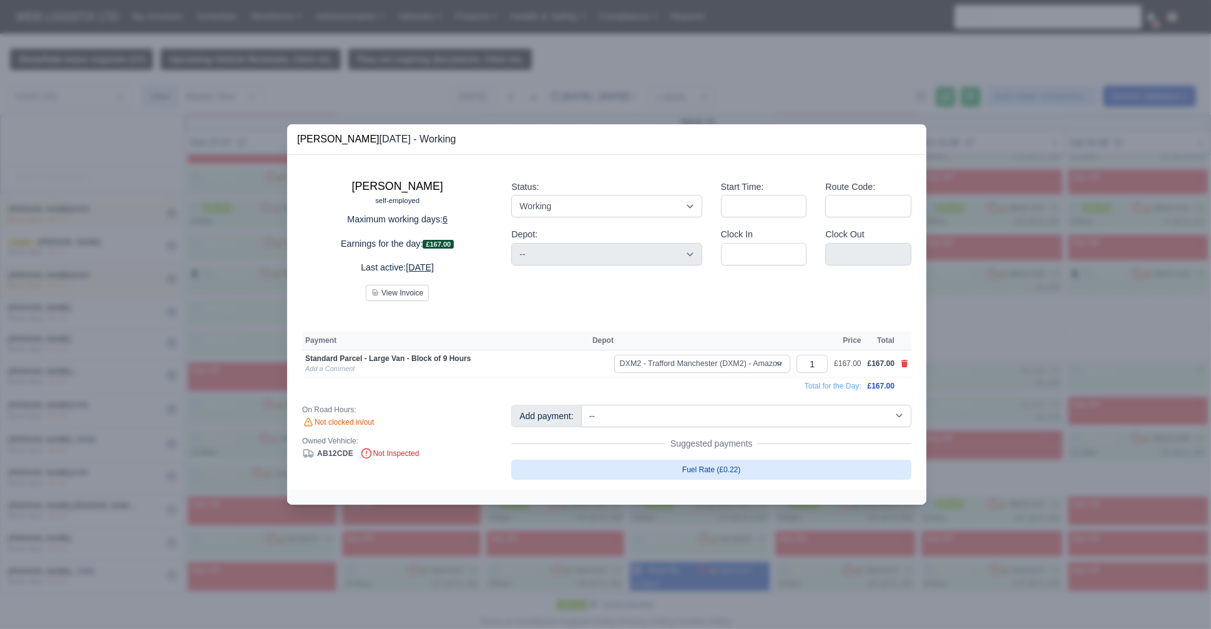
click at [712, 469] on link "Fuel Rate (£0.22)" at bounding box center [711, 469] width 400 height 20
select select "1"
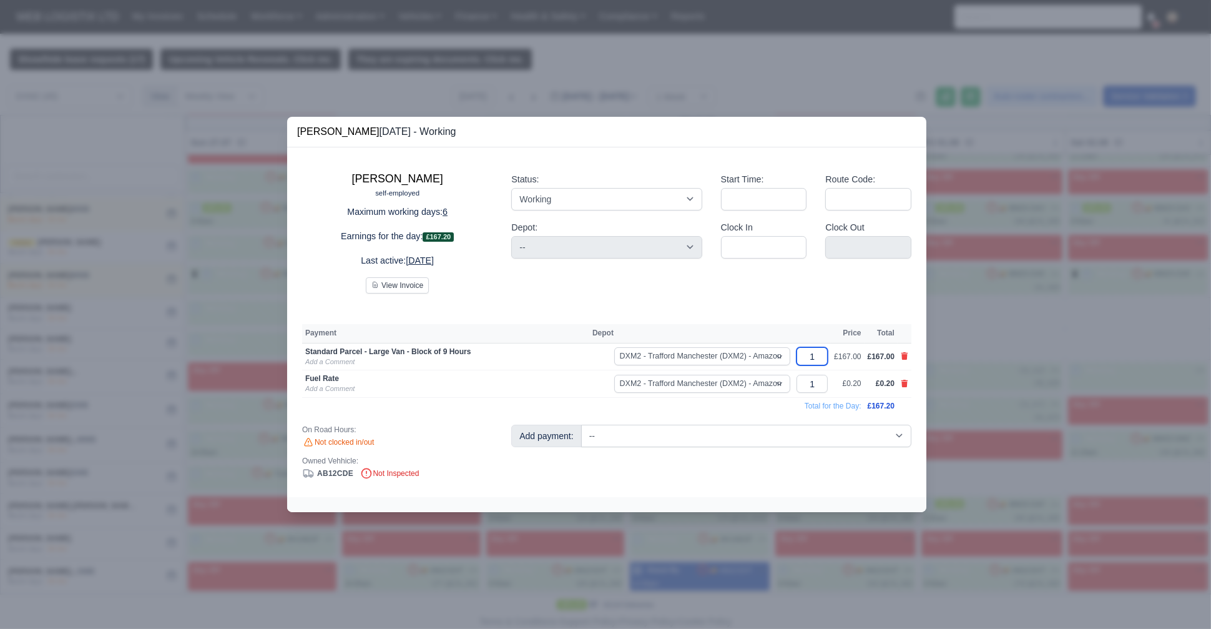
click at [822, 363] on input "1" at bounding box center [812, 356] width 31 height 18
type input "1.6"
click at [823, 378] on input "1" at bounding box center [812, 384] width 31 height 18
type input "2"
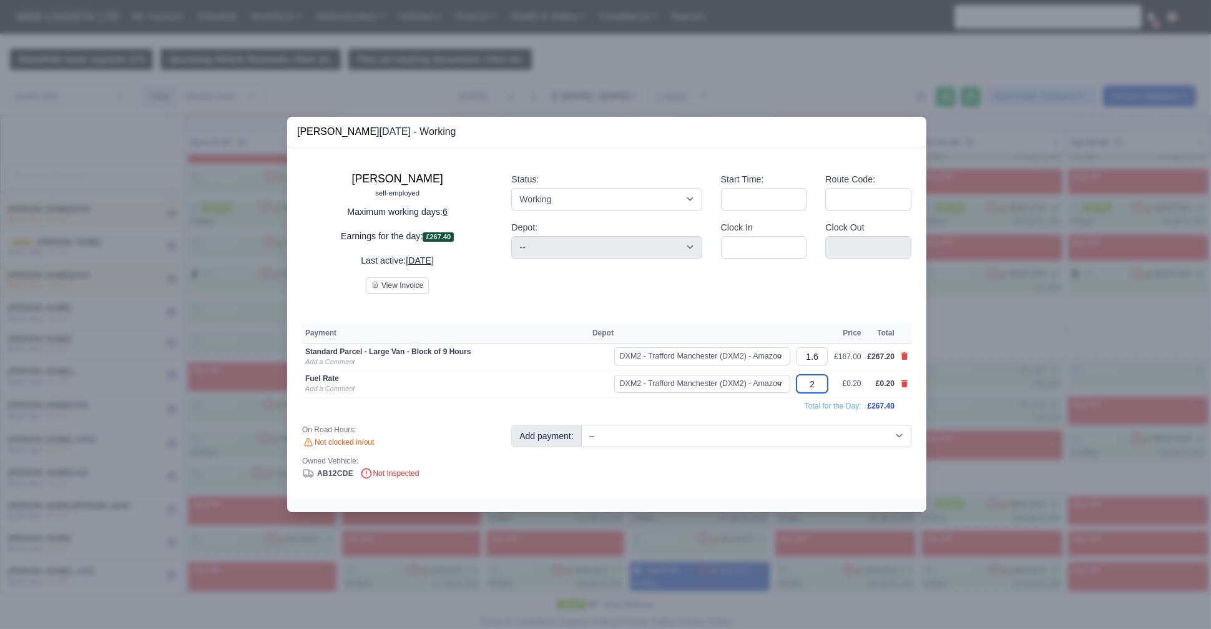
type input "22"
click at [112, 330] on div at bounding box center [605, 314] width 1211 height 629
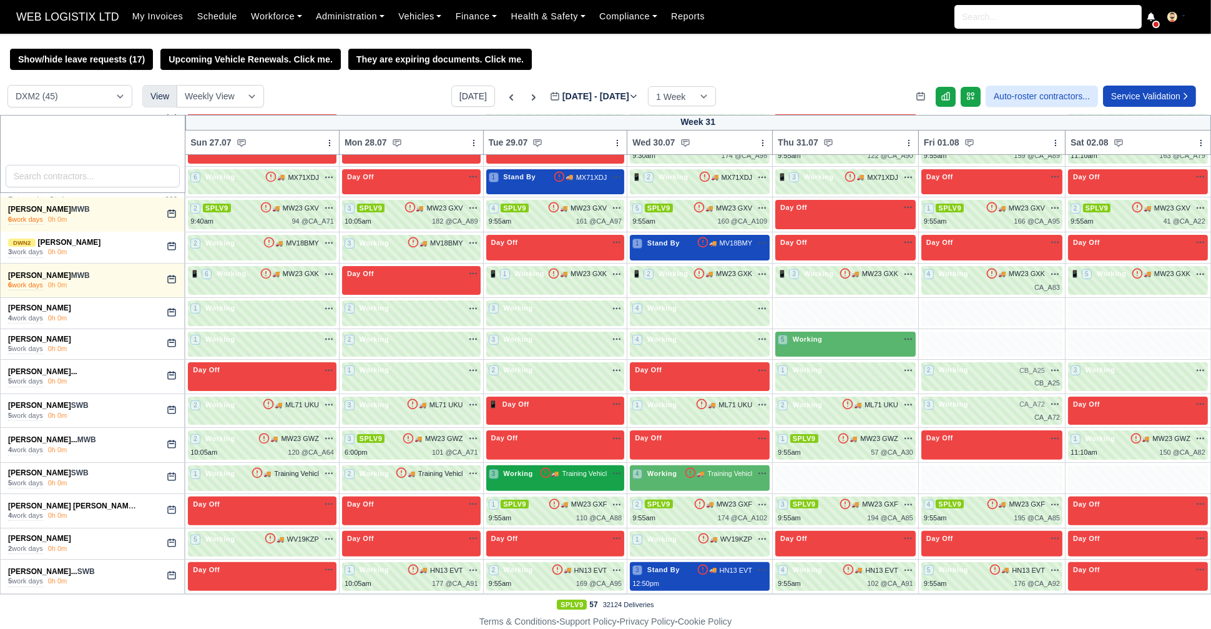
click at [515, 474] on span "Working" at bounding box center [518, 473] width 35 height 9
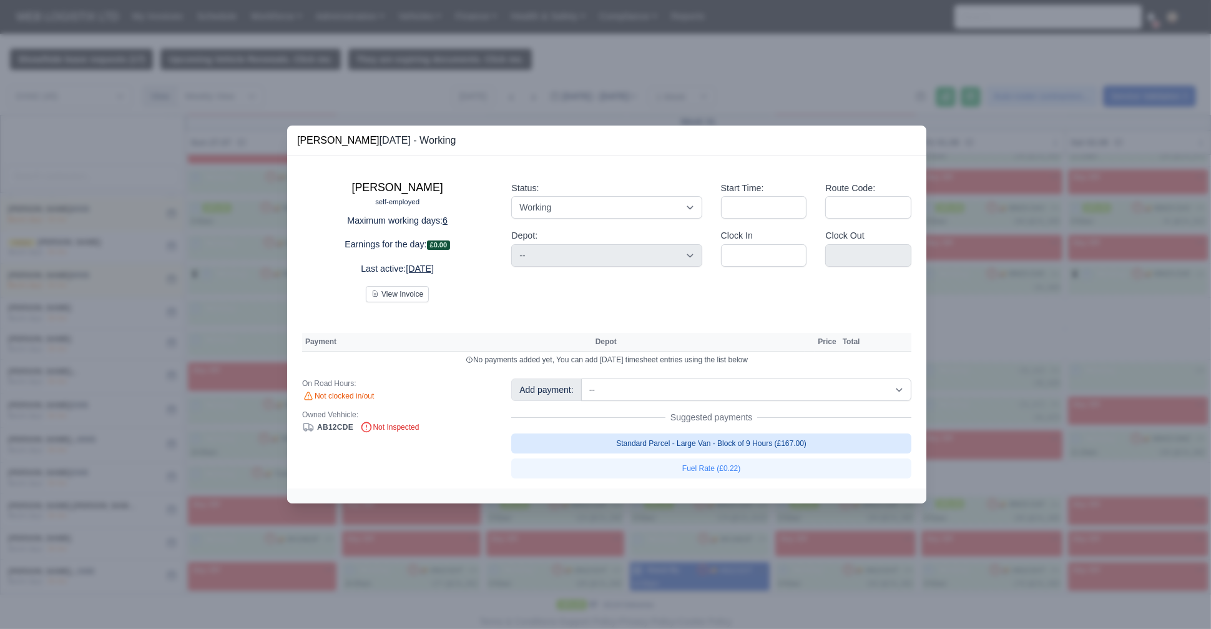
click at [707, 449] on link "Standard Parcel - Large Van - Block of 9 Hours (£167.00)" at bounding box center [711, 443] width 400 height 20
select select "1"
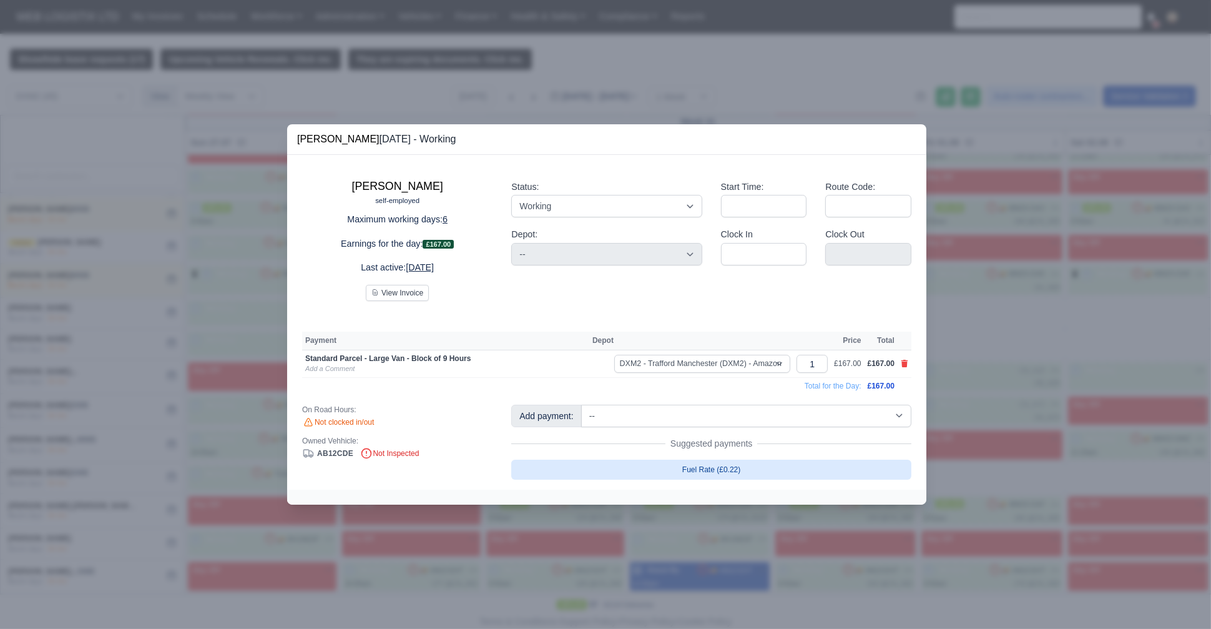
click at [713, 474] on link "Fuel Rate (£0.22)" at bounding box center [711, 469] width 400 height 20
select select "1"
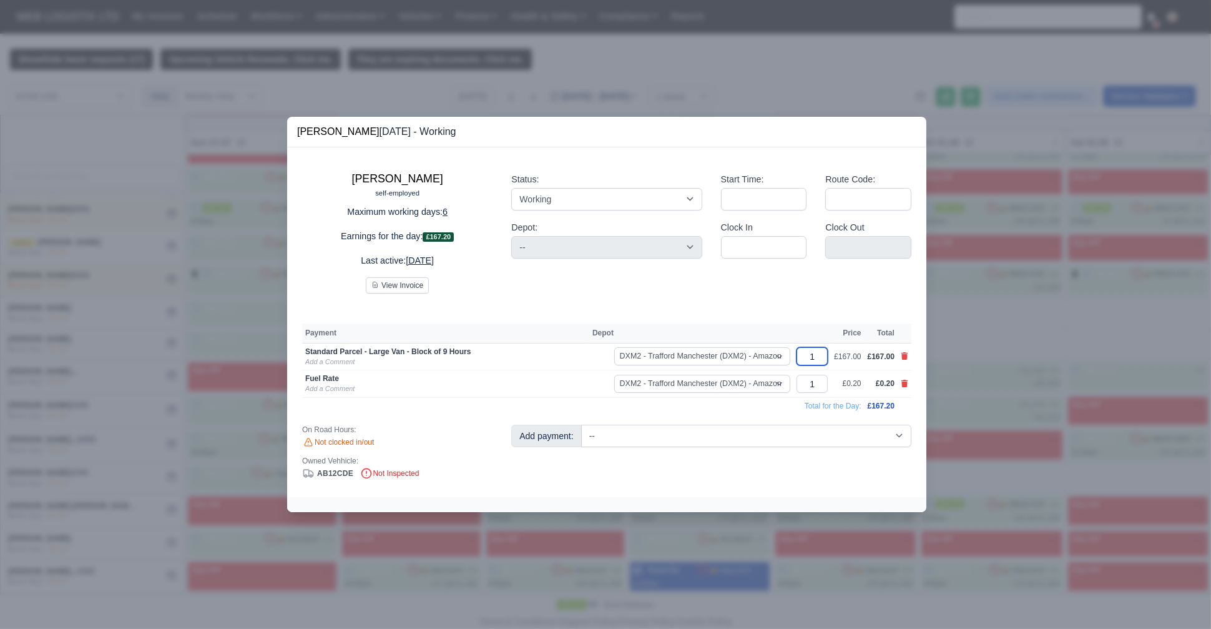
click at [822, 359] on input "1" at bounding box center [812, 356] width 31 height 18
type input "1.3"
click at [725, 420] on div "Joe Thompson self-employed Maximum working days: 6 Earnings for the day: £217.3…" at bounding box center [606, 322] width 639 height 350
click at [828, 378] on input "1" at bounding box center [812, 384] width 31 height 18
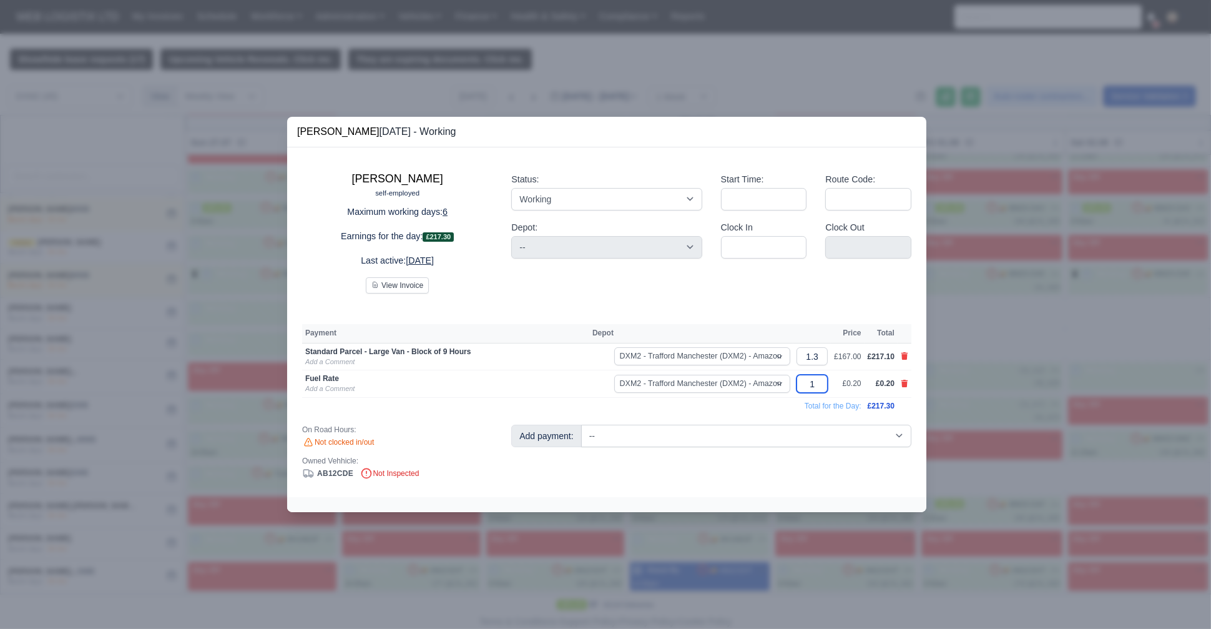
click at [828, 378] on input "1" at bounding box center [812, 384] width 31 height 18
type input "22"
click at [233, 385] on div at bounding box center [605, 314] width 1211 height 629
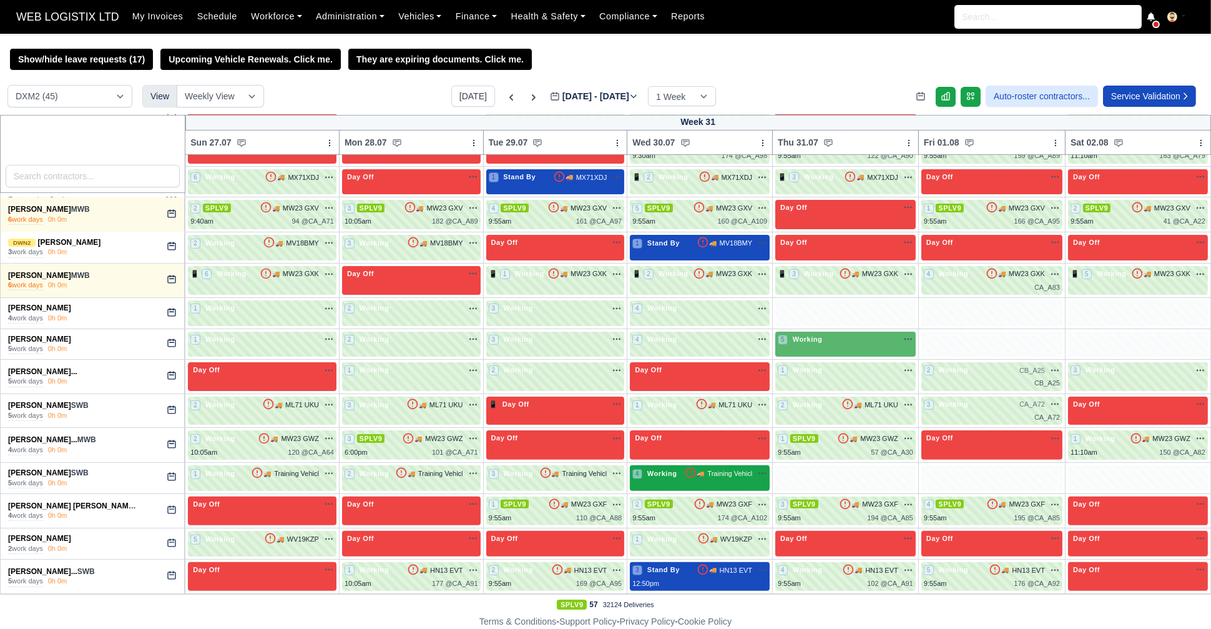
click at [657, 476] on div "4 Working 🚚 Training Vehicl" at bounding box center [699, 473] width 135 height 11
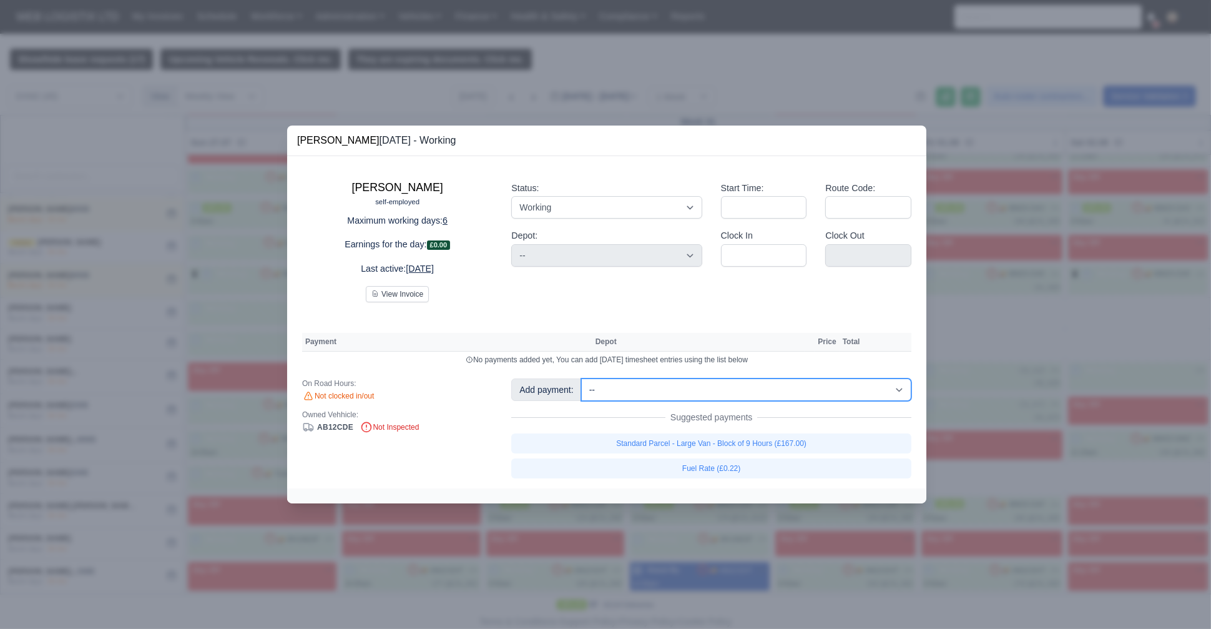
click at [647, 389] on select "-- Fantastic Plus Scorecard Bonus - Fantastic Plus (£0.08) Standard Parcel - Bl…" at bounding box center [746, 389] width 330 height 22
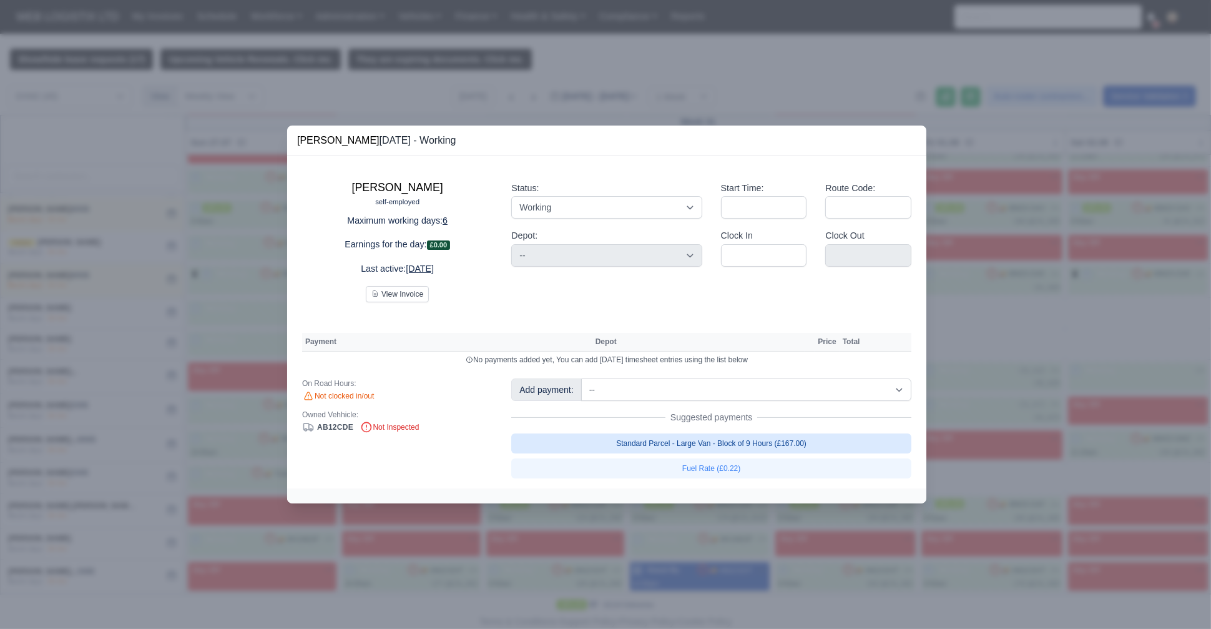
click at [649, 434] on link "Standard Parcel - Large Van - Block of 9 Hours (£167.00)" at bounding box center [711, 443] width 400 height 20
select select "1"
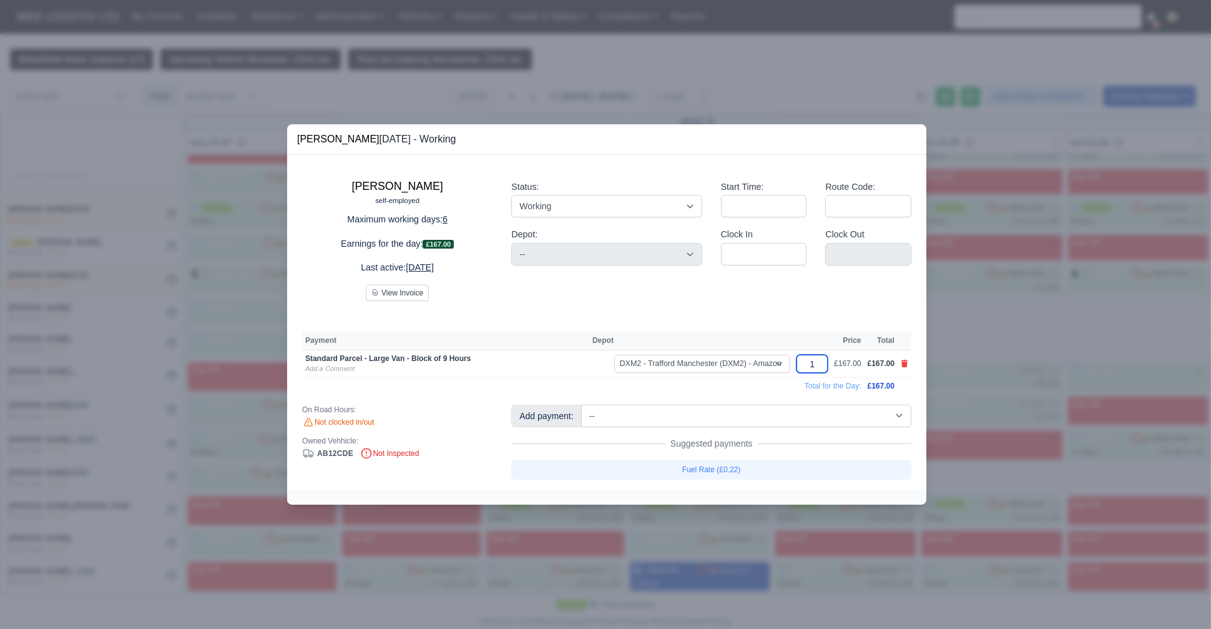
click at [820, 367] on input "1" at bounding box center [812, 364] width 31 height 18
type input "1."
type input "1.3"
click at [752, 310] on div "Joe Thompson self-employed Maximum working days: 6 Earnings for the day: £217.1…" at bounding box center [606, 322] width 639 height 335
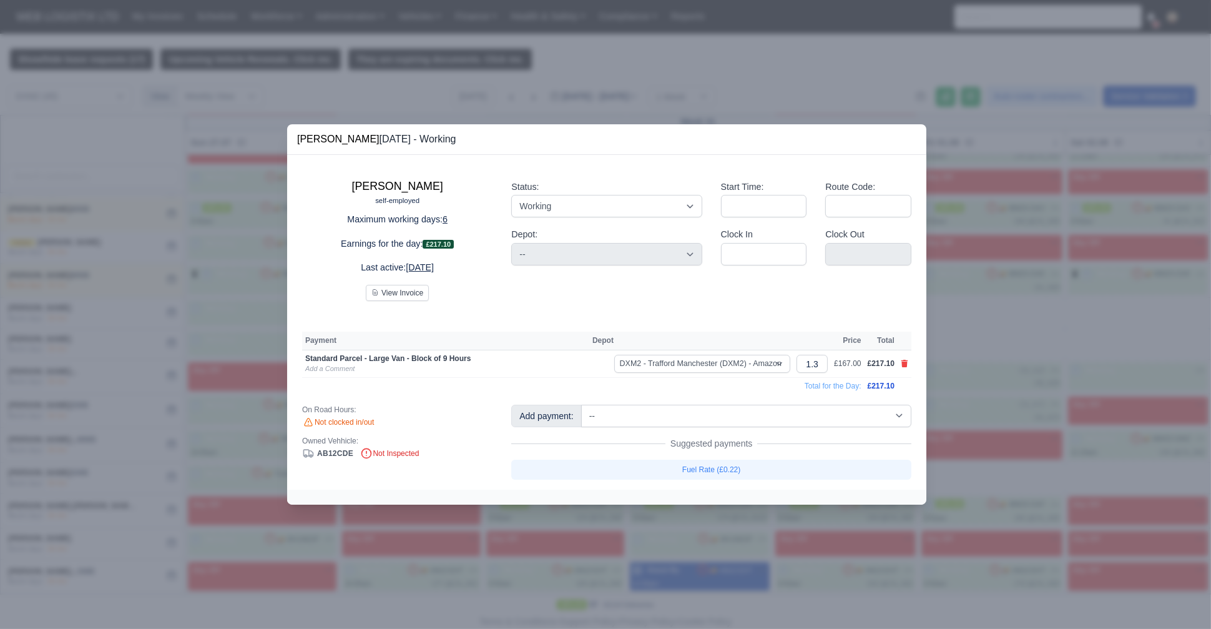
click at [120, 400] on div at bounding box center [605, 314] width 1211 height 629
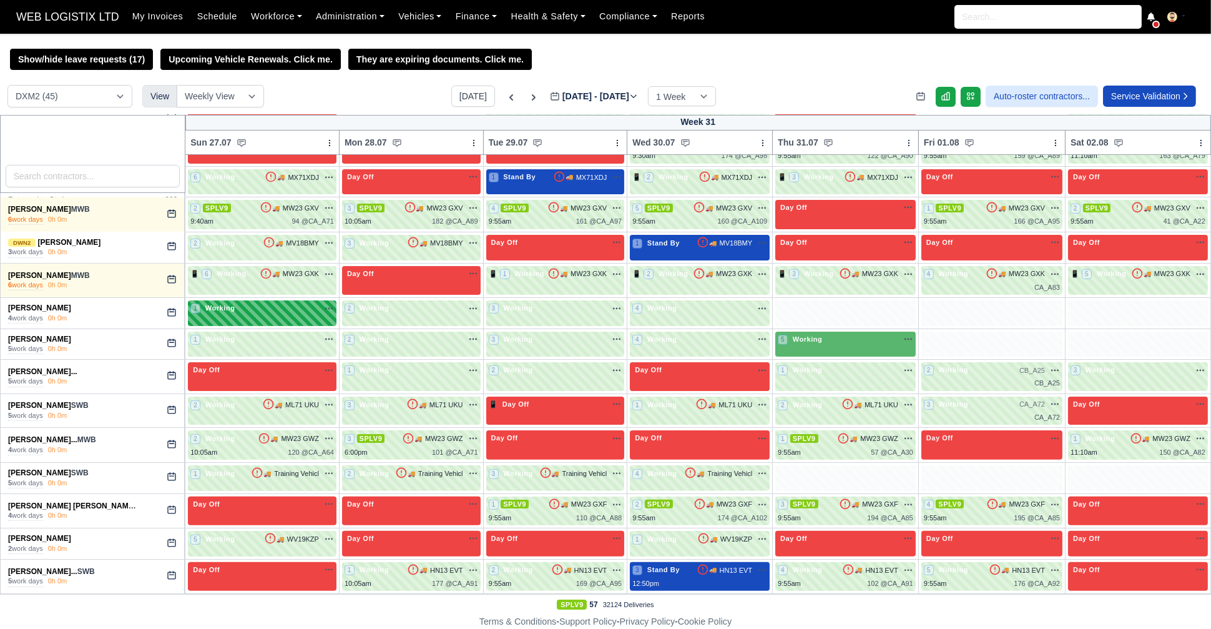
click at [308, 310] on div "1 Working" at bounding box center [262, 308] width 144 height 11
select select "1"
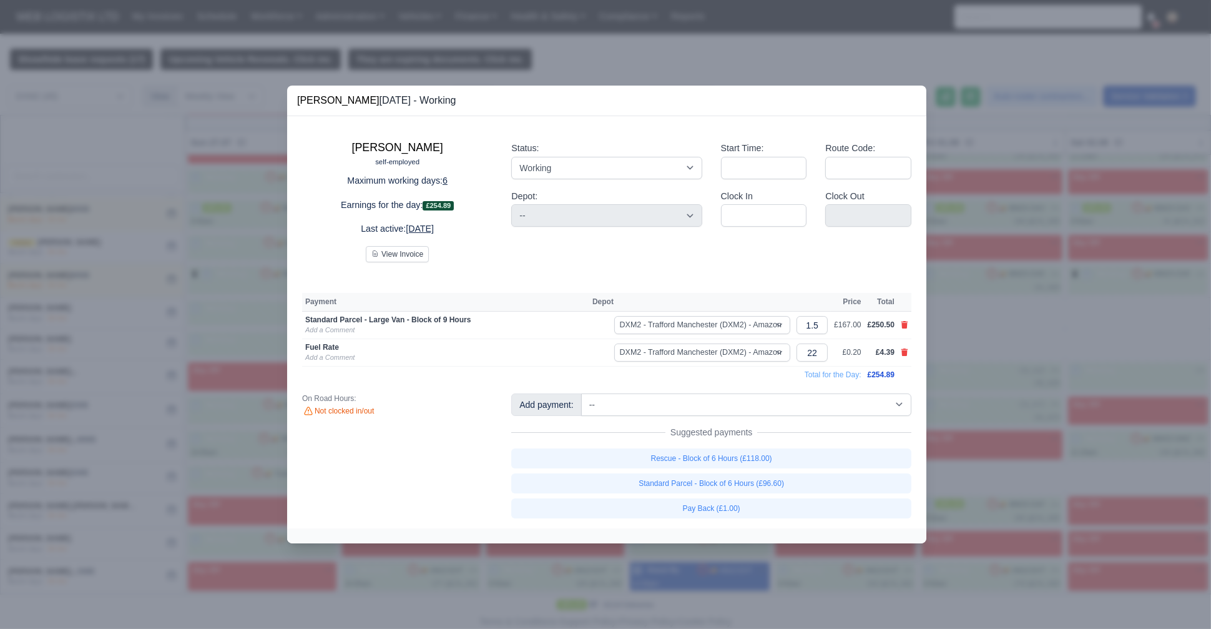
click at [905, 357] on link at bounding box center [904, 352] width 7 height 11
select select
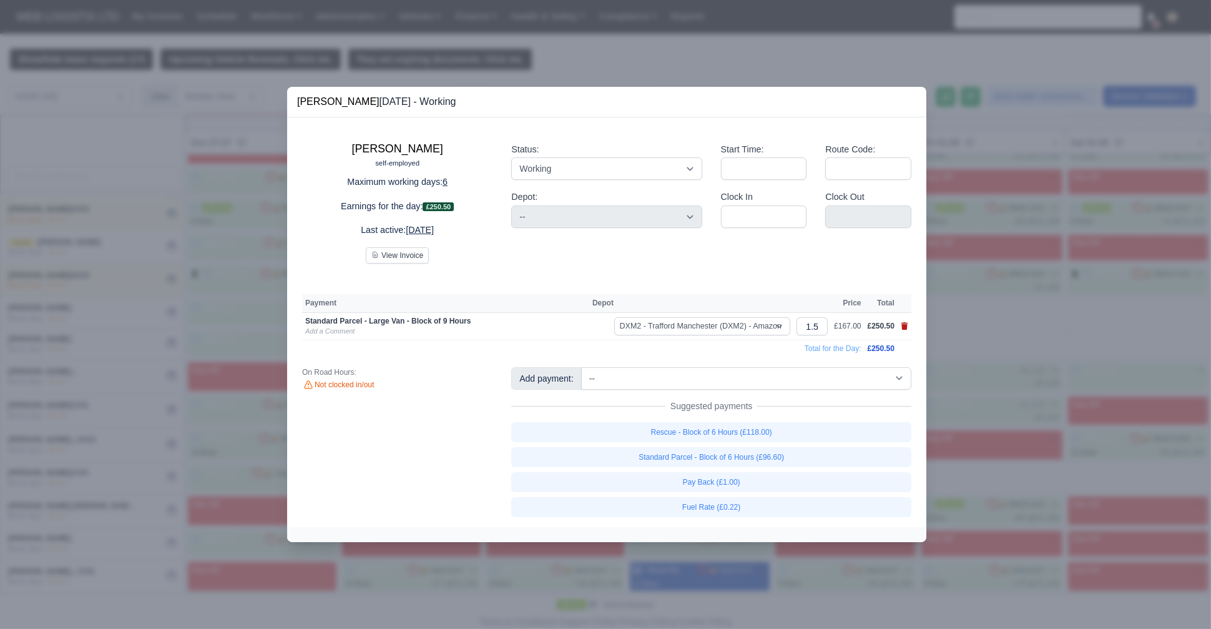
click at [905, 330] on icon at bounding box center [904, 325] width 7 height 7
select select
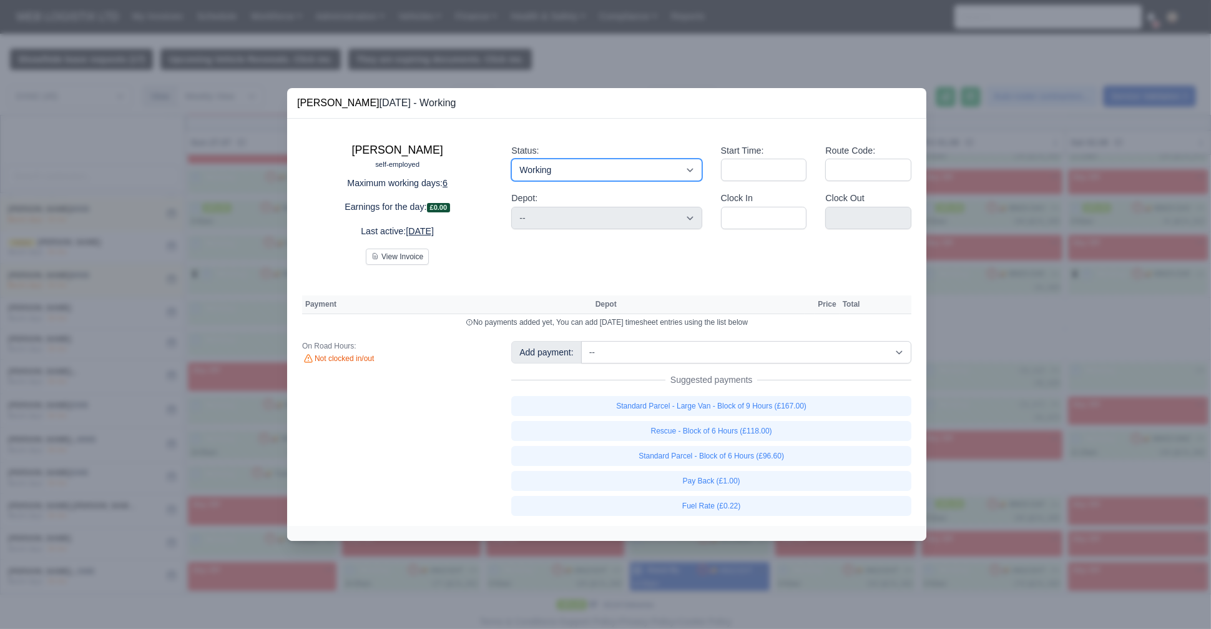
drag, startPoint x: 665, startPoint y: 170, endPoint x: 664, endPoint y: 180, distance: 10.1
click at [665, 170] on select "Working Day Off Stand By Holiday Other Depot In Office OSM Ridealong Nursery 1 …" at bounding box center [606, 170] width 190 height 22
select select "Day Off"
click at [511, 159] on select "Working Day Off Stand By Holiday Other Depot In Office OSM Ridealong Nursery 1 …" at bounding box center [606, 170] width 190 height 22
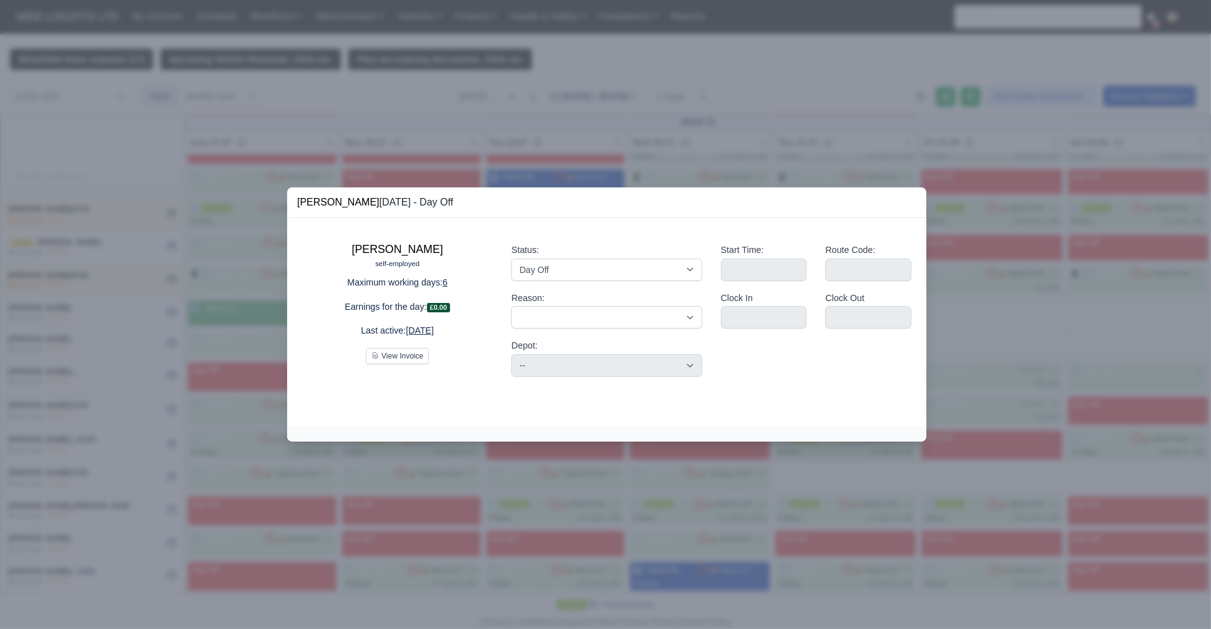
click at [199, 299] on div at bounding box center [605, 314] width 1211 height 629
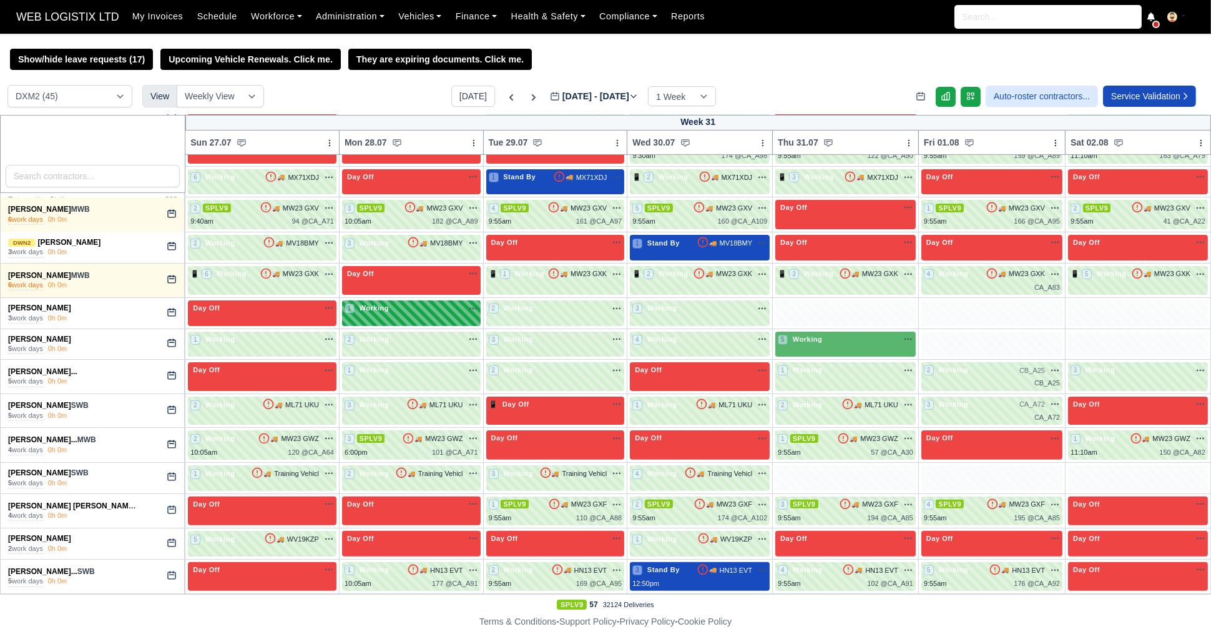
click at [422, 314] on div "1 Working" at bounding box center [412, 309] width 134 height 13
select select "1"
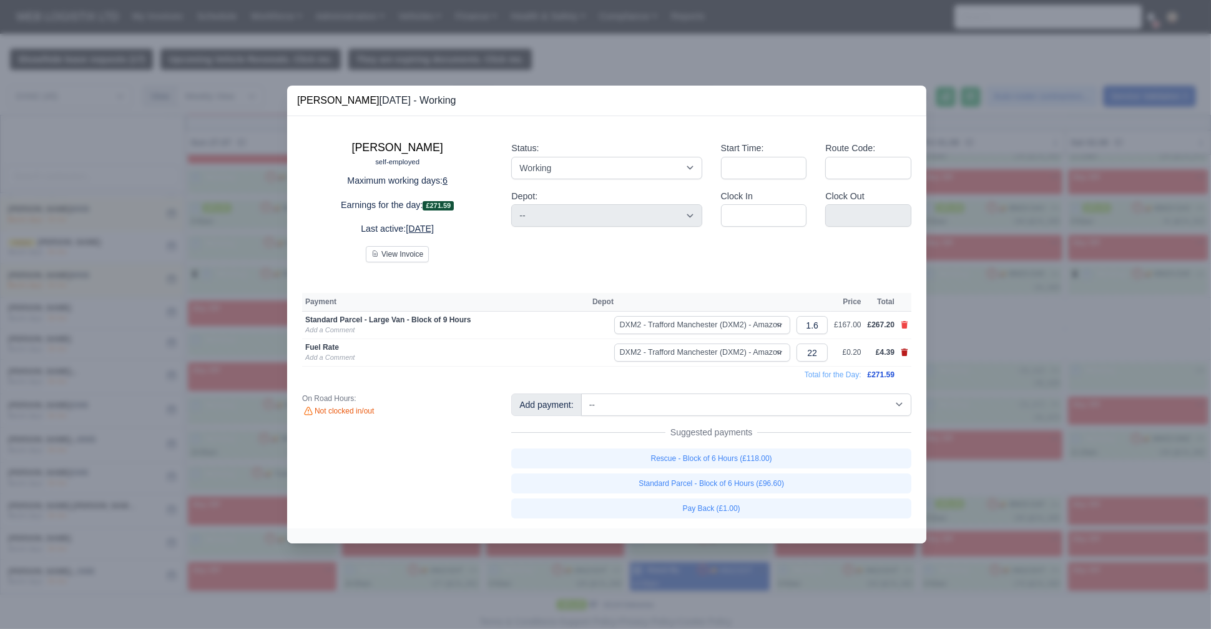
click at [905, 353] on icon at bounding box center [904, 351] width 7 height 7
select select
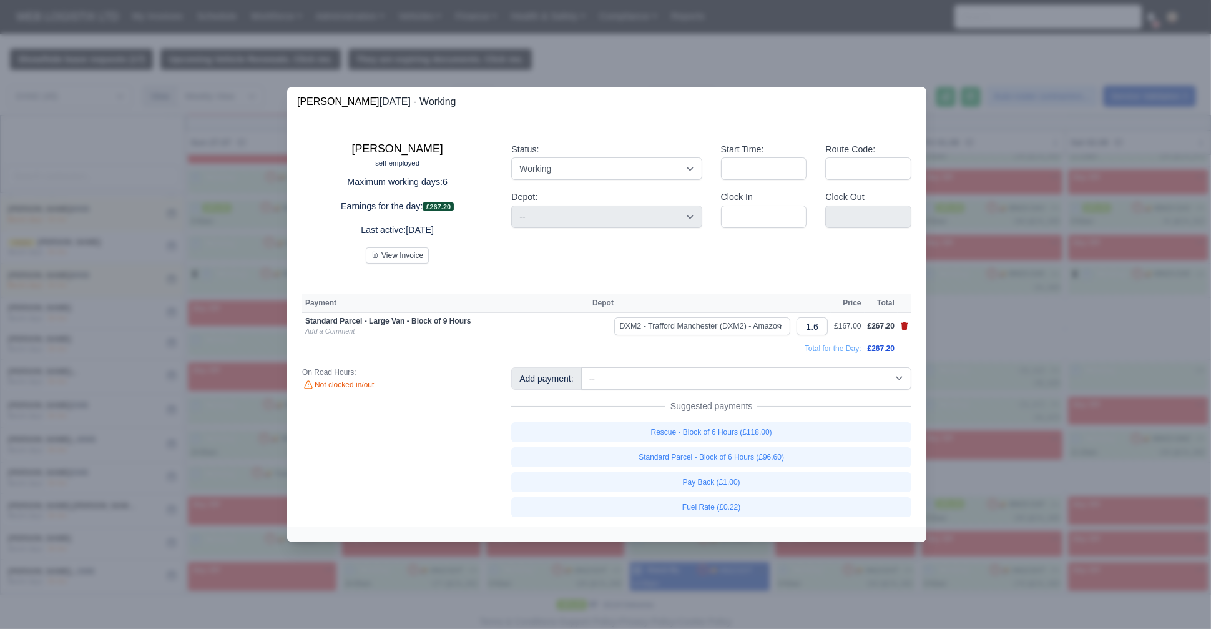
click at [905, 330] on icon at bounding box center [904, 325] width 7 height 7
select select
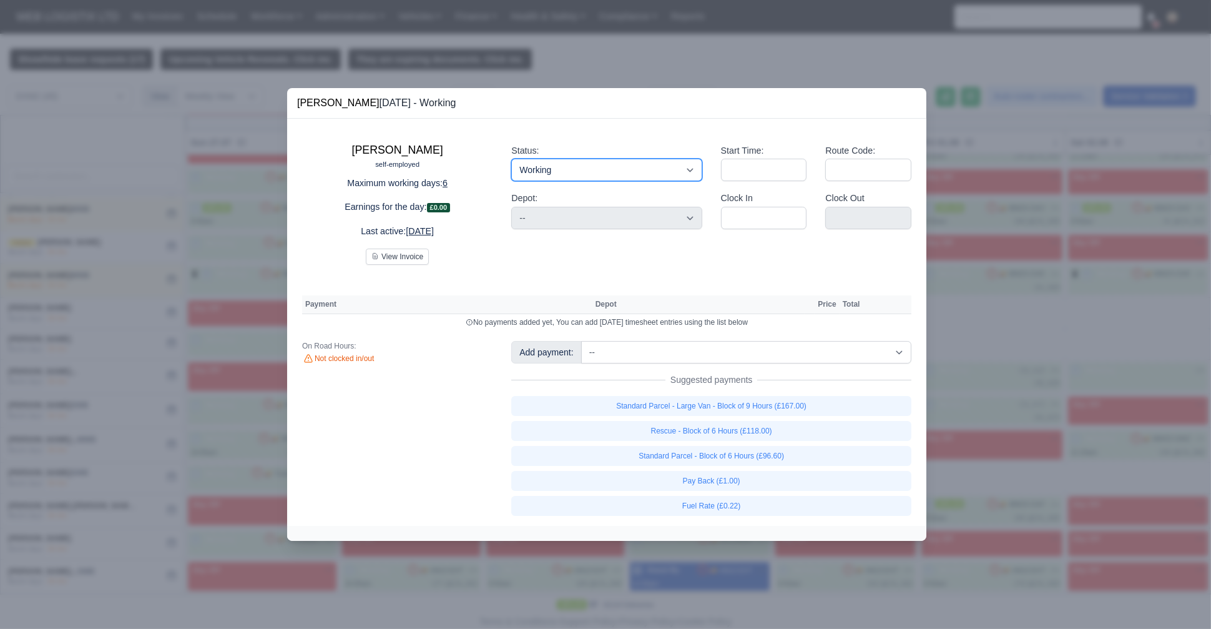
click at [607, 159] on select "Working Day Off Stand By Holiday Other Depot In Office OSM Ridealong Nursery 1 …" at bounding box center [606, 170] width 190 height 22
select select "Day Off"
click at [511, 159] on select "Working Day Off Stand By Holiday Other Depot In Office OSM Ridealong Nursery 1 …" at bounding box center [606, 170] width 190 height 22
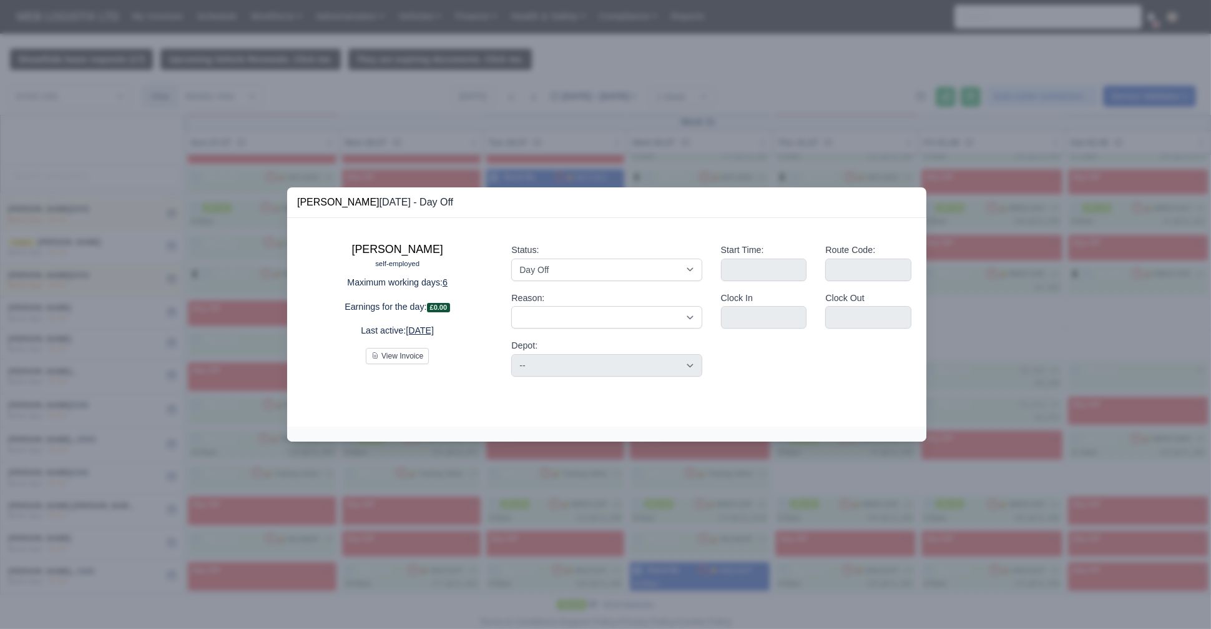
click at [202, 272] on div at bounding box center [605, 314] width 1211 height 629
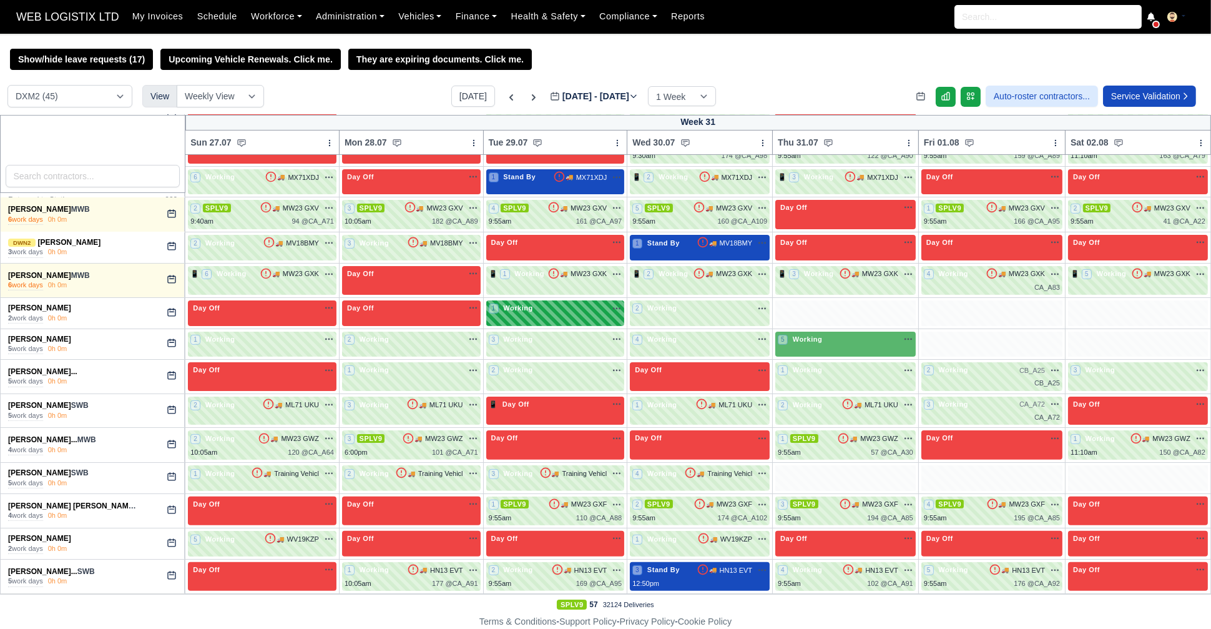
click at [546, 315] on div "1 Working" at bounding box center [556, 309] width 134 height 13
select select "1"
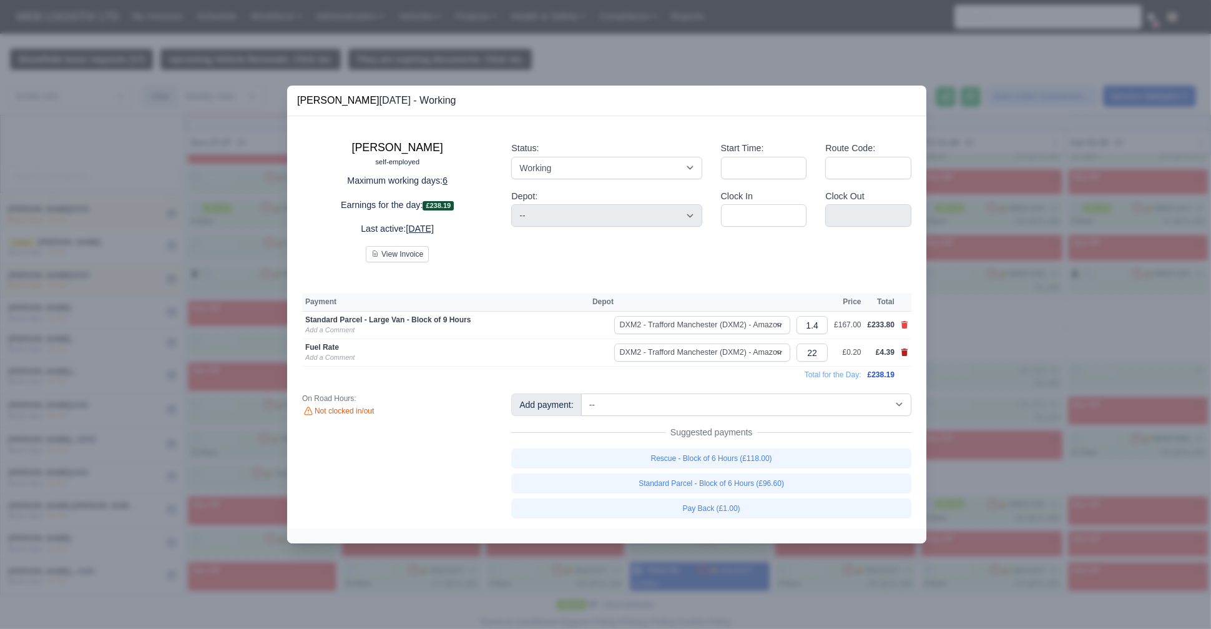
click at [906, 351] on icon at bounding box center [904, 351] width 7 height 7
select select
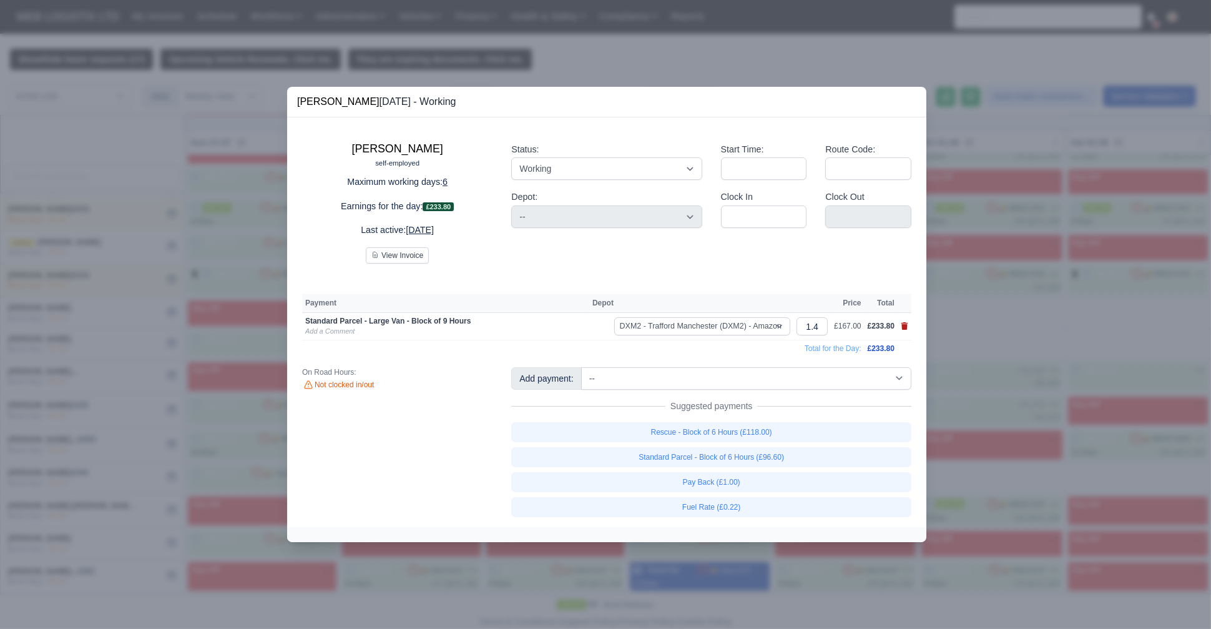
click at [903, 328] on icon at bounding box center [904, 325] width 7 height 7
select select
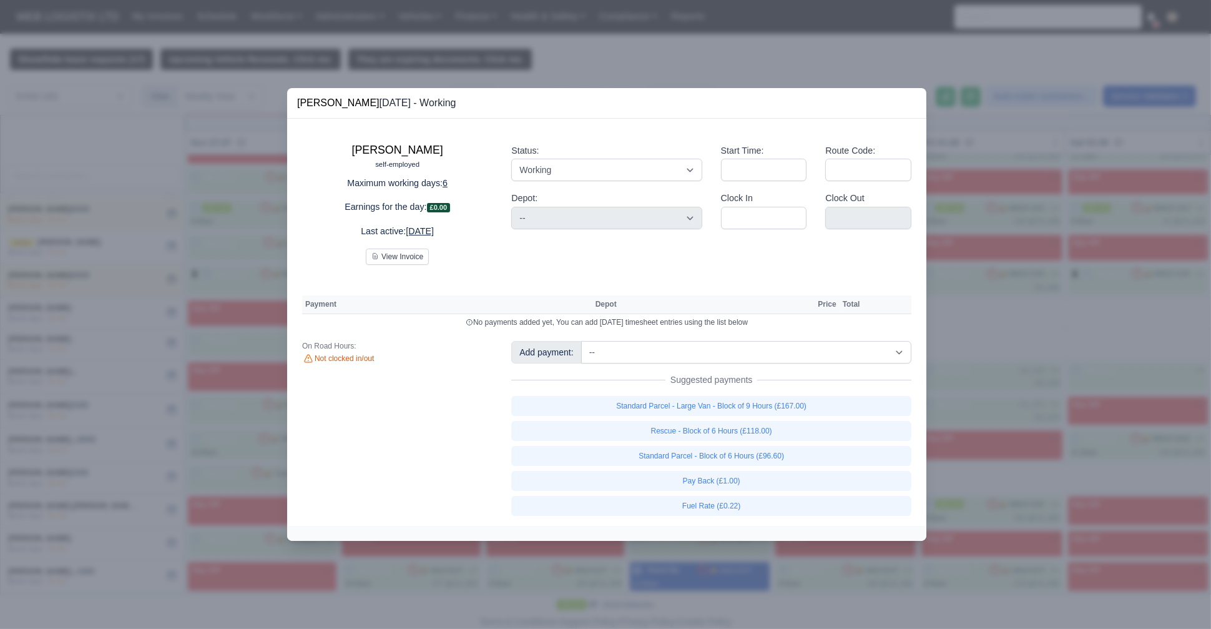
click at [617, 159] on div "Status: Working Day Off Stand By Holiday Other Depot In Office OSM Ridealong Nu…" at bounding box center [606, 163] width 190 height 38
click at [617, 161] on select "Working Day Off Stand By Holiday Other Depot In Office OSM Ridealong Nursery 1 …" at bounding box center [606, 170] width 190 height 22
select select "Day Off"
click at [511, 159] on select "Working Day Off Stand By Holiday Other Depot In Office OSM Ridealong Nursery 1 …" at bounding box center [606, 170] width 190 height 22
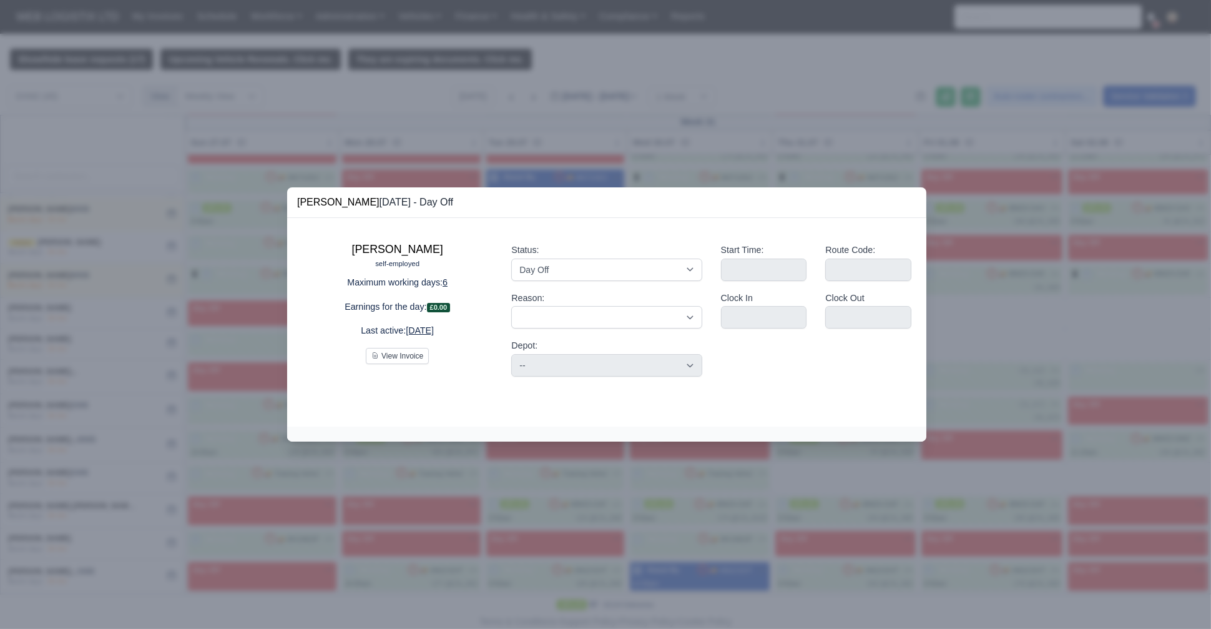
click at [60, 266] on div at bounding box center [605, 314] width 1211 height 629
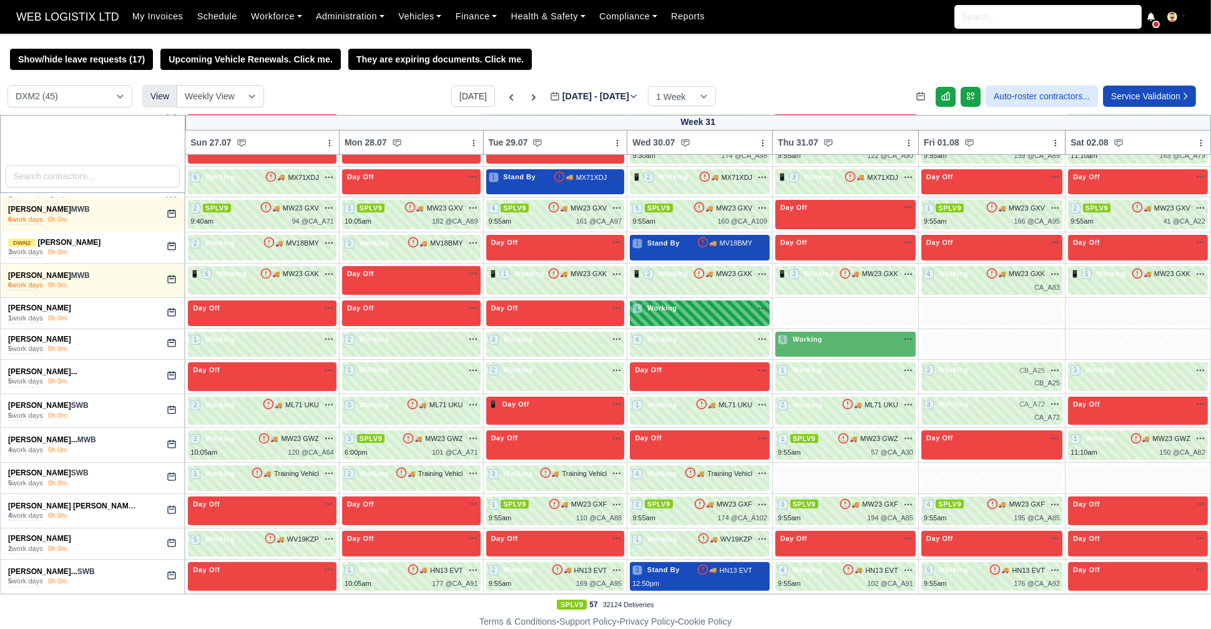
click at [684, 317] on div "1 Working" at bounding box center [700, 313] width 140 height 26
select select "1"
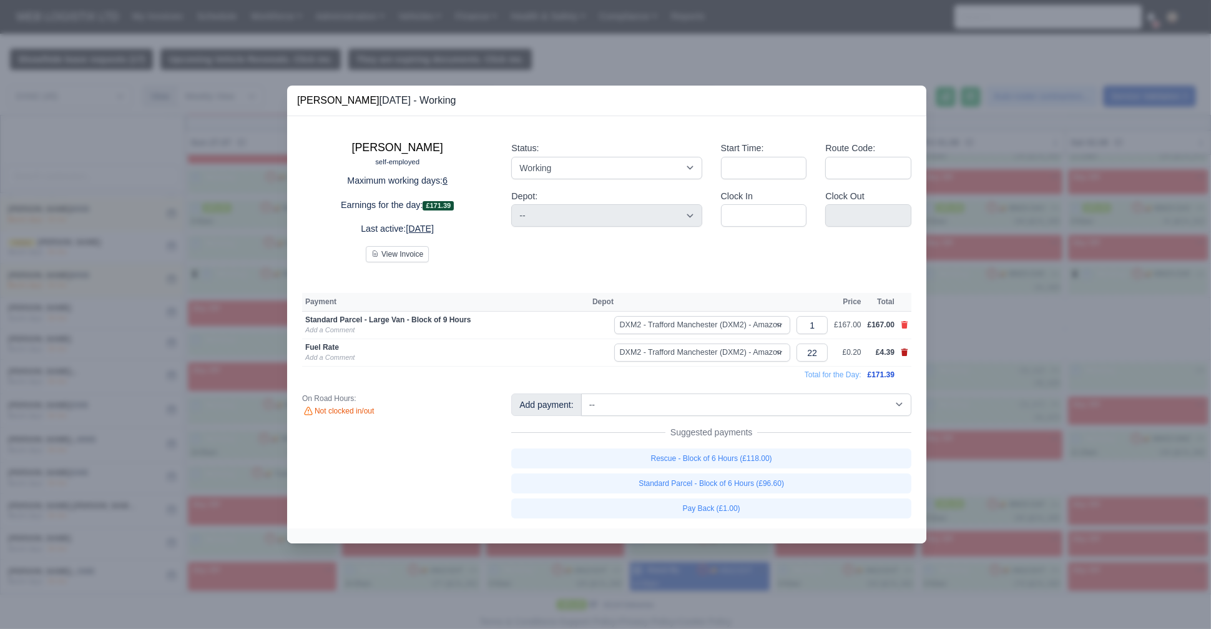
click at [903, 351] on icon at bounding box center [904, 351] width 7 height 7
select select
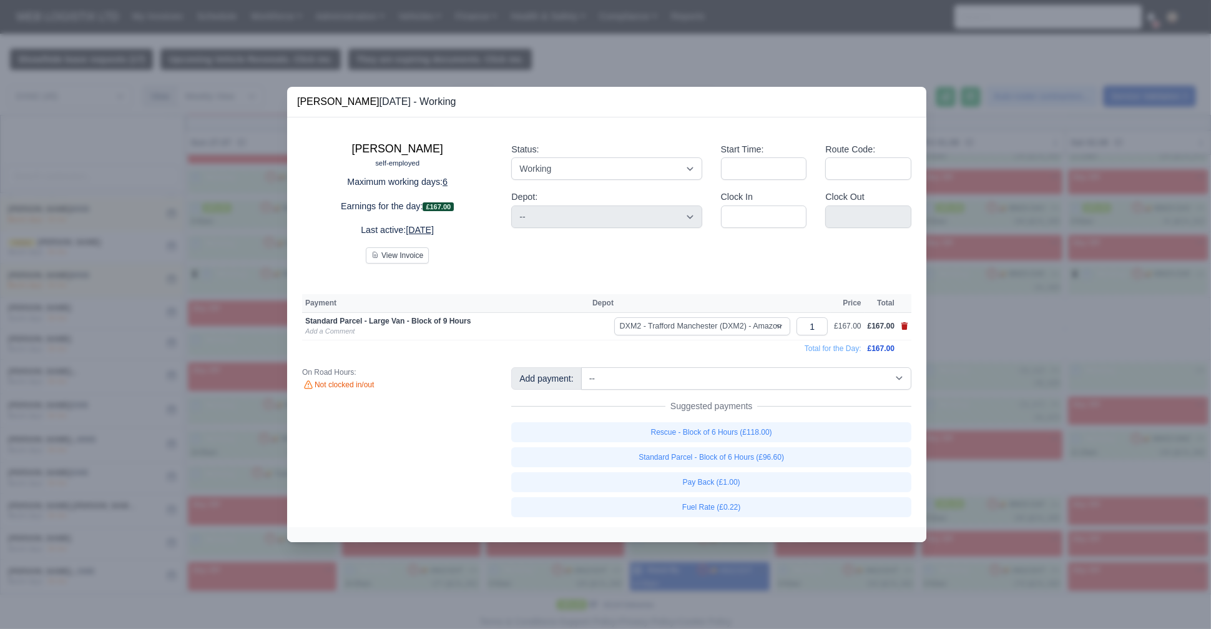
click at [904, 328] on icon at bounding box center [904, 325] width 7 height 7
select select
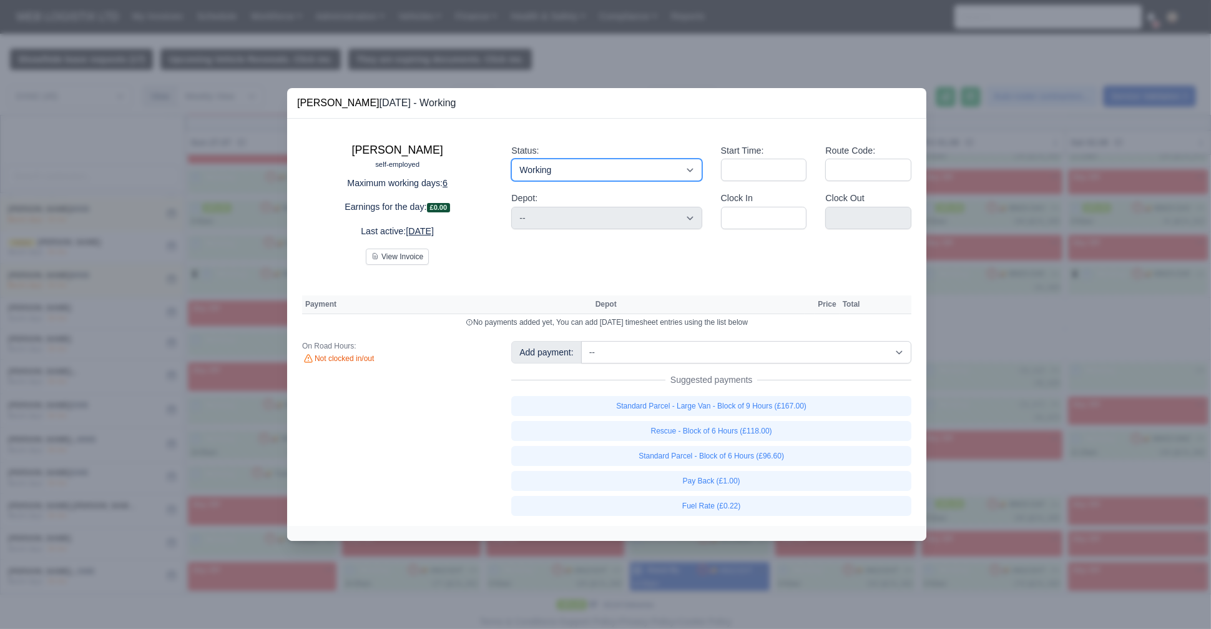
click at [572, 164] on select "Working Day Off Stand By Holiday Other Depot In Office OSM Ridealong Nursery 1 …" at bounding box center [606, 170] width 190 height 22
select select "Day Off"
click at [511, 159] on select "Working Day Off Stand By Holiday Other Depot In Office OSM Ridealong Nursery 1 …" at bounding box center [606, 170] width 190 height 22
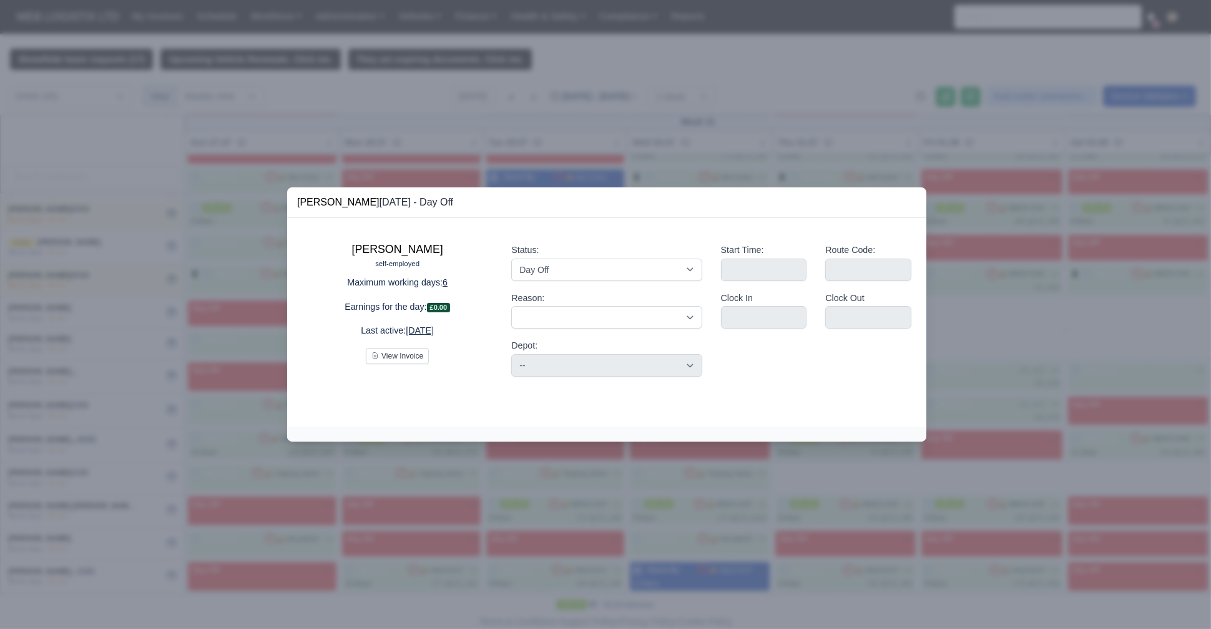
click at [160, 268] on div at bounding box center [605, 314] width 1211 height 629
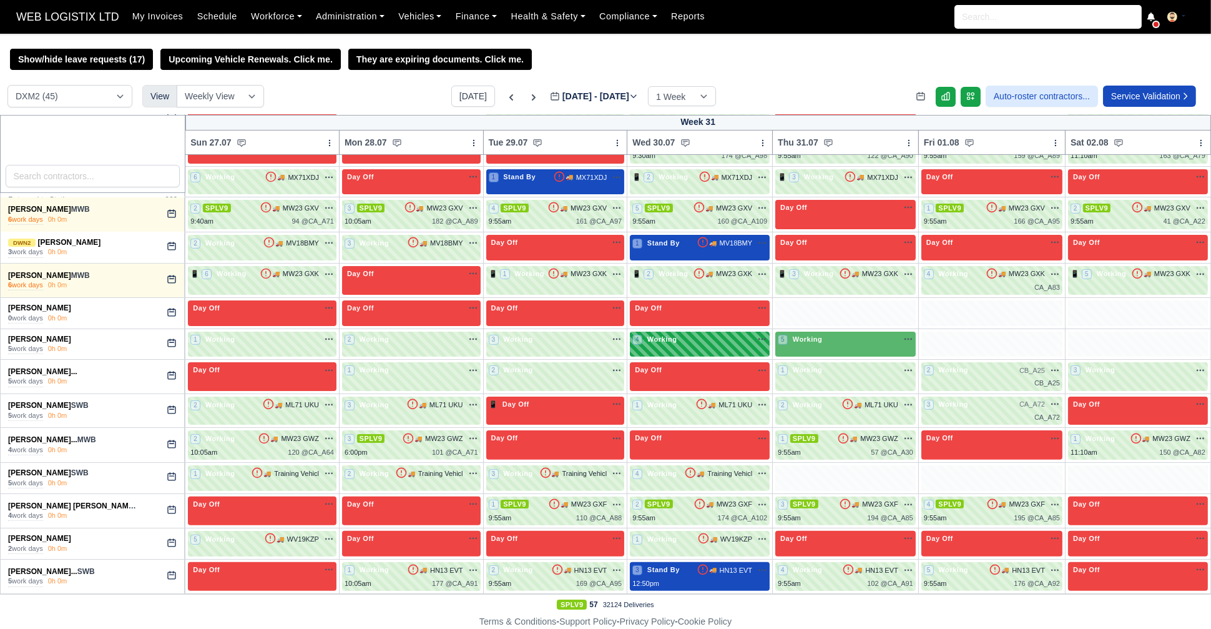
click at [729, 345] on div "4 Working" at bounding box center [699, 340] width 135 height 13
select select "1"
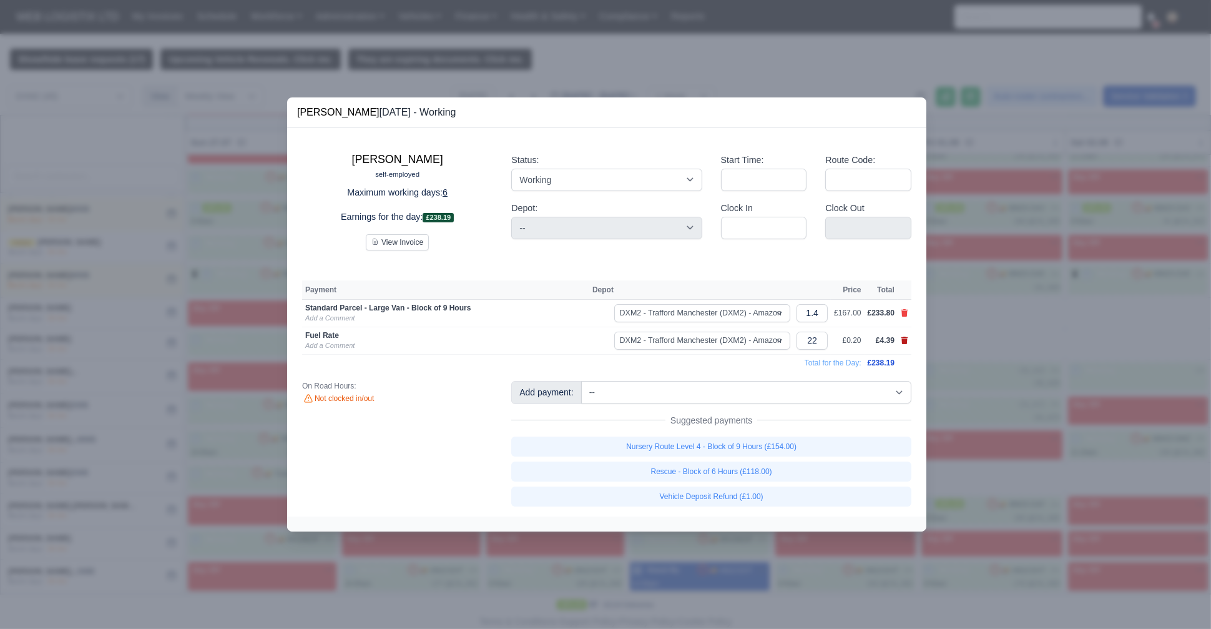
click at [903, 339] on icon at bounding box center [904, 339] width 7 height 7
select select
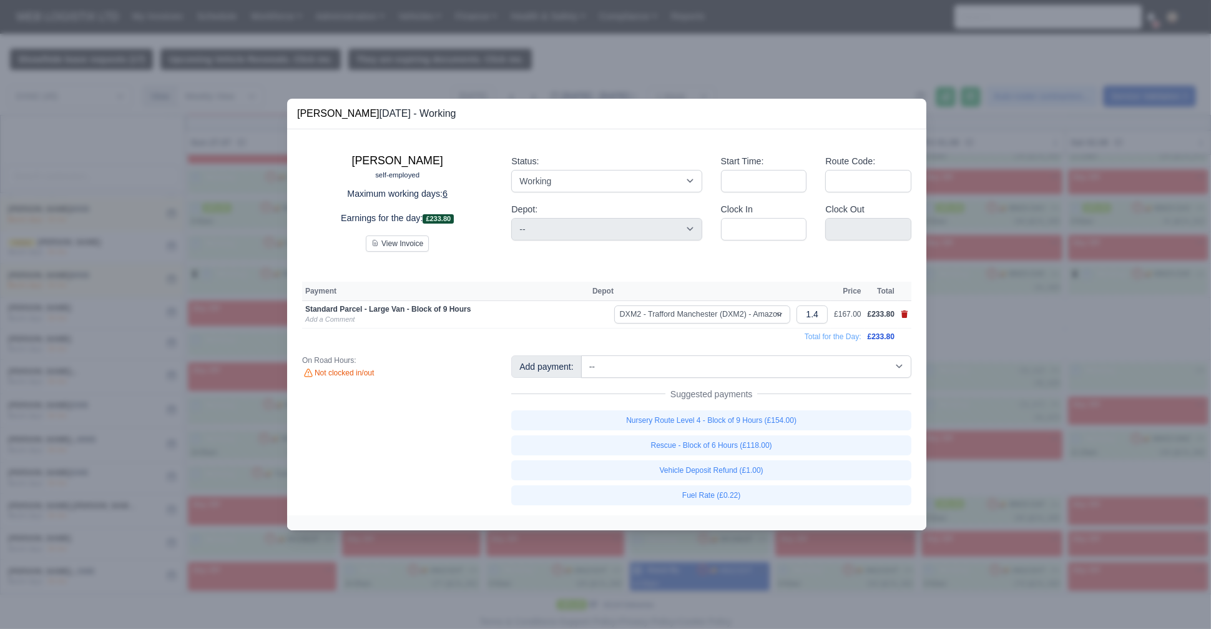
click at [903, 314] on icon at bounding box center [904, 313] width 7 height 7
select select
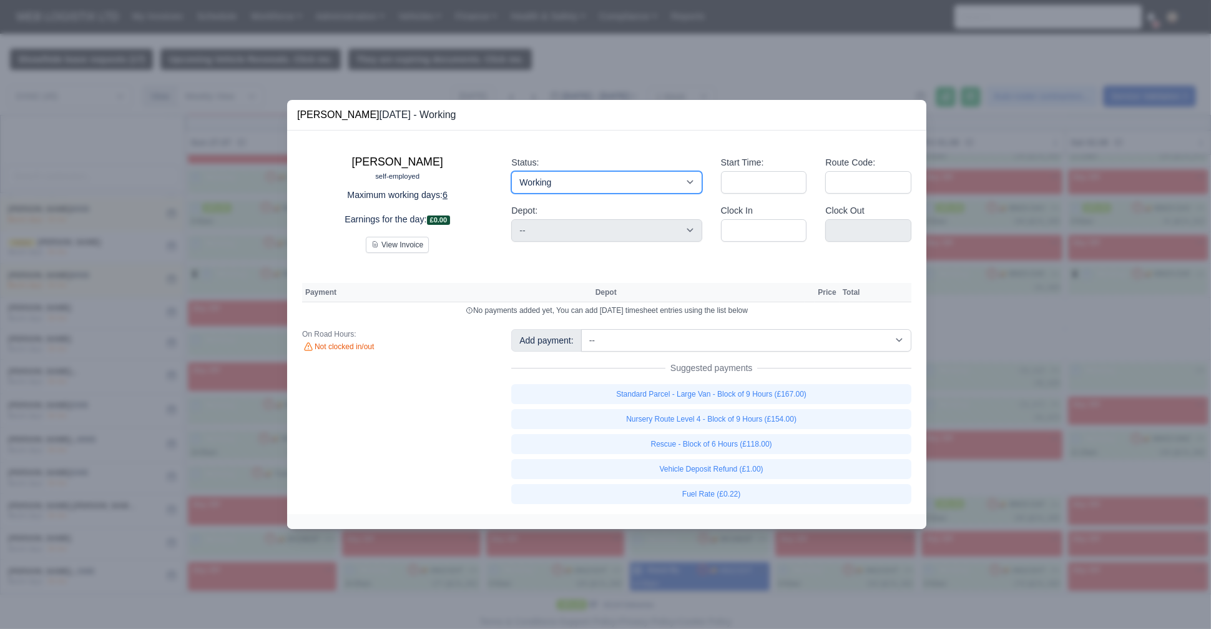
click at [608, 182] on select "Working Day Off Stand By Holiday Other Depot In Office OSM Ridealong Nursery 1 …" at bounding box center [606, 182] width 190 height 22
select select "Day Off"
click at [511, 171] on select "Working Day Off Stand By Holiday Other Depot In Office OSM Ridealong Nursery 1 …" at bounding box center [606, 182] width 190 height 22
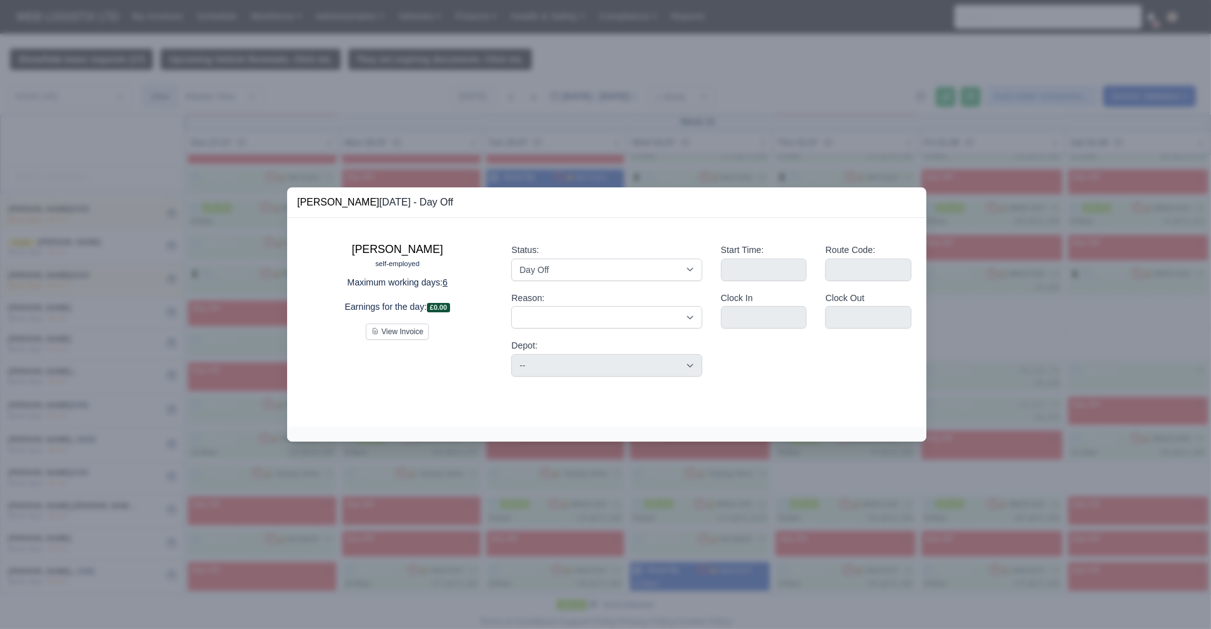
click at [206, 262] on div at bounding box center [605, 314] width 1211 height 629
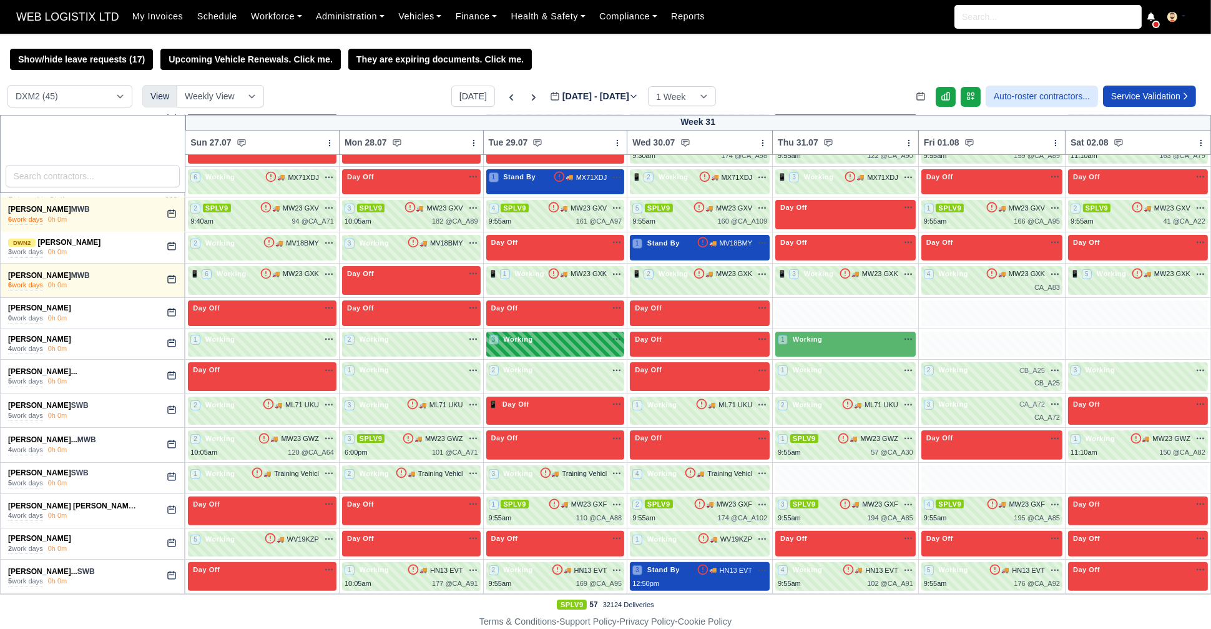
click at [591, 332] on div "3 Working" at bounding box center [555, 345] width 139 height 26
select select "1"
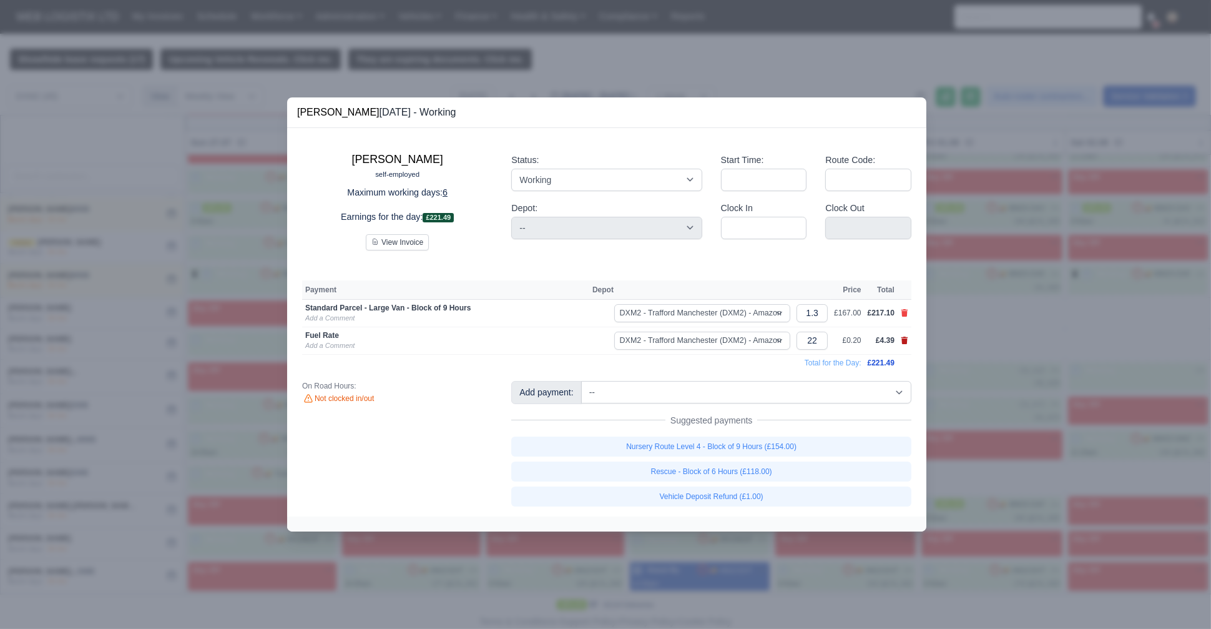
click at [905, 338] on icon at bounding box center [904, 339] width 7 height 7
select select
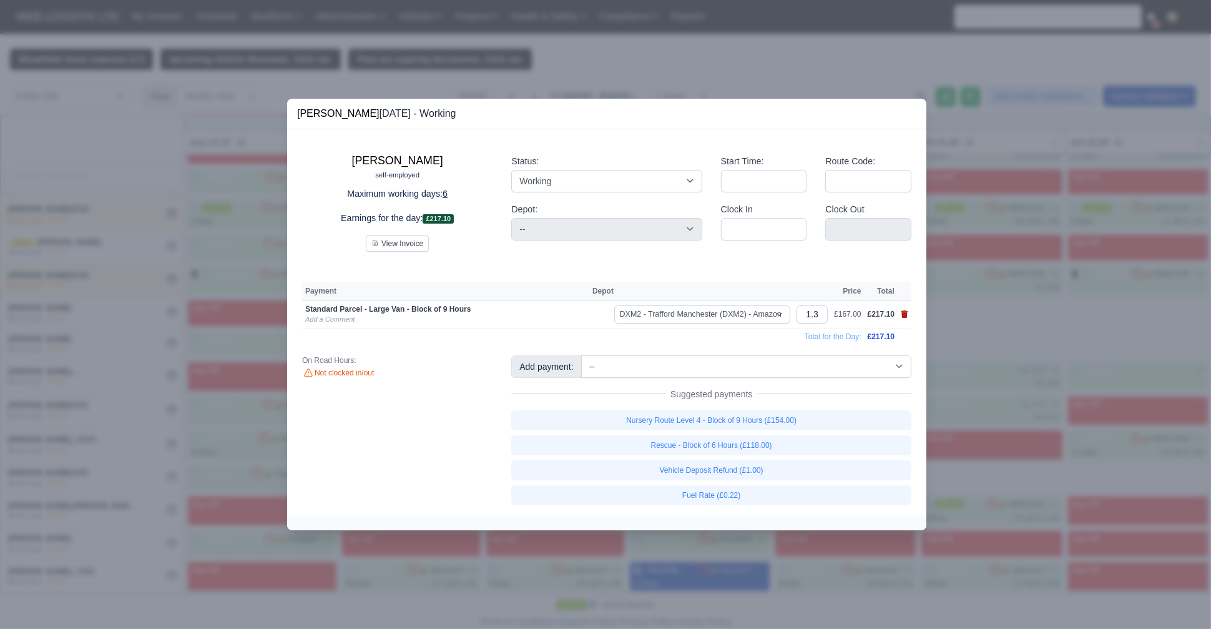
click at [905, 316] on icon at bounding box center [904, 313] width 7 height 7
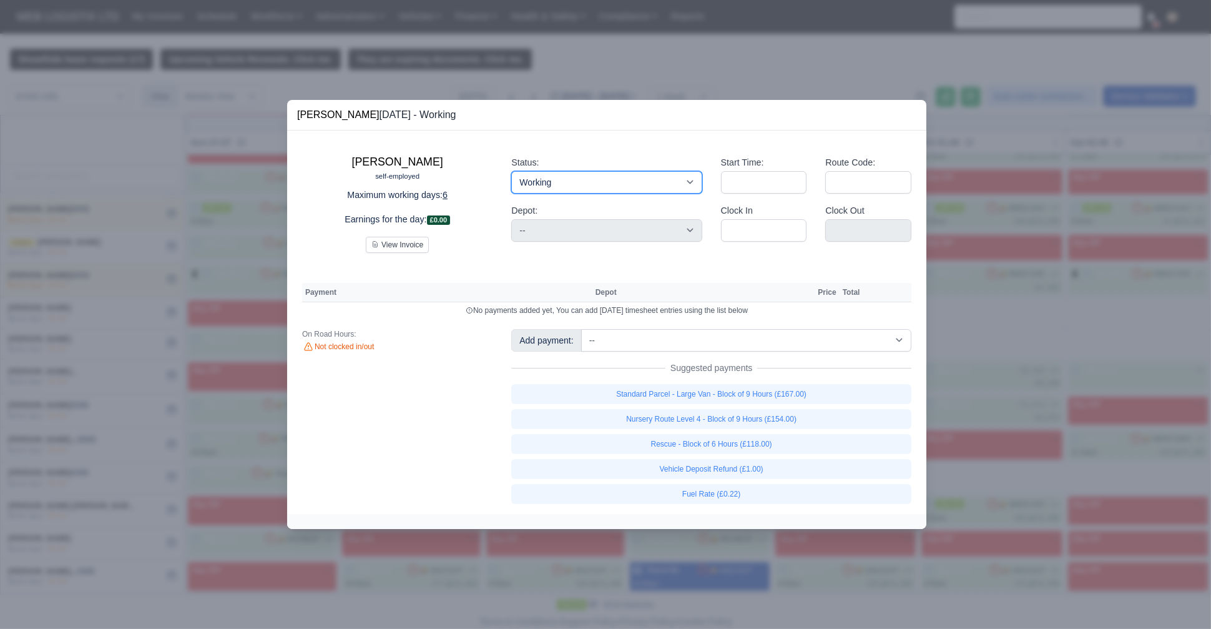
click at [604, 176] on select "Working Day Off Stand By Holiday Other Depot In Office OSM Ridealong Nursery 1 …" at bounding box center [606, 182] width 190 height 22
click at [511, 171] on select "Working Day Off Stand By Holiday Other Depot In Office OSM Ridealong Nursery 1 …" at bounding box center [606, 182] width 190 height 22
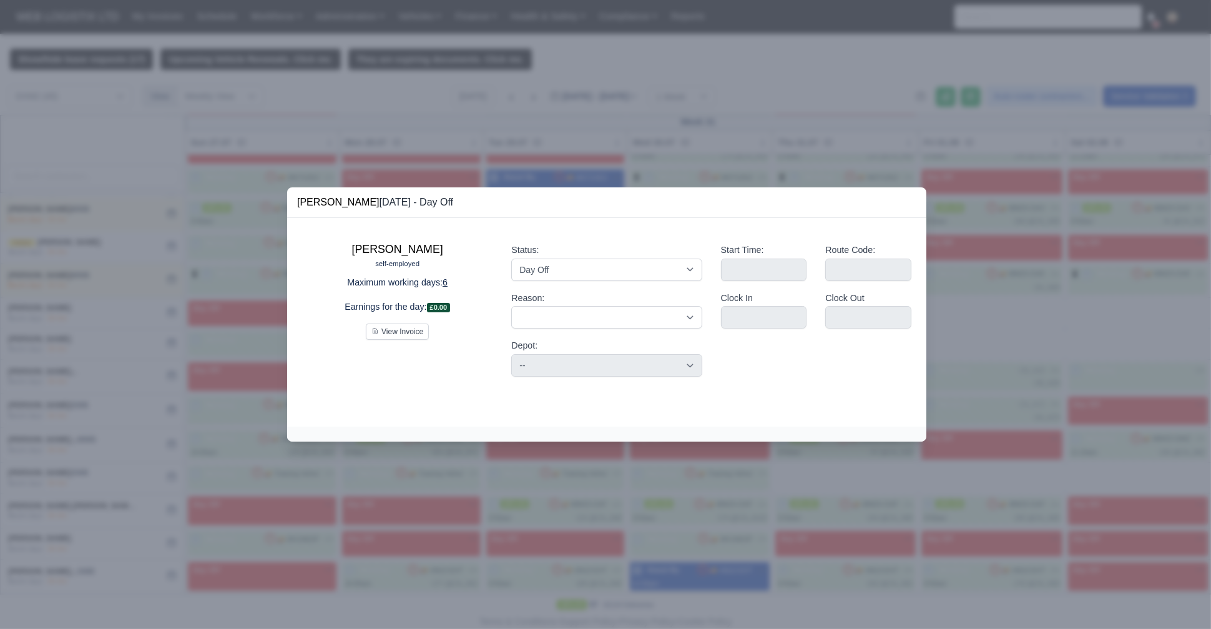
click at [193, 255] on div at bounding box center [605, 314] width 1211 height 629
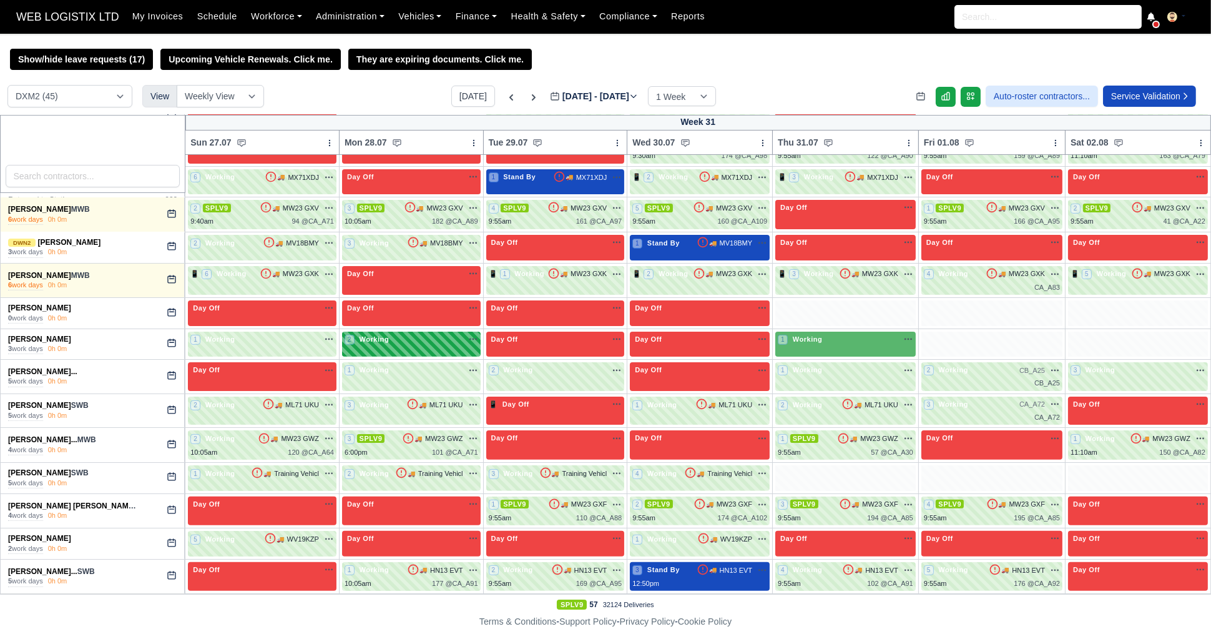
click at [413, 336] on div "2 Working" at bounding box center [412, 339] width 134 height 11
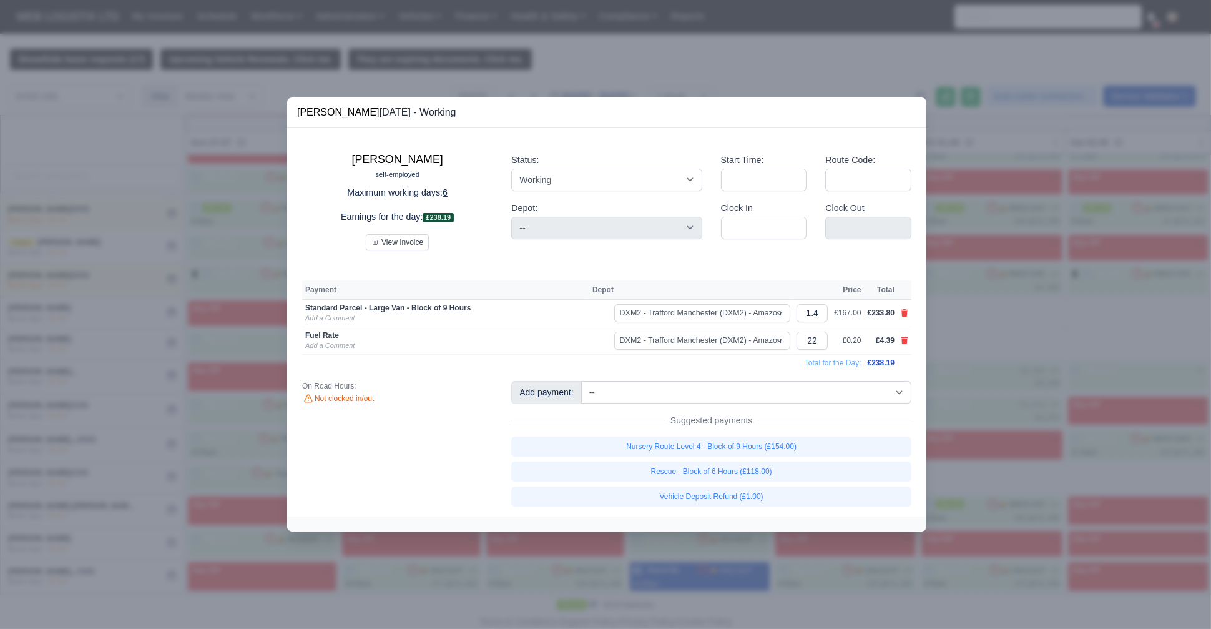
click at [901, 335] on link at bounding box center [904, 340] width 7 height 11
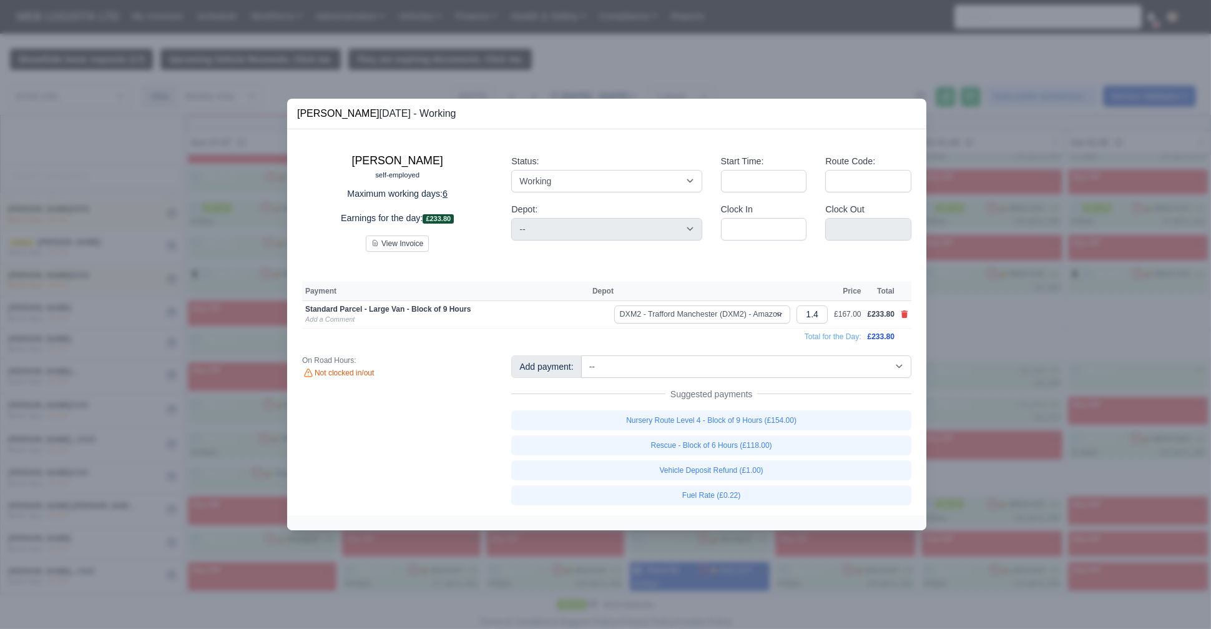
click at [903, 318] on link at bounding box center [904, 314] width 7 height 11
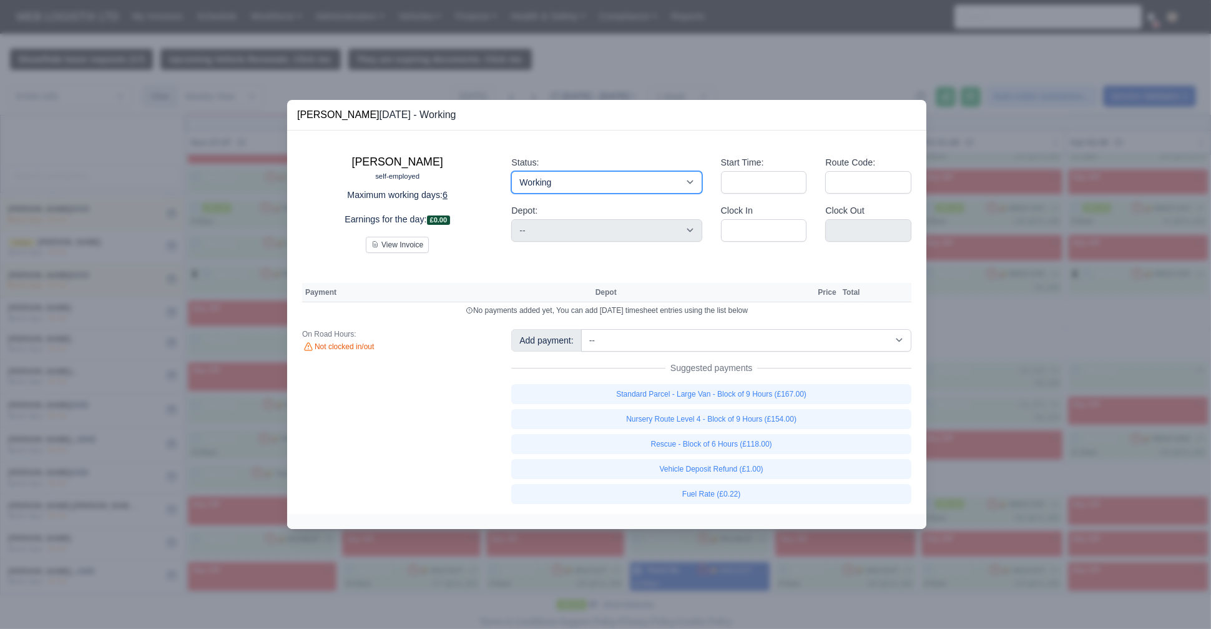
drag, startPoint x: 626, startPoint y: 182, endPoint x: 622, endPoint y: 192, distance: 10.5
click at [626, 182] on select "Working Day Off Stand By Holiday Other Depot In Office OSM Ridealong Nursery 1 …" at bounding box center [606, 182] width 190 height 22
click at [511, 171] on select "Working Day Off Stand By Holiday Other Depot In Office OSM Ridealong Nursery 1 …" at bounding box center [606, 182] width 190 height 22
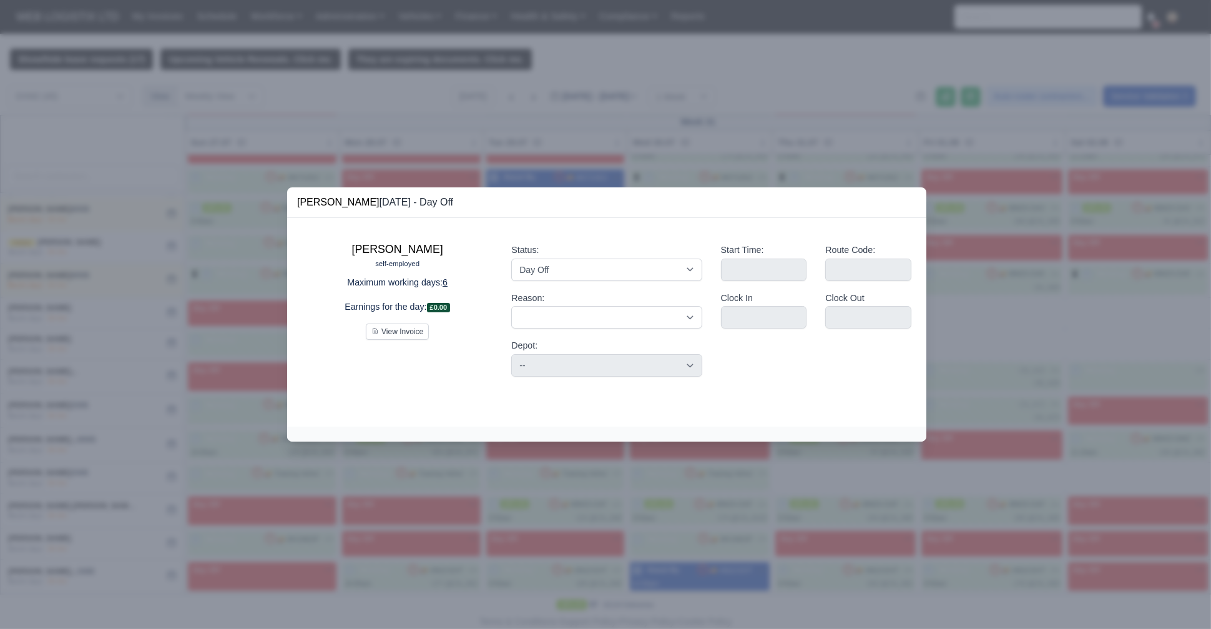
click at [254, 268] on div at bounding box center [605, 314] width 1211 height 629
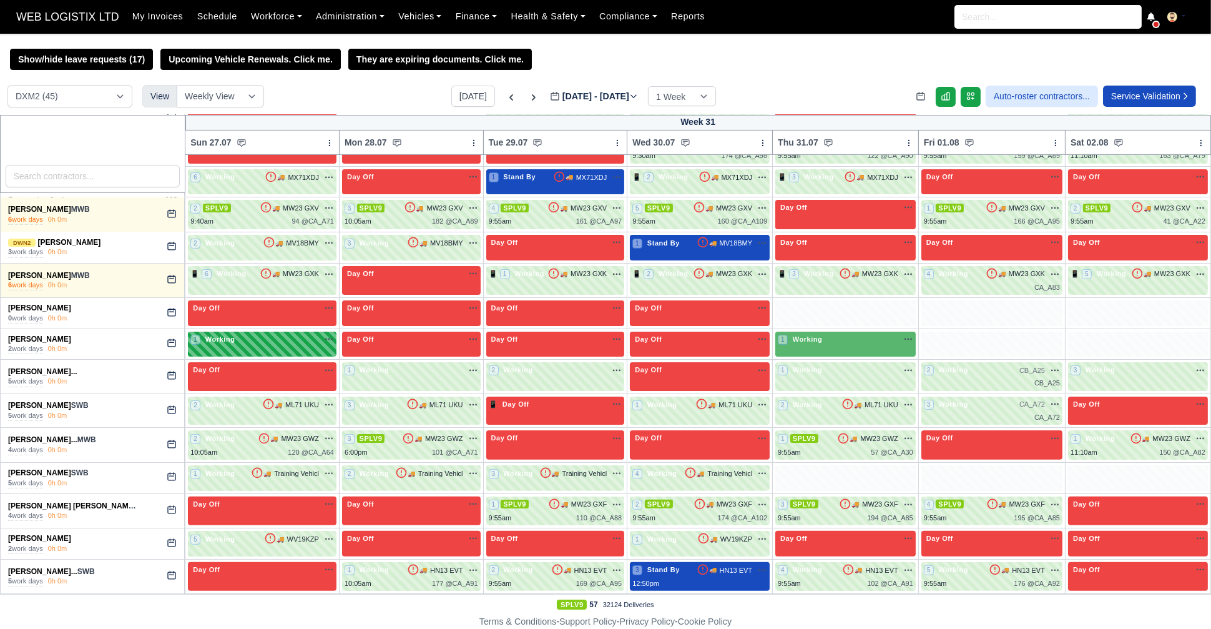
click at [288, 340] on div "1 Working" at bounding box center [262, 339] width 144 height 11
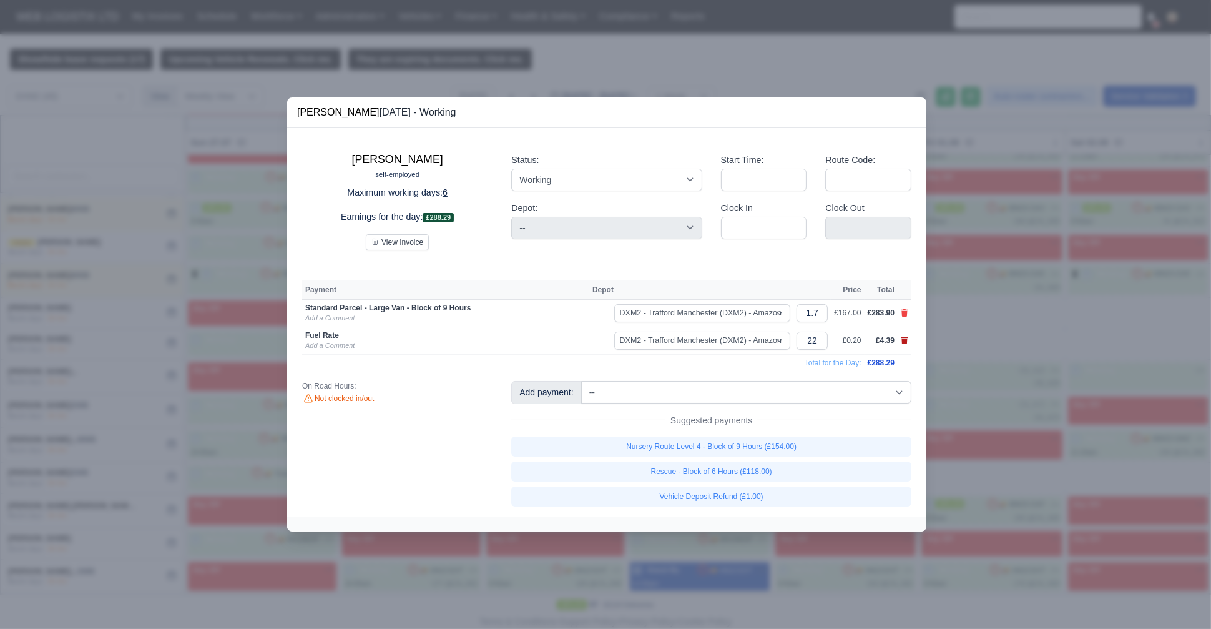
click at [905, 341] on icon at bounding box center [904, 339] width 7 height 7
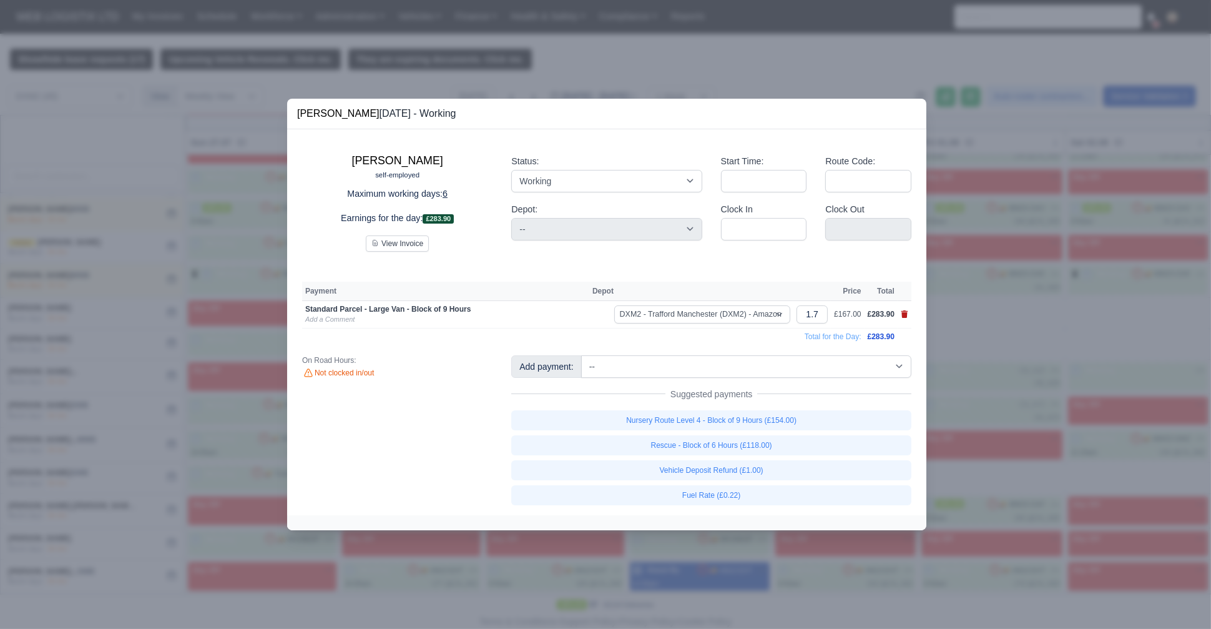
click at [905, 315] on icon at bounding box center [904, 313] width 7 height 7
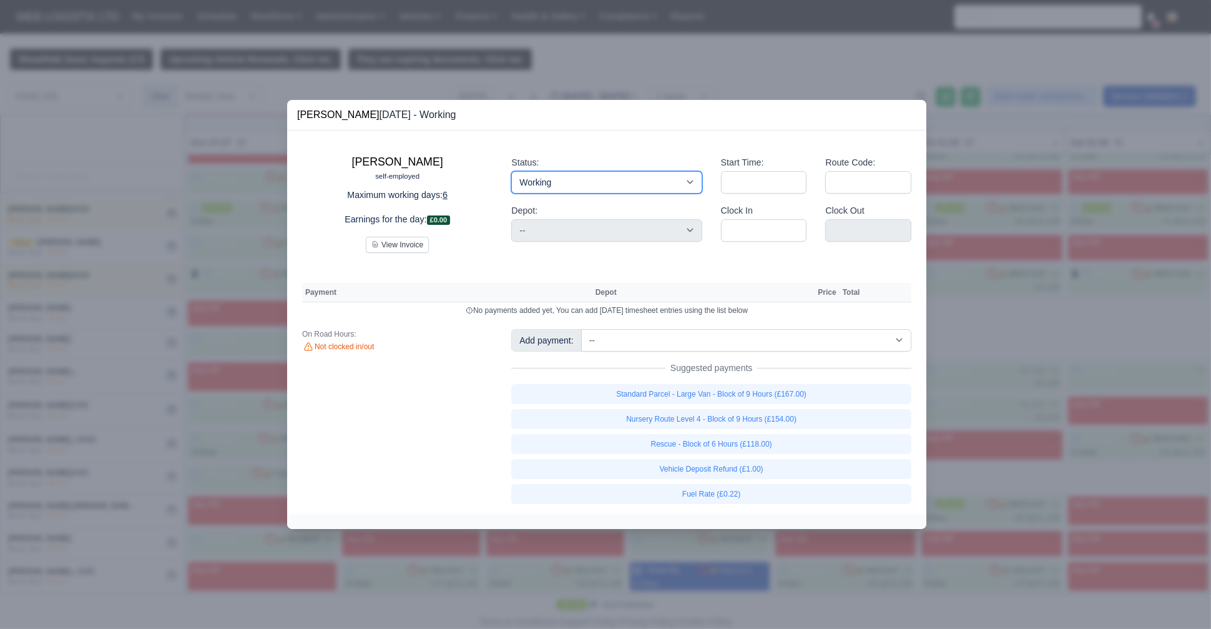
click at [567, 184] on select "Working Day Off Stand By Holiday Other Depot In Office OSM Ridealong Nursery 1 …" at bounding box center [606, 182] width 190 height 22
click at [511, 171] on select "Working Day Off Stand By Holiday Other Depot In Office OSM Ridealong Nursery 1 …" at bounding box center [606, 182] width 190 height 22
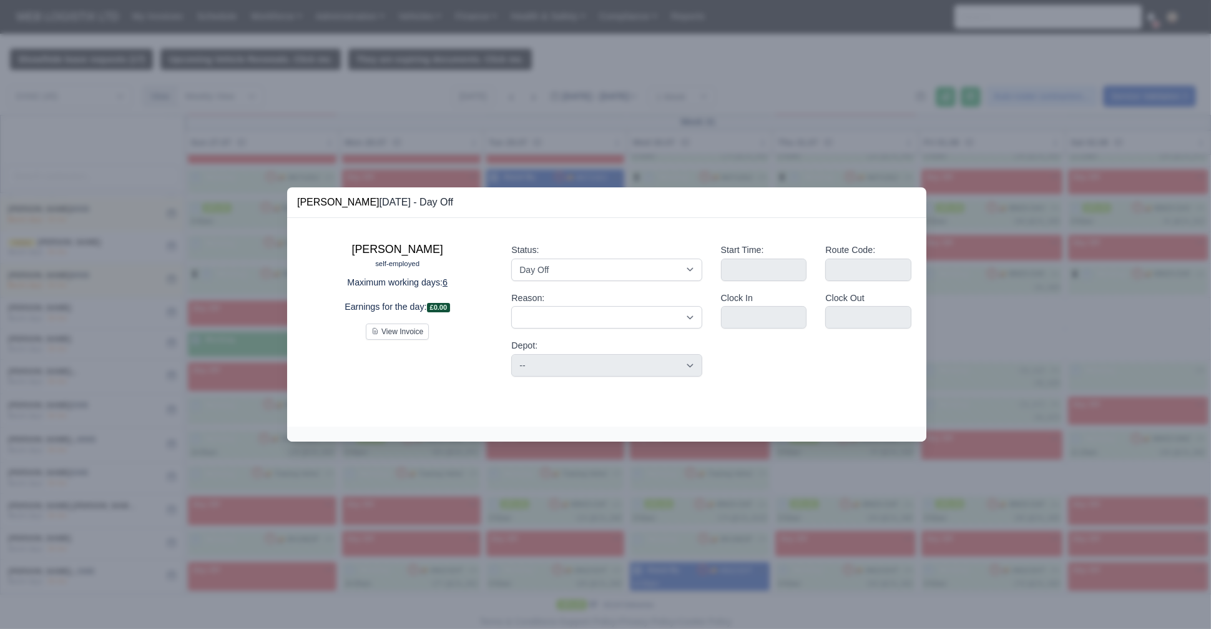
click at [189, 264] on div at bounding box center [605, 314] width 1211 height 629
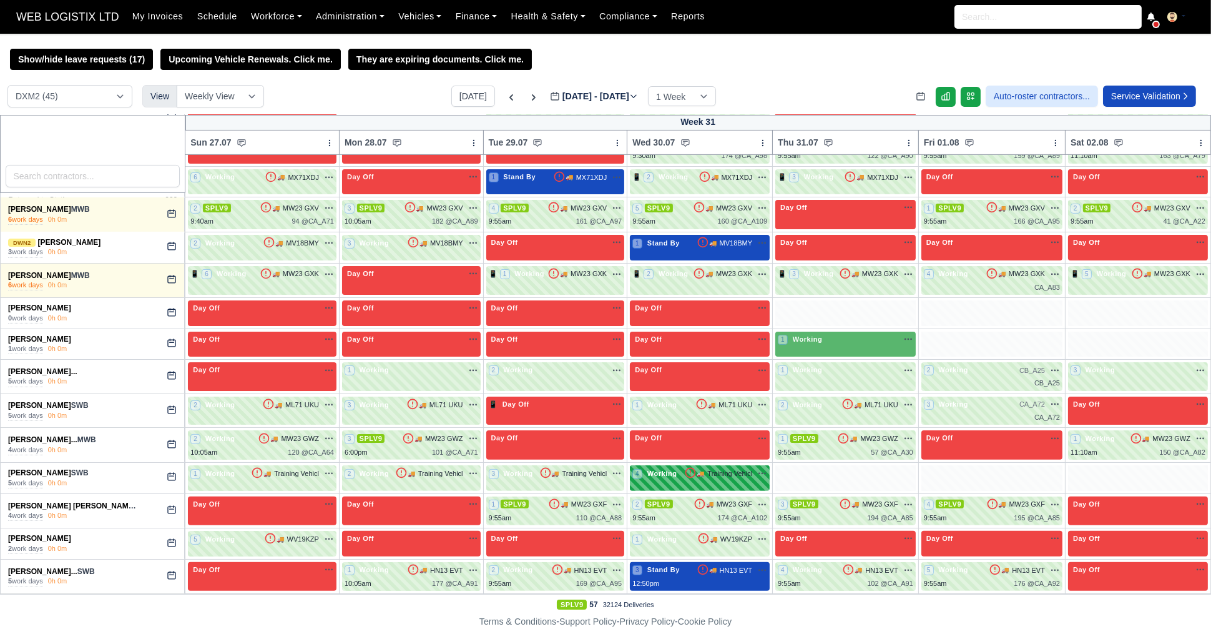
click at [704, 480] on div "4 Working 🚚" at bounding box center [700, 478] width 140 height 26
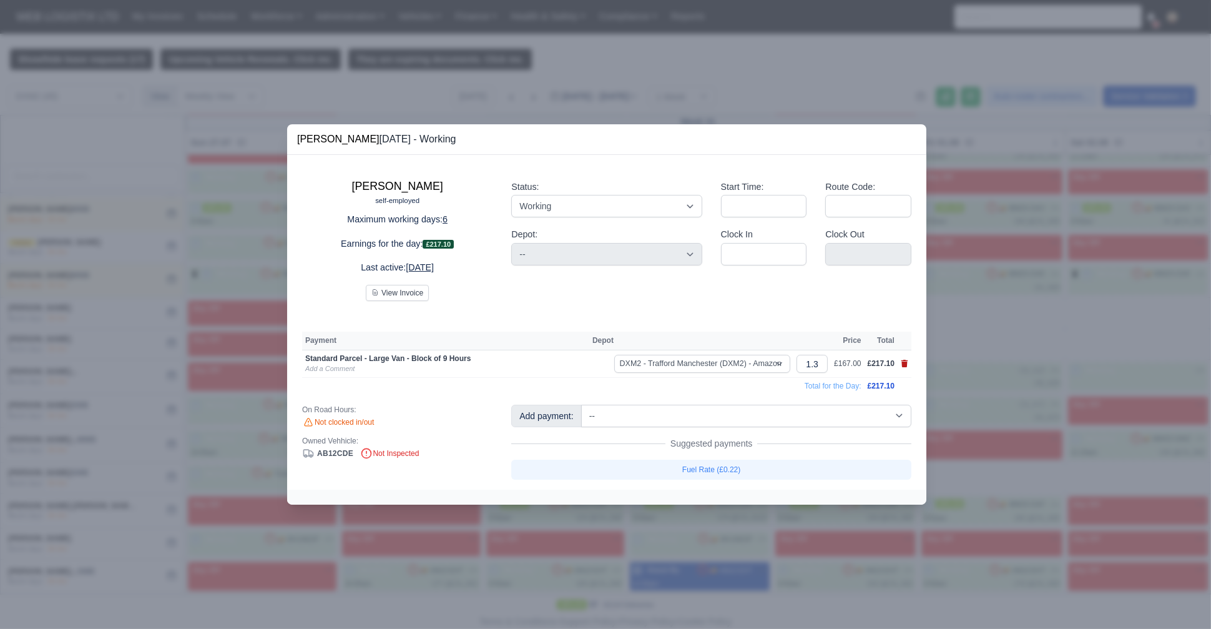
click at [906, 361] on icon at bounding box center [904, 363] width 7 height 7
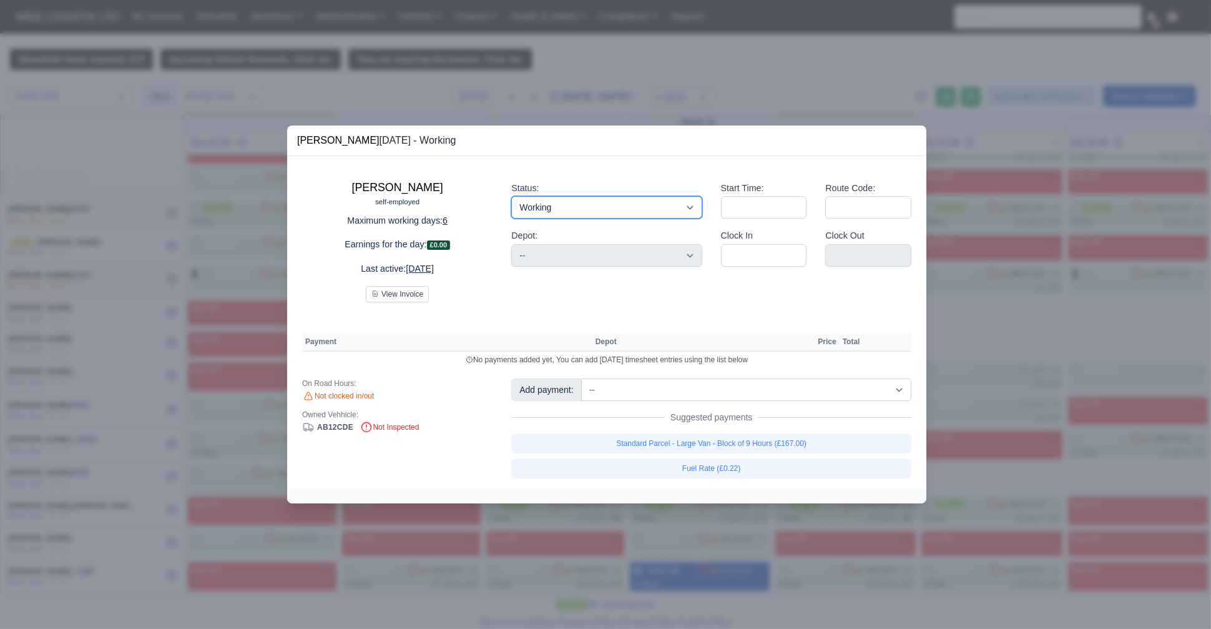
click at [671, 204] on select "Working Day Off Stand By Holiday Other Depot In Office OSM Ridealong Nursery 1 …" at bounding box center [606, 207] width 190 height 22
click at [511, 197] on select "Working Day Off Stand By Holiday Other Depot In Office OSM Ridealong Nursery 1 …" at bounding box center [606, 207] width 190 height 22
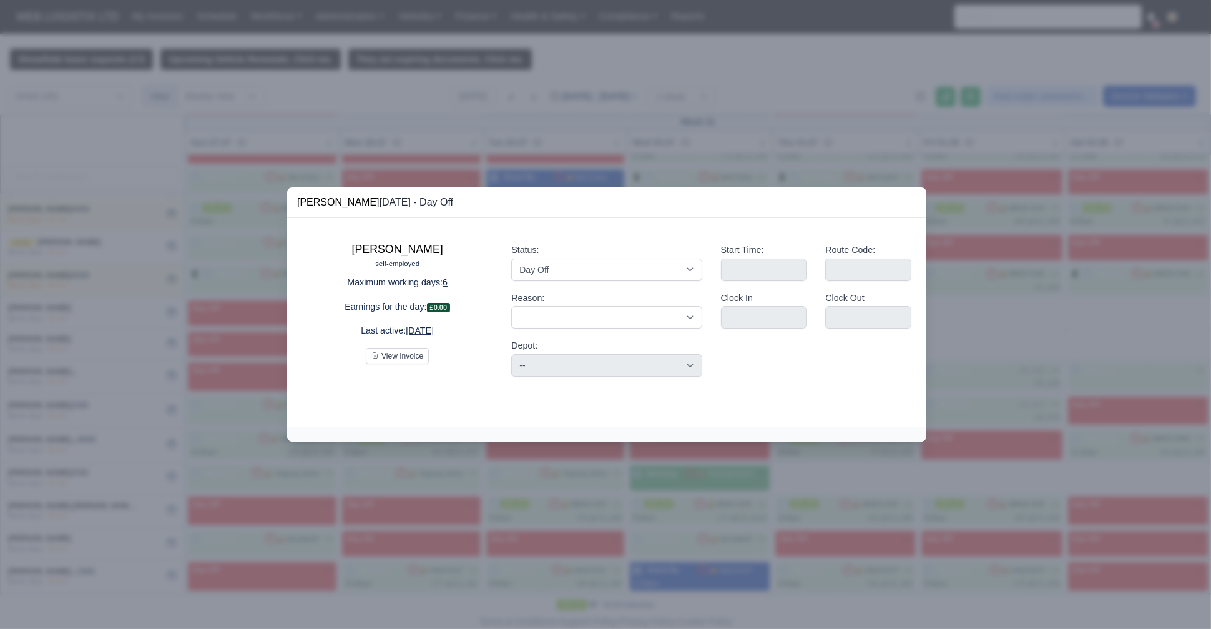
click at [199, 270] on div at bounding box center [605, 314] width 1211 height 629
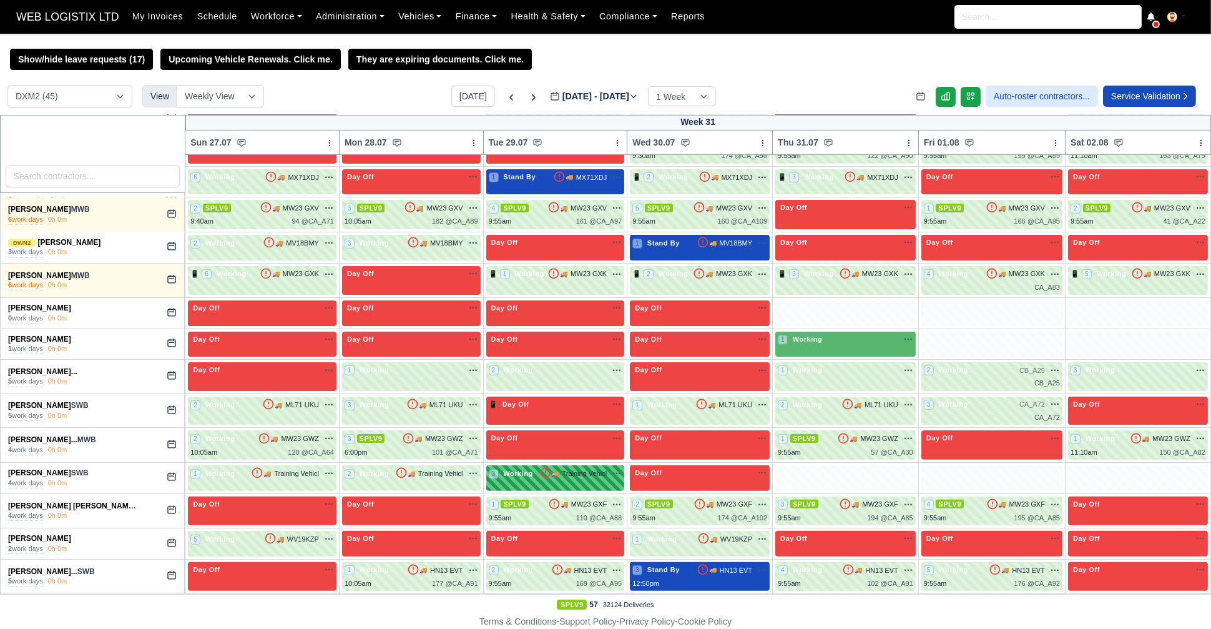
click at [512, 469] on span "Working" at bounding box center [518, 473] width 35 height 9
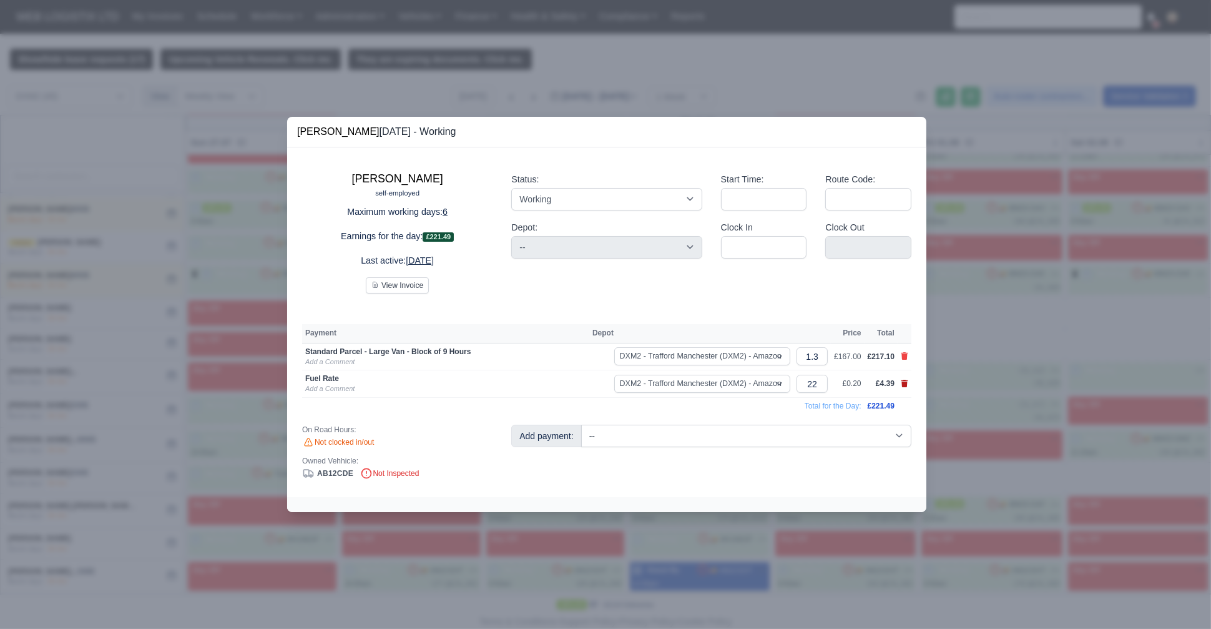
click at [905, 383] on icon at bounding box center [904, 383] width 7 height 7
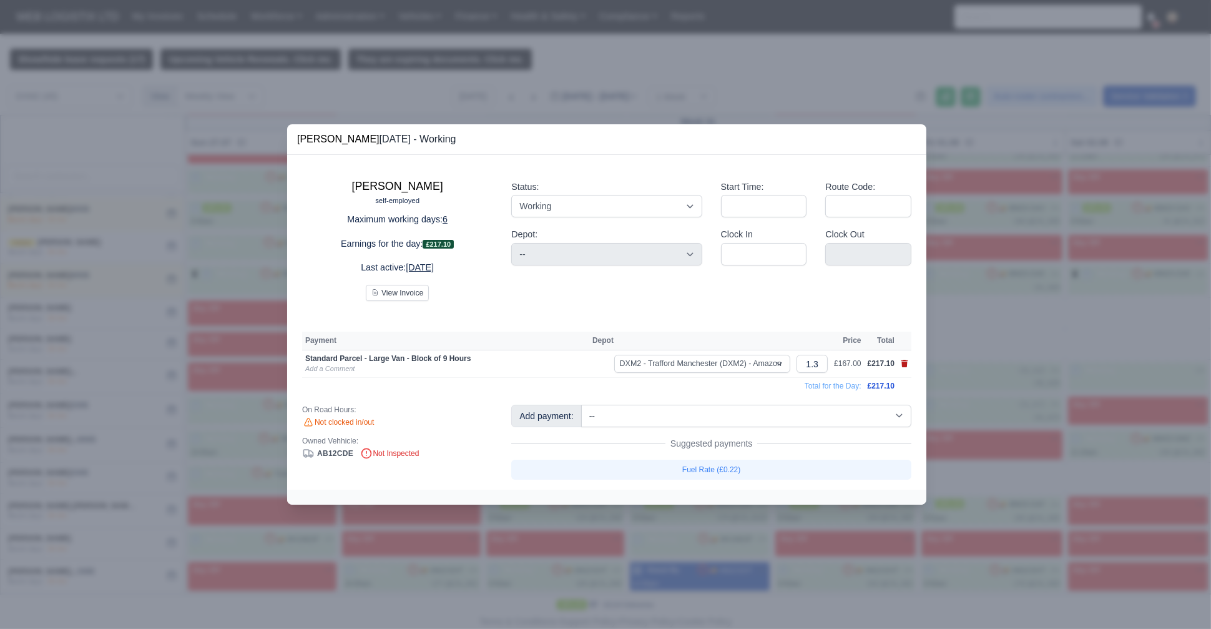
click at [905, 364] on icon at bounding box center [904, 363] width 7 height 7
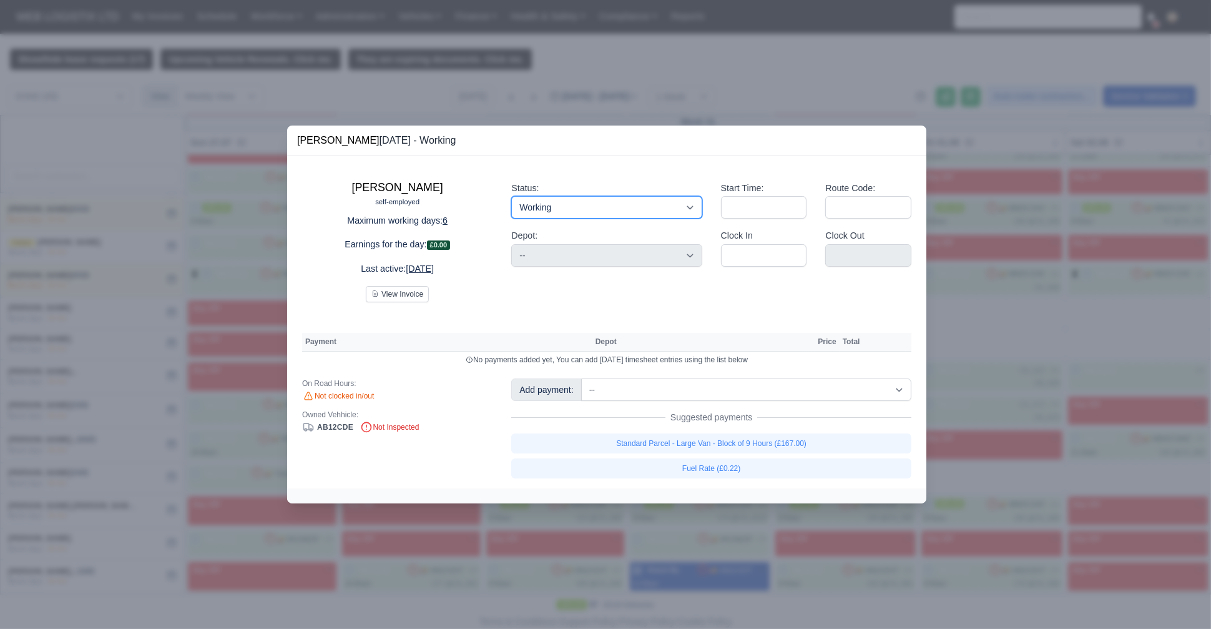
drag, startPoint x: 544, startPoint y: 201, endPoint x: 549, endPoint y: 243, distance: 42.7
click at [549, 243] on div "Status: Working Day Off Stand By Holiday Other Depot In Office OSM Ridealong Nu…" at bounding box center [606, 236] width 209 height 131
click at [511, 197] on select "Working Day Off Stand By Holiday Other Depot In Office OSM Ridealong Nursery 1 …" at bounding box center [606, 207] width 190 height 22
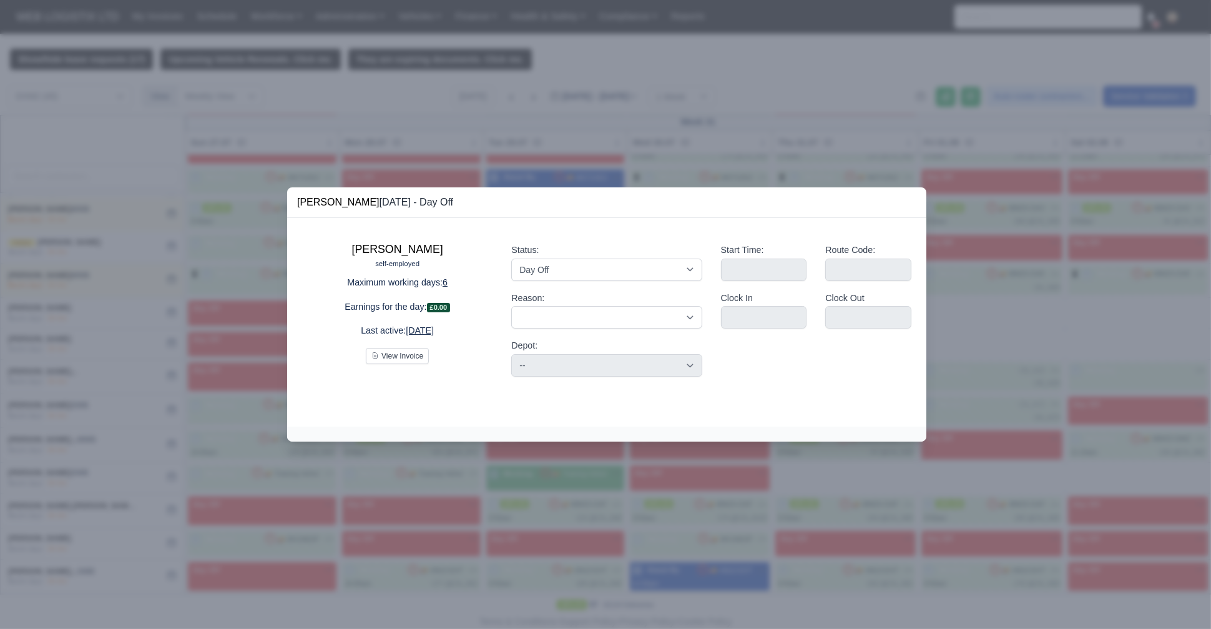
click at [195, 270] on div at bounding box center [605, 314] width 1211 height 629
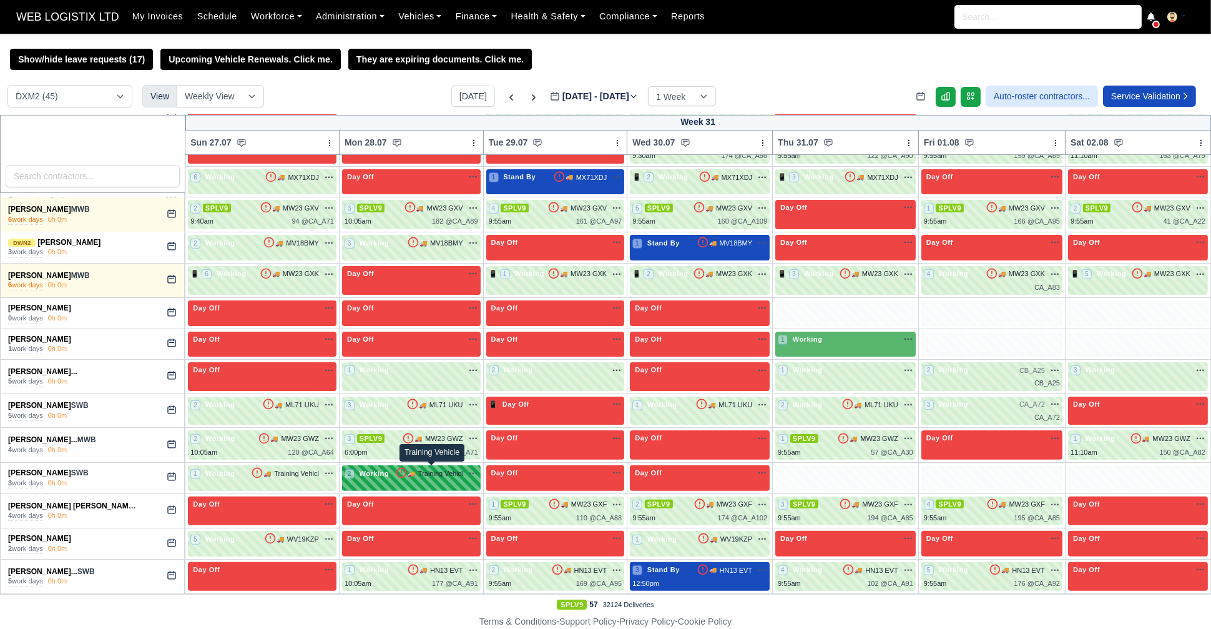
drag, startPoint x: 410, startPoint y: 458, endPoint x: 417, endPoint y: 473, distance: 17.1
click at [417, 473] on tbody "Adrian Birladeanu MWB 6 work days 0h 0m 6 🚚" at bounding box center [606, 487] width 1211 height 1666
click at [418, 473] on span "Training Vehicl" at bounding box center [440, 473] width 45 height 11
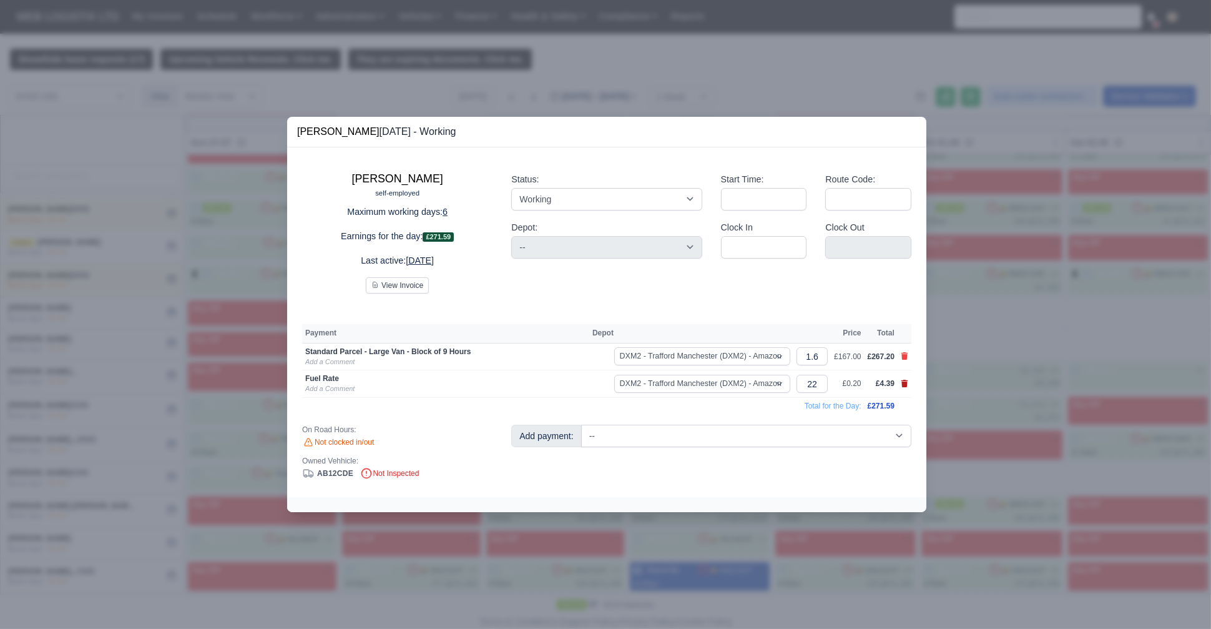
click at [904, 385] on icon at bounding box center [904, 383] width 7 height 7
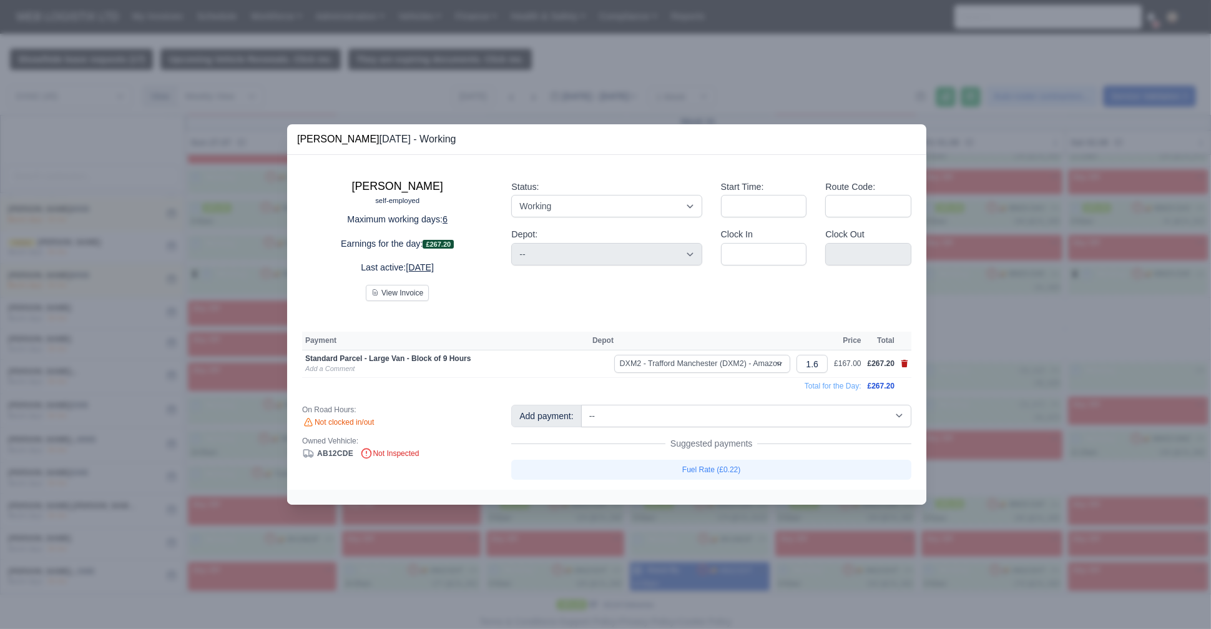
click at [903, 365] on icon at bounding box center [904, 363] width 7 height 7
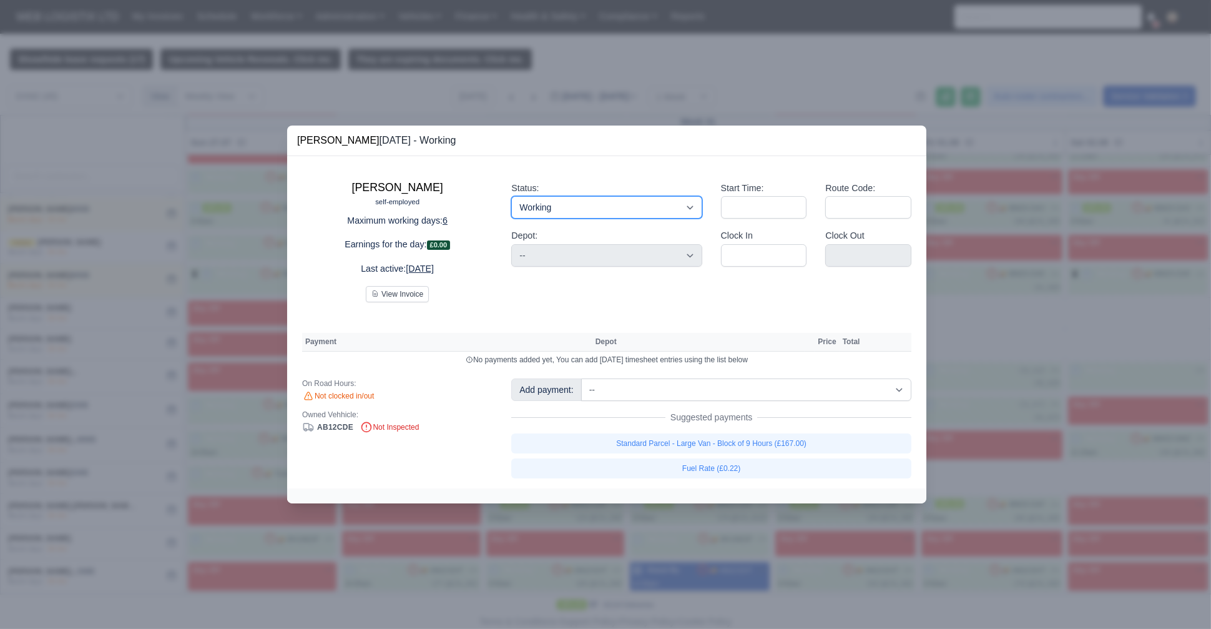
click at [554, 247] on div "Status: Working Day Off Stand By Holiday Other Depot In Office OSM Ridealong Nu…" at bounding box center [606, 236] width 209 height 131
drag, startPoint x: 562, startPoint y: 205, endPoint x: 554, endPoint y: 247, distance: 42.7
click at [511, 197] on select "Working Day Off Stand By Holiday Other Depot In Office OSM Ridealong Nursery 1 …" at bounding box center [606, 207] width 190 height 22
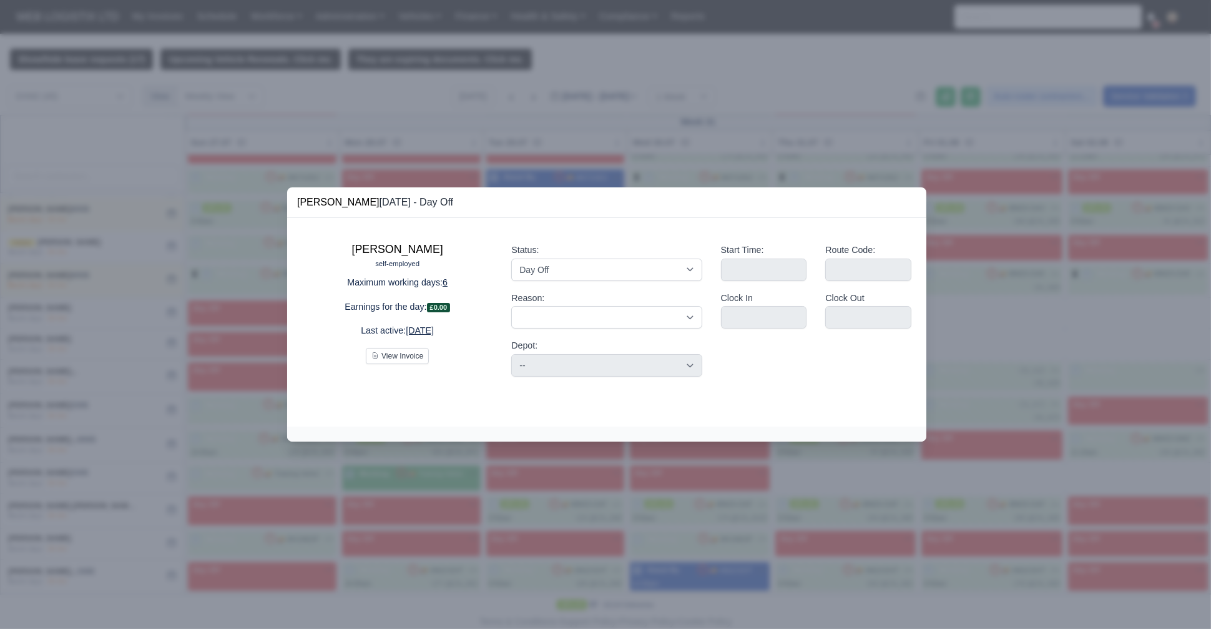
click at [160, 267] on div at bounding box center [605, 314] width 1211 height 629
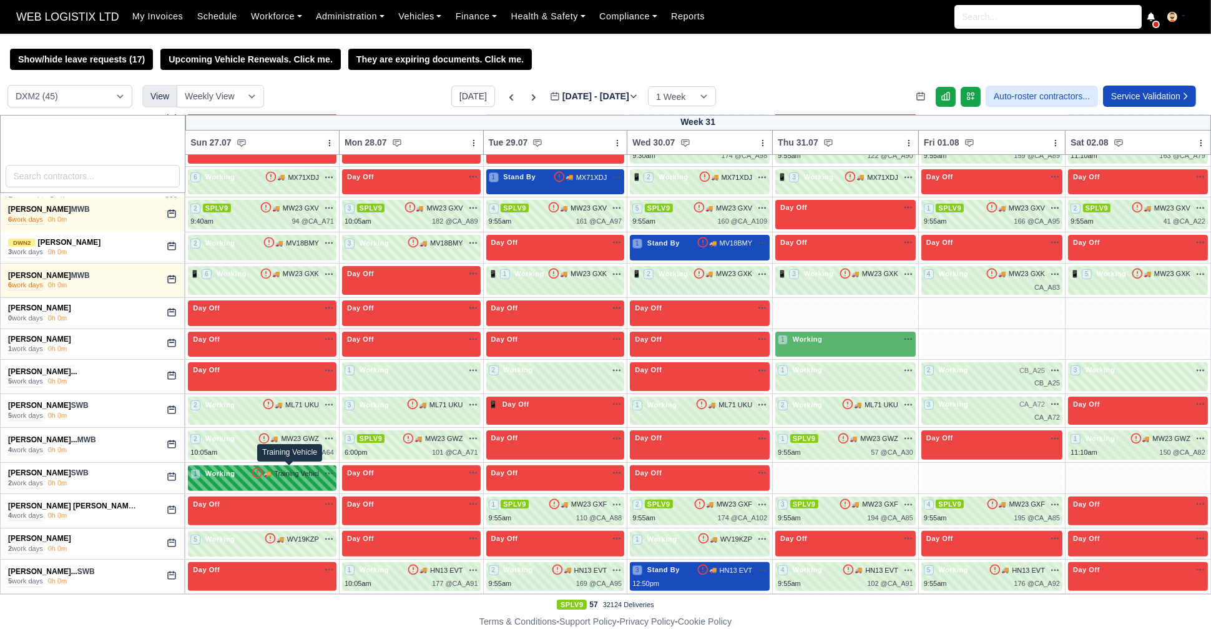
click at [274, 473] on span "Training Vehicl" at bounding box center [296, 473] width 45 height 11
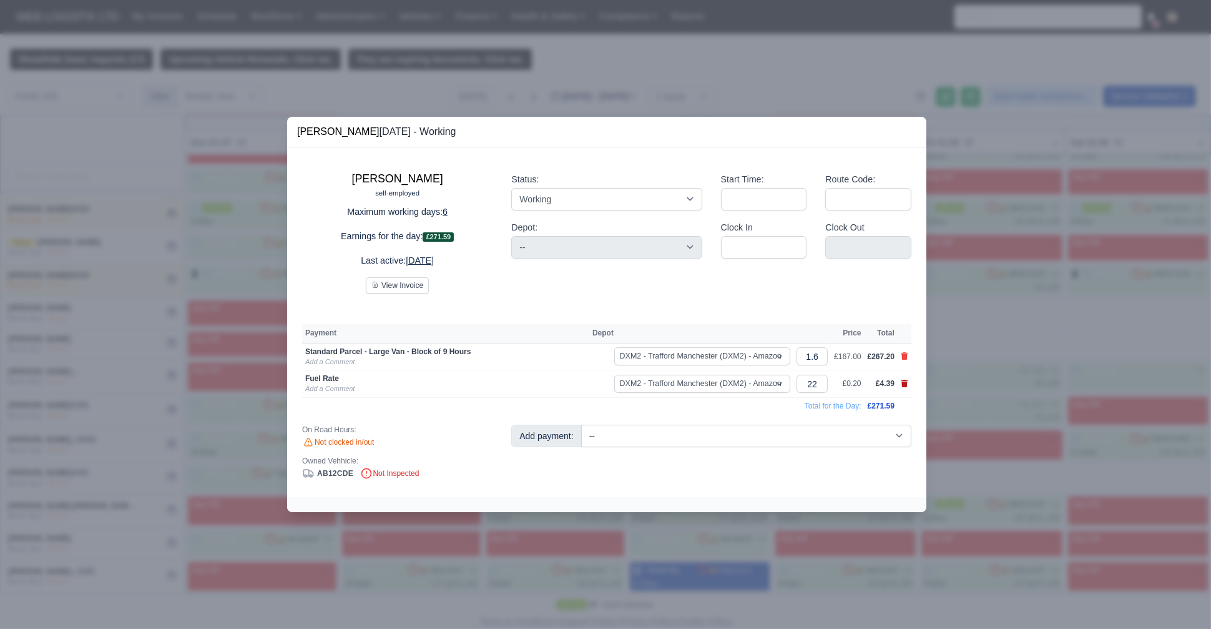
click at [905, 383] on icon at bounding box center [904, 383] width 7 height 7
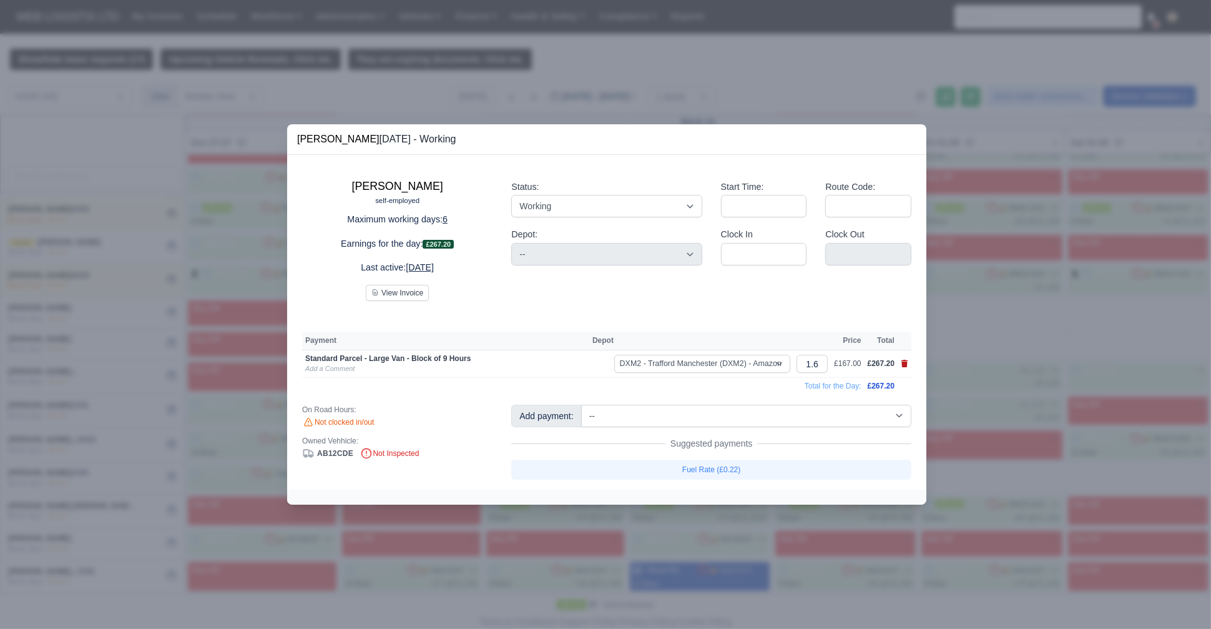
click at [906, 367] on icon at bounding box center [904, 363] width 7 height 7
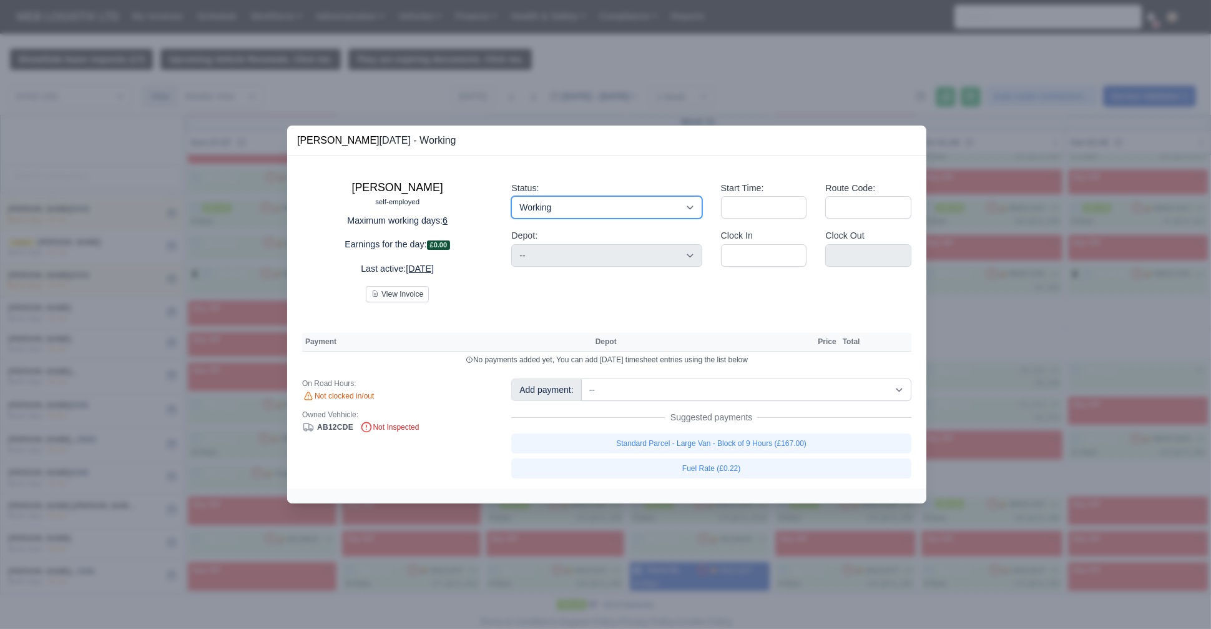
click at [566, 207] on select "Working Day Off Stand By Holiday Other Depot In Office OSM Ridealong Nursery 1 …" at bounding box center [606, 207] width 190 height 22
click at [511, 197] on select "Working Day Off Stand By Holiday Other Depot In Office OSM Ridealong Nursery 1 …" at bounding box center [606, 207] width 190 height 22
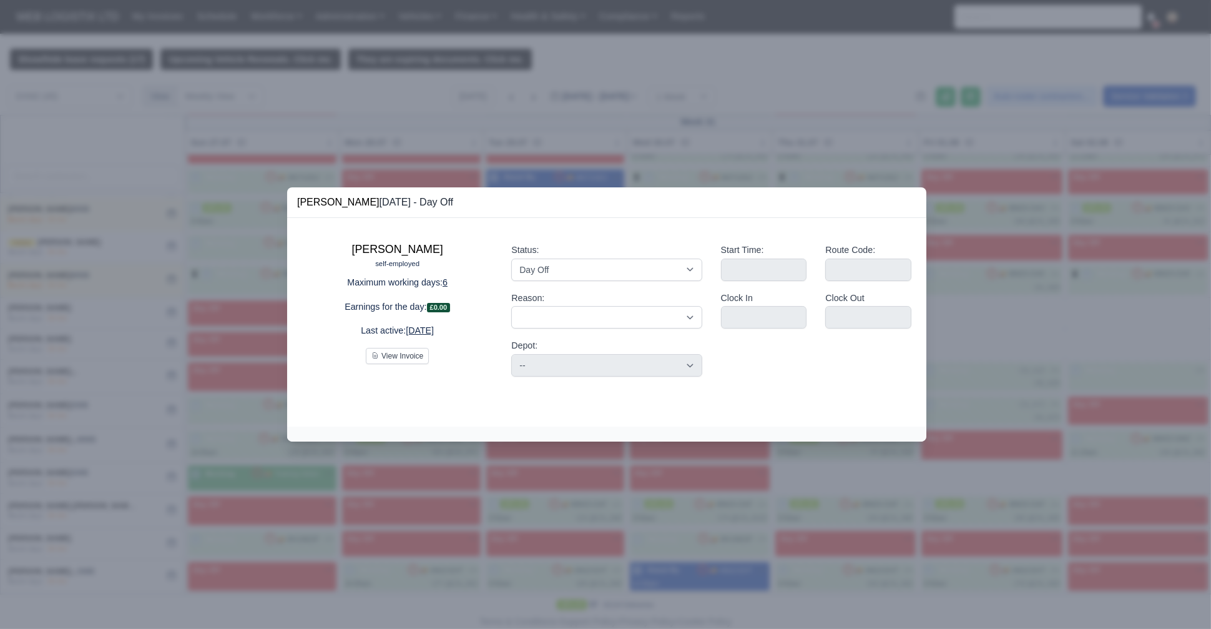
click at [102, 291] on div at bounding box center [605, 314] width 1211 height 629
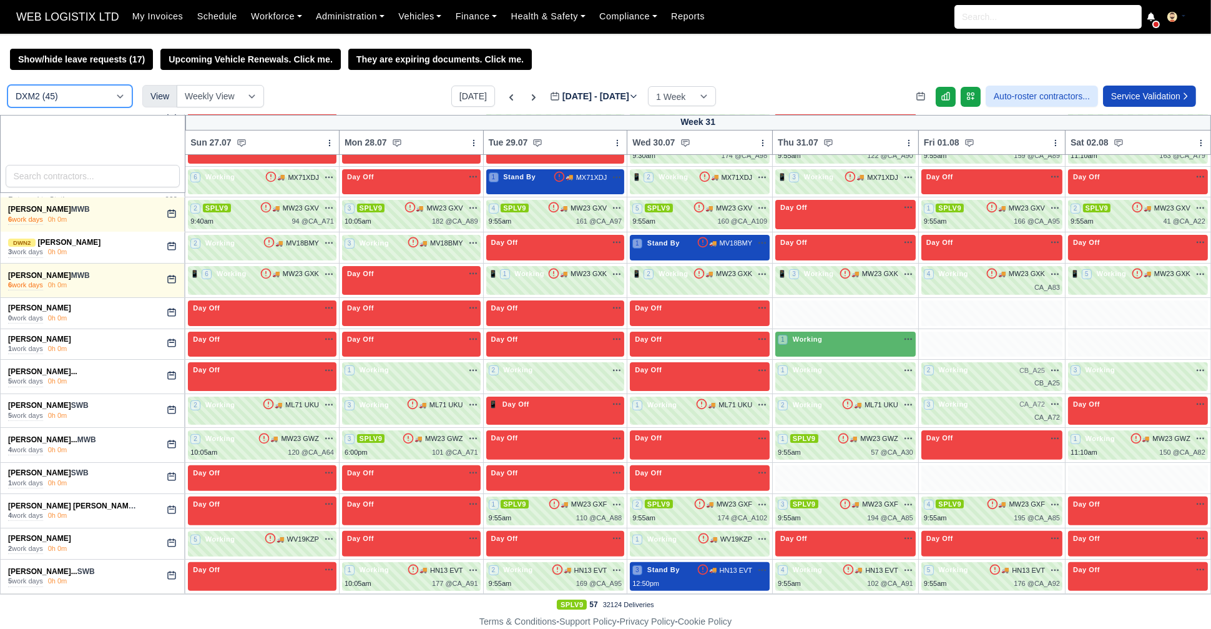
click at [49, 100] on select "DCE1 (1) DWN2 (39) DXM2 (45)" at bounding box center [69, 96] width 125 height 22
click at [7, 86] on select "DCE1 (1) DWN2 (39) DXM2 (45)" at bounding box center [69, 96] width 125 height 22
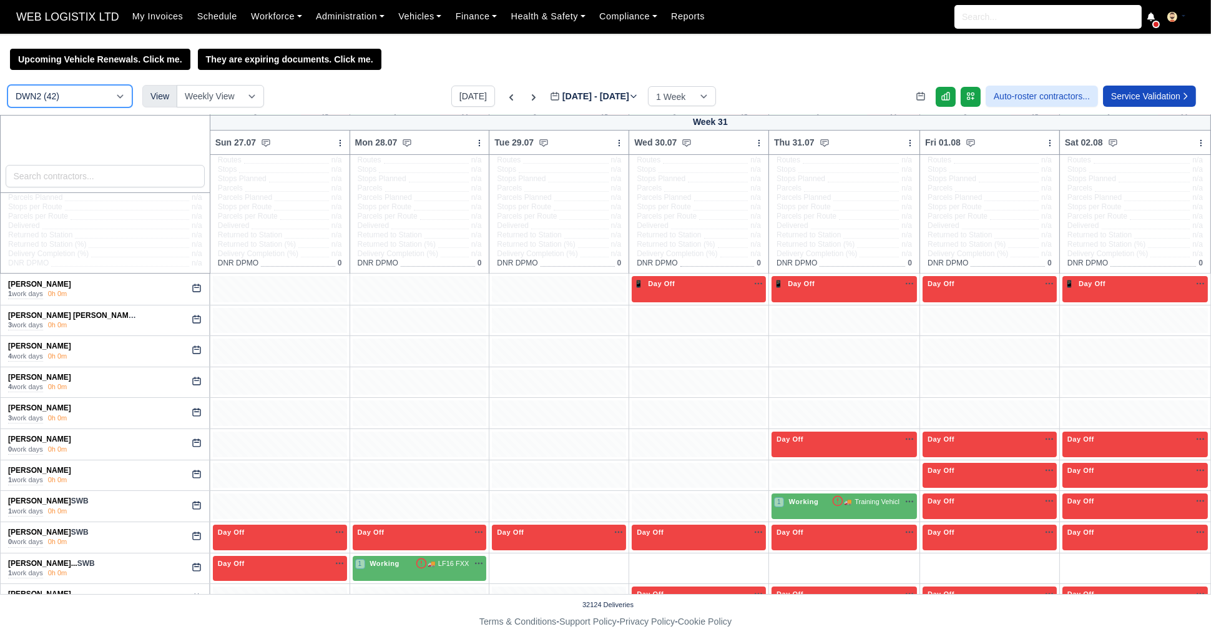
scroll to position [44, 0]
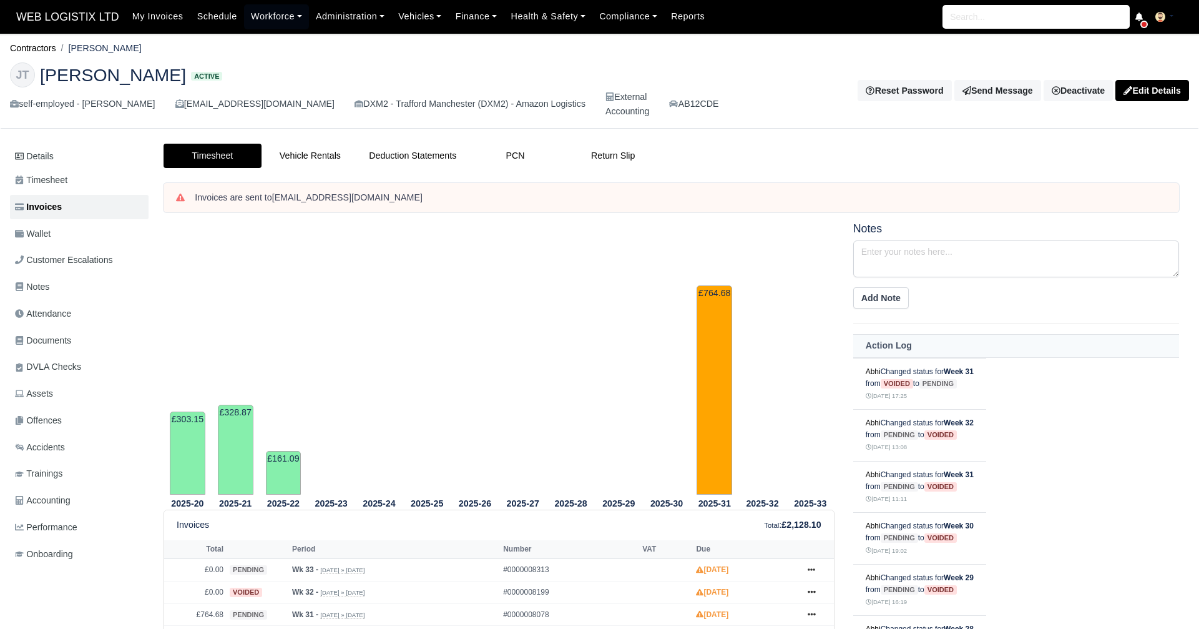
scroll to position [310, 0]
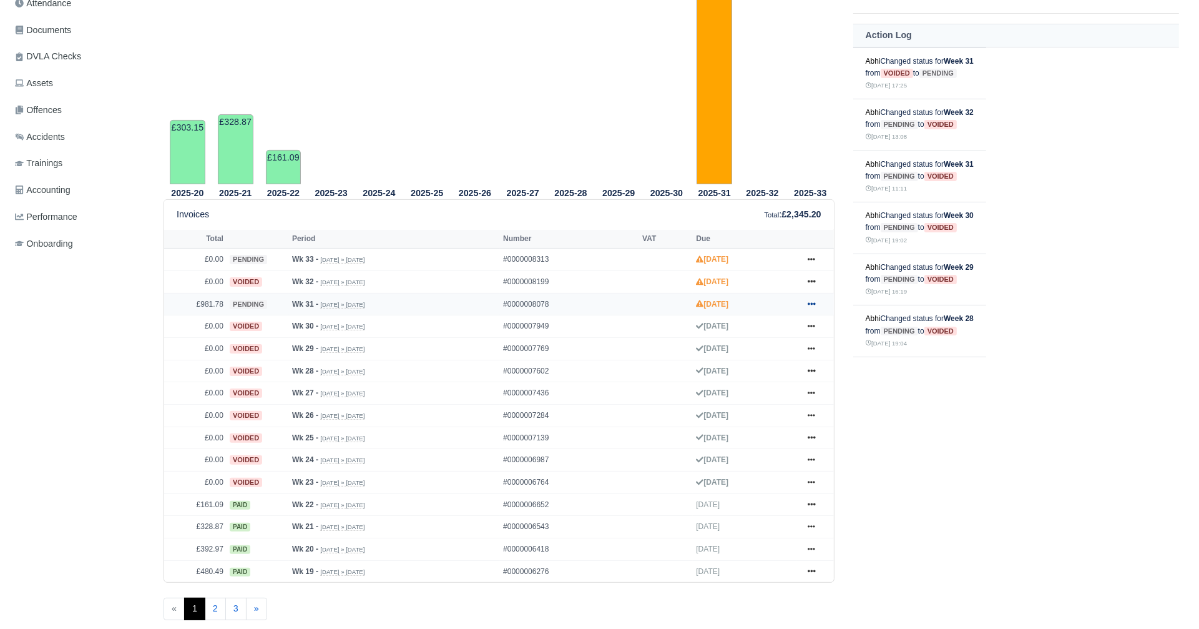
click at [810, 300] on icon at bounding box center [811, 303] width 7 height 7
click at [734, 458] on link "Print" at bounding box center [764, 459] width 111 height 26
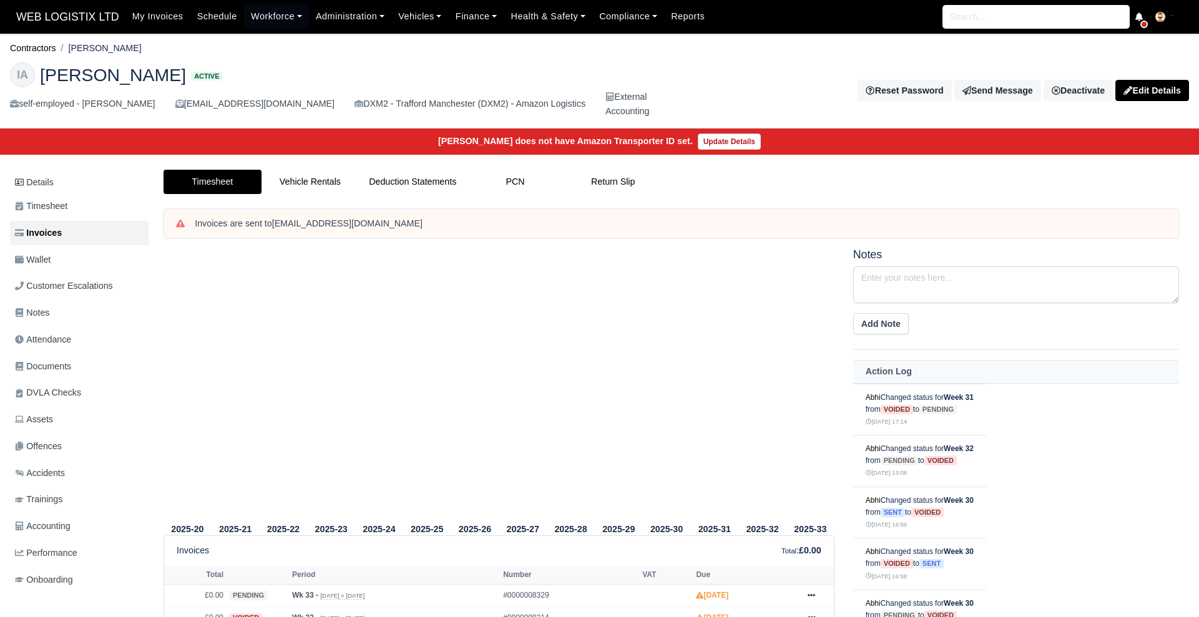
scroll to position [229, 0]
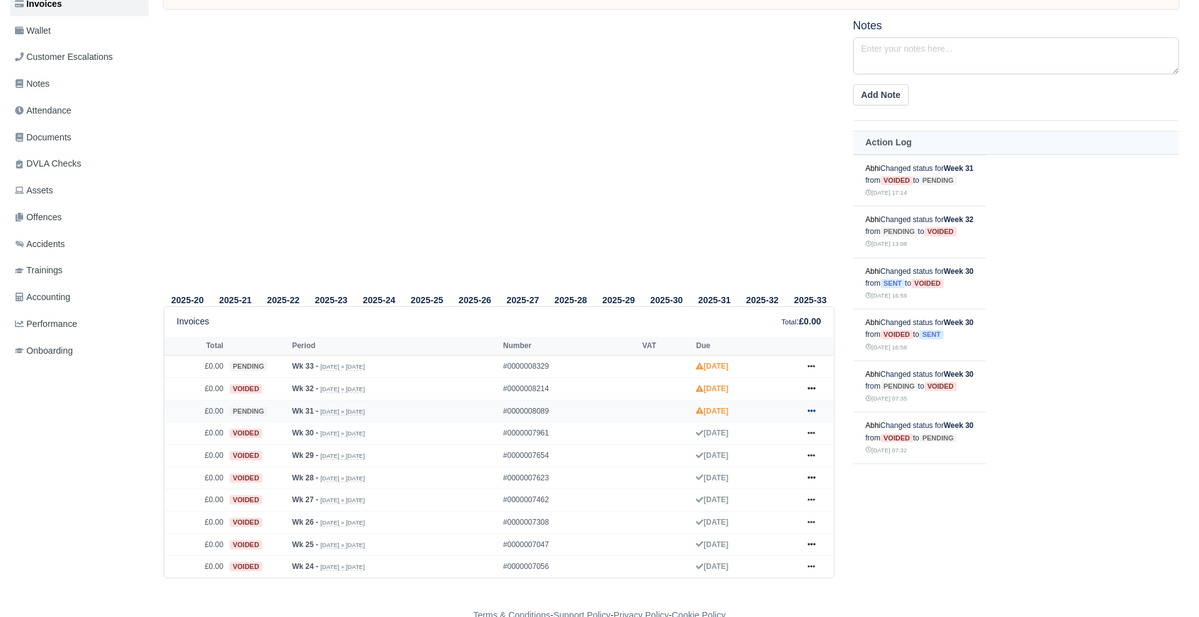
click at [813, 411] on icon at bounding box center [811, 410] width 7 height 7
click at [752, 513] on link "Void" at bounding box center [764, 513] width 111 height 26
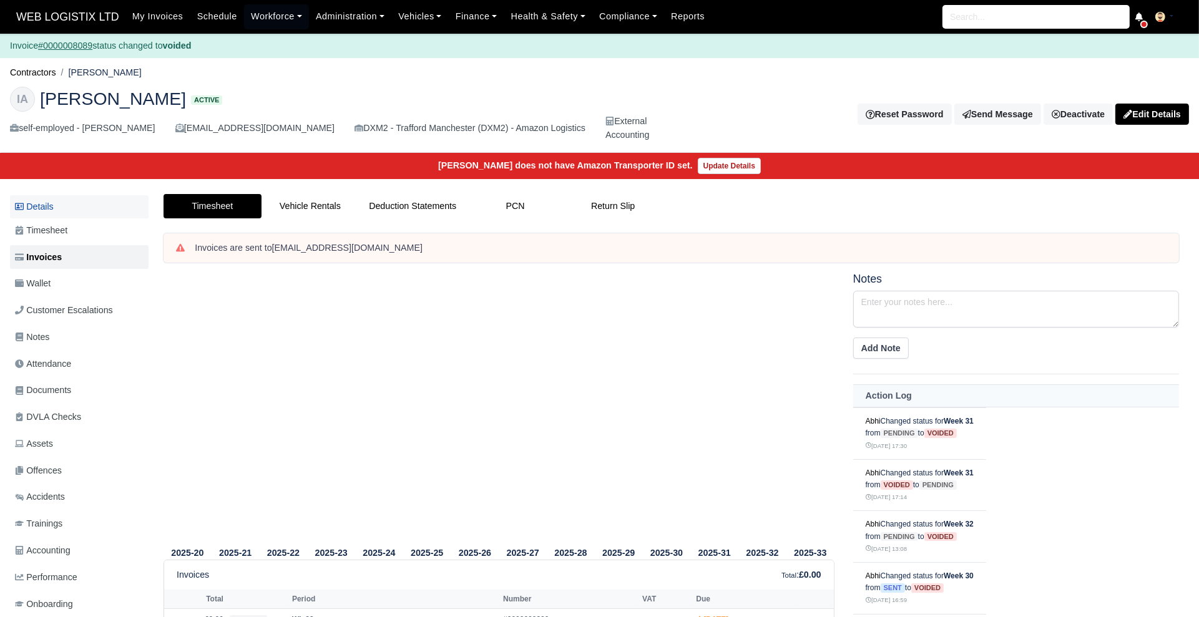
click at [52, 215] on link "Details" at bounding box center [79, 206] width 139 height 23
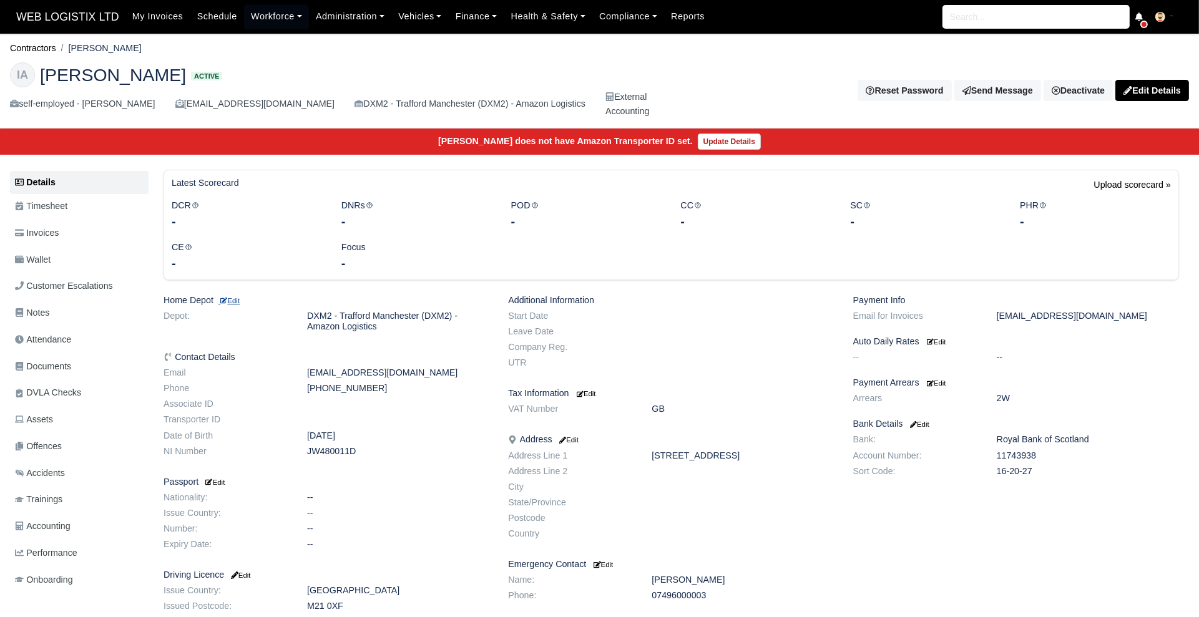
click at [232, 297] on small "Edit" at bounding box center [229, 300] width 21 height 7
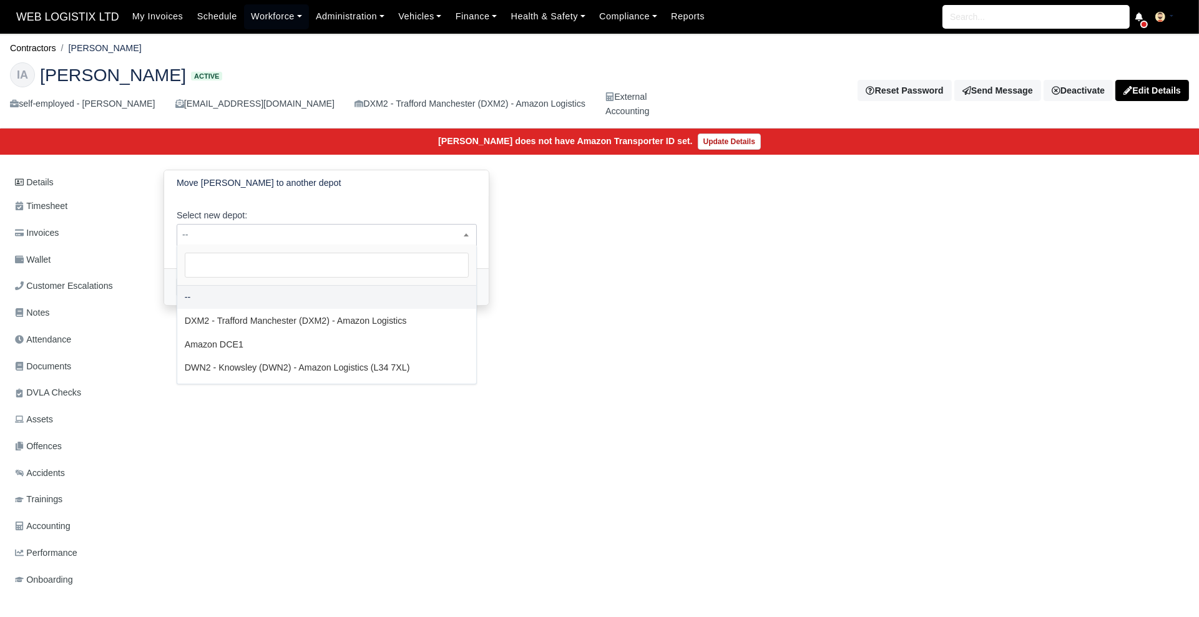
click at [380, 236] on span "--" at bounding box center [326, 235] width 299 height 16
select select "3"
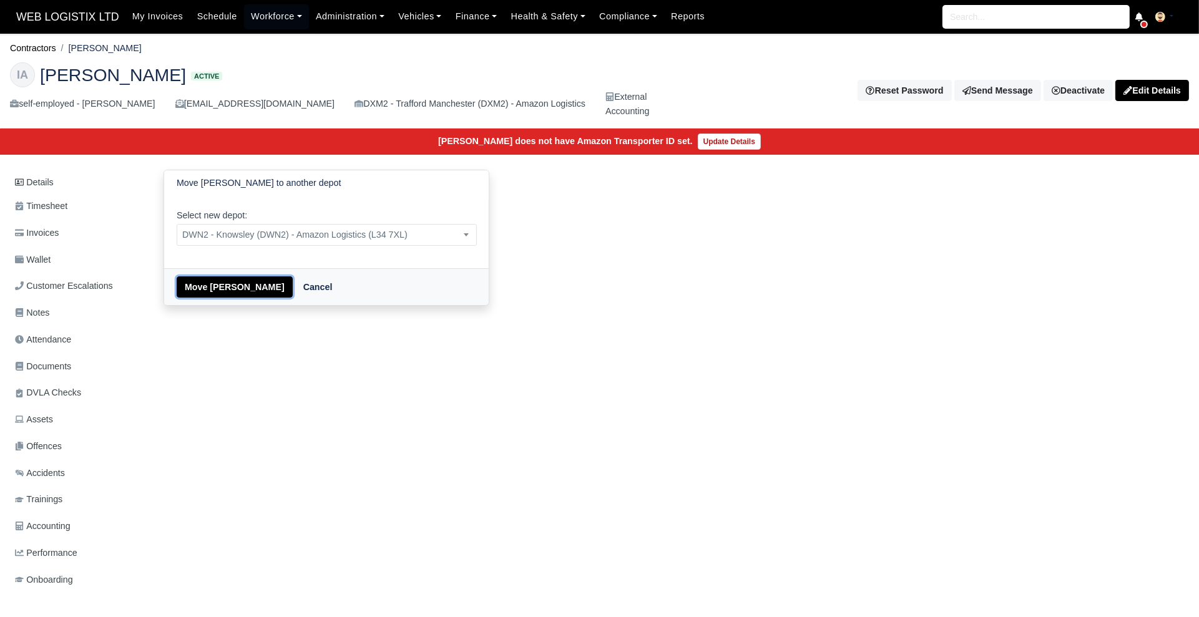
click at [210, 280] on button "Move [PERSON_NAME]" at bounding box center [235, 287] width 116 height 21
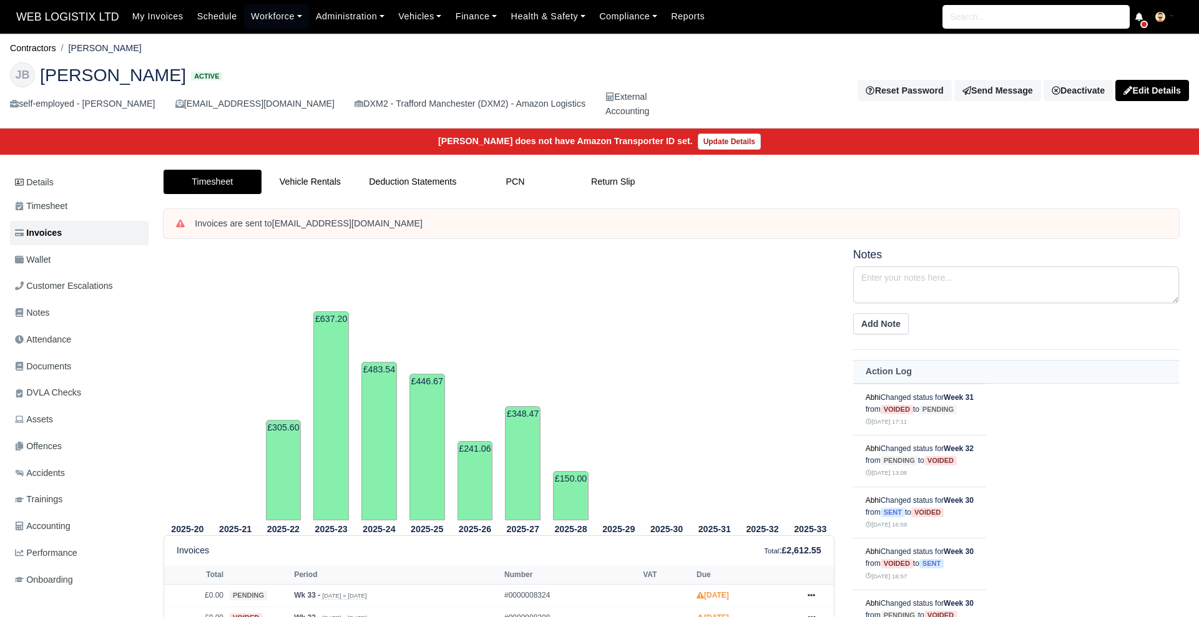
scroll to position [273, 0]
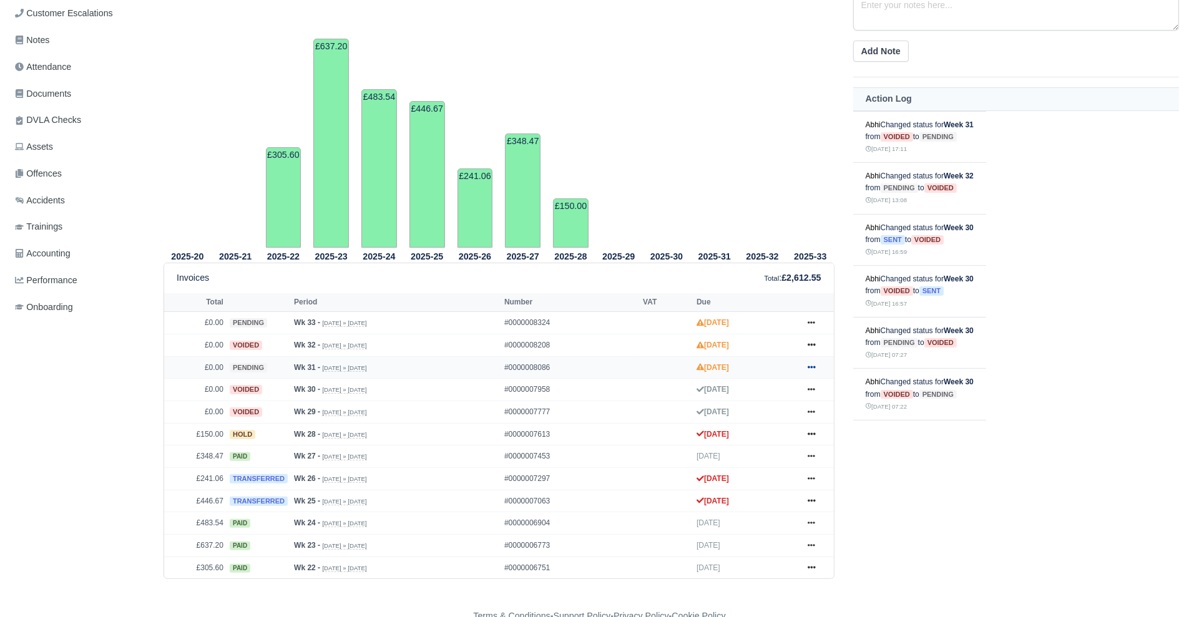
click at [819, 367] on link at bounding box center [811, 368] width 19 height 16
click at [732, 464] on link "Void" at bounding box center [764, 469] width 111 height 26
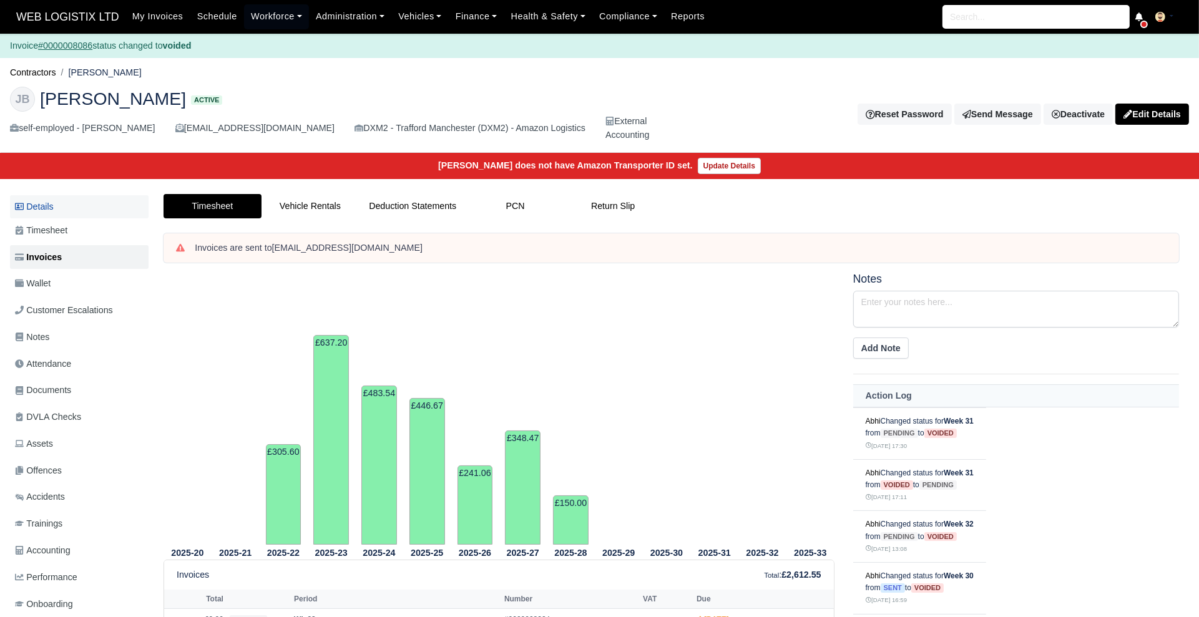
click at [81, 210] on link "Details" at bounding box center [79, 206] width 139 height 23
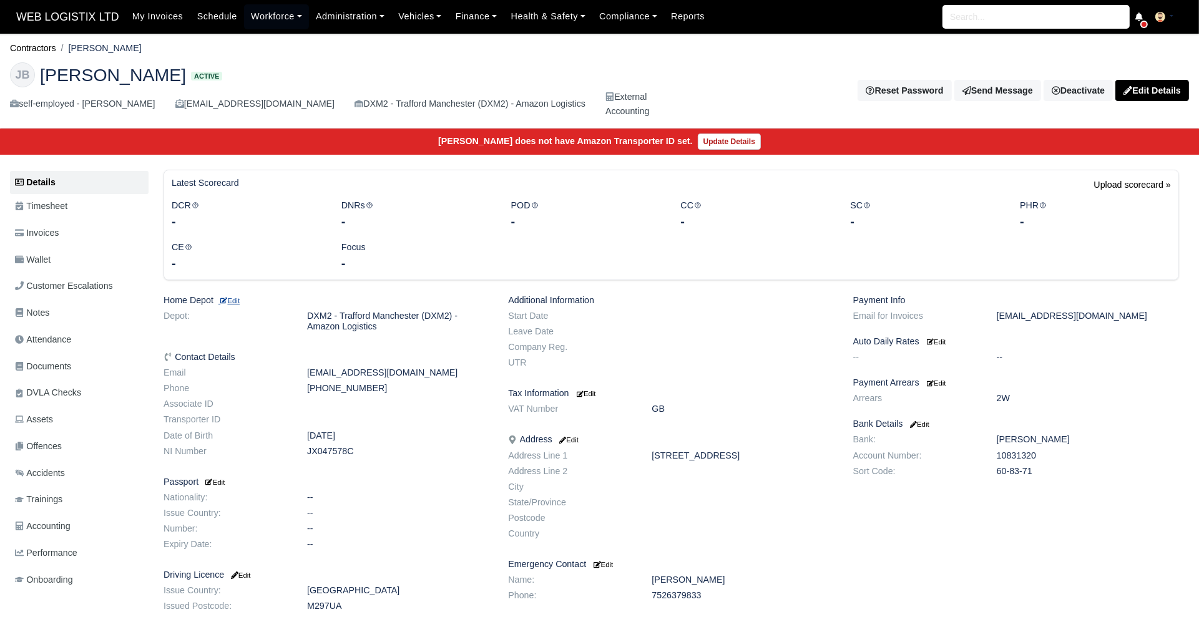
click at [237, 297] on small "Edit" at bounding box center [229, 300] width 21 height 7
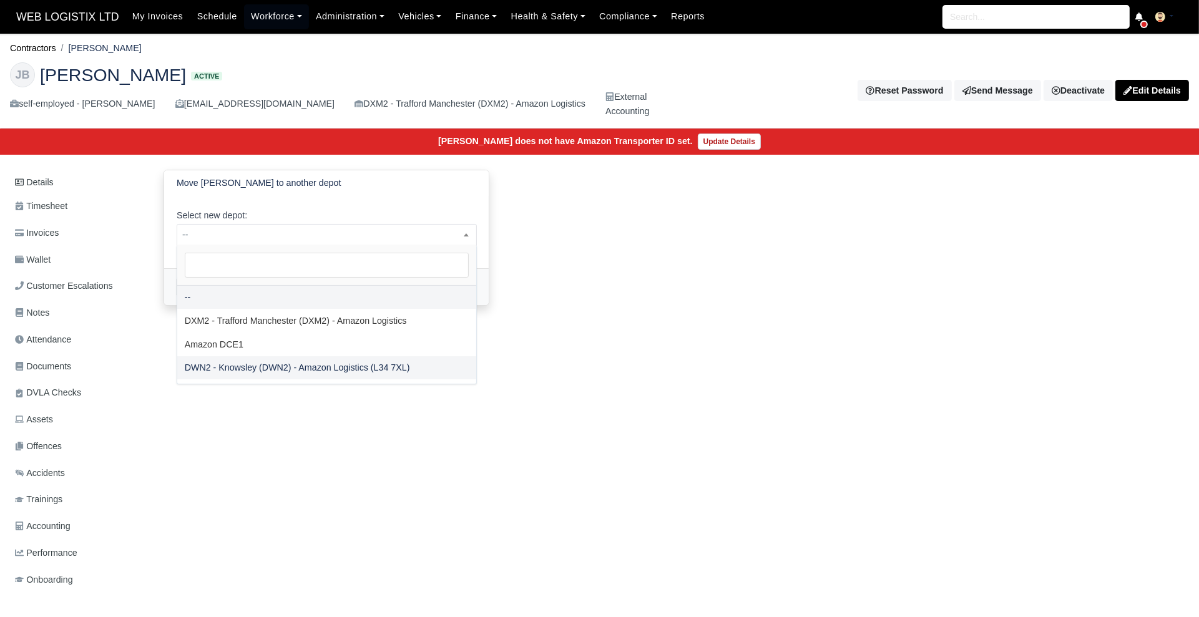
drag, startPoint x: 423, startPoint y: 228, endPoint x: 296, endPoint y: 362, distance: 185.0
select select "3"
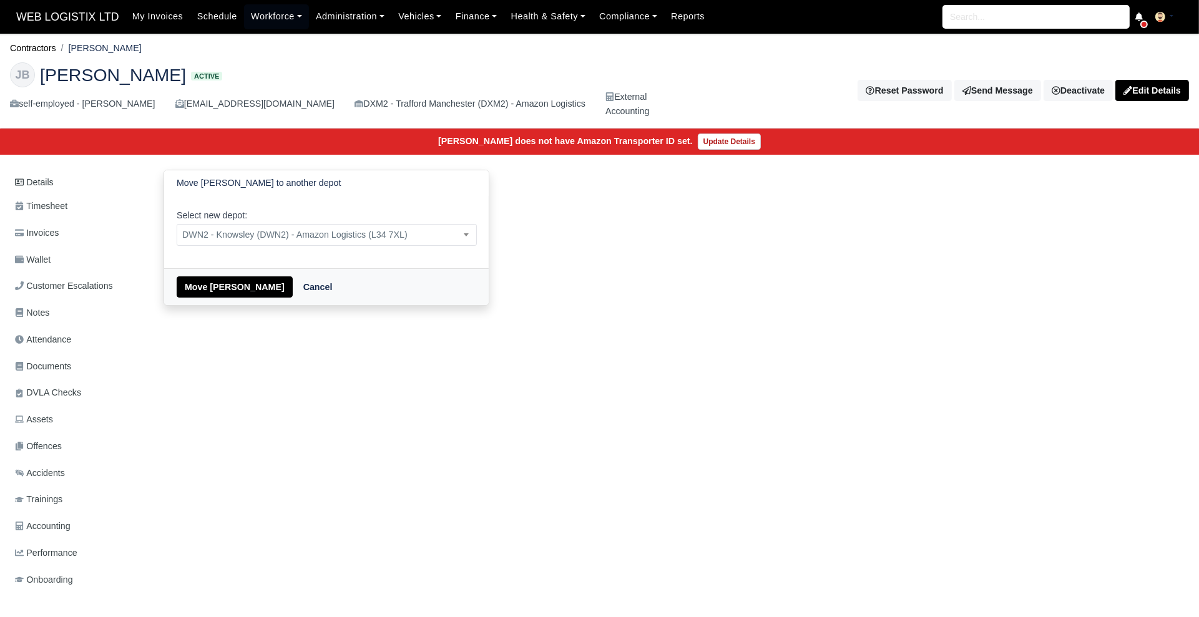
click at [296, 362] on div "Details Timesheet Invoices Wallet Customer Escalations Notes Attendance Documen…" at bounding box center [599, 393] width 1179 height 447
click at [220, 289] on button "Move [PERSON_NAME]" at bounding box center [235, 287] width 116 height 21
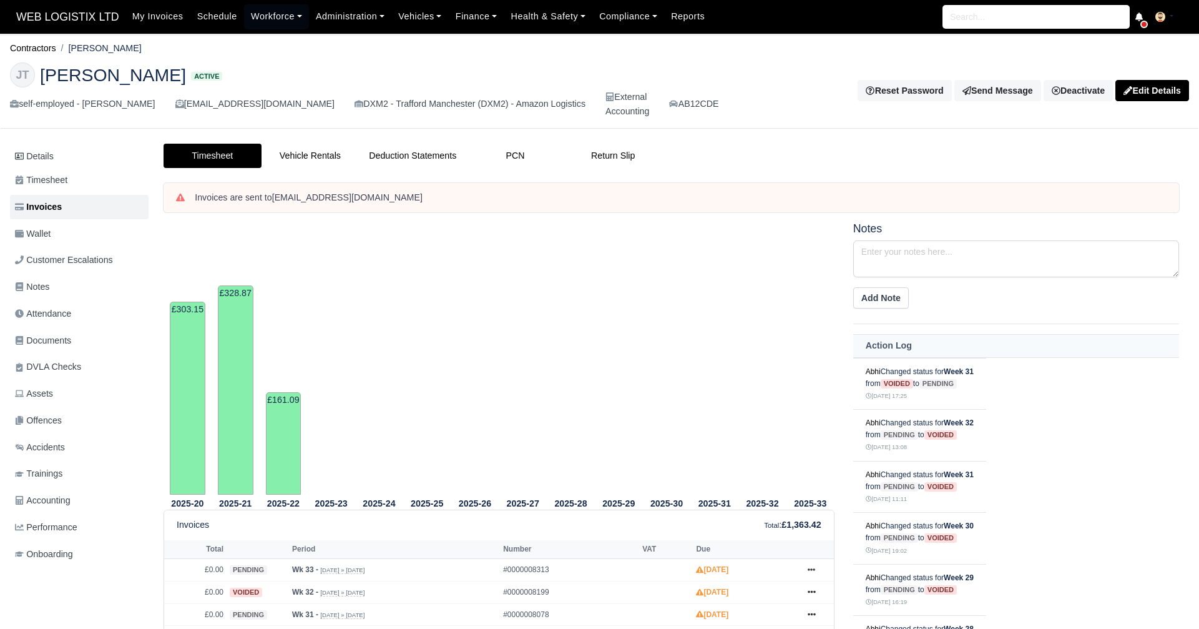
scroll to position [310, 0]
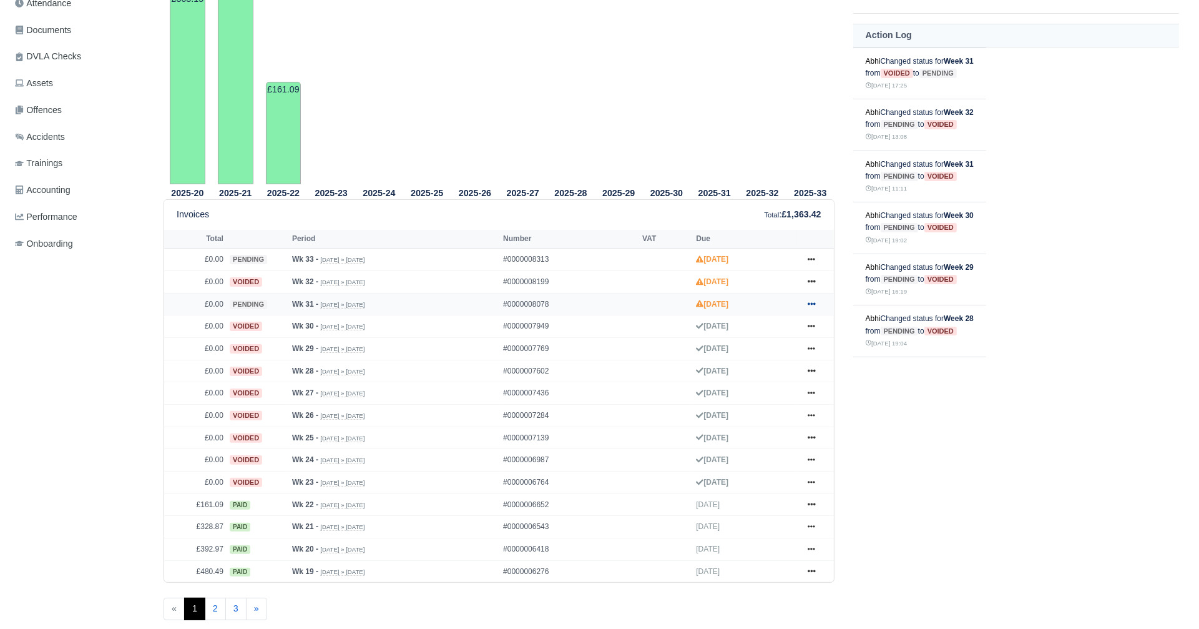
click at [813, 301] on icon at bounding box center [811, 303] width 7 height 7
click at [760, 404] on link "Void" at bounding box center [764, 406] width 111 height 26
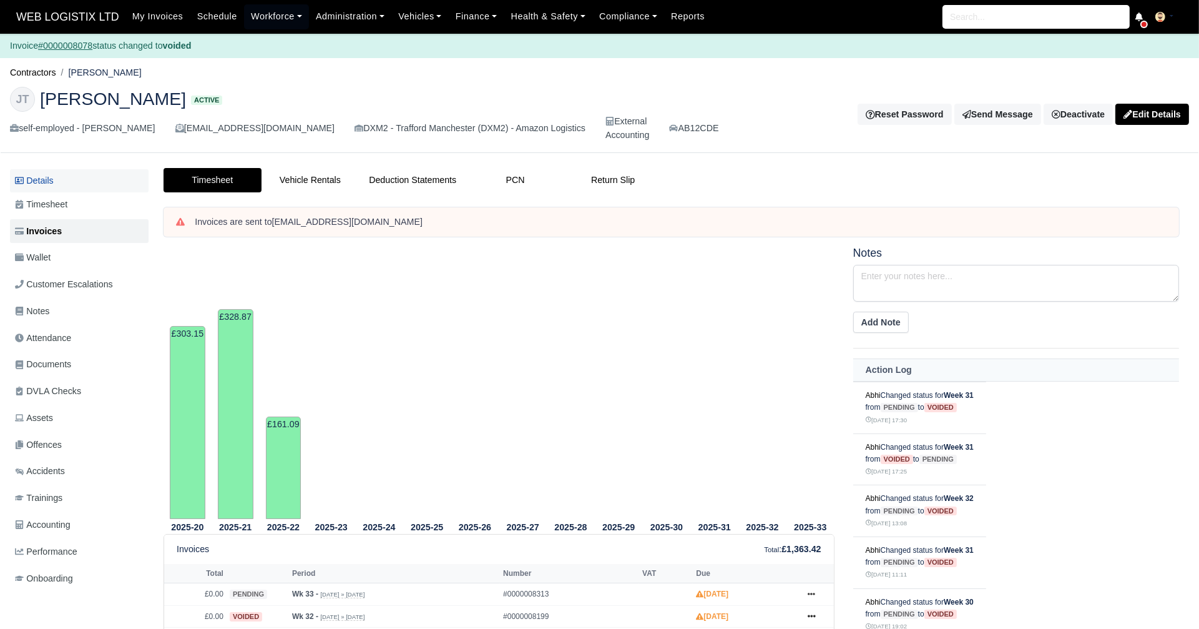
click at [38, 178] on link "Details" at bounding box center [79, 180] width 139 height 23
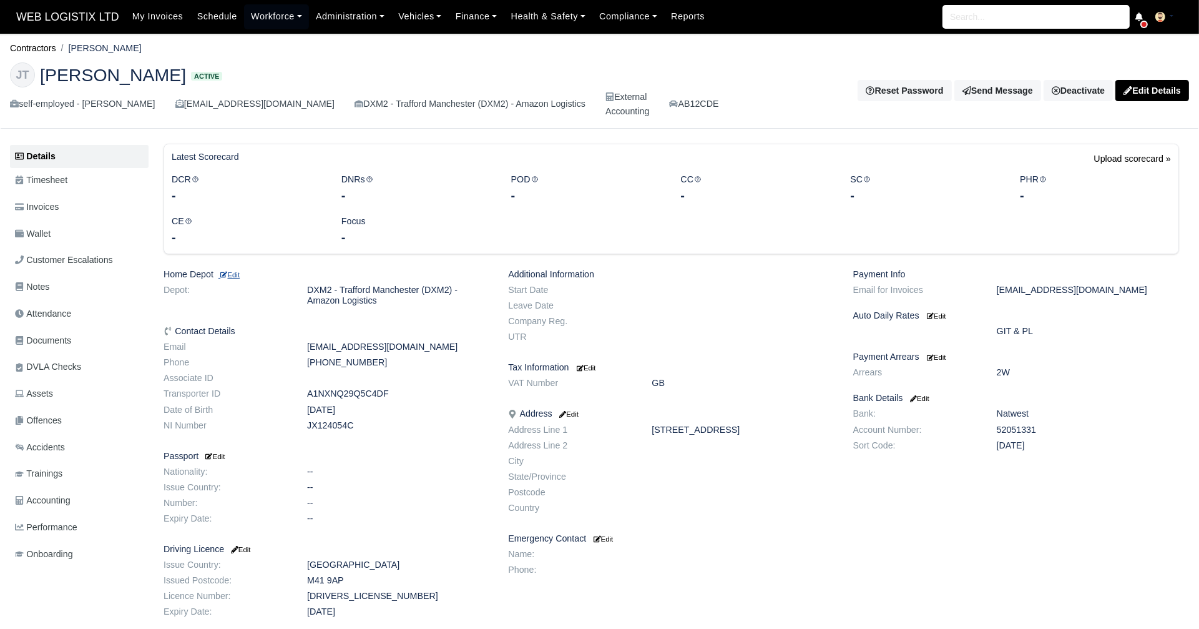
click at [239, 273] on small "Edit" at bounding box center [229, 274] width 21 height 7
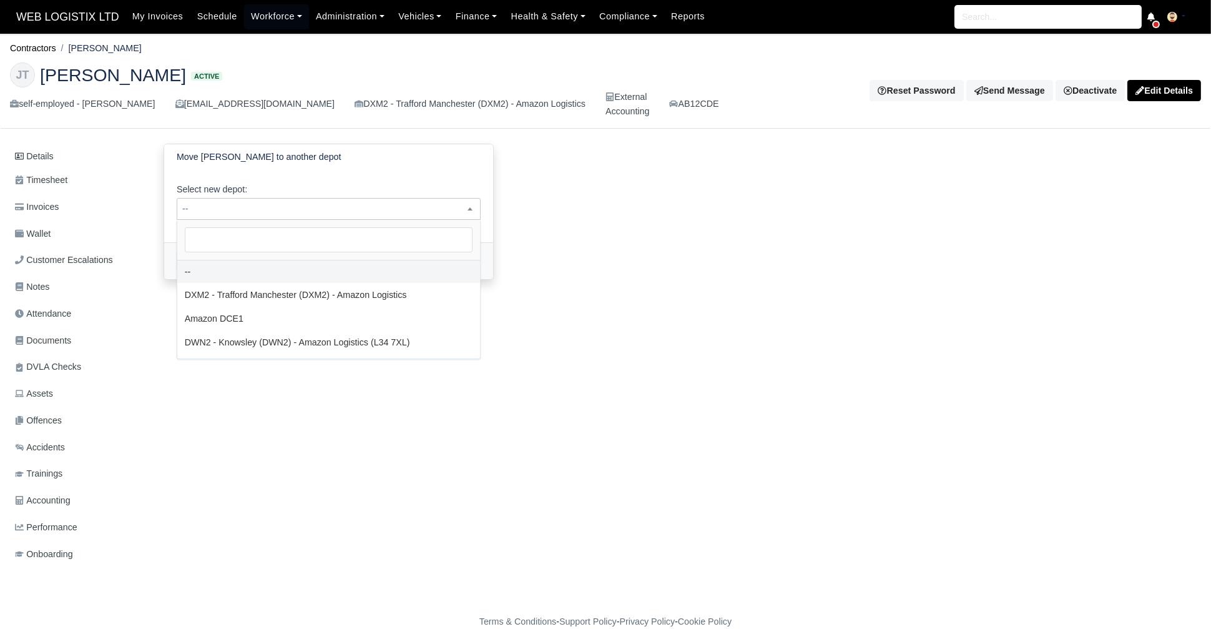
click at [368, 214] on span "--" at bounding box center [328, 209] width 303 height 16
select select "3"
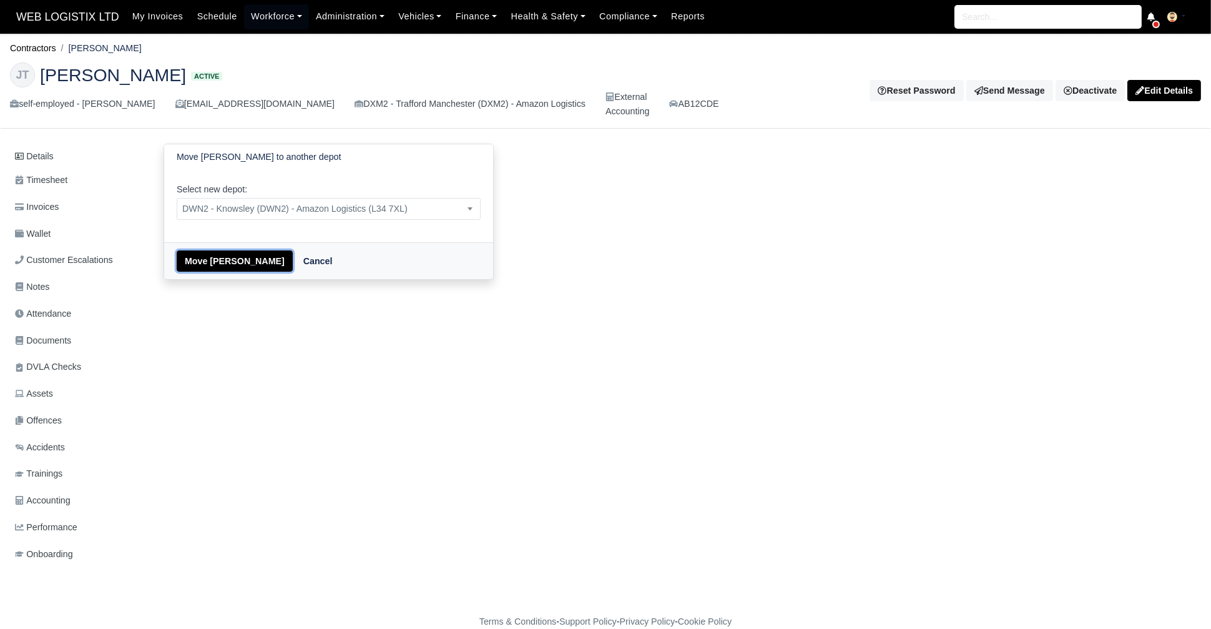
click at [219, 258] on button "Move [PERSON_NAME]" at bounding box center [235, 260] width 116 height 21
